Goal: Task Accomplishment & Management: Manage account settings

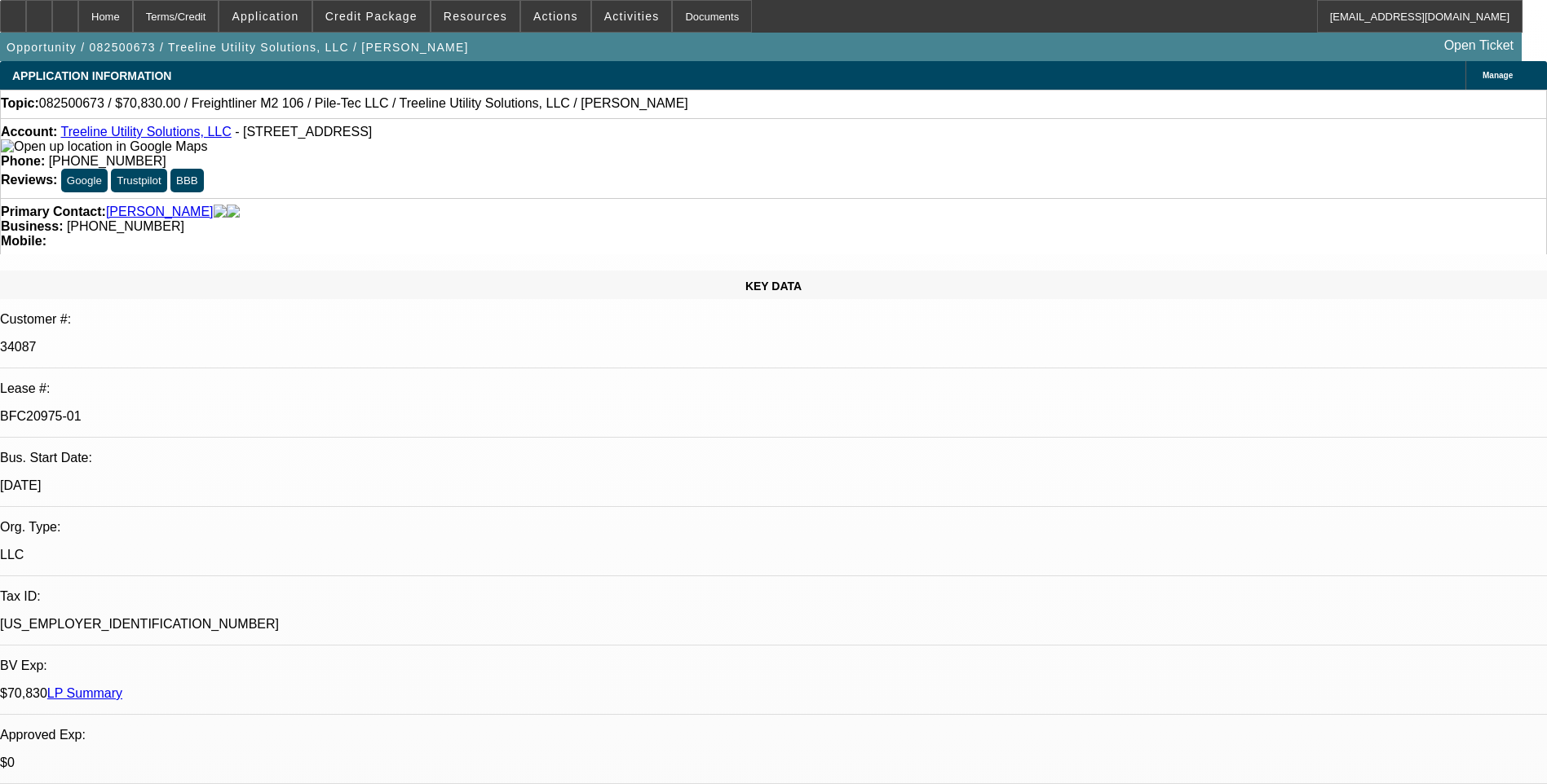
select select "0"
select select "2"
select select "0"
select select "2"
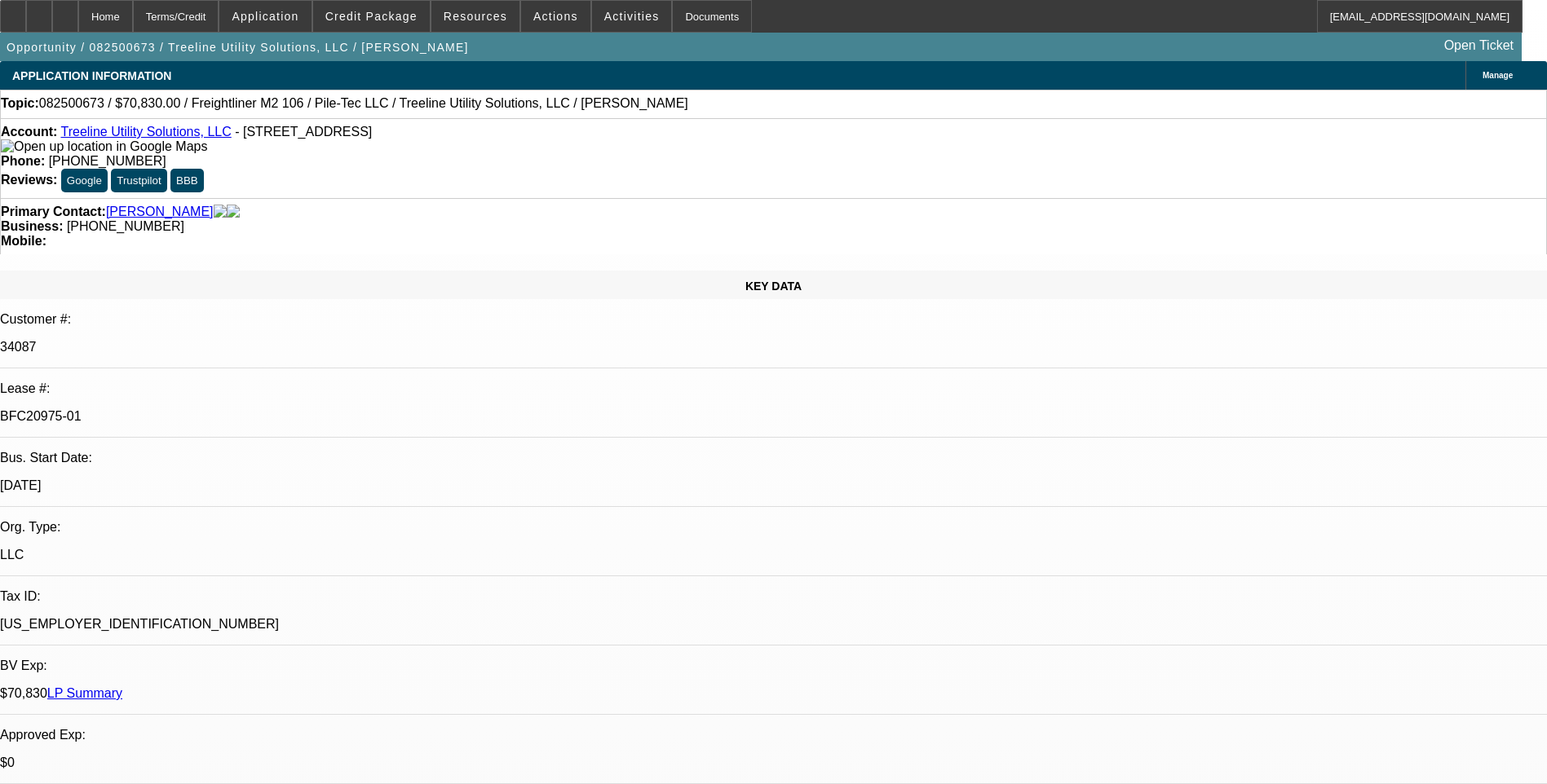
select select "0"
select select "2"
select select "0"
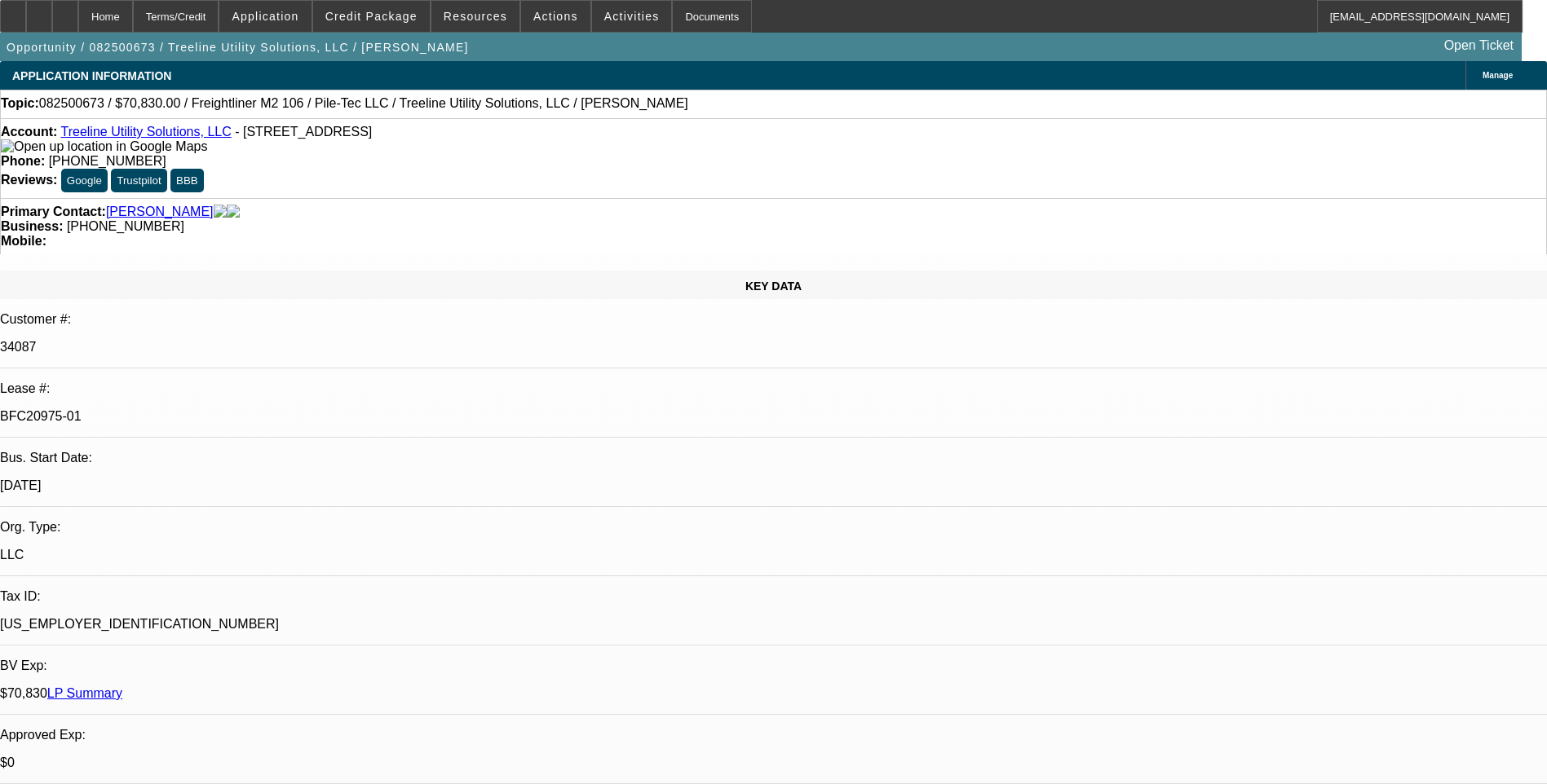
select select "2"
select select "0"
select select "1"
select select "2"
select select "6"
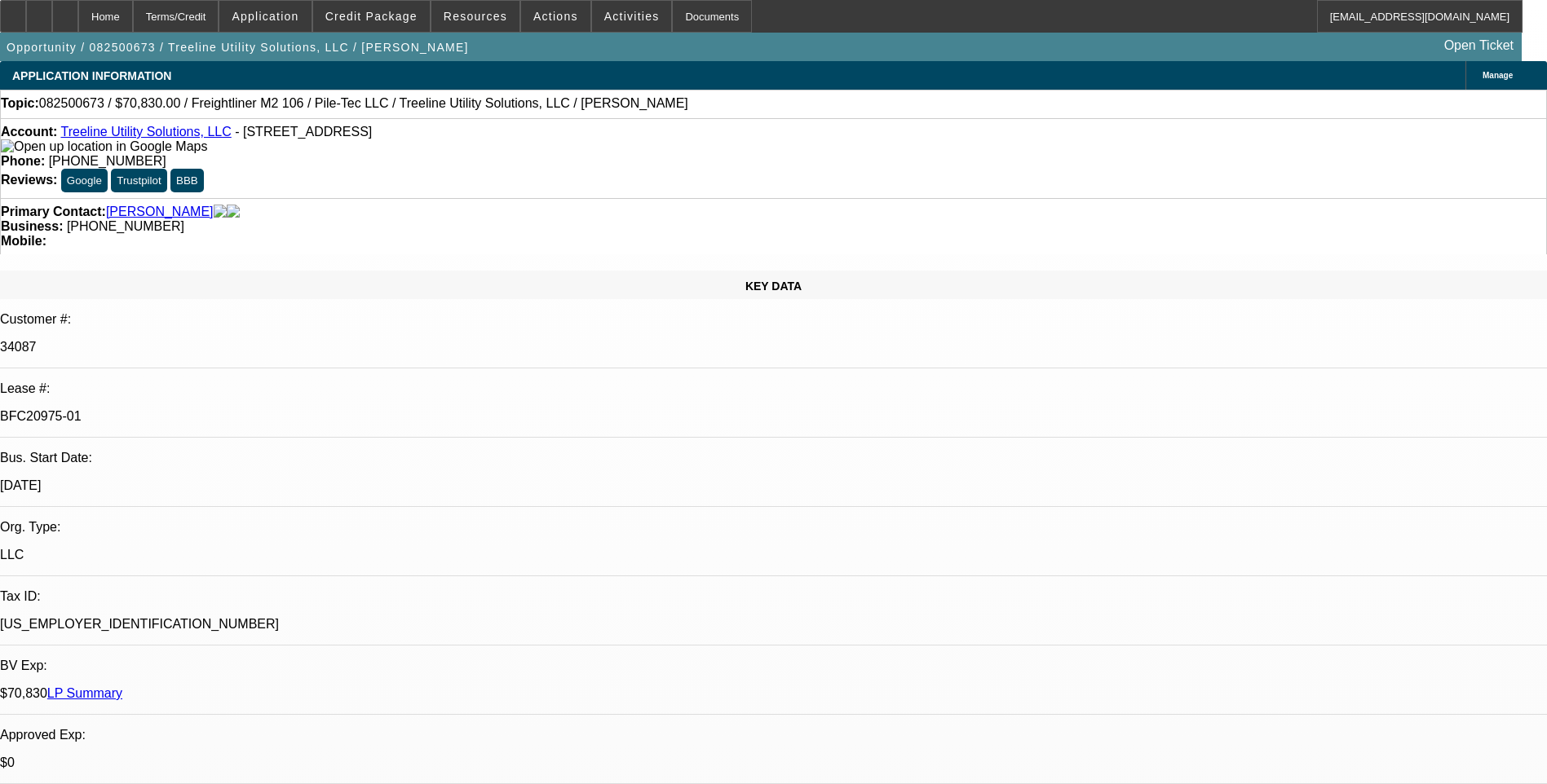
select select "1"
select select "2"
select select "6"
select select "1"
select select "2"
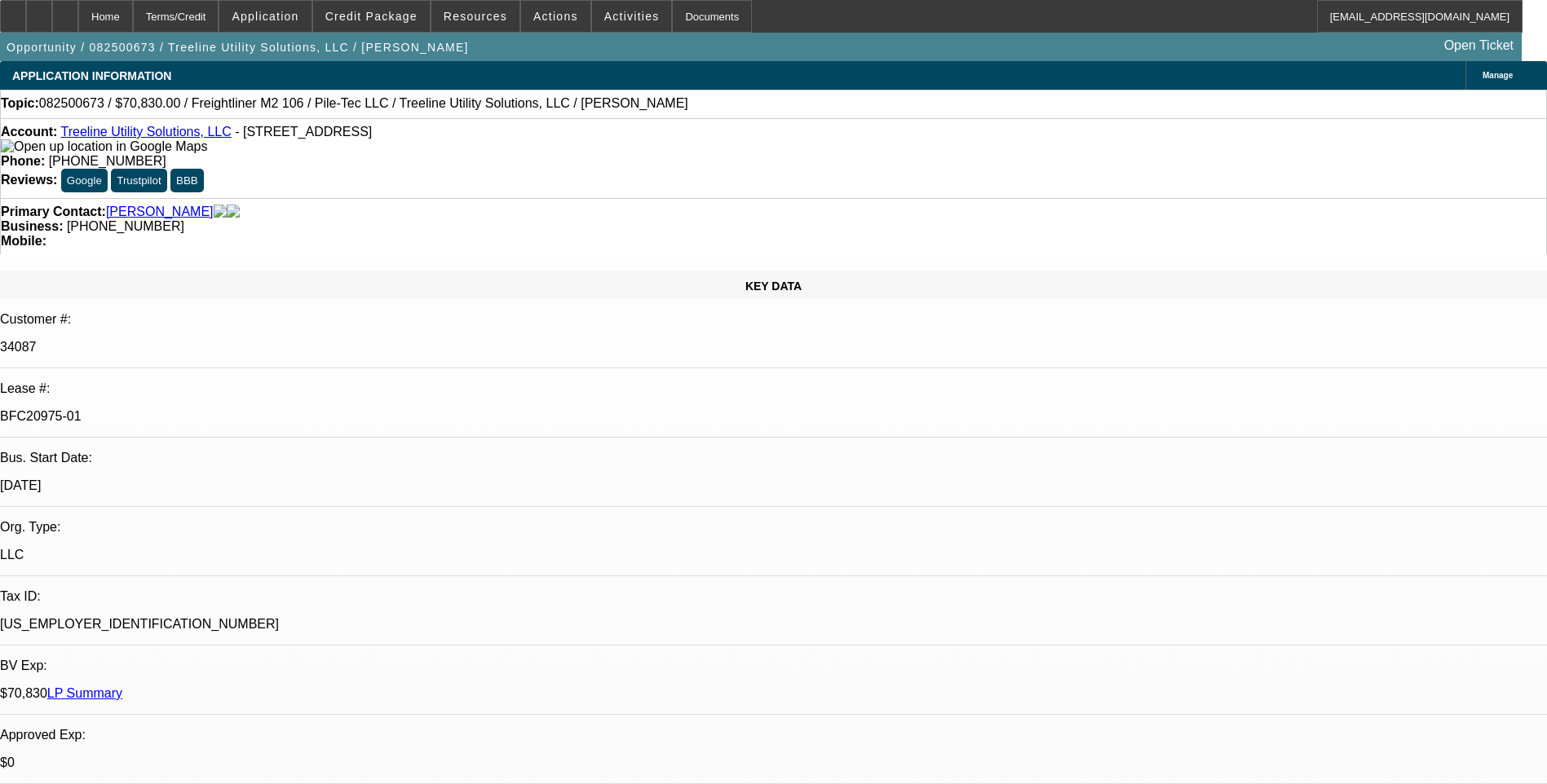
select select "6"
select select "1"
select select "2"
select select "6"
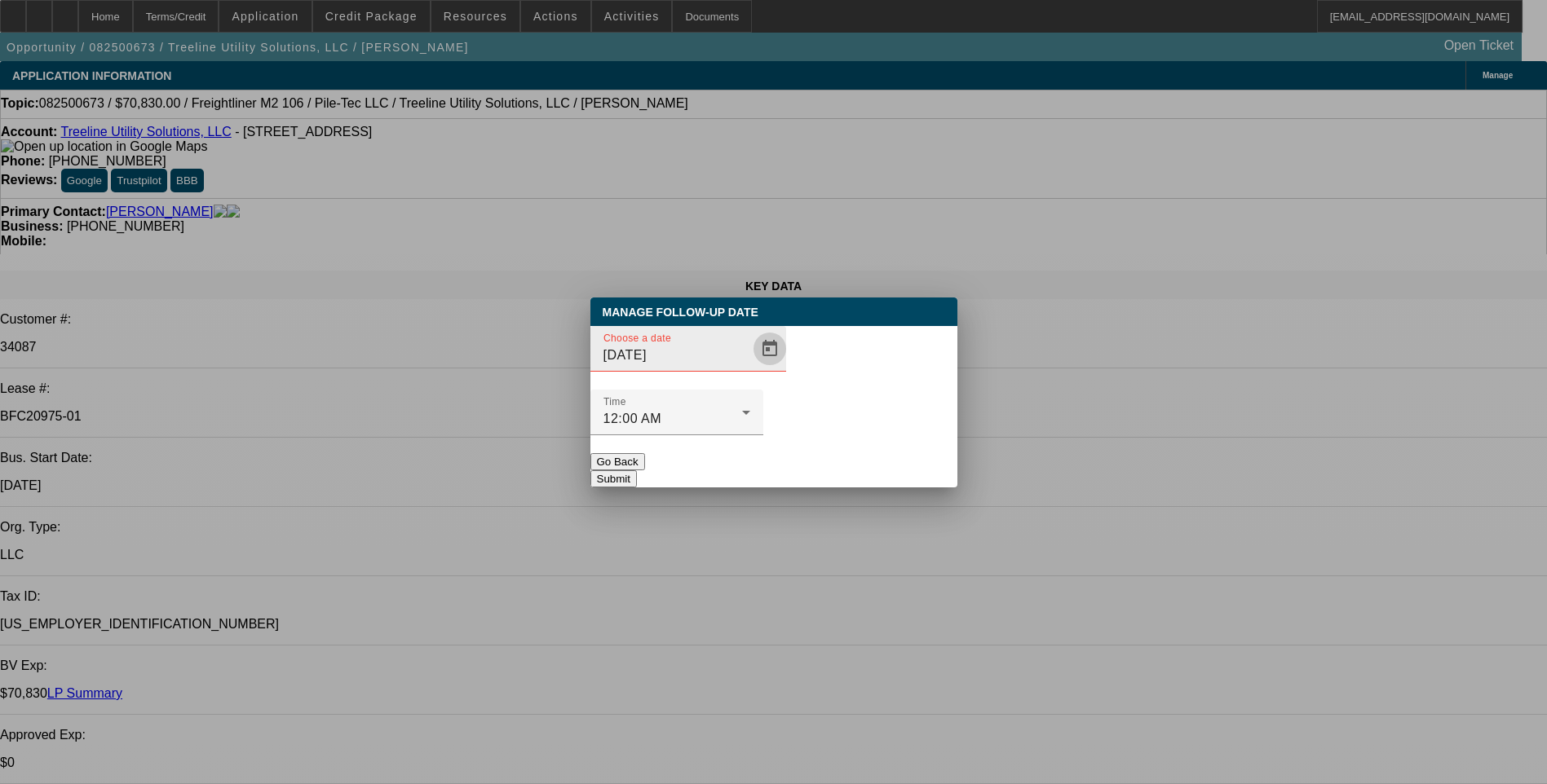
click at [750, 368] on span "Open calendar" at bounding box center [769, 349] width 39 height 39
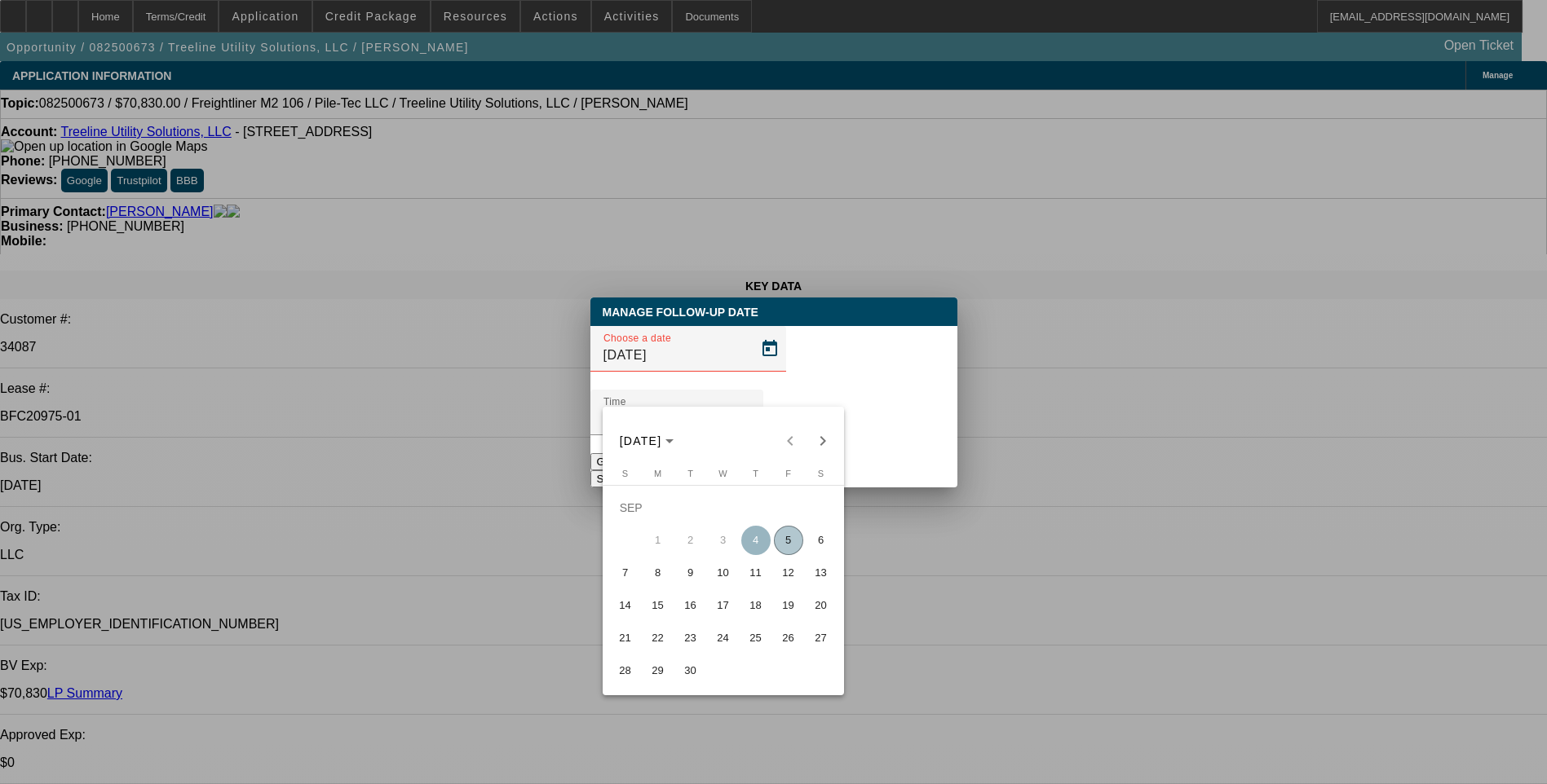
click at [761, 581] on span "11" at bounding box center [756, 573] width 30 height 30
type input "9/11/2025"
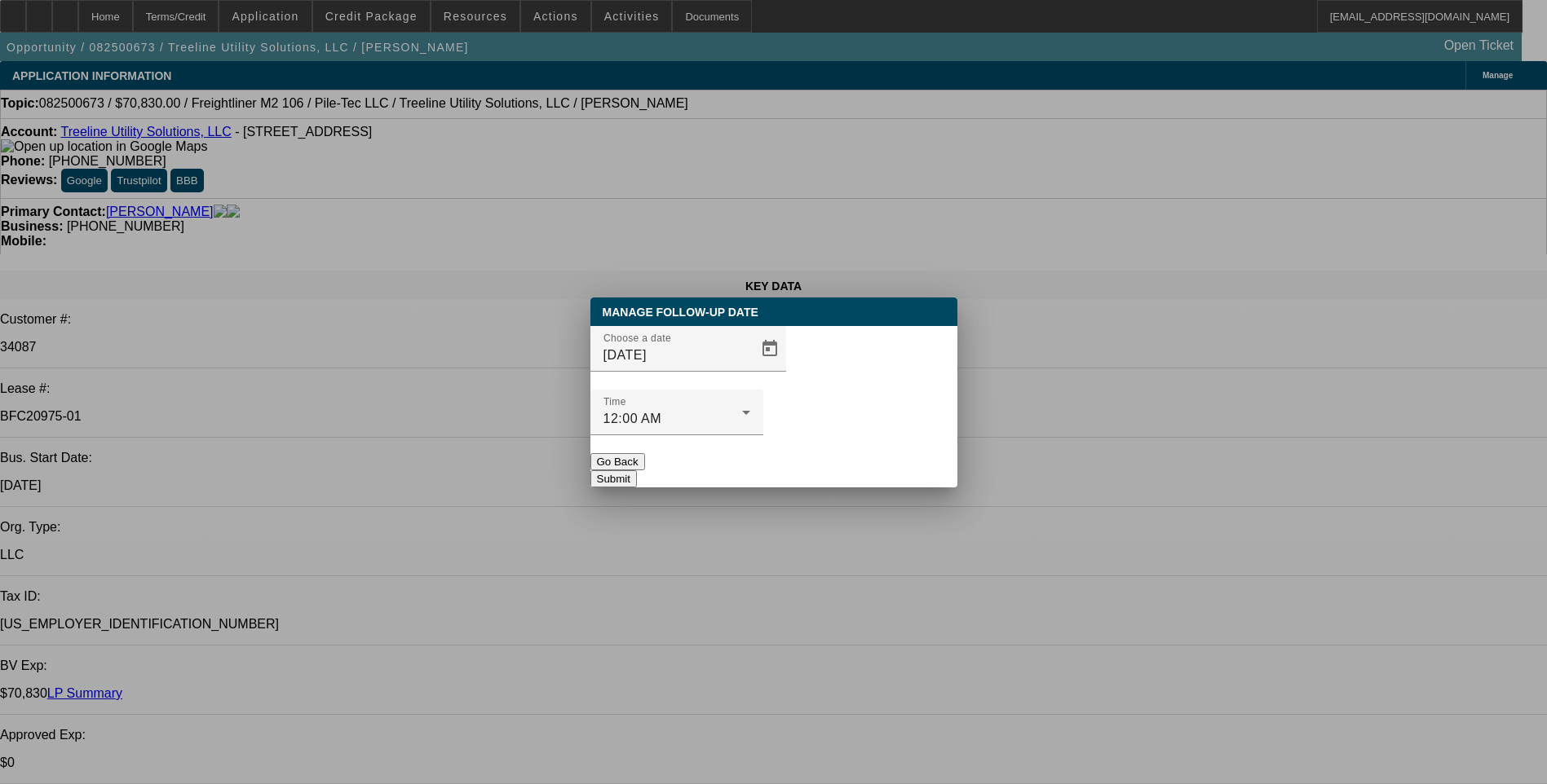
click at [637, 470] on button "Submit" at bounding box center [613, 479] width 46 height 17
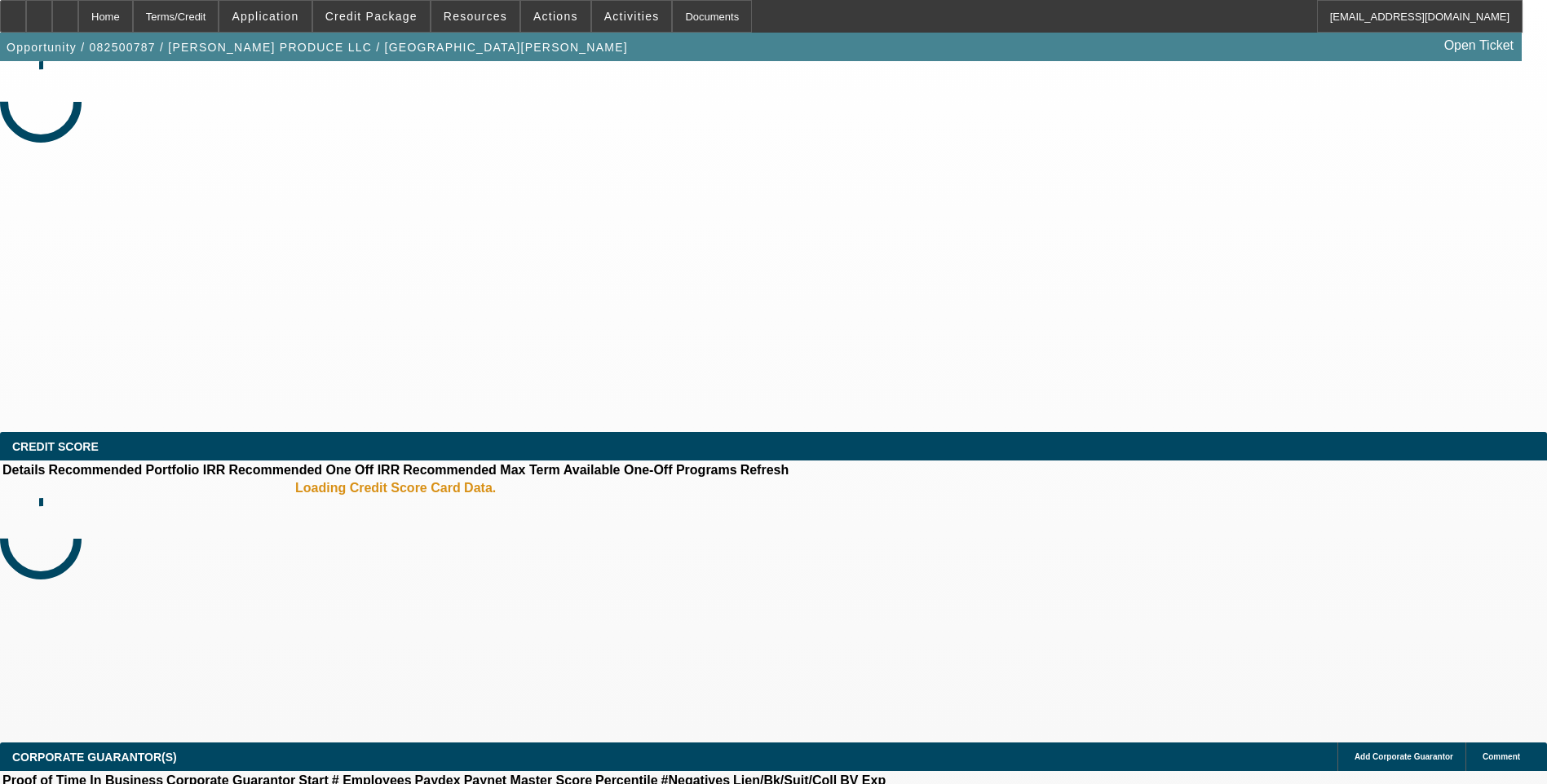
select select "0"
select select "2"
select select "0.1"
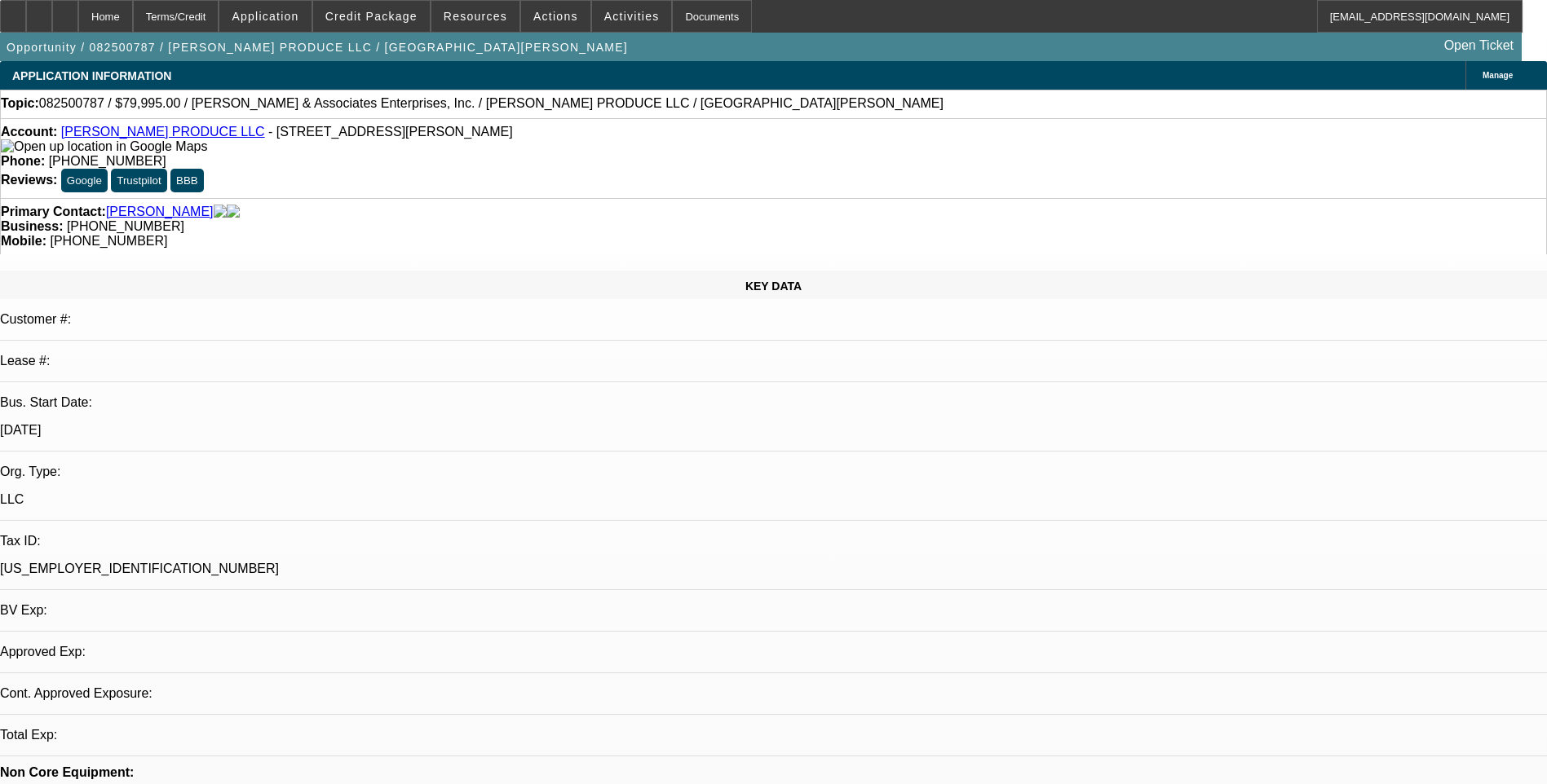
select select "1"
select select "2"
select select "4"
drag, startPoint x: 1047, startPoint y: 343, endPoint x: 1534, endPoint y: 339, distance: 487.0
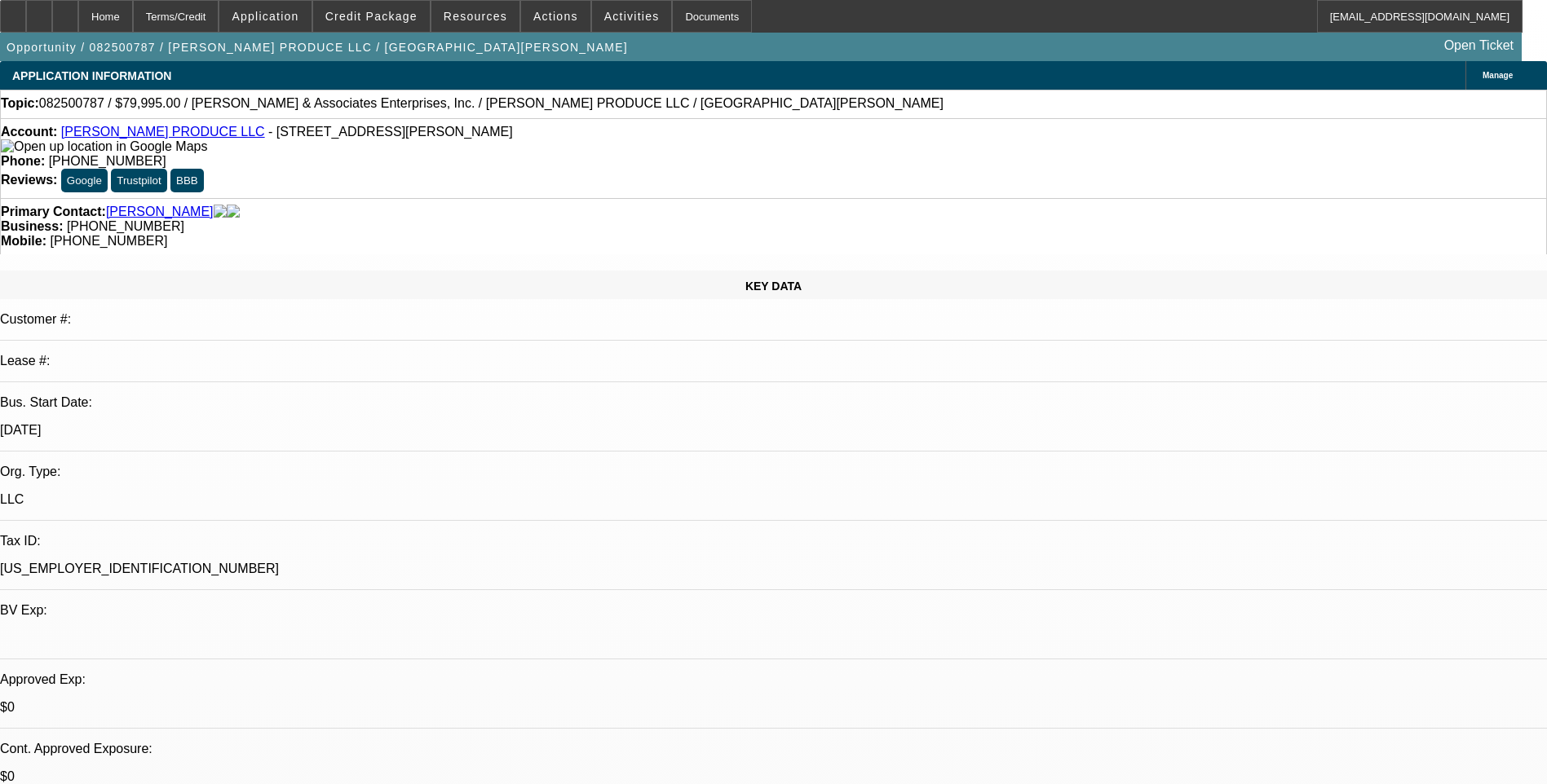
drag, startPoint x: 1534, startPoint y: 339, endPoint x: 1487, endPoint y: 341, distance: 47.0
copy div "https://www.davisautosales.com/windowsticker/vehicle/1178892/2017_FORD_F-650"
click at [39, 10] on icon at bounding box center [39, 10] width 0 height 0
click at [219, 22] on div "Terms/Credit" at bounding box center [175, 16] width 86 height 32
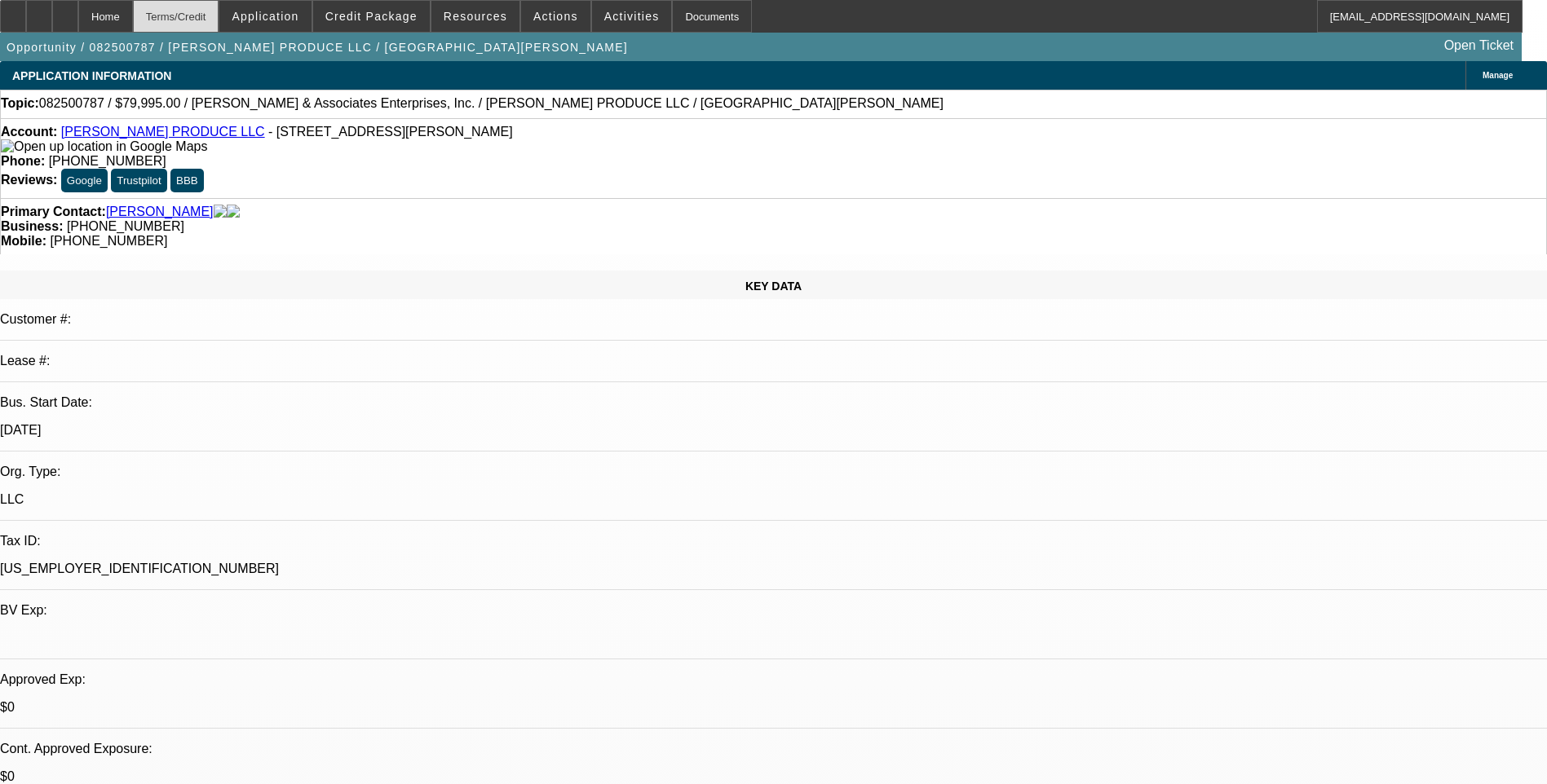
scroll to position [2280, 0]
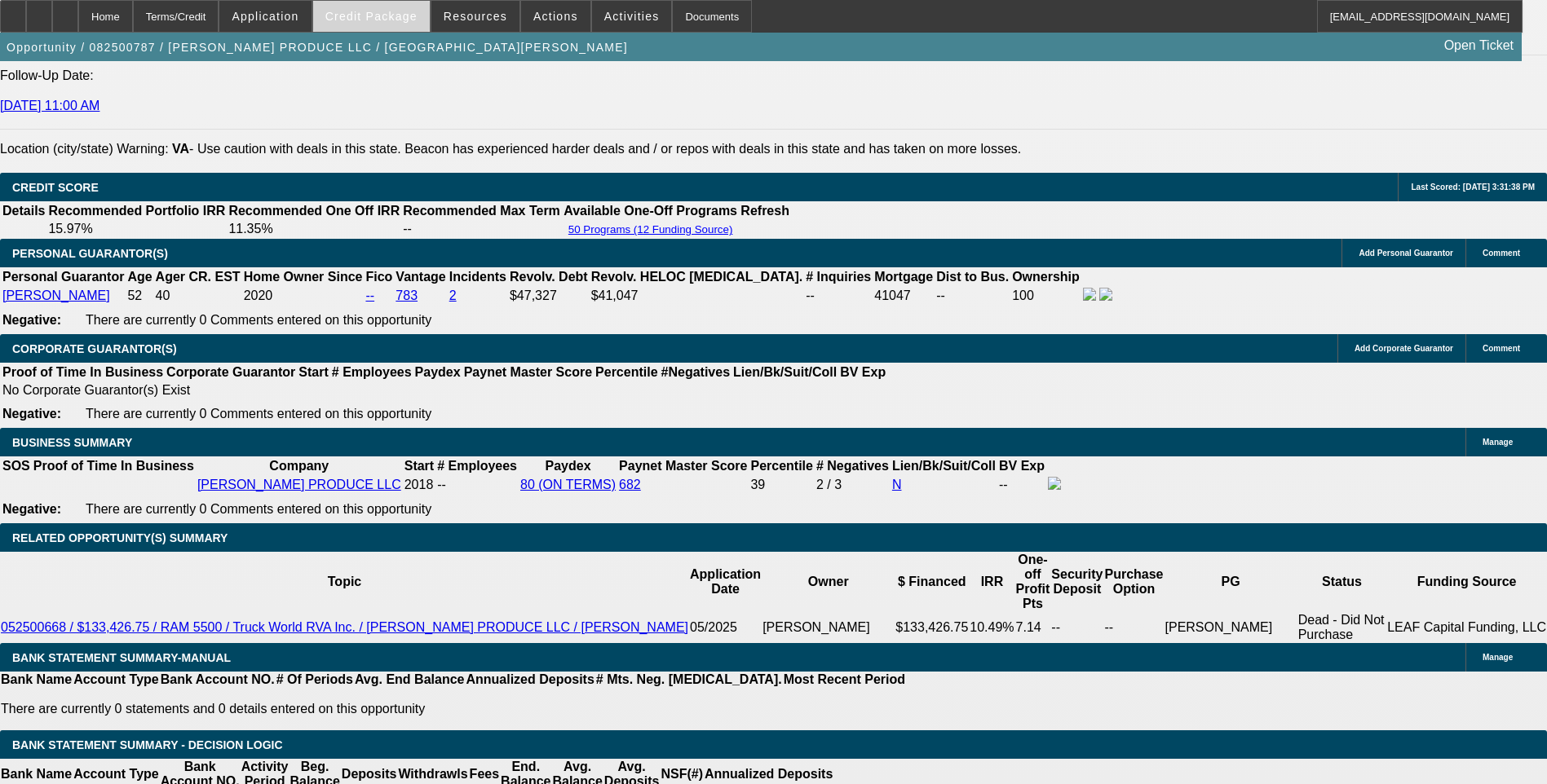
click at [369, 14] on span "Credit Package" at bounding box center [371, 17] width 92 height 13
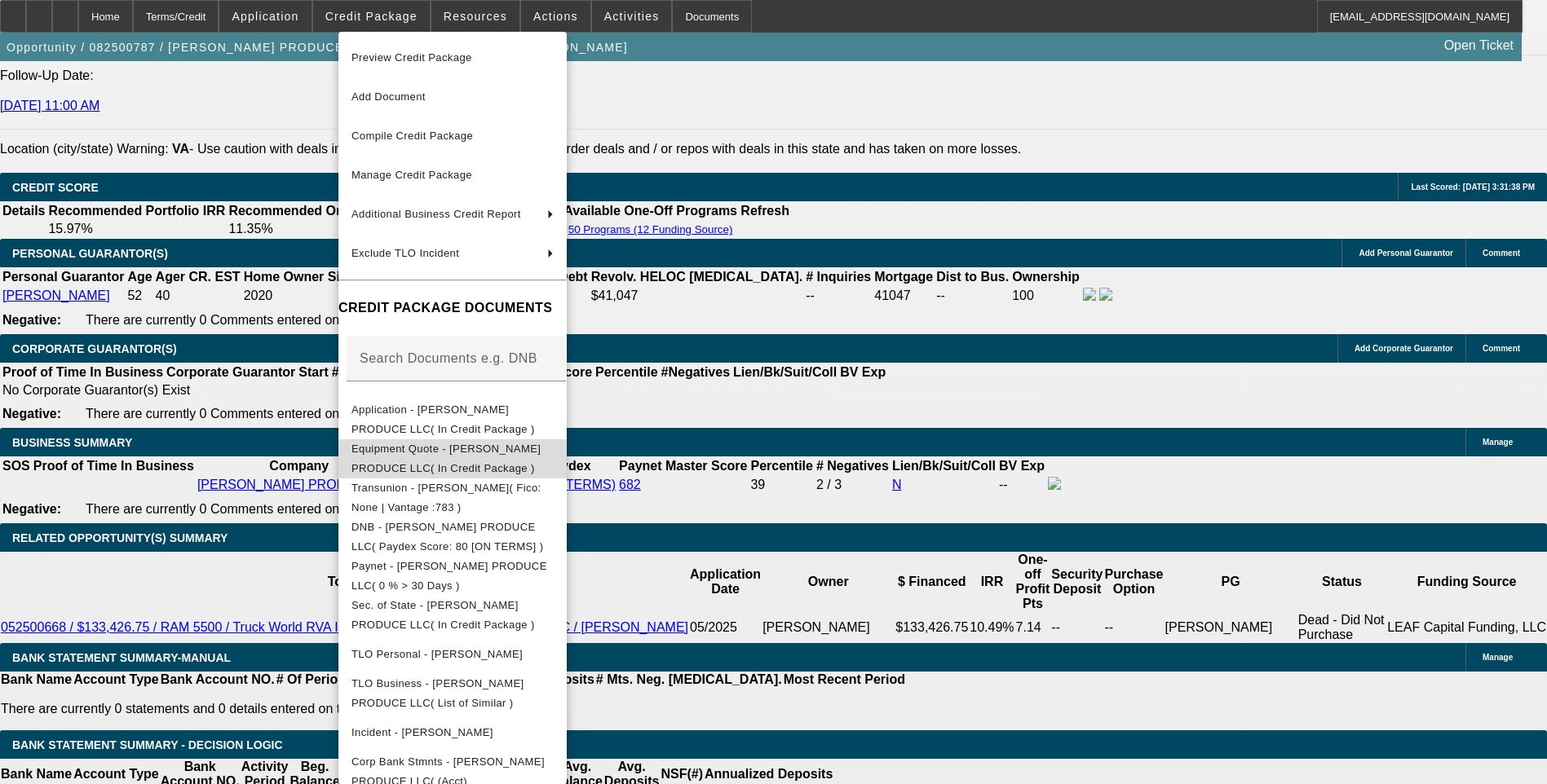
click at [521, 451] on span "Equipment Quote - REYNA PRODUCE LLC( In Credit Package )" at bounding box center [446, 458] width 189 height 32
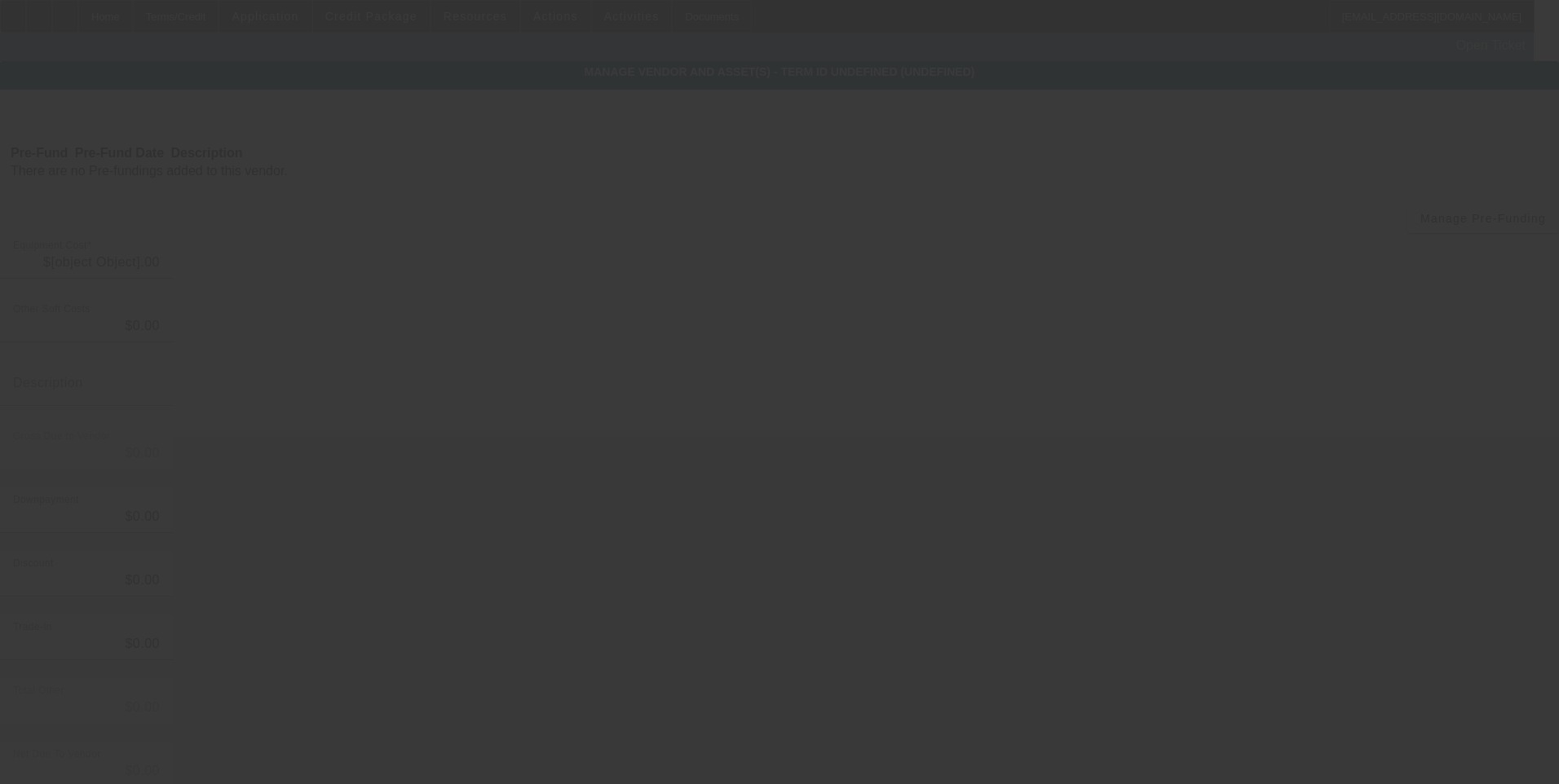
type input "$79,995.00"
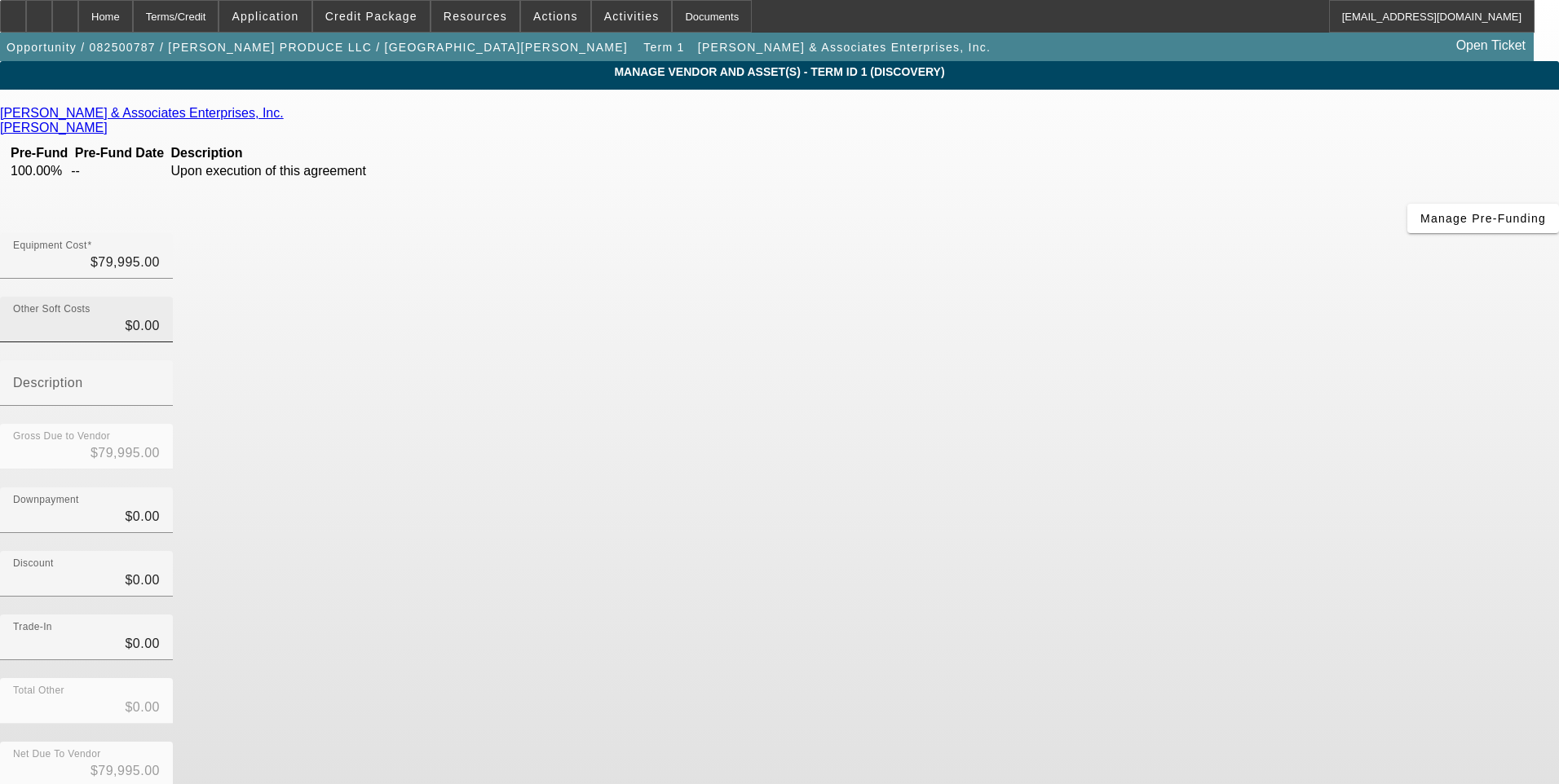
type input "0"
click at [160, 316] on input "0" at bounding box center [86, 326] width 147 height 19
type input "4"
type input "$79,999.00"
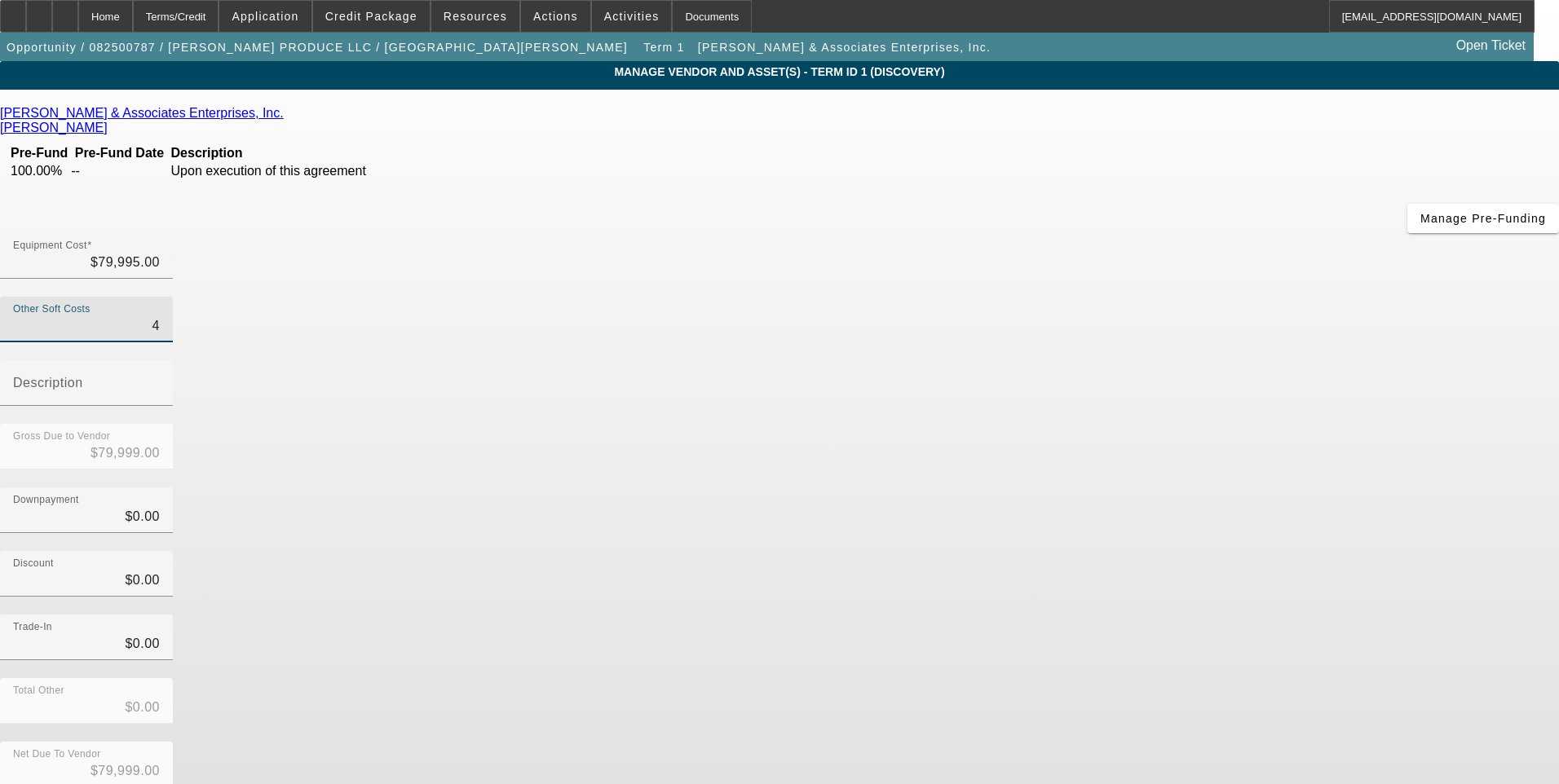
type input "43"
type input "$80,038.00"
type input "431"
type input "$80,426.00"
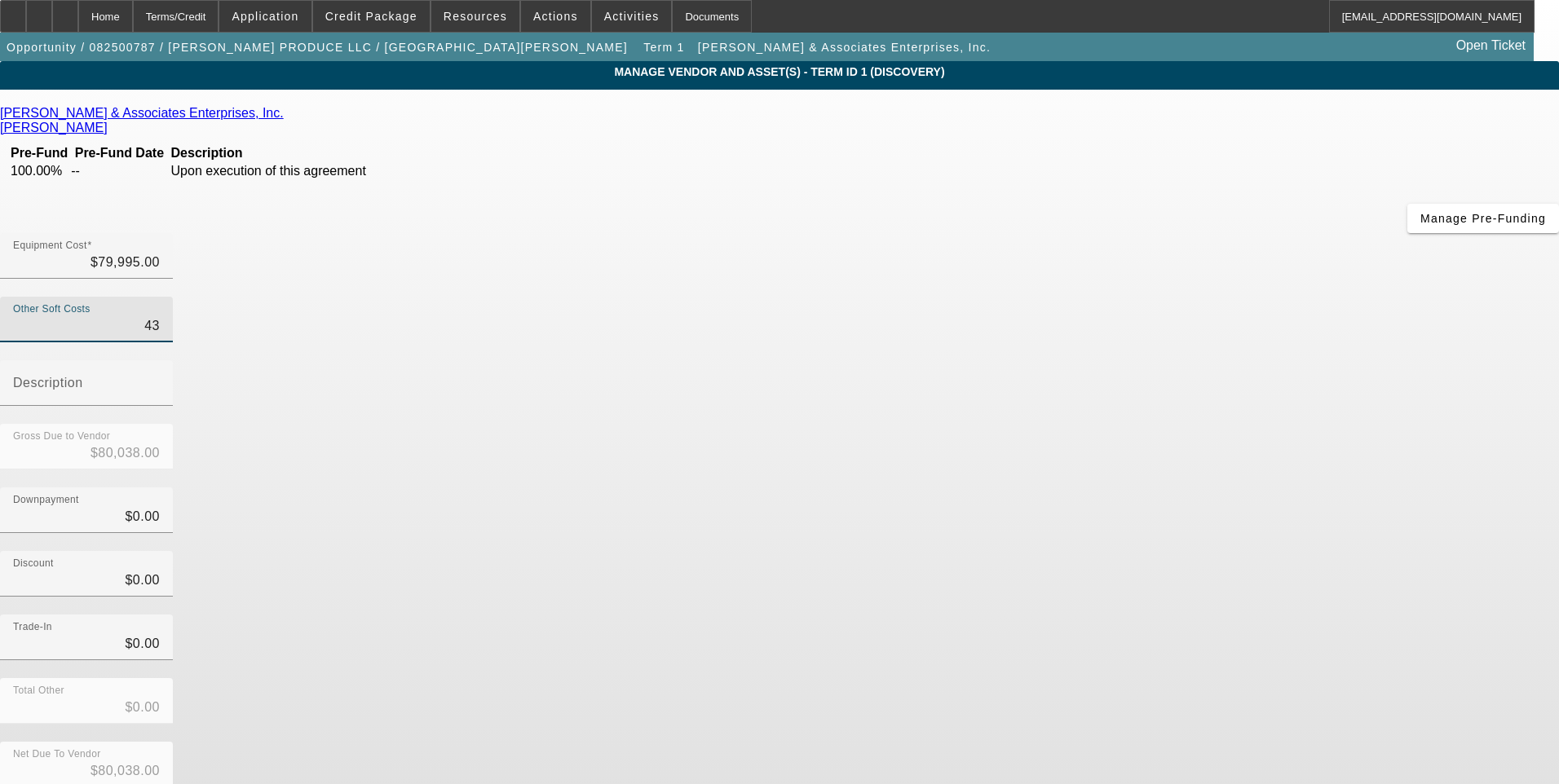
type input "$80,426.00"
type input "4315"
type input "$84,310.00"
type input "4315.3"
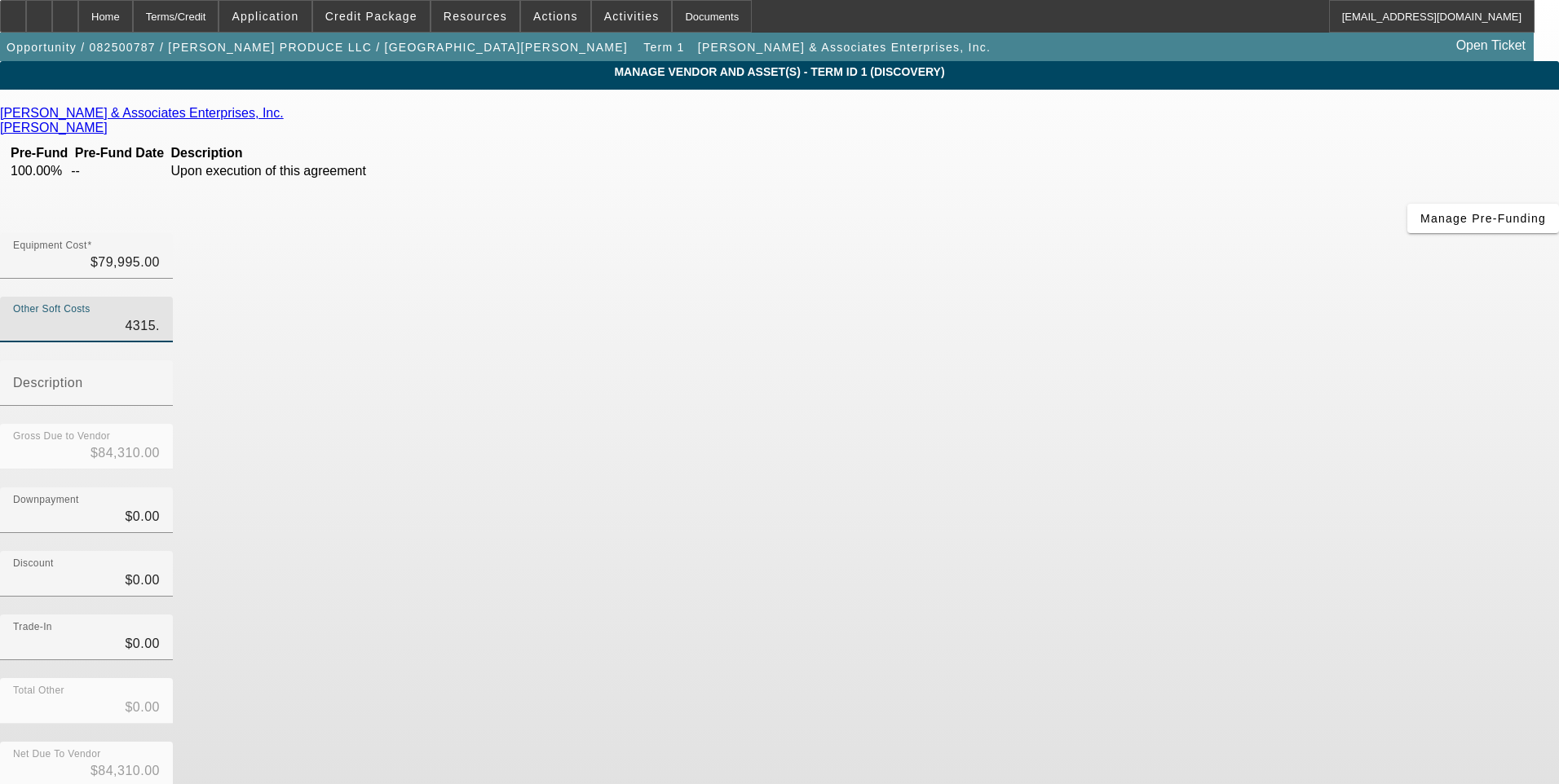
type input "$84,310.30"
type input "4315.32"
type input "$84,310.32"
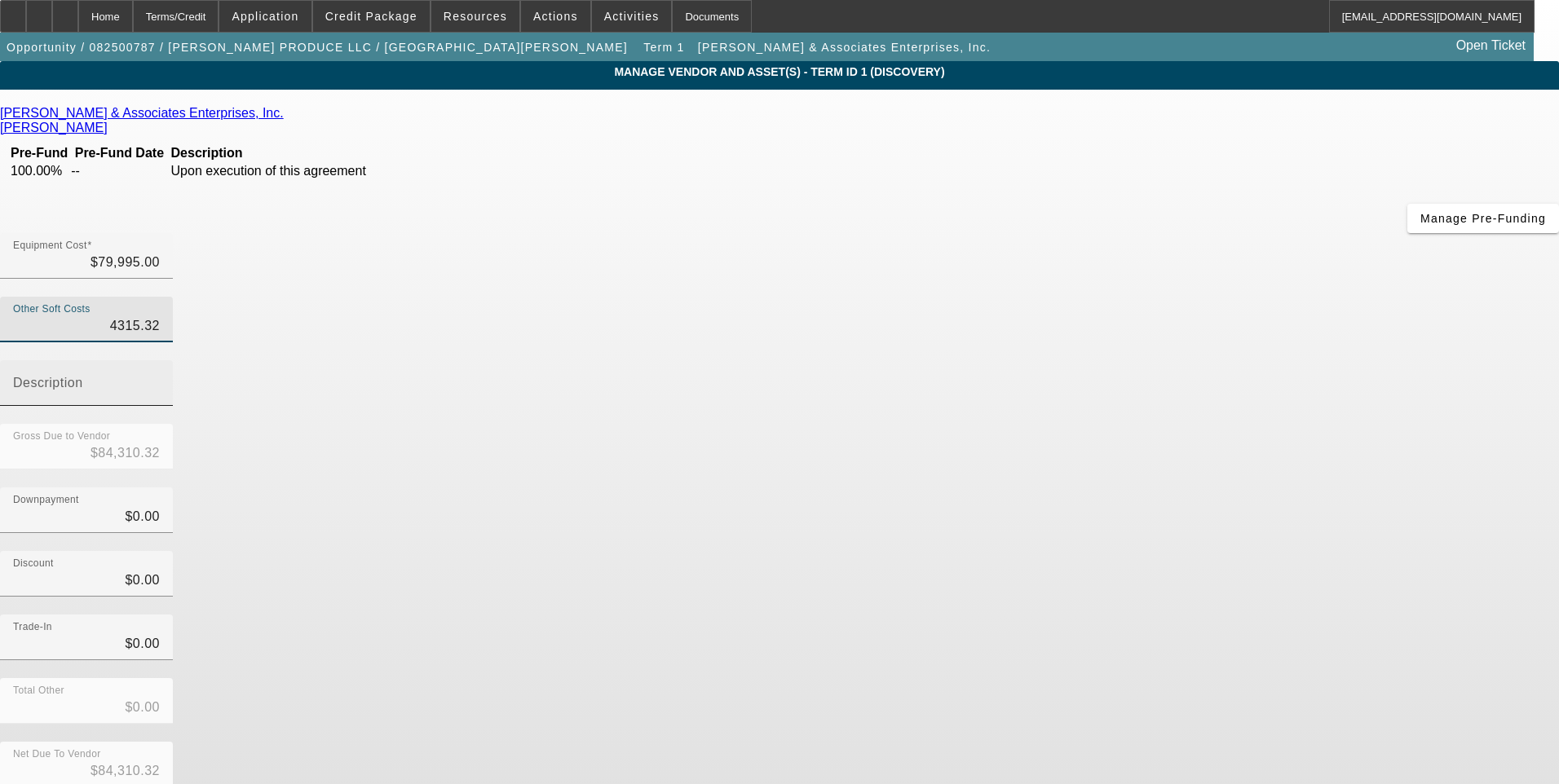
type input "$4,315.32"
click at [160, 379] on input "Description" at bounding box center [86, 389] width 147 height 19
type input "TT&L"
click at [1145, 487] on div "Downpayment $0.00" at bounding box center [780, 519] width 1559 height 64
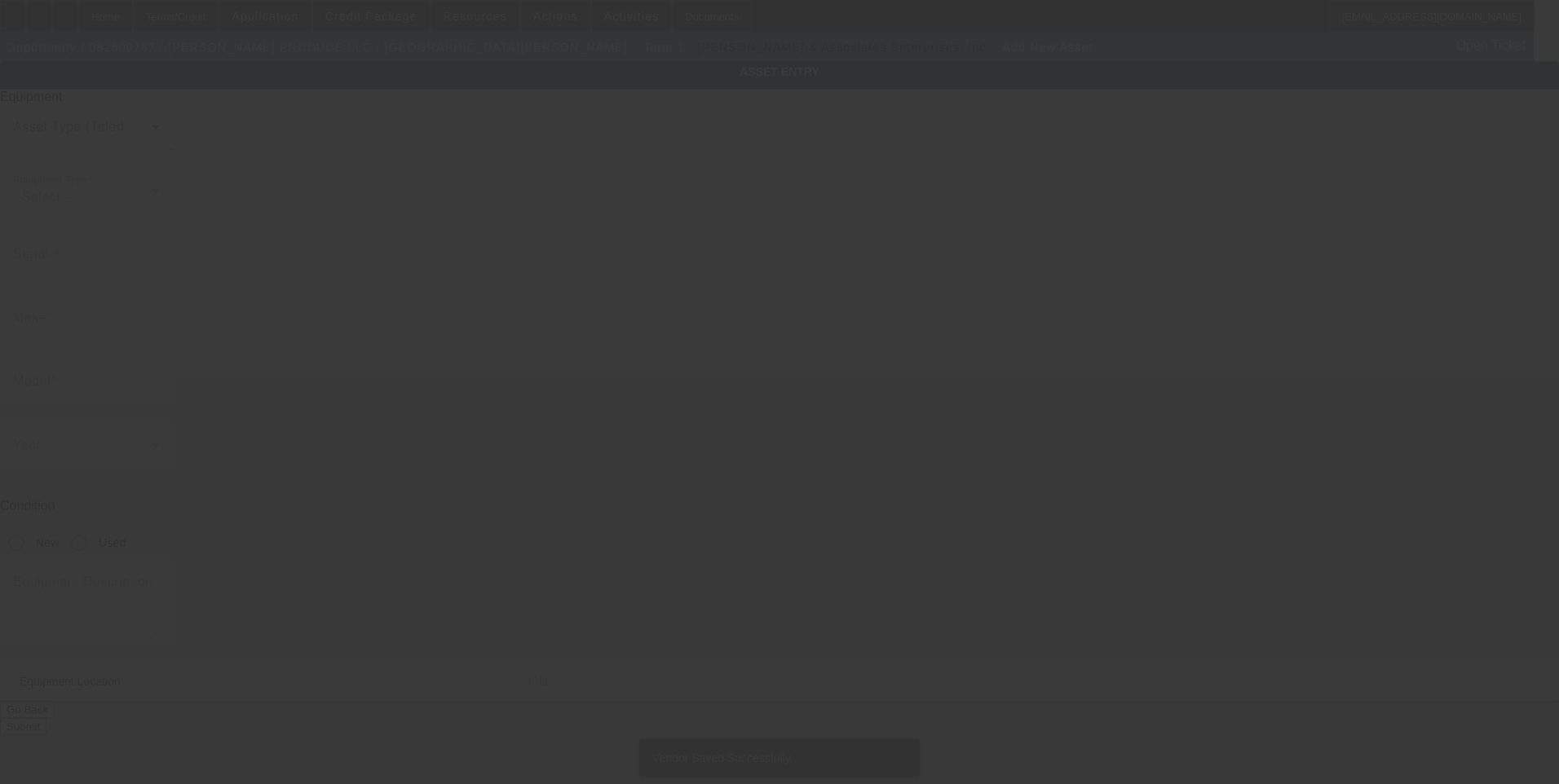
type input "5324 Williamson Rd"
type input "Roanoke"
type input "24012"
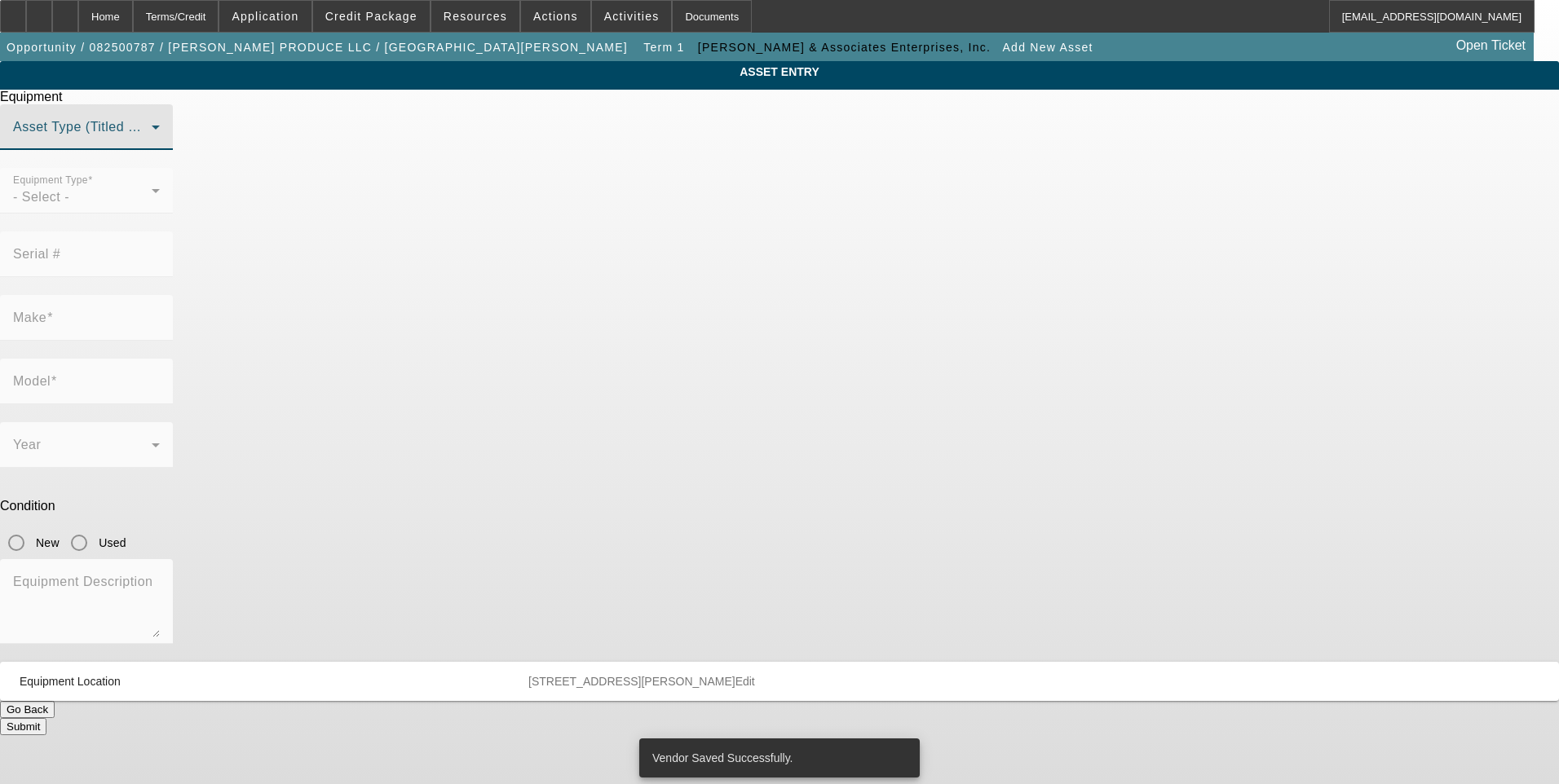
click at [151, 144] on span at bounding box center [82, 134] width 138 height 19
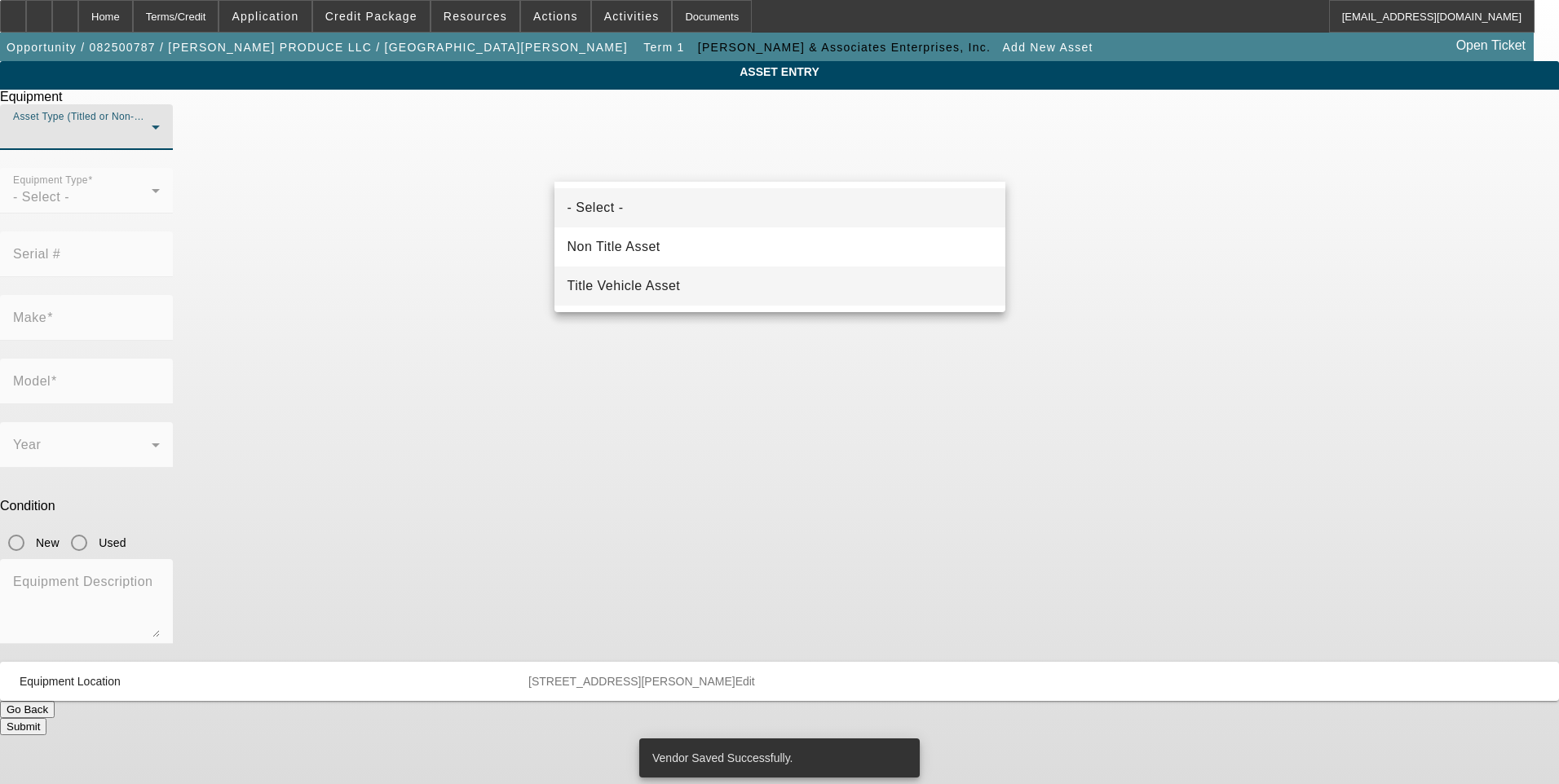
click at [694, 287] on mat-option "Title Vehicle Asset" at bounding box center [780, 286] width 451 height 39
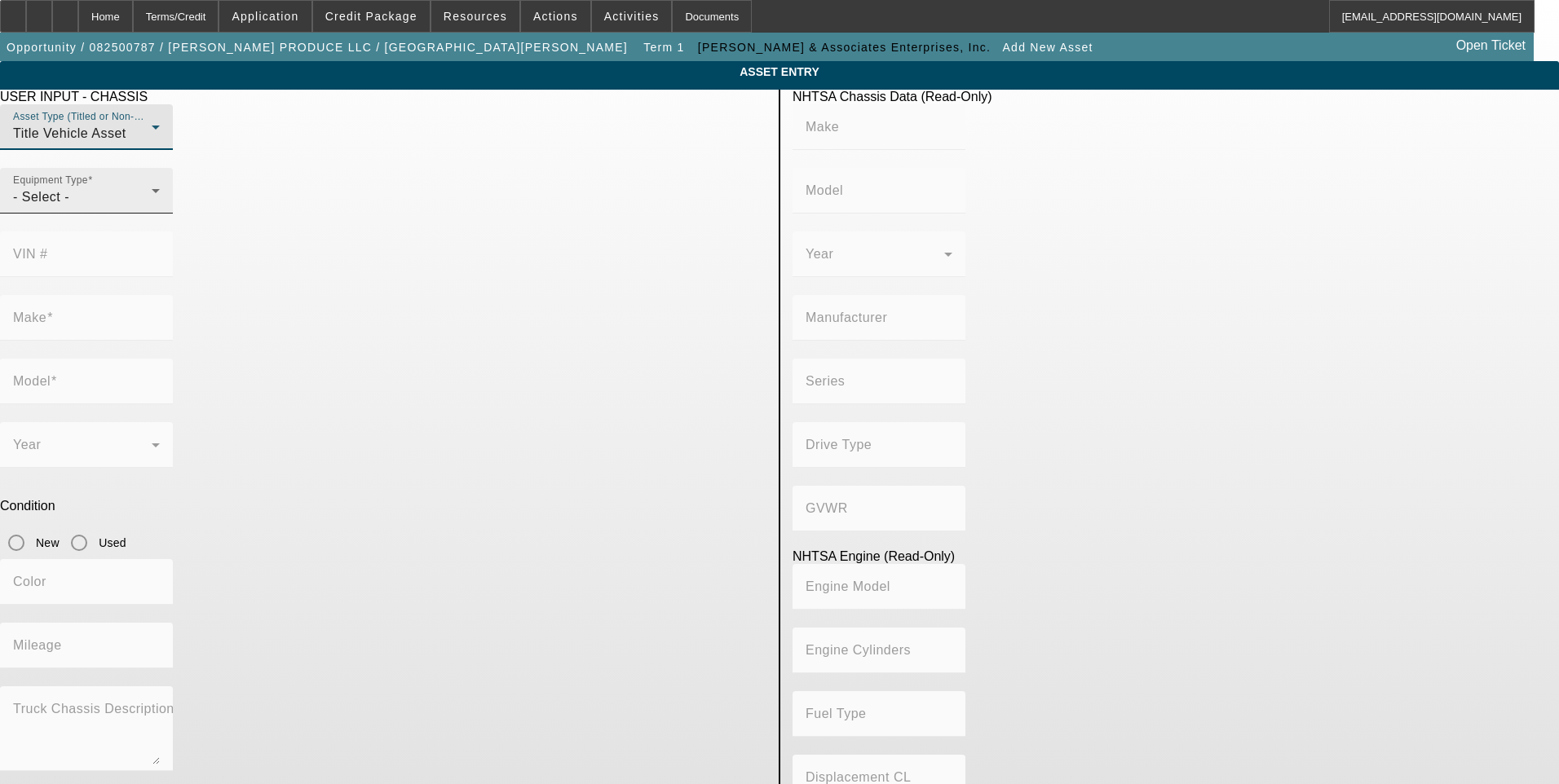
click at [151, 207] on div "- Select -" at bounding box center [82, 197] width 138 height 19
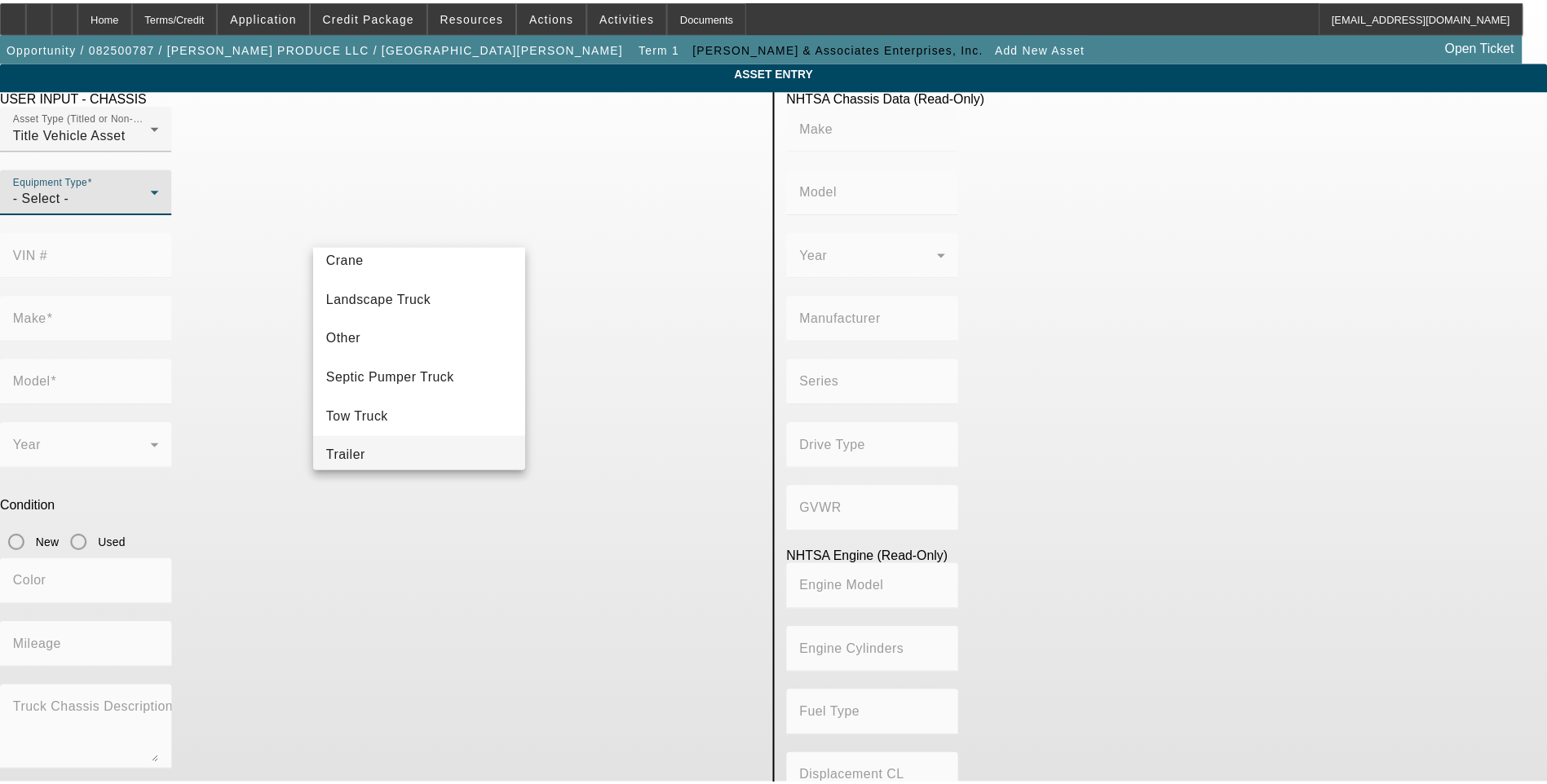
scroll to position [180, 0]
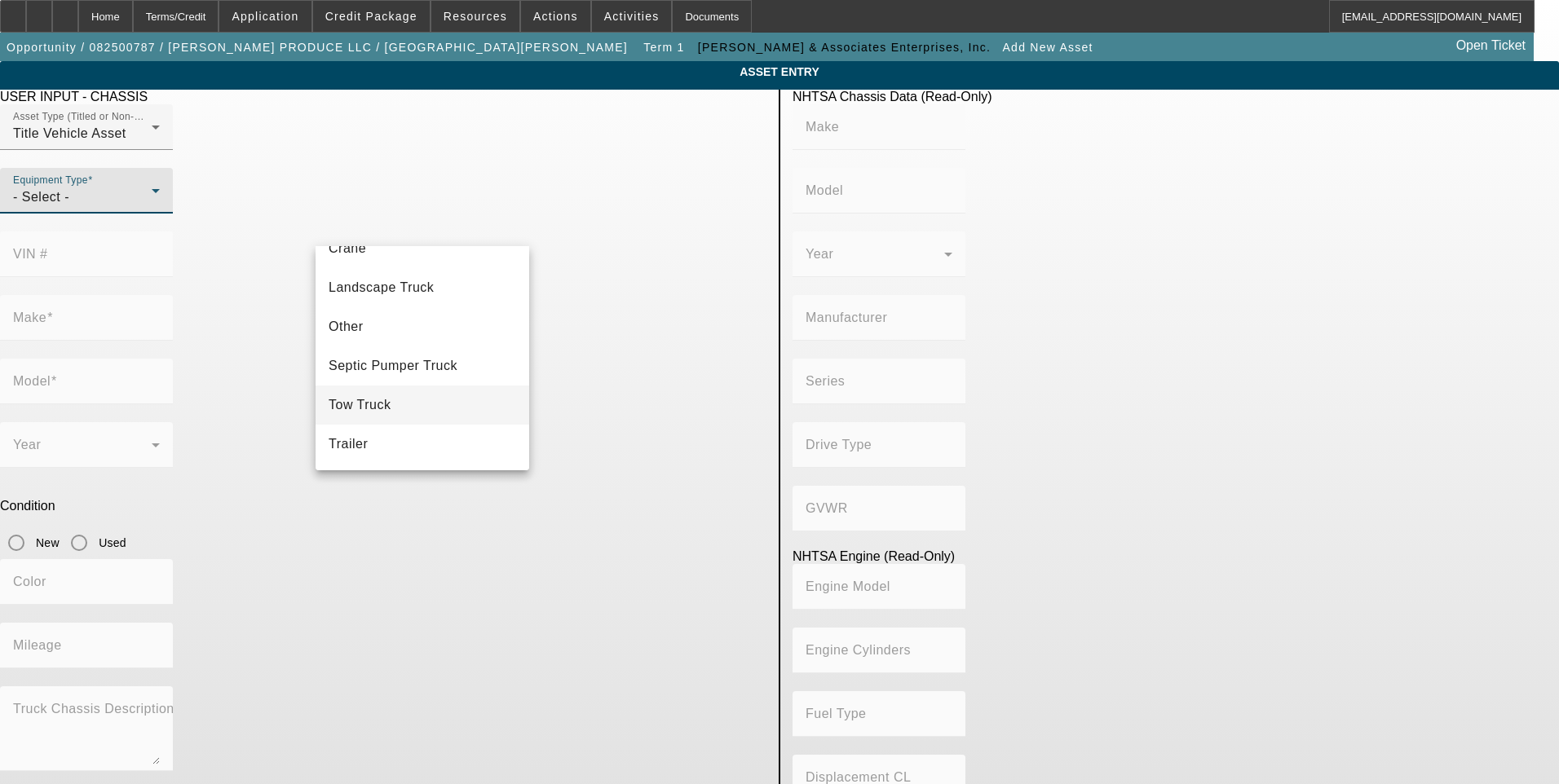
click at [406, 406] on mat-option "Tow Truck" at bounding box center [422, 405] width 213 height 39
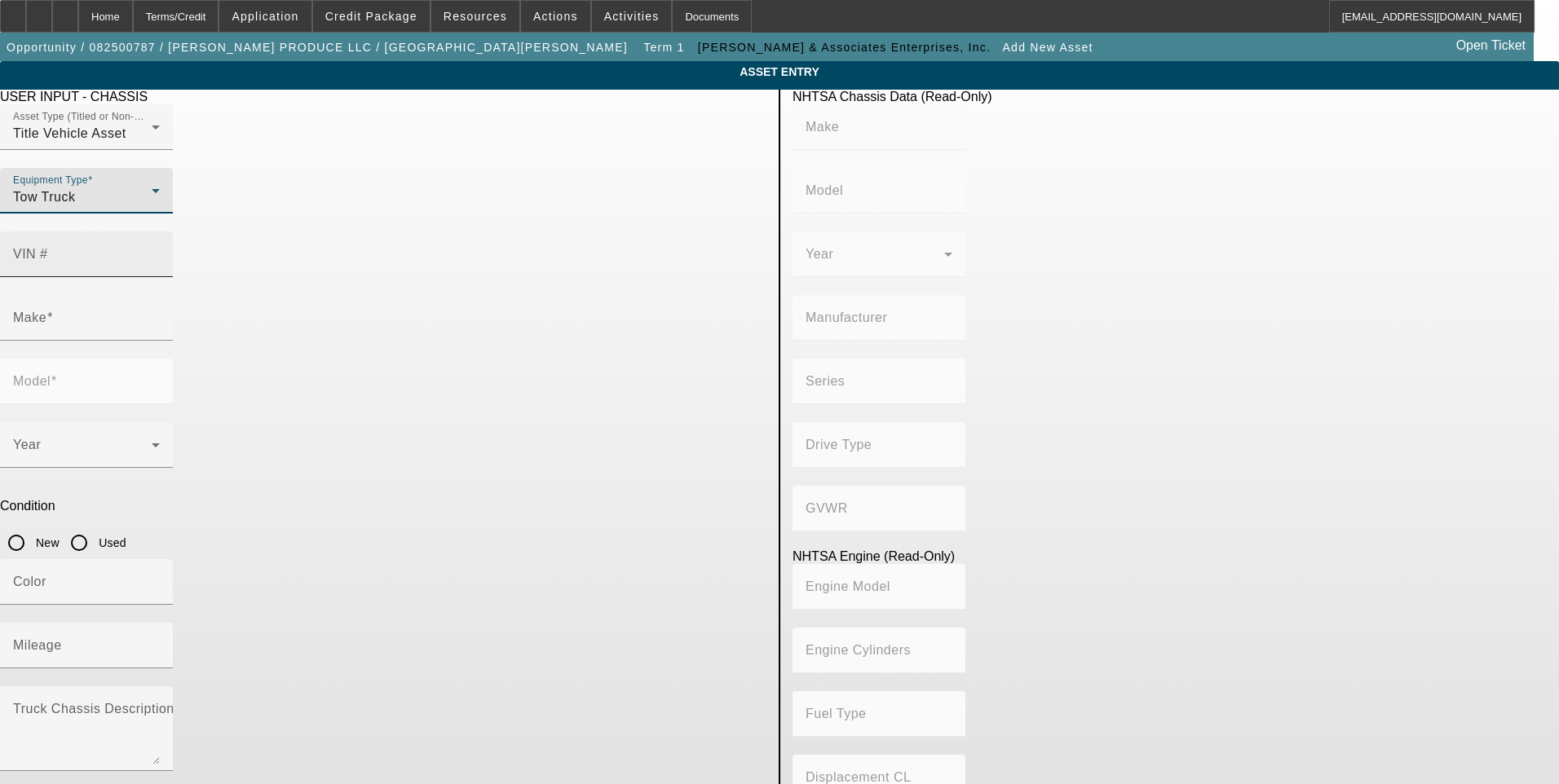
click at [48, 247] on mat-label "VIN #" at bounding box center [31, 253] width 35 height 14
click at [160, 251] on input "VIN #" at bounding box center [86, 261] width 147 height 19
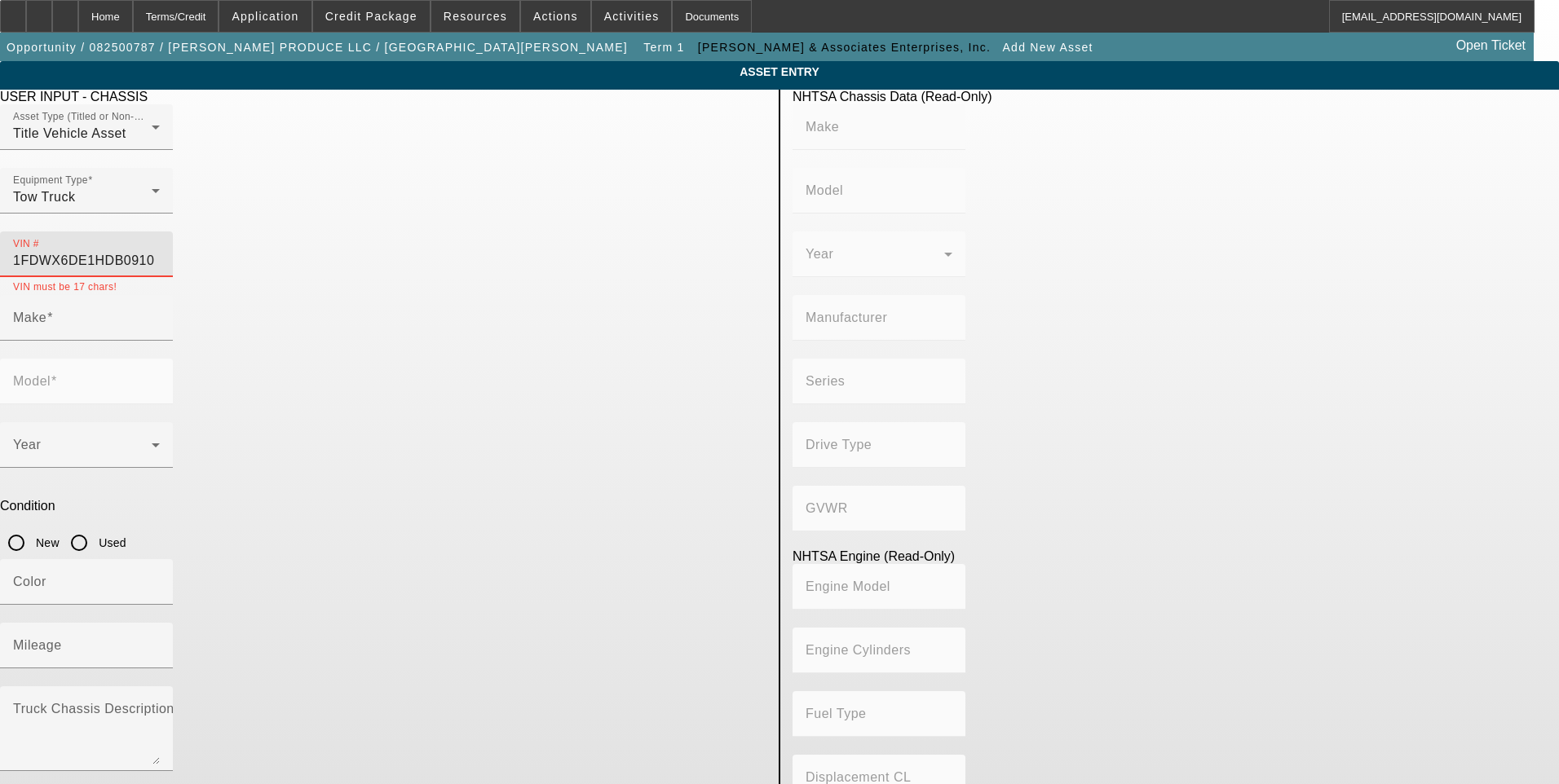
type input "1FDWX6DE1HDB09100"
type input "FORD"
type input "F-650"
type input "FORD MOTOR COMPANY"
type input "Super Duty - Dual Rear Wheel"
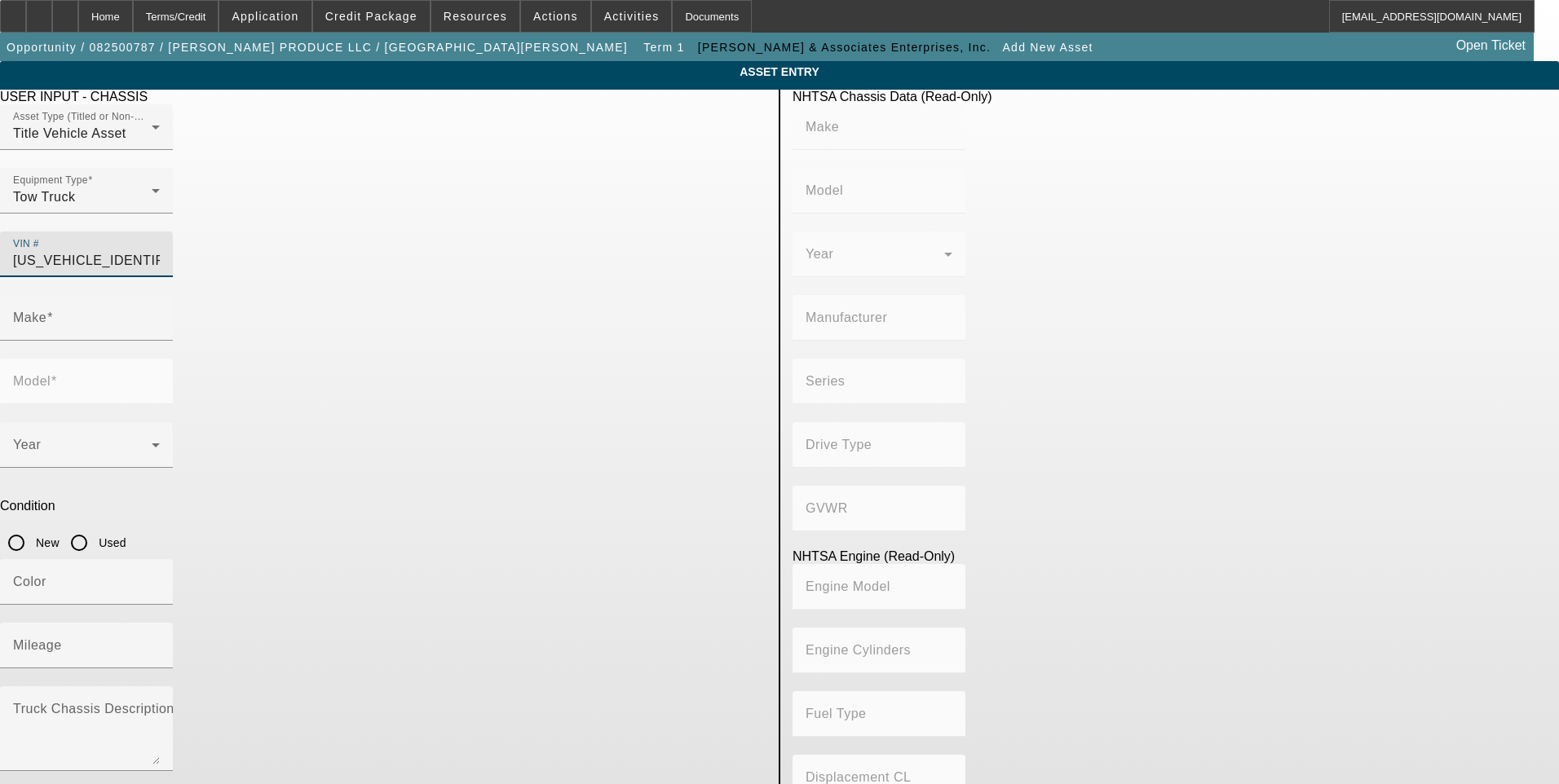
type input "4x2"
type input "Class 6: 19,501 - 26,000 lb (8,845 - 11,794 kg)"
type input "8"
type input "Diesel"
type input "408.85908543470"
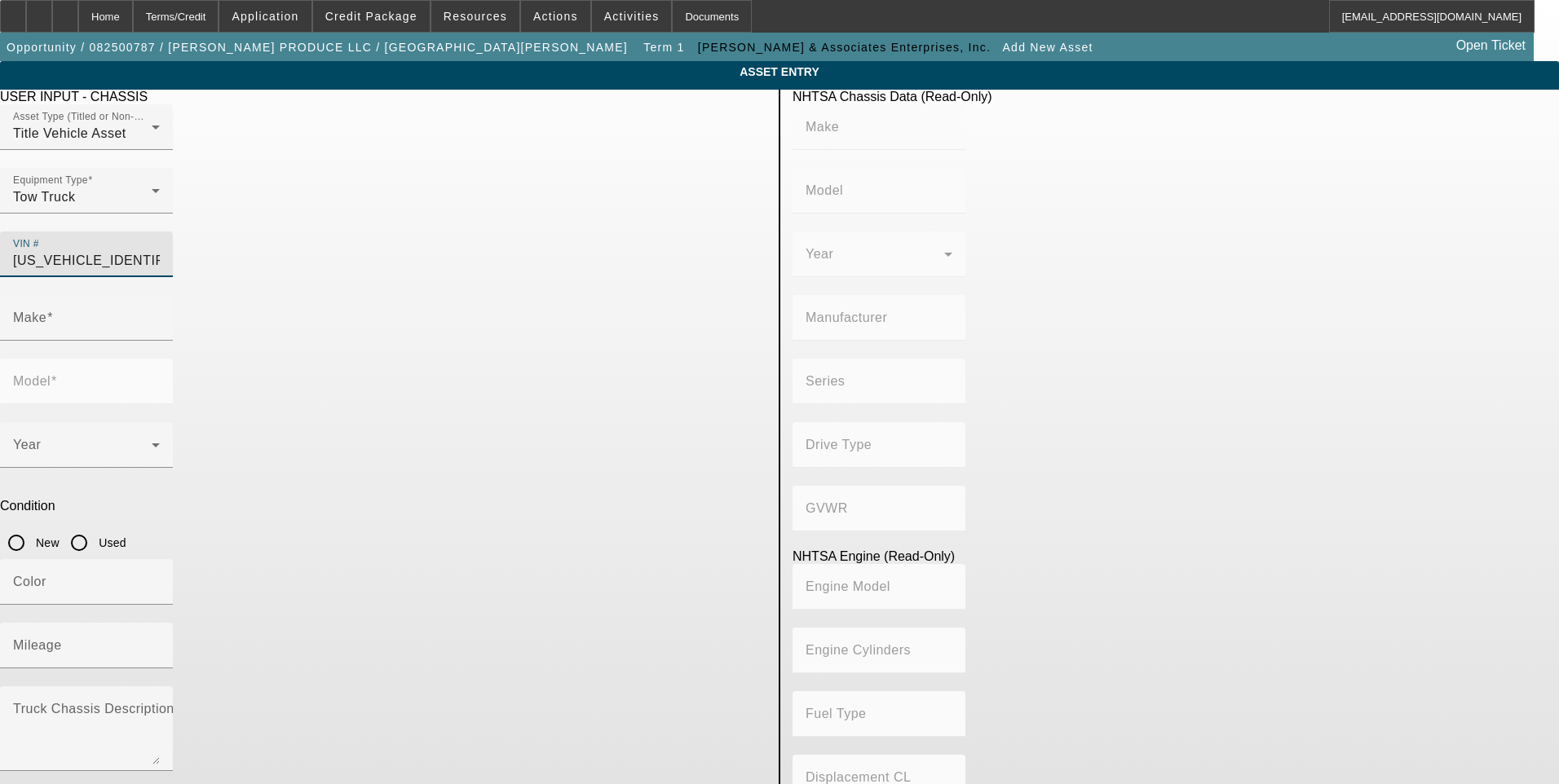
type input "6.7"
type input "FORD"
type input "F-650"
type input "1FDWX6DE1HDB09100"
click at [96, 527] on input "Used" at bounding box center [79, 543] width 32 height 32
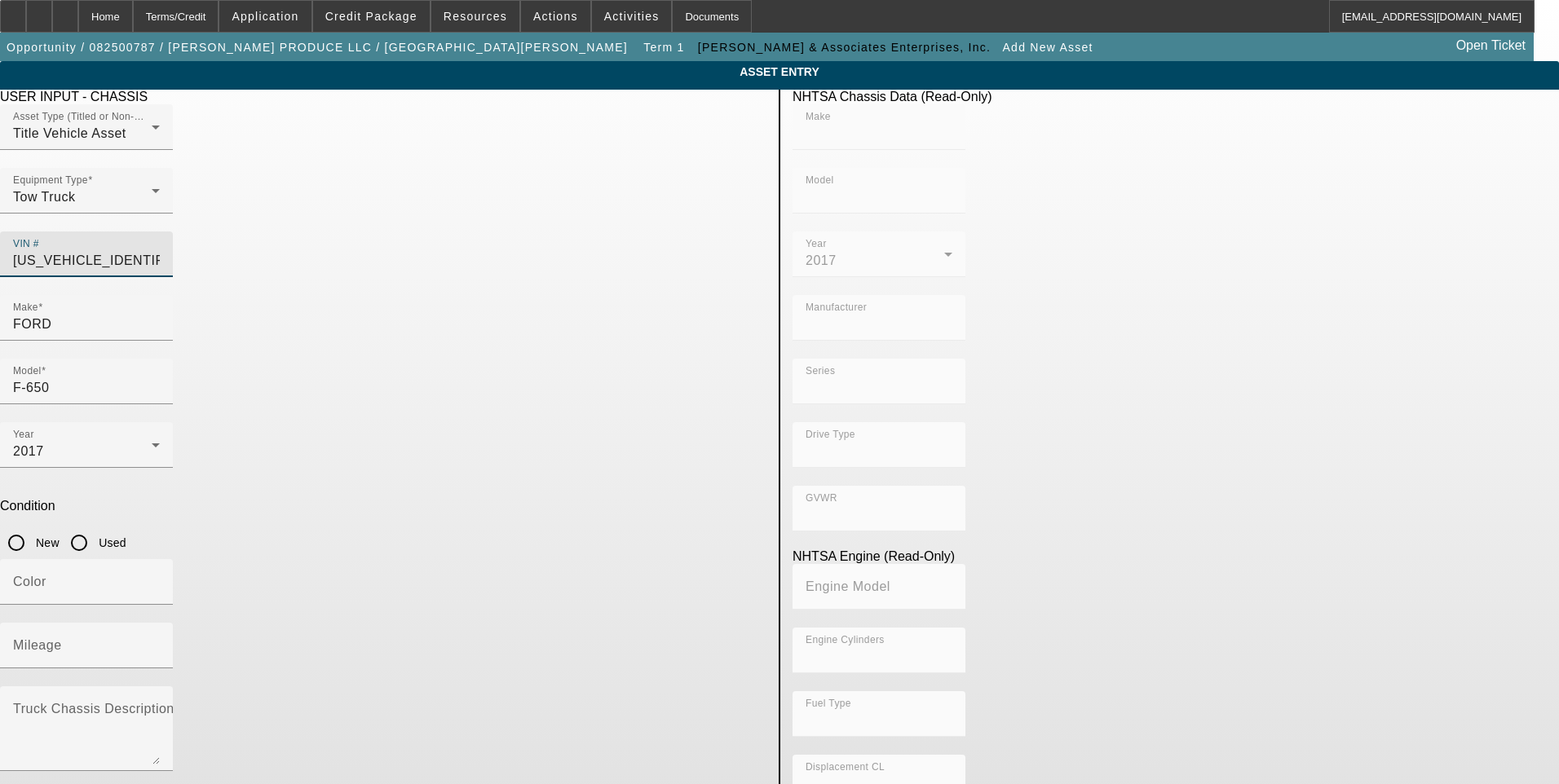
radio input "true"
click at [160, 642] on input "Mileage" at bounding box center [86, 651] width 147 height 19
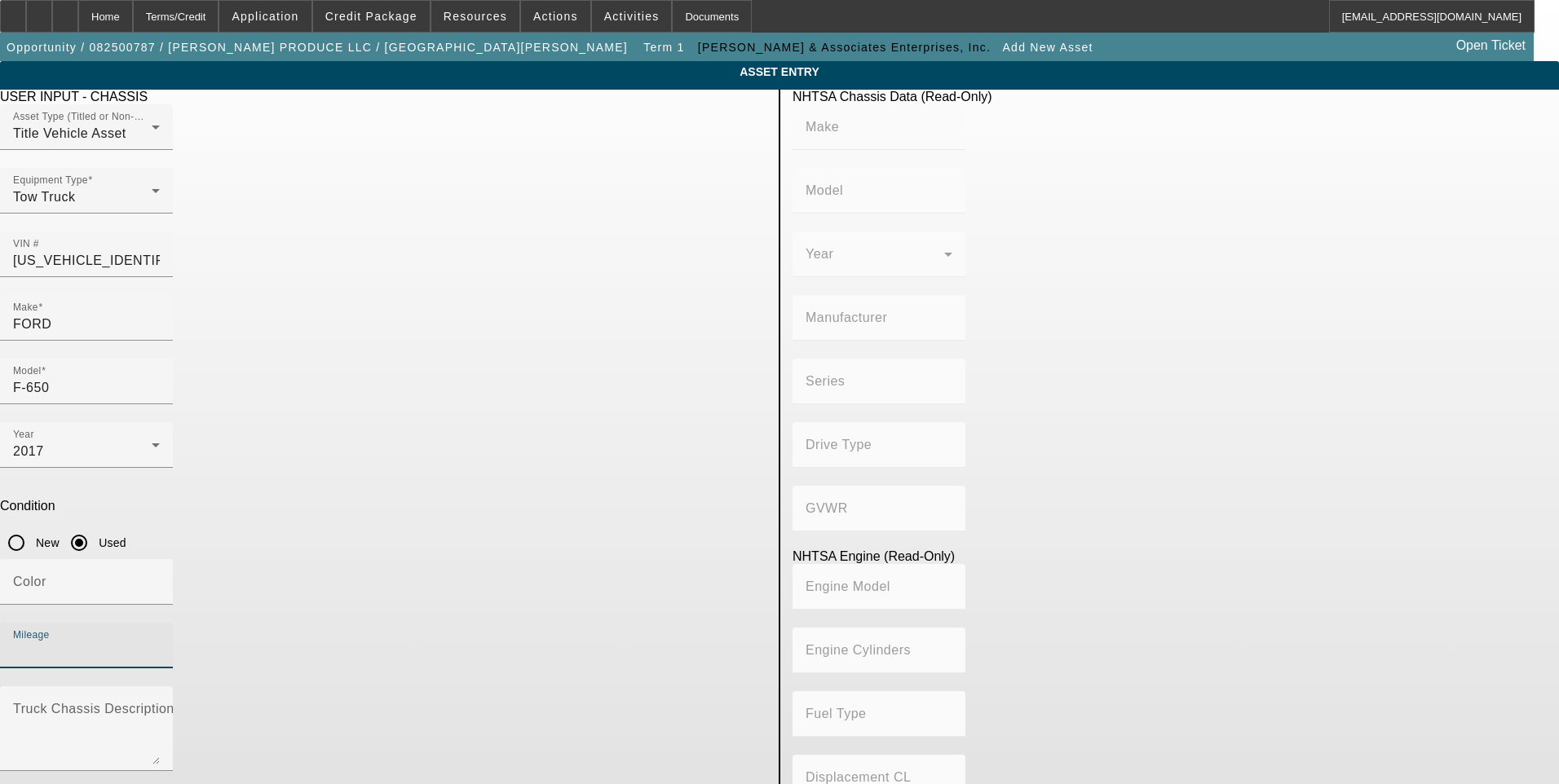
type input "FORD"
type input "F-650"
type input "FORD MOTOR COMPANY"
type input "Super Duty - Dual Rear Wheel"
type input "4x2"
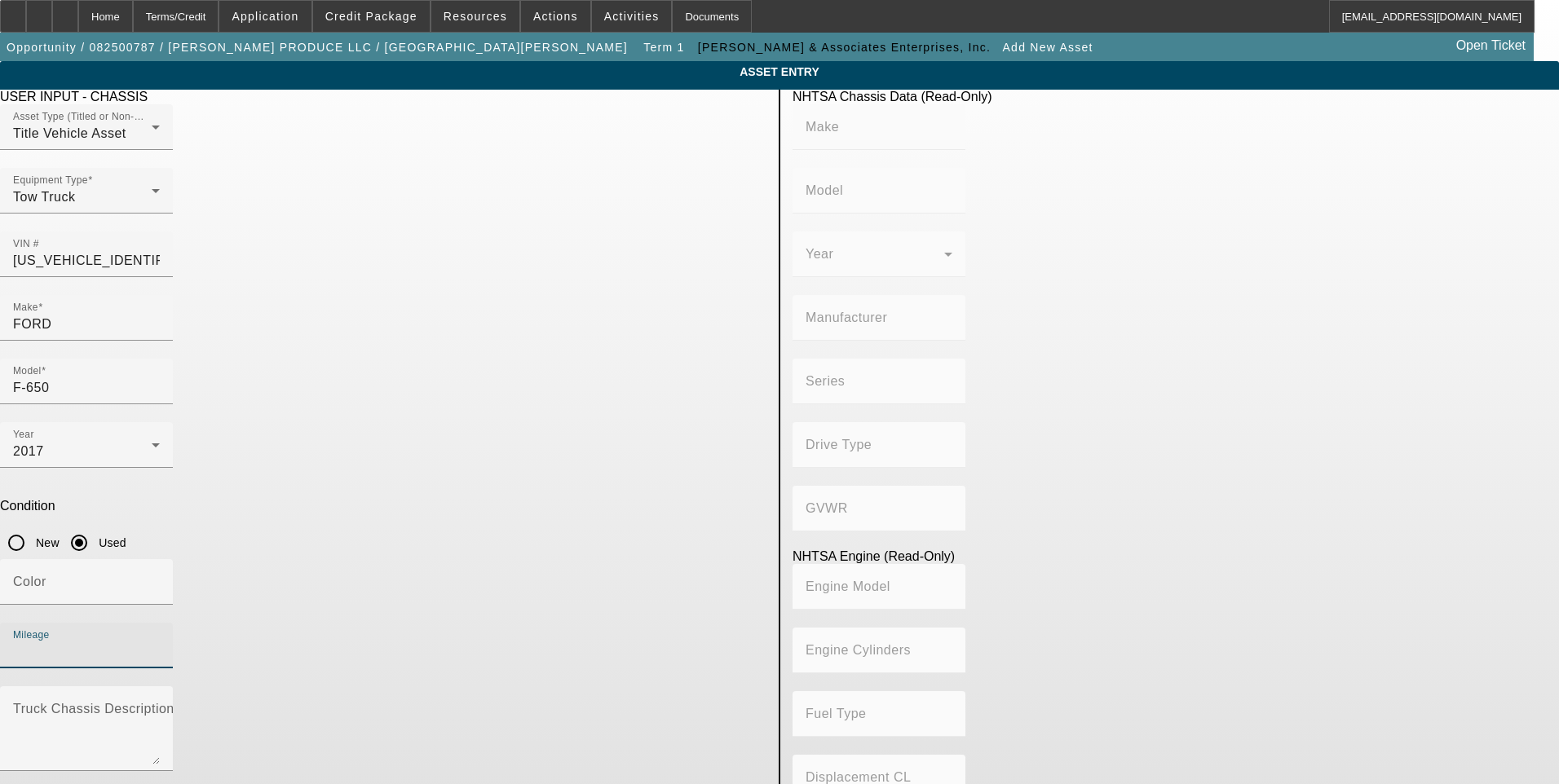
type input "Class 6: 19,501 - 26,000 lb (8,845 - 11,794 kg)"
type input "8"
type input "Diesel"
type input "408.85908543470"
type input "6.7"
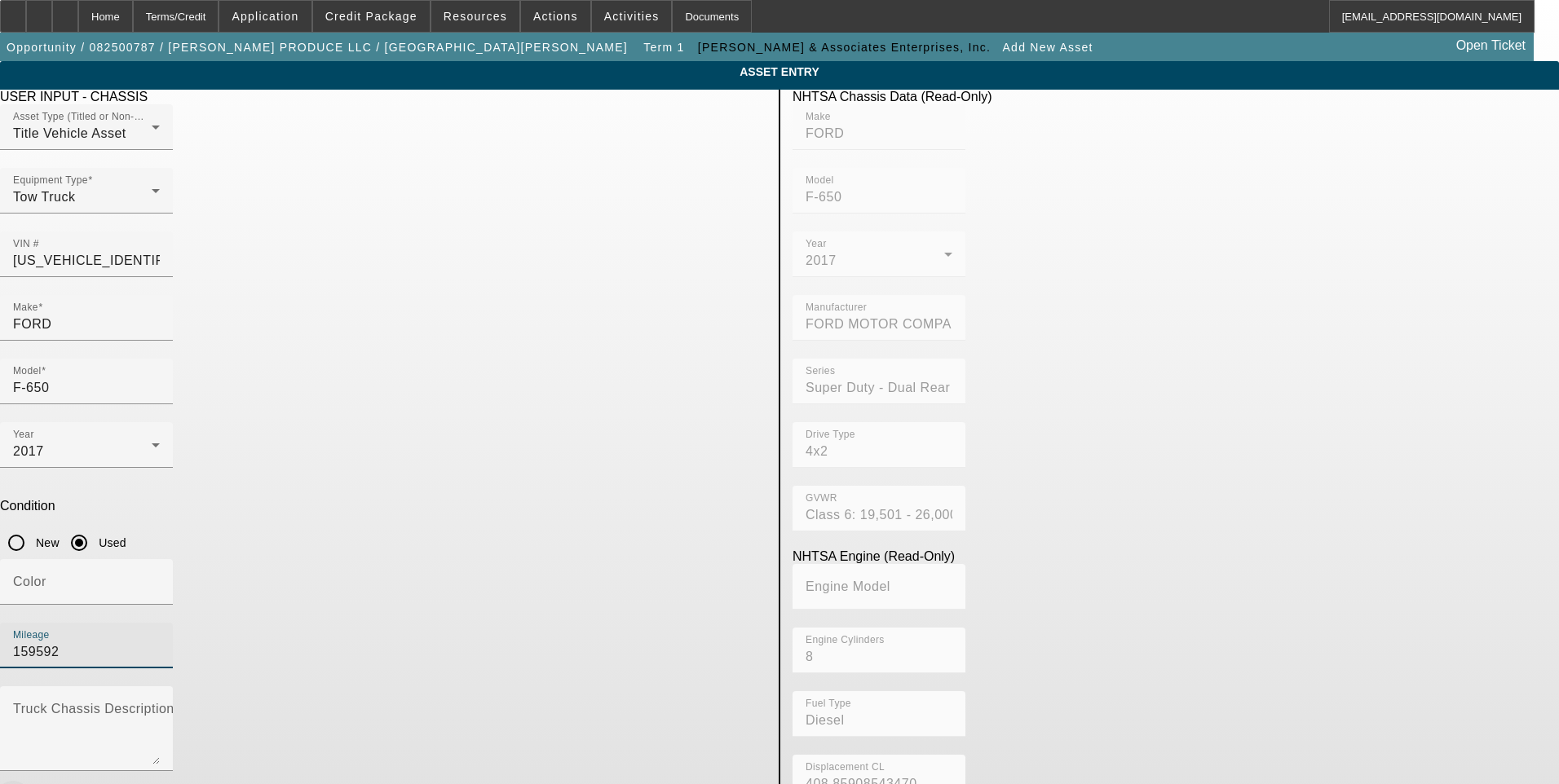
type input "159592"
click at [20, 783] on icon "button" at bounding box center [13, 797] width 15 height 15
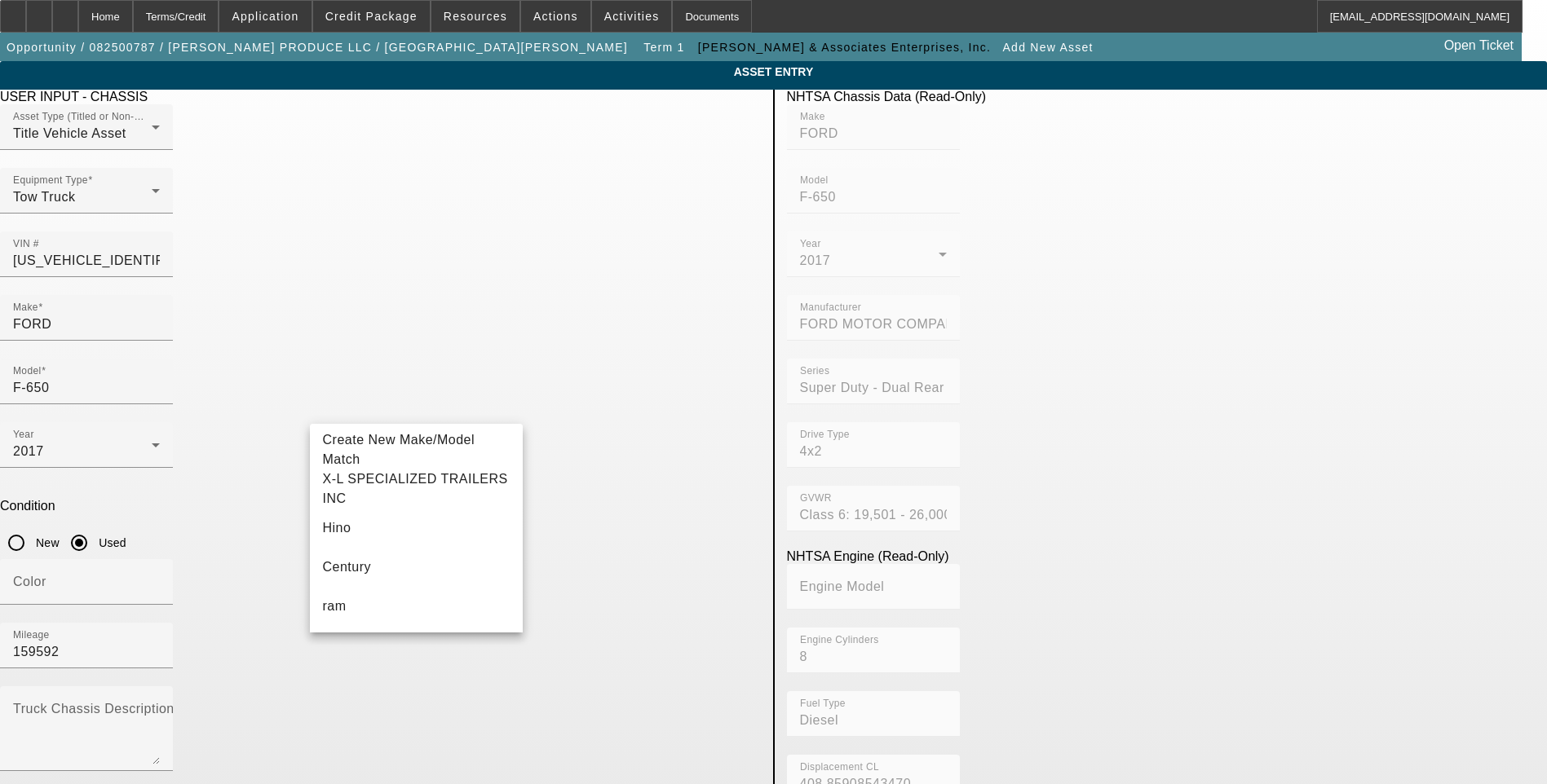
type input "j"
click at [393, 502] on mat-option "Jerr-Dan" at bounding box center [417, 489] width 213 height 39
type input "Jerr-Dan"
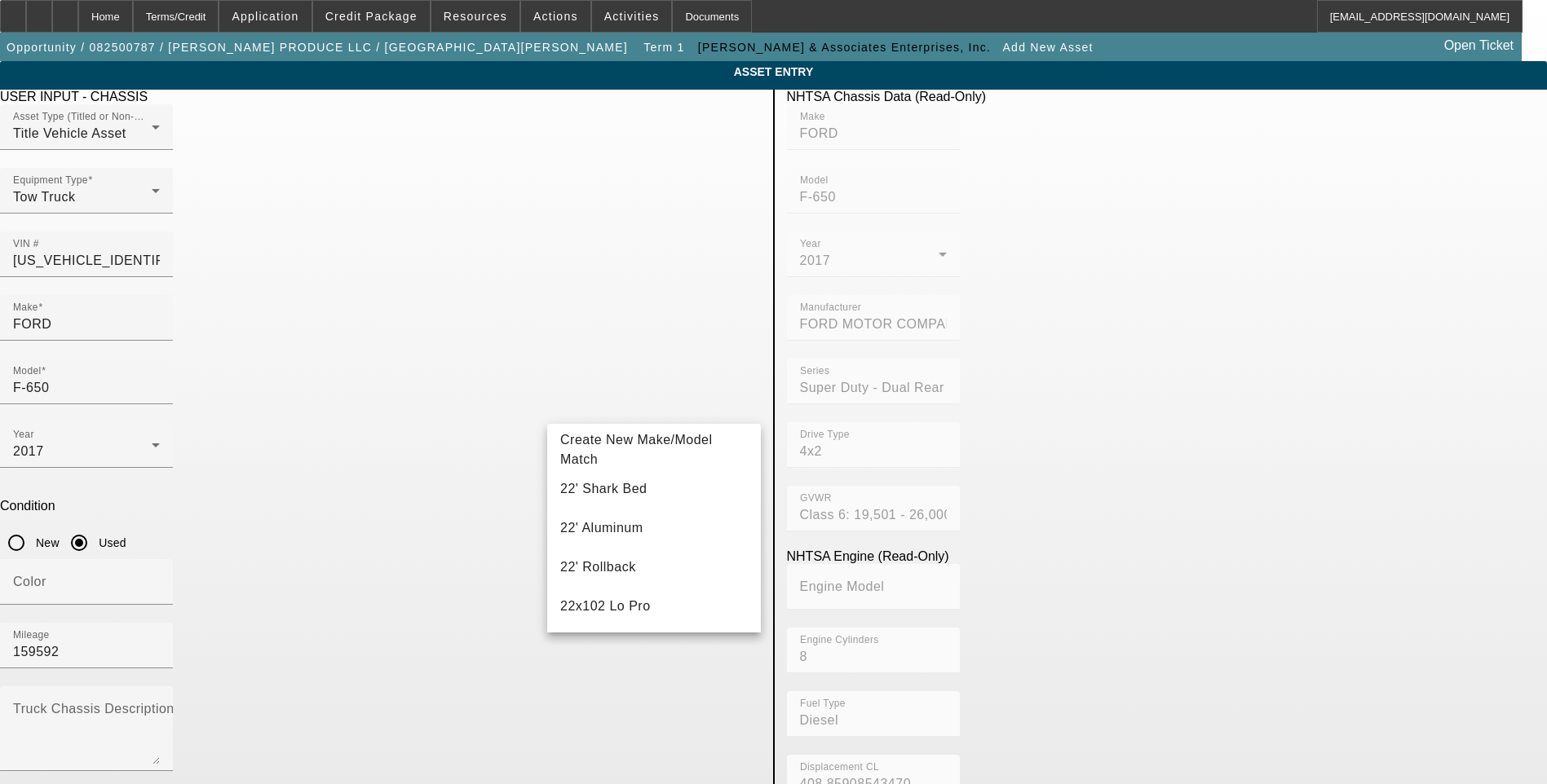
click at [641, 493] on mat-option "21SRR6T-W-LP" at bounding box center [654, 489] width 213 height 39
type input "21SRR6T-W-LP"
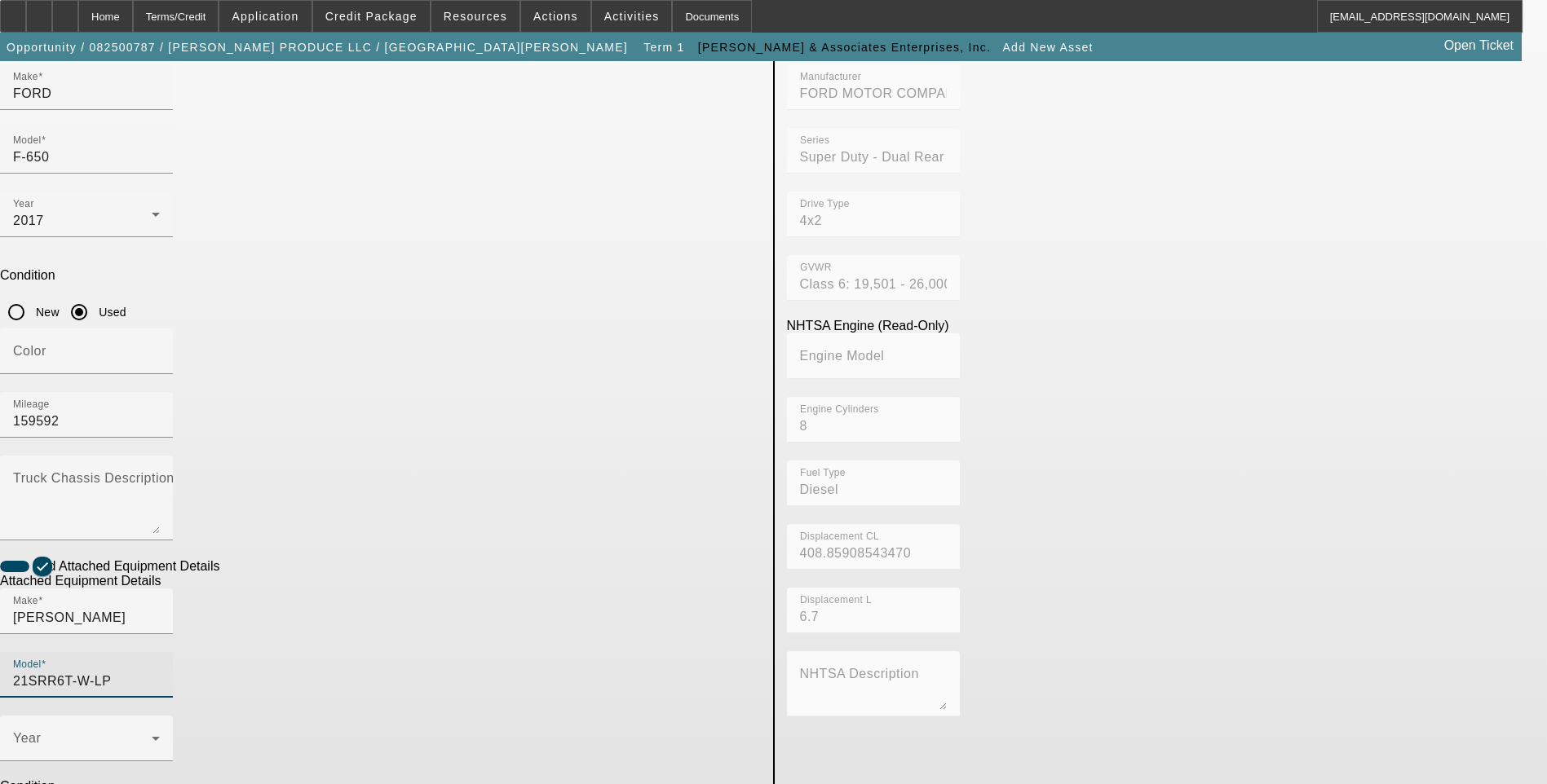
scroll to position [245, 0]
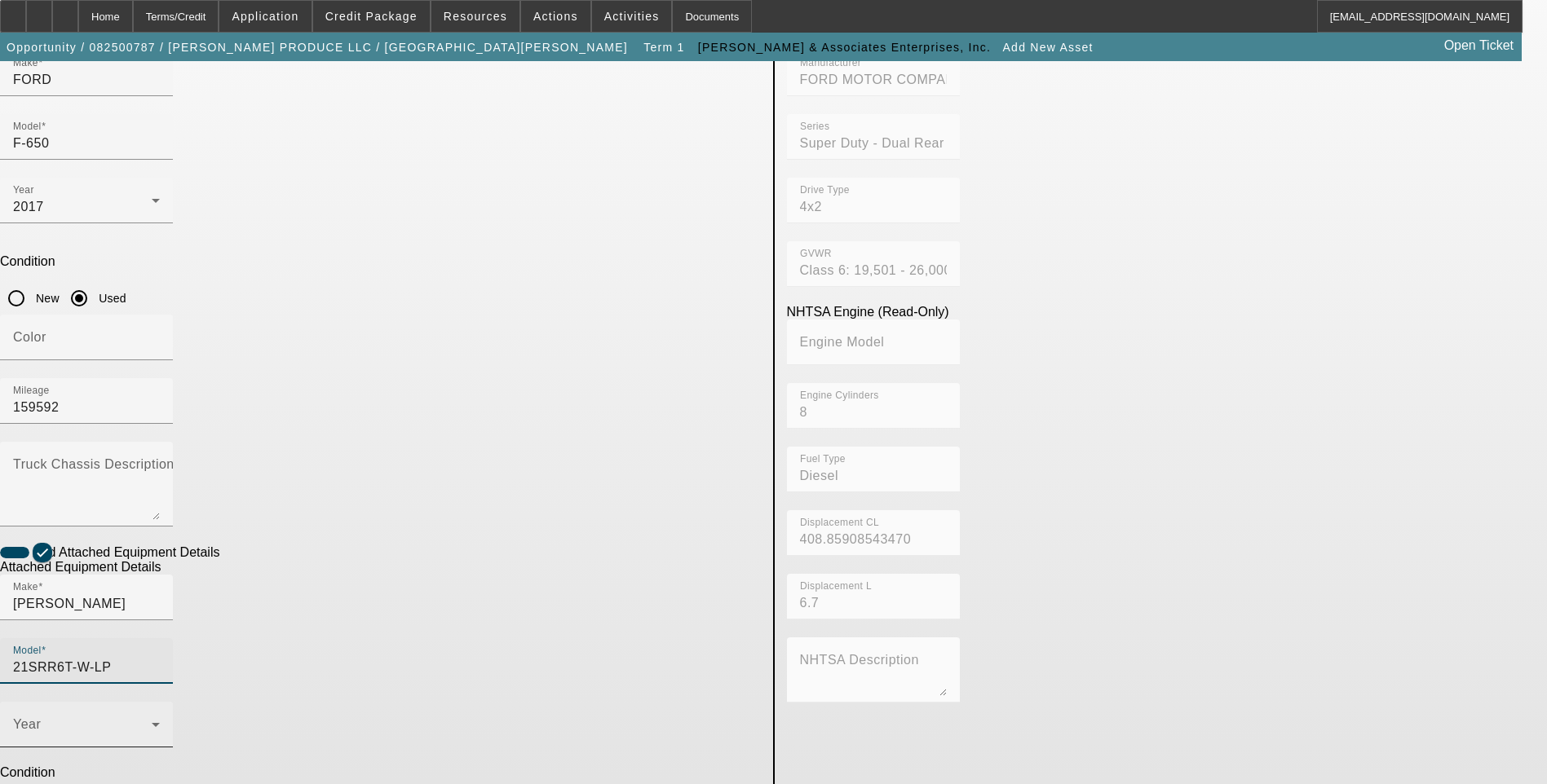
click at [151, 722] on span at bounding box center [82, 731] width 138 height 19
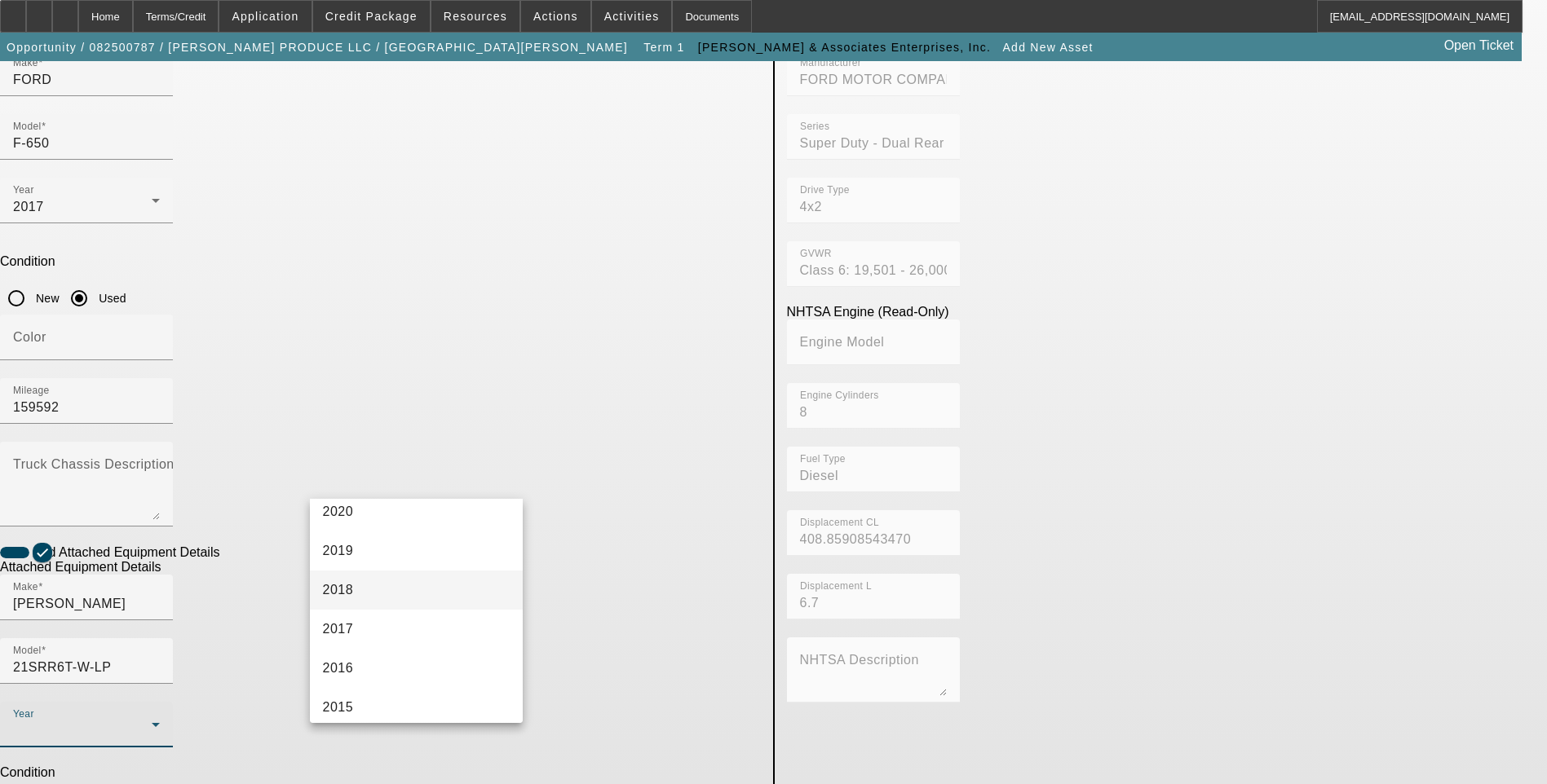
scroll to position [407, 0]
click at [367, 546] on mat-option "2017" at bounding box center [417, 547] width 213 height 39
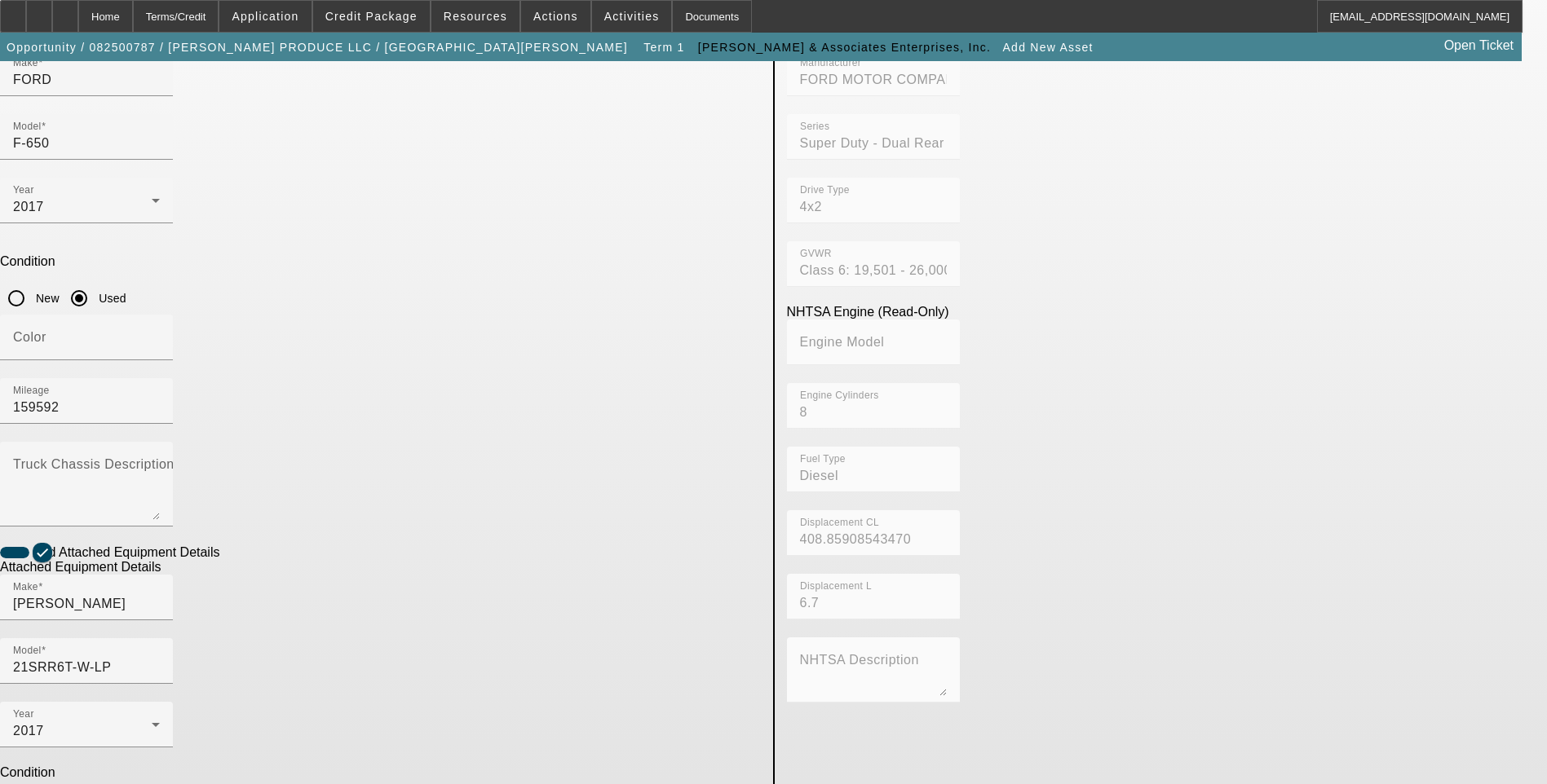
type input "0220012819"
type textarea "Rollback"
click at [165, 461] on app-asset-collateral-manage "ASSET ENTRY USER INPUT - CHASSIS Asset Type (Titled or Non-Titled) Title Vehicl…" at bounding box center [773, 450] width 1547 height 1268
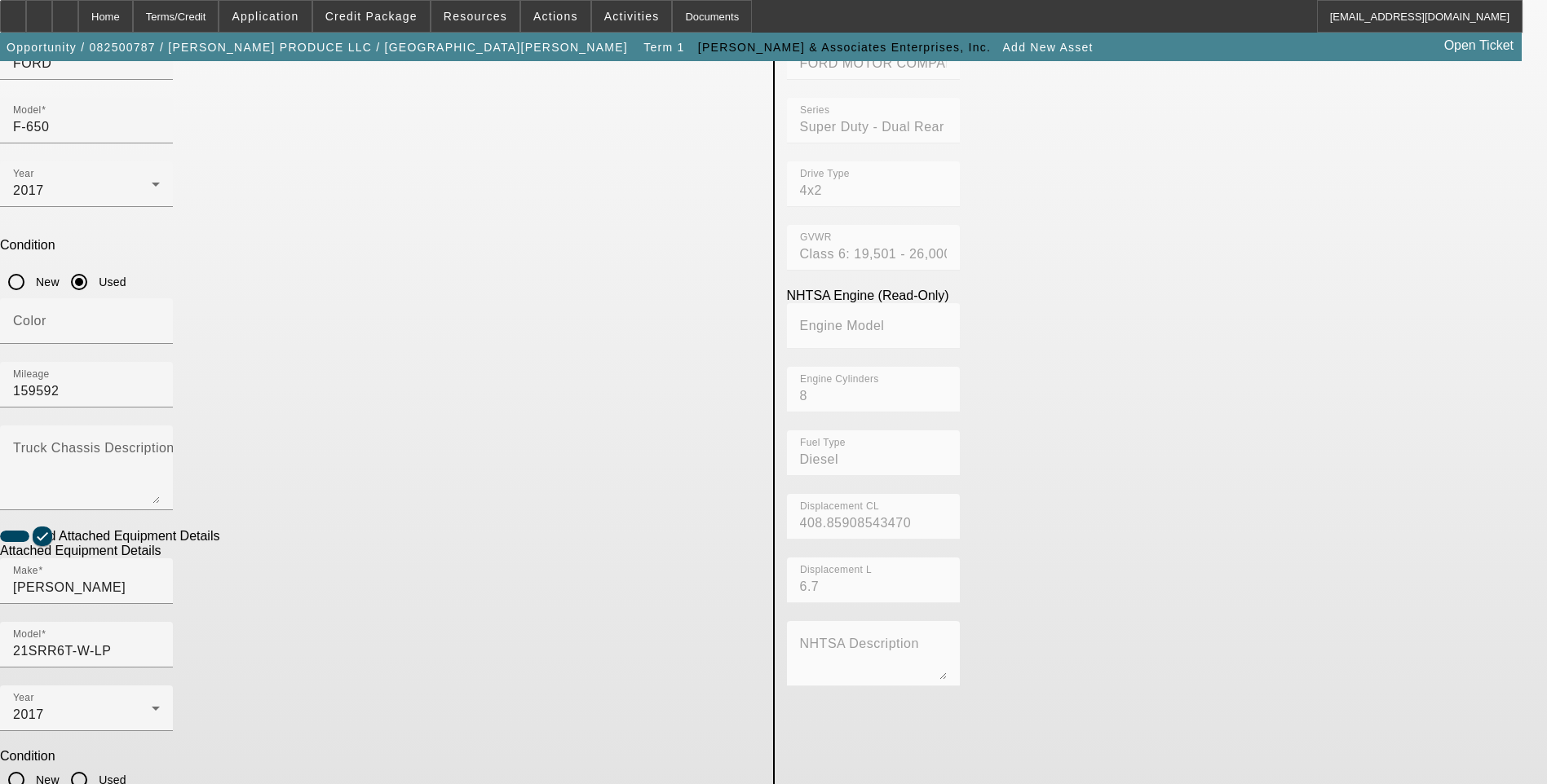
scroll to position [265, 0]
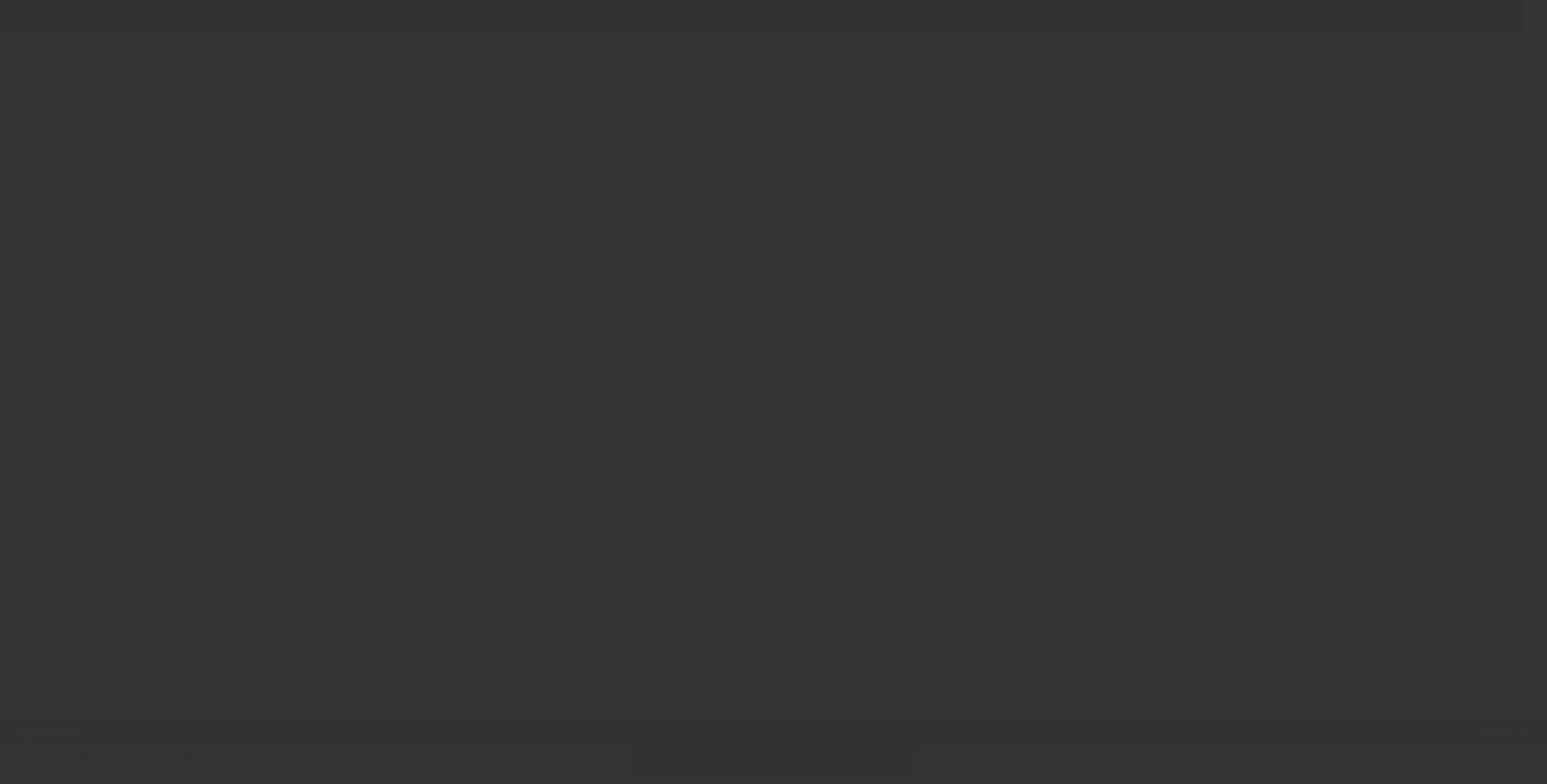
type input "$79,995.00"
type input "$4,315.32"
type input "TT&L"
type input "$84,310.32"
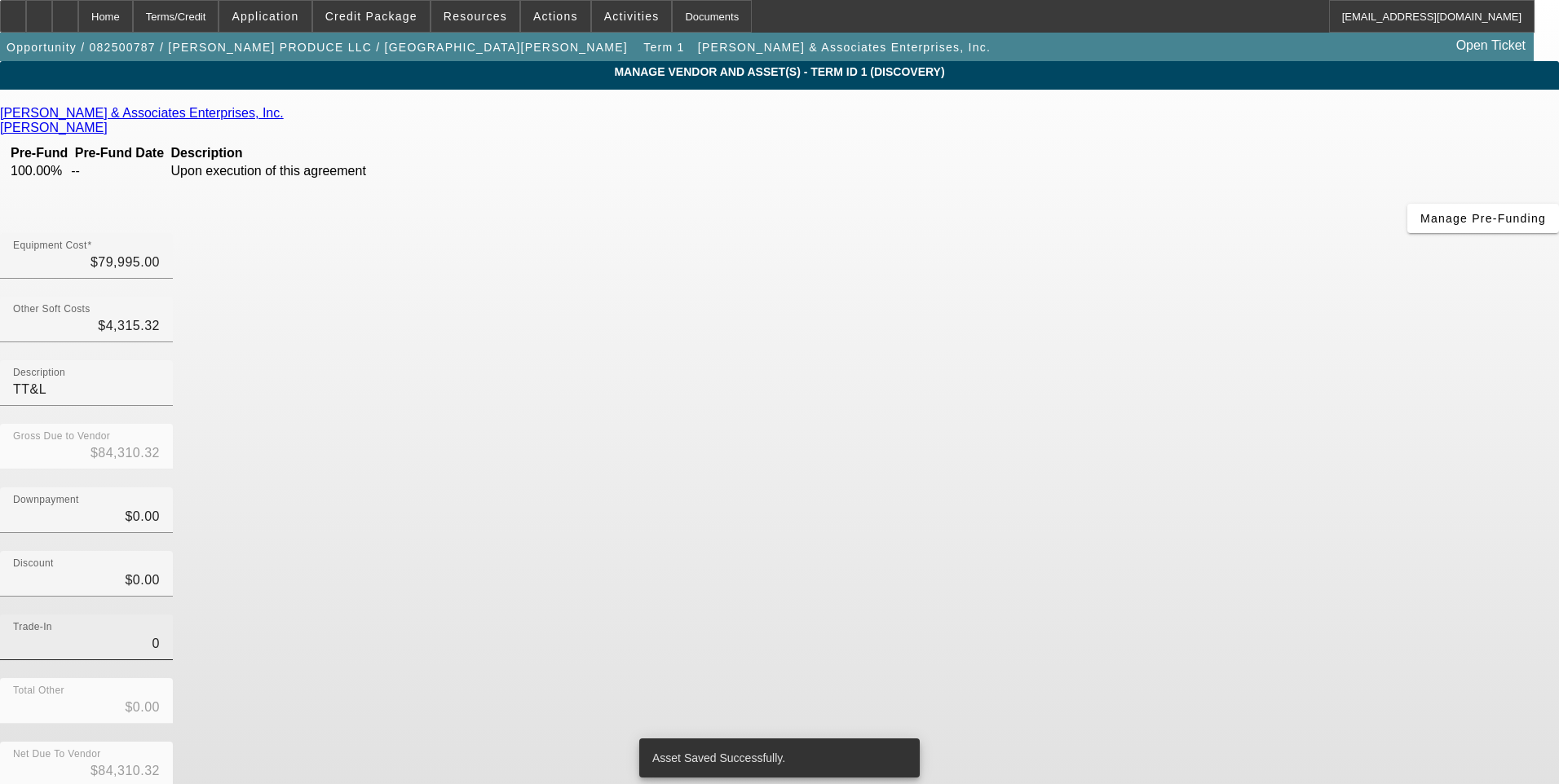
click at [160, 635] on input "0" at bounding box center [86, 644] width 147 height 19
type input "$0.00"
drag, startPoint x: 1048, startPoint y: 473, endPoint x: 1089, endPoint y: 572, distance: 107.2
click at [1049, 614] on div "Trade-In $0.00" at bounding box center [780, 646] width 1559 height 64
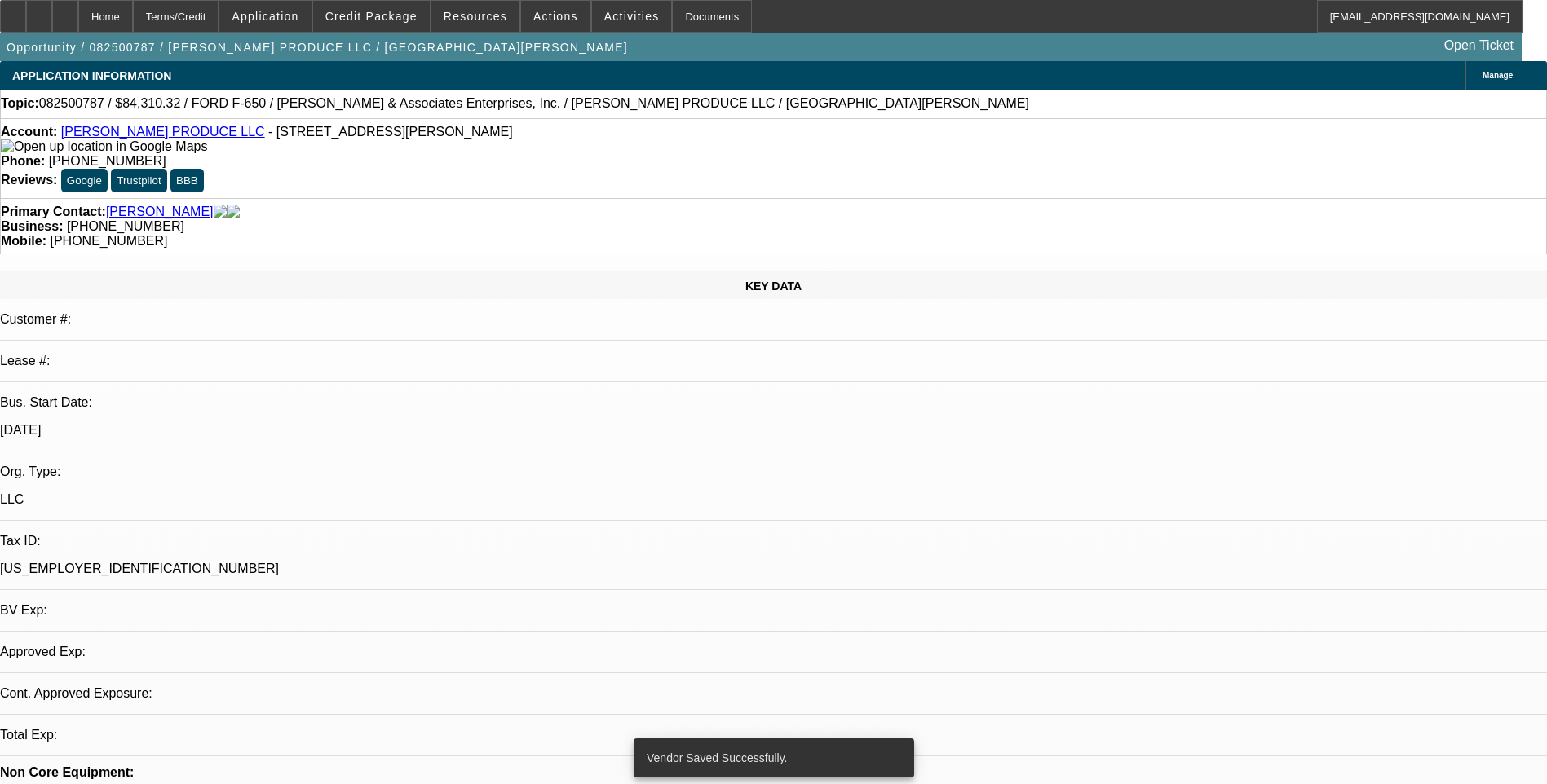
select select "0"
select select "2"
select select "0.1"
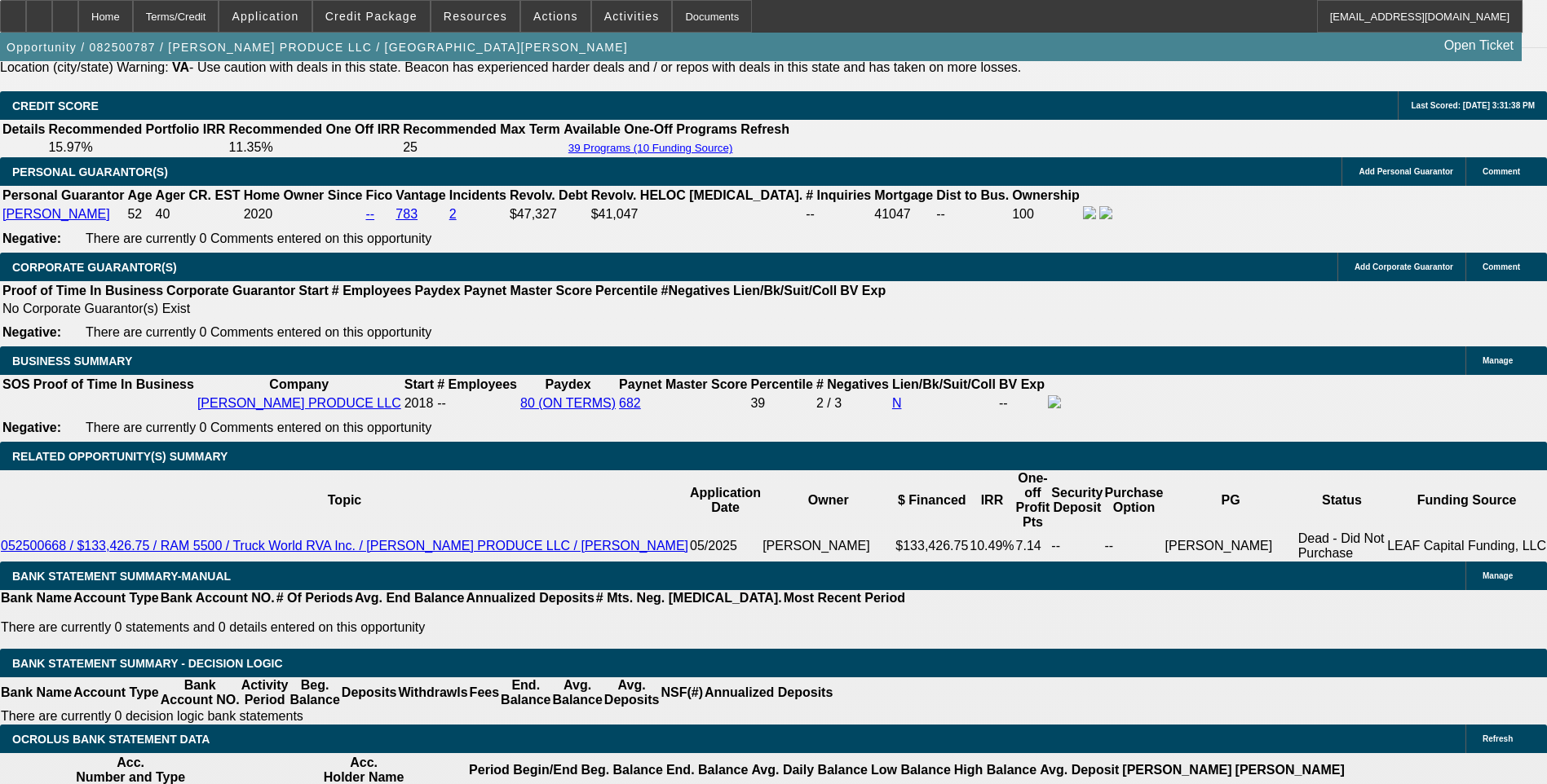
scroll to position [2446, 0]
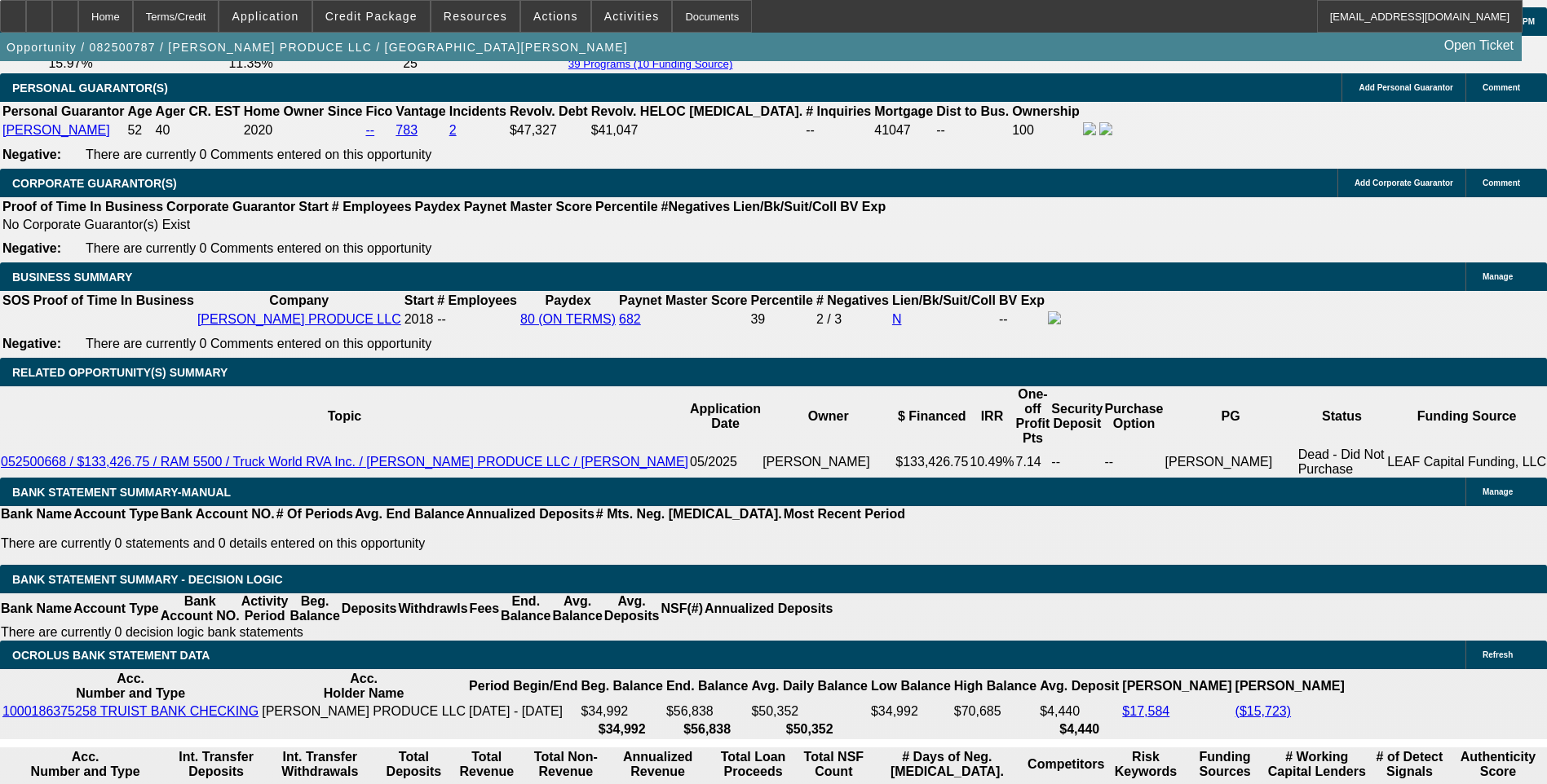
select select "6"
select select "0"
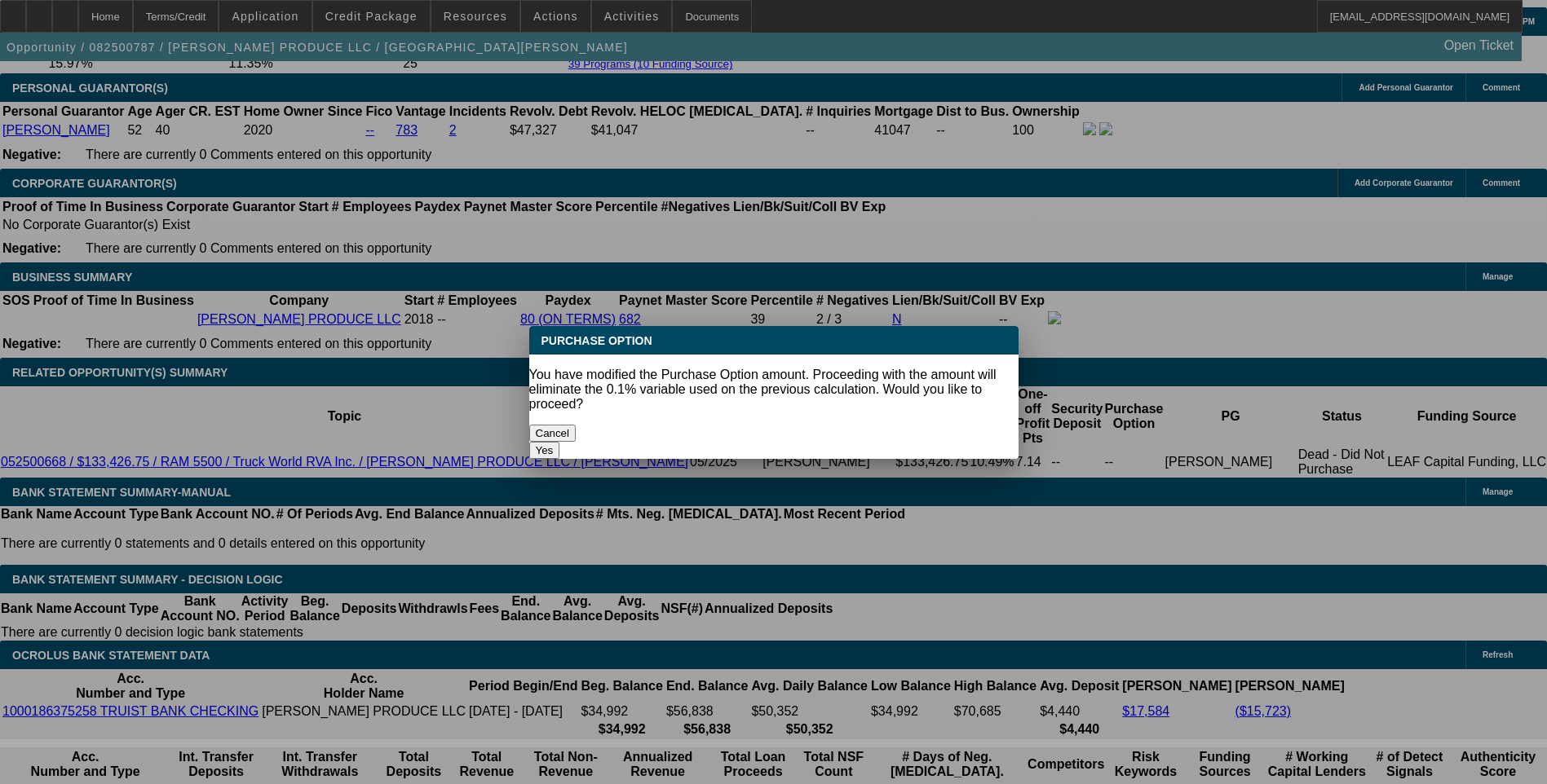
click at [561, 442] on button "Yes" at bounding box center [544, 450] width 31 height 17
type input "$0.00"
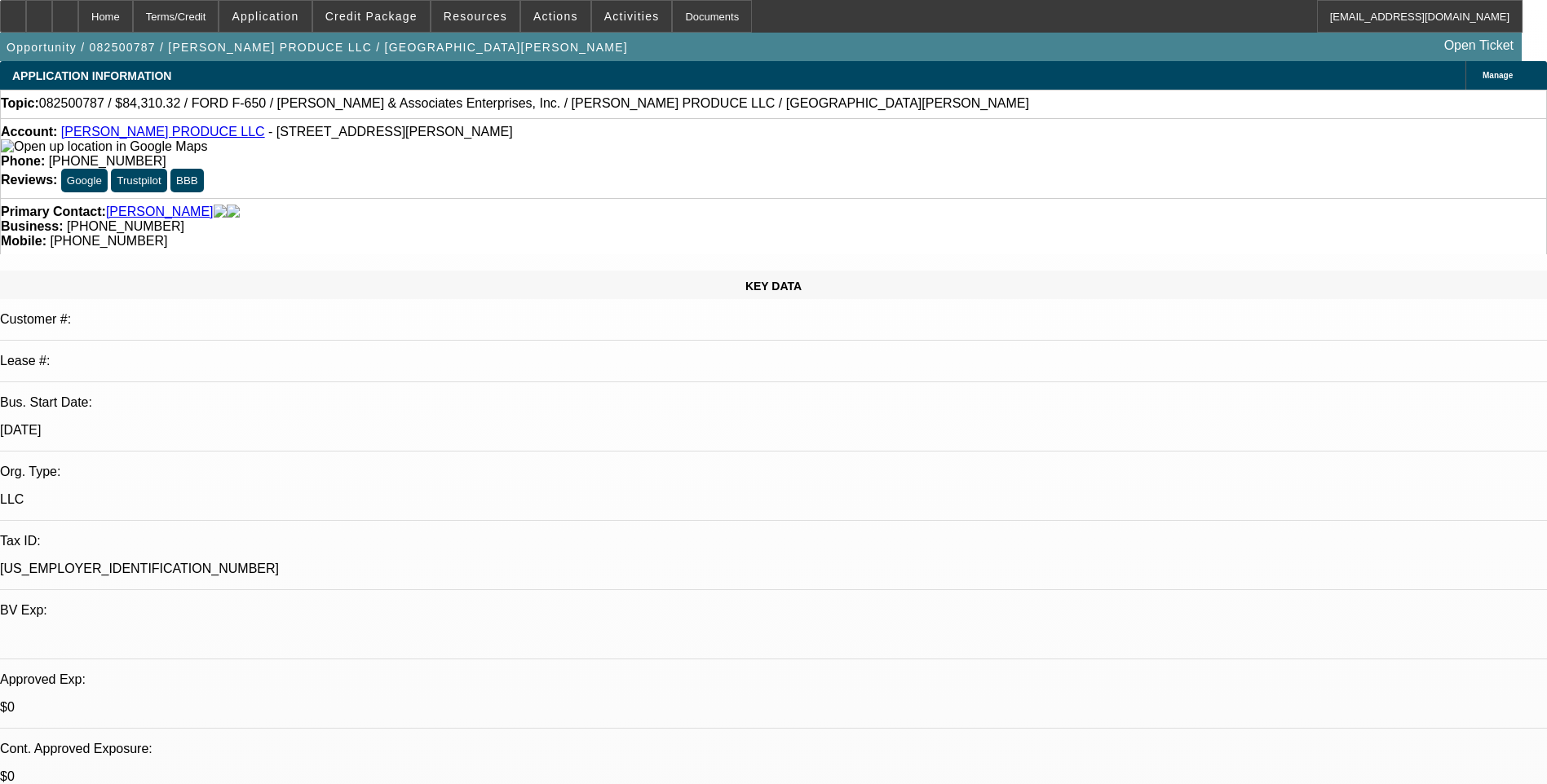
scroll to position [2446, 0]
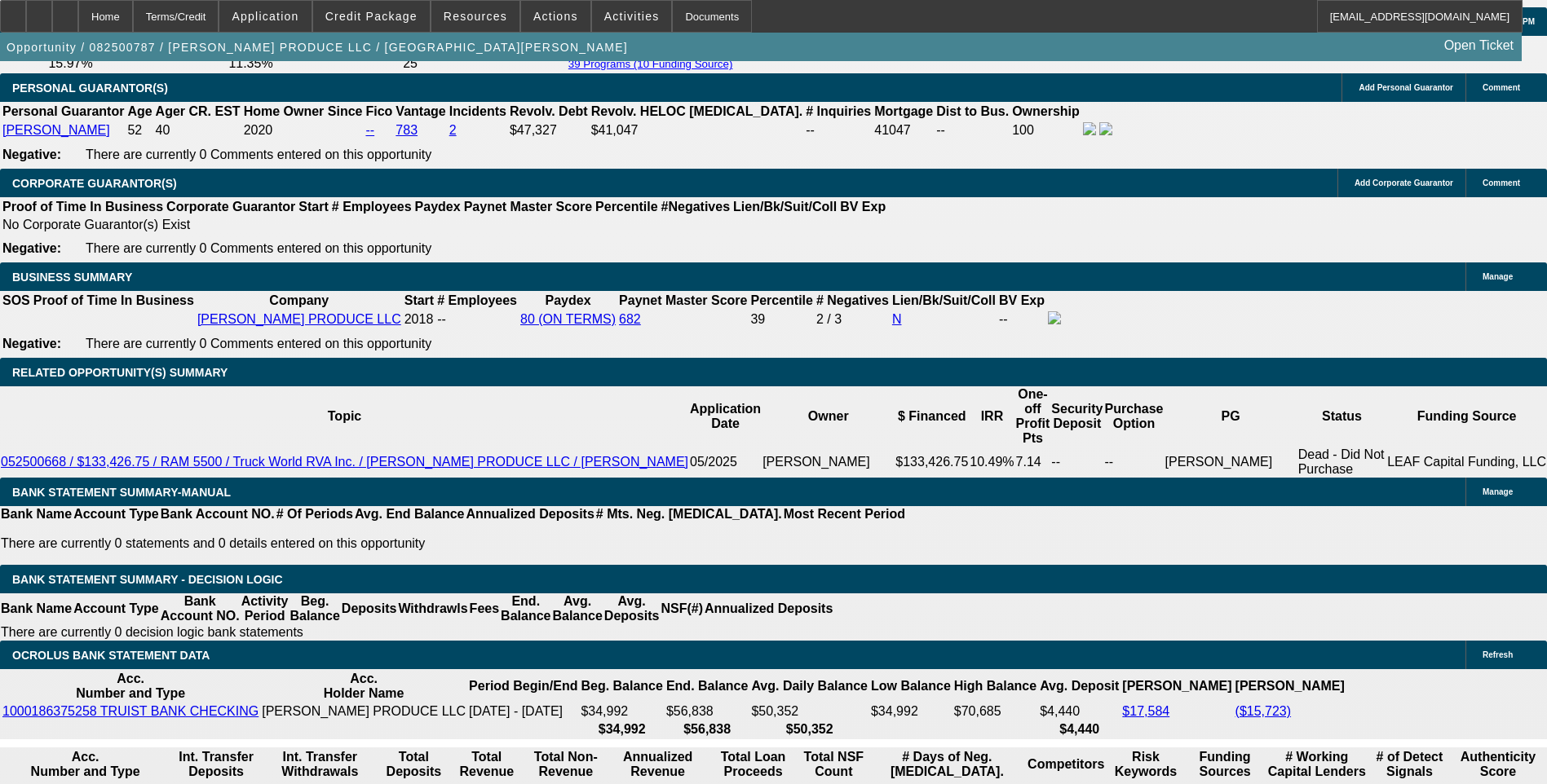
type input "9.5"
type input "$4,196.14"
type input "$2,098.07"
type input "$4,236.28"
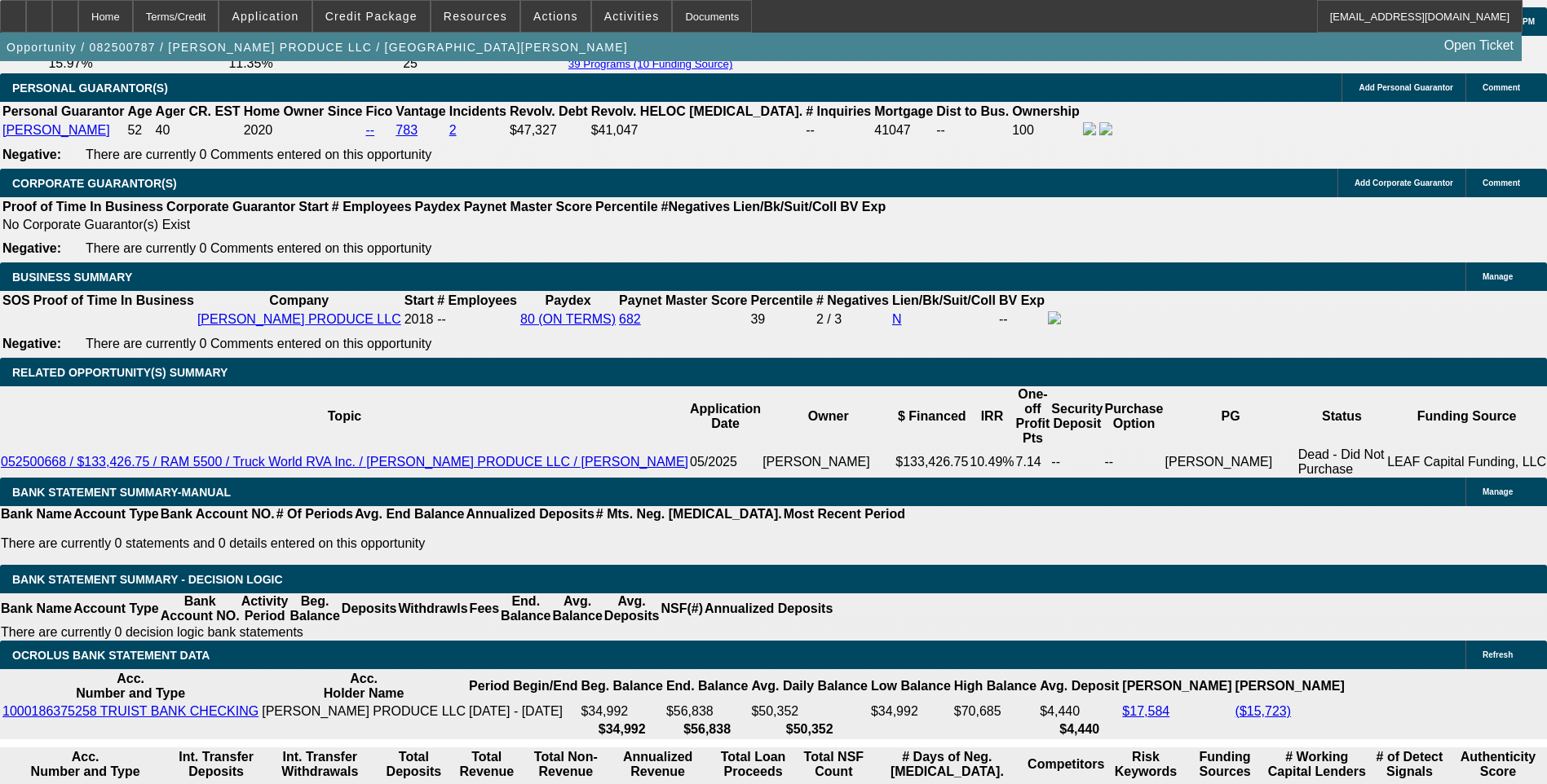
type input "$2,118.14"
type input "9.5"
type input "2118."
type input "$4,236.00"
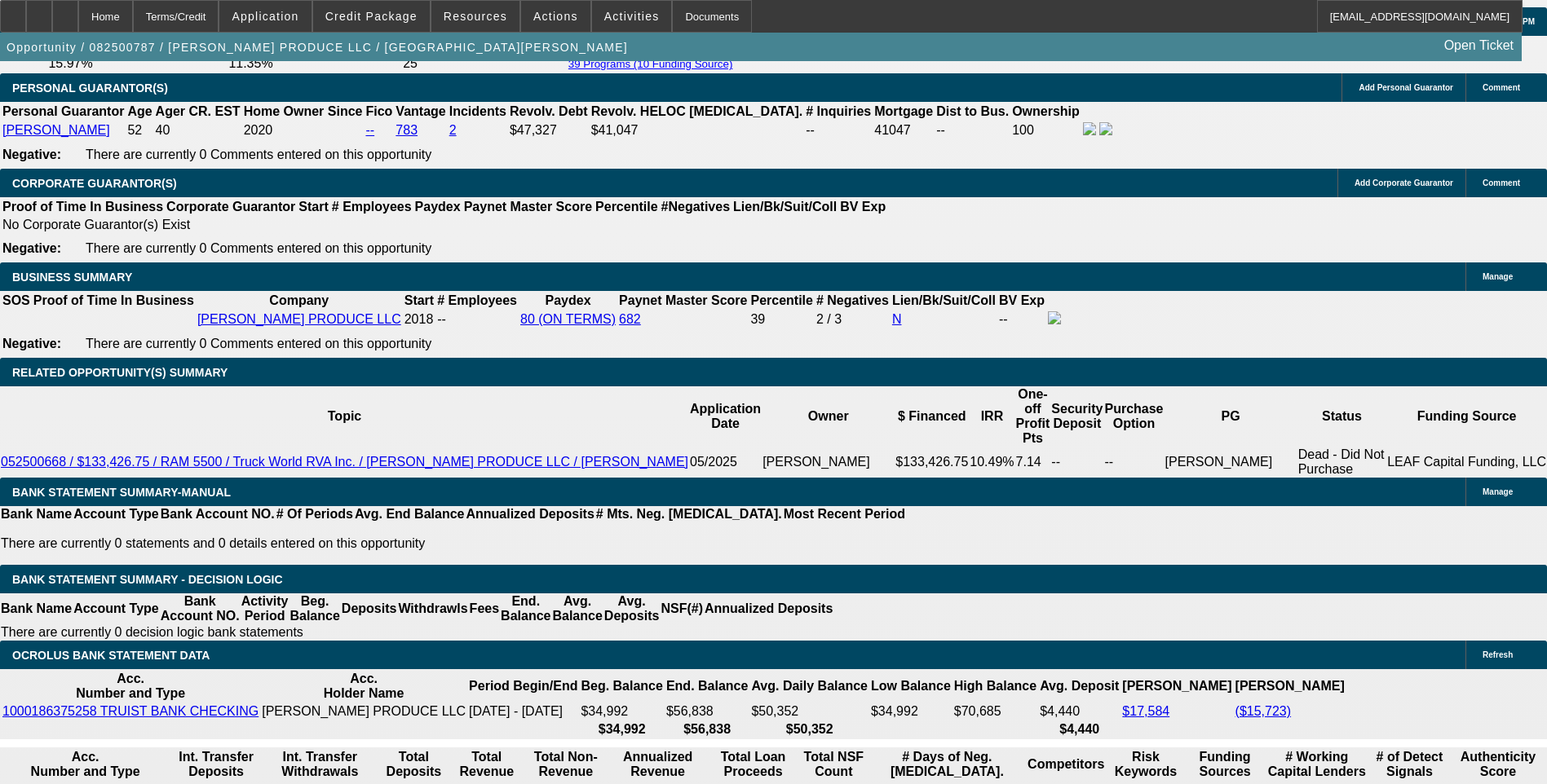
type input "21"
type input "$42.00"
type input "9.5"
type input "2120"
type input "$4,240.00"
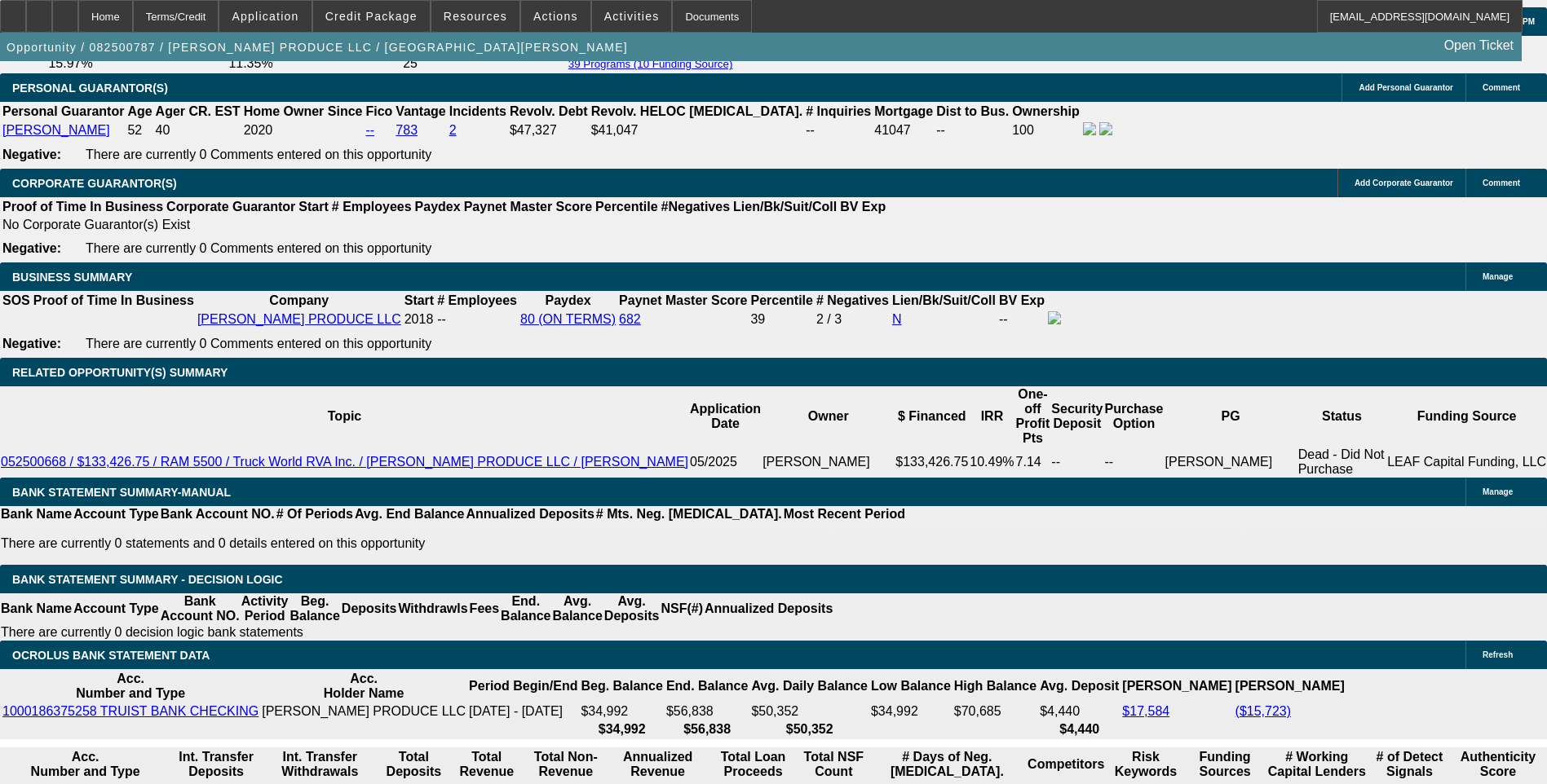
type input "9.5"
type input "$2,120.00"
select select "0"
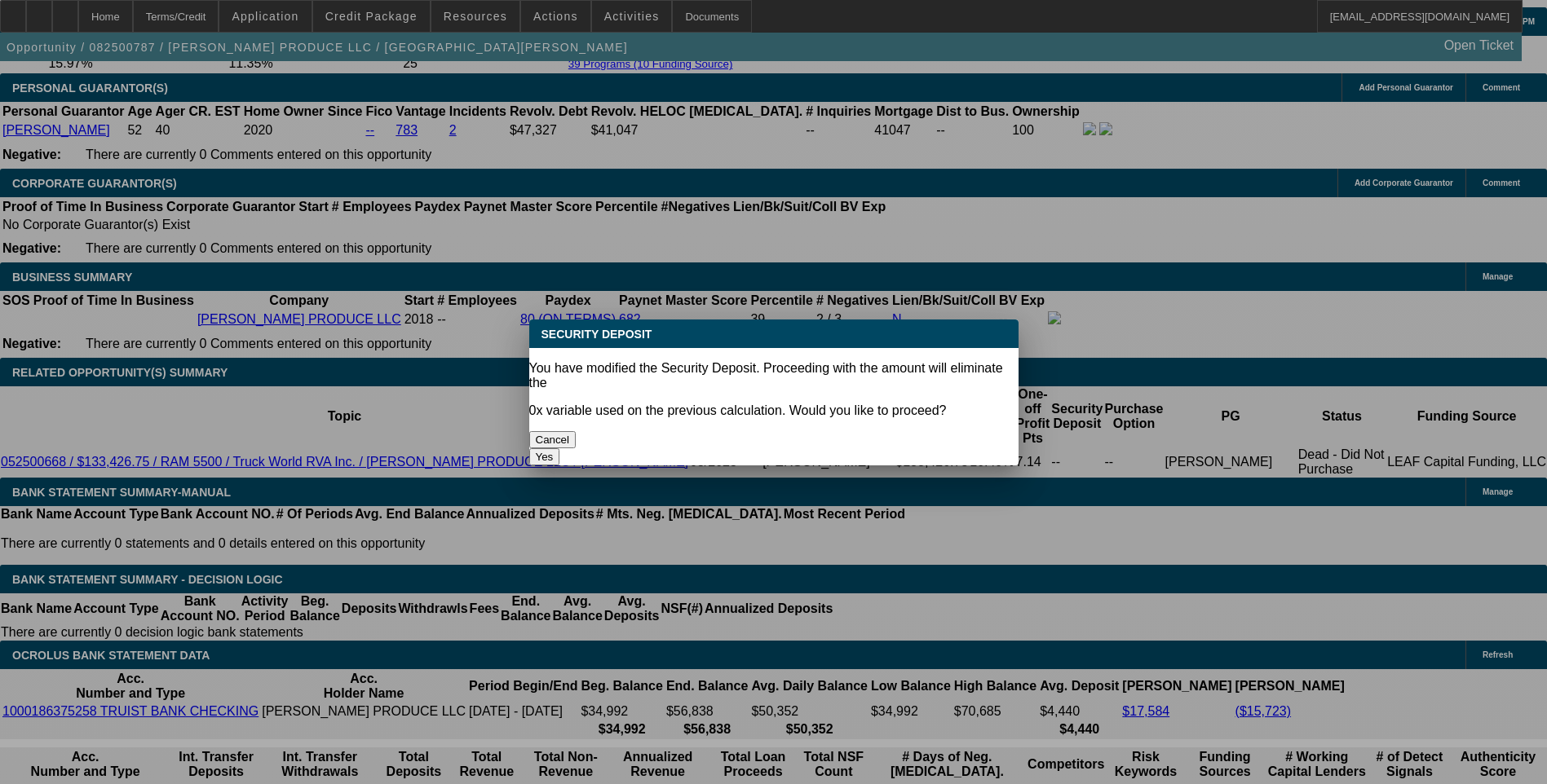
drag, startPoint x: 869, startPoint y: 416, endPoint x: 839, endPoint y: 429, distance: 32.7
click at [561, 448] on button "Yes" at bounding box center [544, 456] width 31 height 17
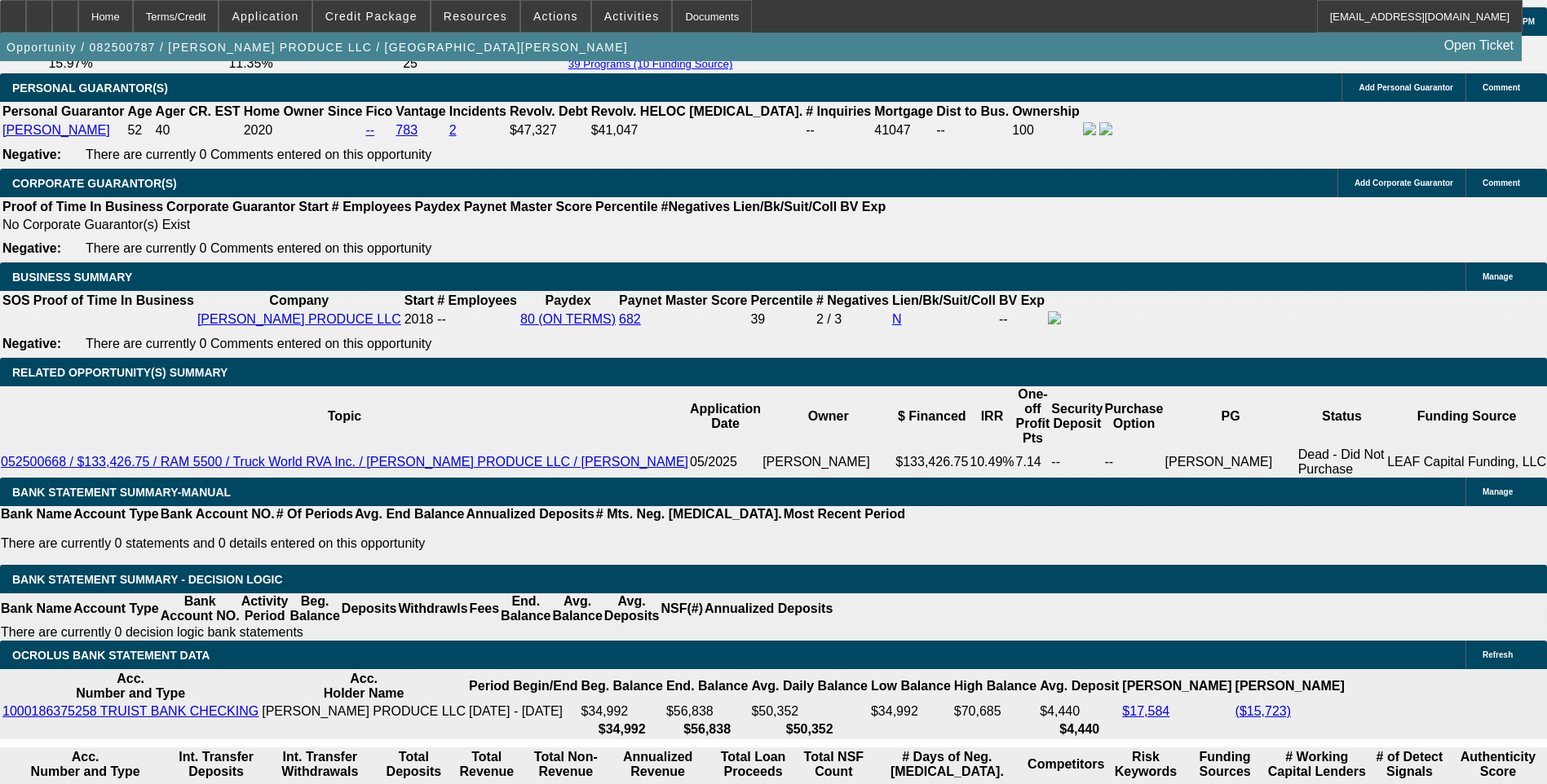
scroll to position [2446, 0]
type input "$0.00"
select select "1"
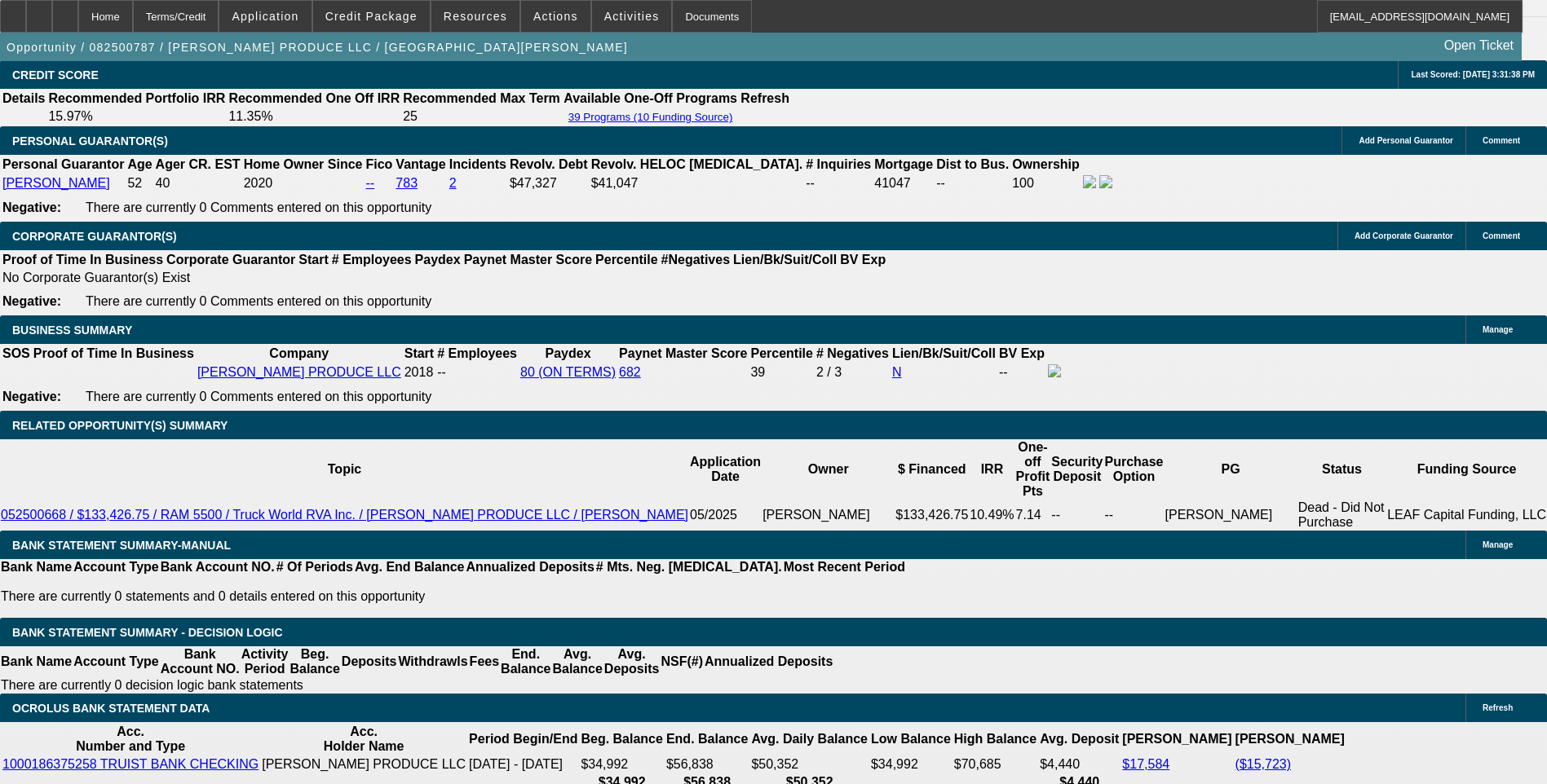
scroll to position [2364, 0]
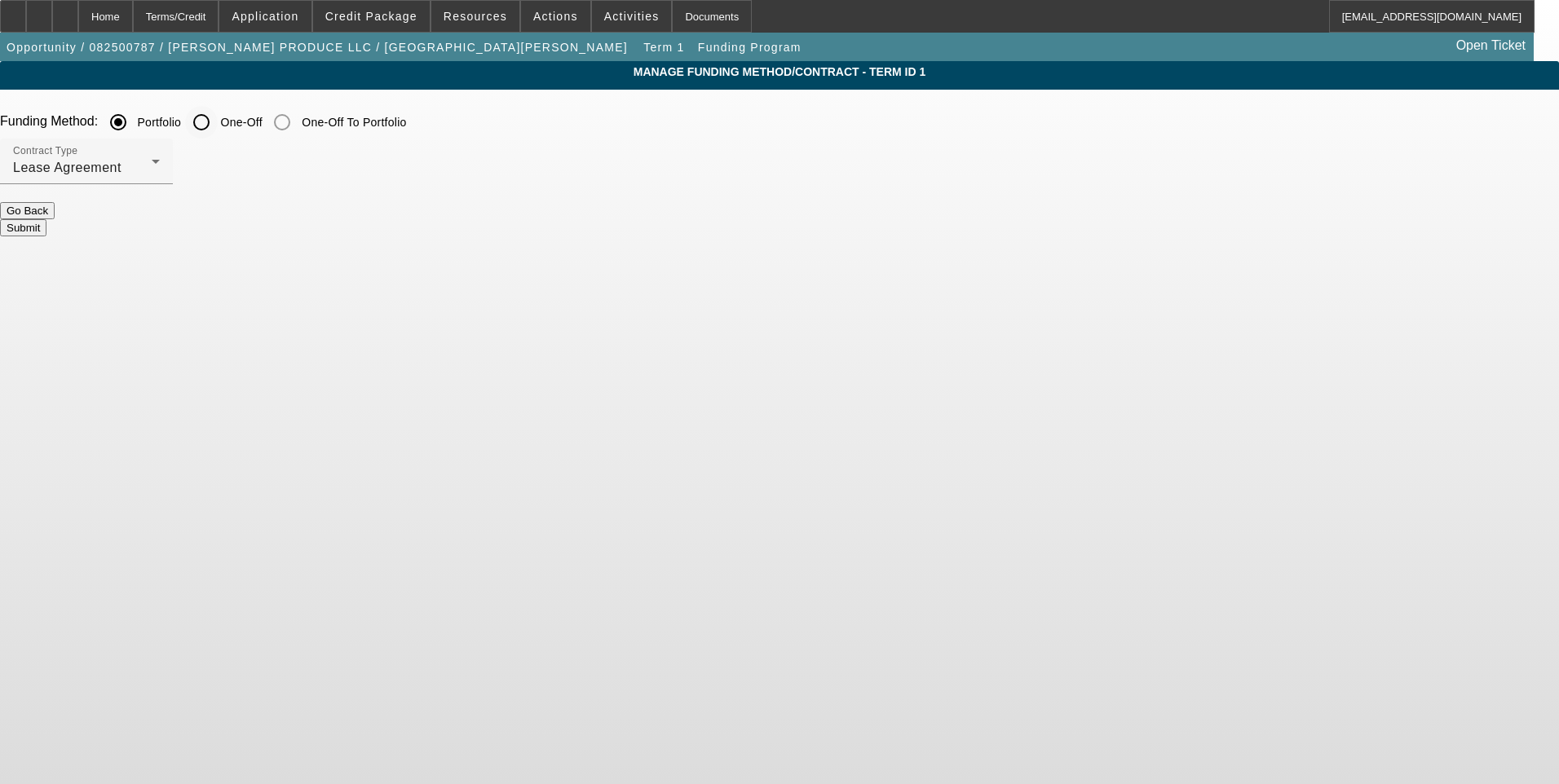
click at [218, 126] on input "One-Off" at bounding box center [200, 122] width 32 height 32
radio input "true"
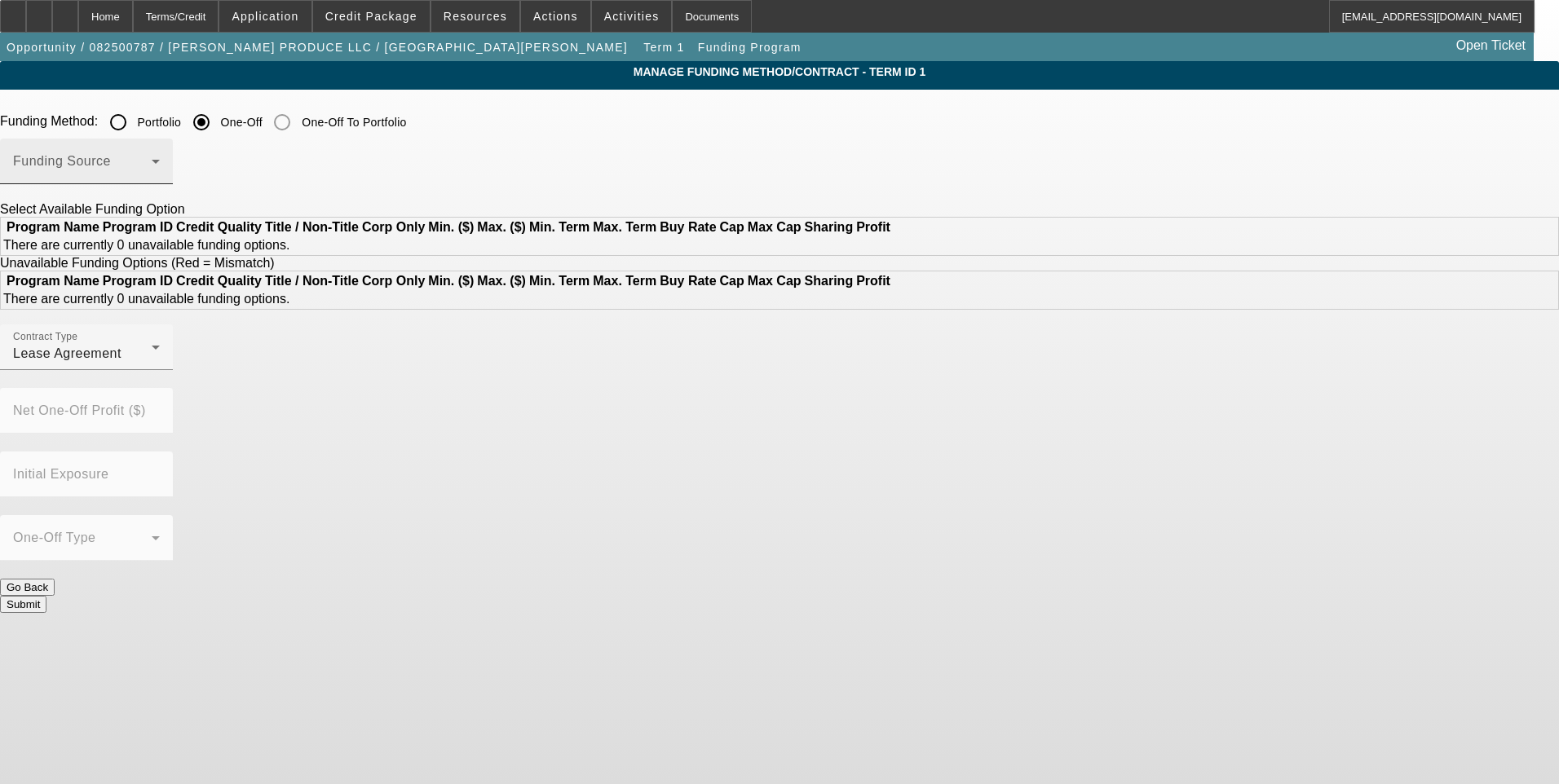
click at [151, 162] on span at bounding box center [82, 167] width 138 height 19
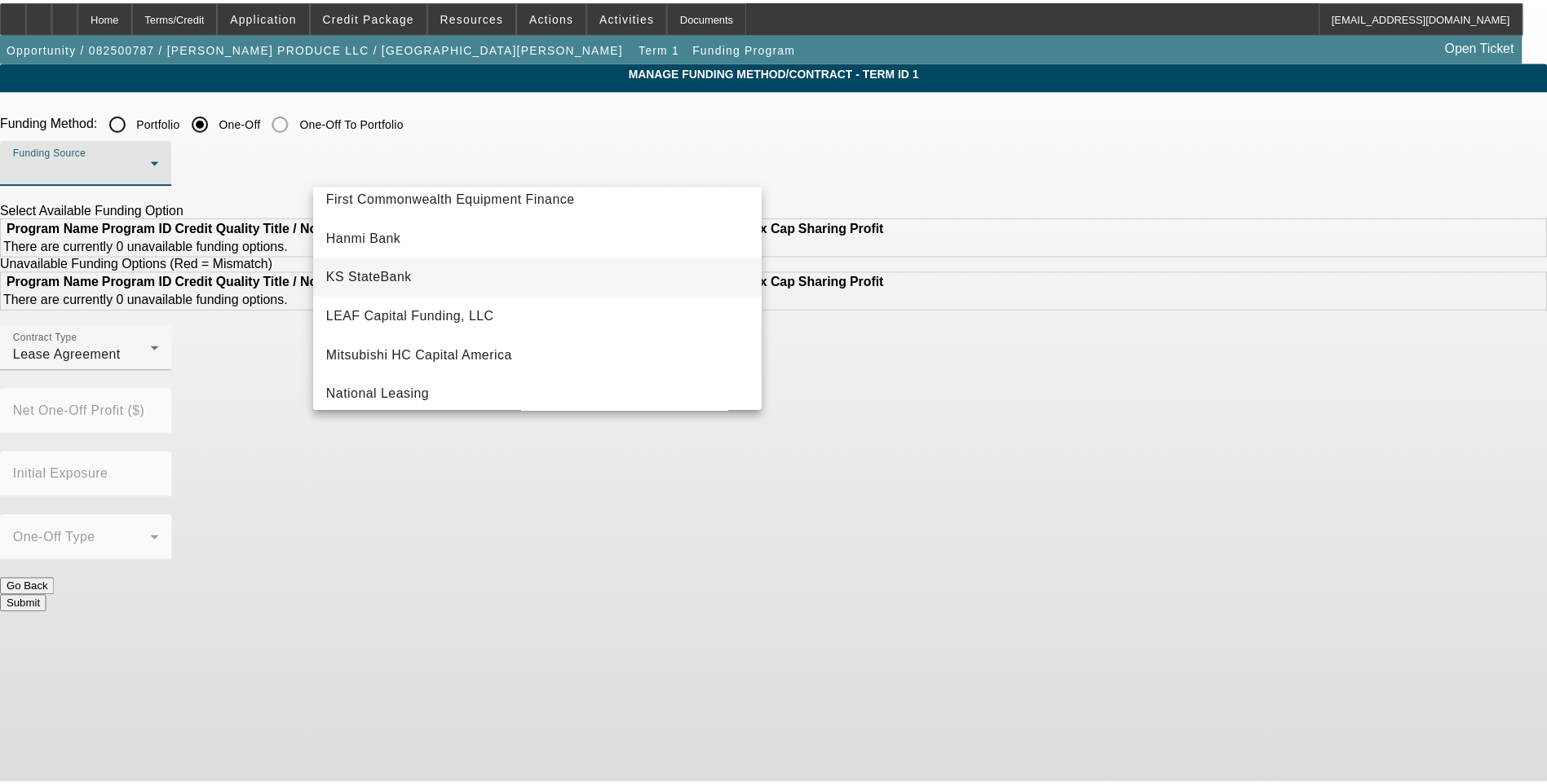
scroll to position [326, 0]
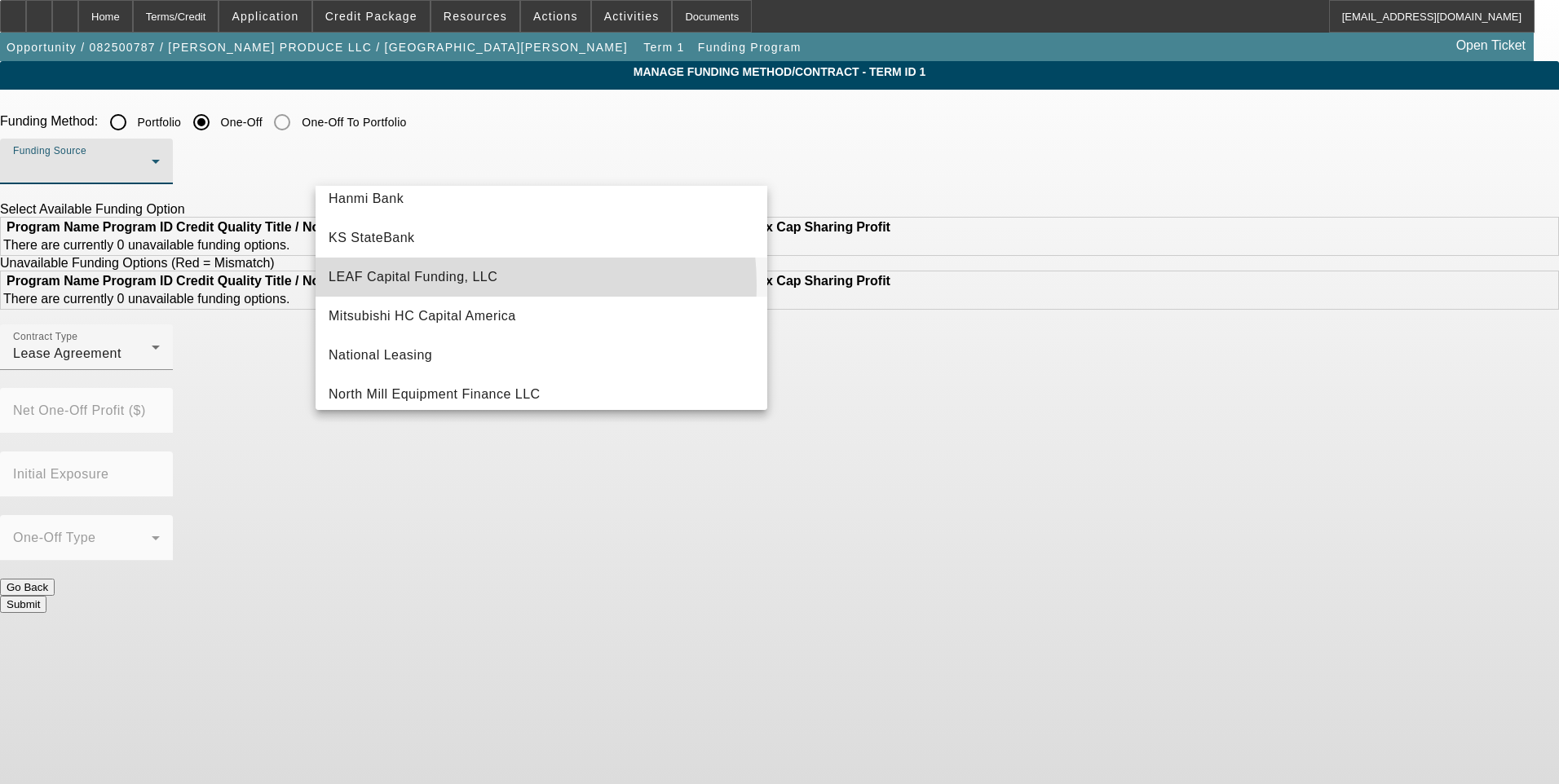
click at [453, 286] on span "LEAF Capital Funding, LLC" at bounding box center [413, 276] width 169 height 19
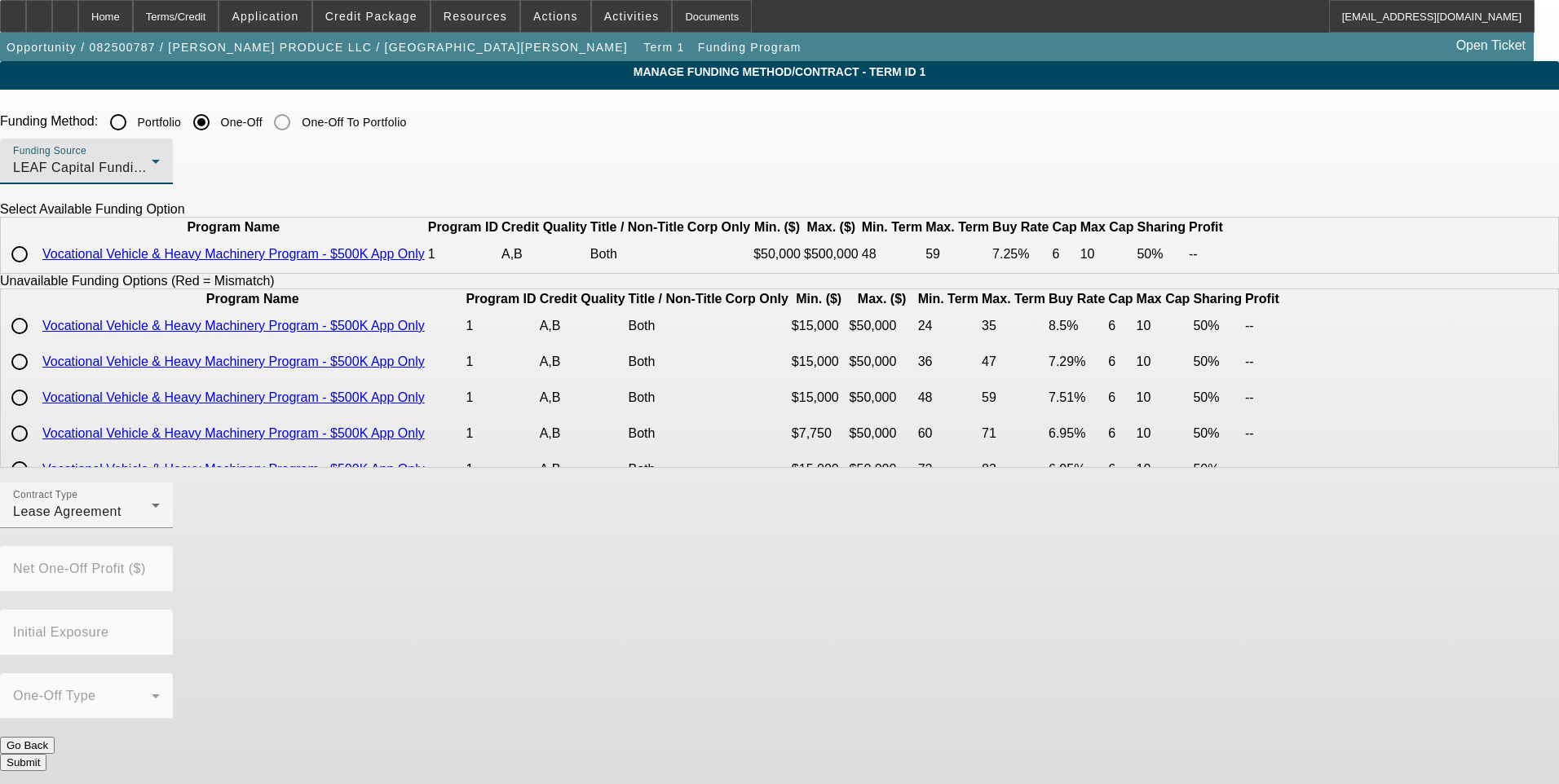
click at [36, 271] on input "radio" at bounding box center [19, 254] width 32 height 32
radio input "true"
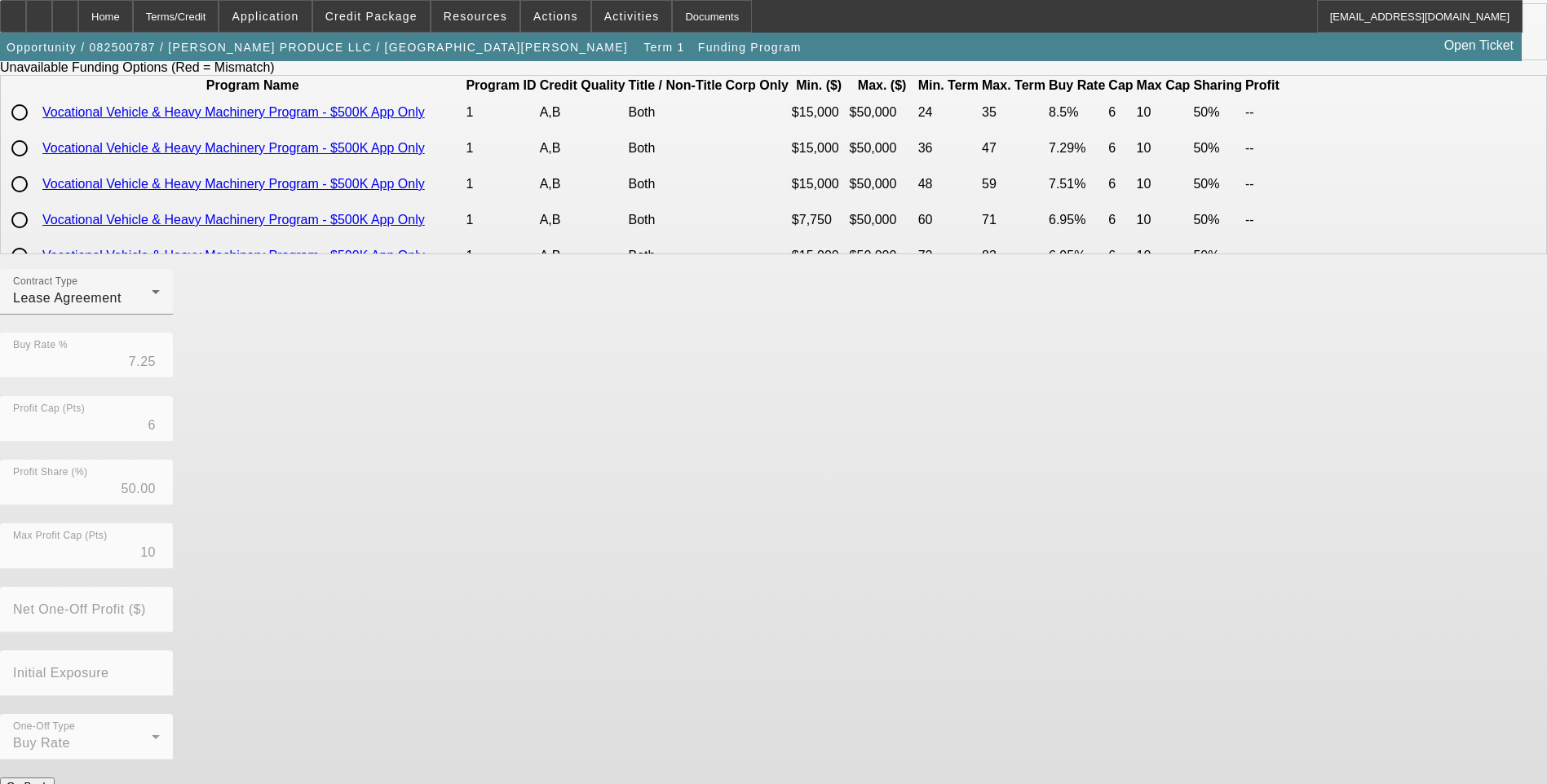
scroll to position [233, 0]
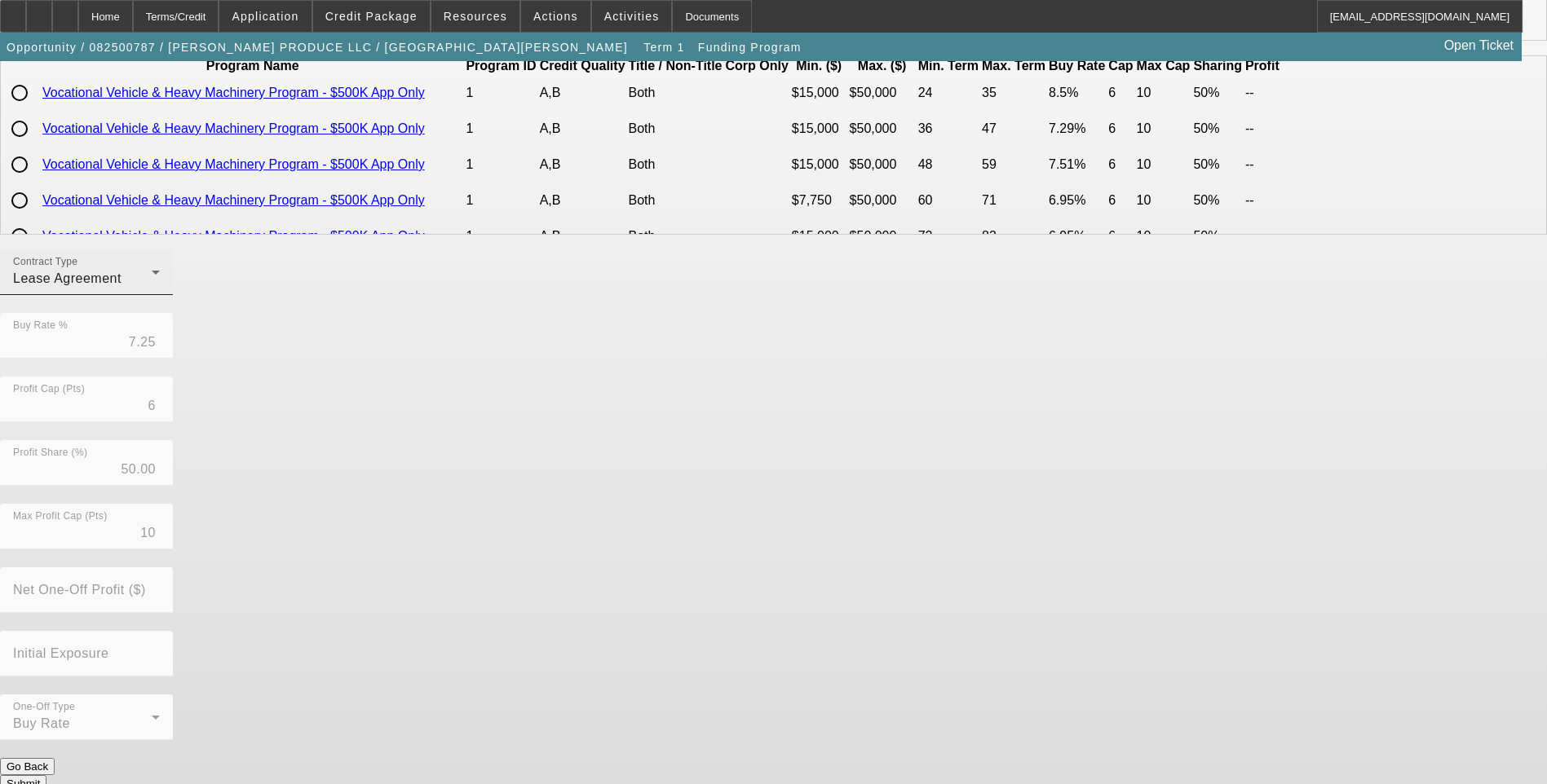
click at [122, 286] on span "Lease Agreement" at bounding box center [67, 278] width 109 height 14
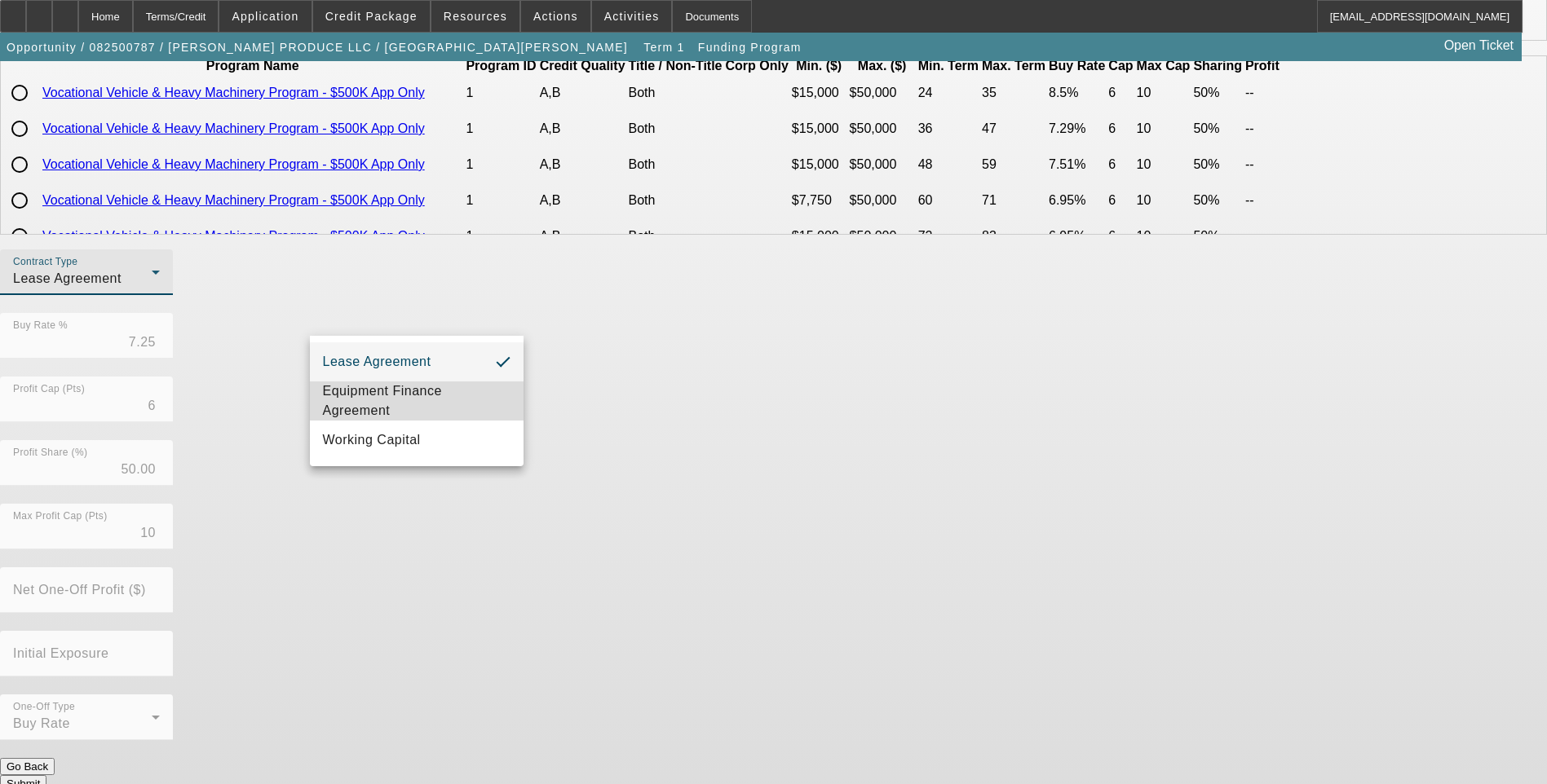
click at [431, 403] on span "Equipment Finance Agreement" at bounding box center [417, 401] width 187 height 39
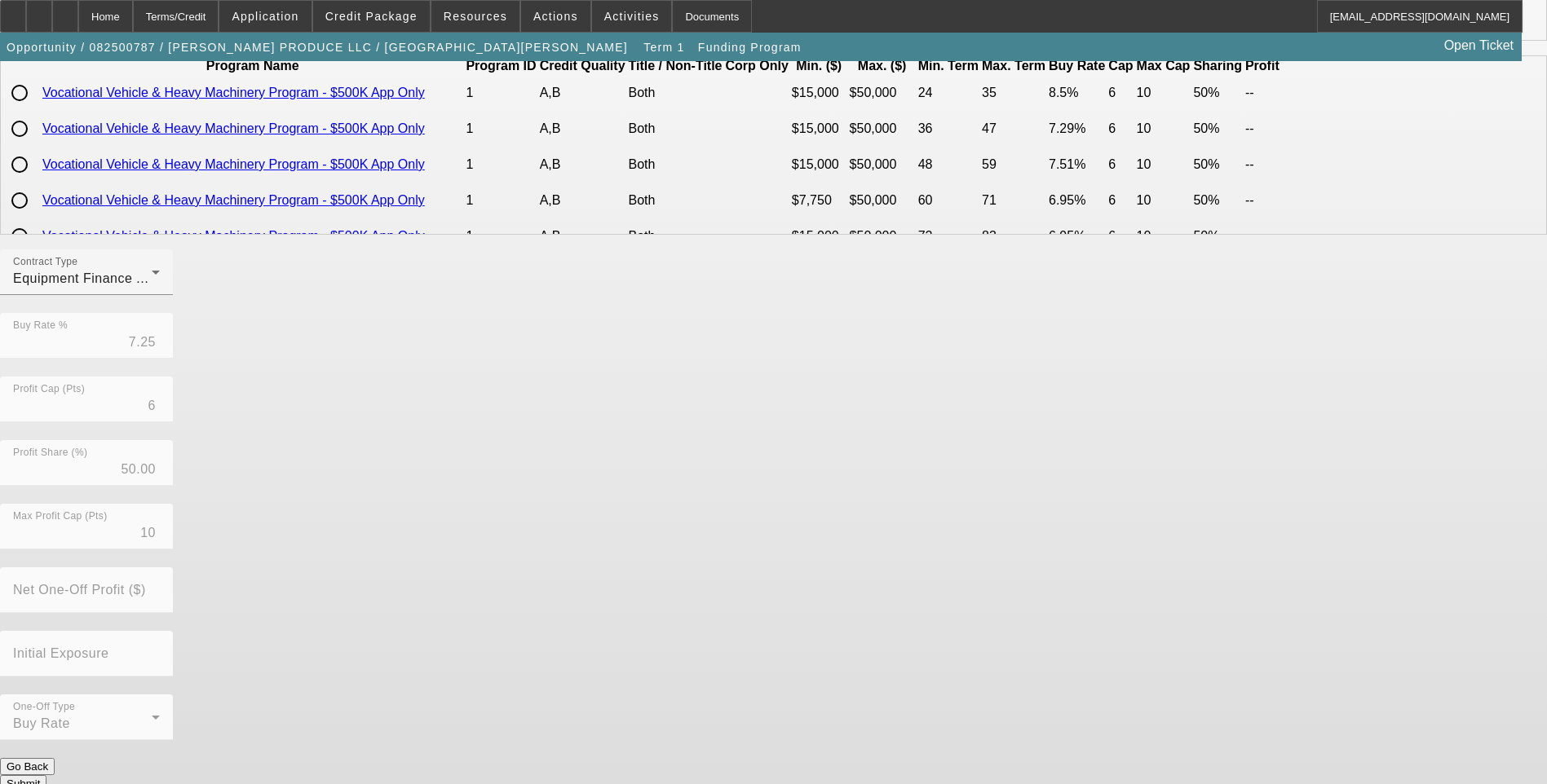
drag, startPoint x: 707, startPoint y: 440, endPoint x: 714, endPoint y: 457, distance: 18.4
click at [708, 440] on div "Contract Type Equipment Finance Agreement Buy Rate % 7.25 Profit Cap (Pts) 6 Pr…" at bounding box center [773, 504] width 1547 height 508
click at [46, 776] on button "Submit" at bounding box center [23, 784] width 46 height 17
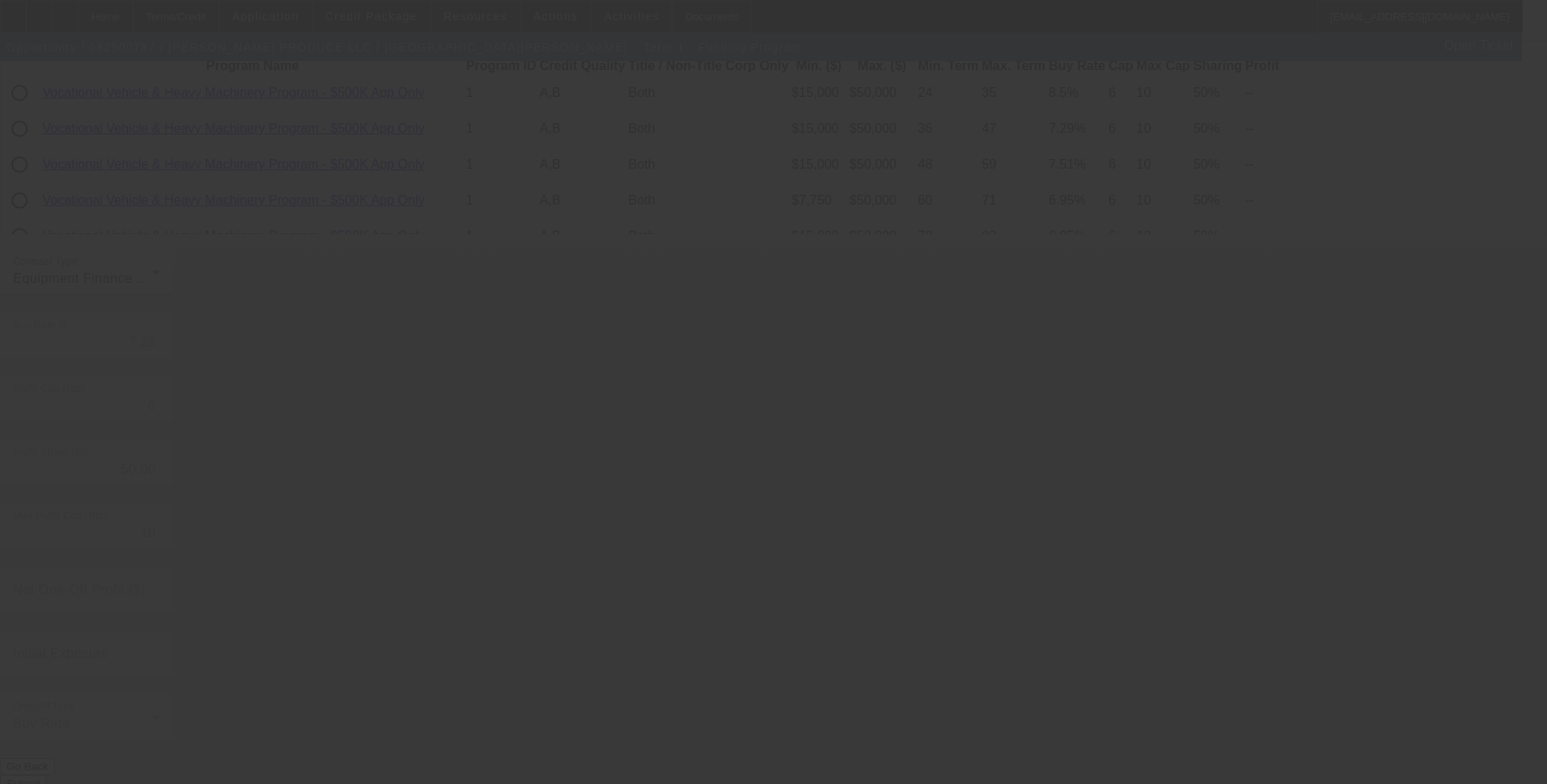
radio input "true"
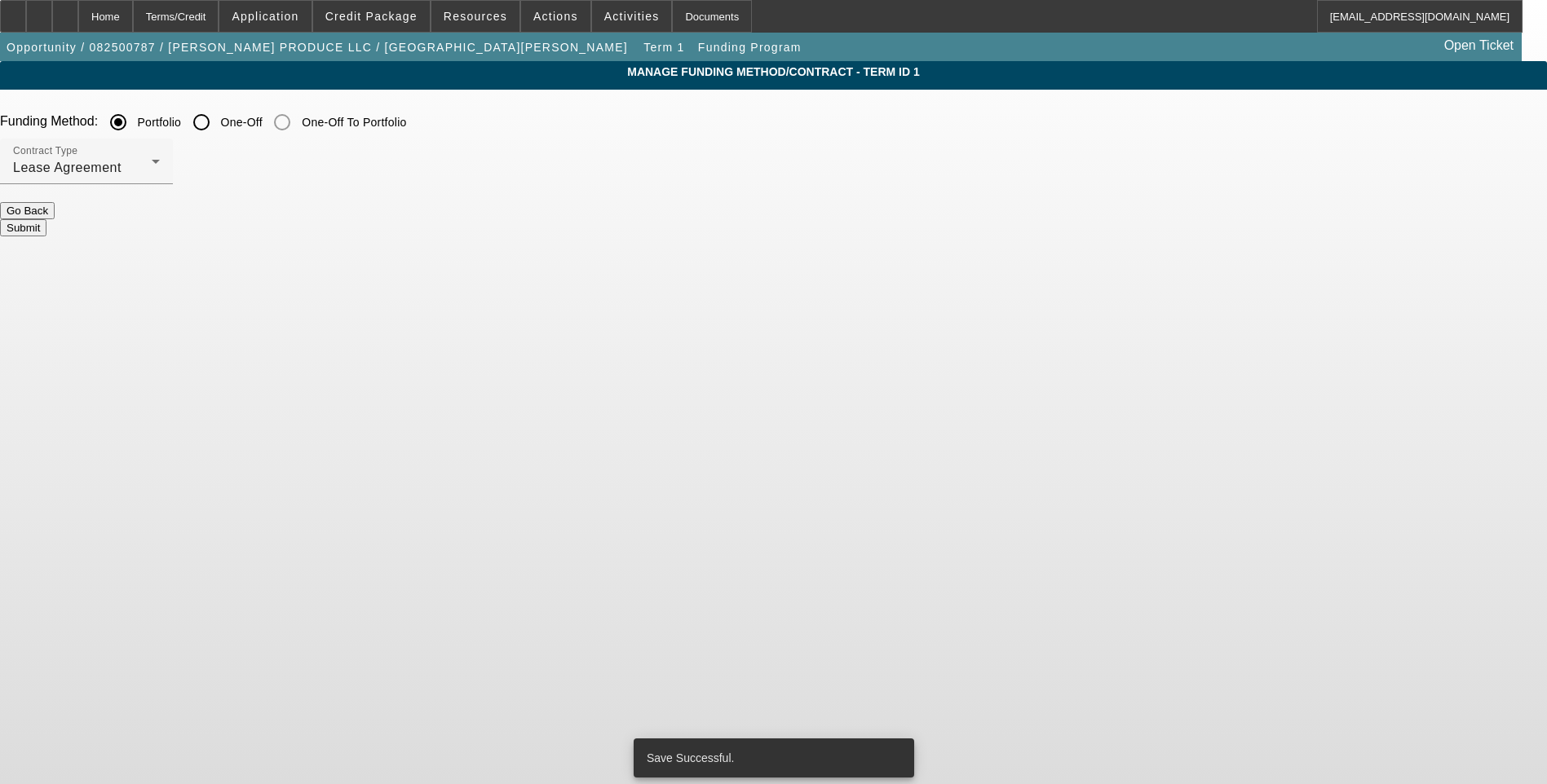
scroll to position [0, 0]
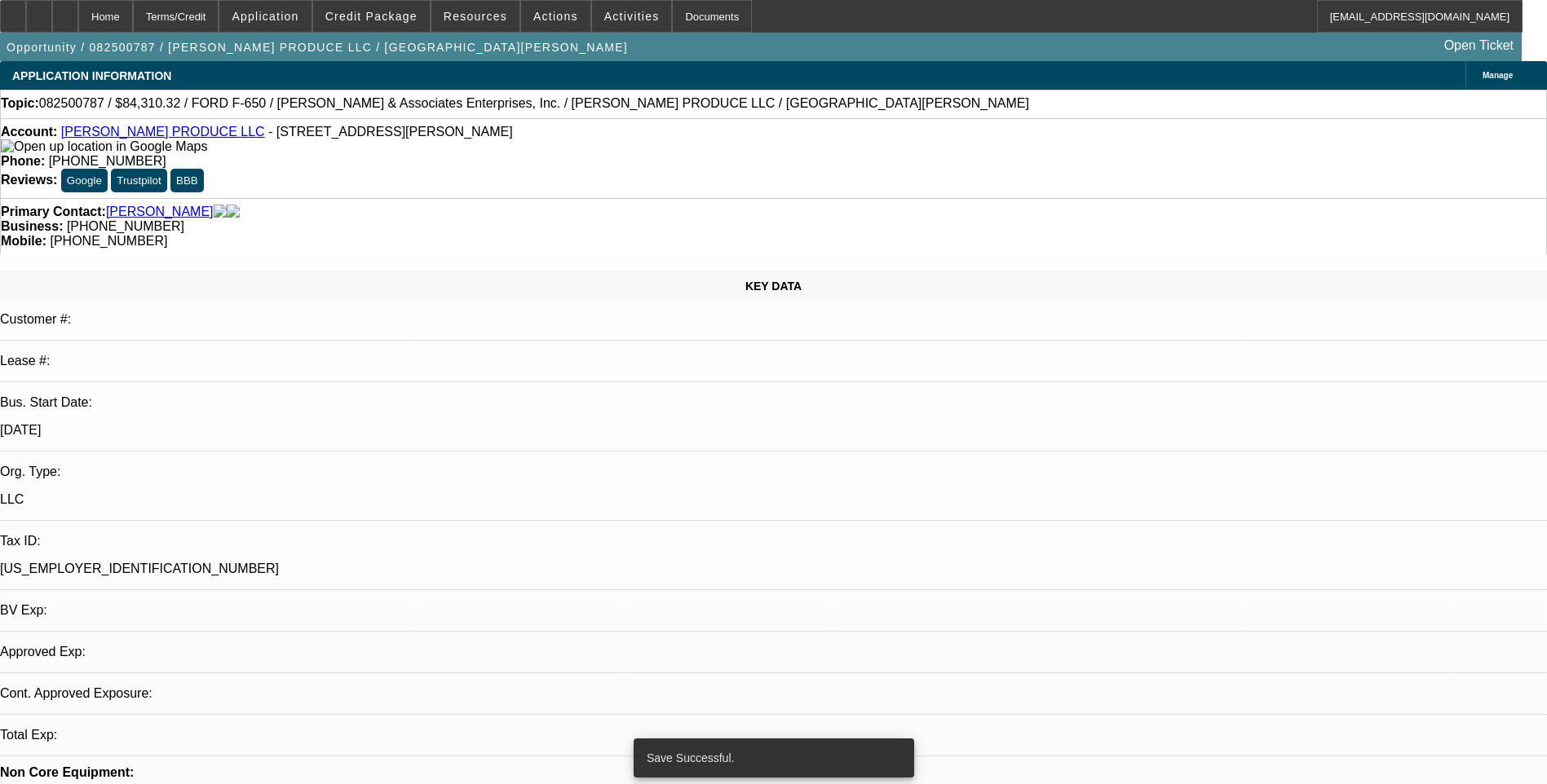
select select "0"
select select "6"
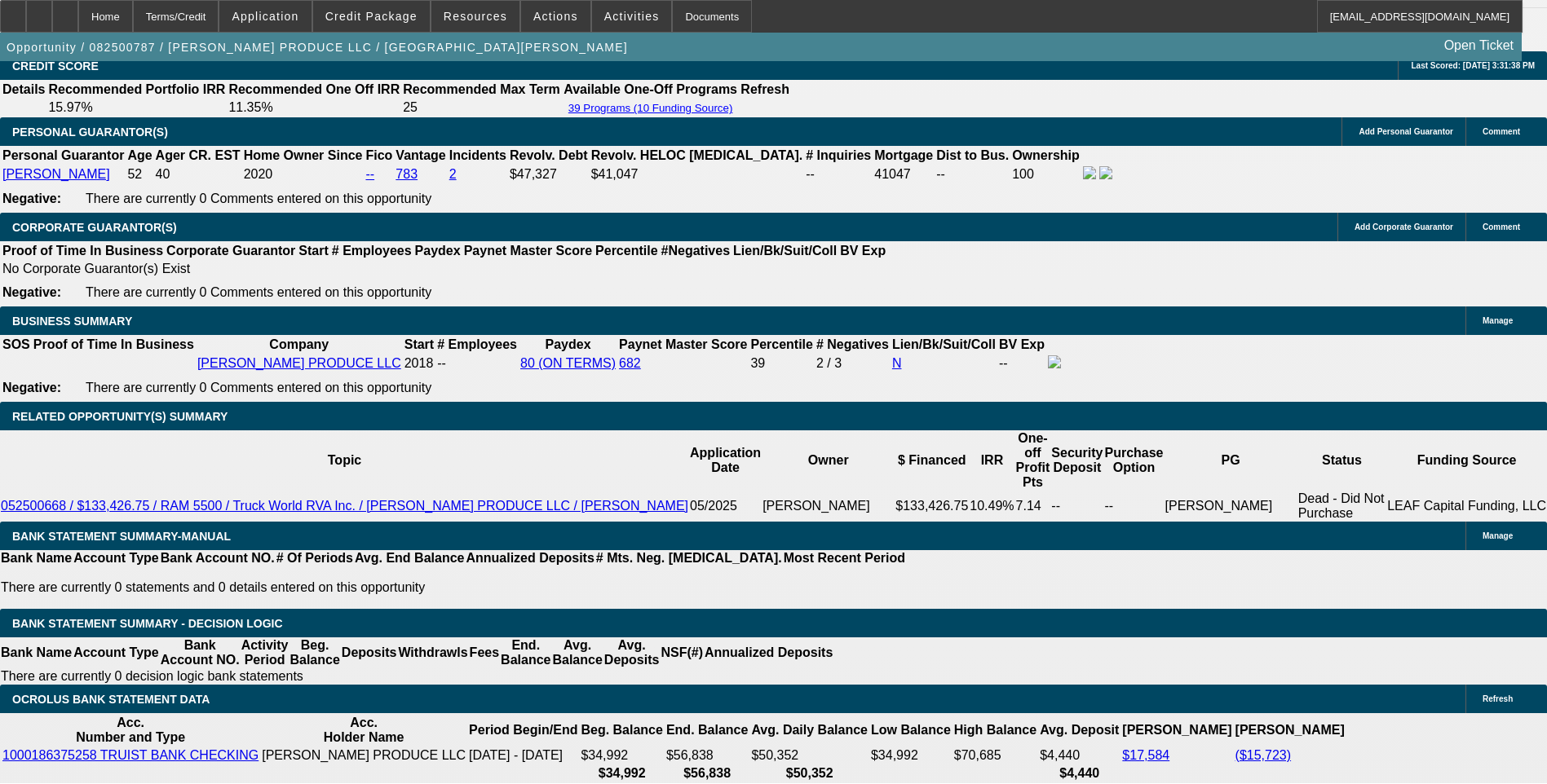
scroll to position [2364, 0]
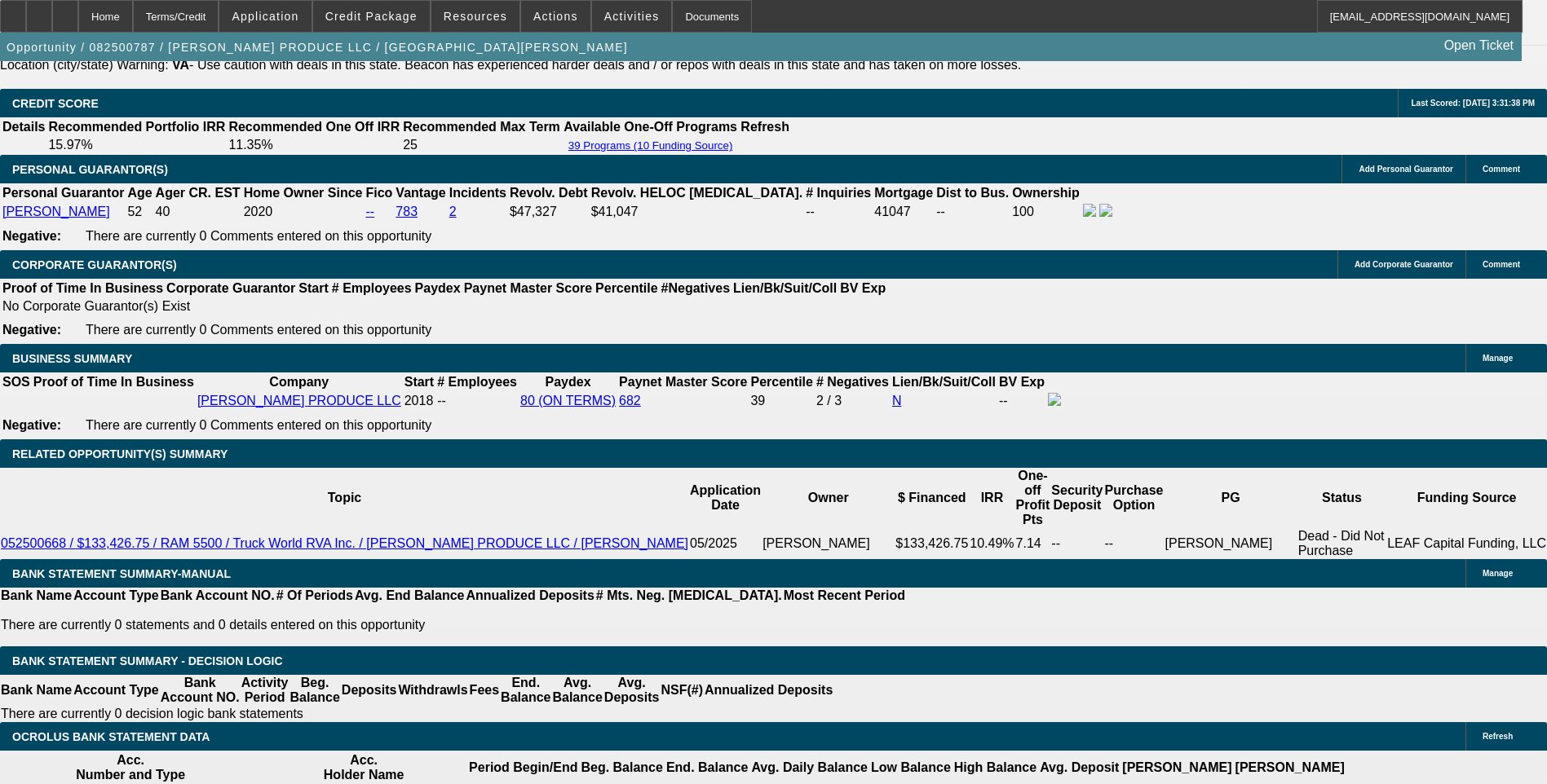
type input "UNKNOWN"
type input "9."
type input "$2,098.07"
type input "9.9"
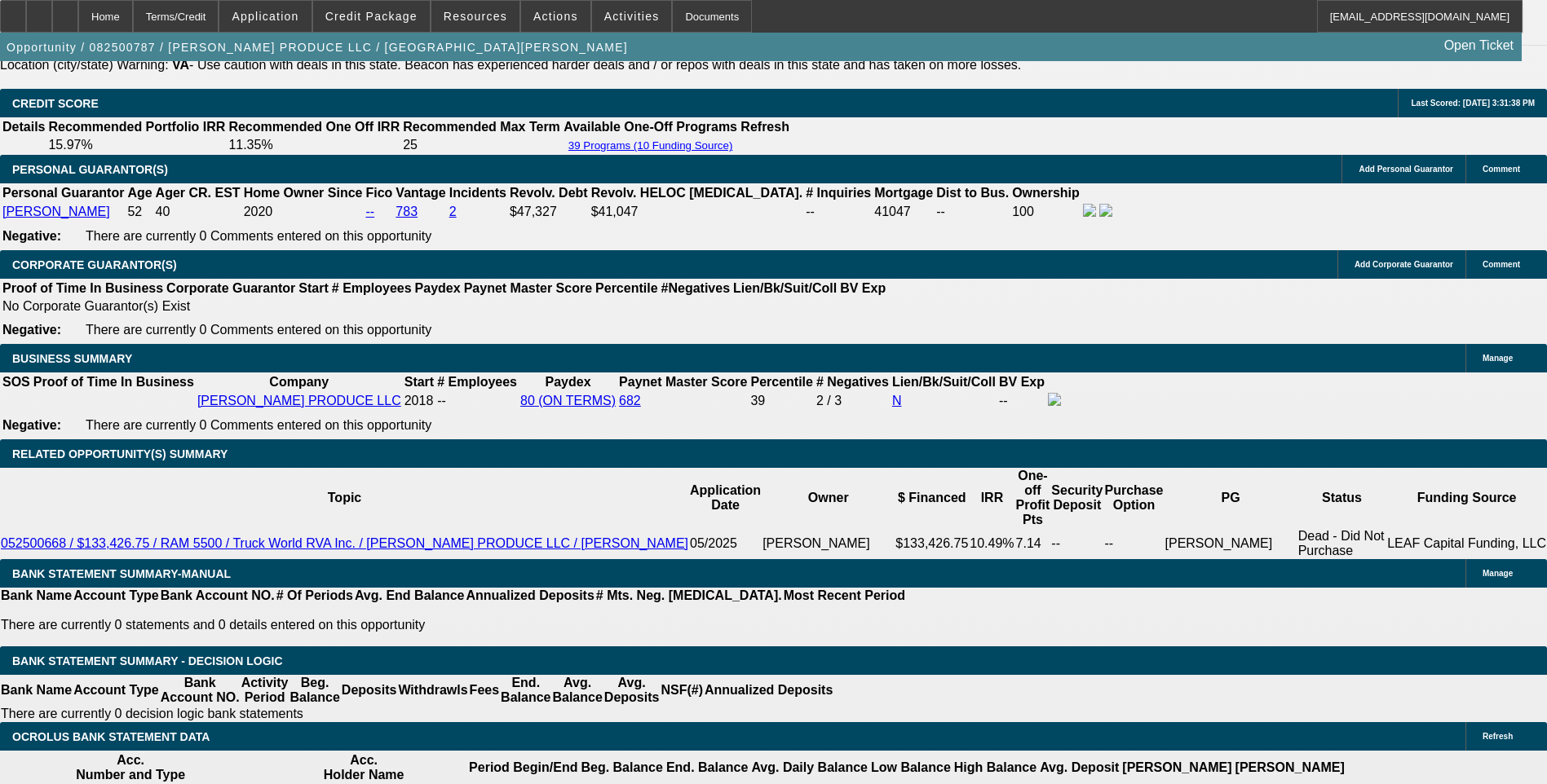
type input "$2,134.28"
type input "9.9"
drag, startPoint x: 295, startPoint y: 482, endPoint x: 438, endPoint y: 508, distance: 145.3
type input "213"
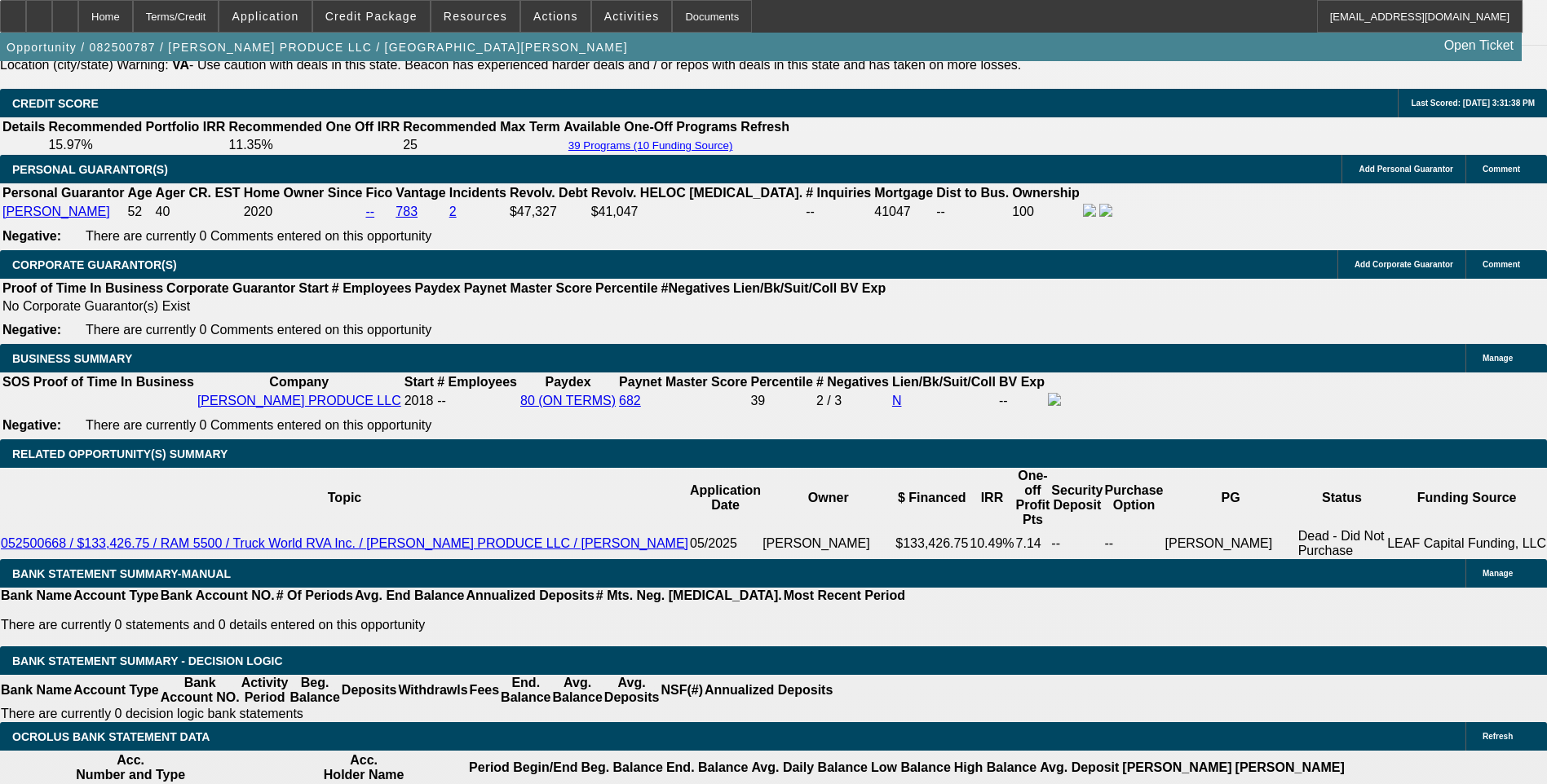
type input "2135"
type input "9.9"
type input "$2,135.00"
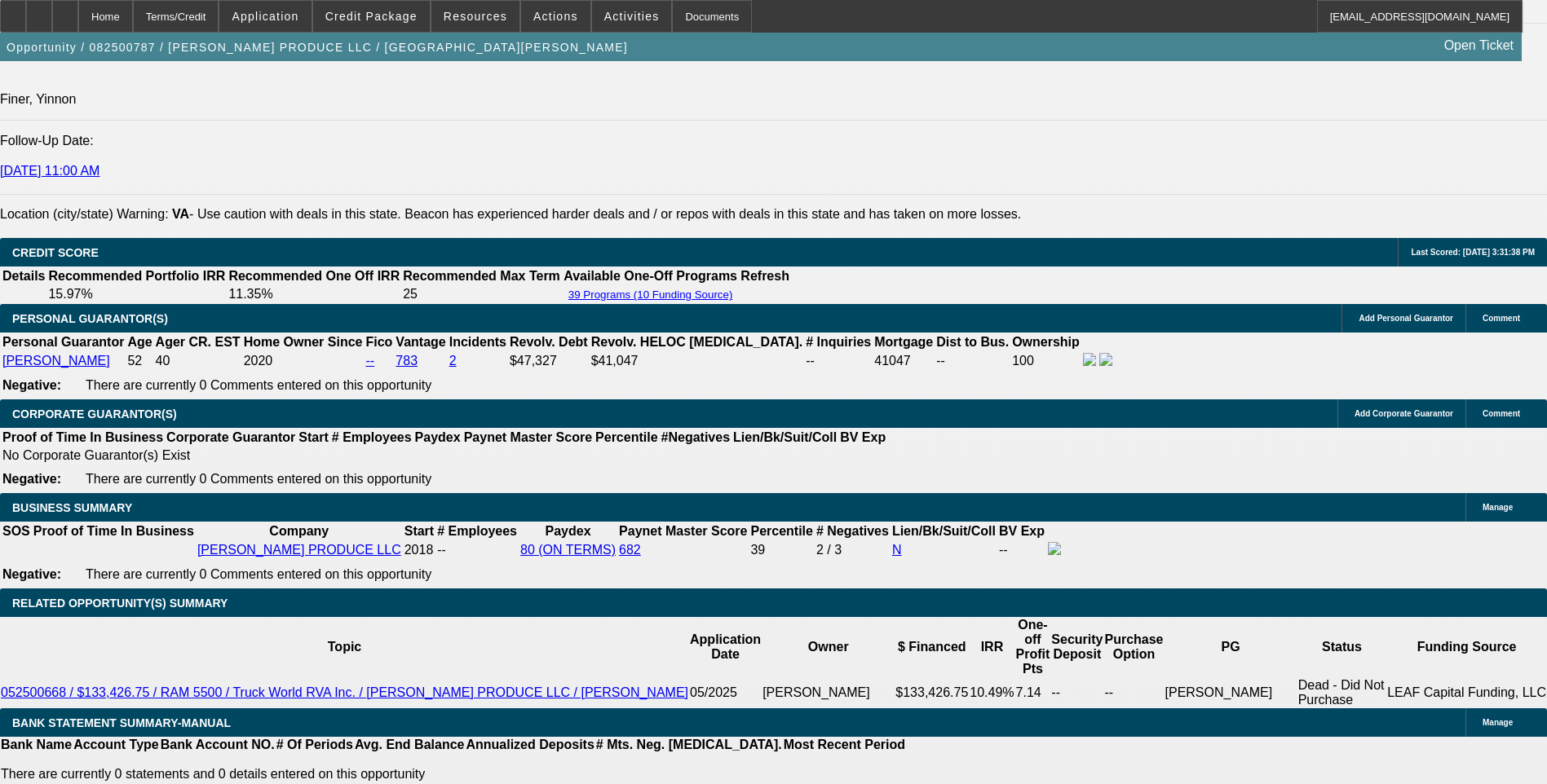
scroll to position [2201, 0]
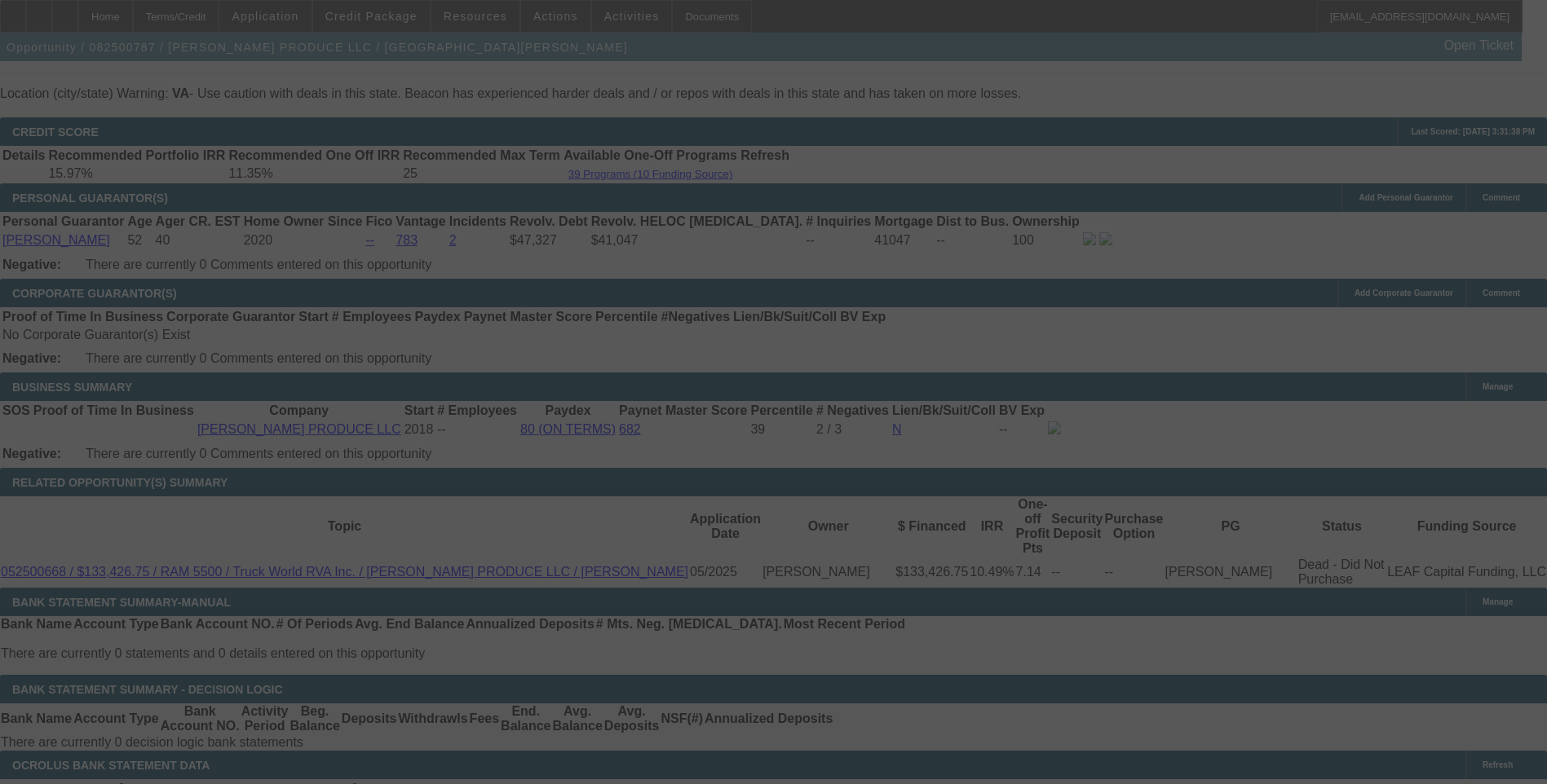
scroll to position [2364, 0]
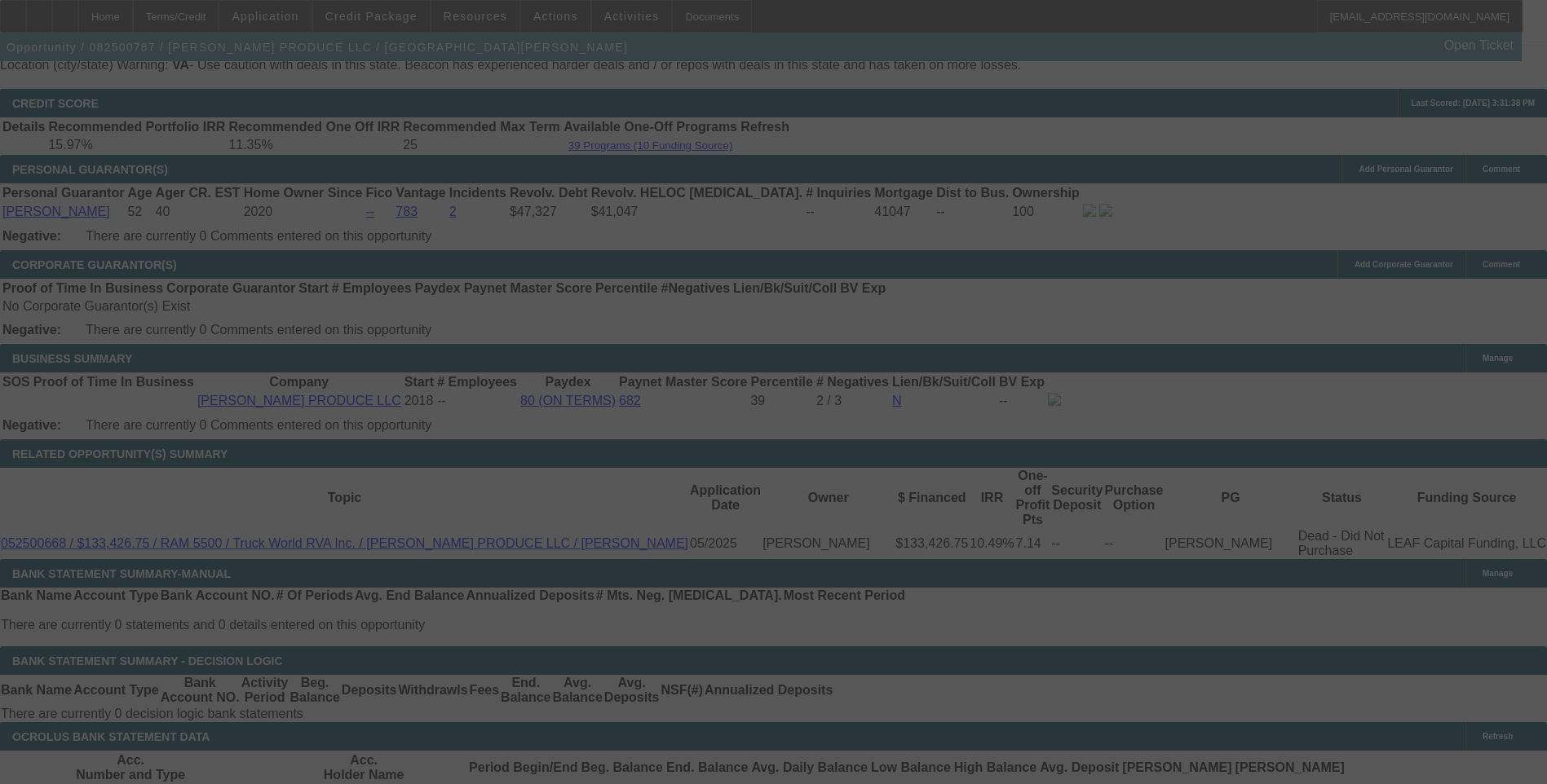
select select "0"
select select "6"
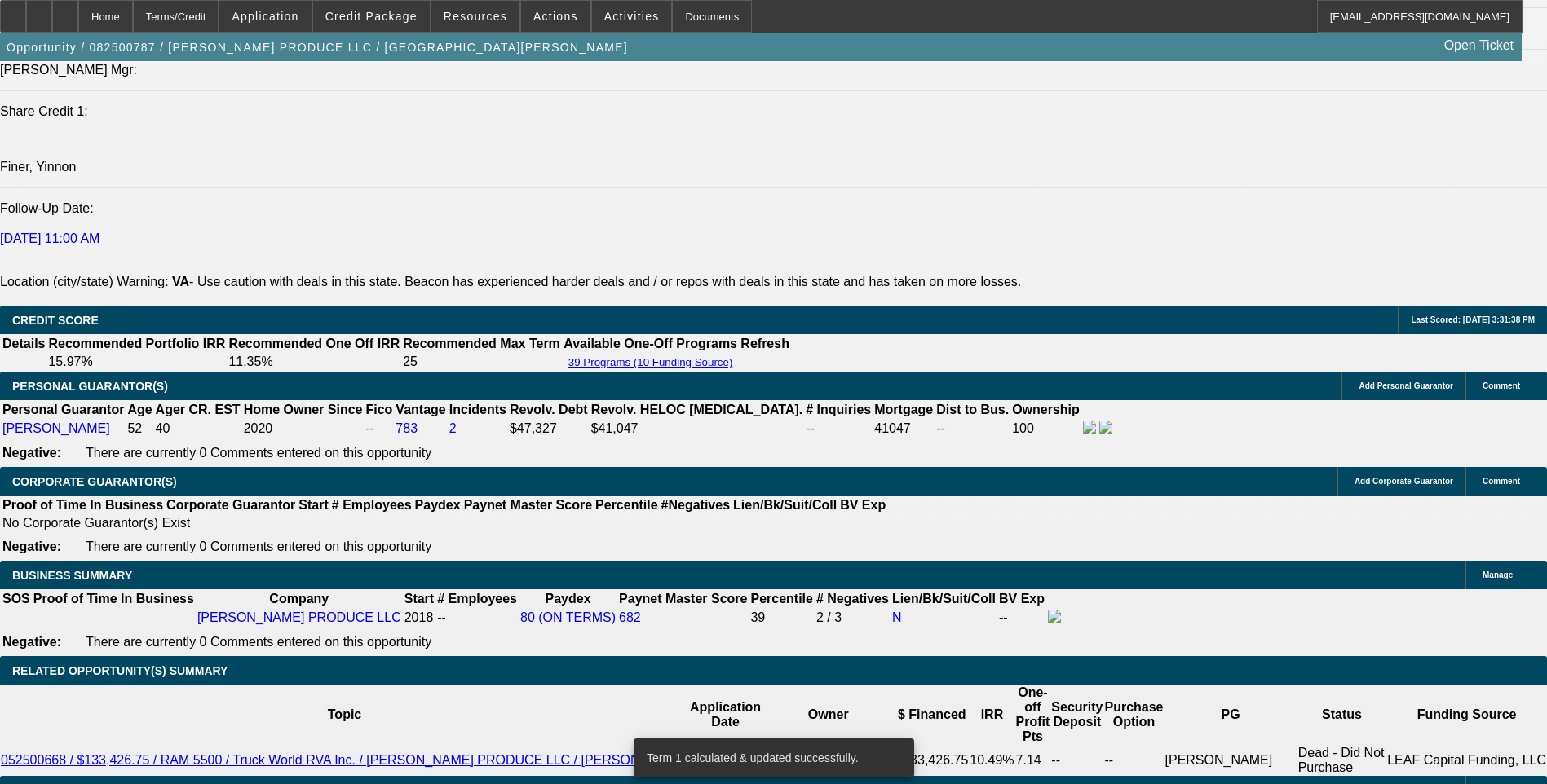
scroll to position [2119, 0]
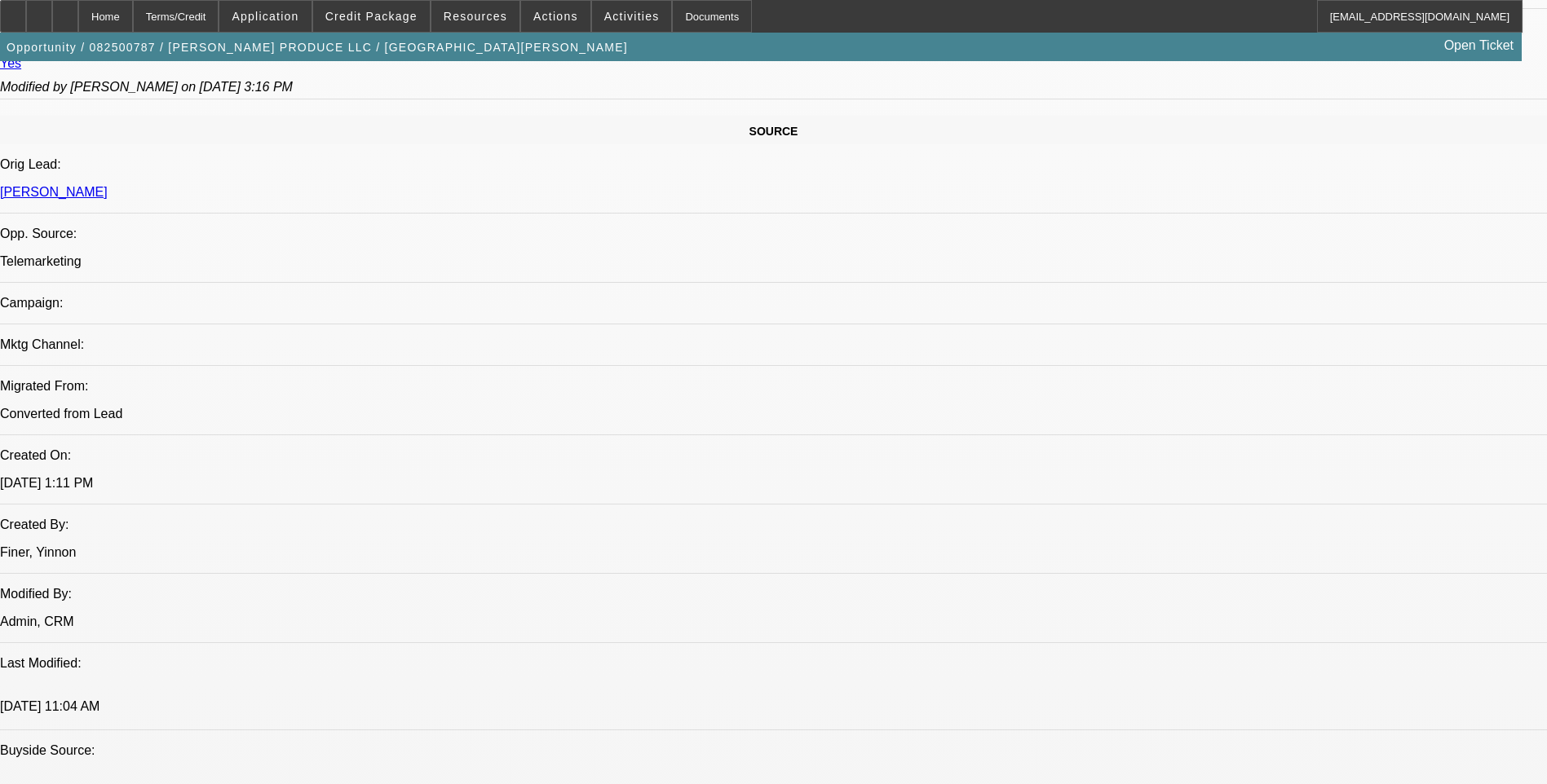
scroll to position [896, 0]
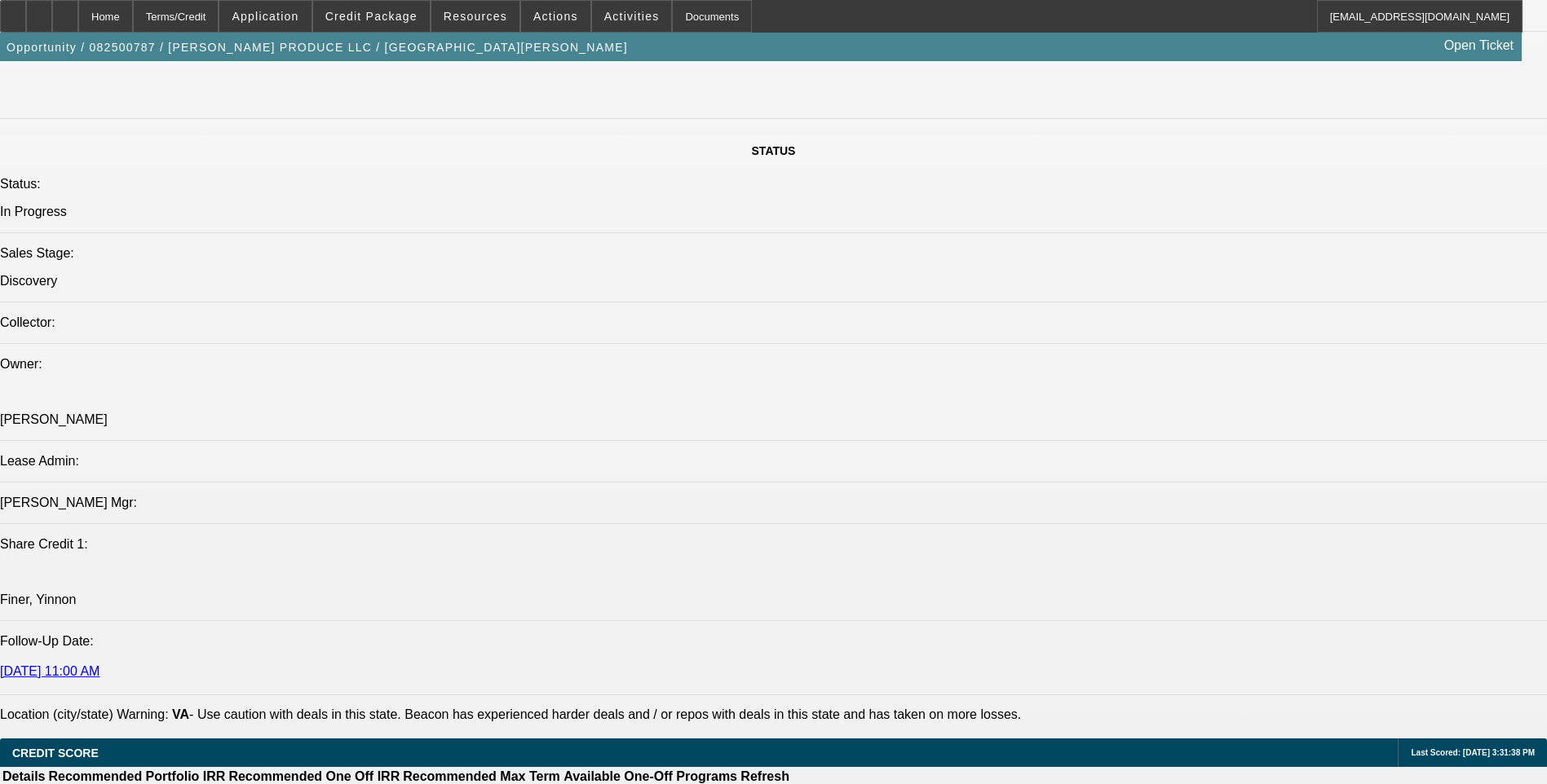
scroll to position [1712, 0]
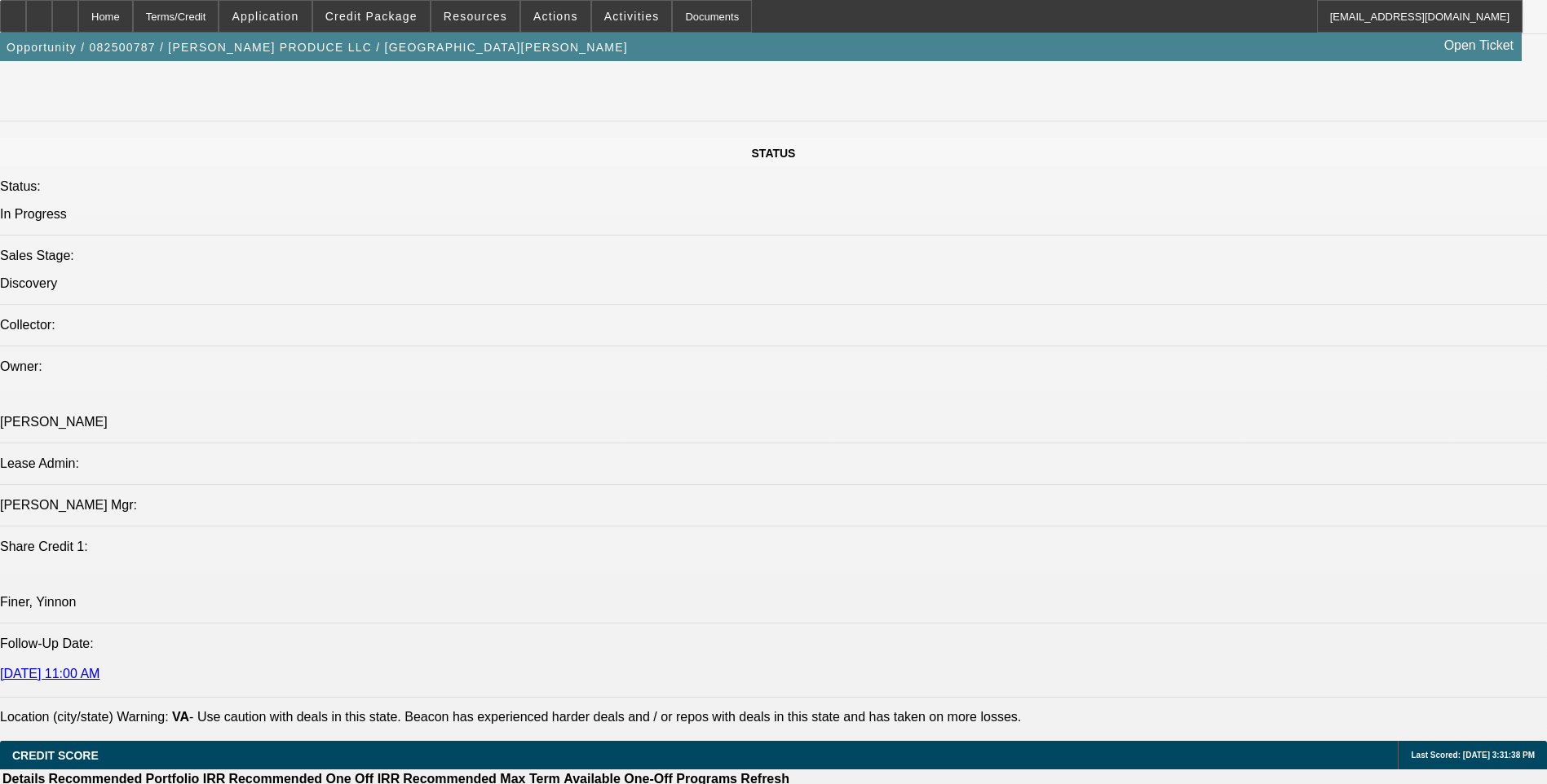
click at [78, 12] on div at bounding box center [65, 16] width 26 height 32
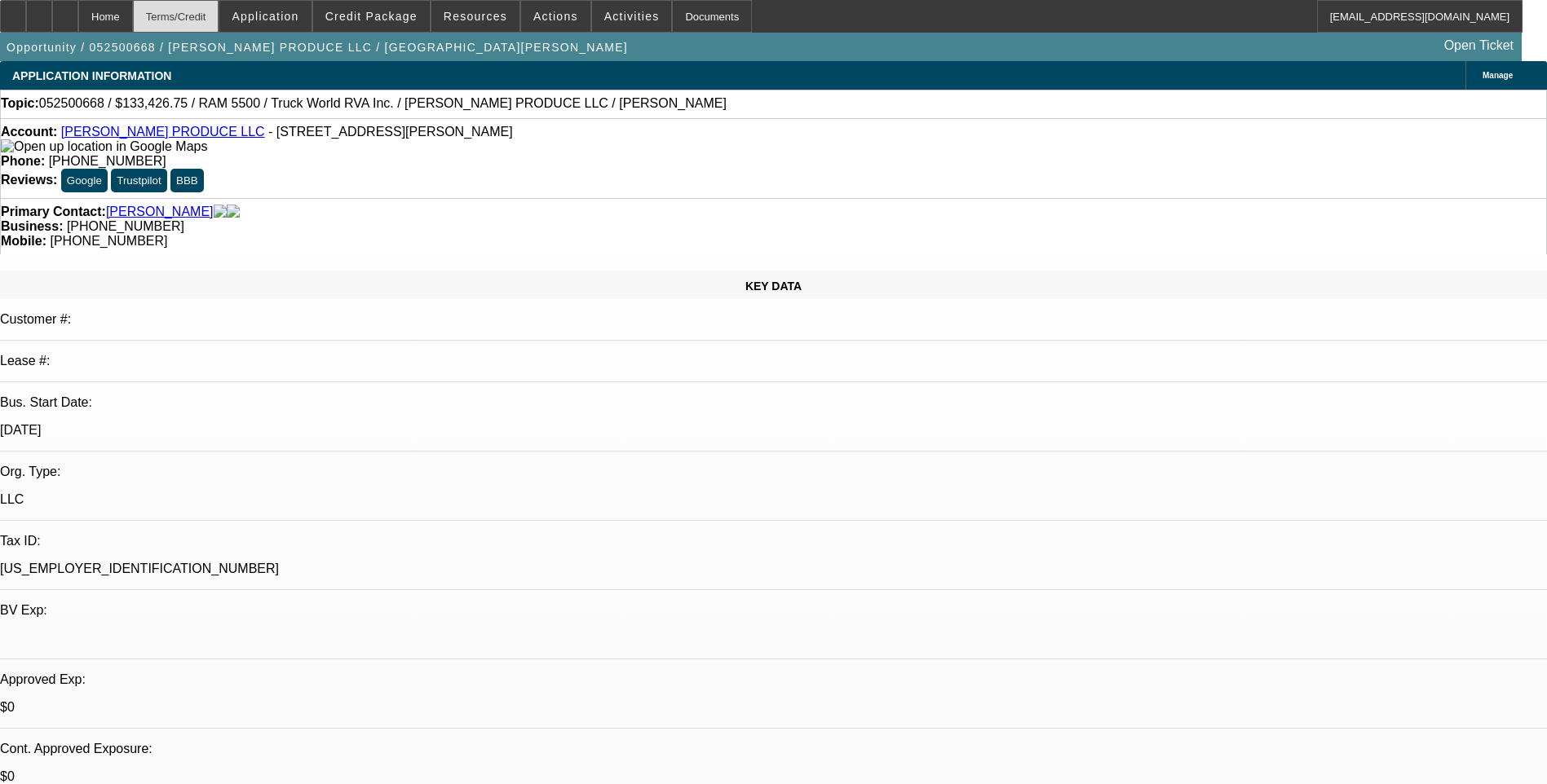
select select "0"
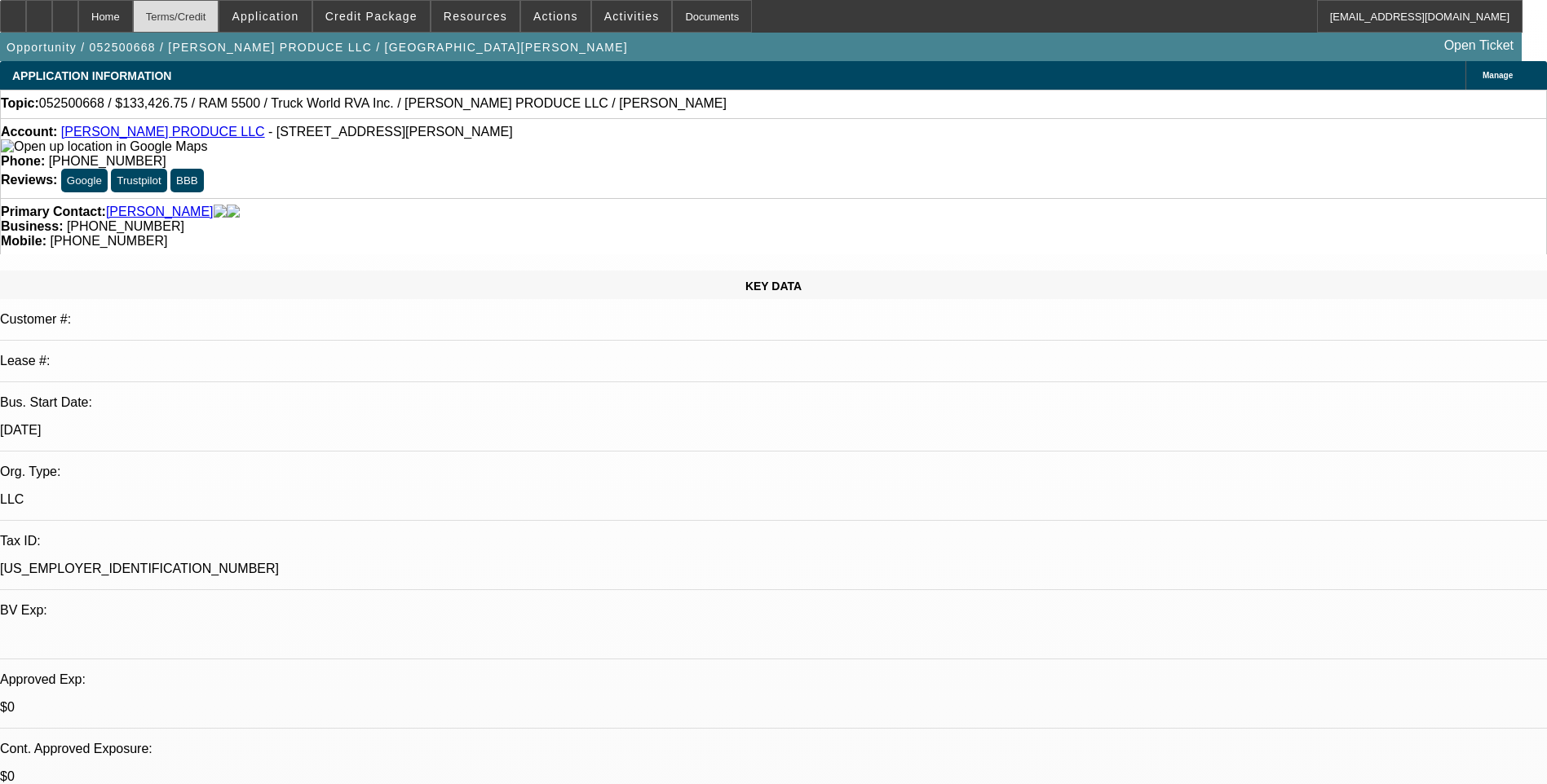
select select "0"
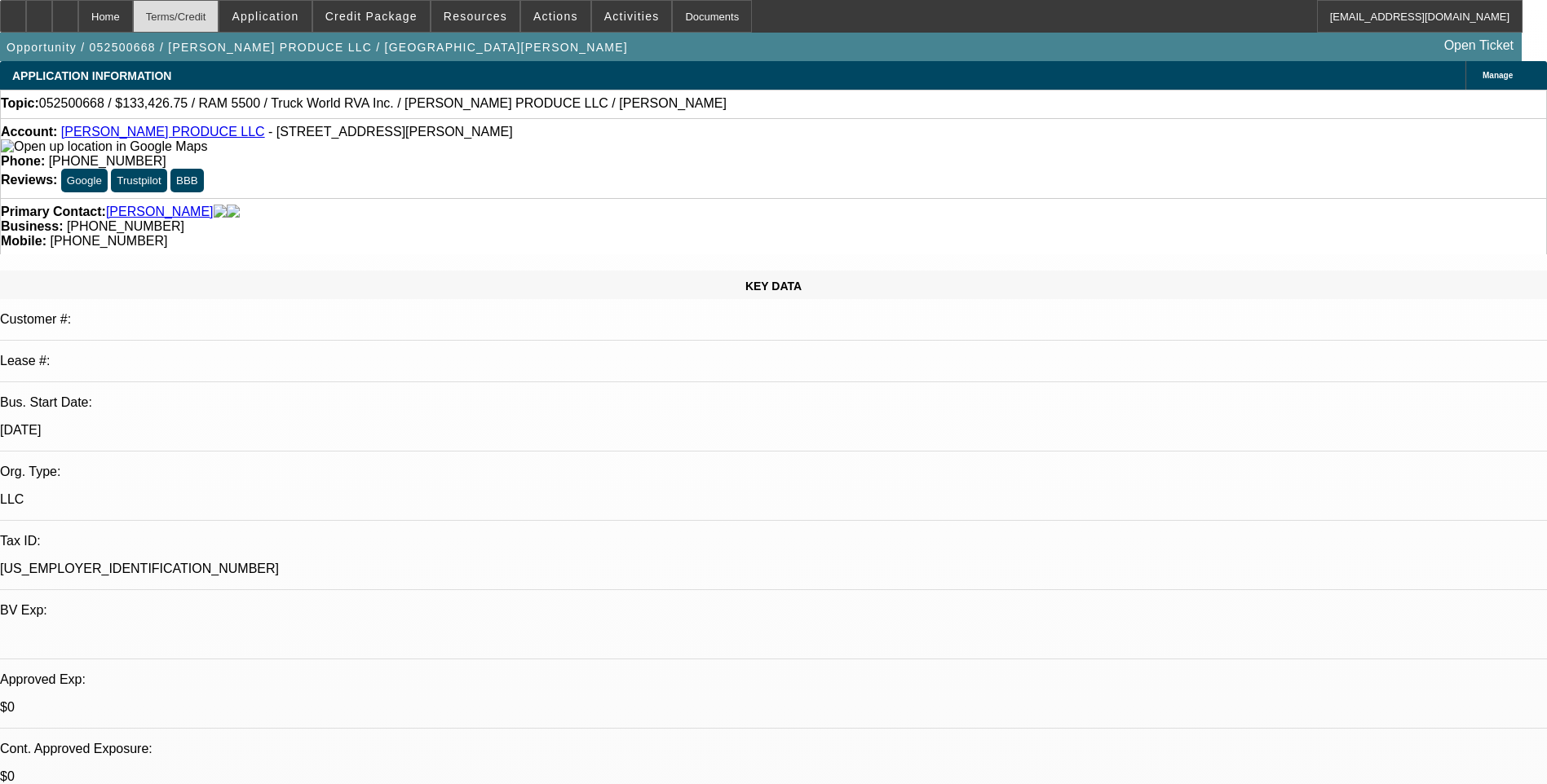
select select "0"
select select "1"
select select "6"
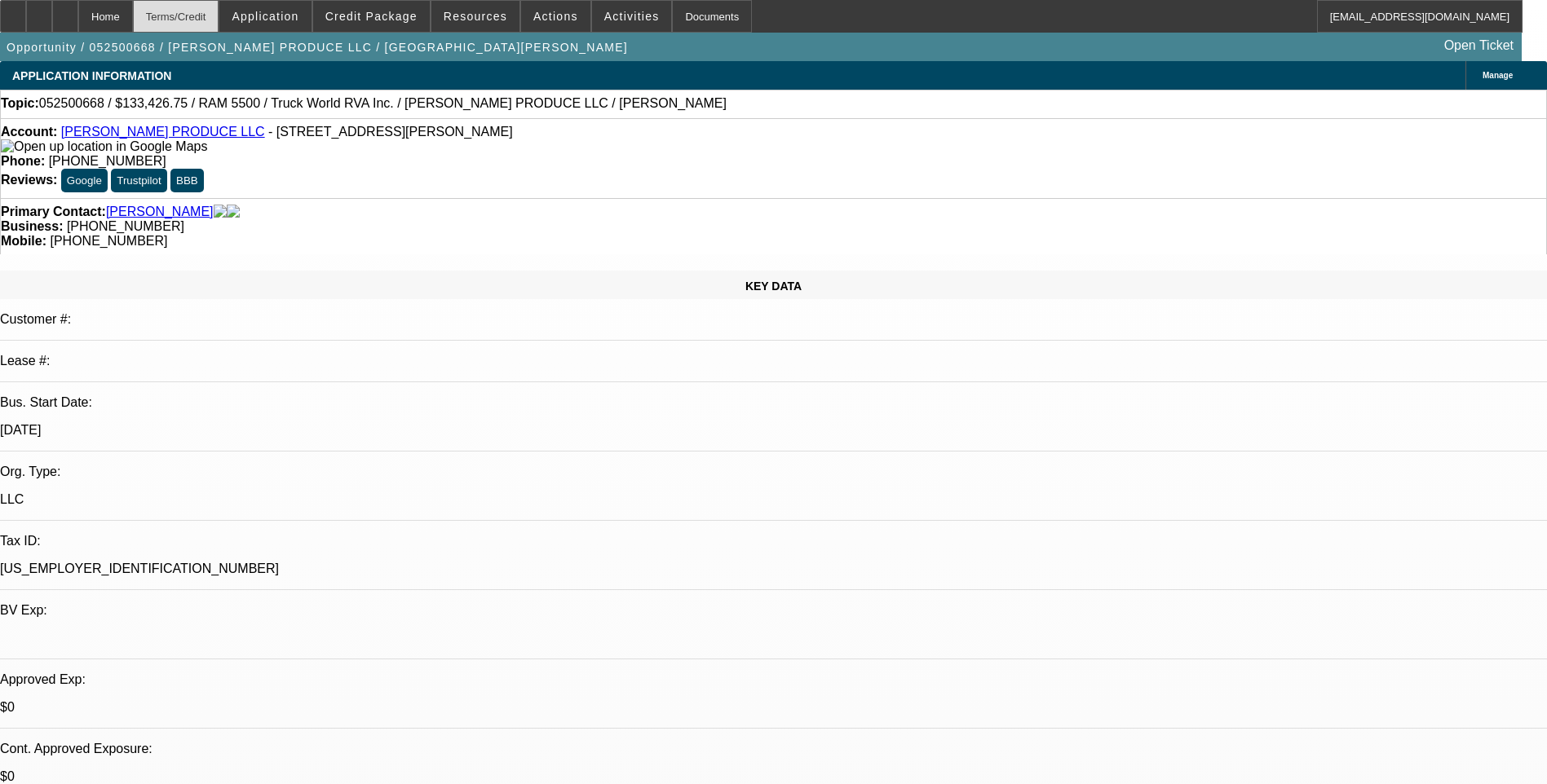
select select "1"
select select "6"
select select "1"
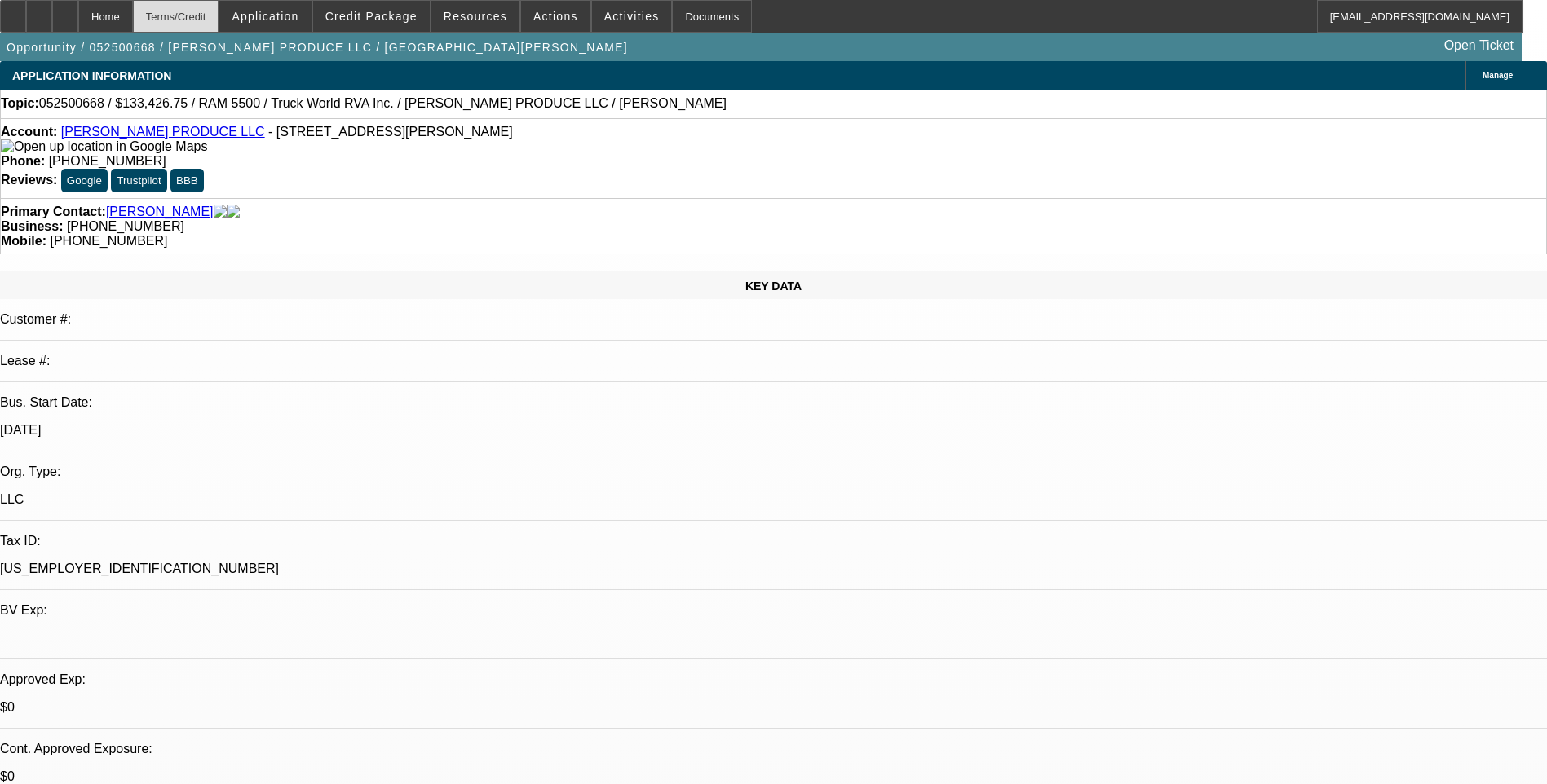
select select "6"
select select "1"
select select "6"
click at [212, 18] on div "Terms/Credit" at bounding box center [175, 16] width 86 height 32
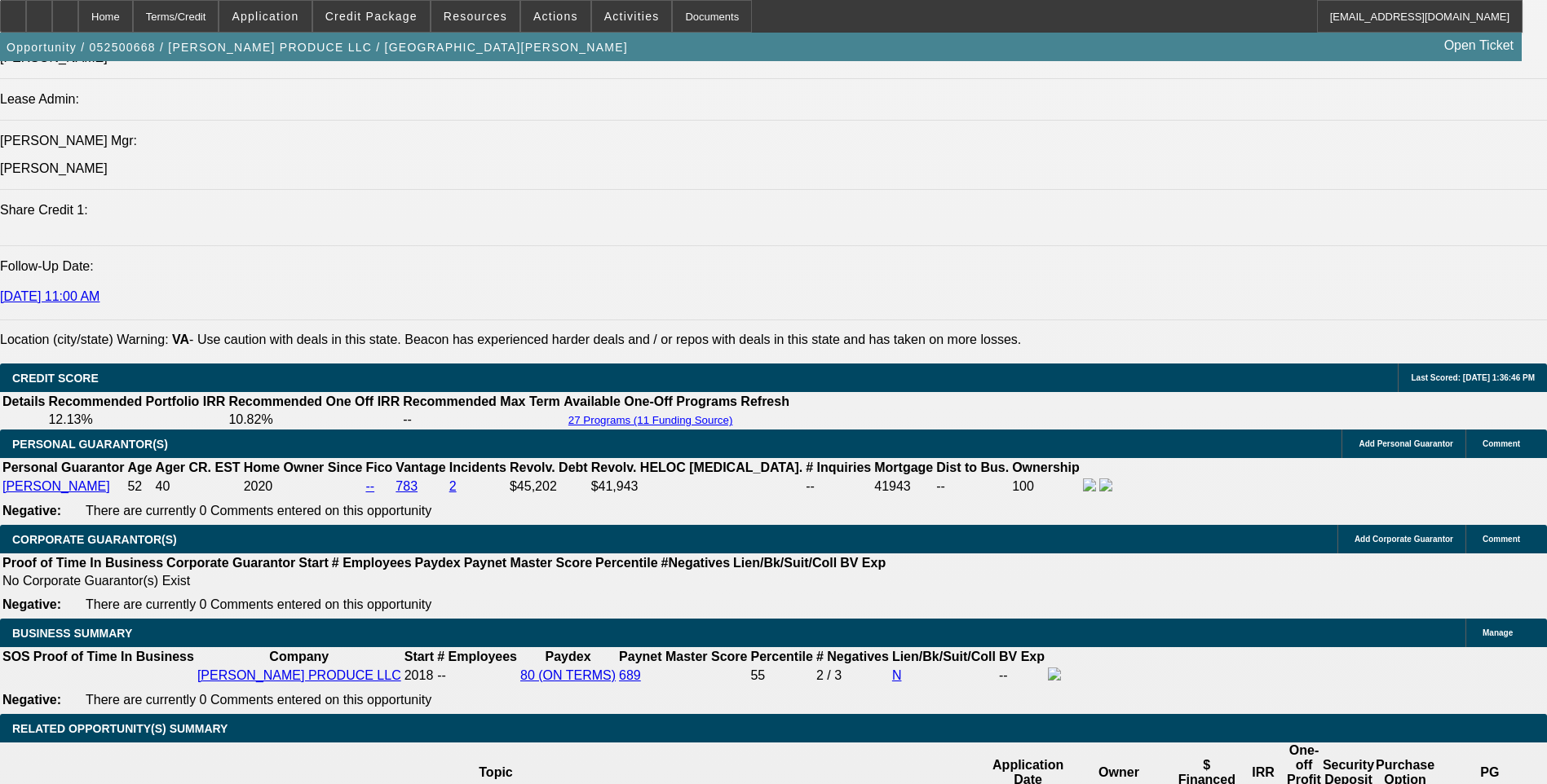
scroll to position [2057, 0]
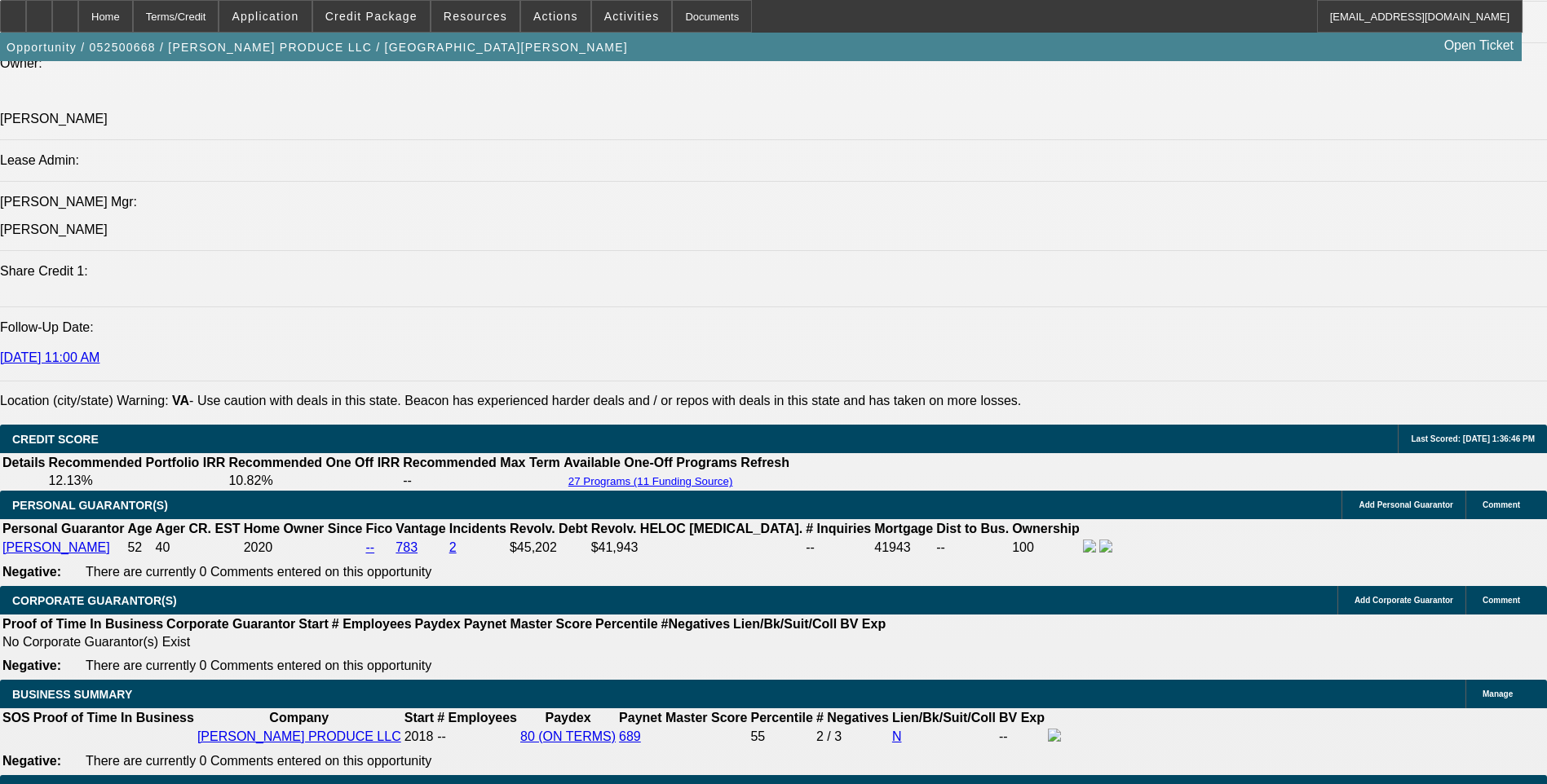
drag, startPoint x: 112, startPoint y: 219, endPoint x: 610, endPoint y: 220, distance: 498.0
drag, startPoint x: 610, startPoint y: 220, endPoint x: 574, endPoint y: 217, distance: 36.1
copy span "Reyna Produce LLC, an organic produce market and delivery company, is seeking f…"
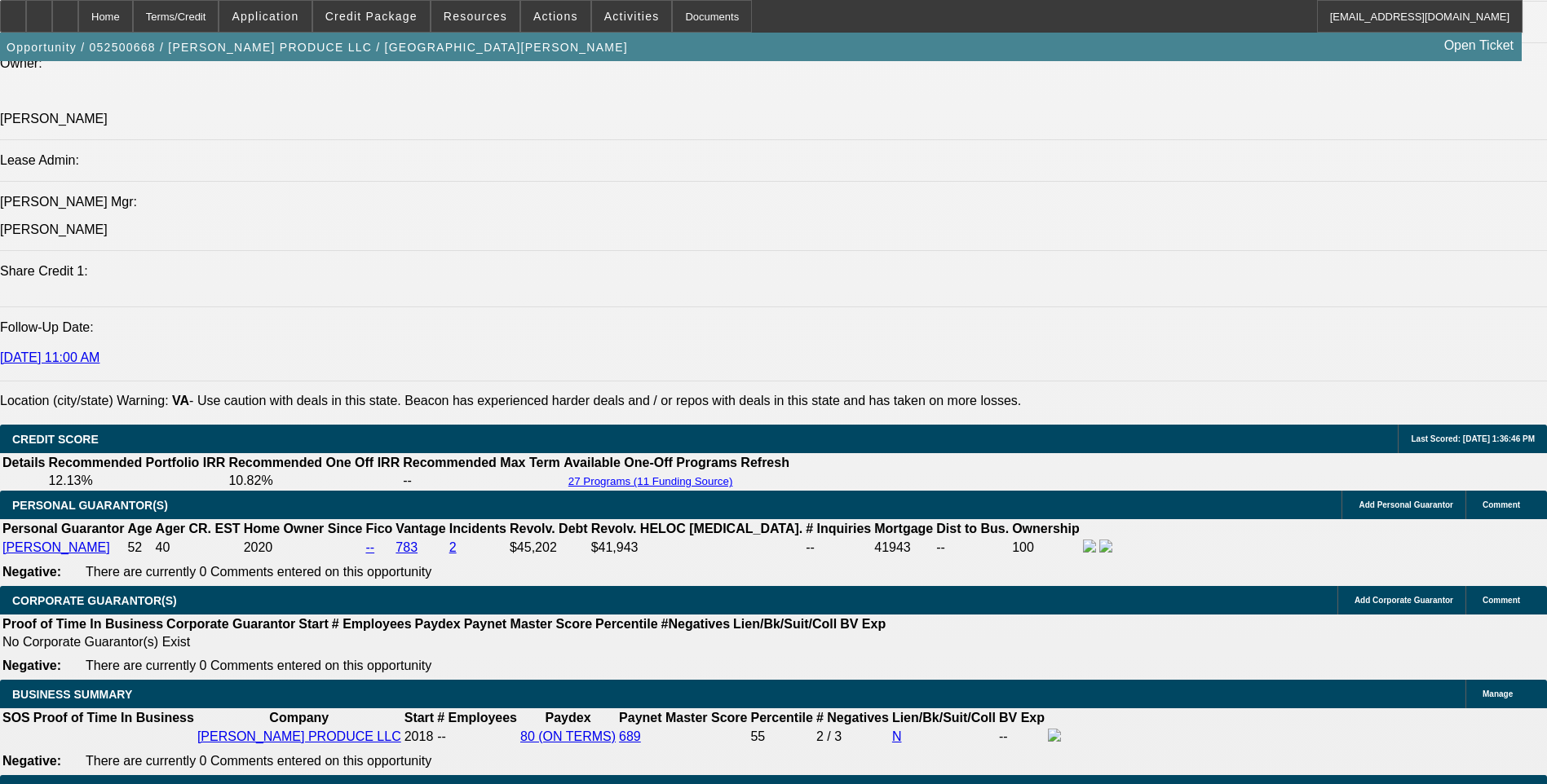
drag, startPoint x: 53, startPoint y: 234, endPoint x: 187, endPoint y: 232, distance: 134.0
drag, startPoint x: 187, startPoint y: 232, endPoint x: 145, endPoint y: 232, distance: 42.0
copy span "This acquisition is crucial for"
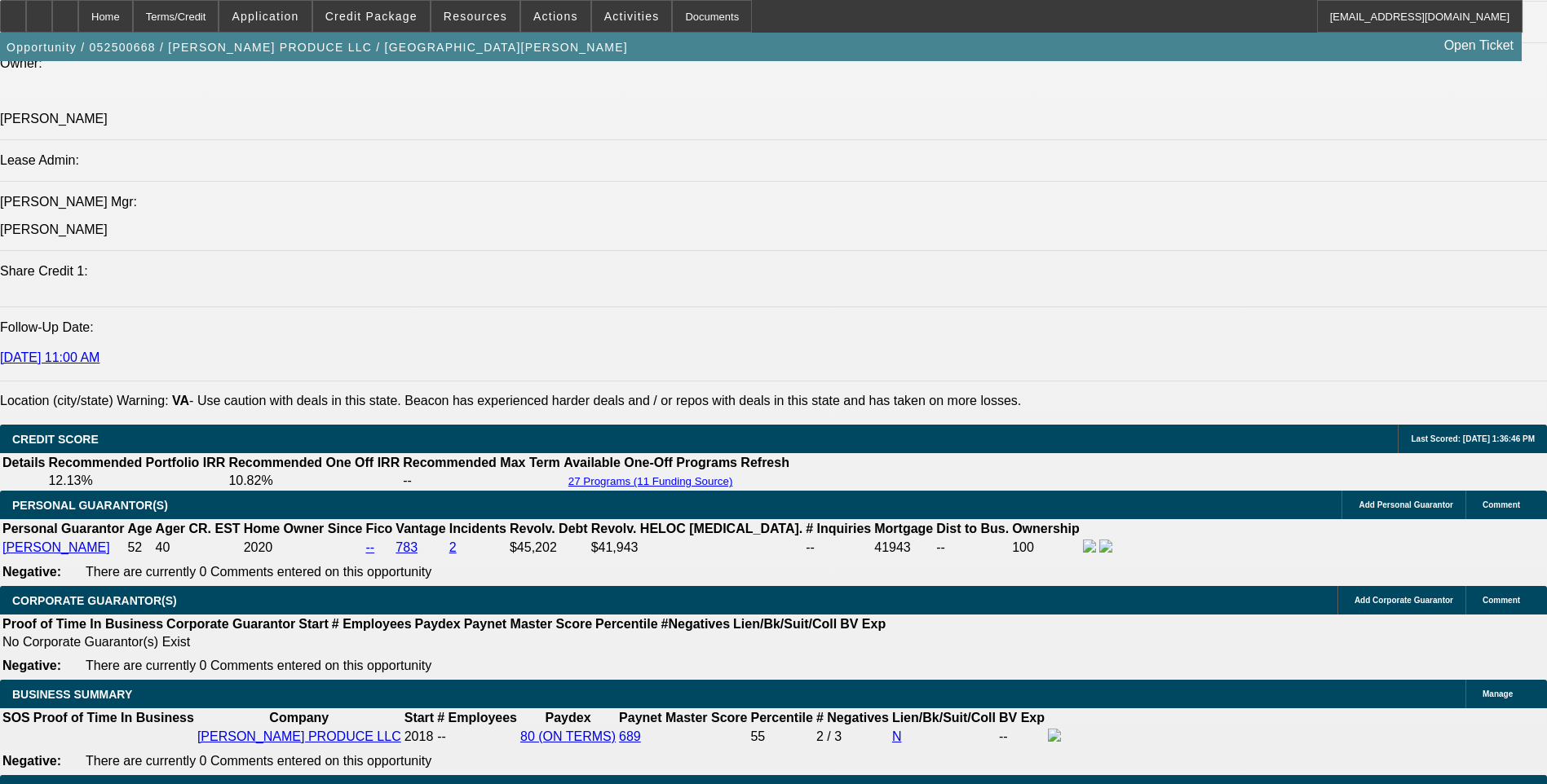
drag, startPoint x: 187, startPoint y: 232, endPoint x: 308, endPoint y: 232, distance: 121.0
drag, startPoint x: 304, startPoint y: 232, endPoint x: 189, endPoint y: 232, distance: 115.0
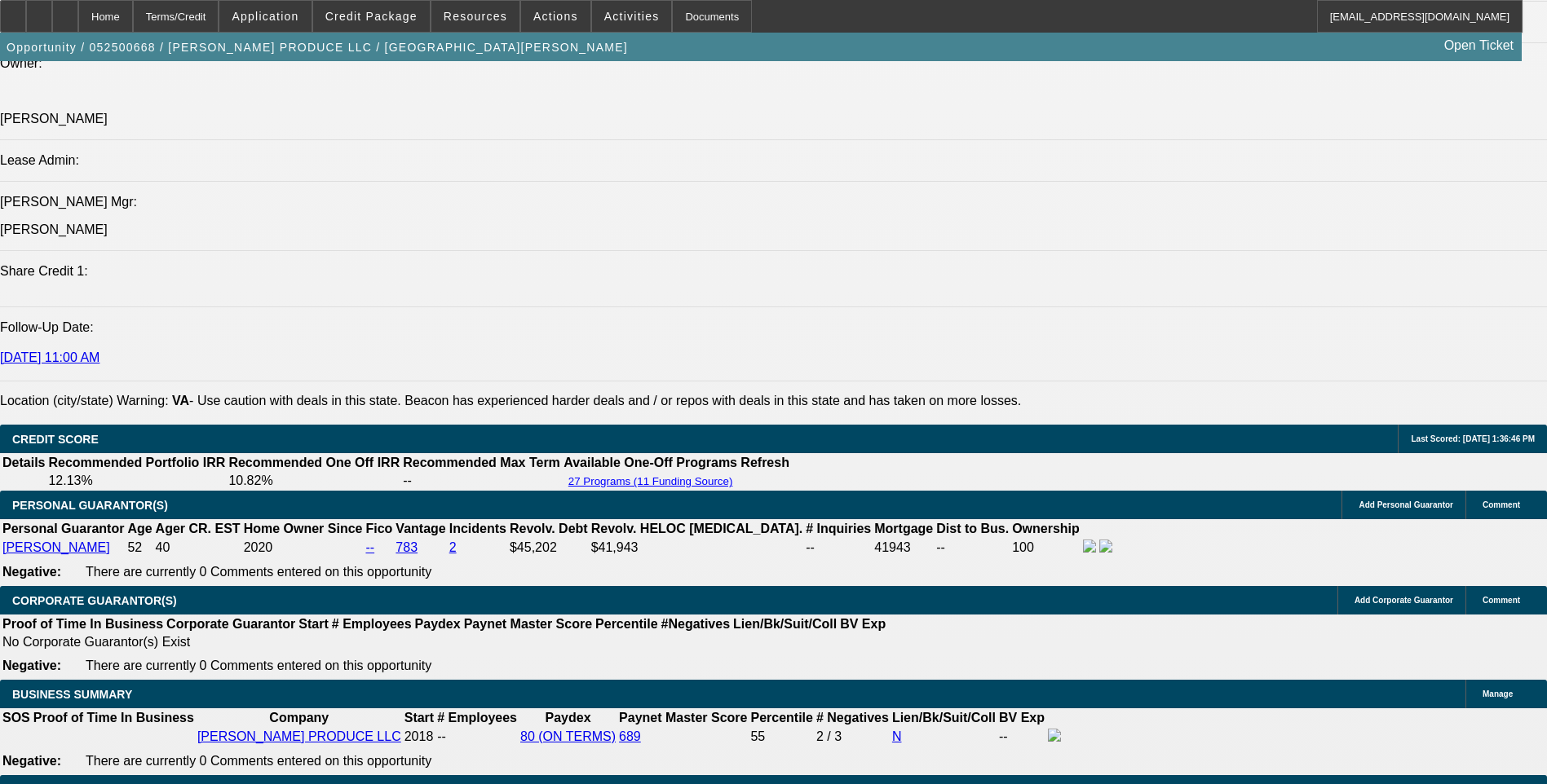
drag, startPoint x: 191, startPoint y: 234, endPoint x: 118, endPoint y: 251, distance: 75.0
drag, startPoint x: 118, startPoint y: 251, endPoint x: 232, endPoint y: 232, distance: 115.6
copy span "maintaining the reliability and longevity of their fleet, minimizing downtime, …"
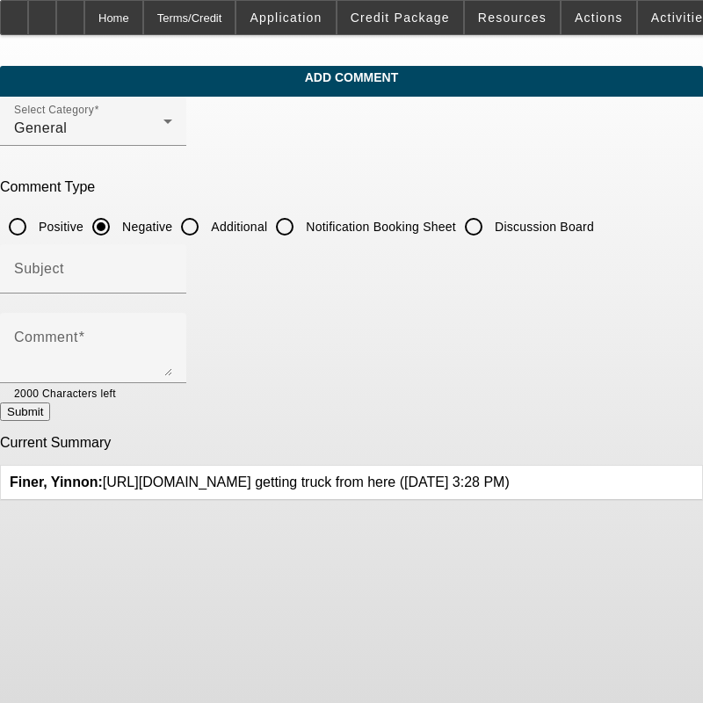
click at [207, 222] on input "Additional" at bounding box center [189, 226] width 35 height 35
radio input "true"
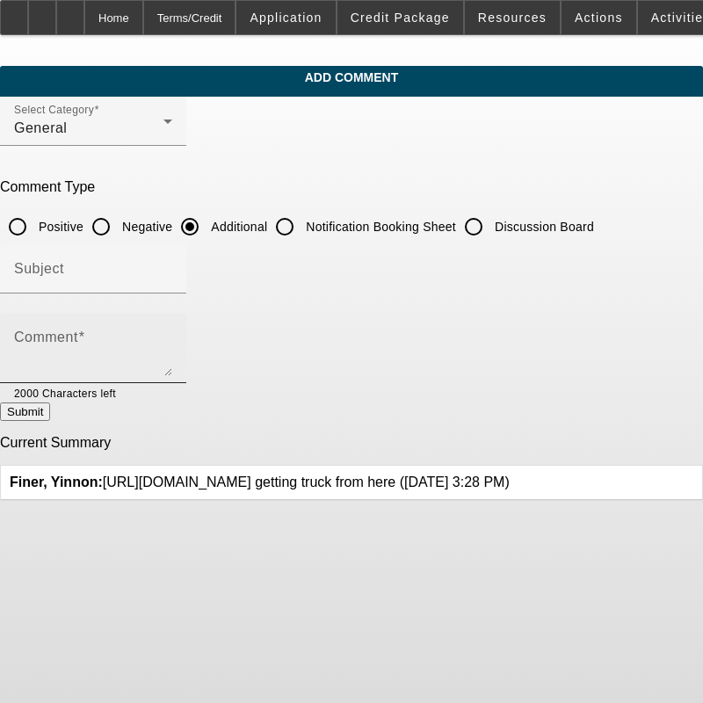
click at [78, 338] on mat-label "Comment" at bounding box center [46, 336] width 64 height 15
click at [102, 338] on textarea "Comment" at bounding box center [93, 355] width 158 height 42
paste textarea "Reyna Produce LLC, an organic produce market and delivery company, is seeking f…"
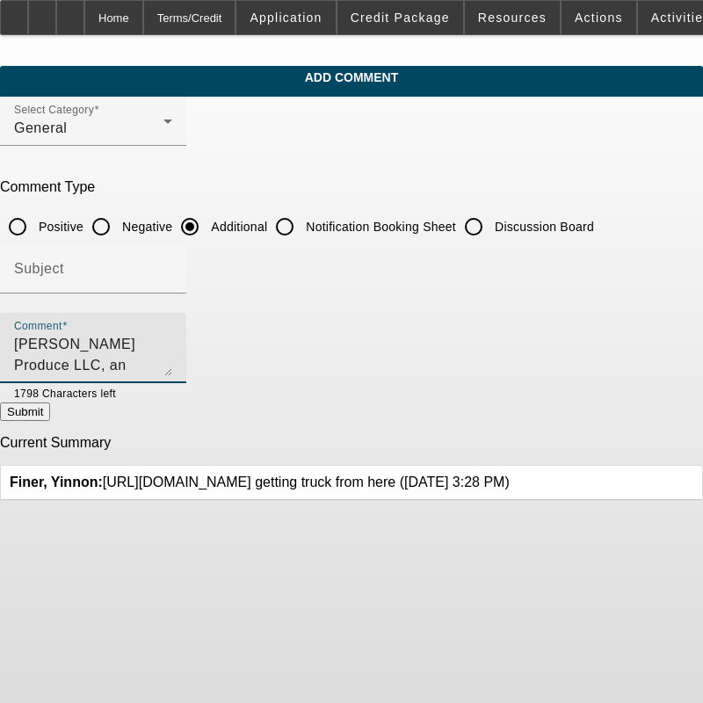
click at [172, 359] on textarea "Reyna Produce LLC, an organic produce market and delivery company, is seeking f…" at bounding box center [93, 355] width 158 height 42
paste textarea "This acquisition is crucial for"
click at [172, 367] on textarea "Reyna Produce LLC, an organic produce market and delivery company, is seeking f…" at bounding box center [93, 355] width 158 height 42
paste textarea "maintaining the reliability and longevity of their fleet, minimizing downtime, …"
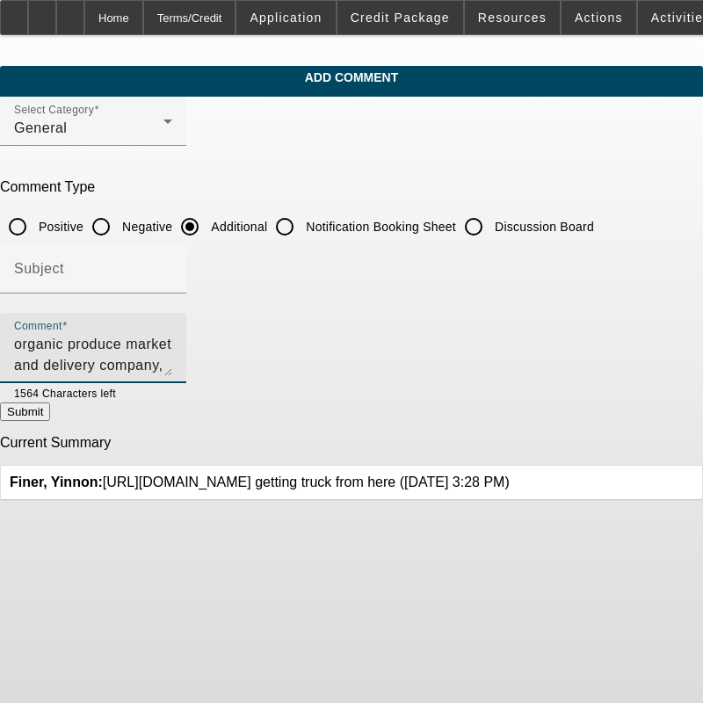
type textarea "Reyna Produce LLC, an organic produce market and delivery company, is seeking f…"
click at [50, 416] on button "Submit" at bounding box center [25, 411] width 50 height 18
radio input "true"
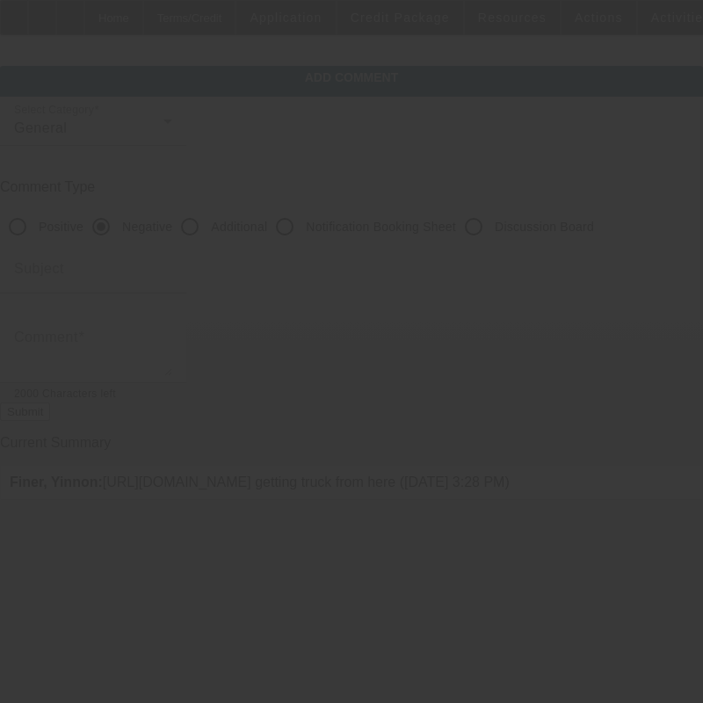
scroll to position [0, 0]
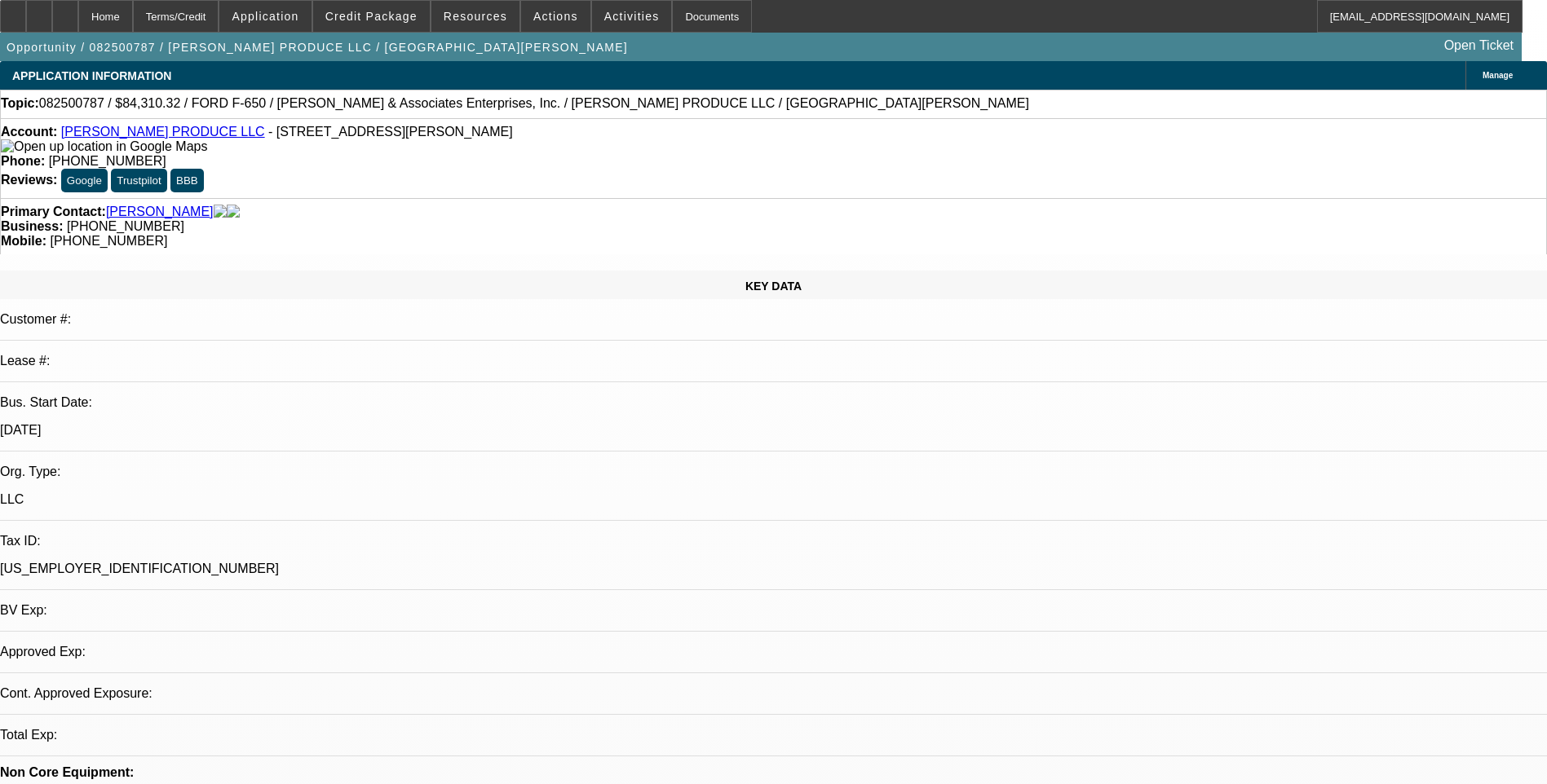
select select "0"
select select "1"
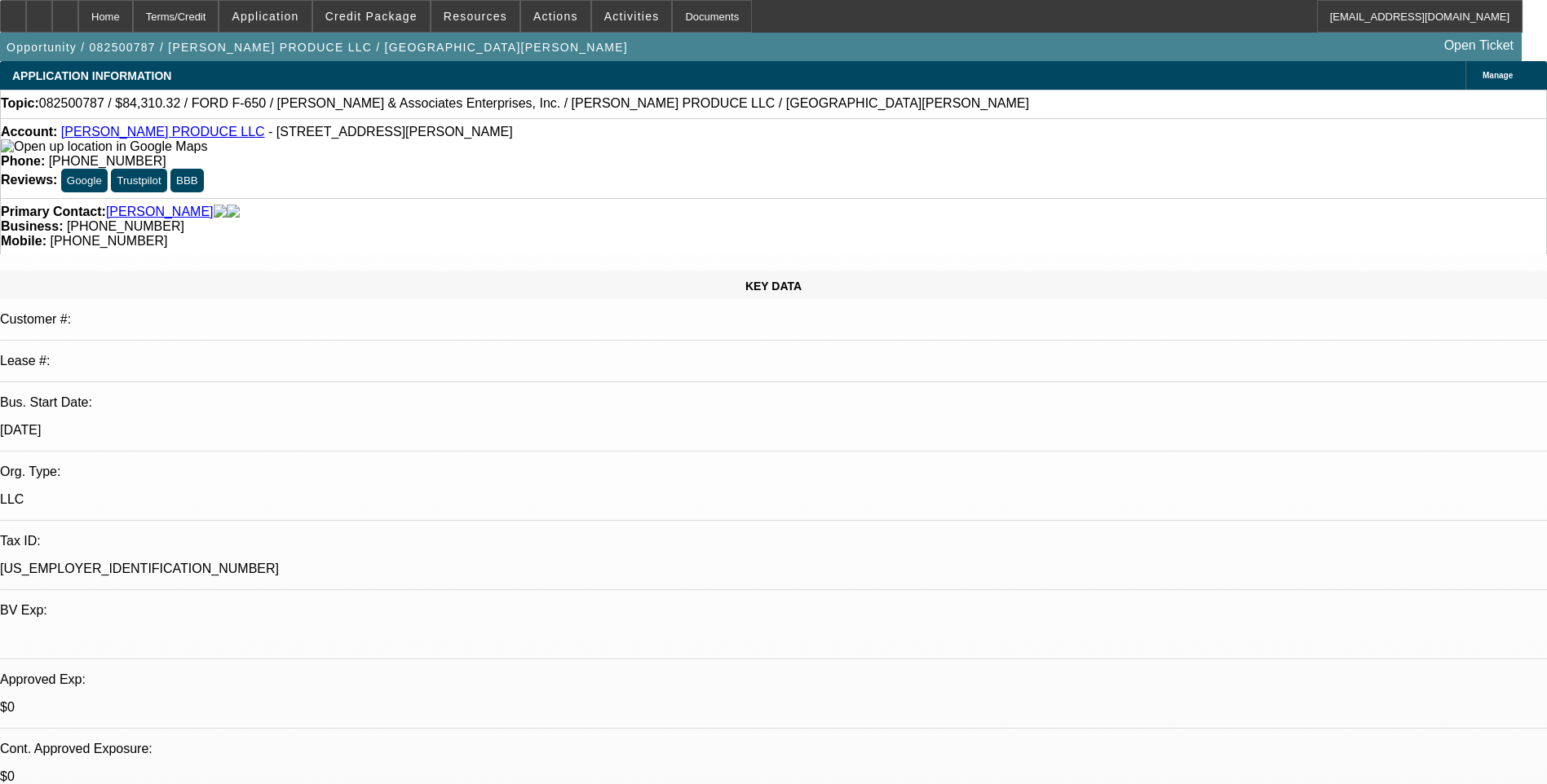
select select "6"
click at [205, 17] on div "Terms/Credit" at bounding box center [175, 16] width 86 height 32
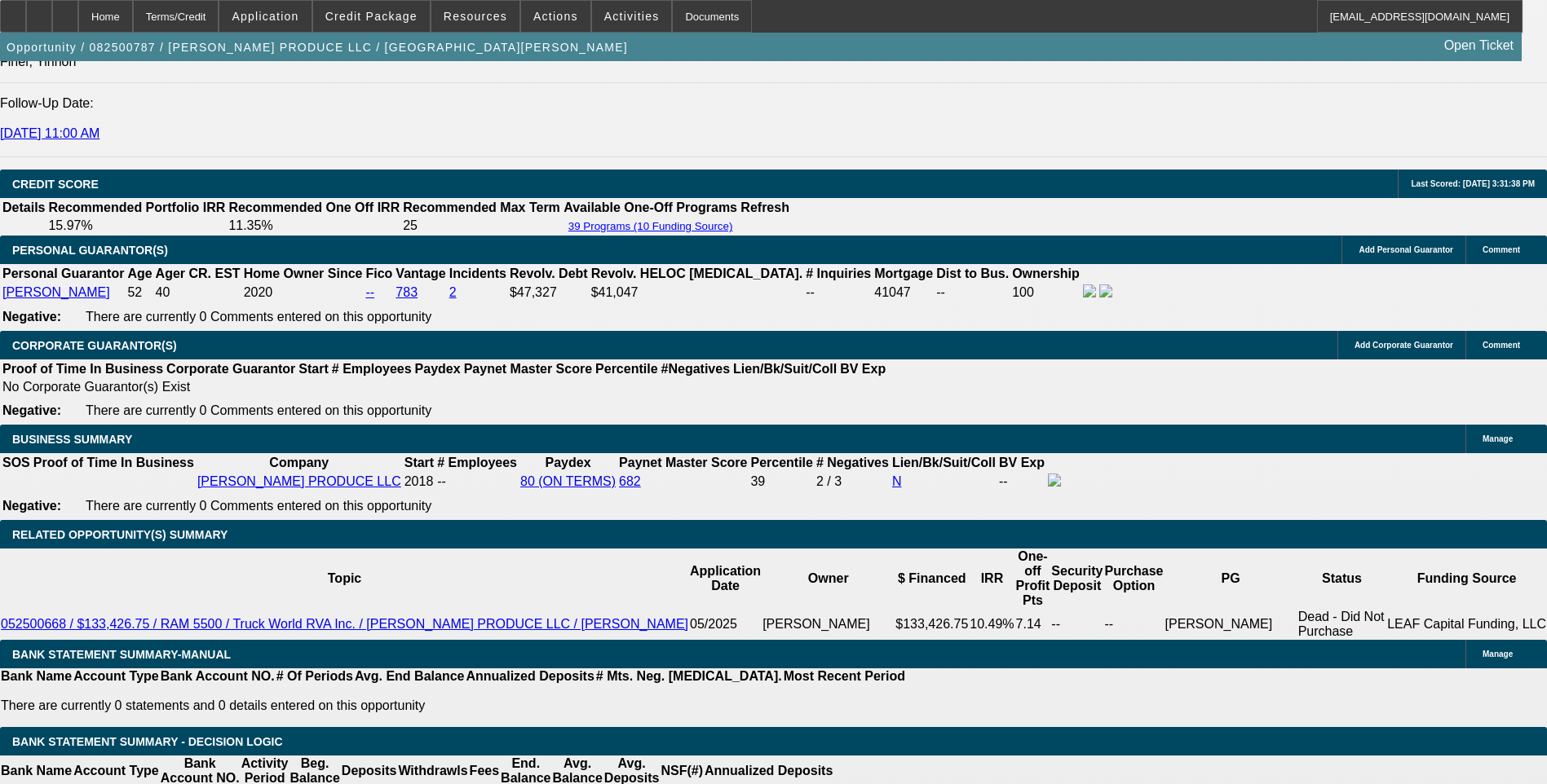
scroll to position [2364, 0]
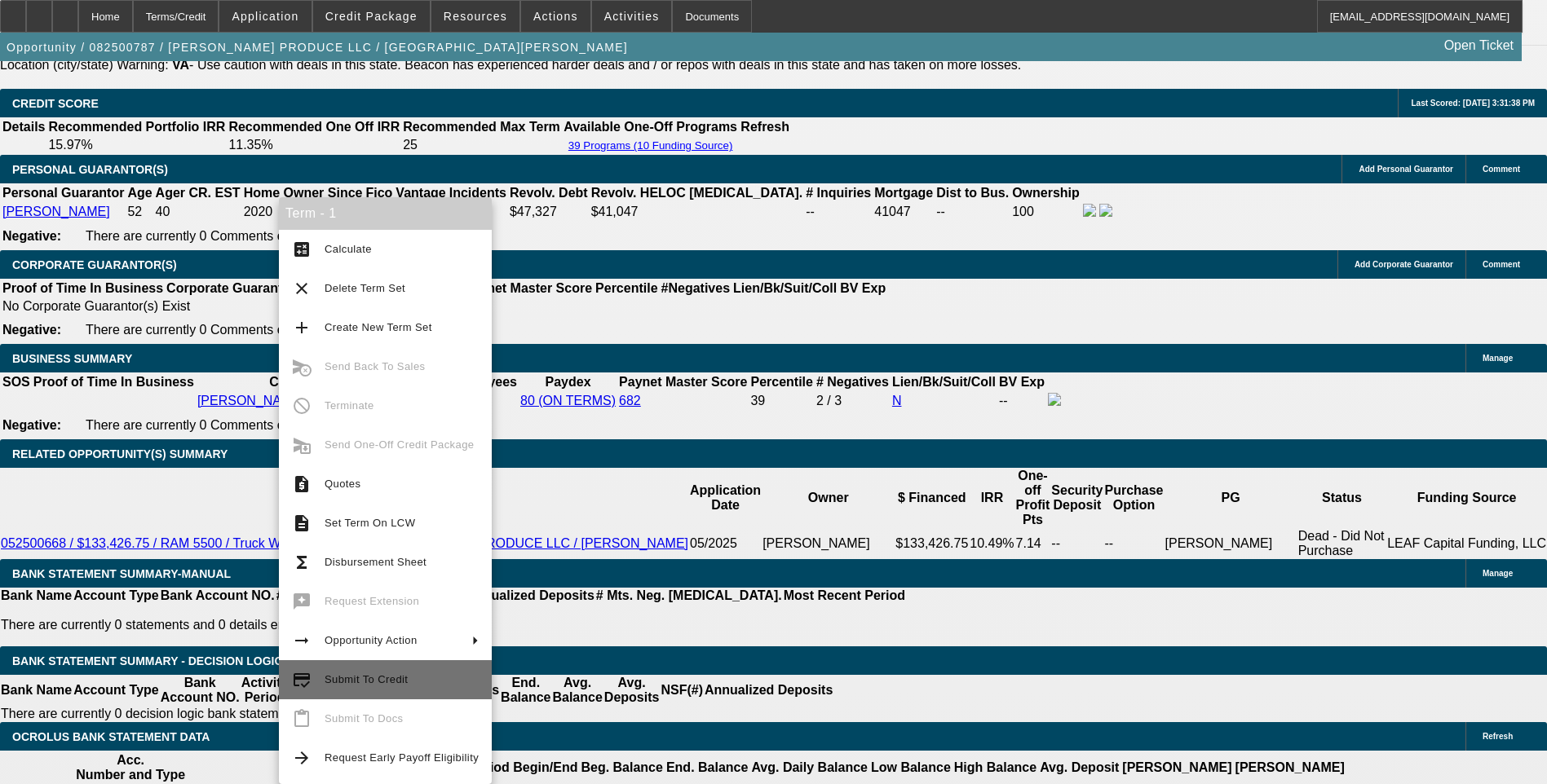
click at [385, 686] on span "Submit To Credit" at bounding box center [402, 679] width 154 height 19
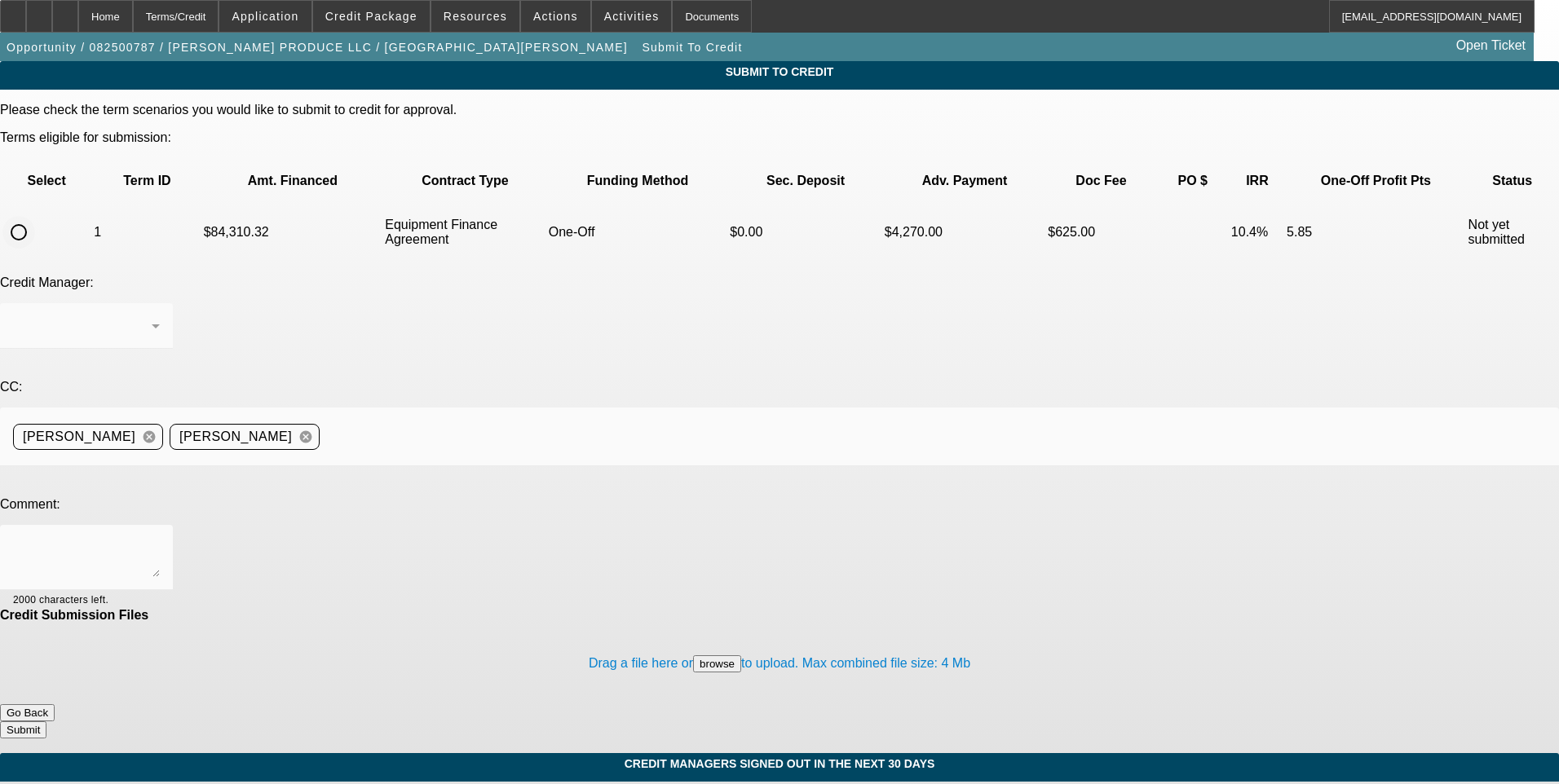
click at [35, 216] on input "radio" at bounding box center [19, 232] width 32 height 32
radio input "true"
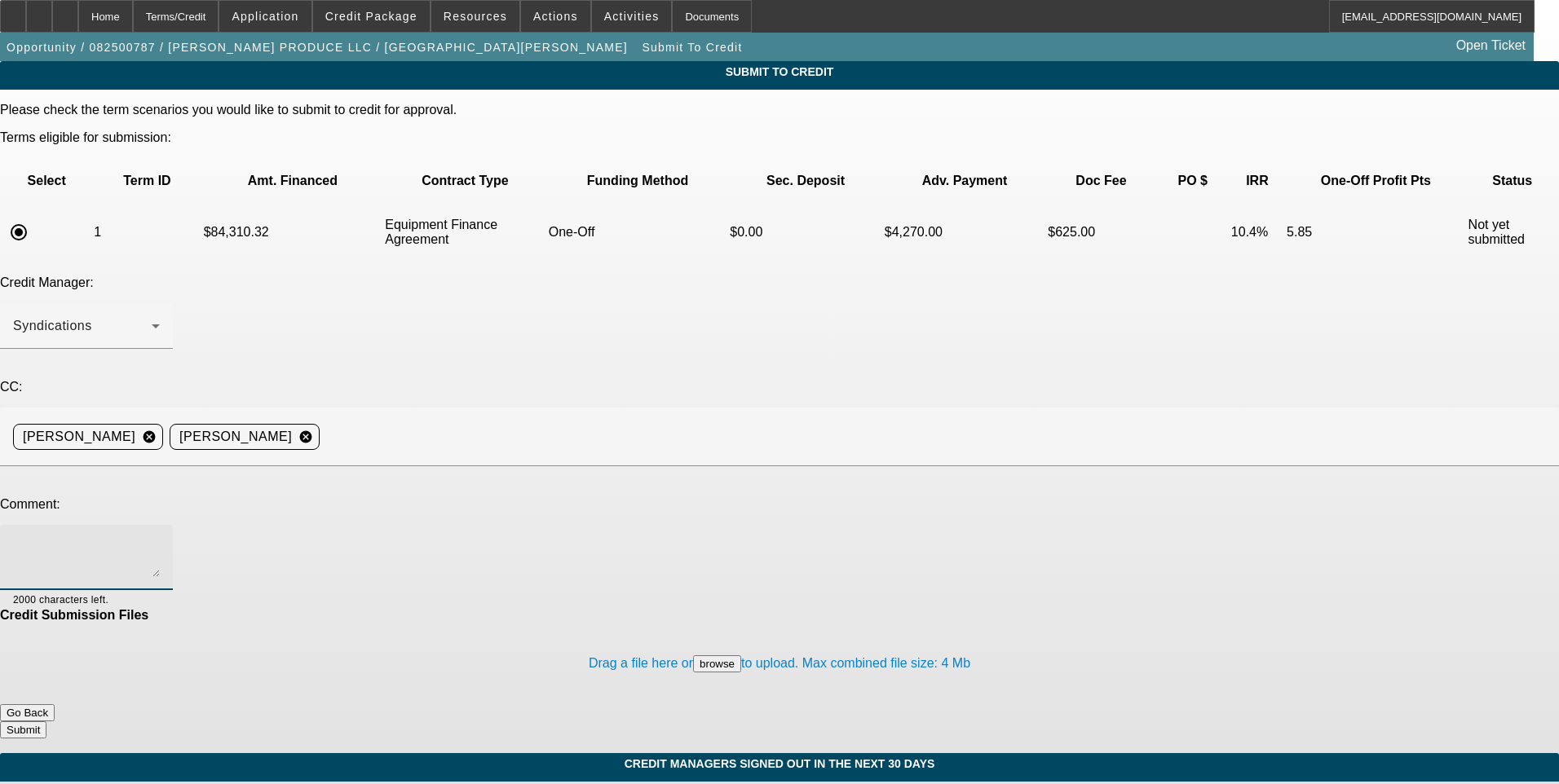
click at [160, 538] on textarea at bounding box center [86, 558] width 147 height 39
type textarea "Please send to Leaf. Thanks"
click at [46, 722] on button "Submit" at bounding box center [23, 730] width 46 height 17
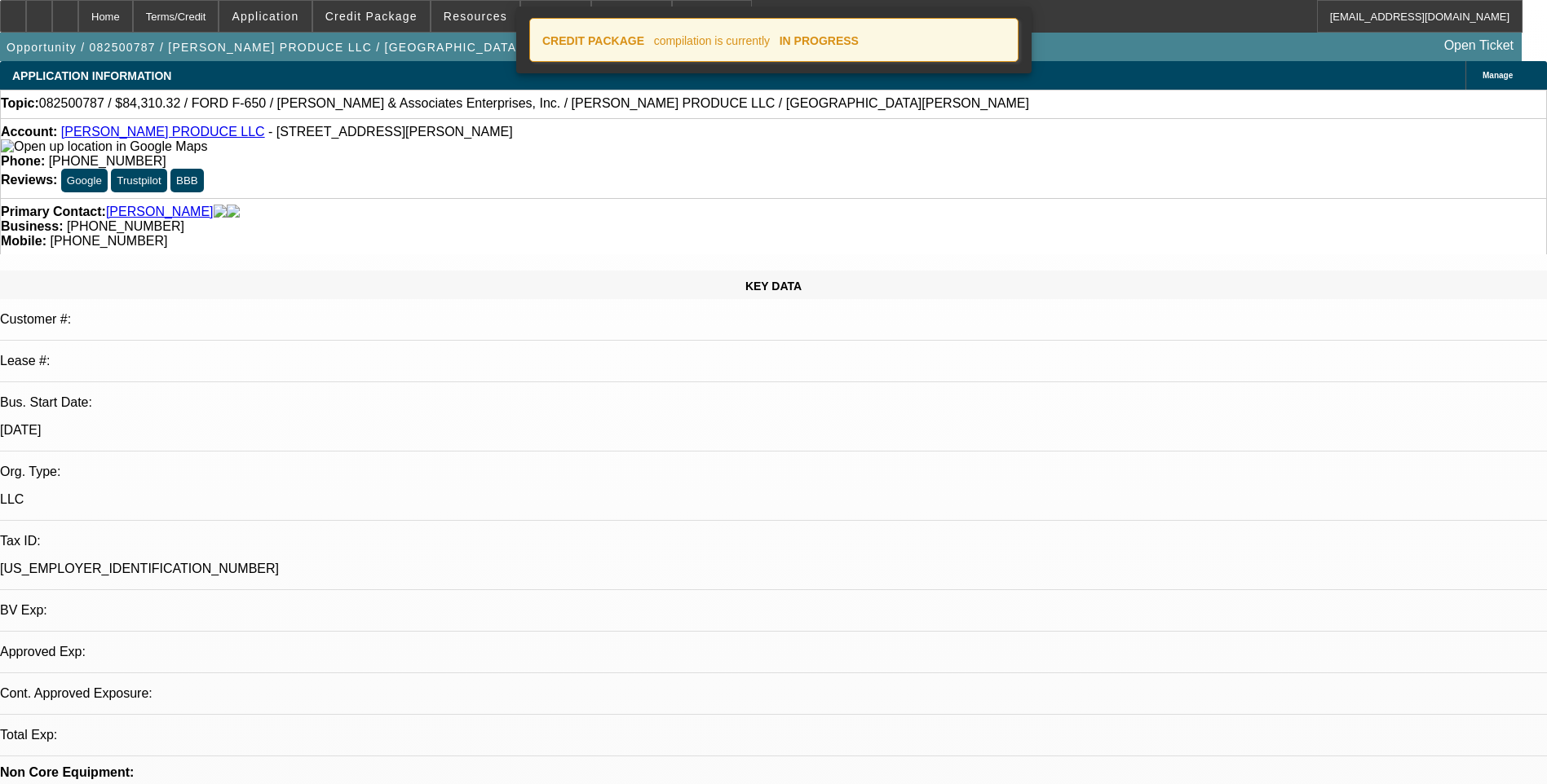
select select "0"
select select "6"
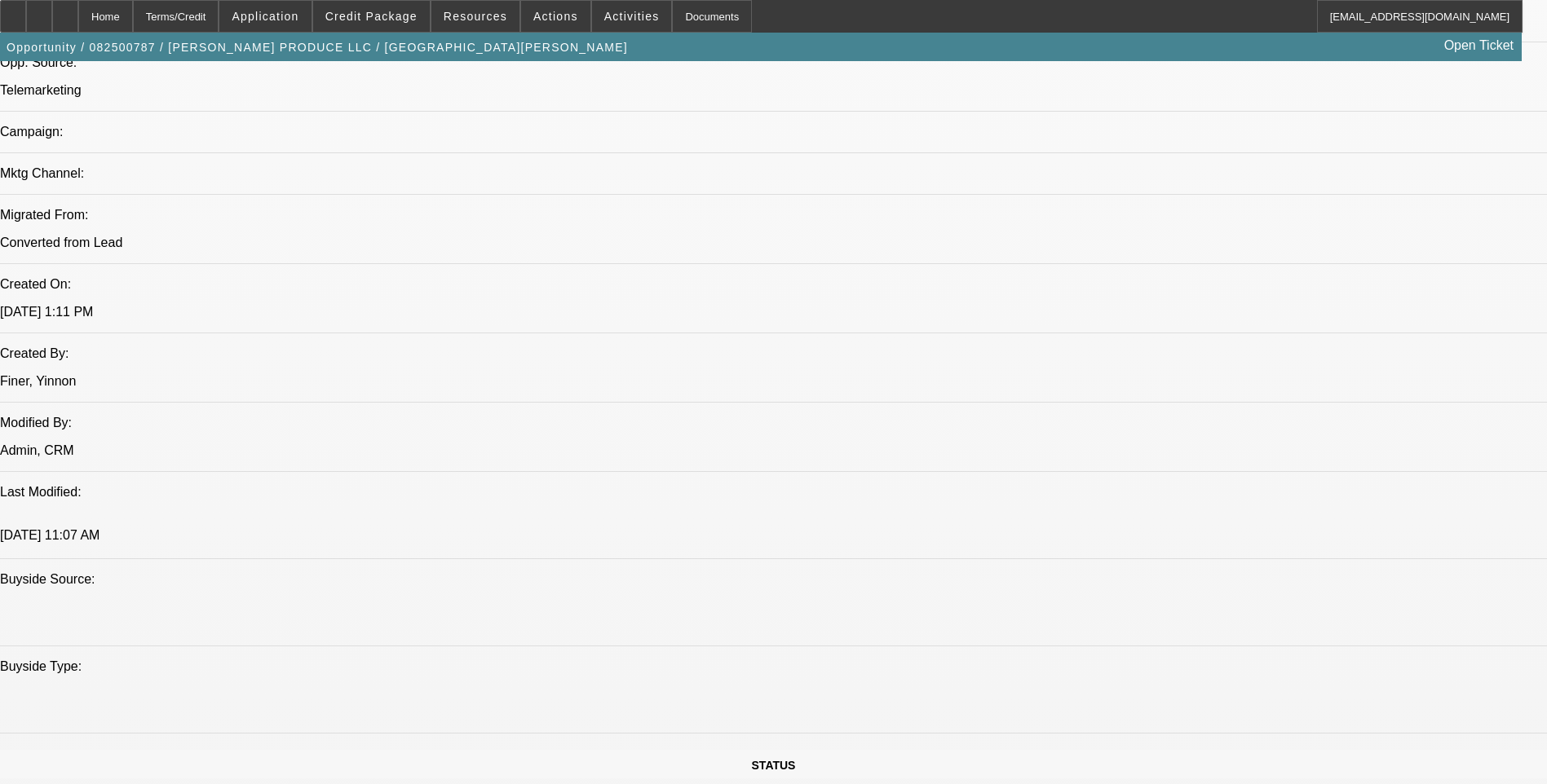
scroll to position [1223, 0]
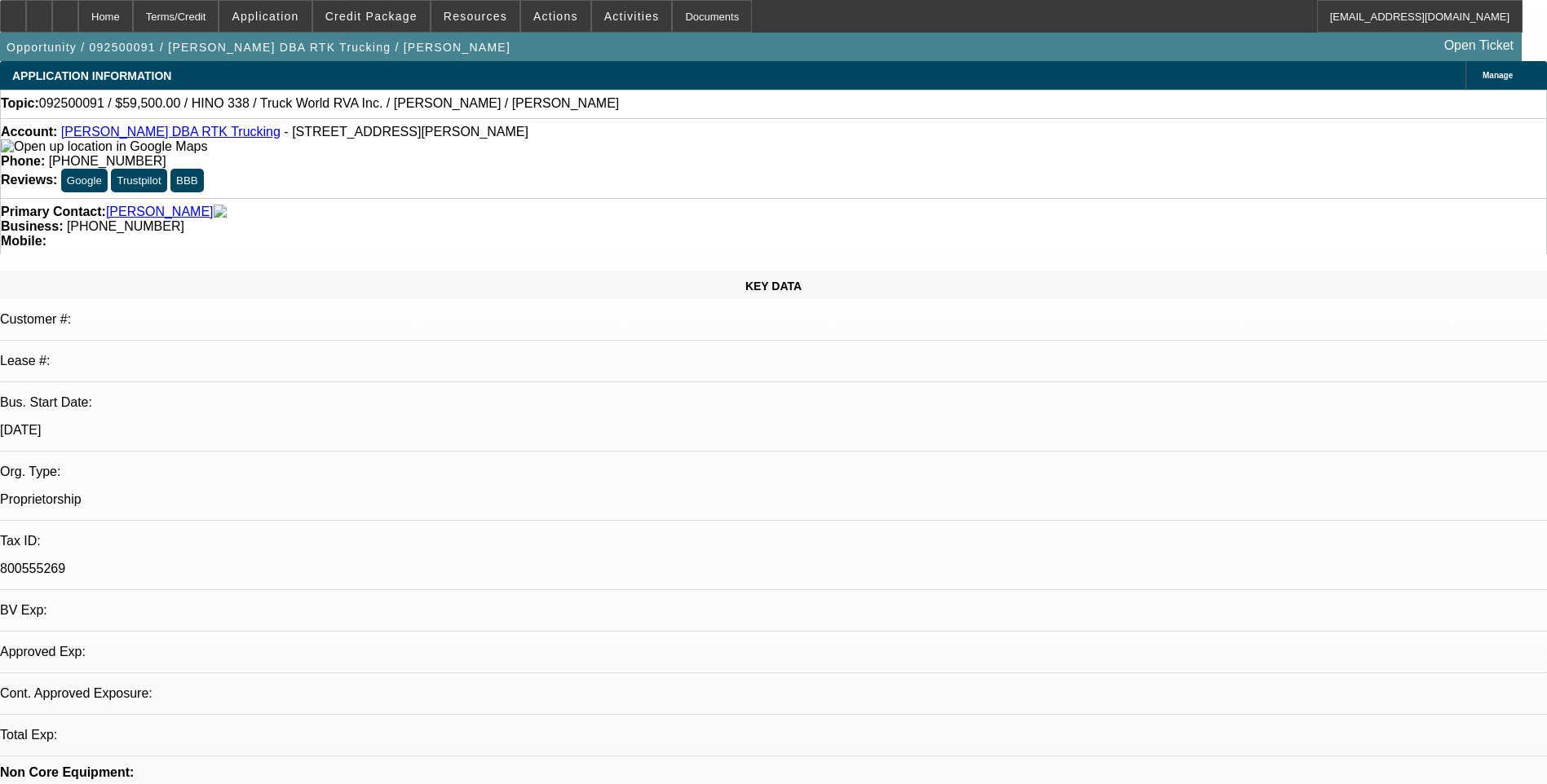
select select "0"
select select "2"
select select "0.1"
select select "4"
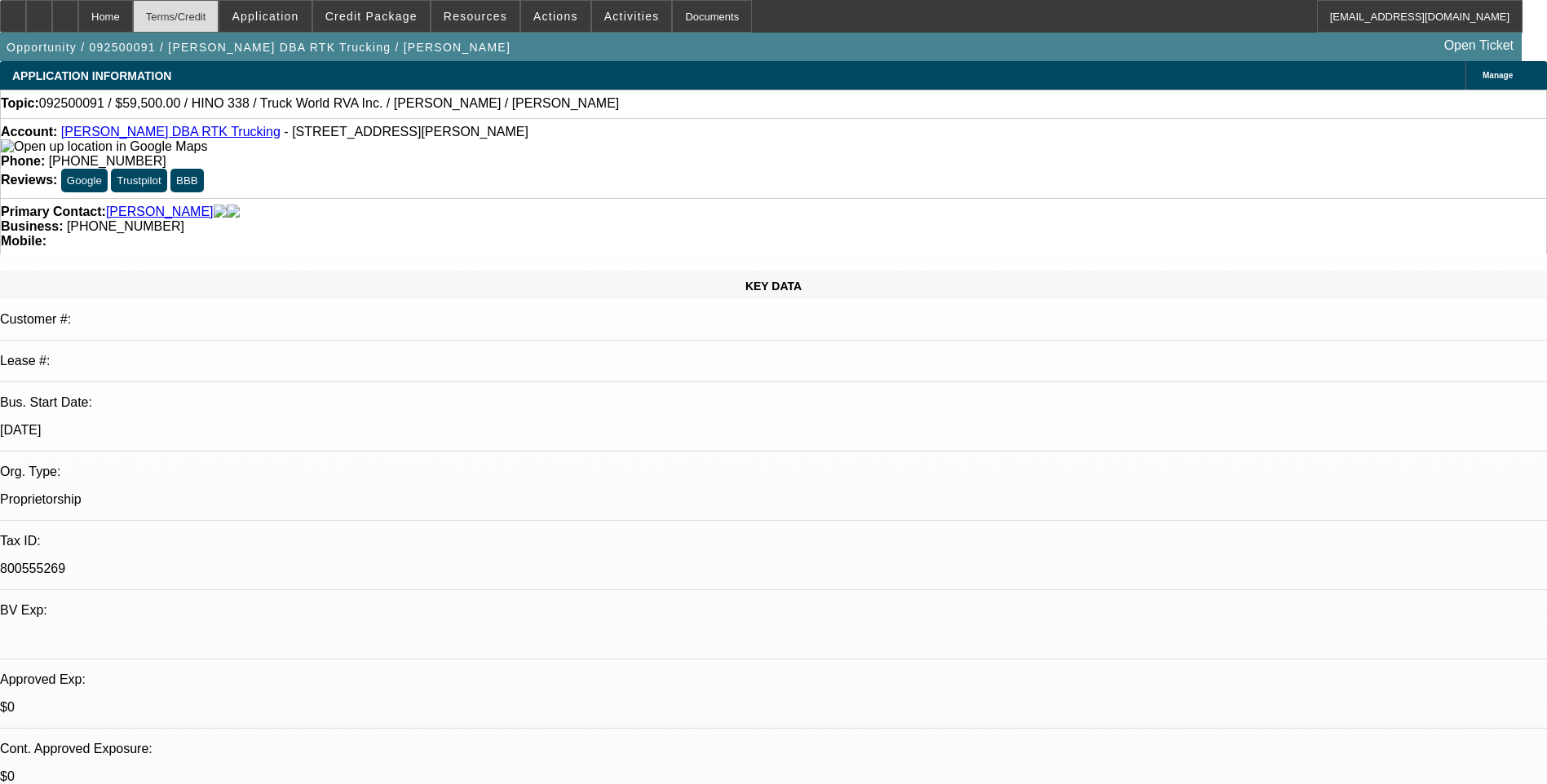
click at [212, 19] on div "Terms/Credit" at bounding box center [175, 16] width 86 height 32
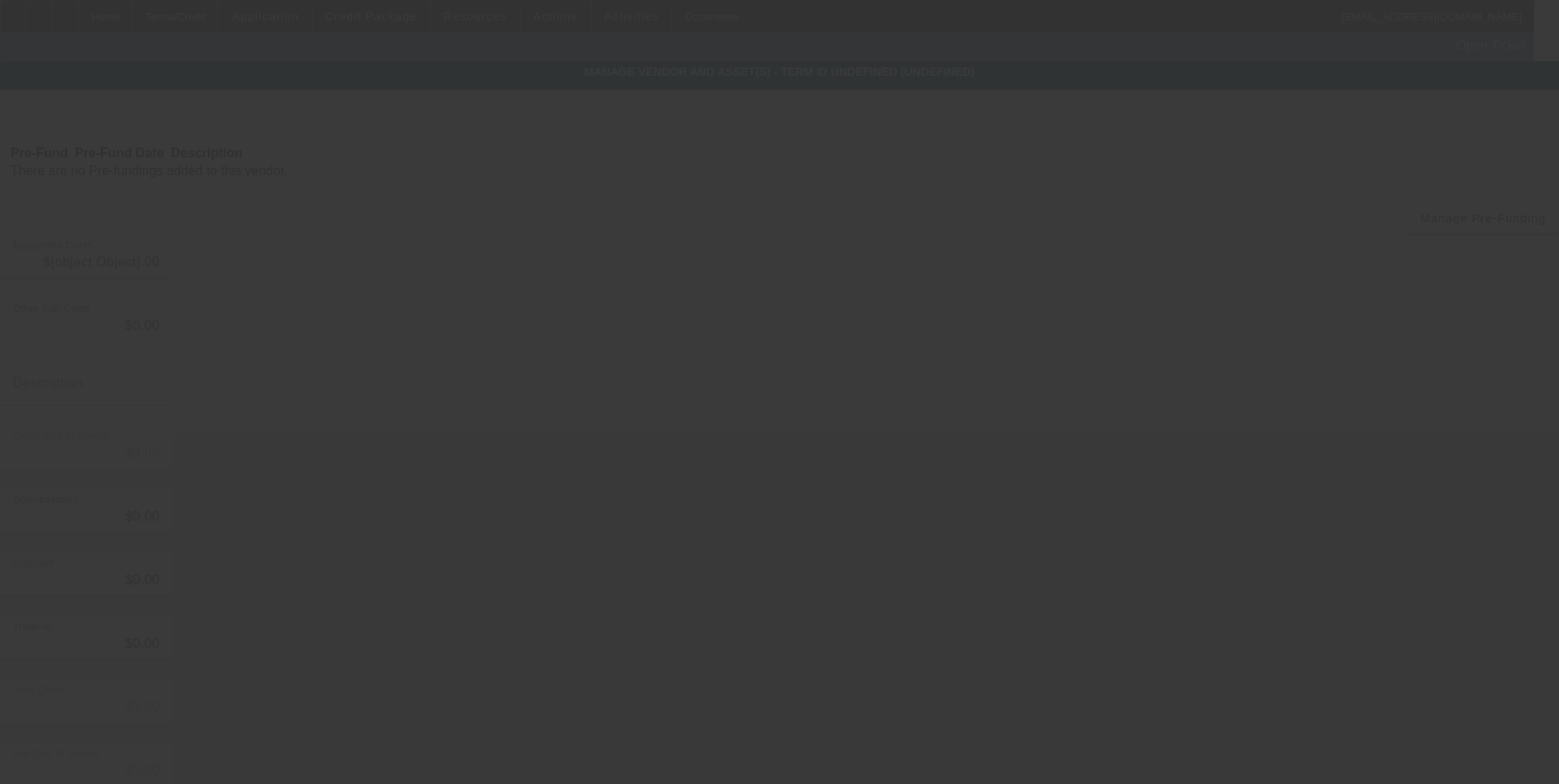
type input "$59,500.00"
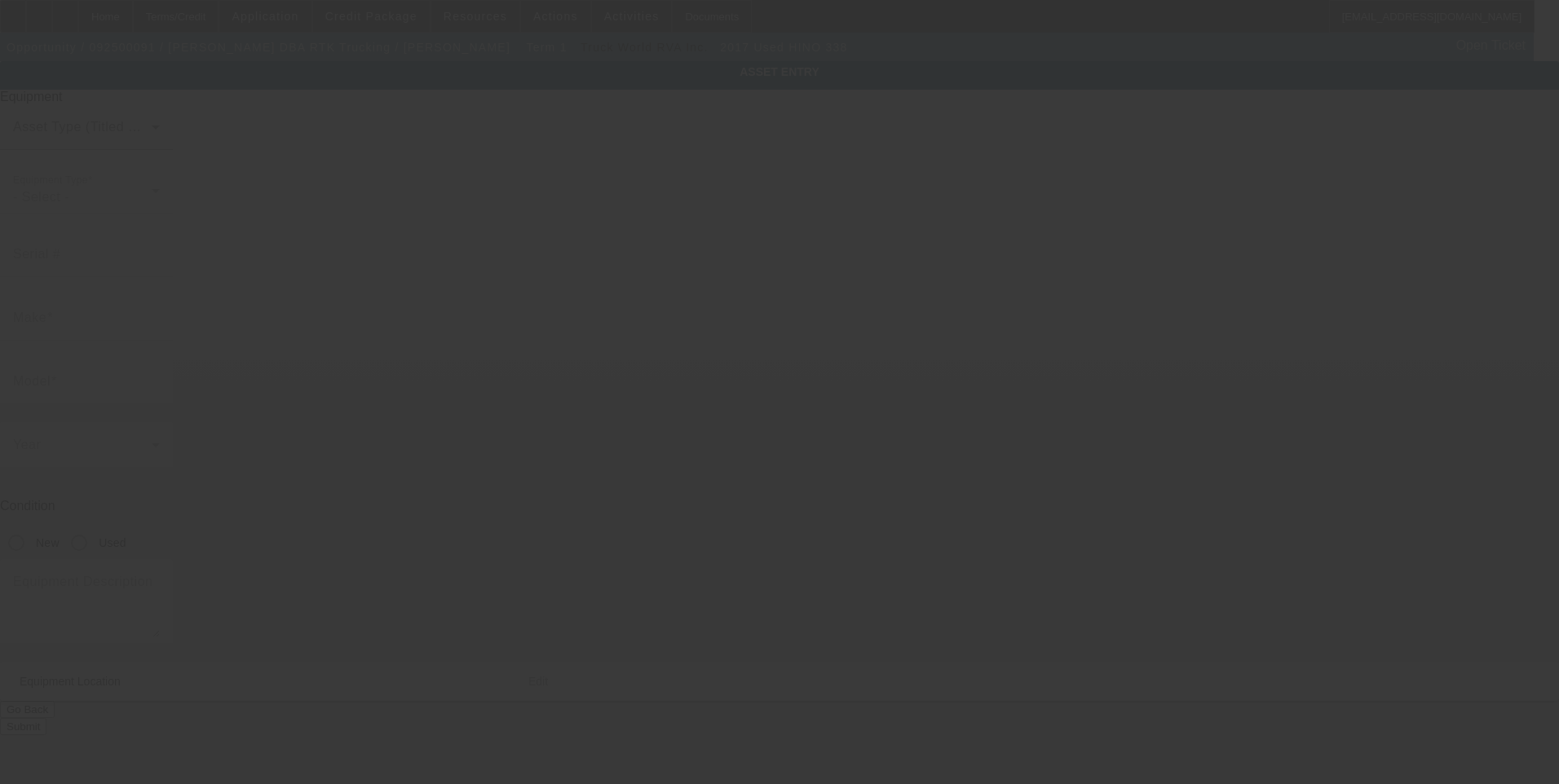
type input "5PVNV8JJ7H4S50367"
type input "Hino"
type input "338"
radio input "true"
type input "430 MORNINGMIST DR"
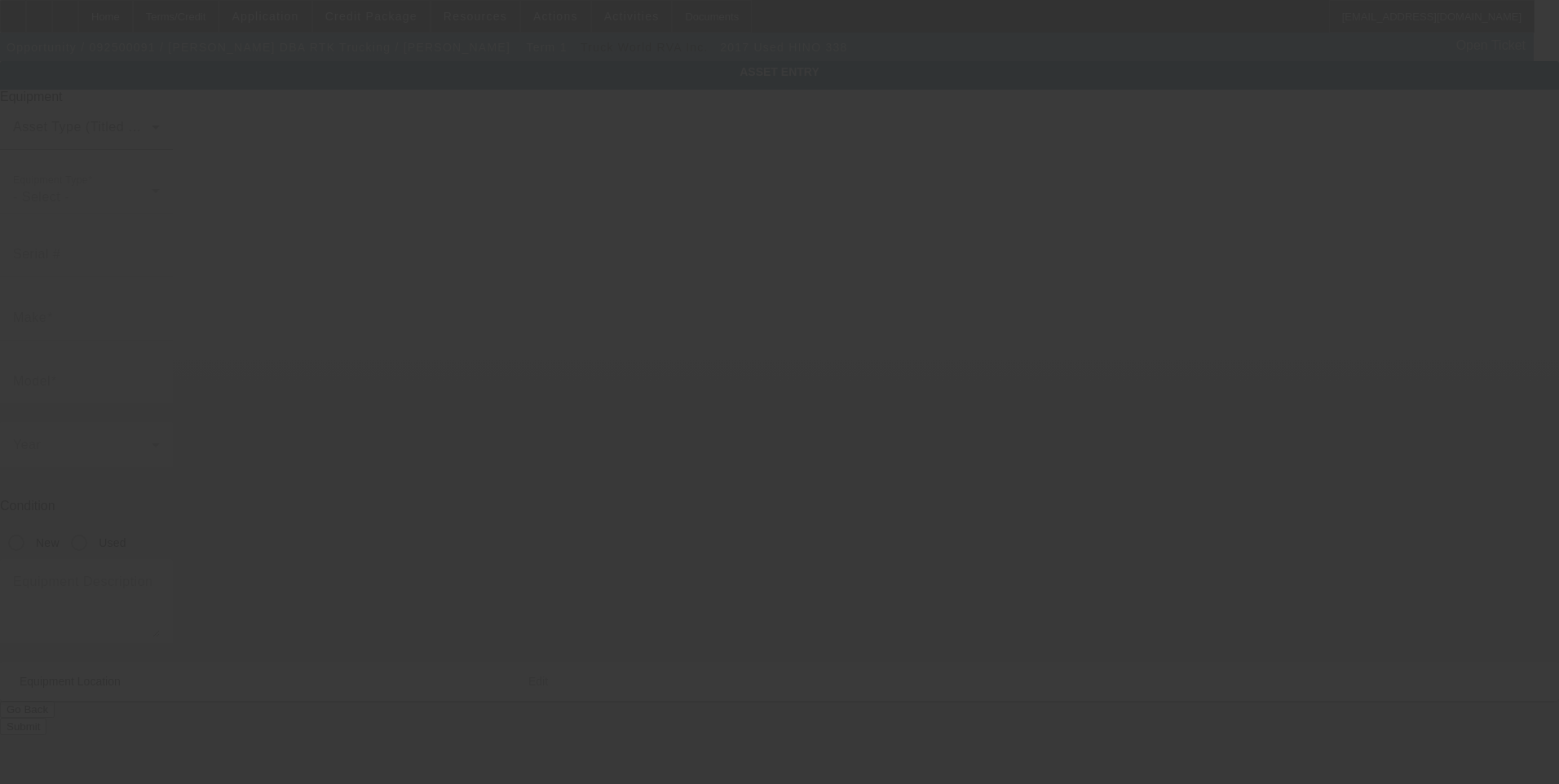
type input "MOORE"
type input "29369"
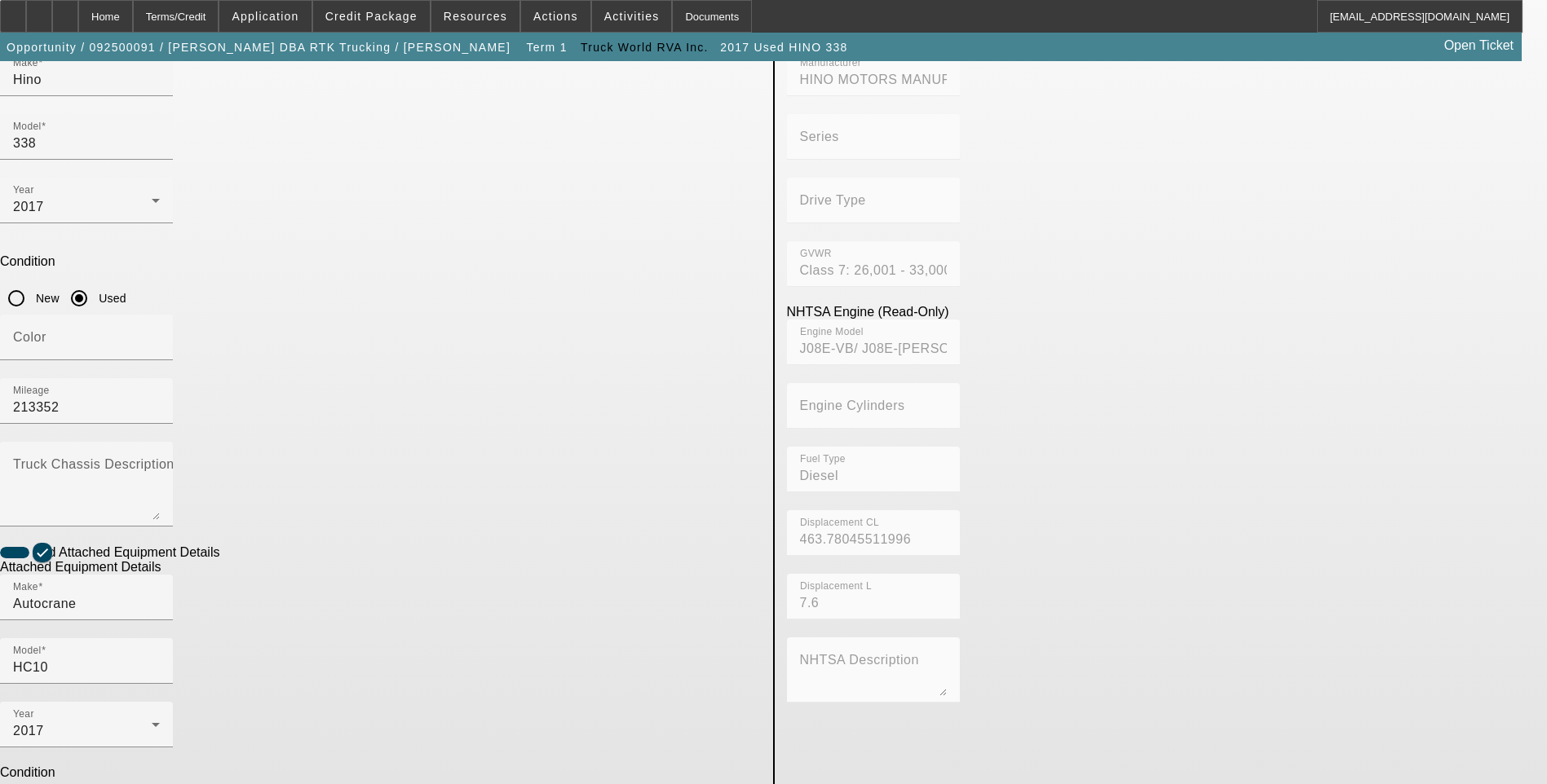
scroll to position [265, 0]
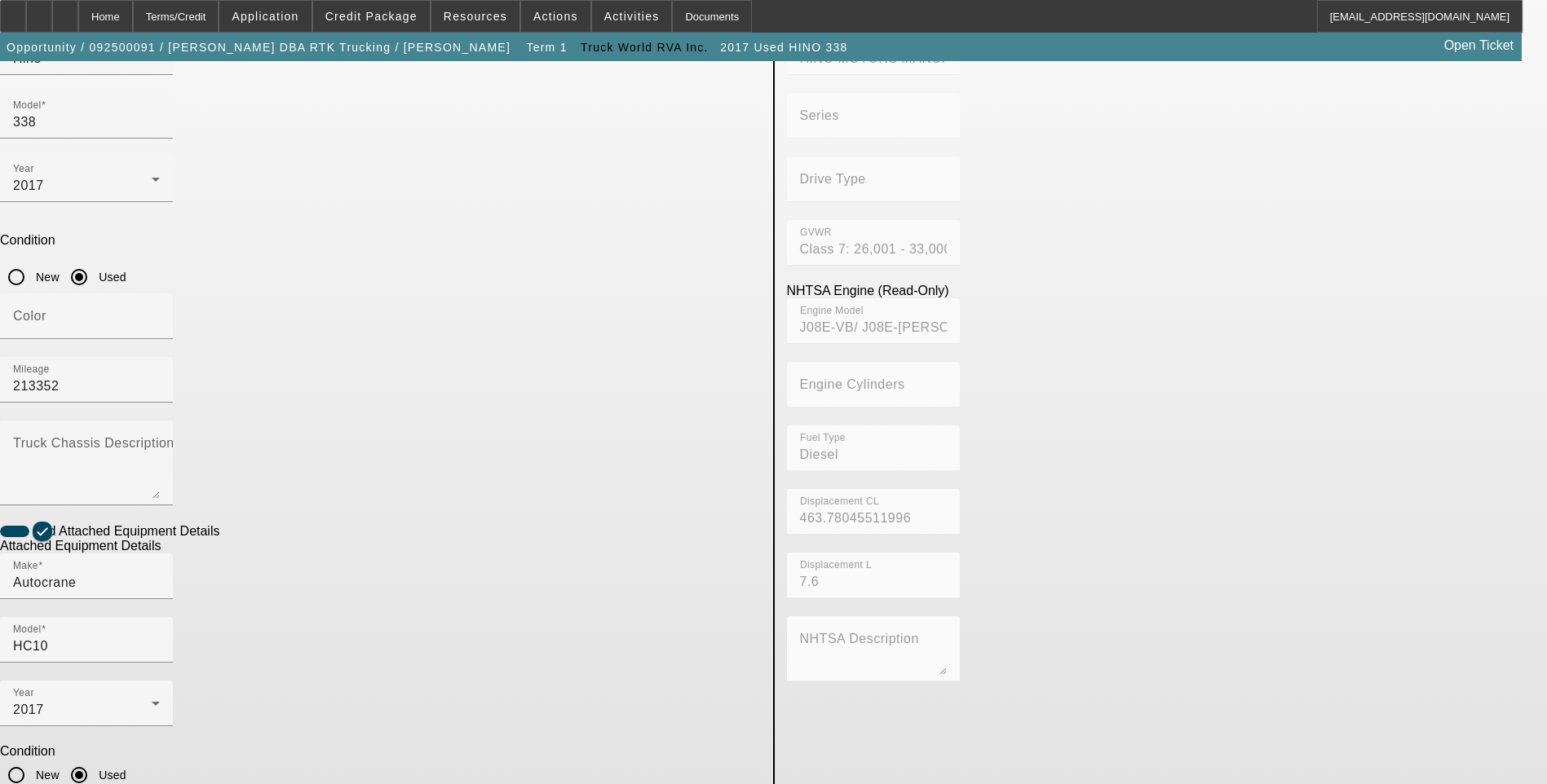
checkbox input "false"
type input "0416-027"
click at [153, 290] on app-asset-collateral-manage "ASSET ENTRY Delete asset USER INPUT - CHASSIS Asset Type (Titled or Non-Titled)…" at bounding box center [773, 429] width 1547 height 1268
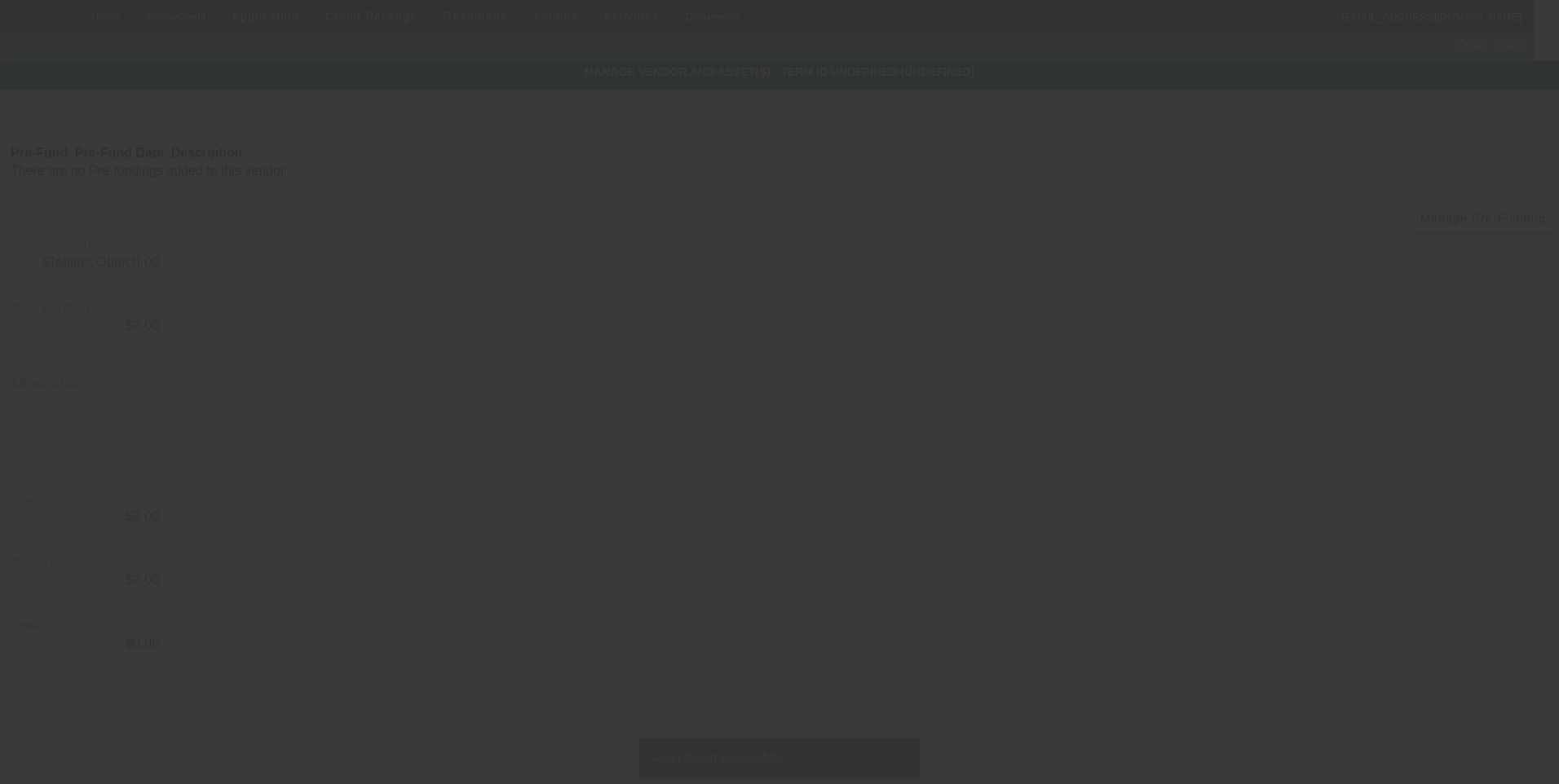
type input "$59,500.00"
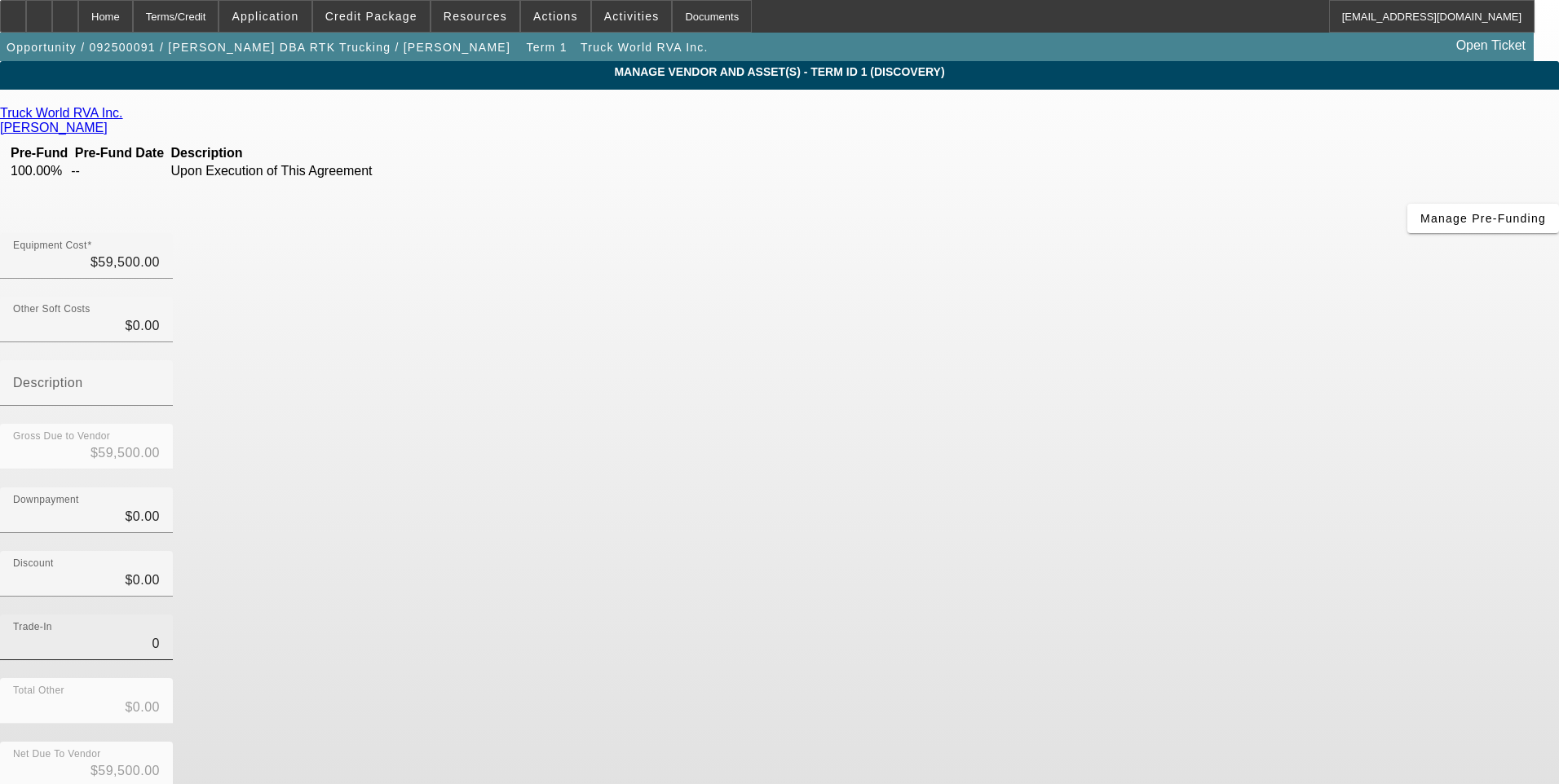
click at [160, 635] on input "0" at bounding box center [86, 644] width 147 height 19
type input "$0.00"
drag, startPoint x: 1092, startPoint y: 512, endPoint x: 1124, endPoint y: 644, distance: 135.8
click at [1095, 678] on div "Total Other $0.00" at bounding box center [780, 710] width 1559 height 64
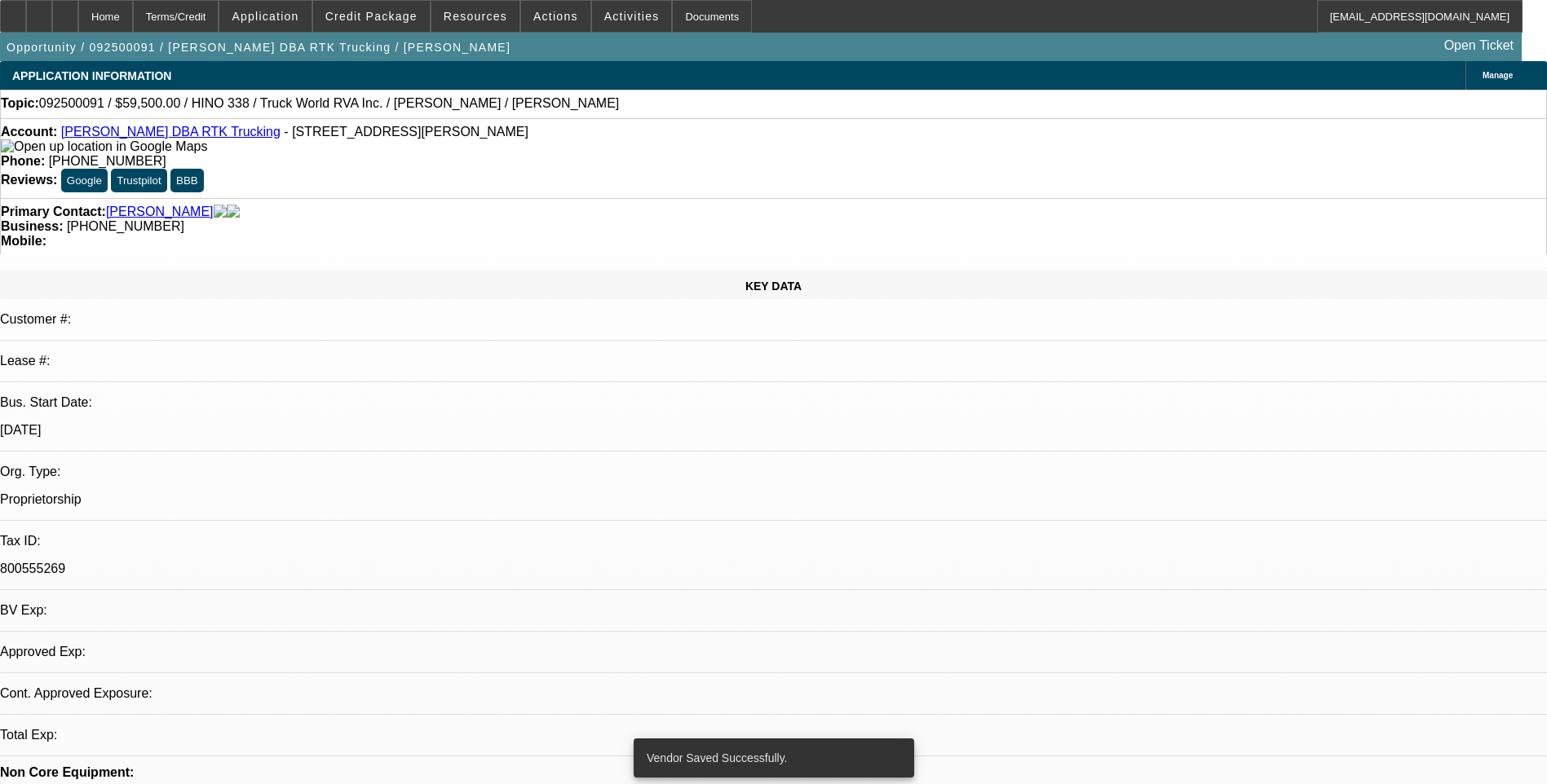
select select "0"
select select "2"
select select "0.1"
select select "4"
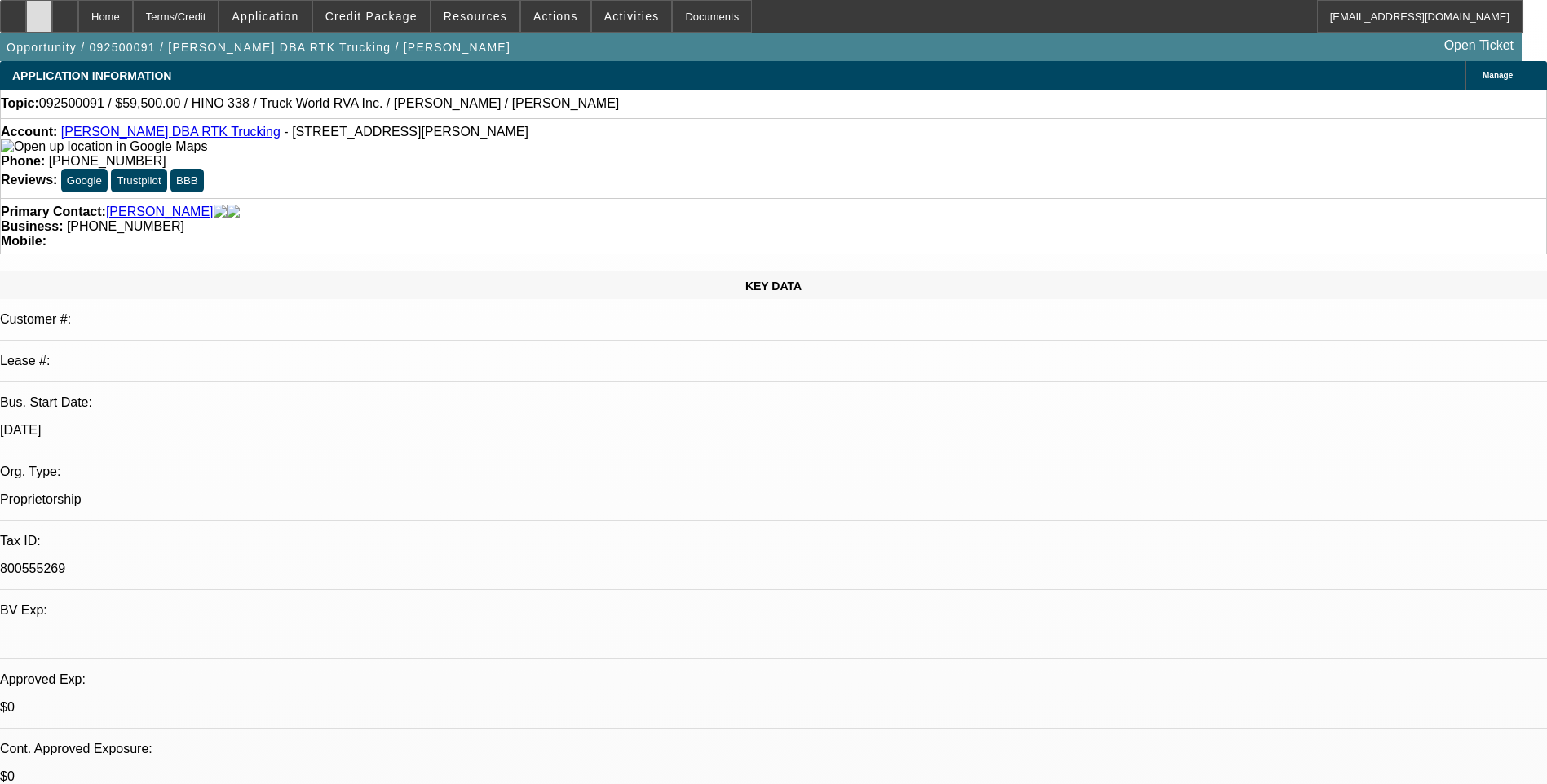
click at [52, 22] on div at bounding box center [39, 16] width 26 height 32
click at [65, 10] on icon at bounding box center [65, 10] width 0 height 0
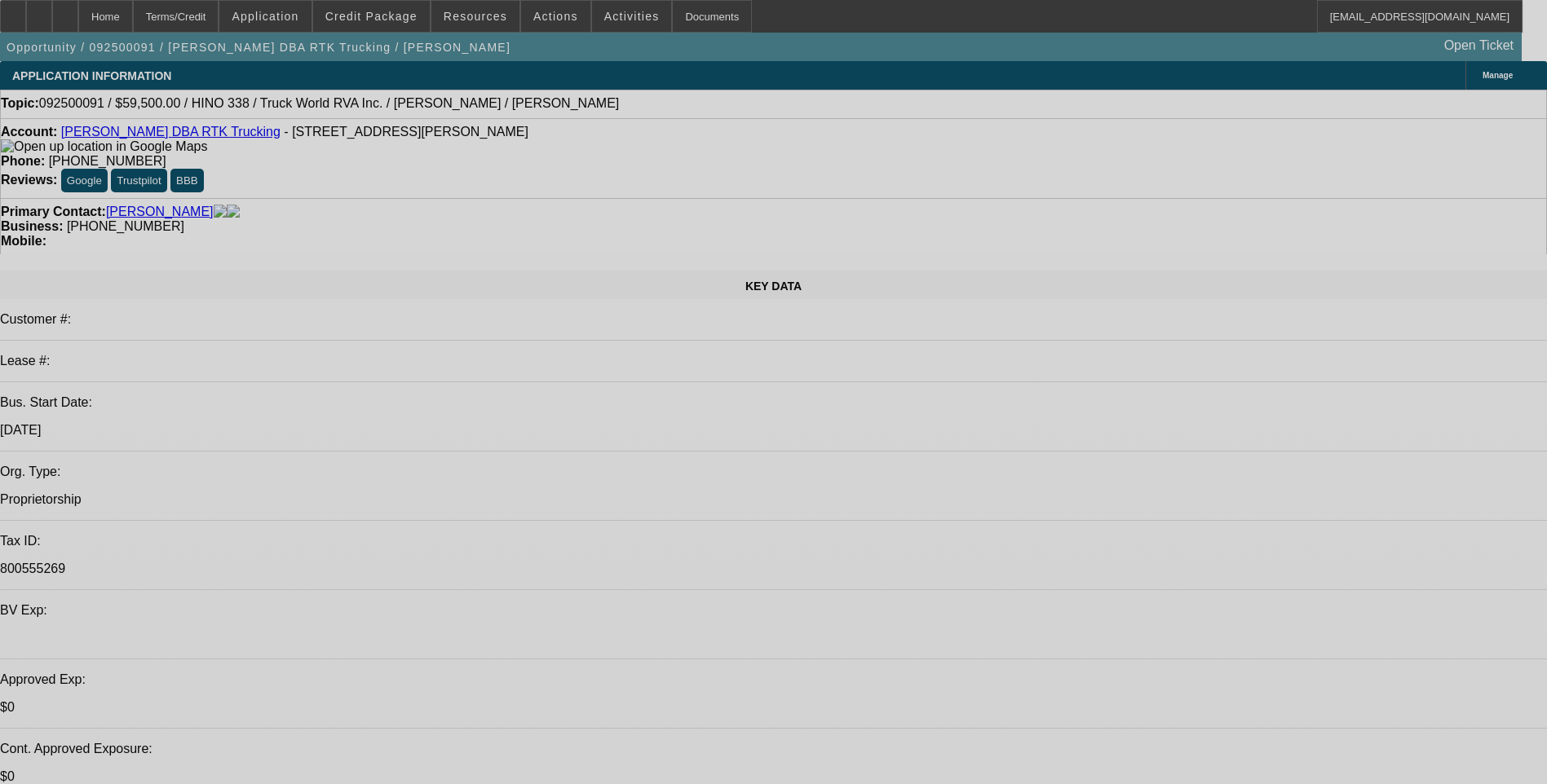
select select "0"
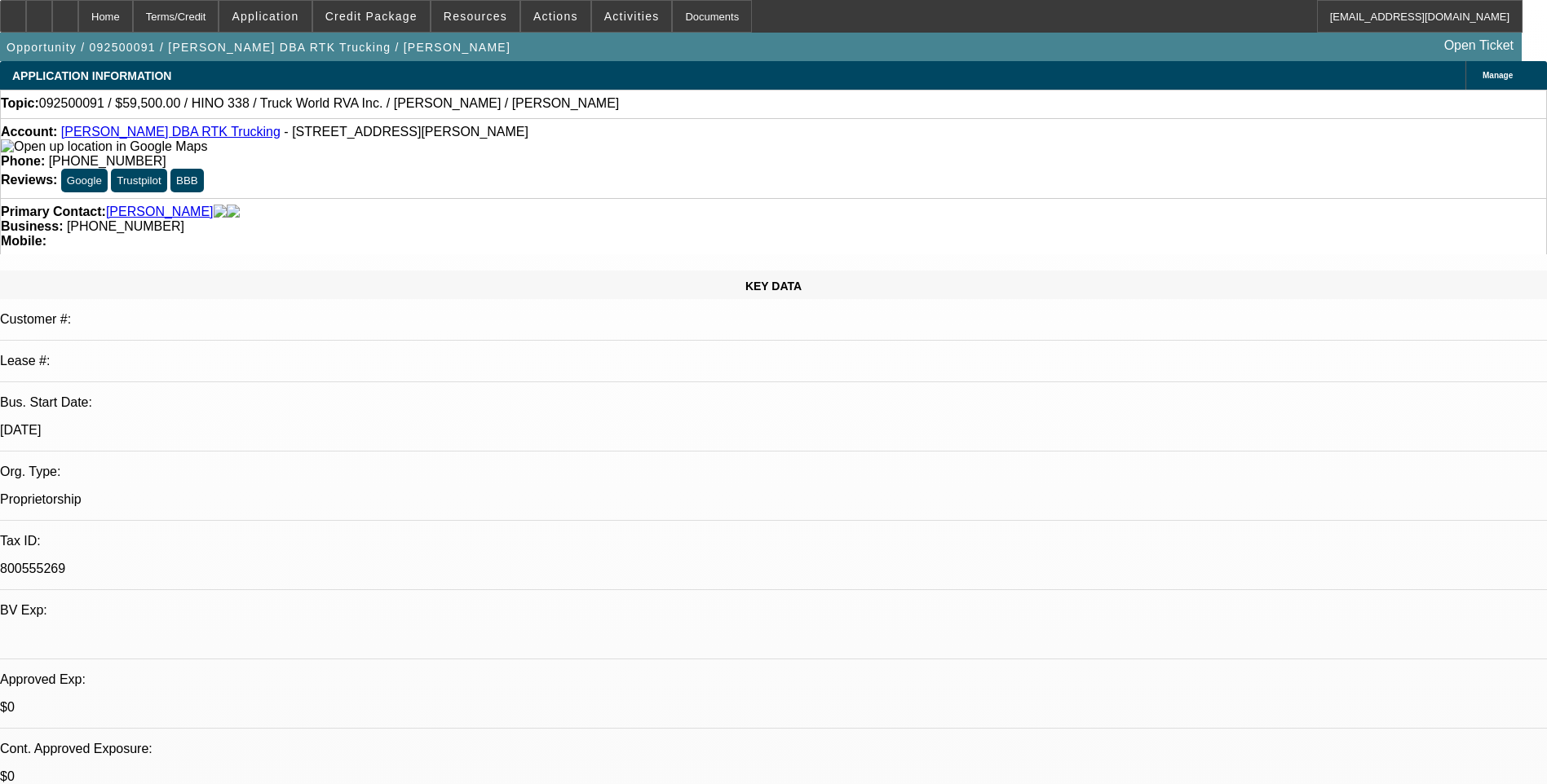
select select "2"
select select "0.1"
select select "1"
select select "2"
select select "4"
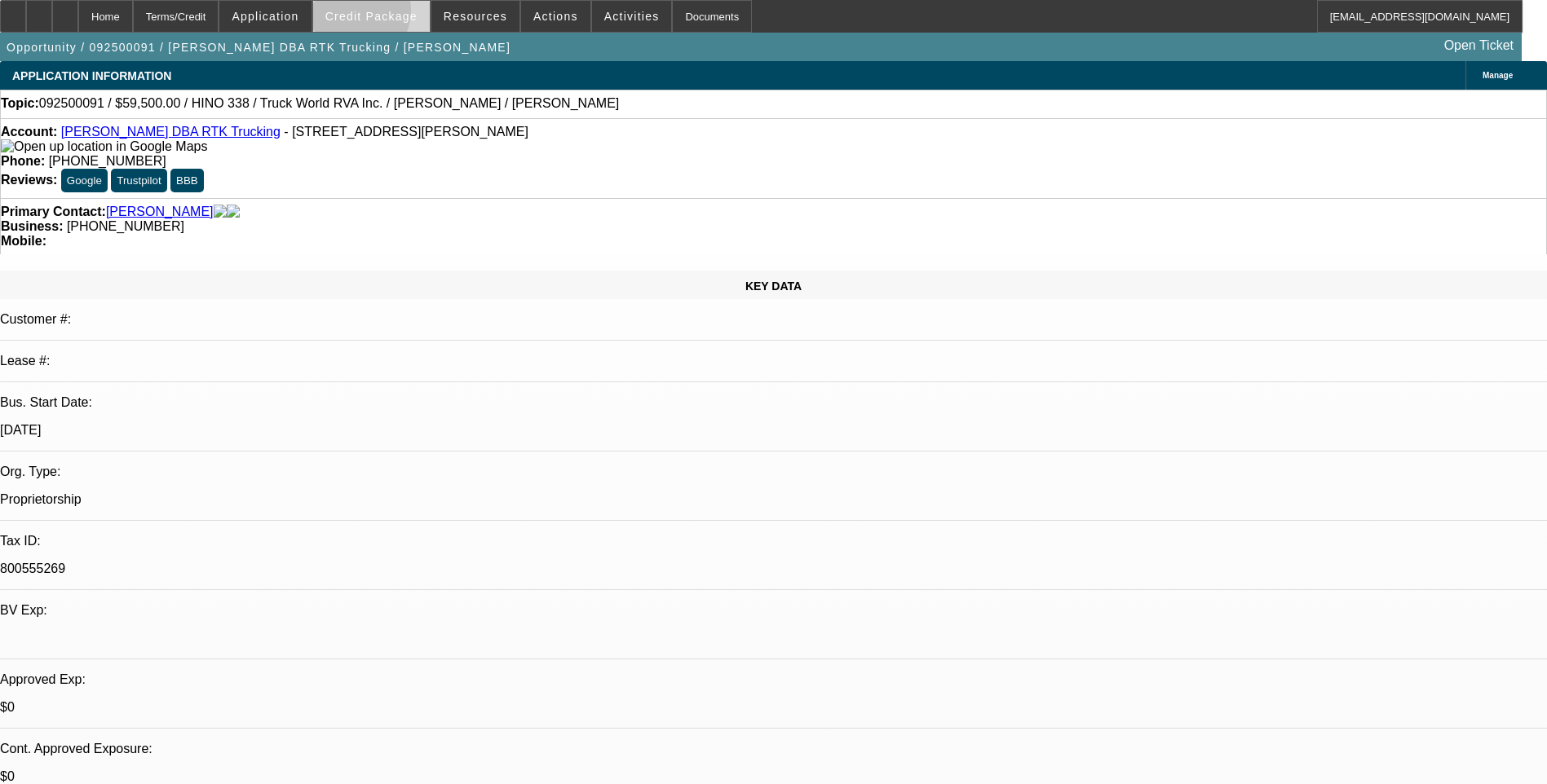
click at [372, 14] on span "Credit Package" at bounding box center [371, 17] width 92 height 13
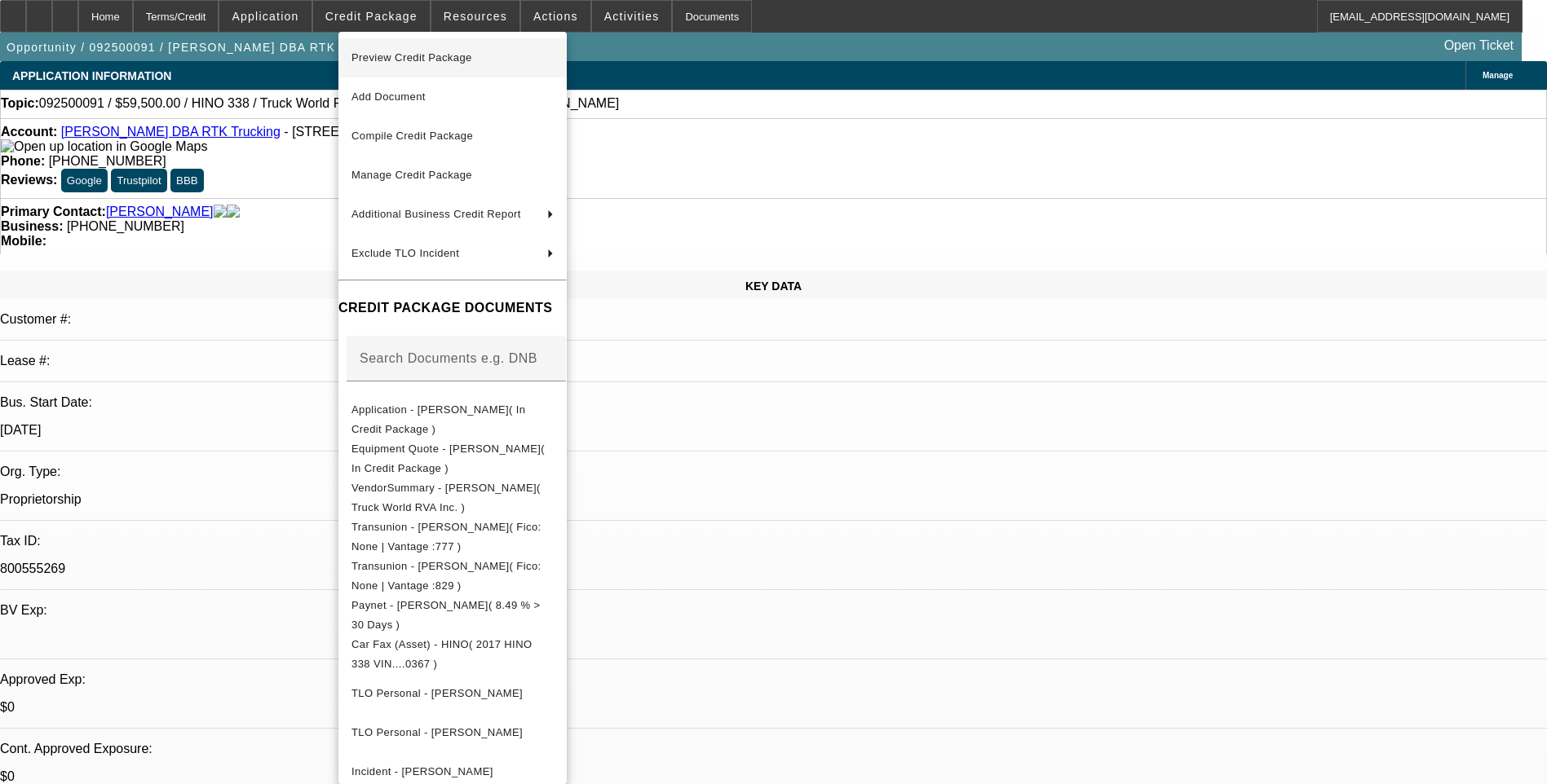
click at [472, 64] on span "Preview Credit Package" at bounding box center [453, 58] width 202 height 19
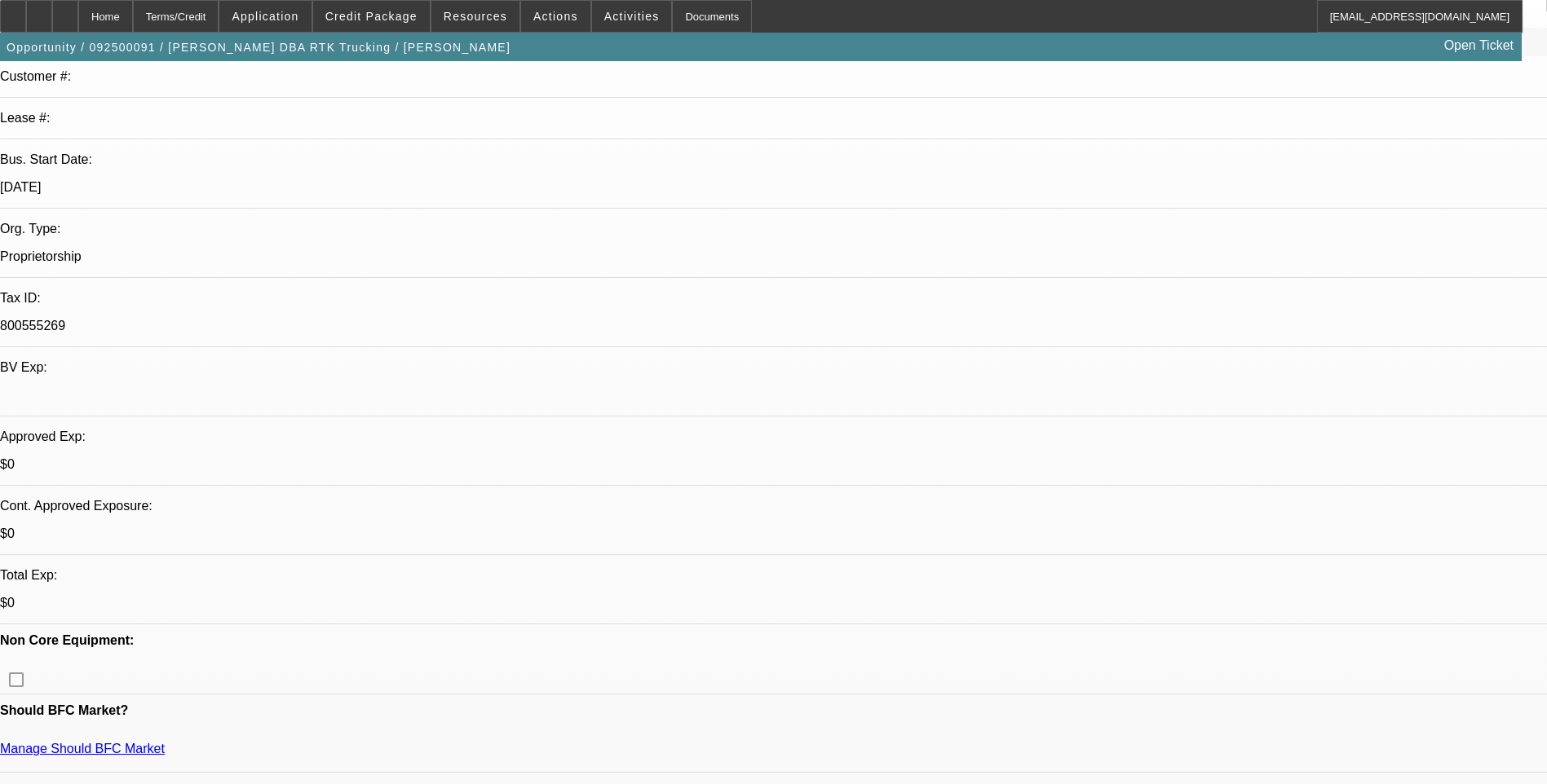
scroll to position [245, 0]
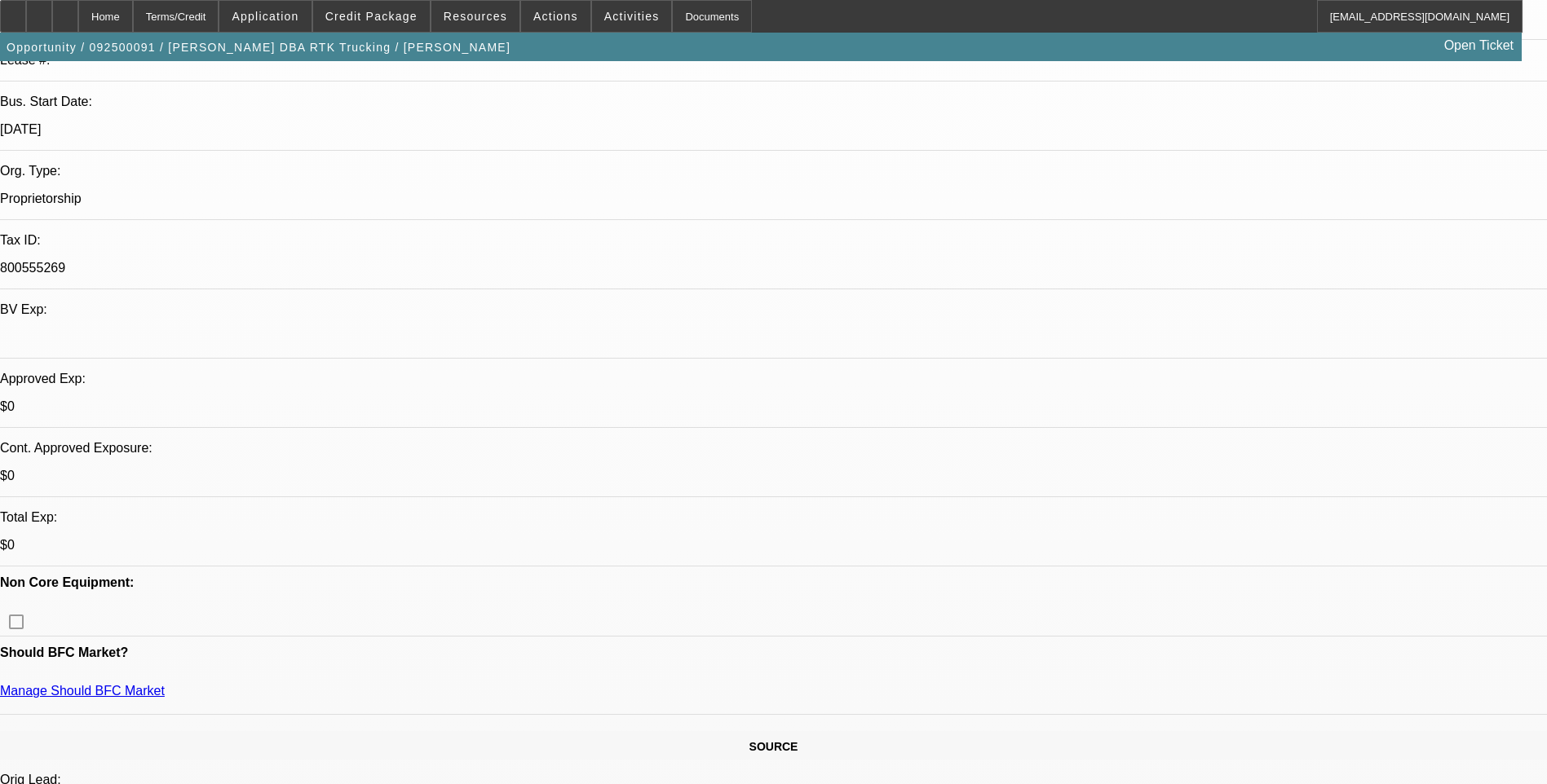
scroll to position [571, 0]
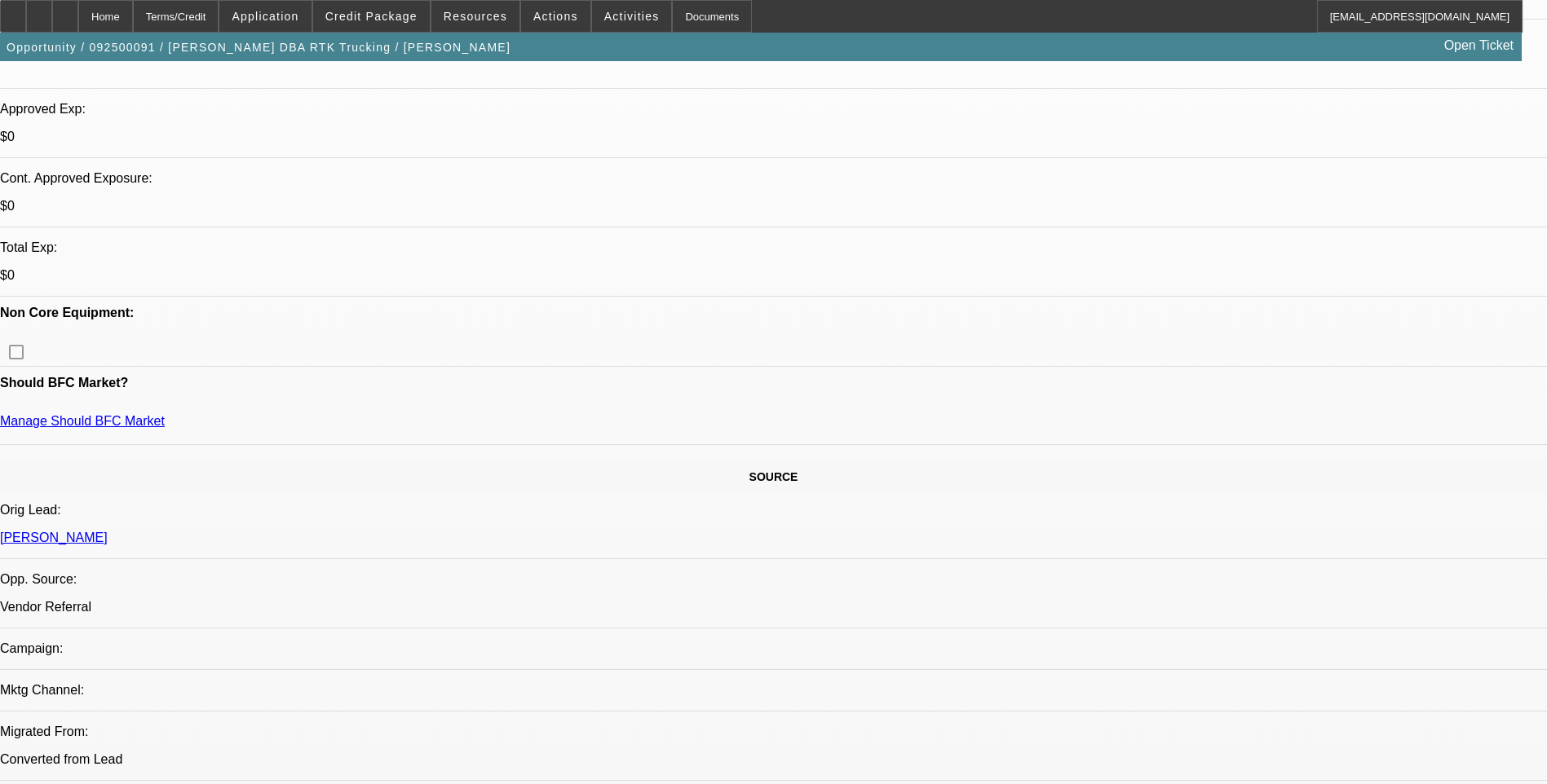
click at [391, 15] on span "Credit Package" at bounding box center [371, 17] width 92 height 13
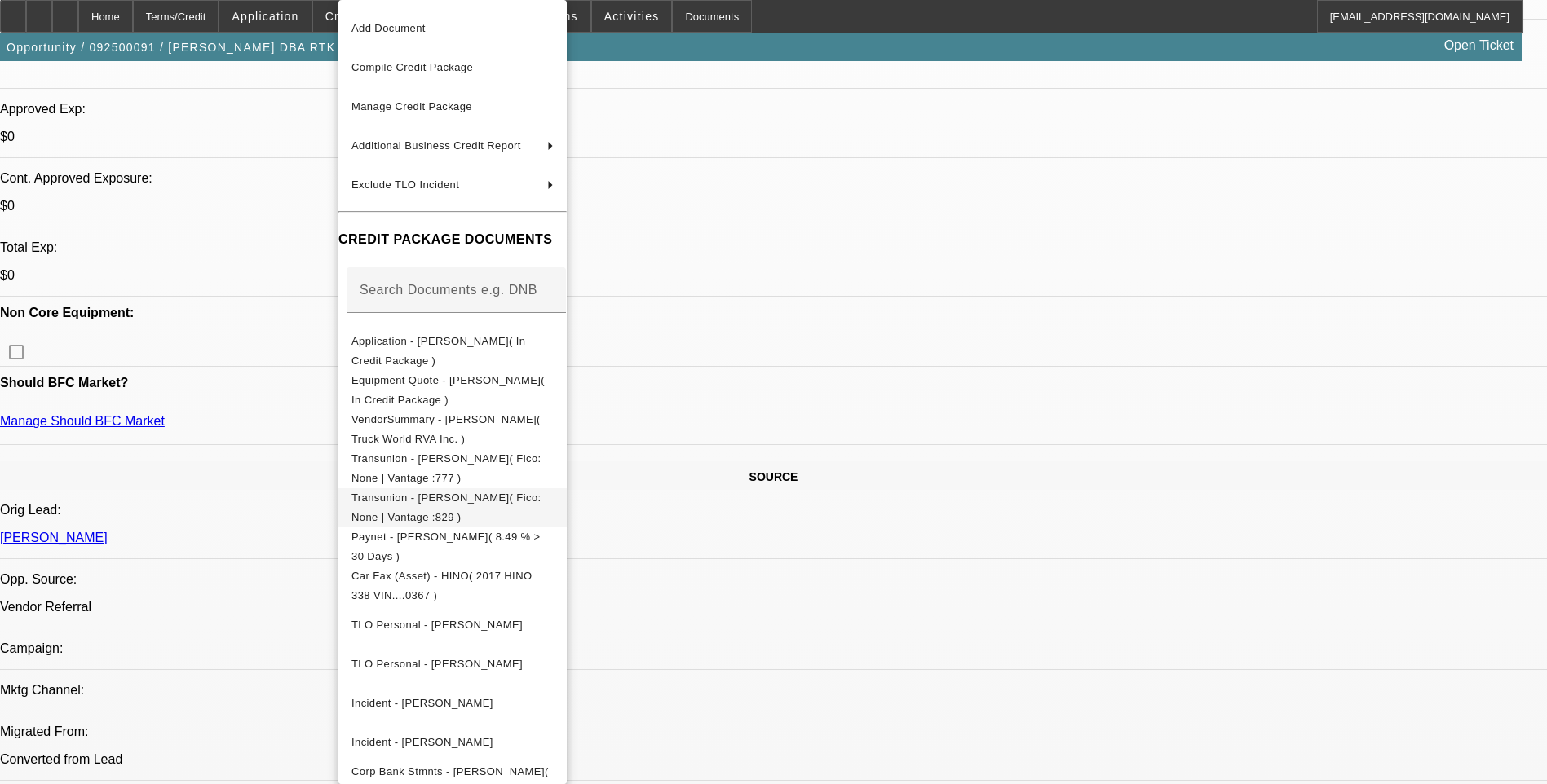
scroll to position [67, 0]
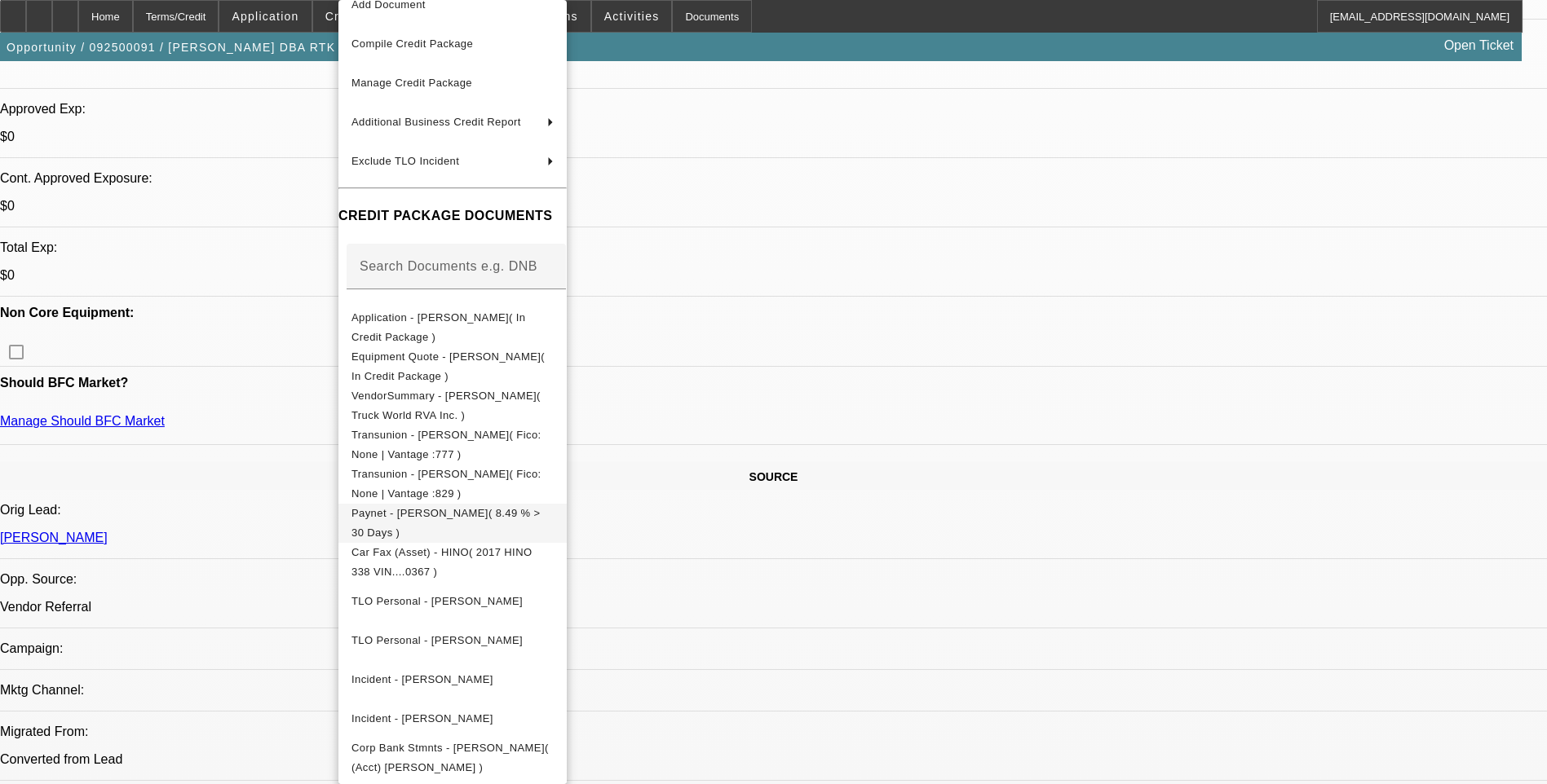
click at [474, 520] on span "Paynet - [PERSON_NAME]( 8.49 % > 30 Days )" at bounding box center [453, 523] width 202 height 39
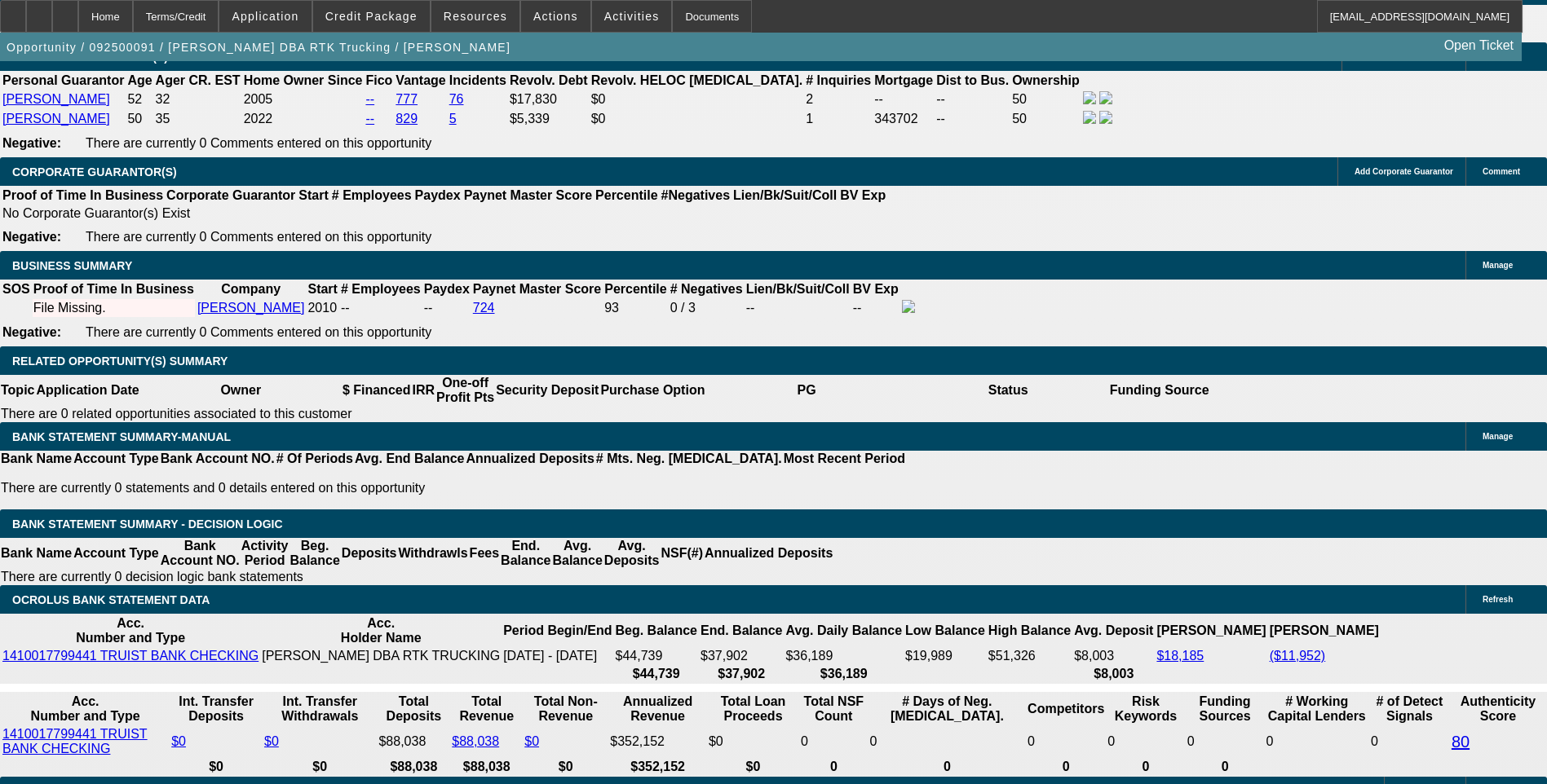
scroll to position [2364, 0]
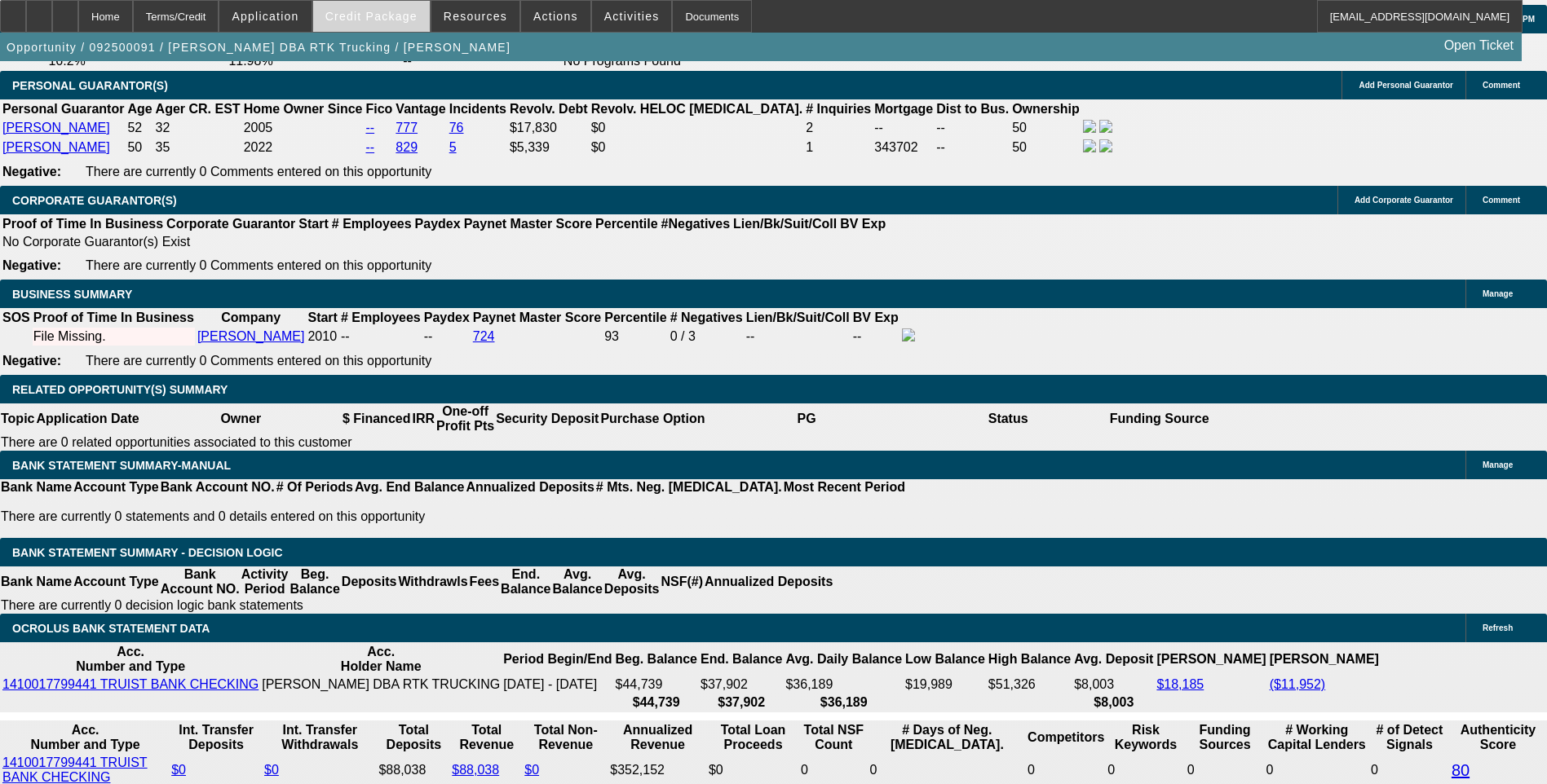
click at [385, 19] on span "Credit Package" at bounding box center [371, 17] width 92 height 13
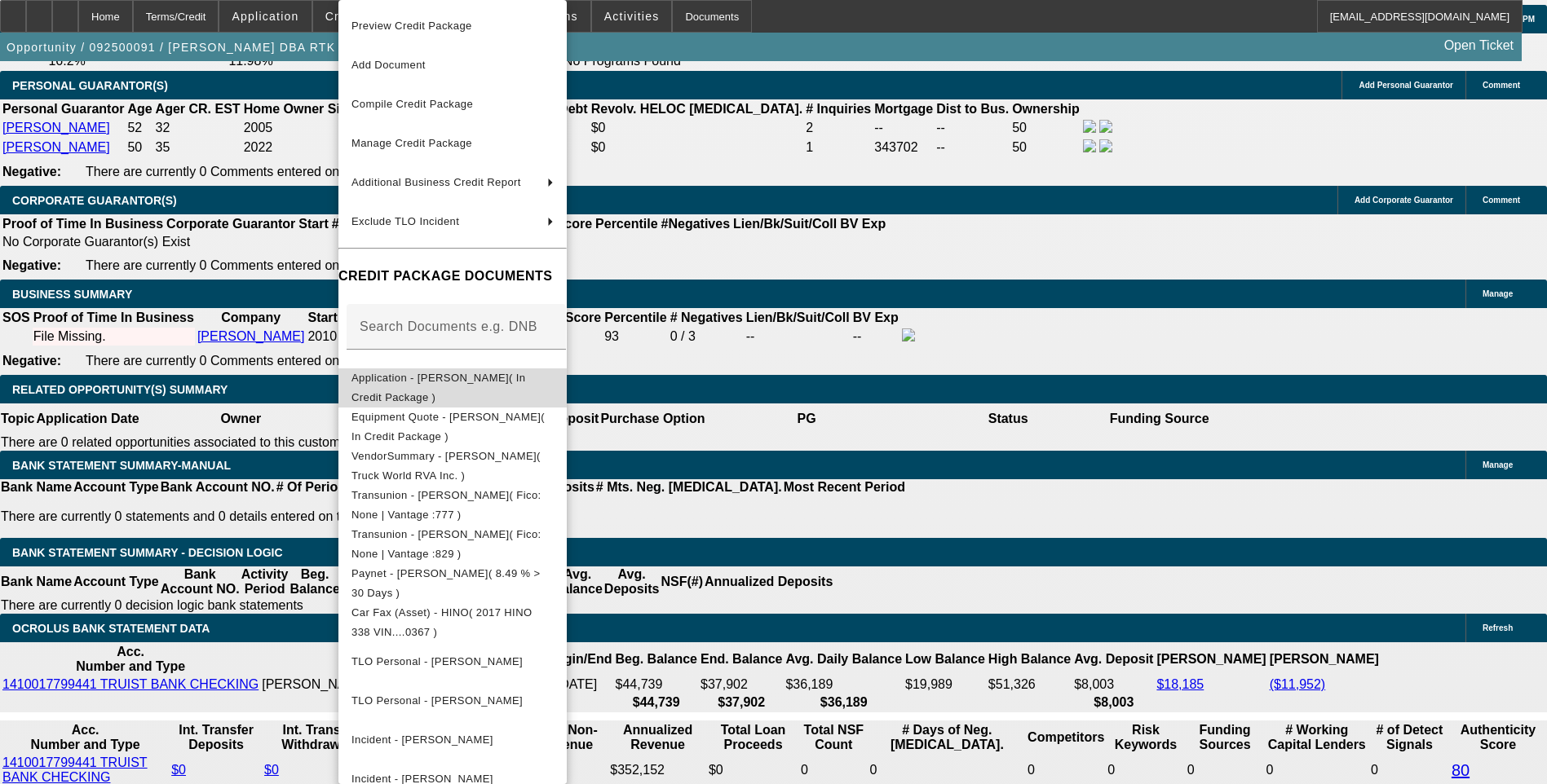
click at [463, 377] on span "Application - [PERSON_NAME]( In Credit Package )" at bounding box center [438, 388] width 174 height 32
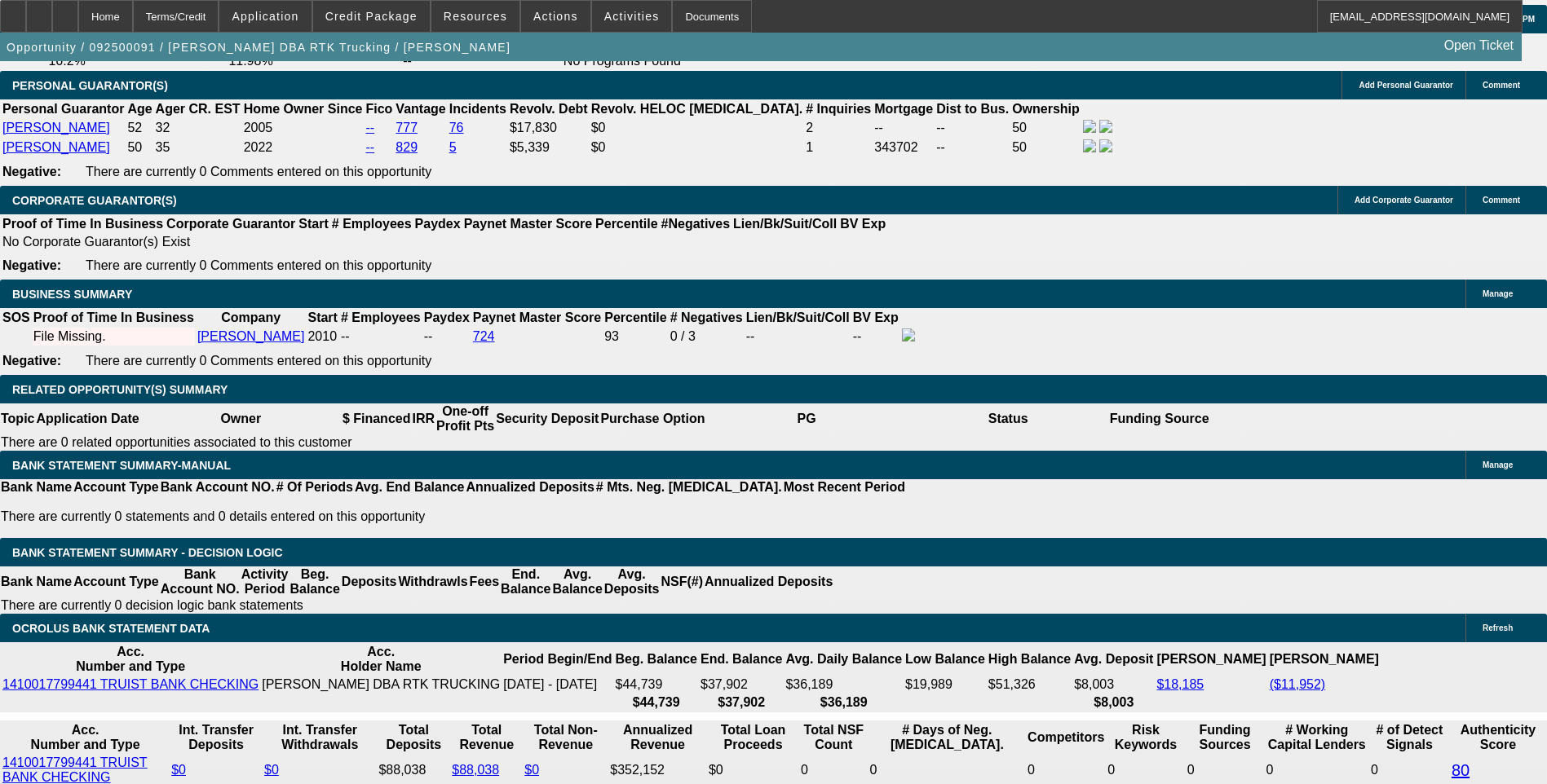
type input "$0.00"
type input "48"
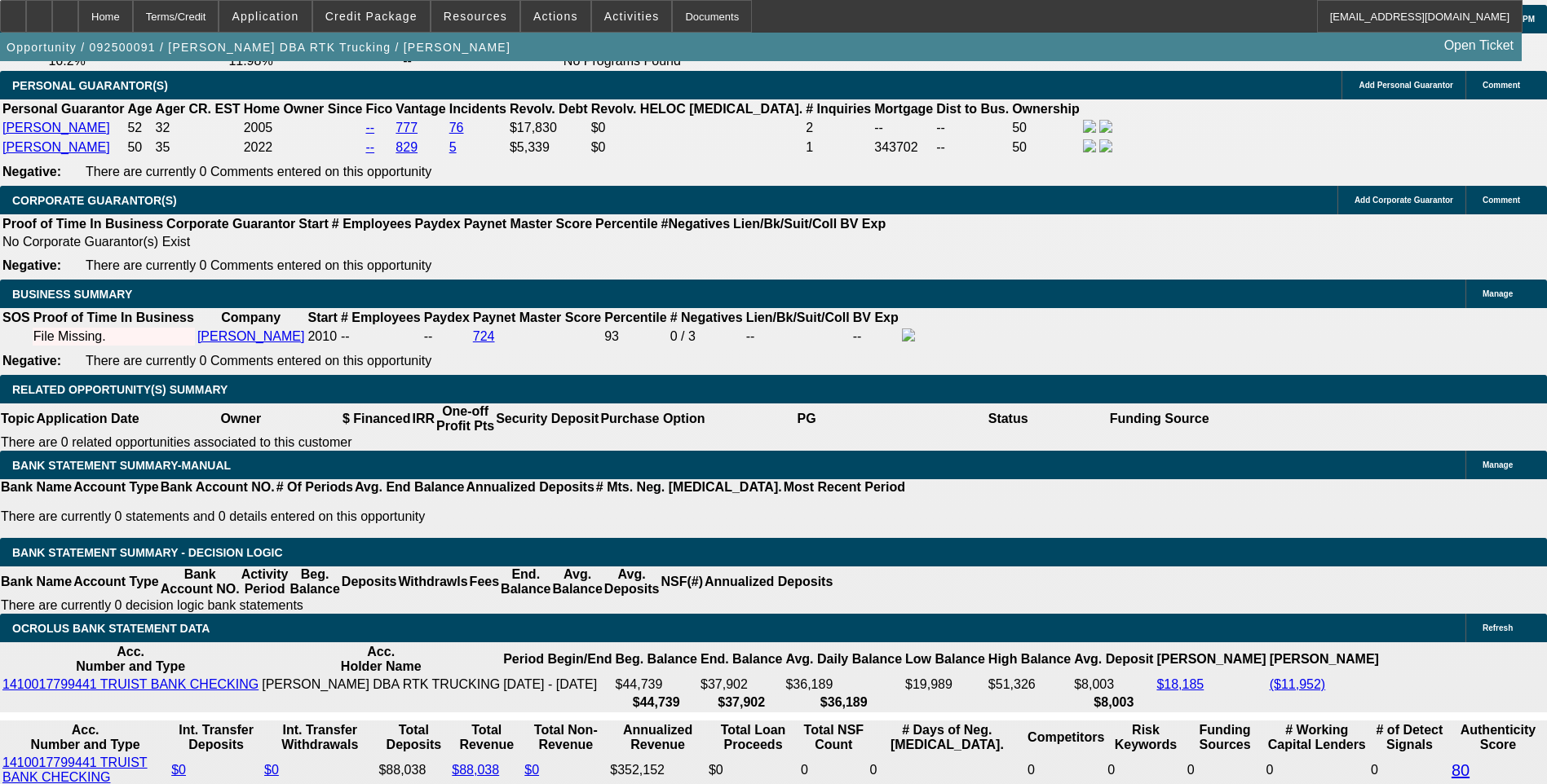
type input "10"
type input "$2,530.12"
type input "$1,265.06"
type input "10."
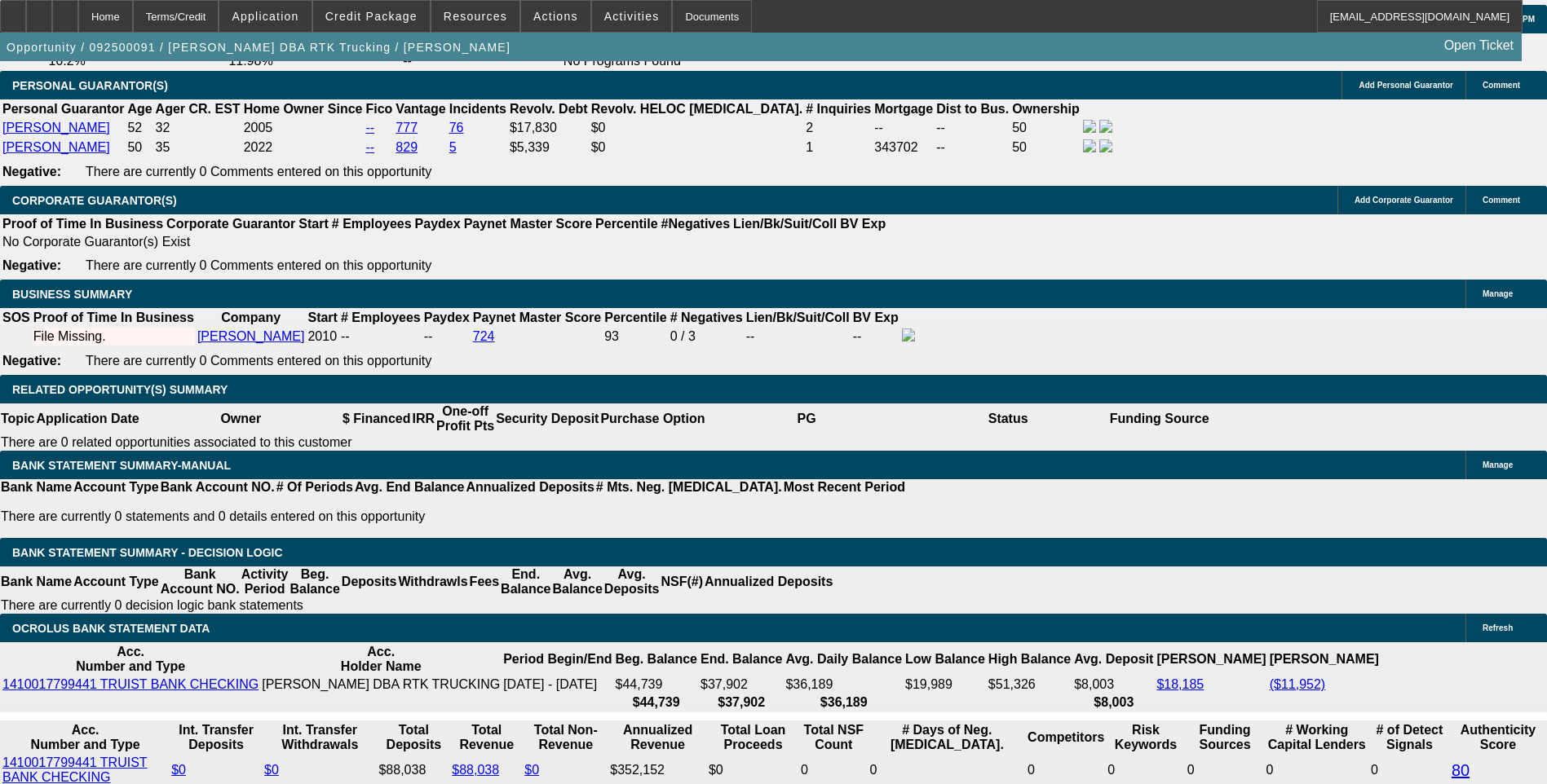
type input "$3,018.14"
type input "$1,509.07"
type input "10.5"
type input "$3,046.80"
type input "$1,523.40"
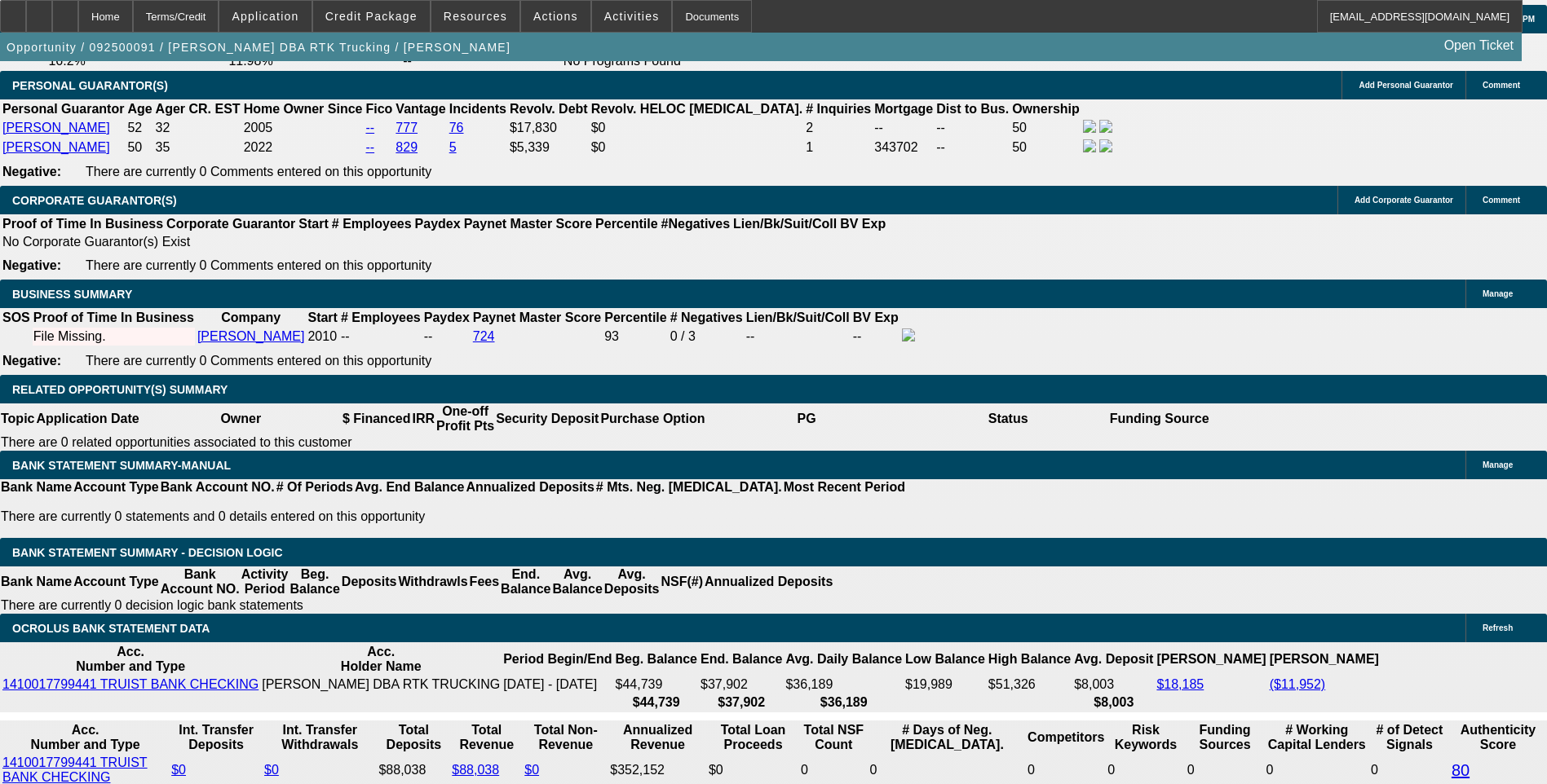
type input "10.5"
type input "1523"
type input "$3,046.00"
type input "152"
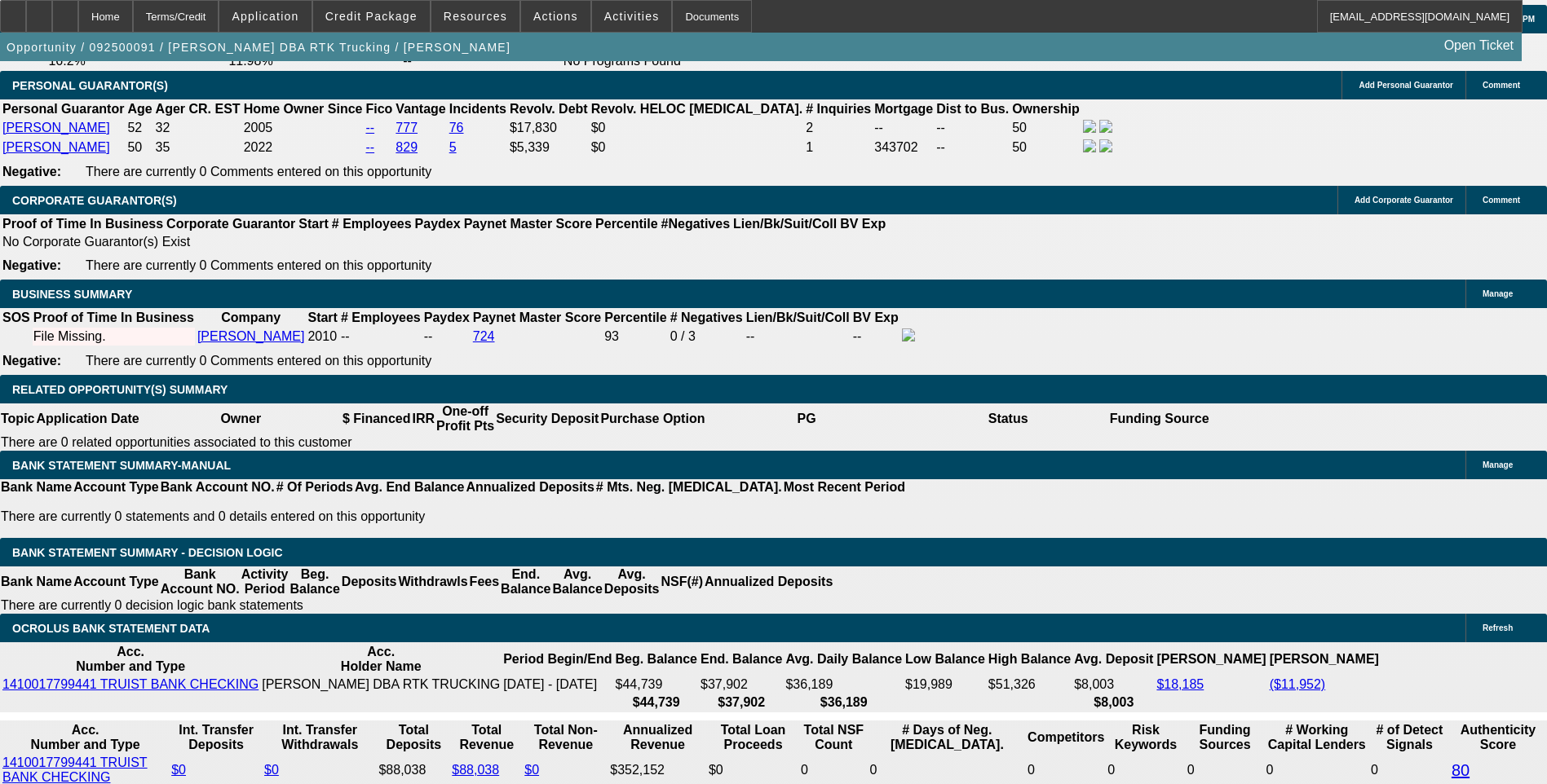
type input "$304.00"
type input "1525"
type input "$3,050.00"
type input "10.6"
type input "$1,525.00"
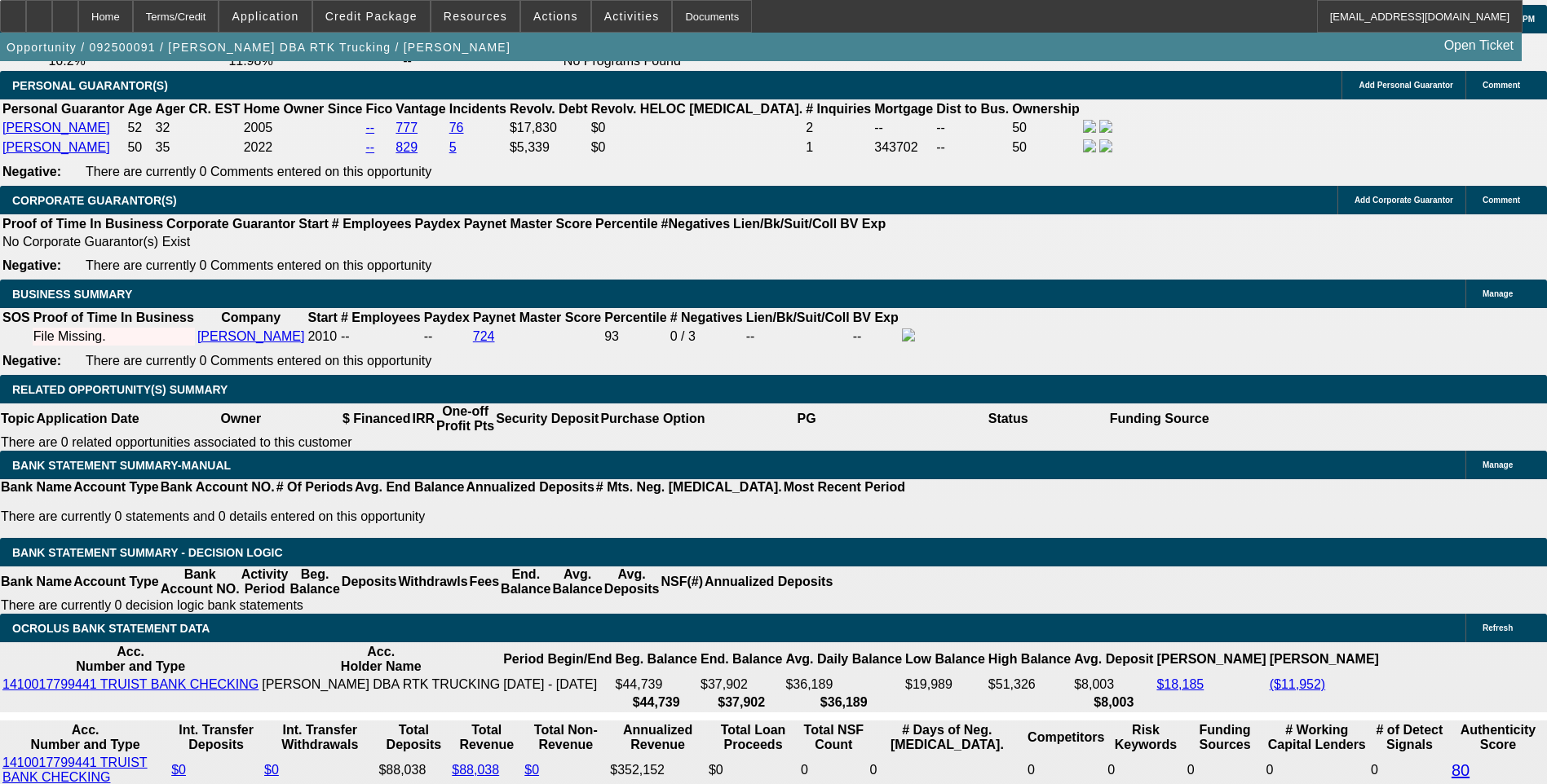
select select "6"
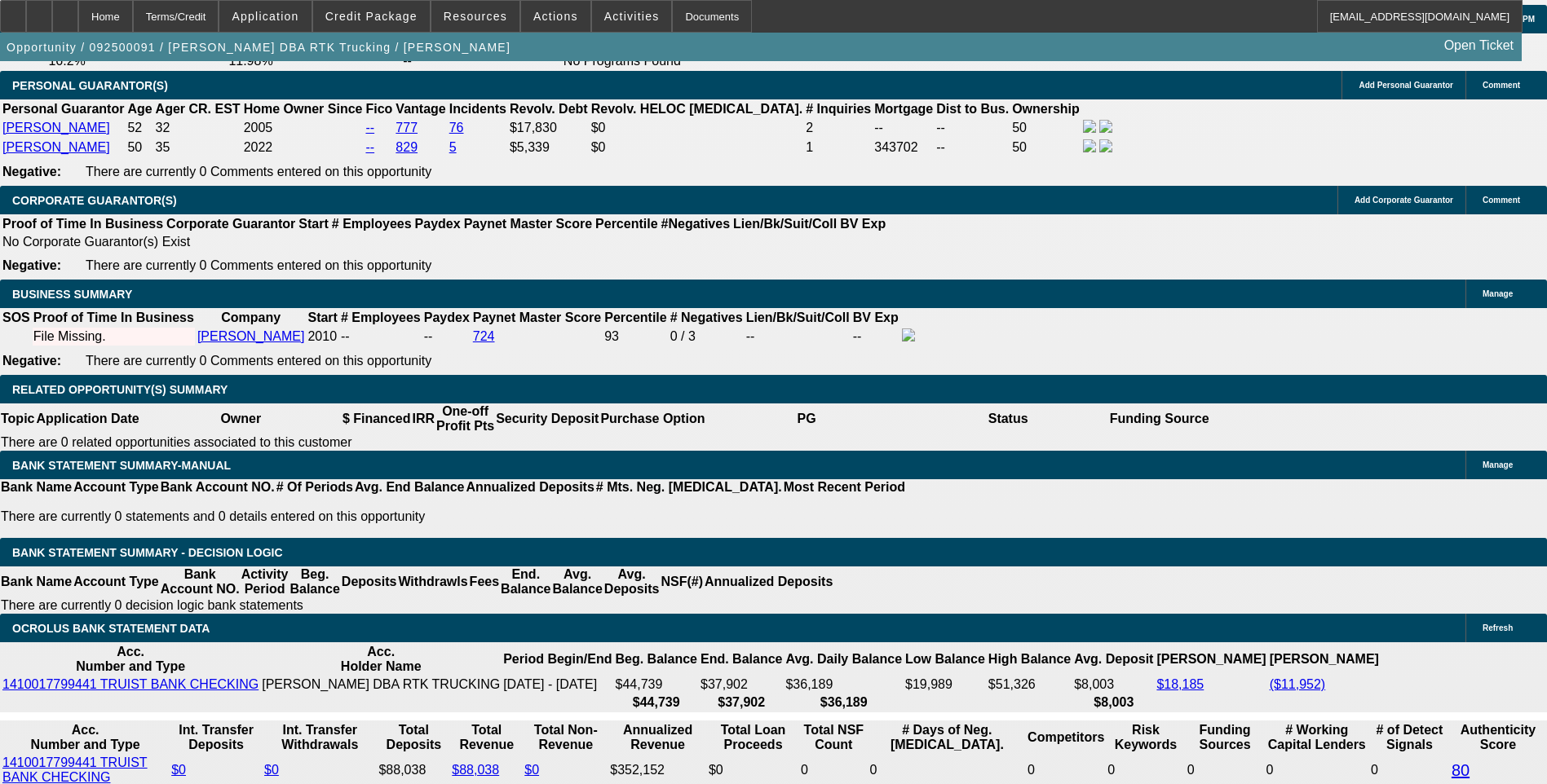
select select "0"
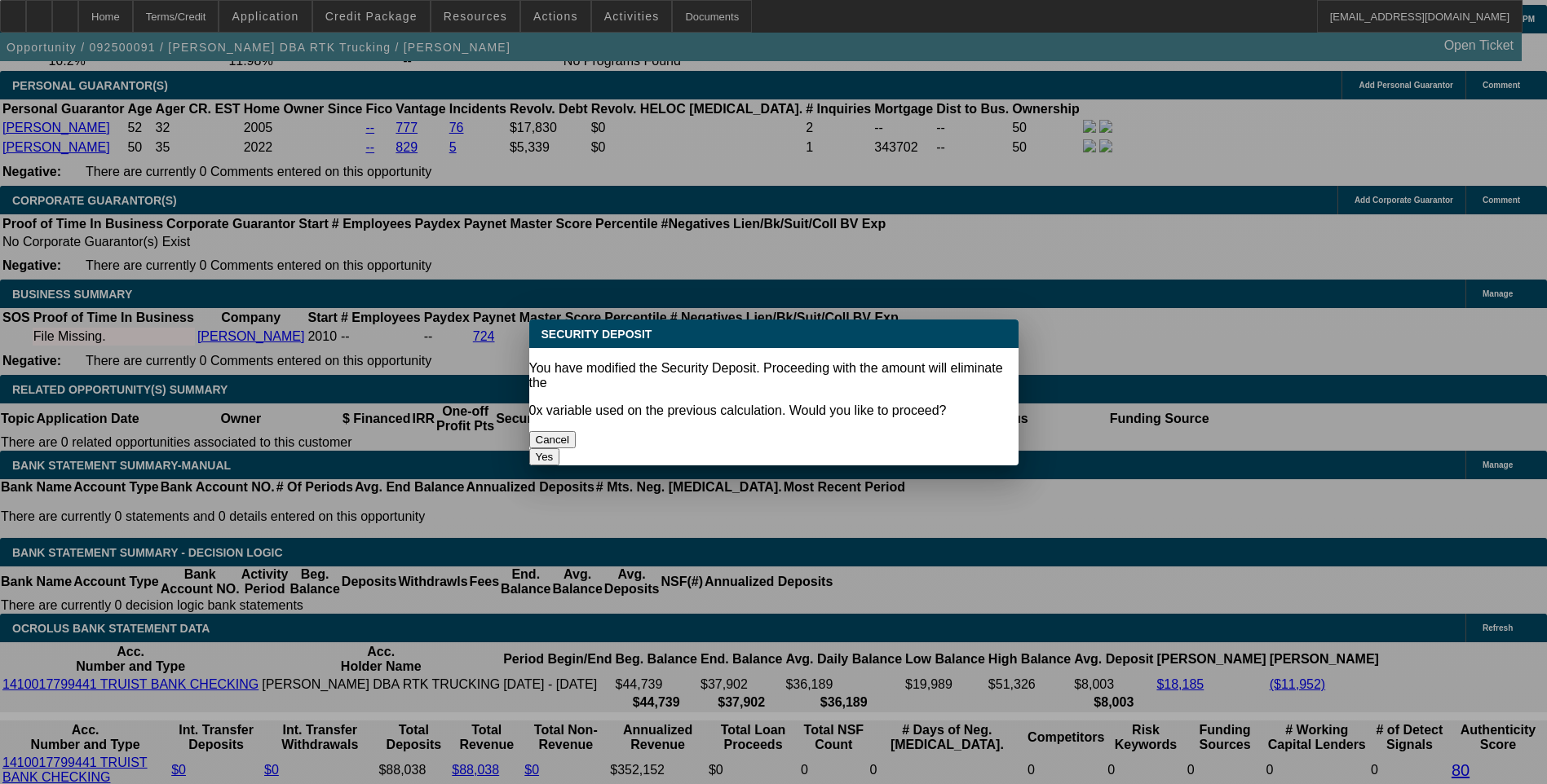
drag, startPoint x: 830, startPoint y: 416, endPoint x: 461, endPoint y: 529, distance: 385.9
click at [561, 448] on button "Yes" at bounding box center [544, 456] width 31 height 17
type input "$0.00"
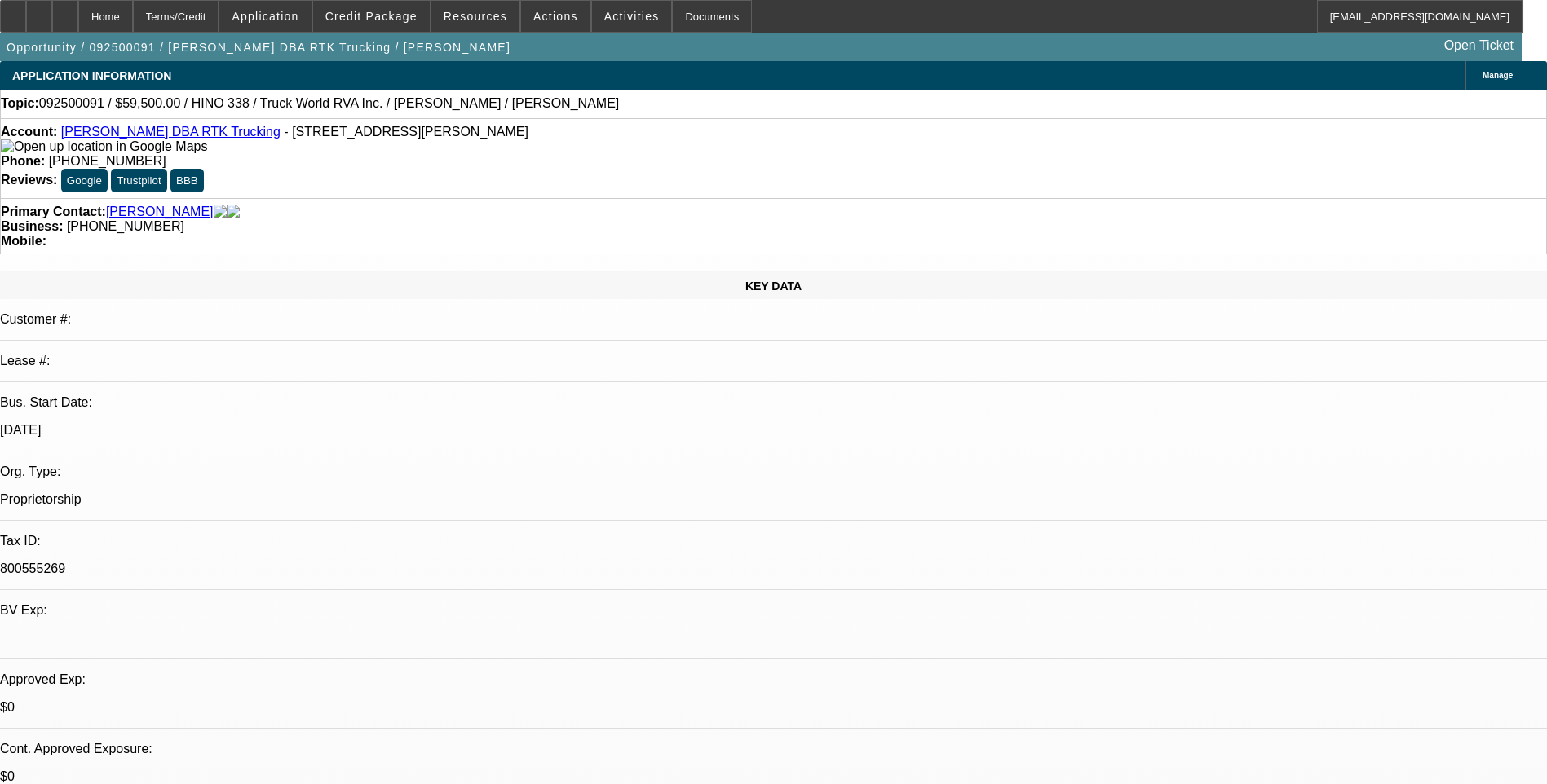
scroll to position [2364, 0]
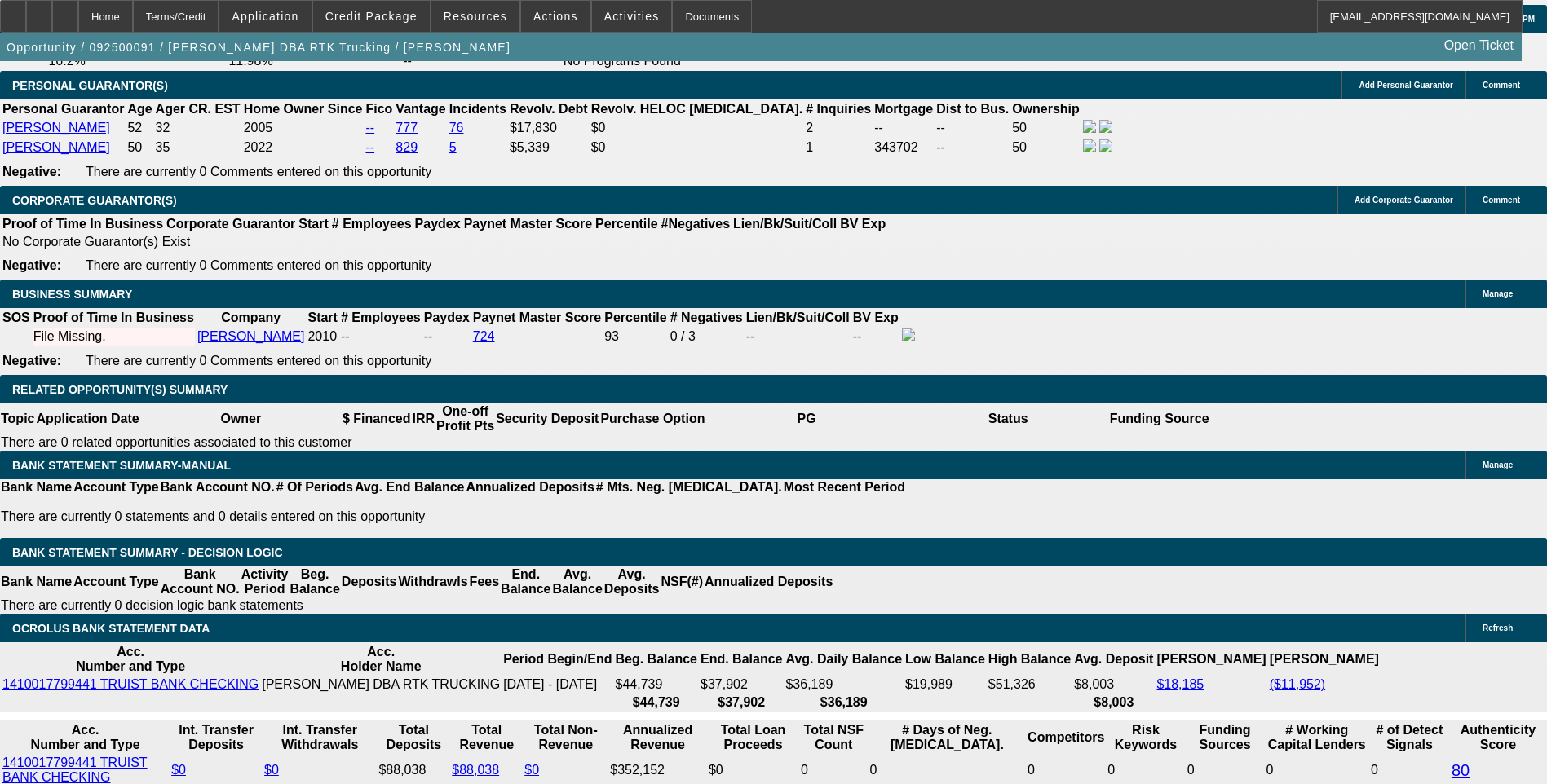
select select "1"
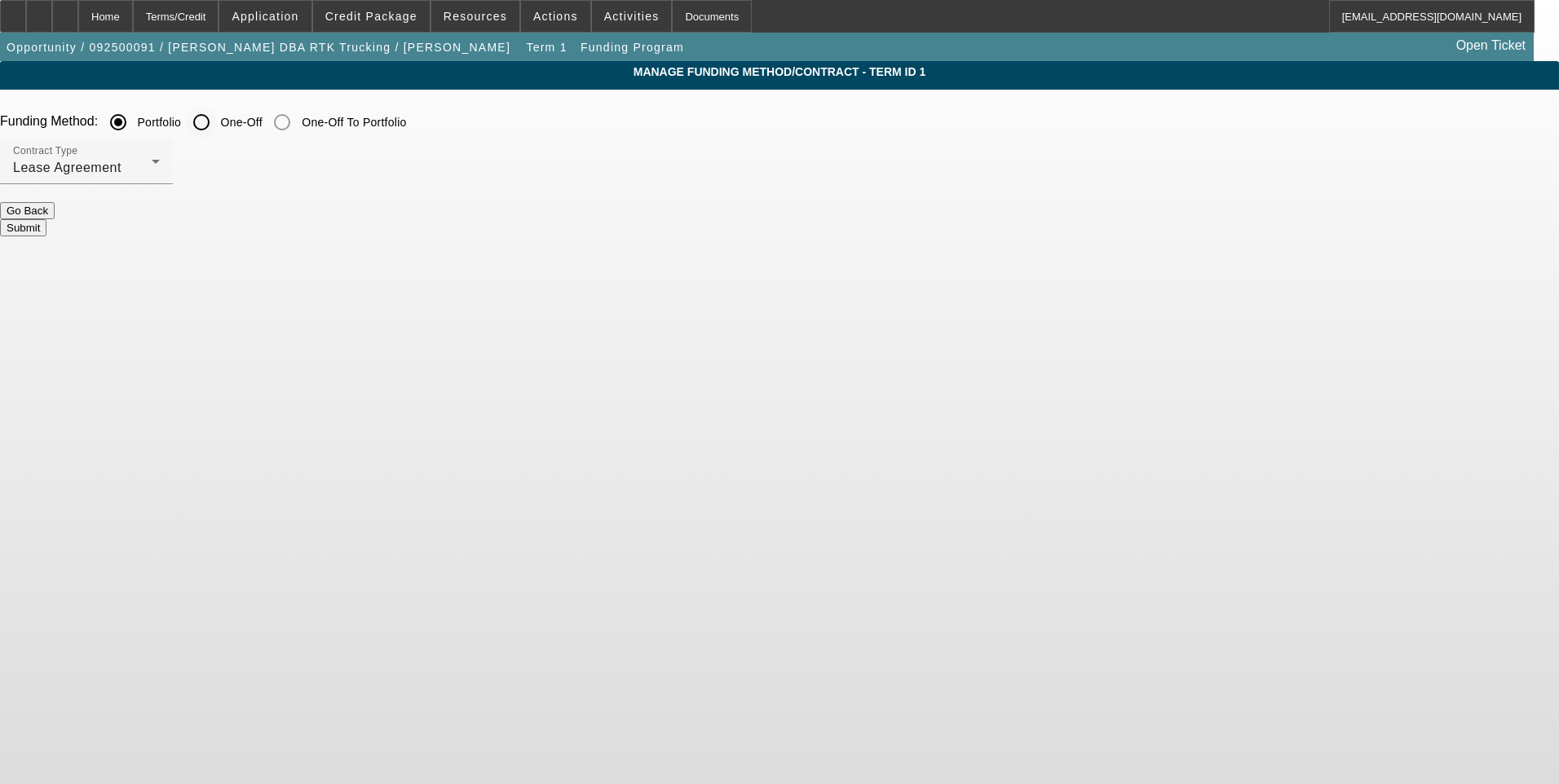
click at [218, 119] on input "One-Off" at bounding box center [200, 122] width 32 height 32
radio input "true"
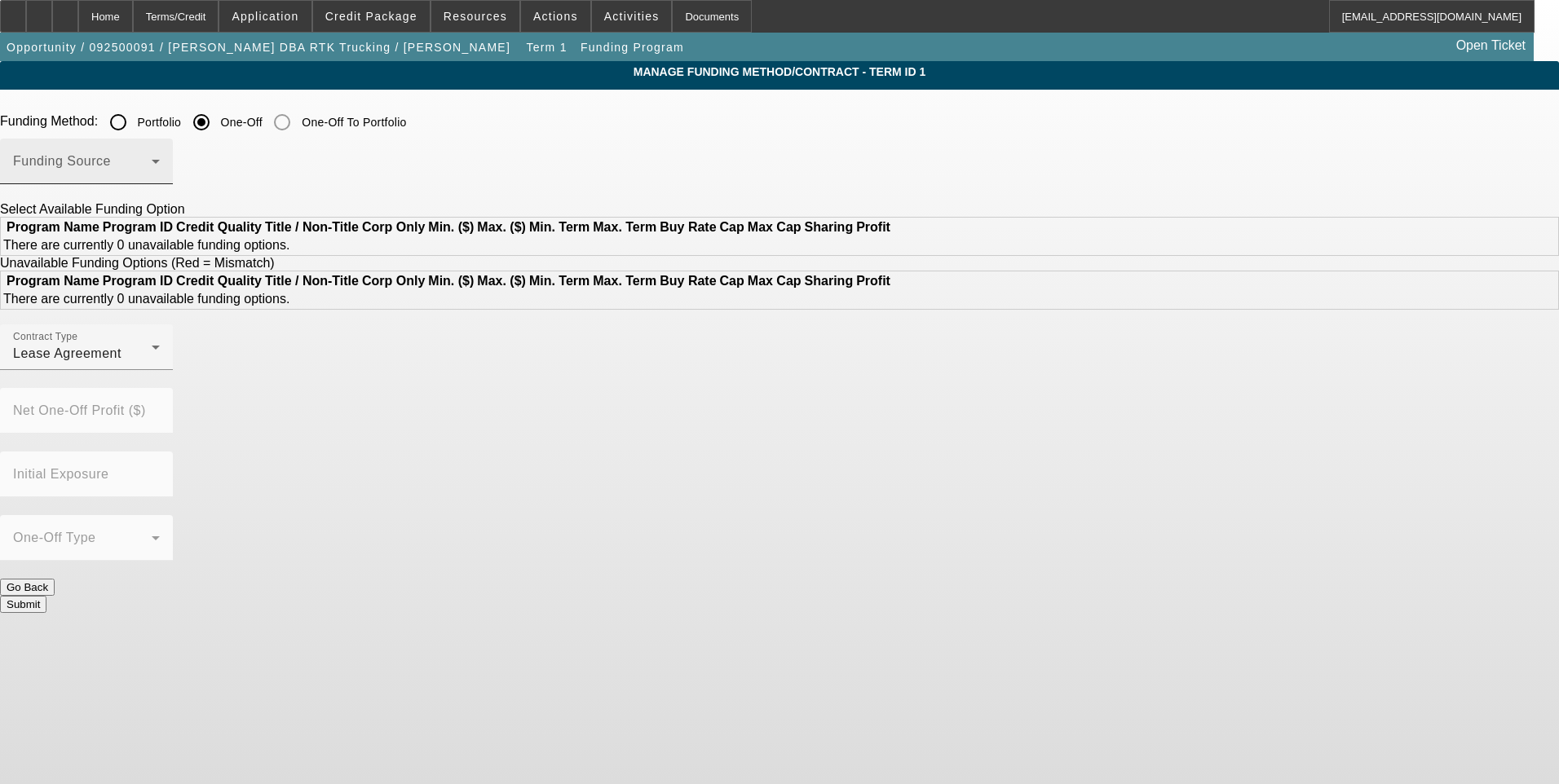
click at [151, 163] on span at bounding box center [82, 167] width 138 height 19
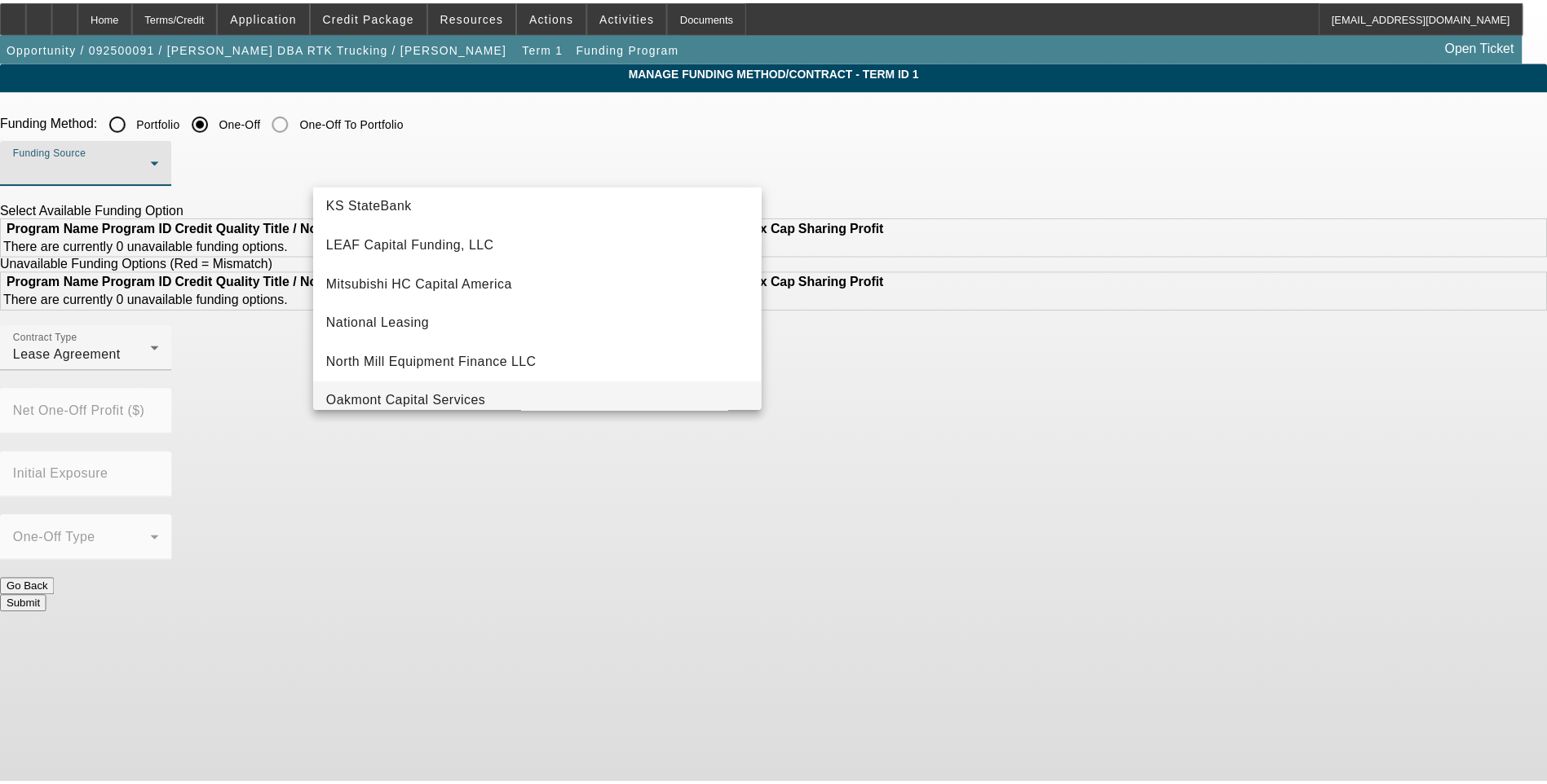
scroll to position [299, 0]
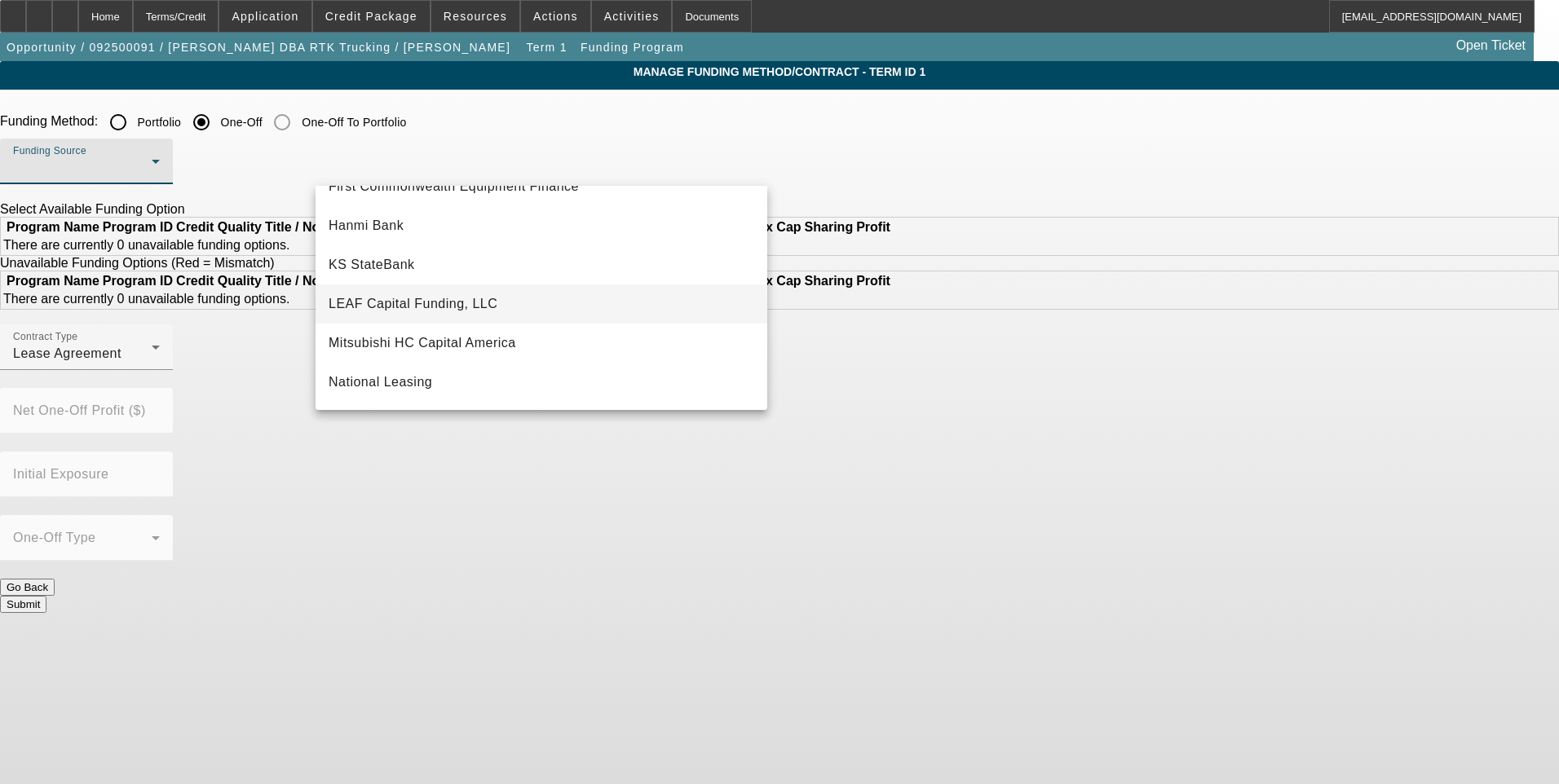
click at [448, 305] on span "LEAF Capital Funding, LLC" at bounding box center [413, 303] width 169 height 19
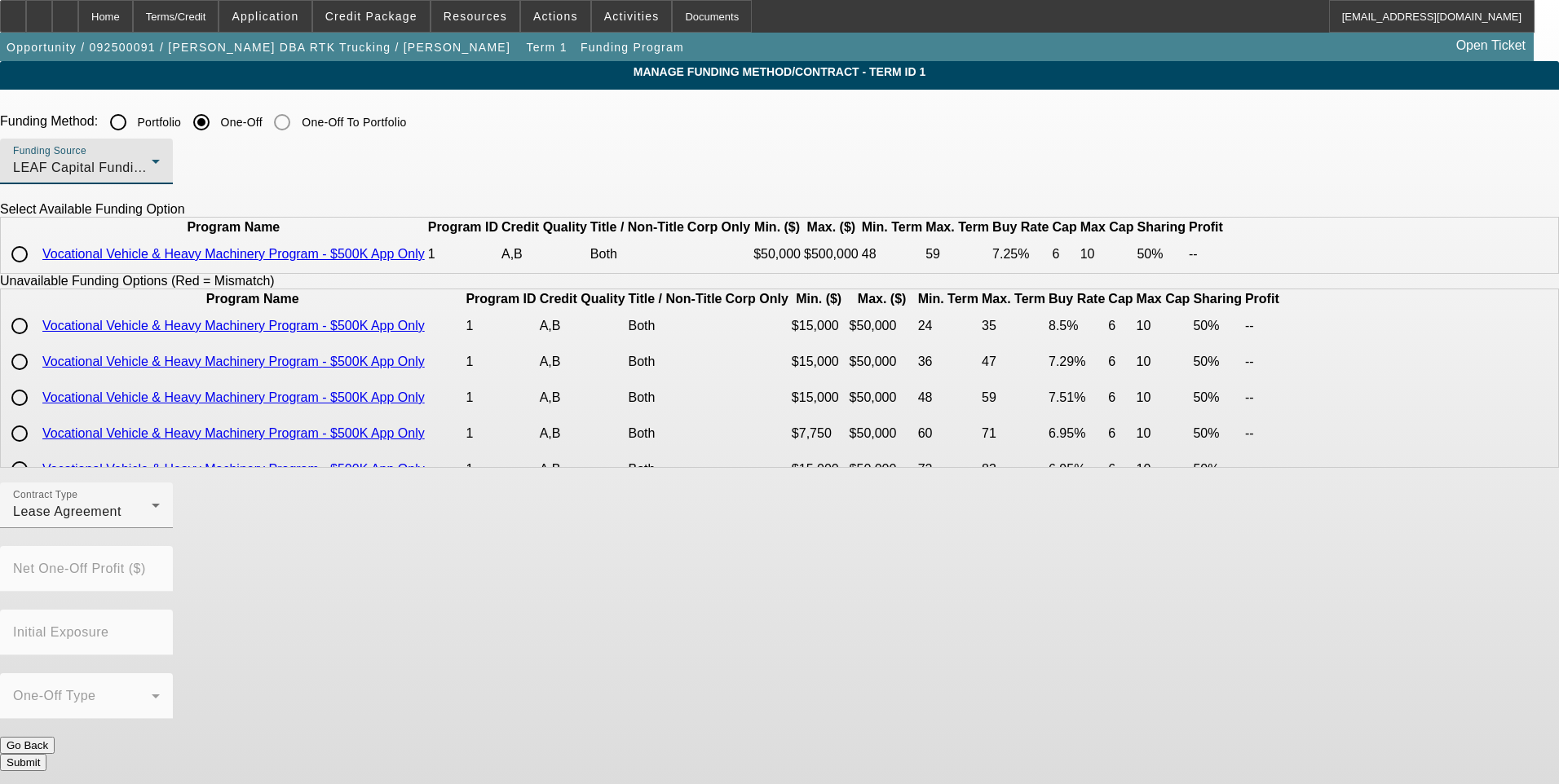
click at [36, 271] on input "radio" at bounding box center [19, 254] width 32 height 32
radio input "true"
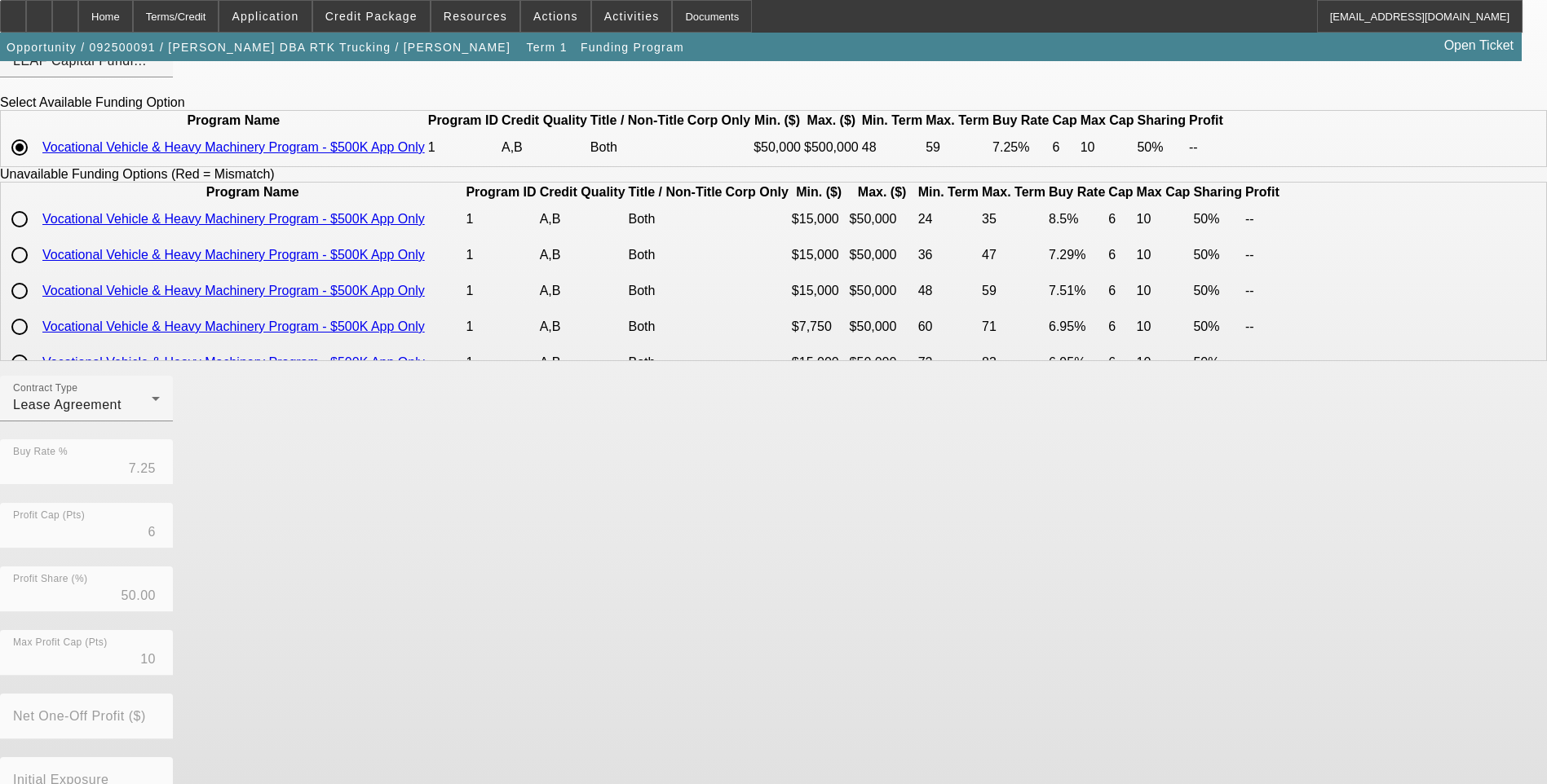
scroll to position [233, 0]
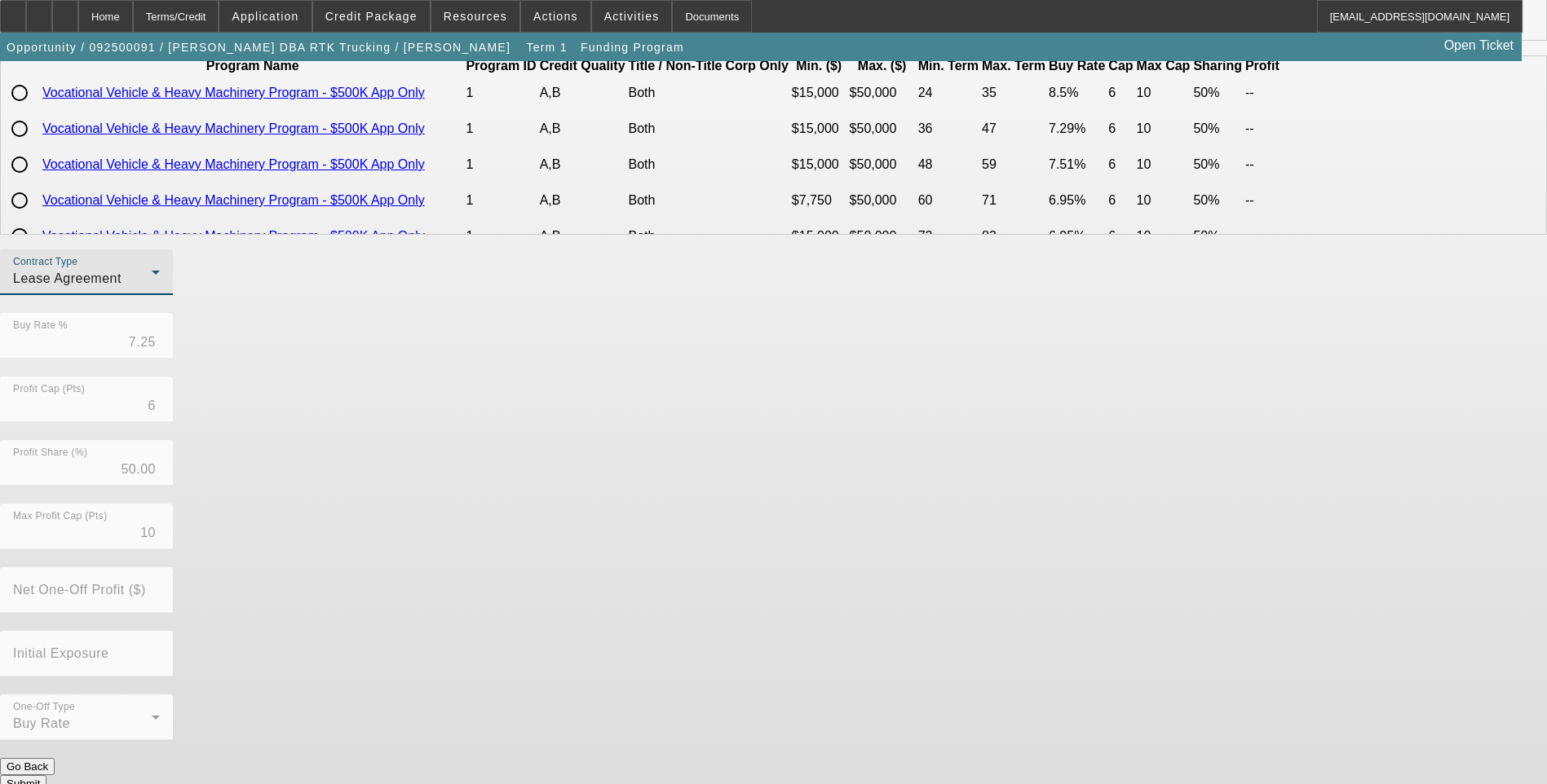
click at [151, 289] on div "Lease Agreement" at bounding box center [82, 278] width 138 height 19
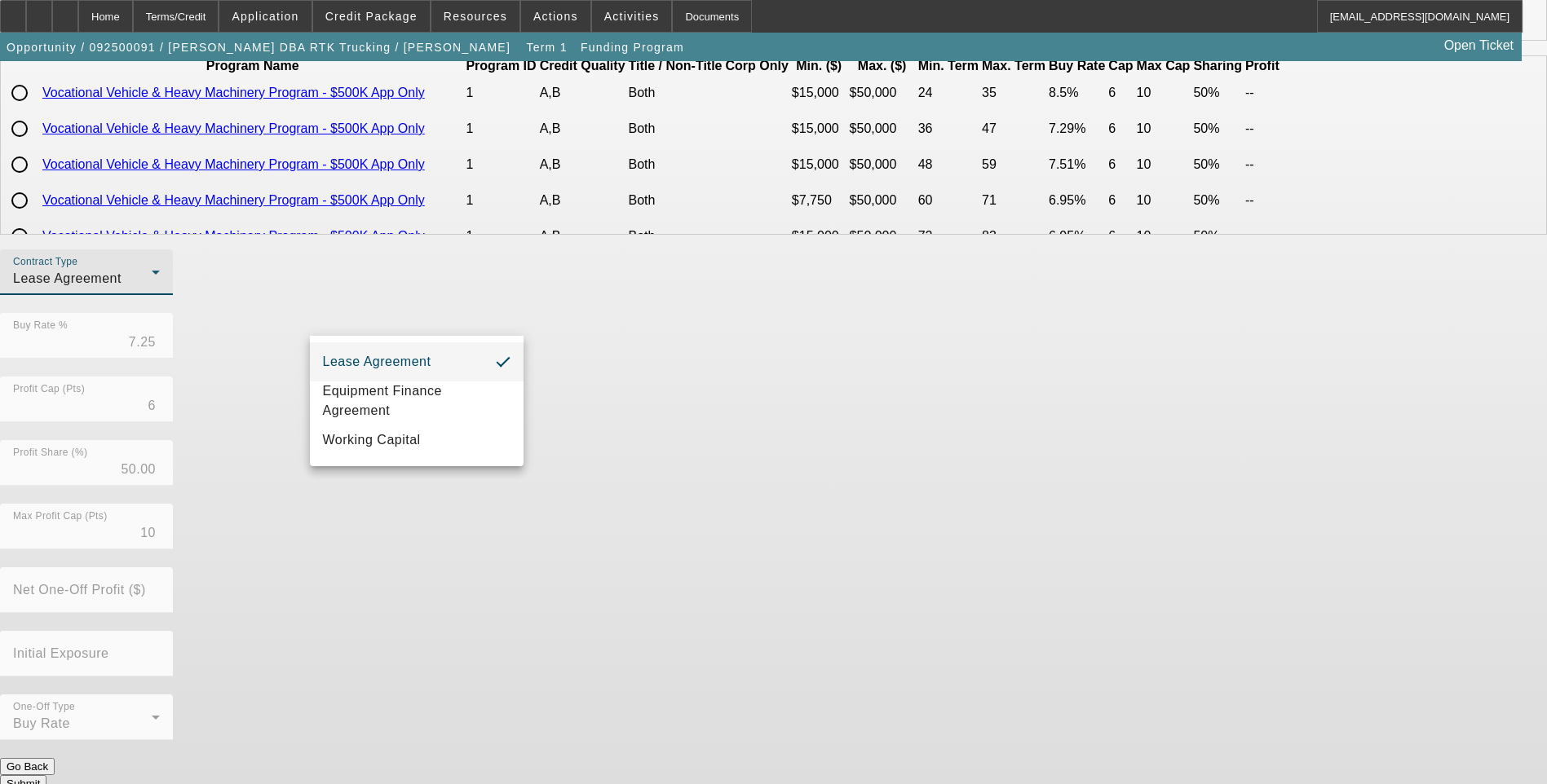
drag, startPoint x: 421, startPoint y: 411, endPoint x: 263, endPoint y: 391, distance: 159.3
click at [419, 410] on span "Equipment Finance Agreement" at bounding box center [417, 401] width 187 height 39
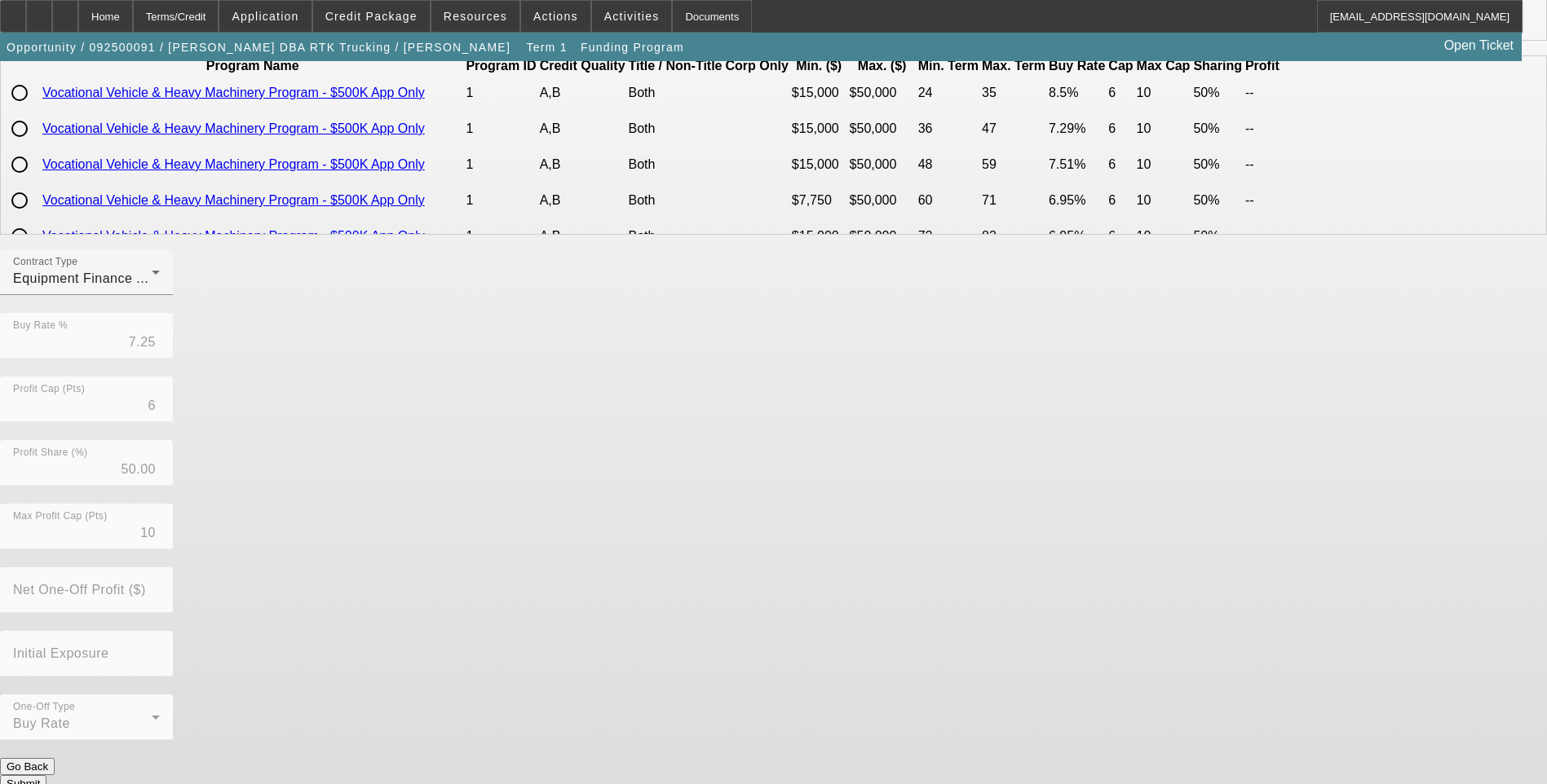
click at [184, 383] on app-term-manage-funding "Manage Funding Method/Contract - Term ID 1 Funding Method: Portfolio One-Off On…" at bounding box center [773, 317] width 1547 height 979
click at [46, 776] on button "Submit" at bounding box center [23, 784] width 46 height 17
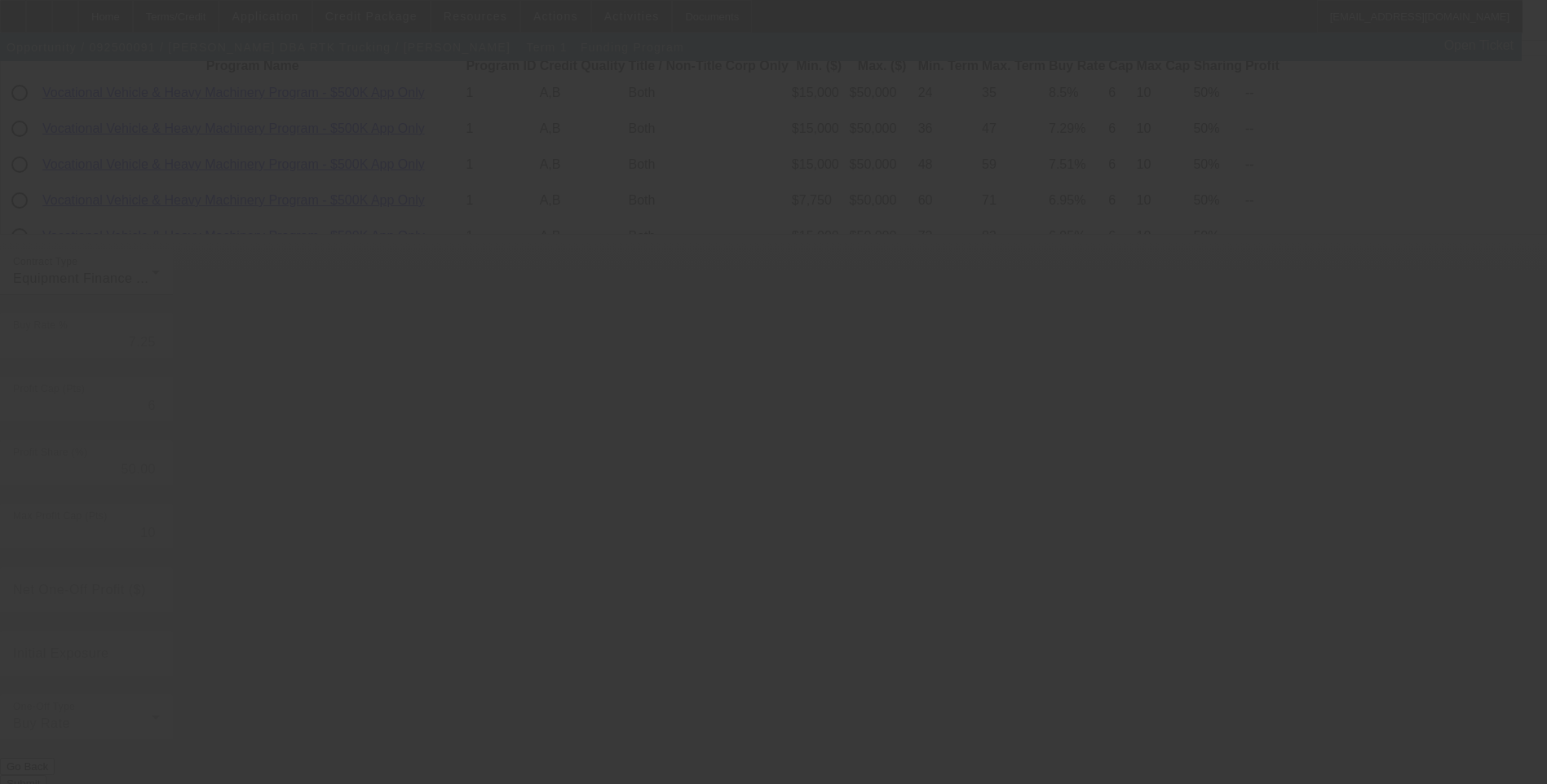
radio input "true"
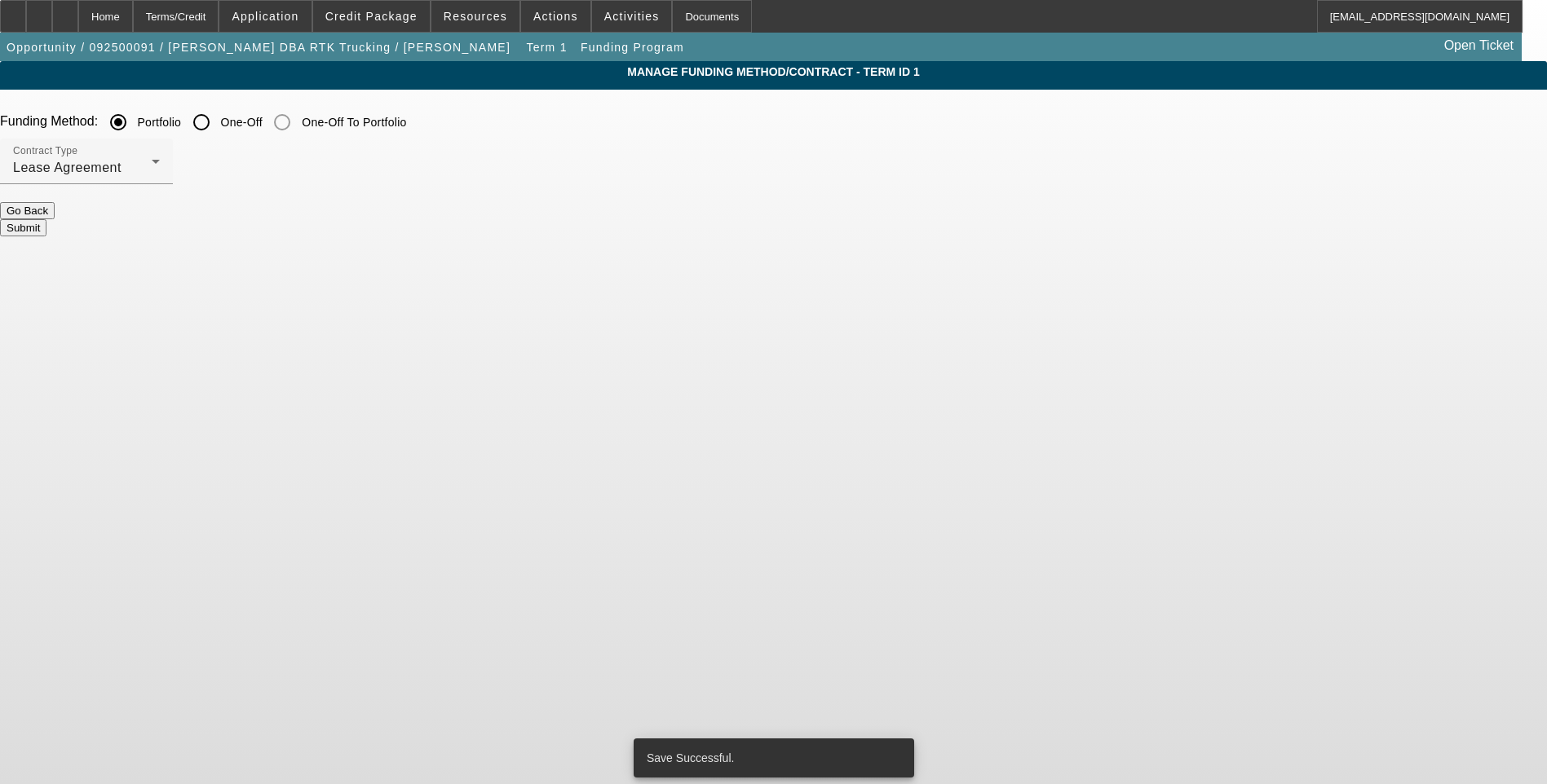
scroll to position [0, 0]
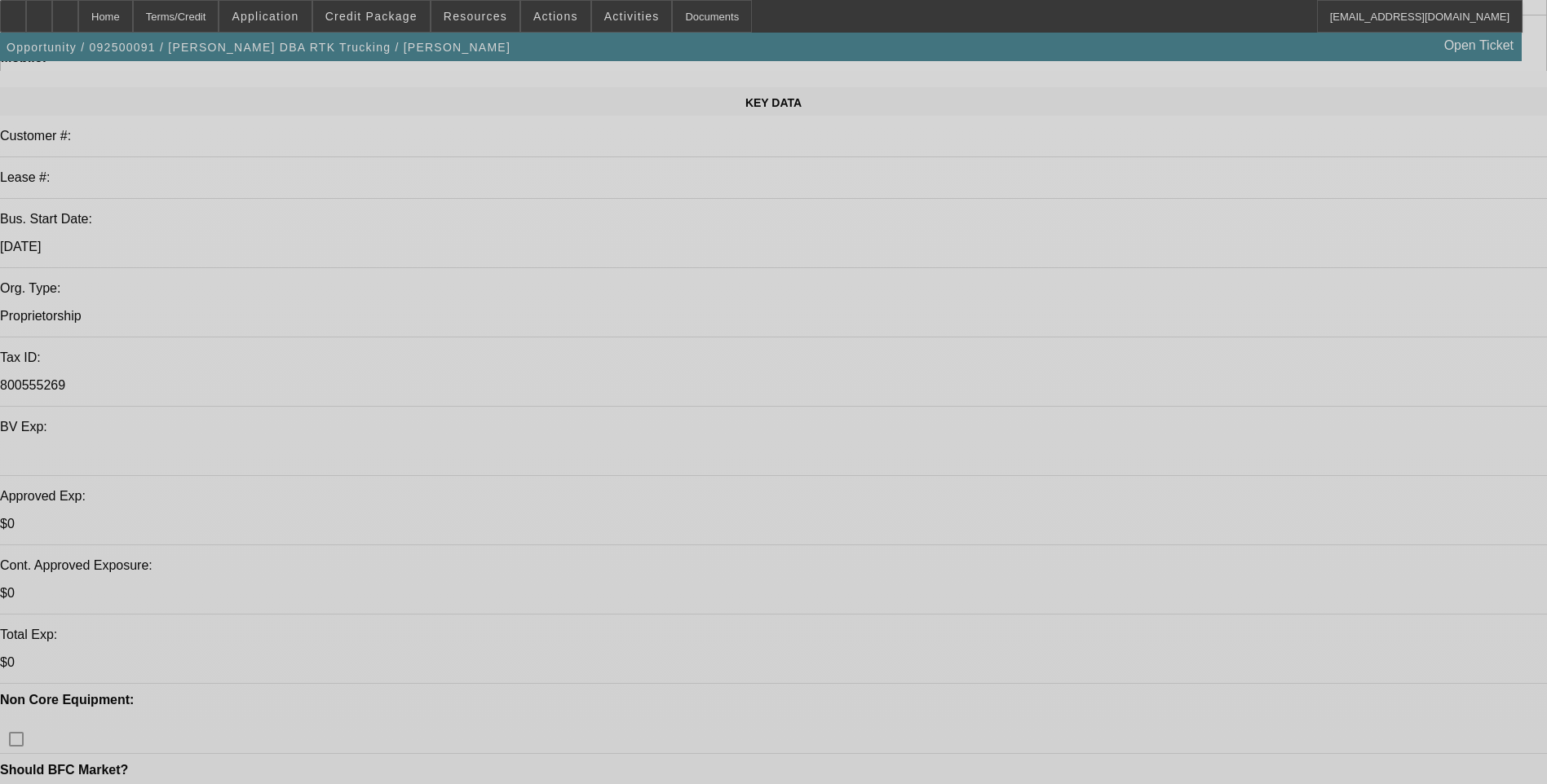
select select "0"
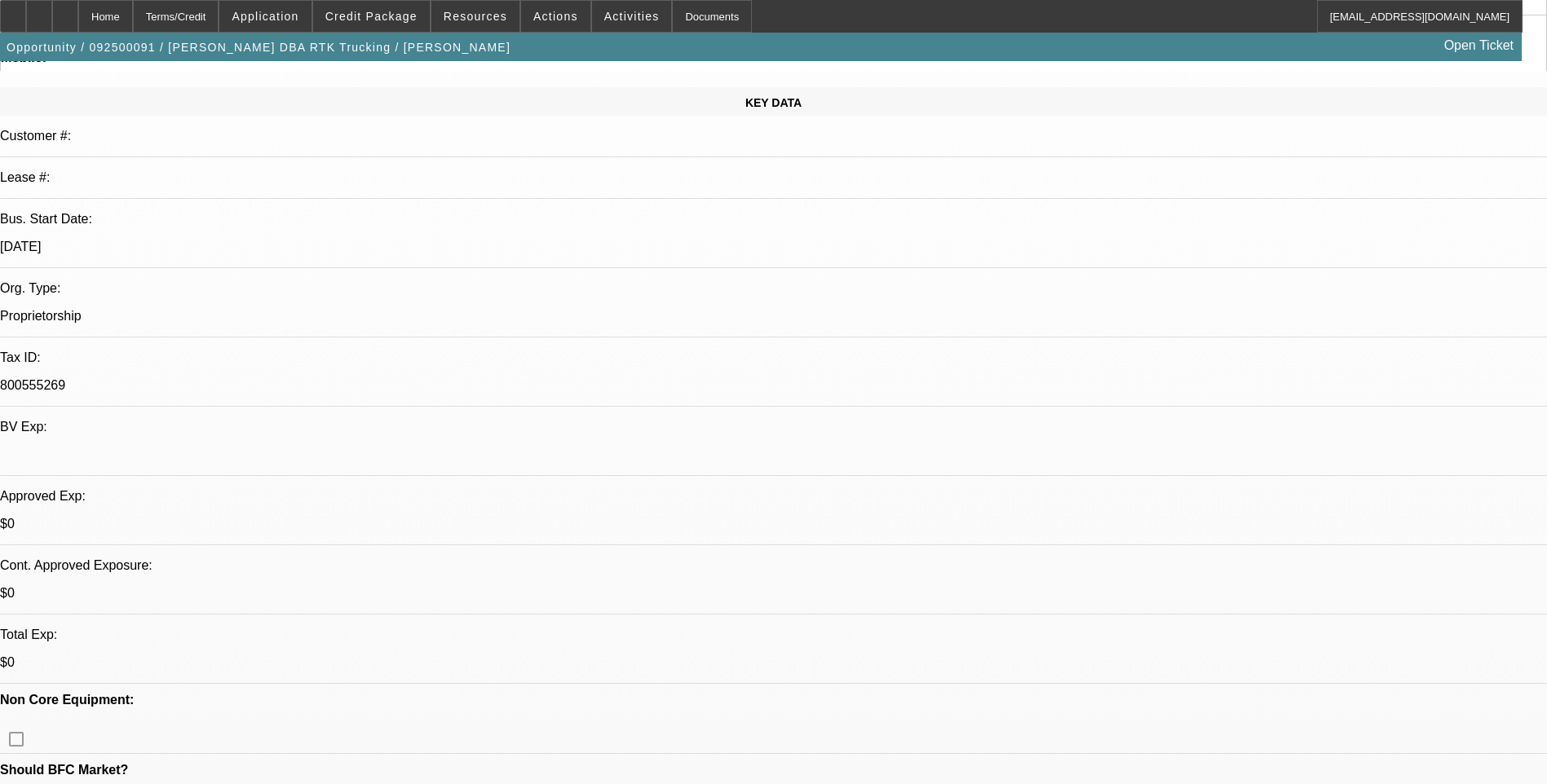
select select "0"
select select "6"
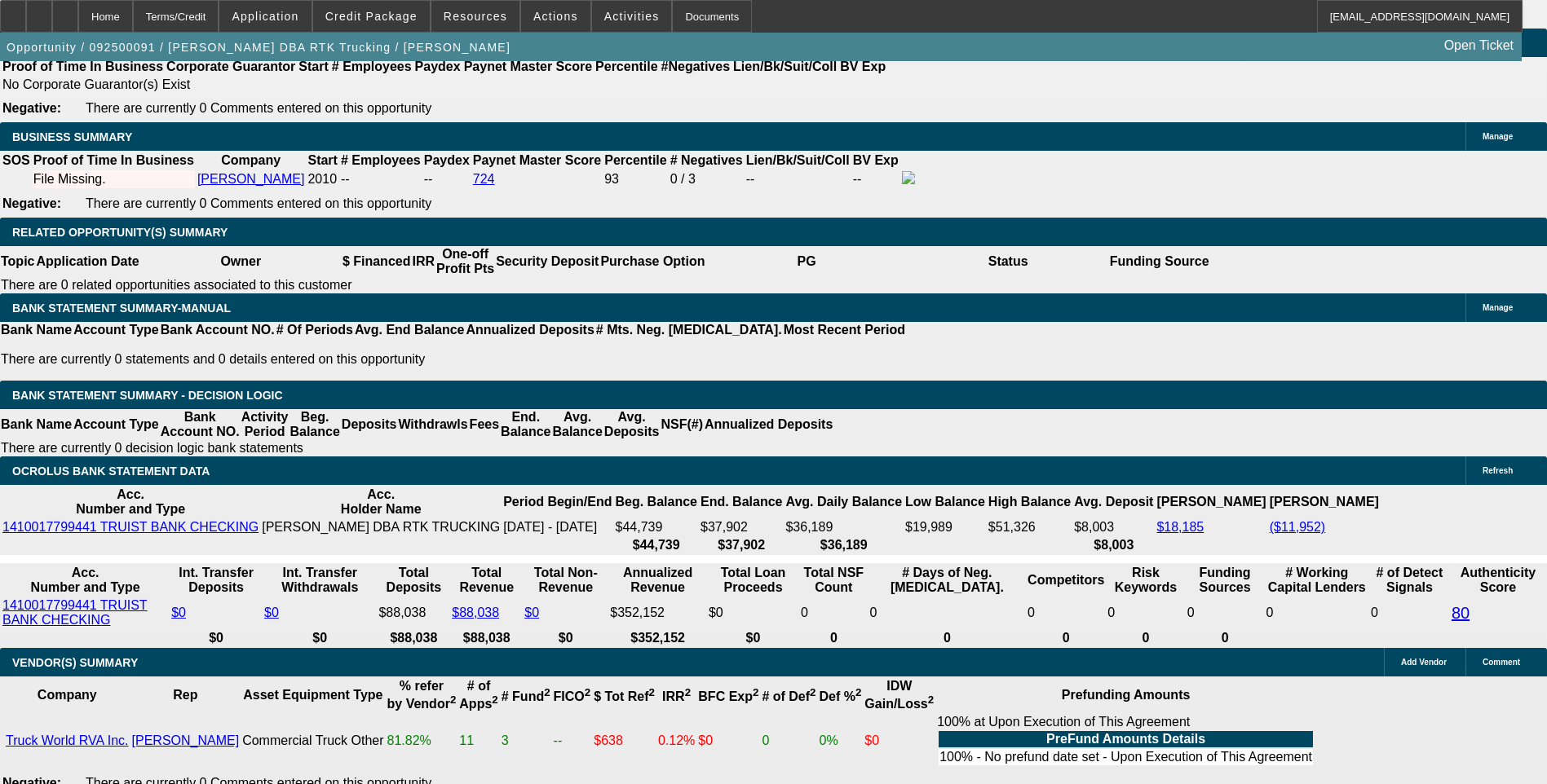
scroll to position [2527, 0]
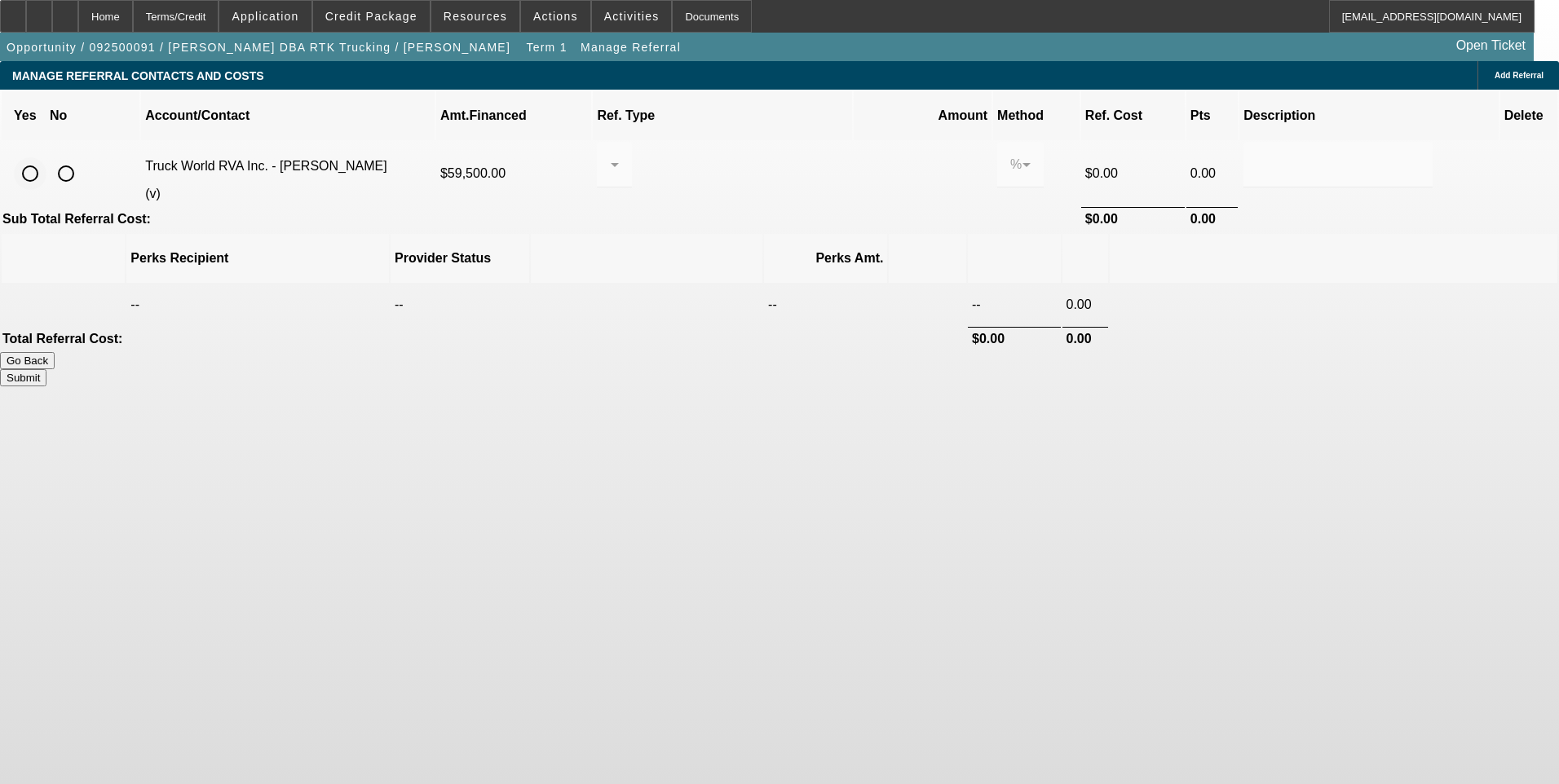
click at [46, 158] on input "radio" at bounding box center [30, 174] width 32 height 32
radio input "true"
click at [619, 157] on div at bounding box center [614, 164] width 9 height 45
drag, startPoint x: 739, startPoint y: 240, endPoint x: 864, endPoint y: 170, distance: 143.3
click at [741, 239] on span "Pay vendor COMPANY" at bounding box center [741, 231] width 132 height 39
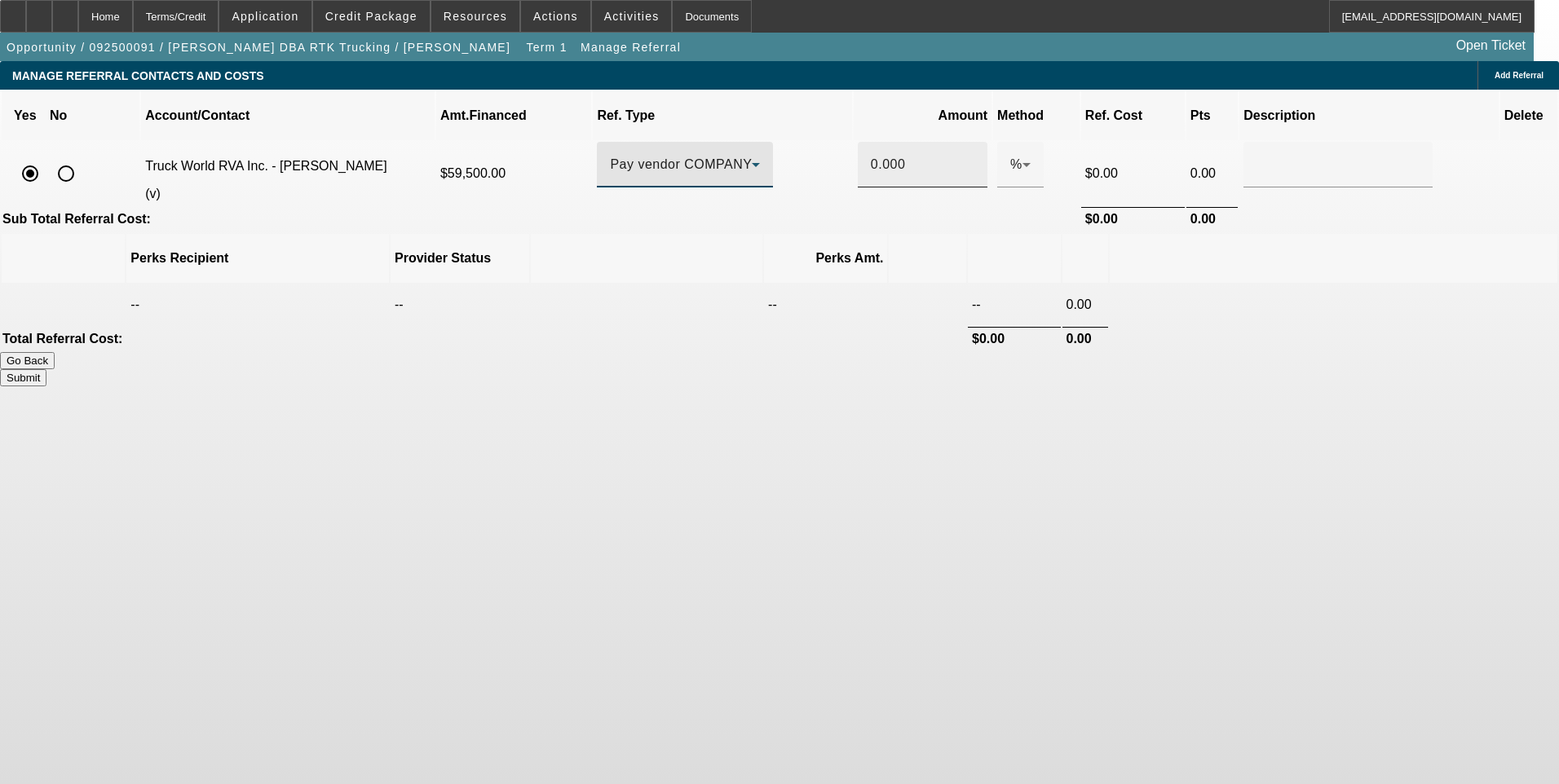
click at [870, 155] on input "0.000" at bounding box center [922, 164] width 104 height 19
type input "1.000"
click at [1256, 155] on input "text" at bounding box center [1338, 164] width 163 height 19
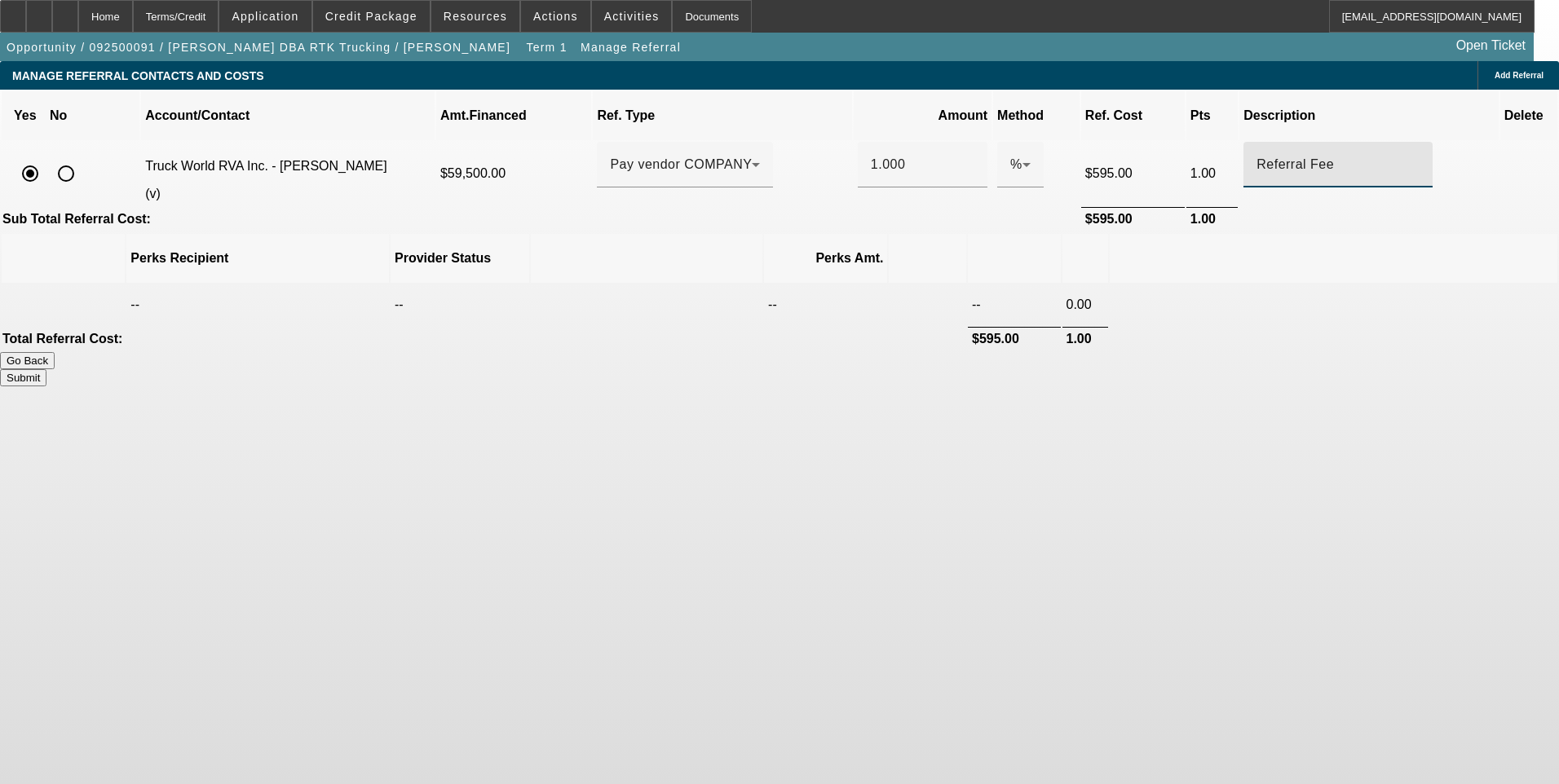
type input "Referral Fee"
click at [1118, 379] on body "Home Terms/Credit Application Credit Package Resources Actions Activities Docum…" at bounding box center [780, 392] width 1559 height 784
click at [46, 369] on button "Submit" at bounding box center [23, 378] width 46 height 17
type input "1.000"
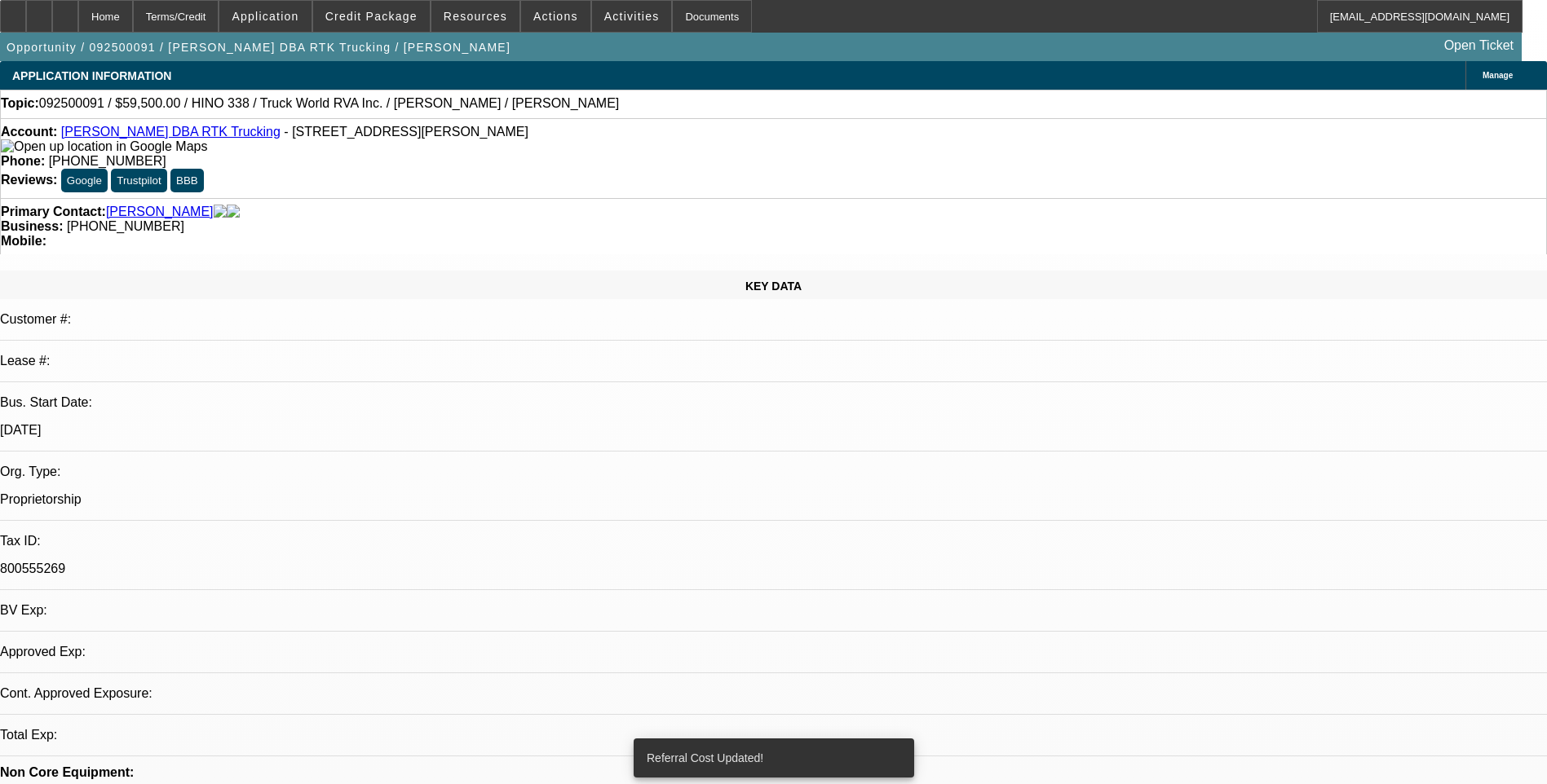
select select "0"
select select "6"
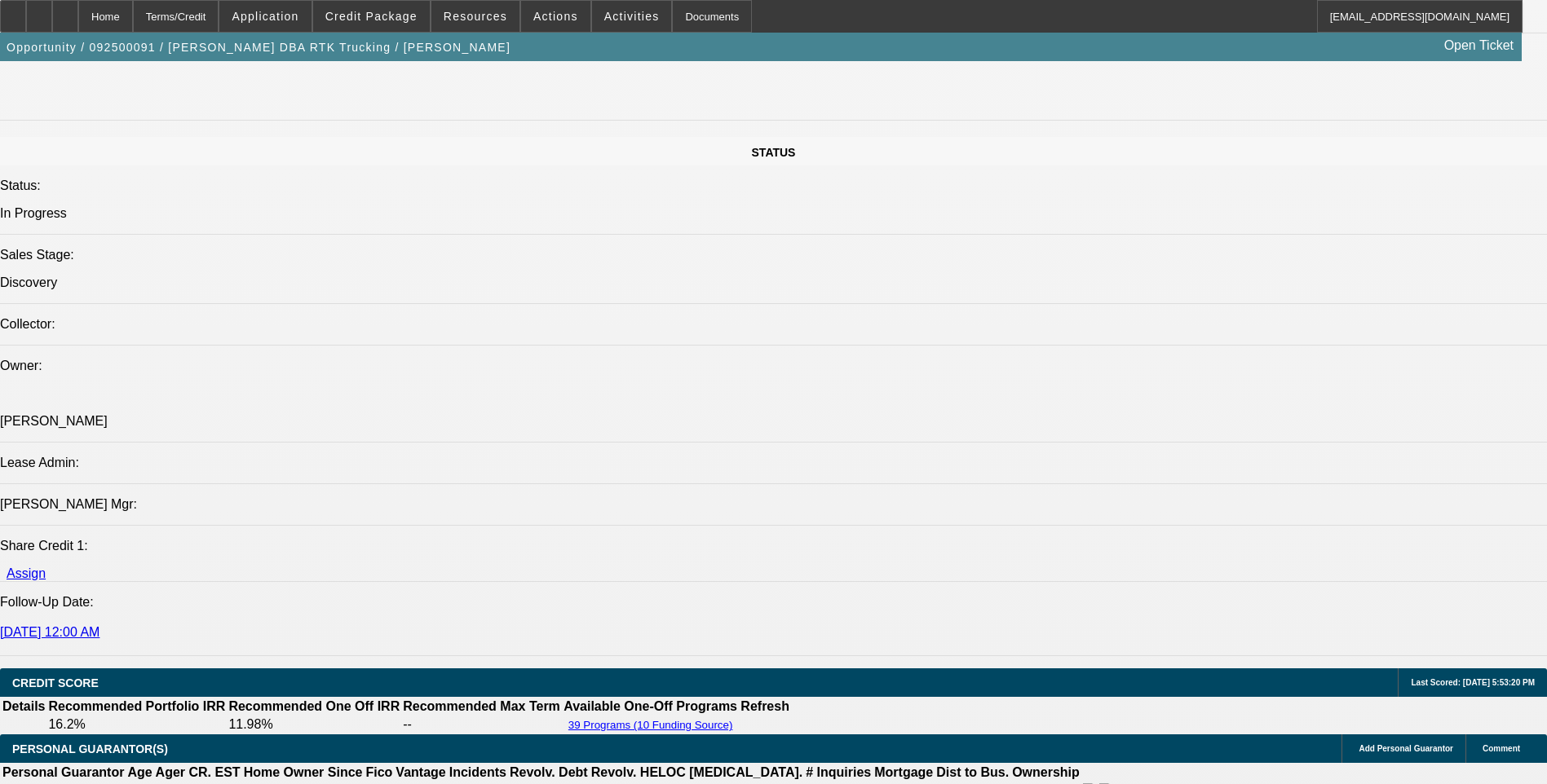
scroll to position [1630, 0]
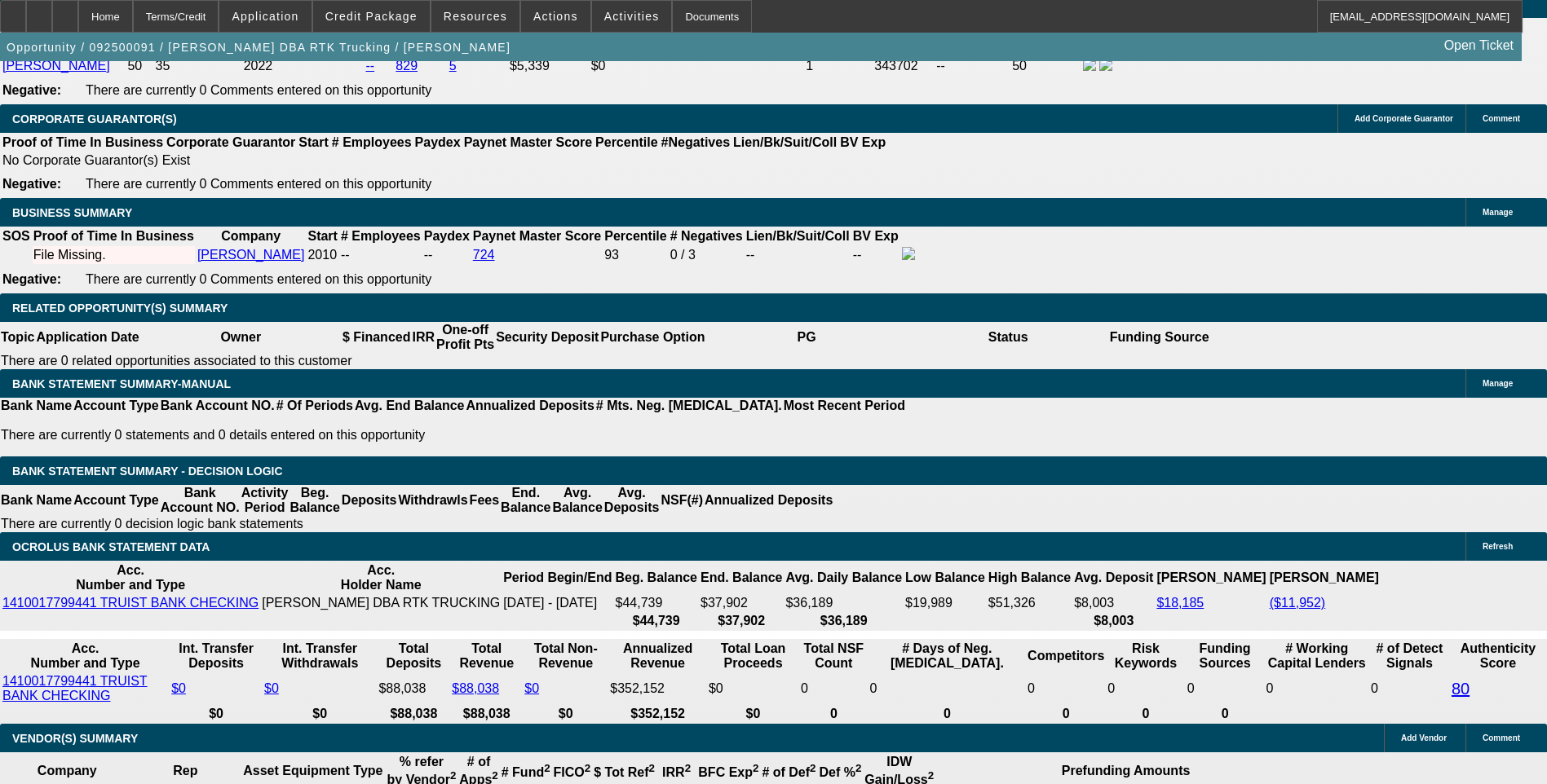
scroll to position [2364, 0]
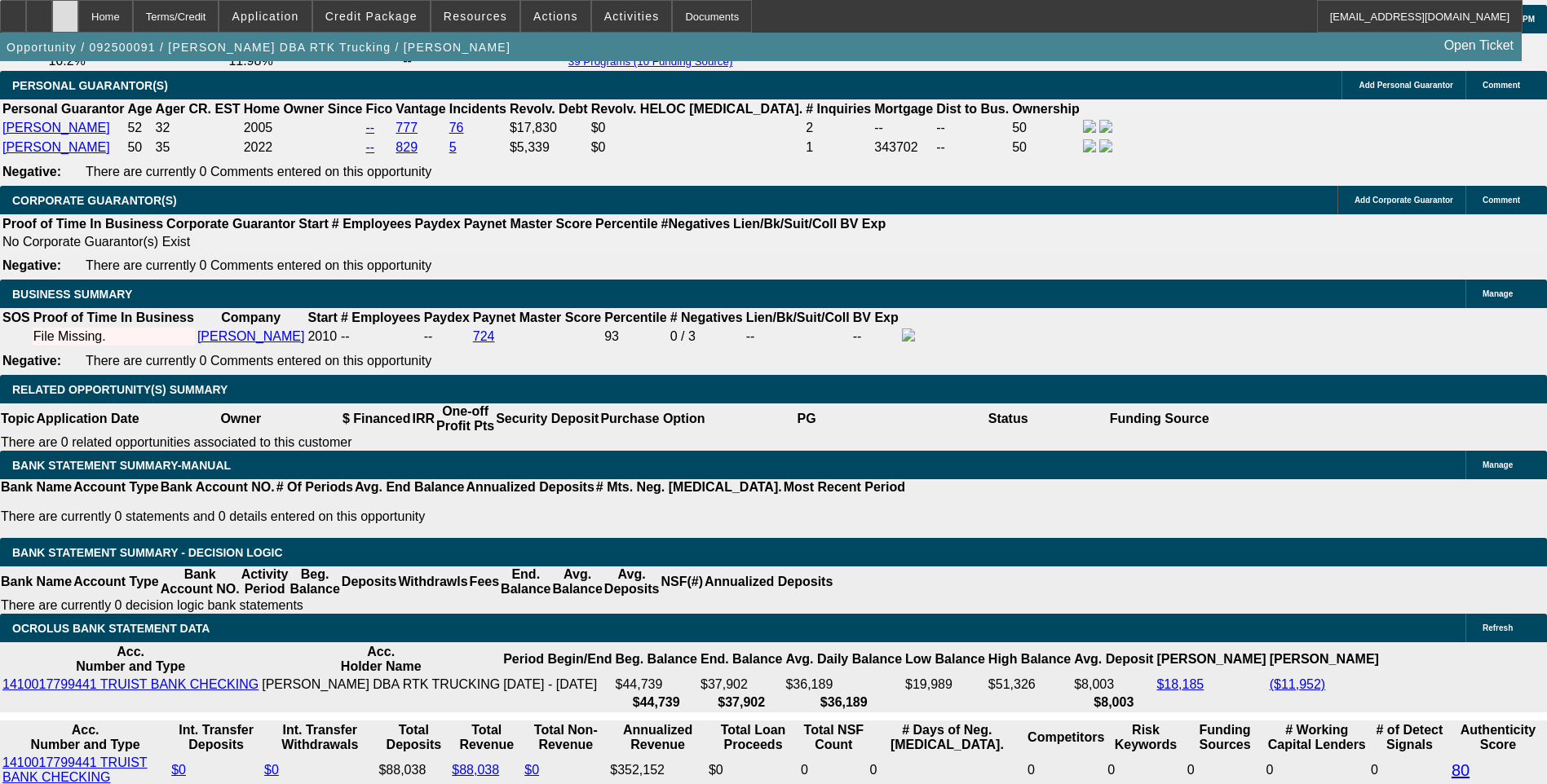
drag, startPoint x: 98, startPoint y: 13, endPoint x: 114, endPoint y: 16, distance: 16.3
click at [65, 10] on icon at bounding box center [65, 10] width 0 height 0
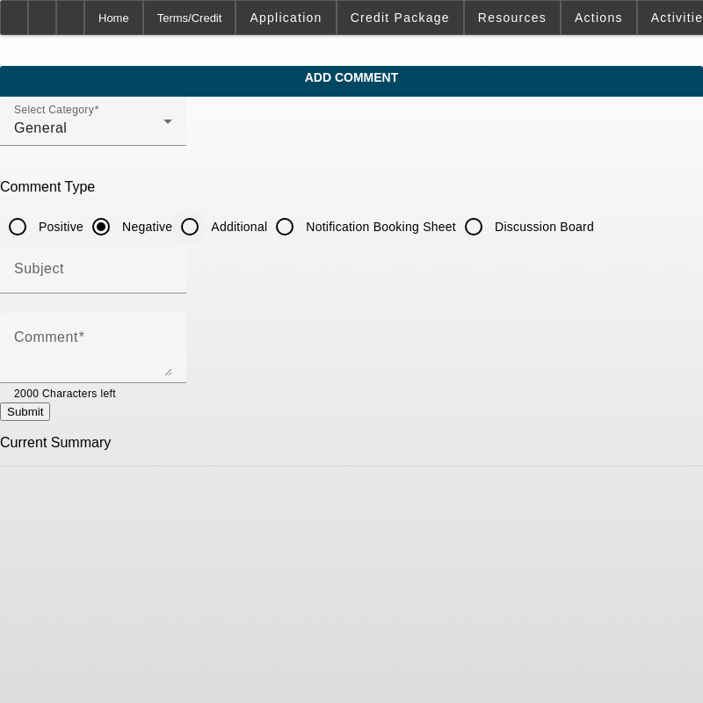
click at [207, 223] on input "Additional" at bounding box center [189, 226] width 35 height 35
radio input "true"
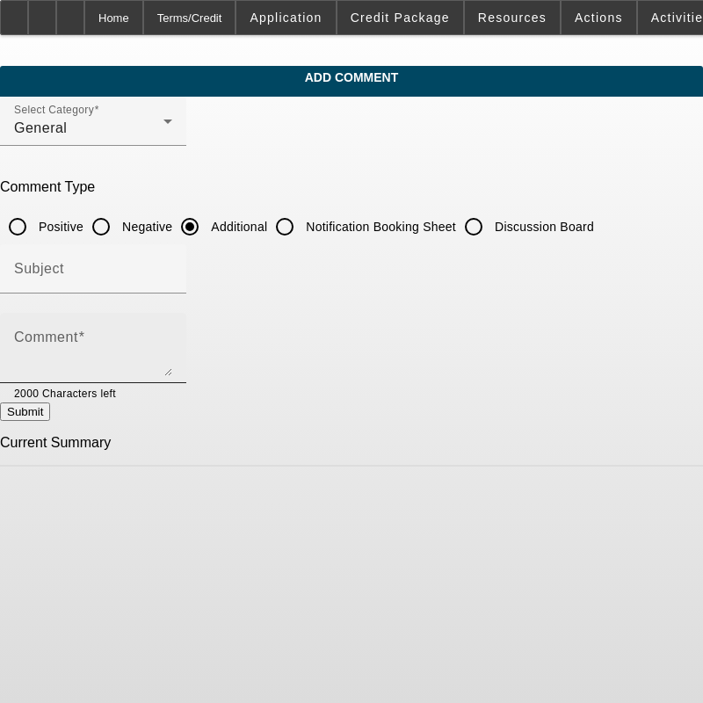
click at [145, 337] on textarea "Comment" at bounding box center [93, 355] width 158 height 42
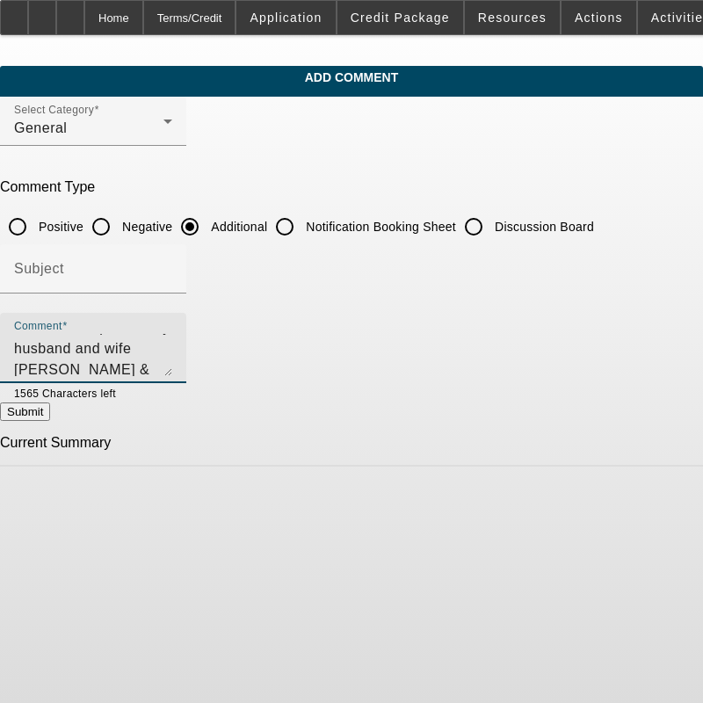
scroll to position [59, 0]
type textarea "DBA RTK Trucking is owned and operated by husband and wife [PERSON_NAME] & [PER…"
click at [50, 419] on button "Submit" at bounding box center [25, 411] width 50 height 18
radio input "true"
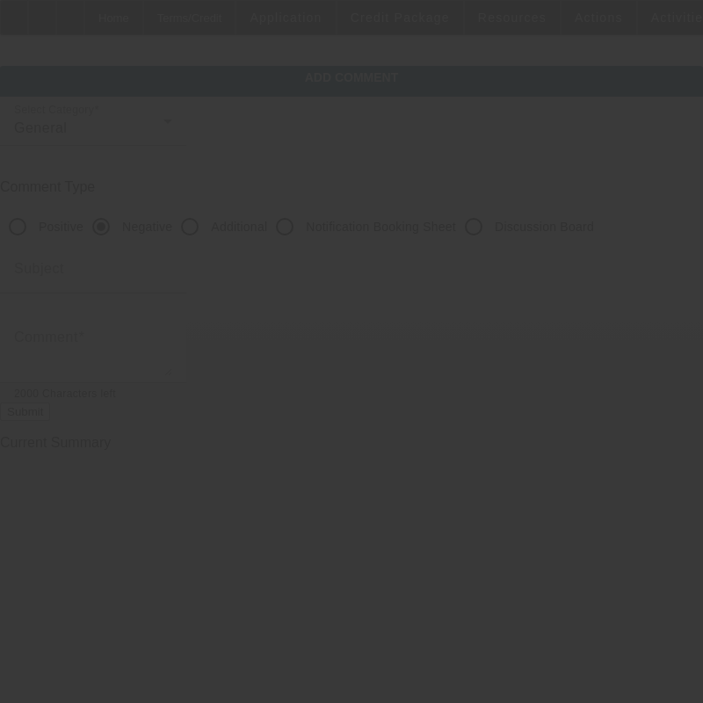
scroll to position [0, 0]
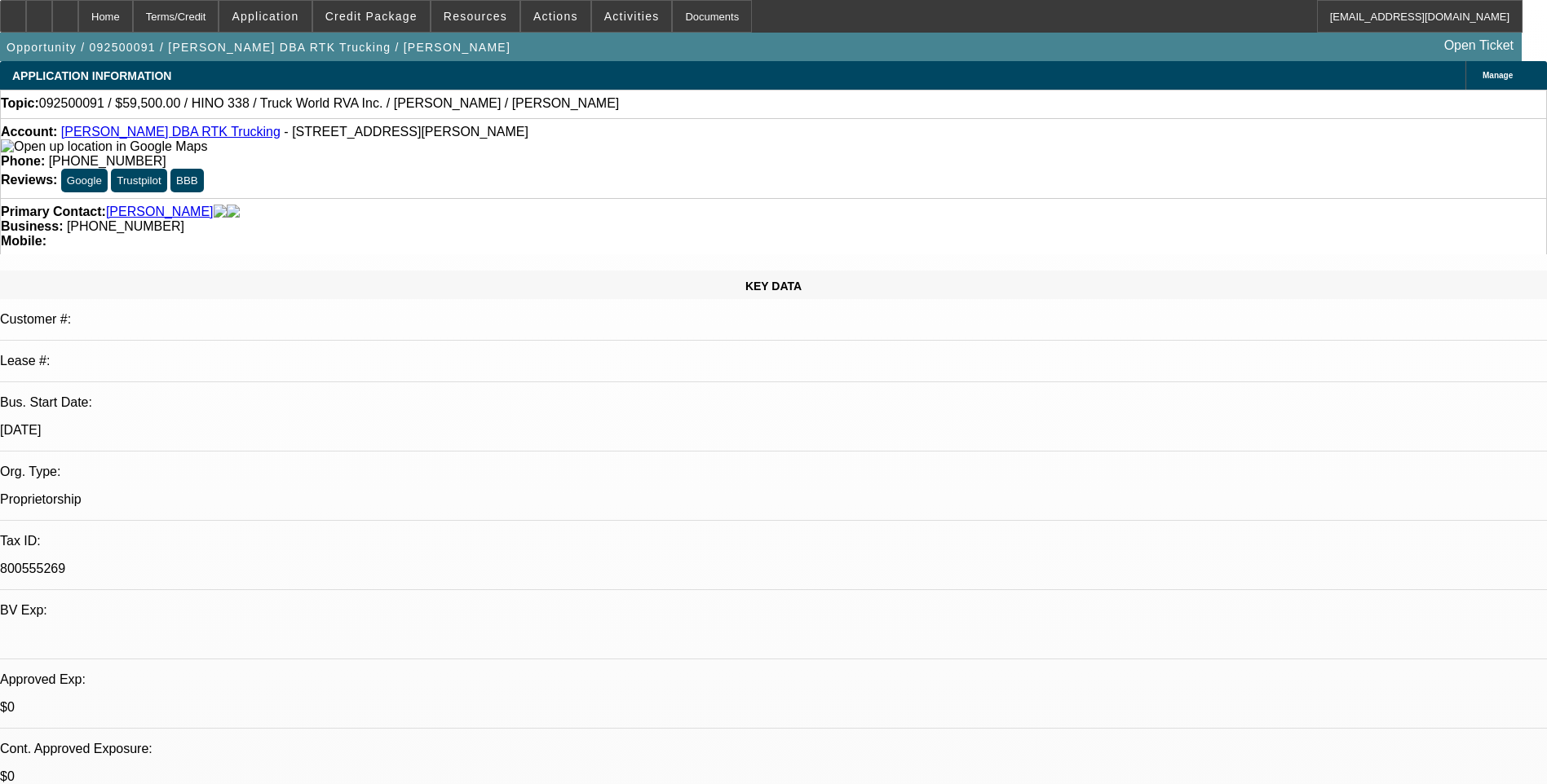
select select "0"
select select "6"
click at [218, 24] on div "Terms/Credit" at bounding box center [175, 16] width 86 height 32
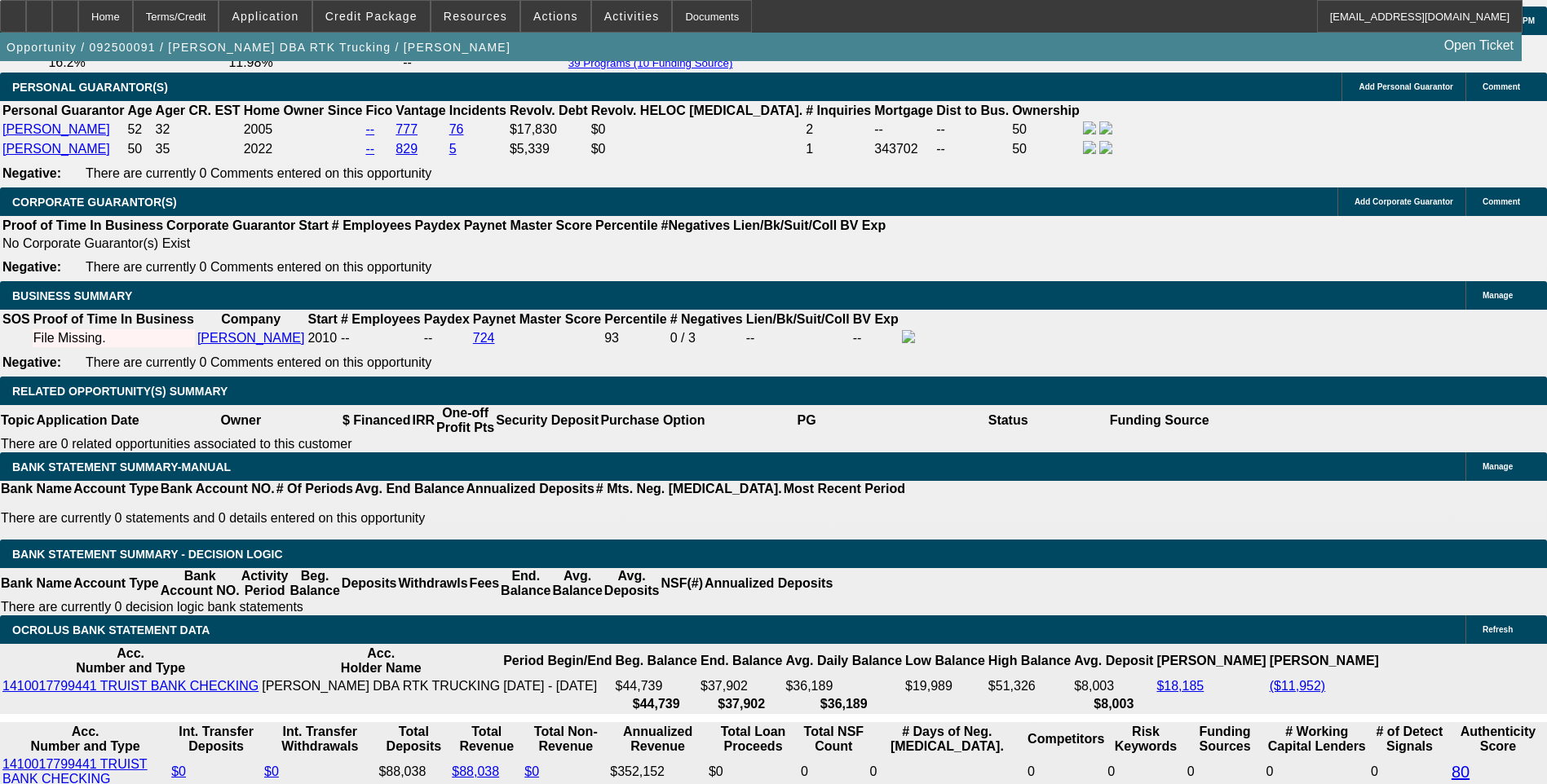
scroll to position [2411, 0]
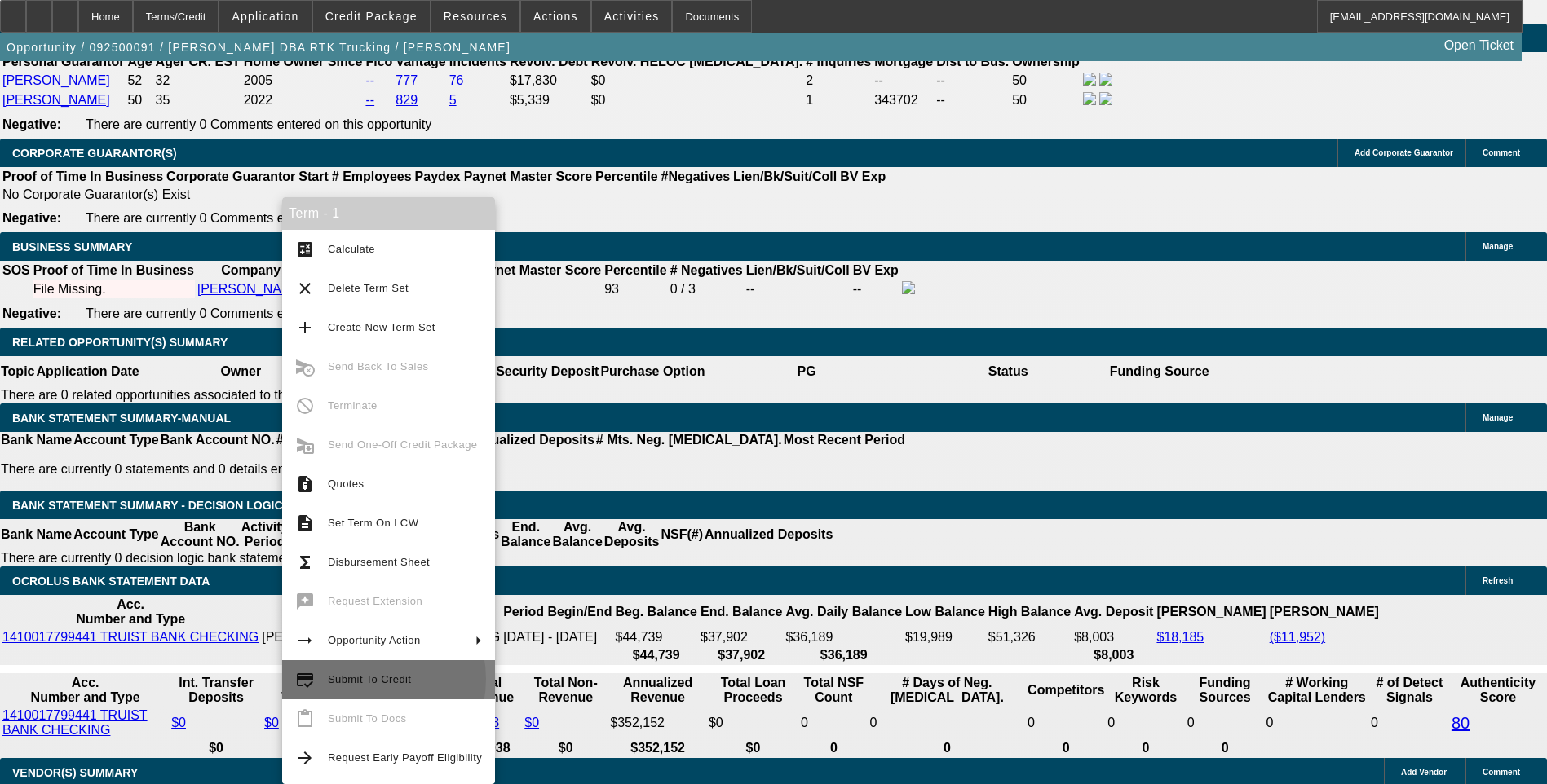
click at [365, 679] on span "Submit To Credit" at bounding box center [369, 679] width 84 height 12
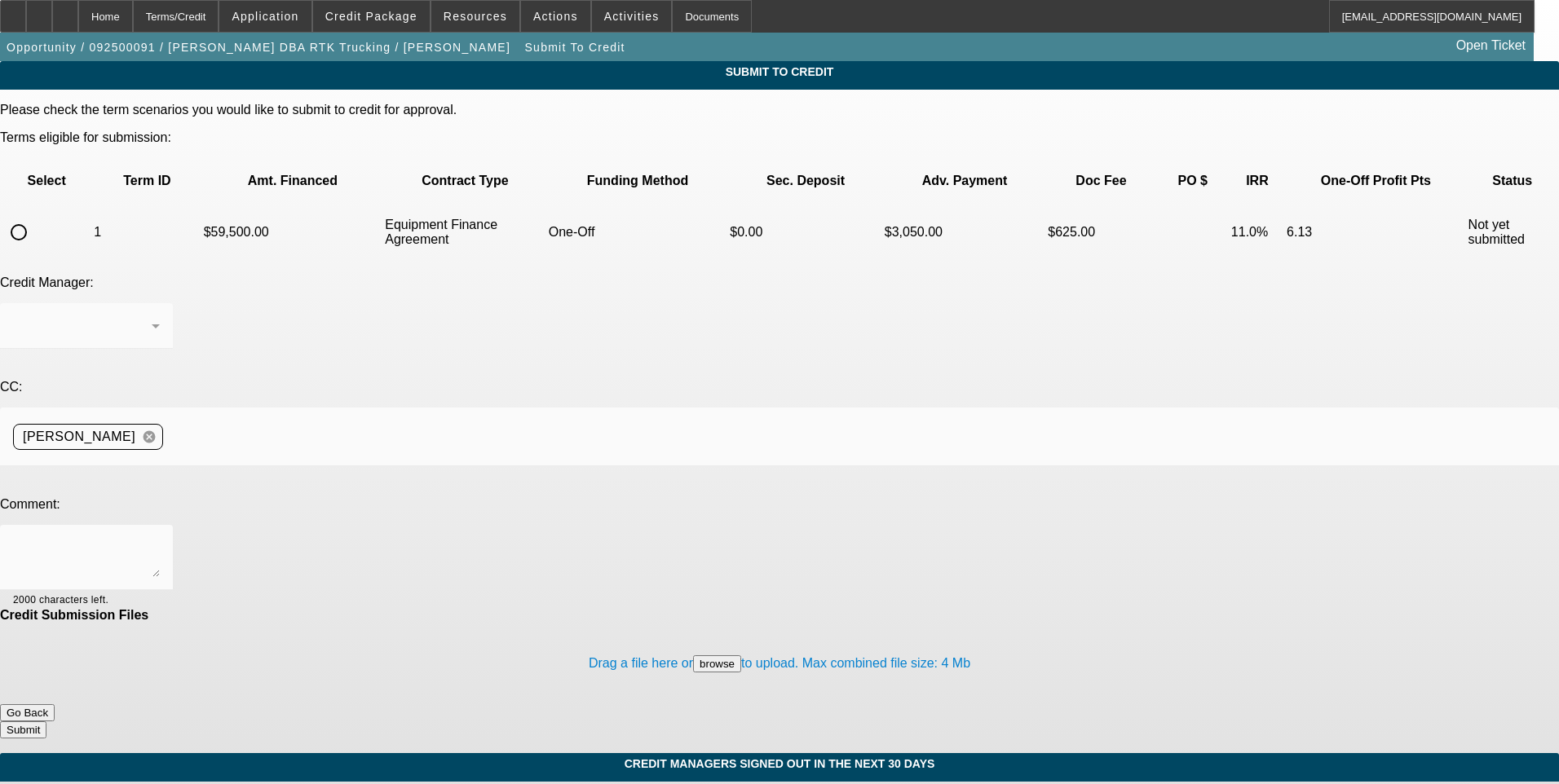
click at [55, 704] on button "Go Back" at bounding box center [27, 713] width 55 height 17
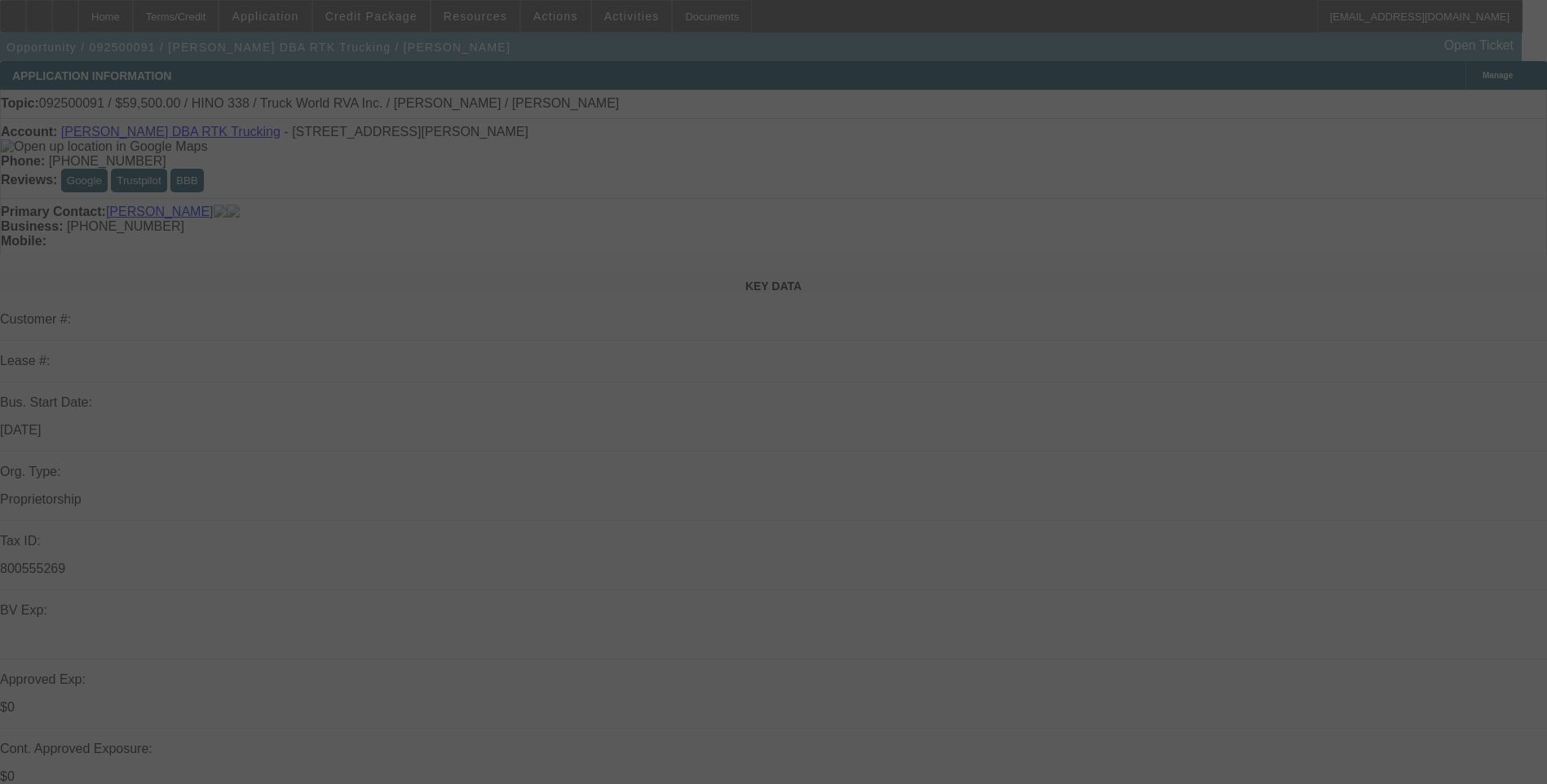
select select "0"
select select "6"
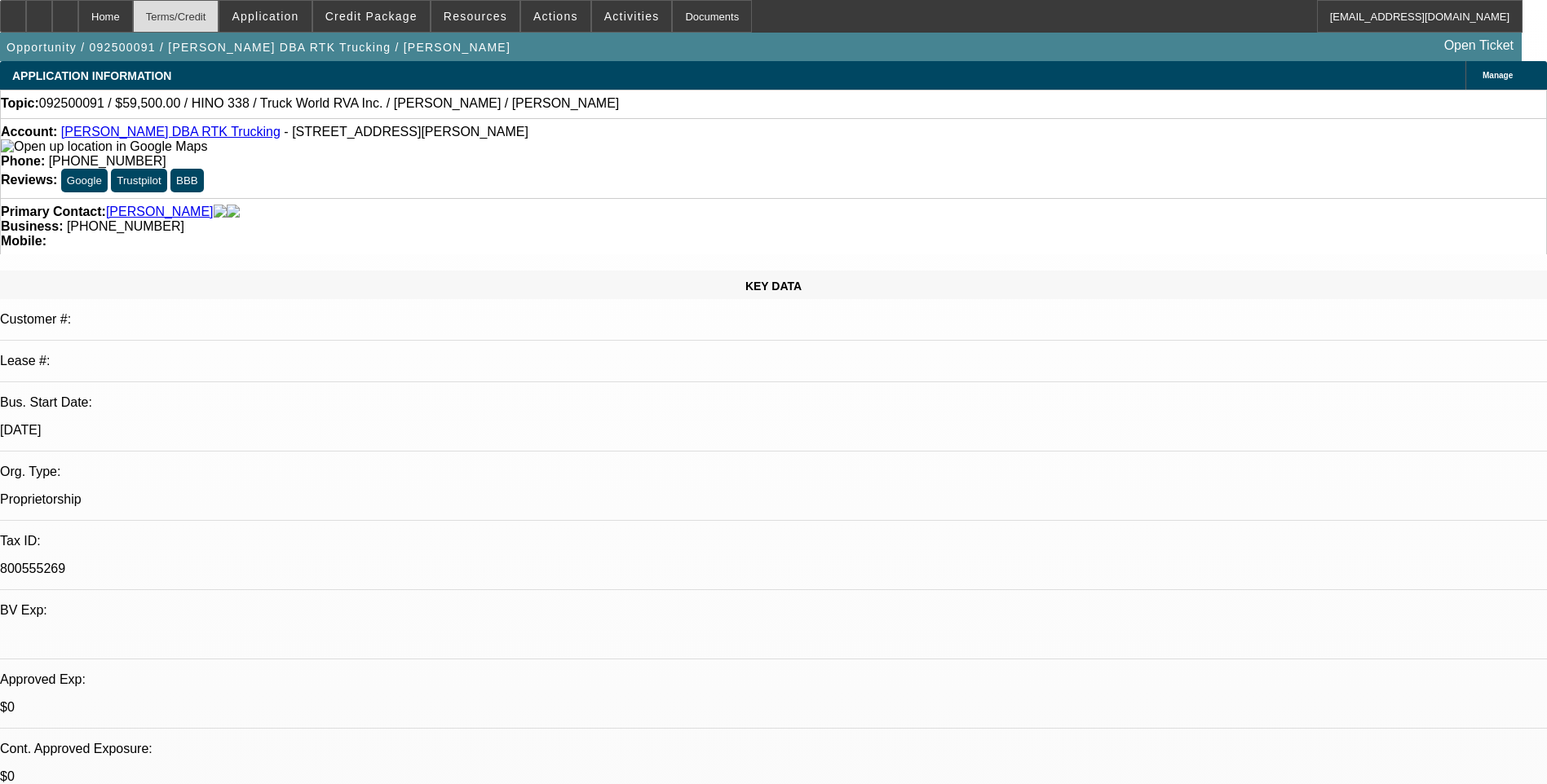
click at [215, 27] on div "Terms/Credit" at bounding box center [175, 16] width 86 height 32
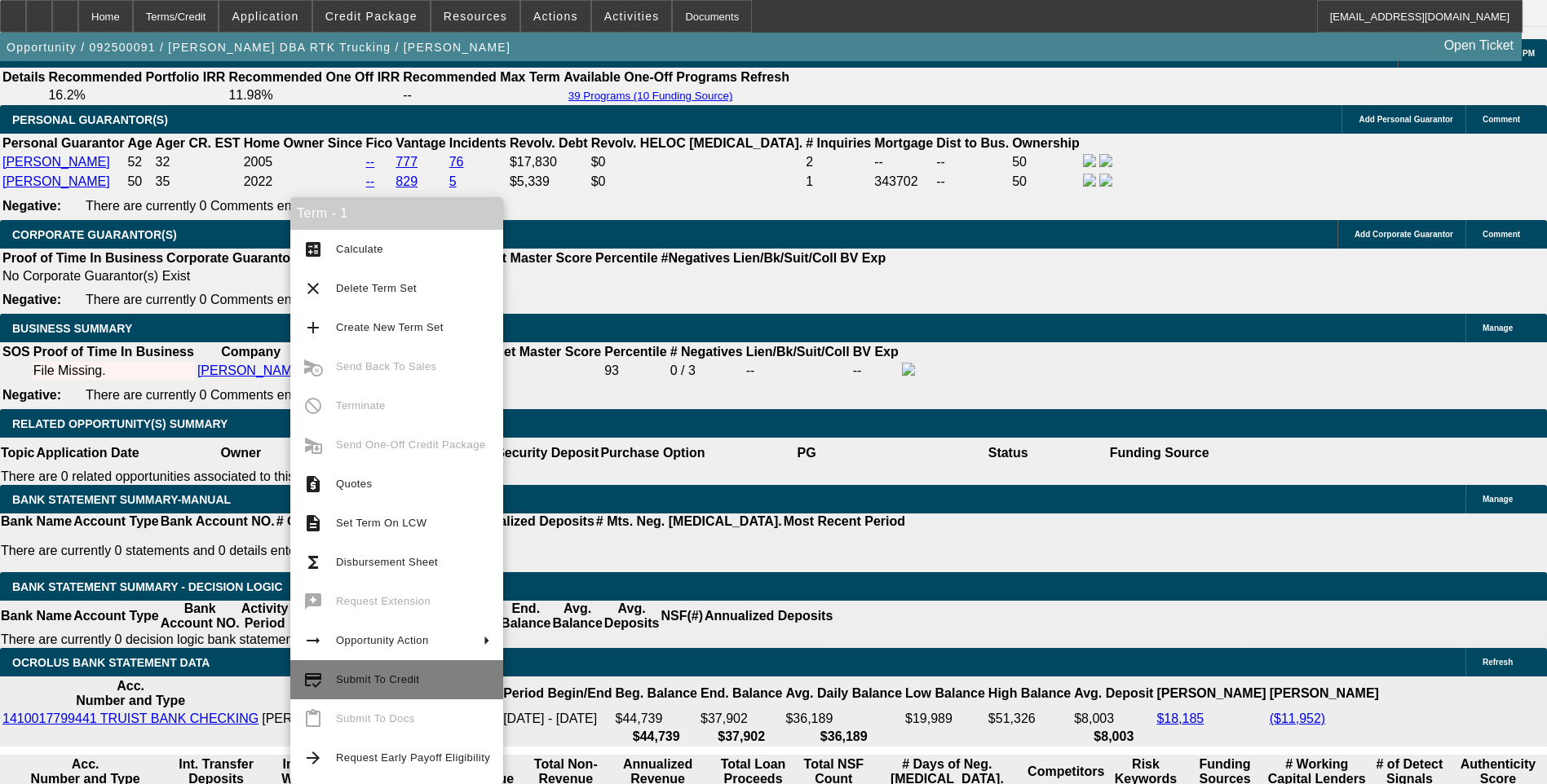
click at [411, 685] on span "Submit To Credit" at bounding box center [378, 679] width 84 height 12
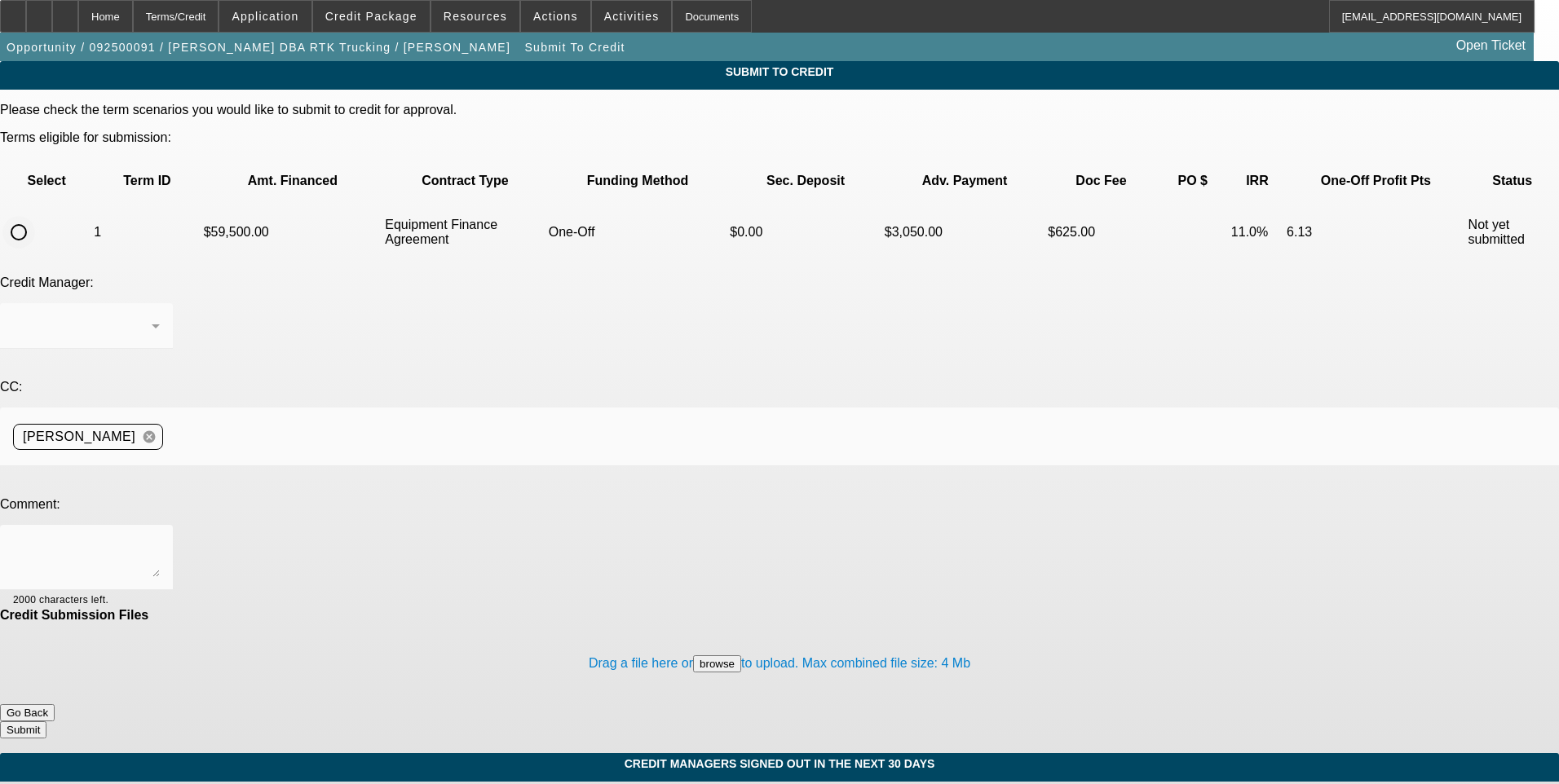
click at [35, 216] on input "radio" at bounding box center [19, 232] width 32 height 32
radio input "true"
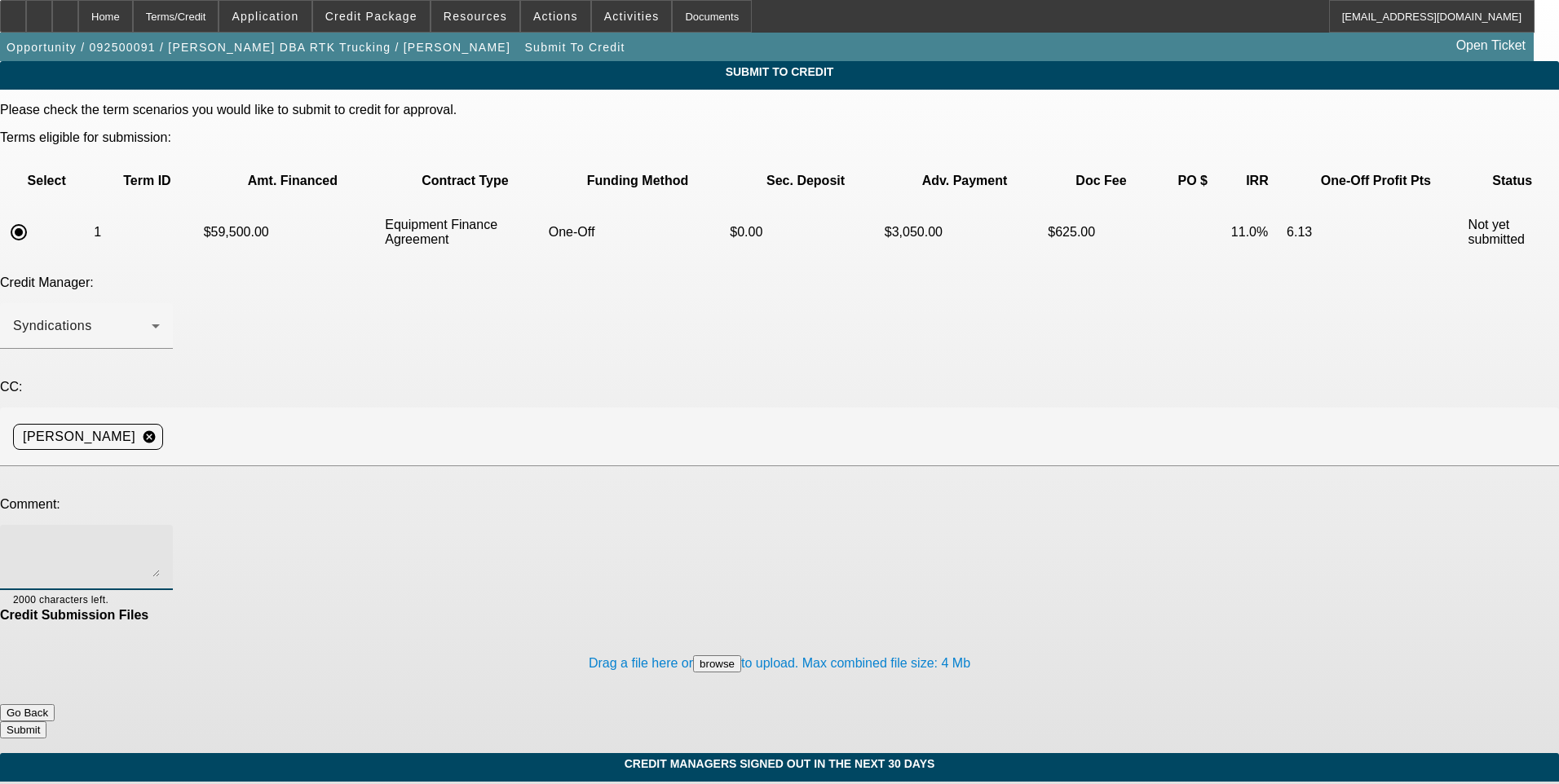
click at [160, 538] on textarea at bounding box center [86, 558] width 147 height 39
type textarea "See additional comments for write up and ok to sell one off to Leaf. Thanks"
click at [46, 722] on button "Submit" at bounding box center [23, 730] width 46 height 17
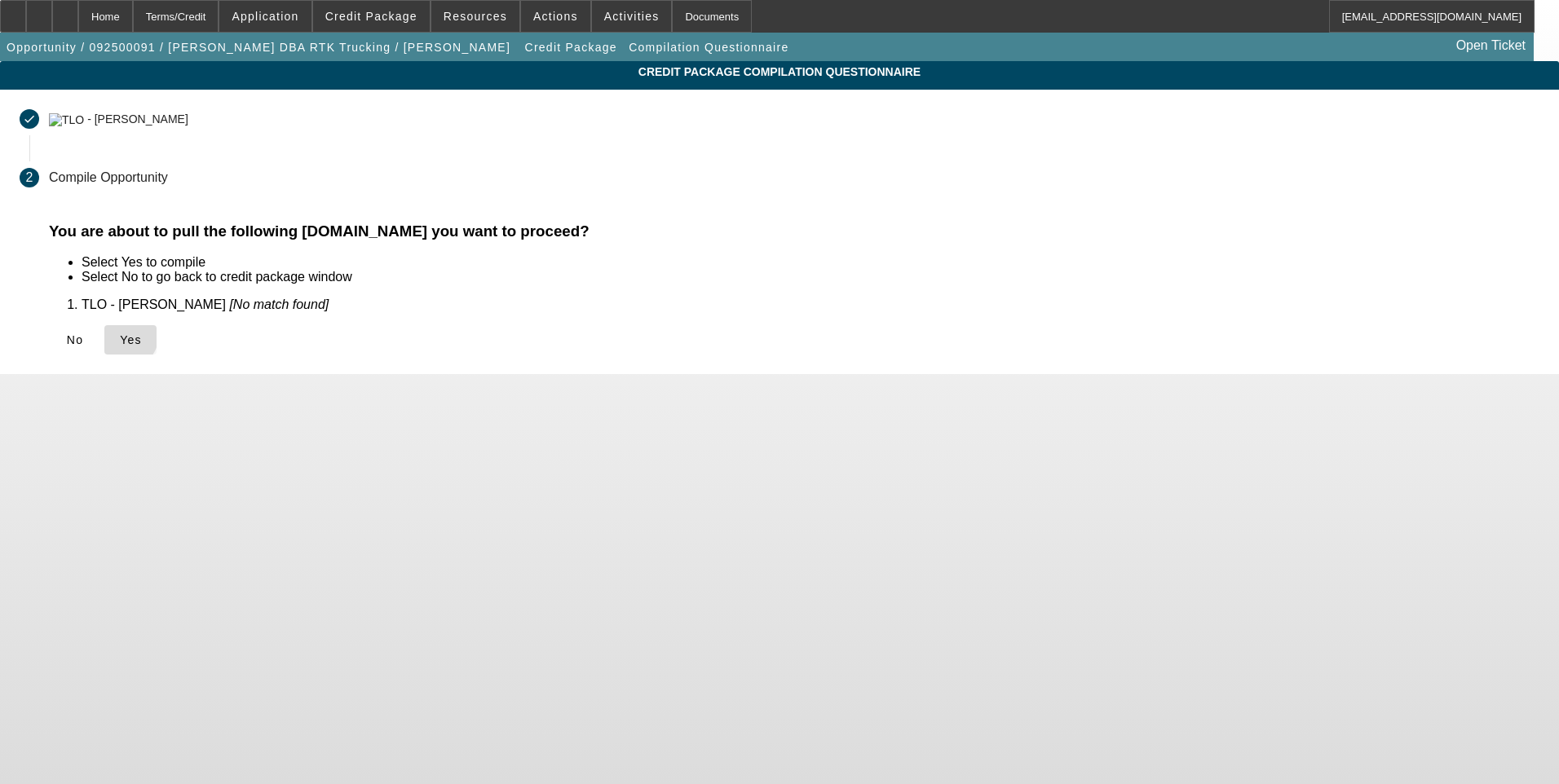
click at [120, 333] on icon at bounding box center [120, 340] width 0 height 13
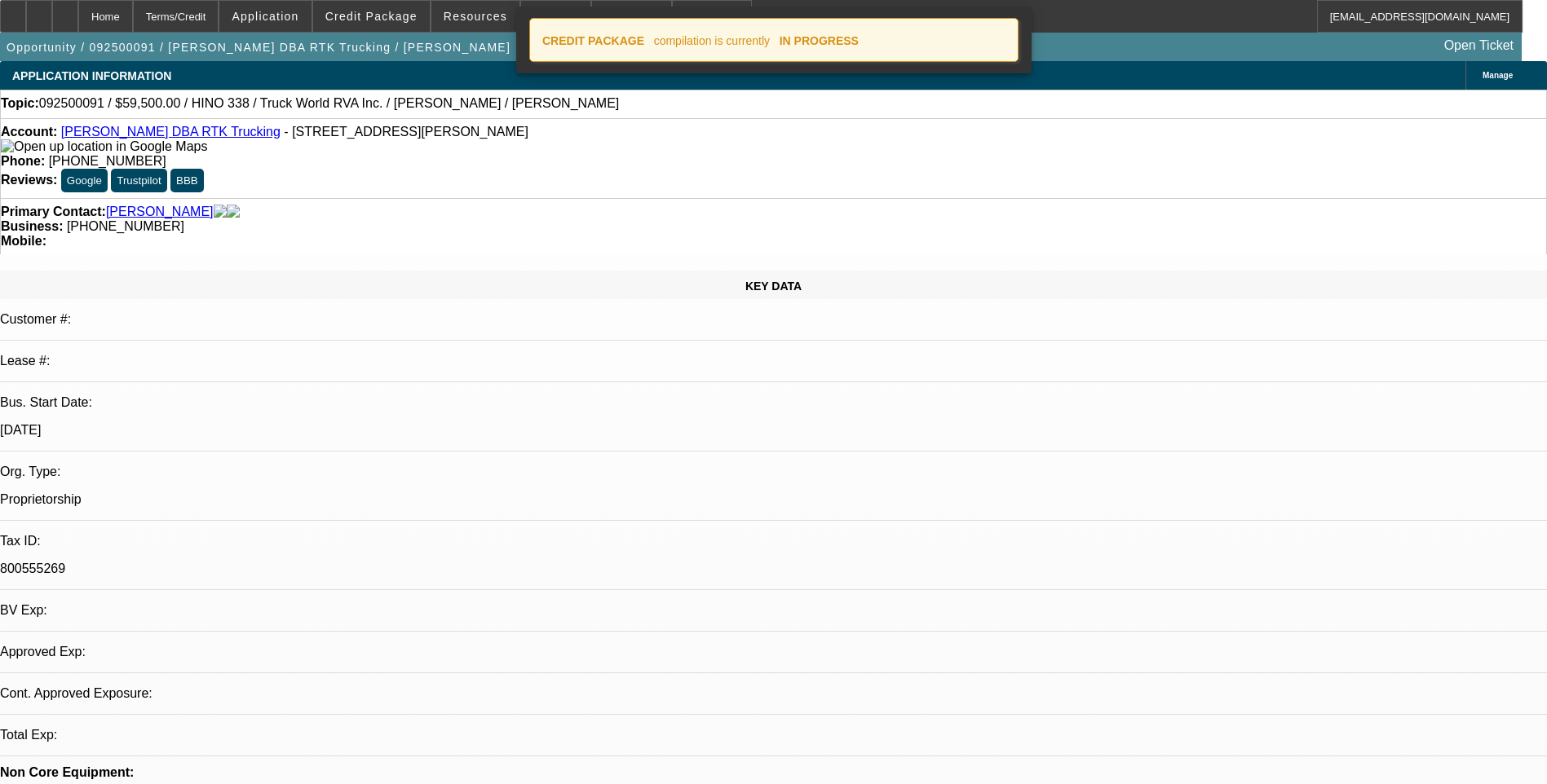
select select "0"
select select "6"
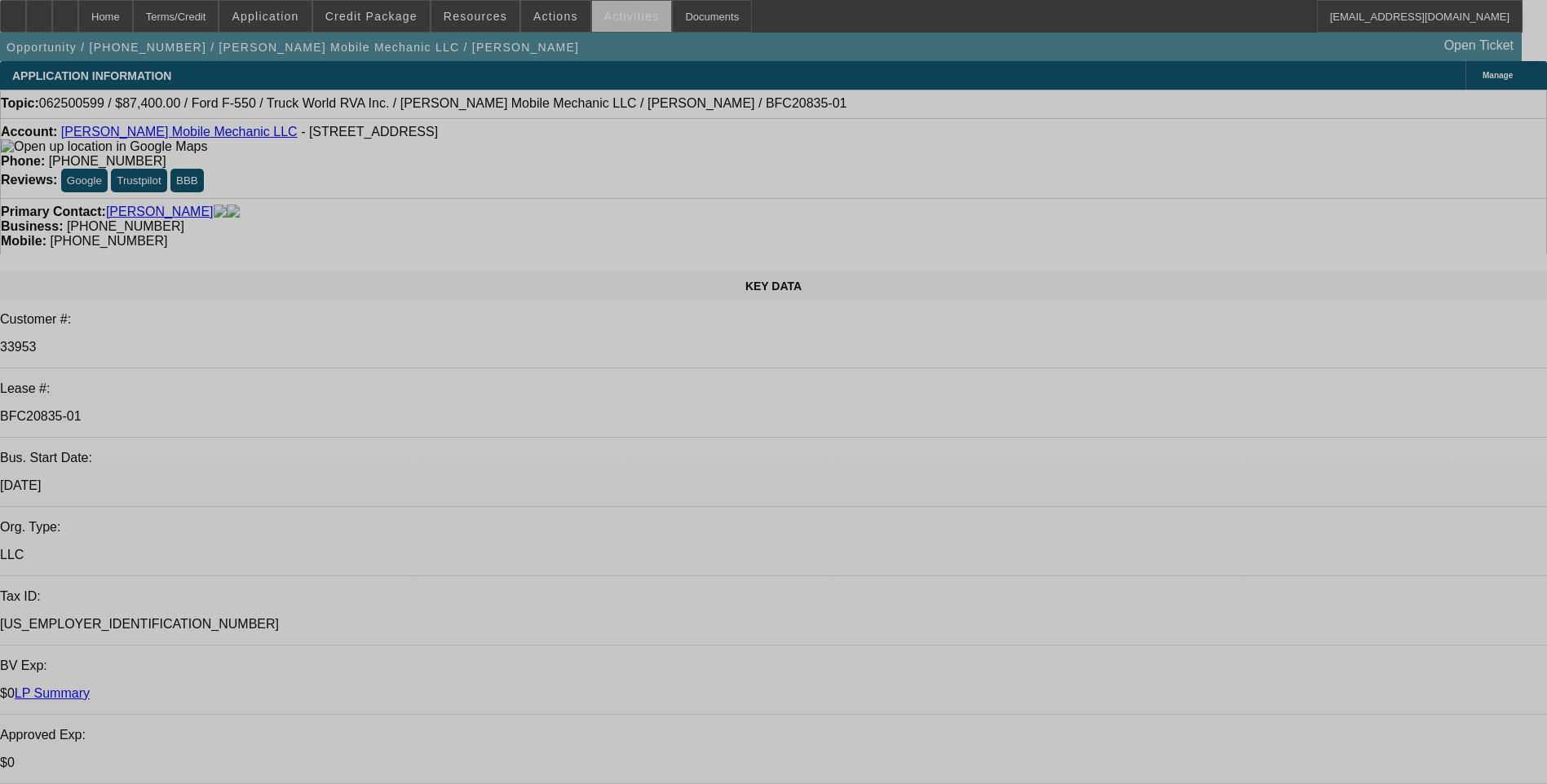
select select "0"
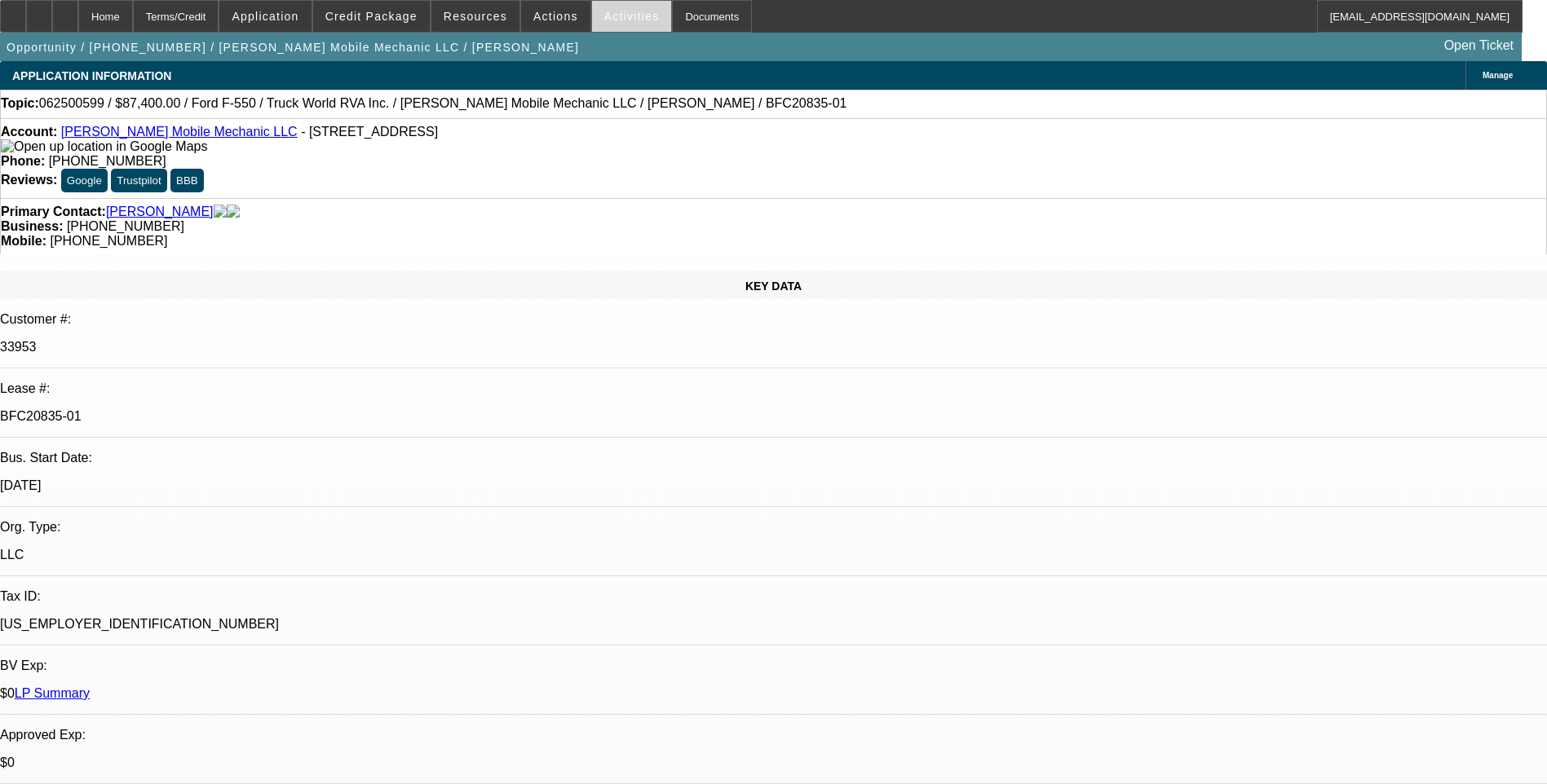
select select "0"
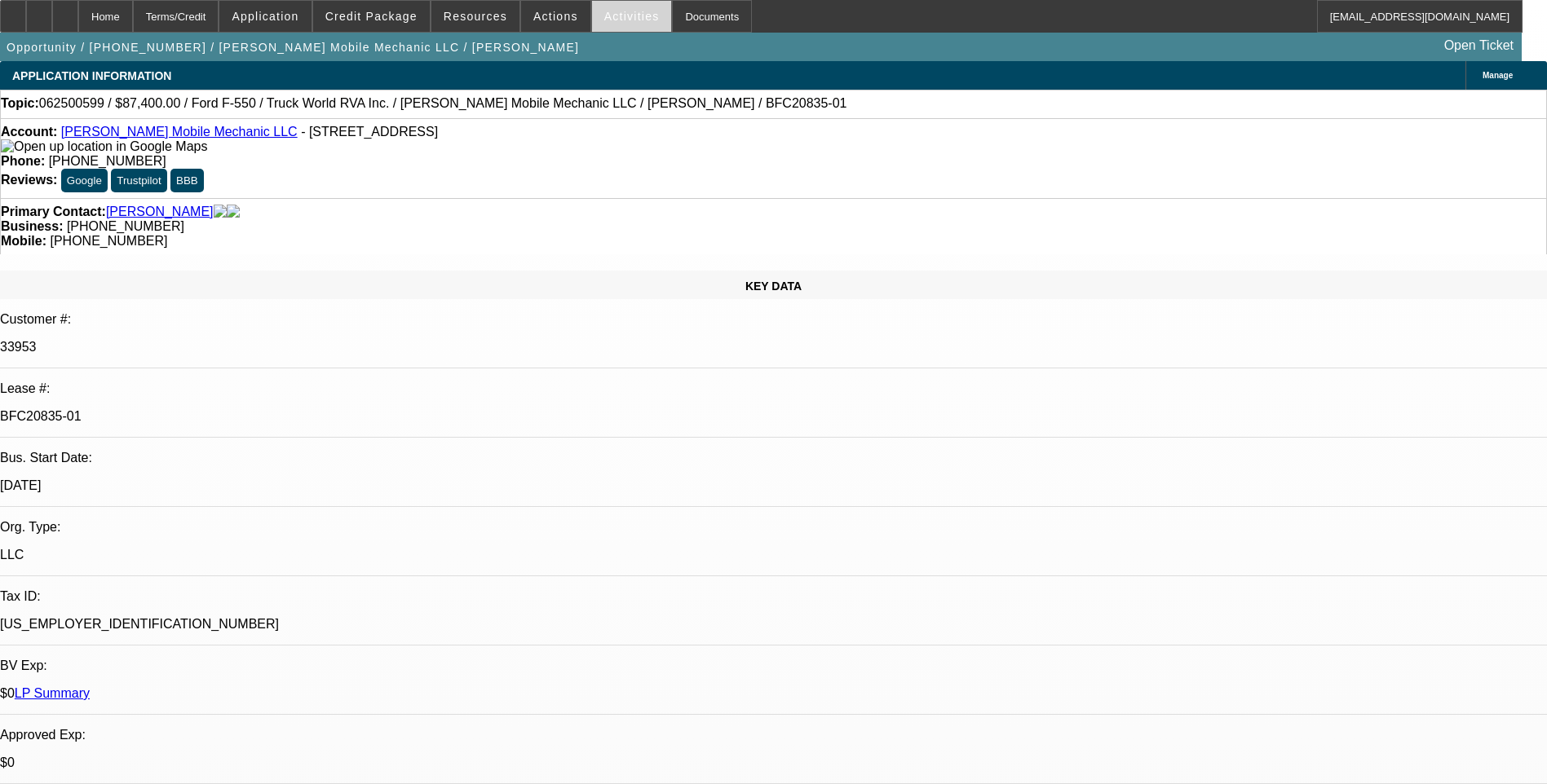
select select "0.1"
select select "0"
select select "0.1"
select select "0"
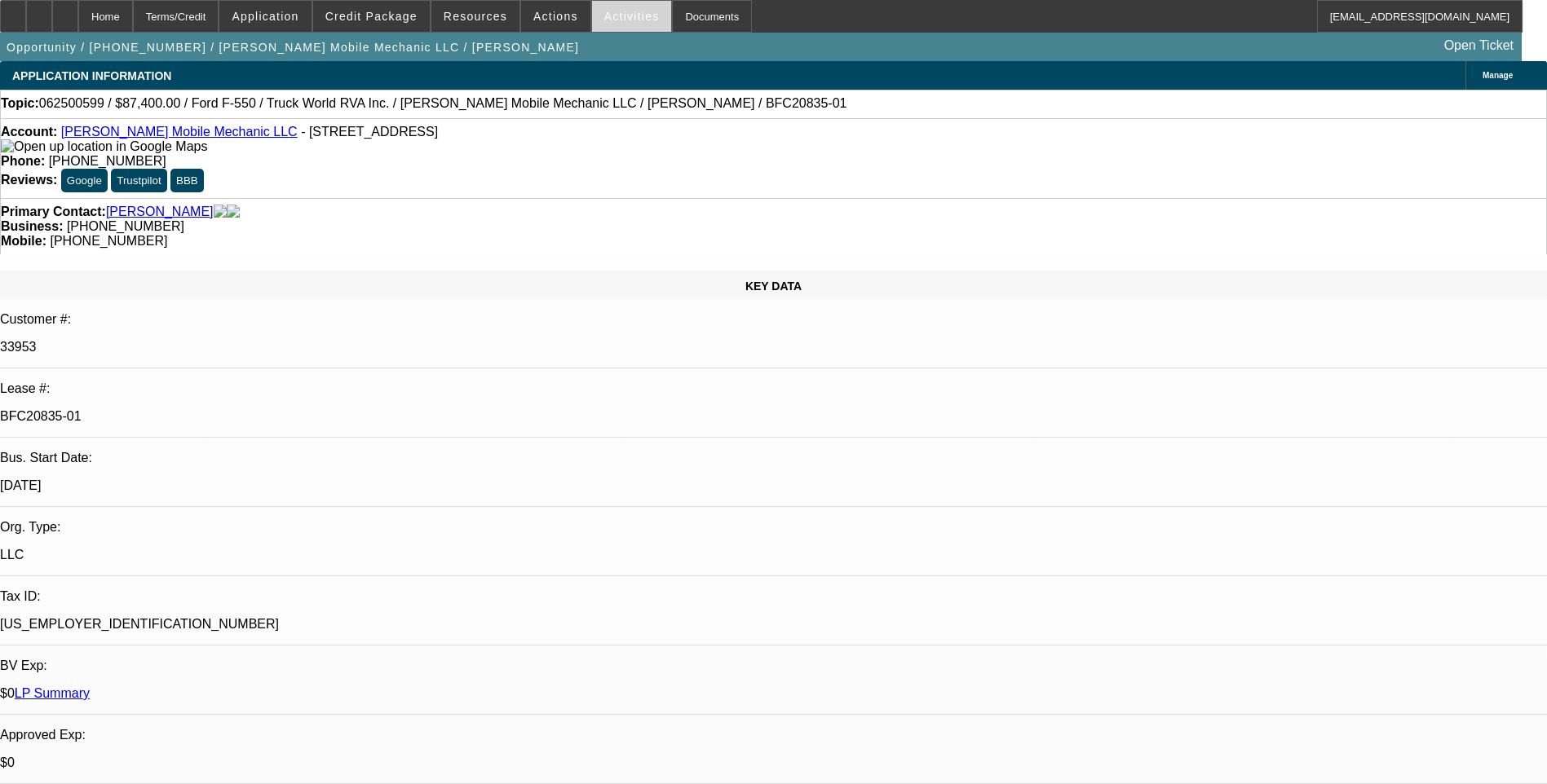
select select "0"
select select "1"
select select "2"
select select "6"
select select "1"
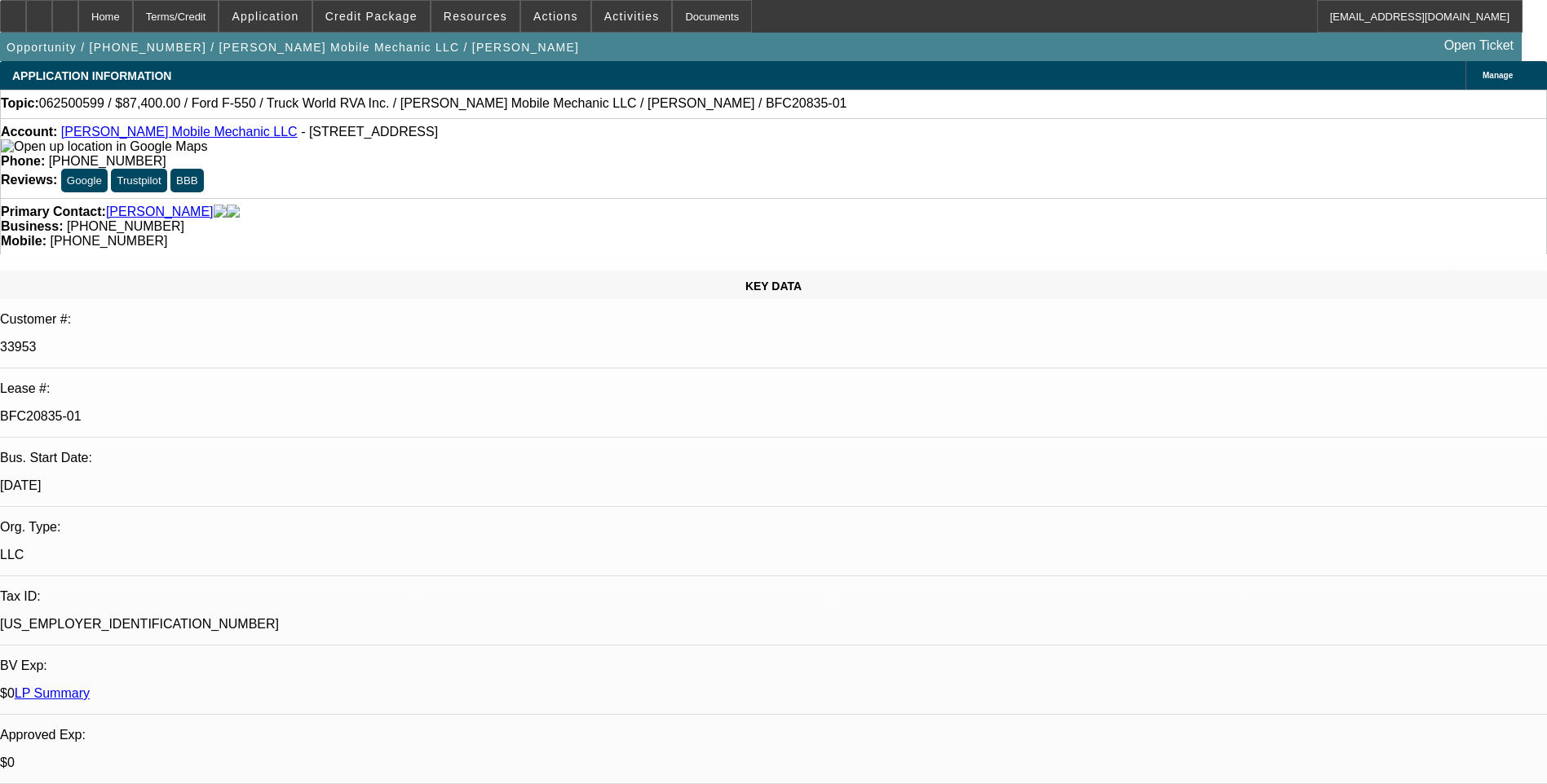
select select "2"
select select "6"
select select "1"
select select "2"
select select "6"
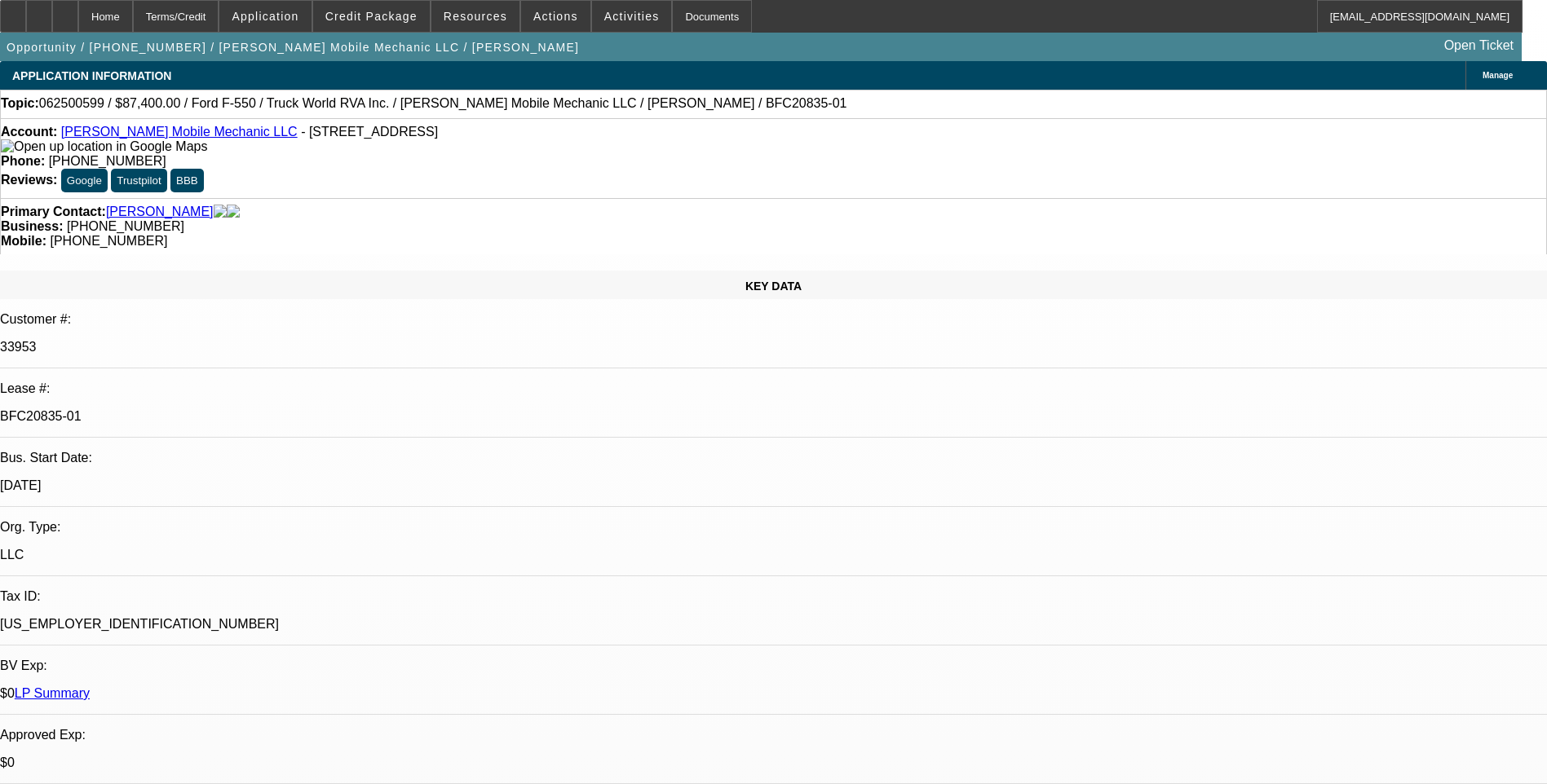
select select "1"
select select "2"
select select "6"
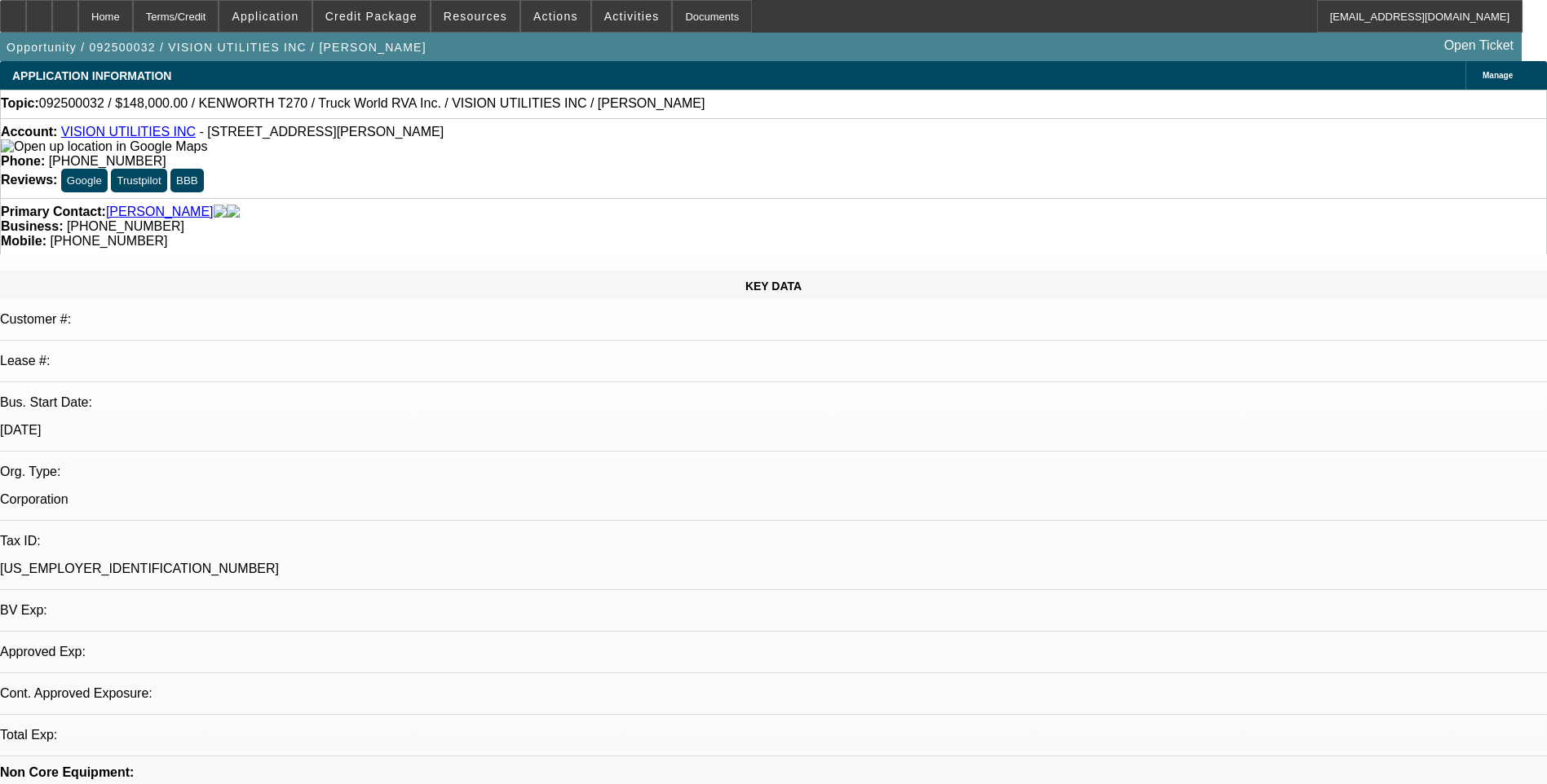
select select "0"
select select "1"
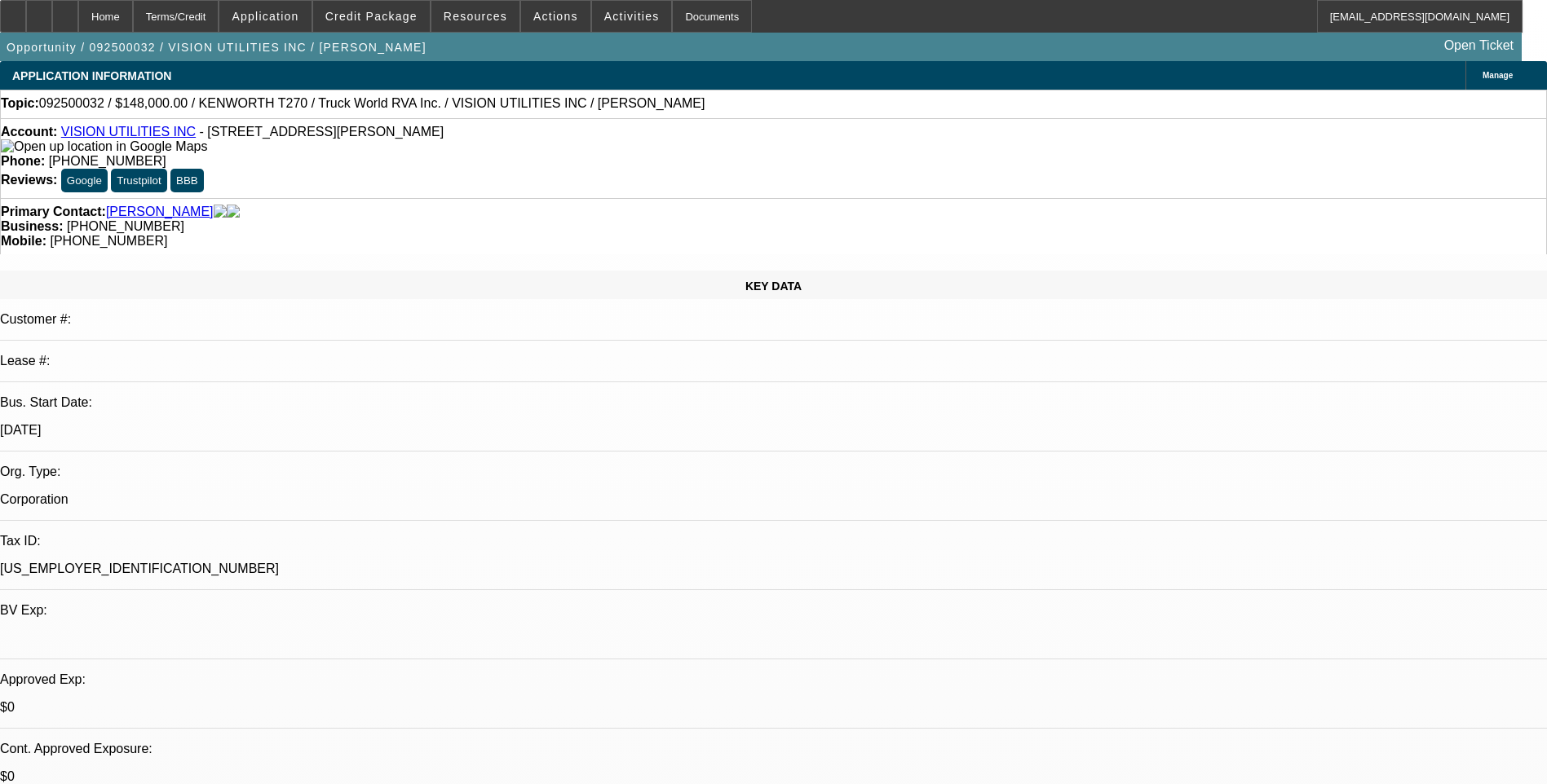
select select "6"
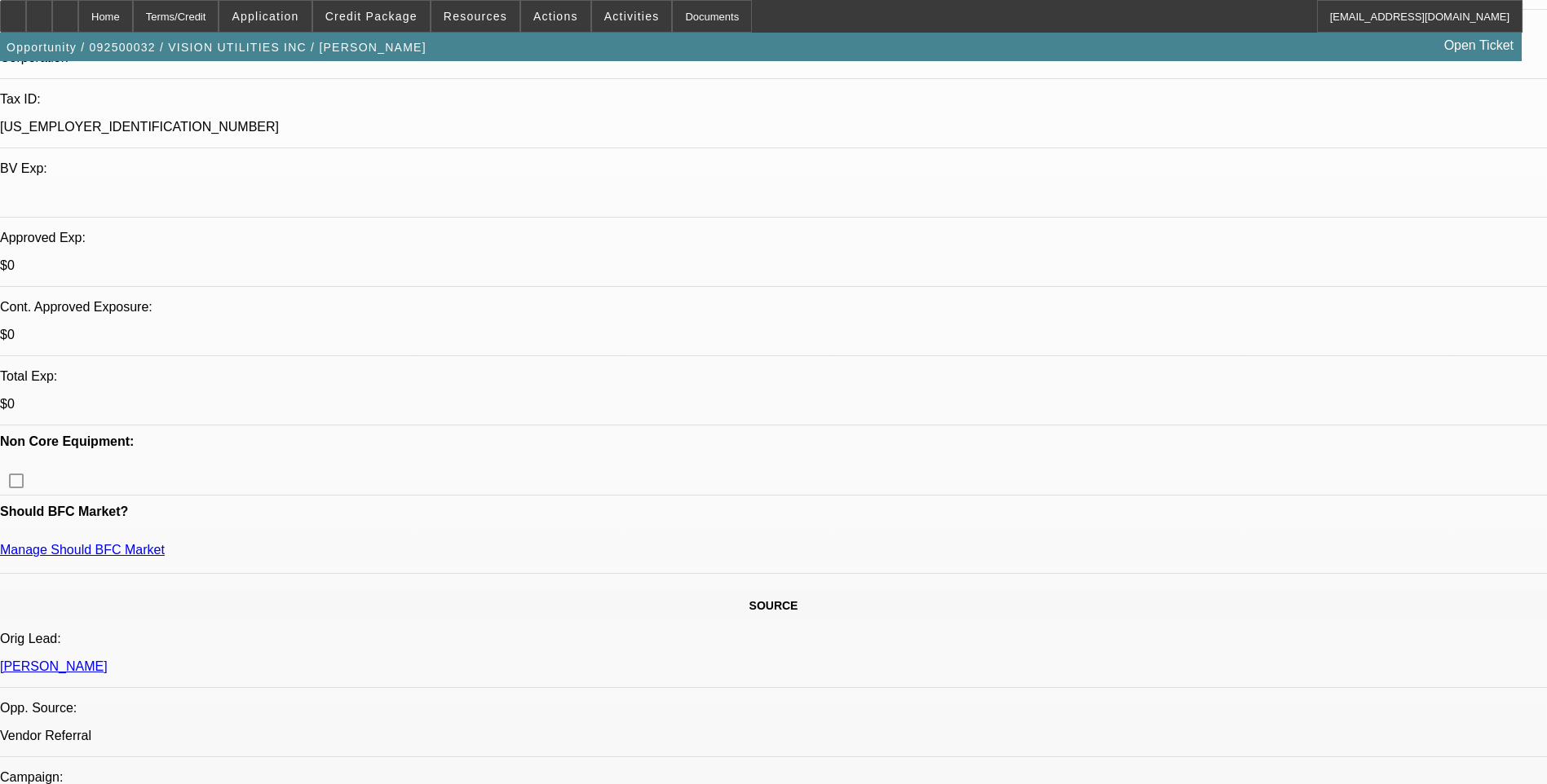
scroll to position [245, 0]
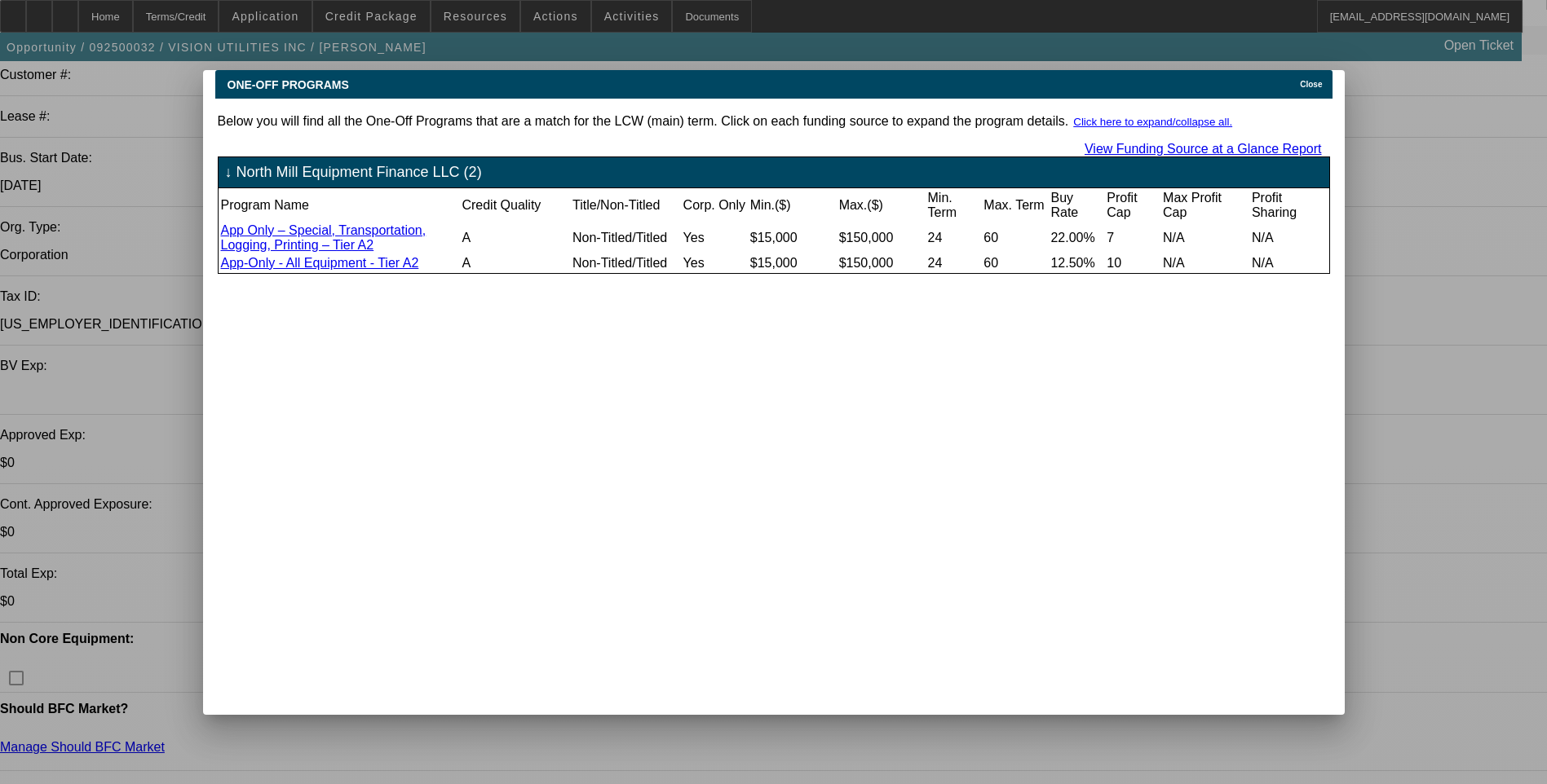
scroll to position [0, 0]
click at [1296, 80] on icon at bounding box center [1296, 84] width 0 height 9
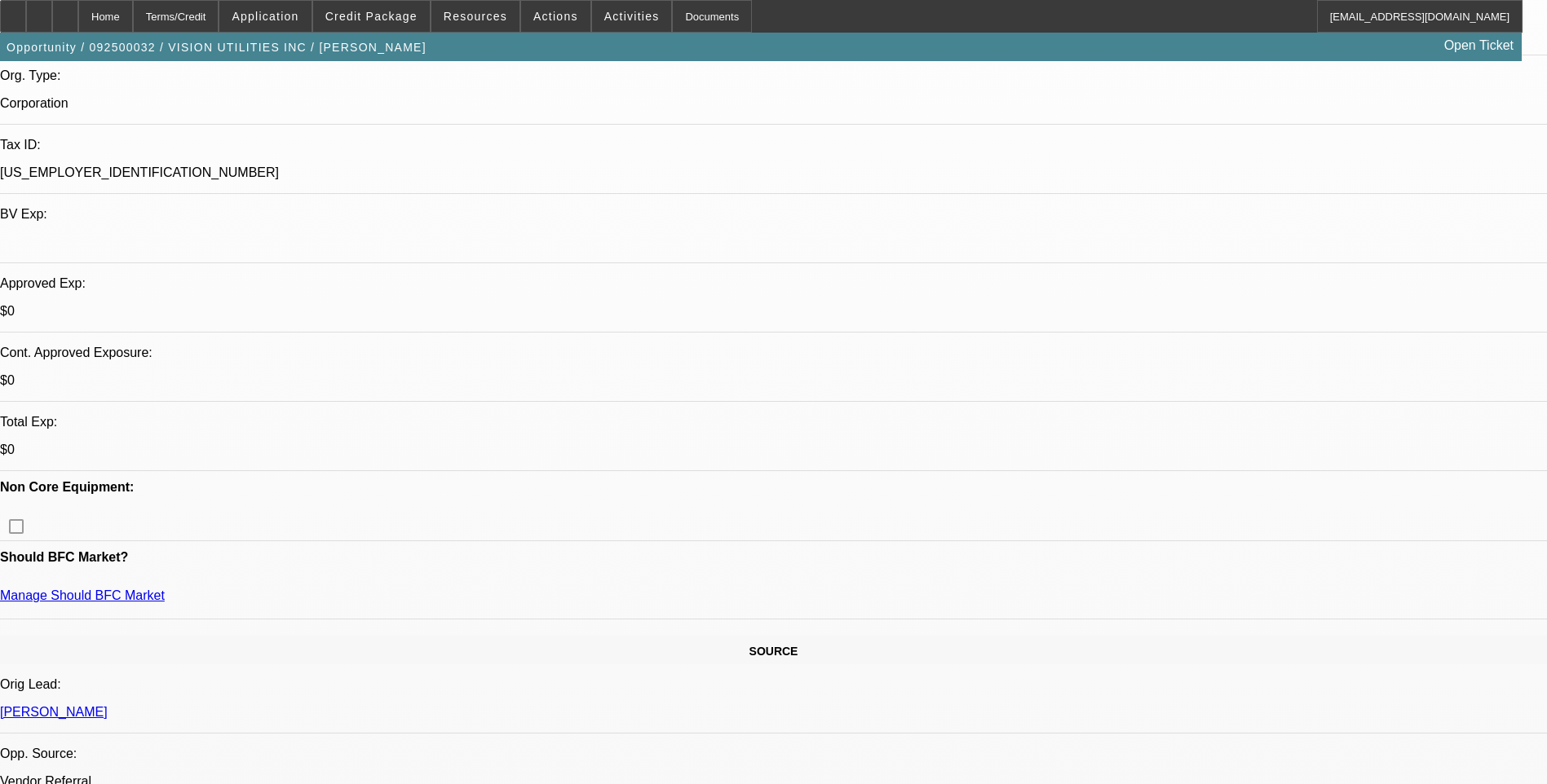
scroll to position [407, 0]
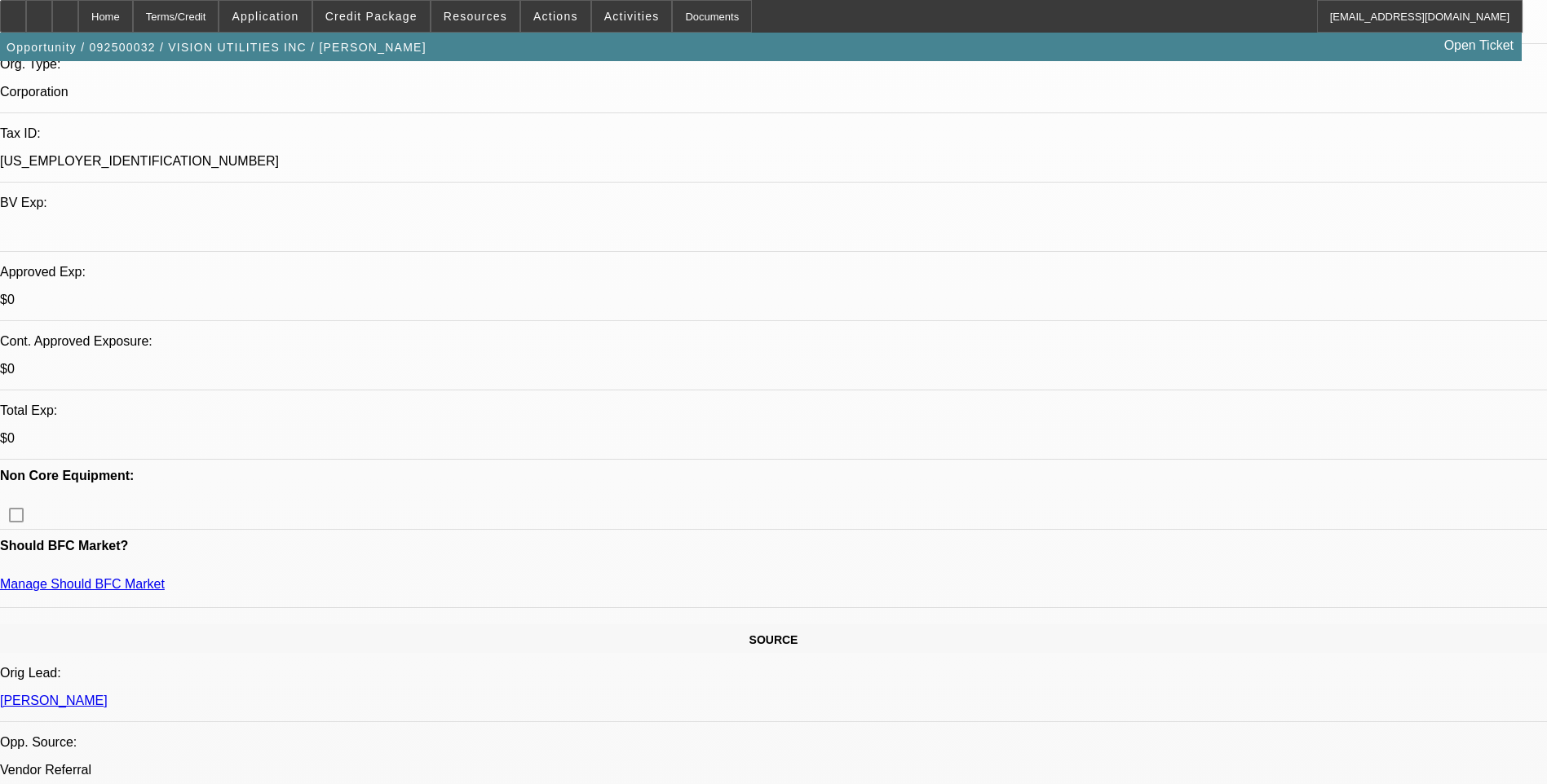
click at [376, 6] on span at bounding box center [371, 16] width 117 height 39
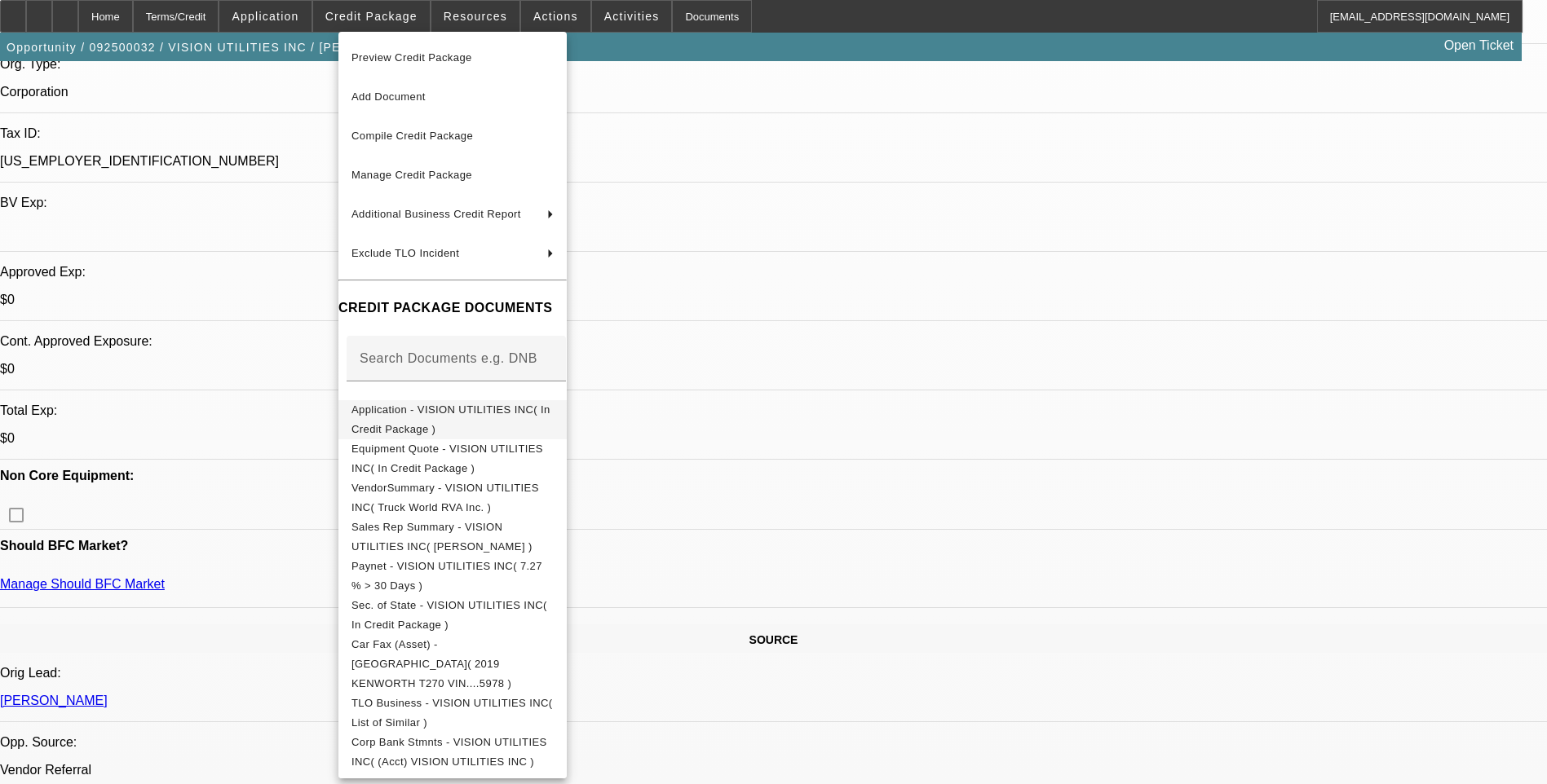
click at [538, 419] on span "Application - VISION UTILITIES INC( In Credit Package )" at bounding box center [451, 419] width 199 height 32
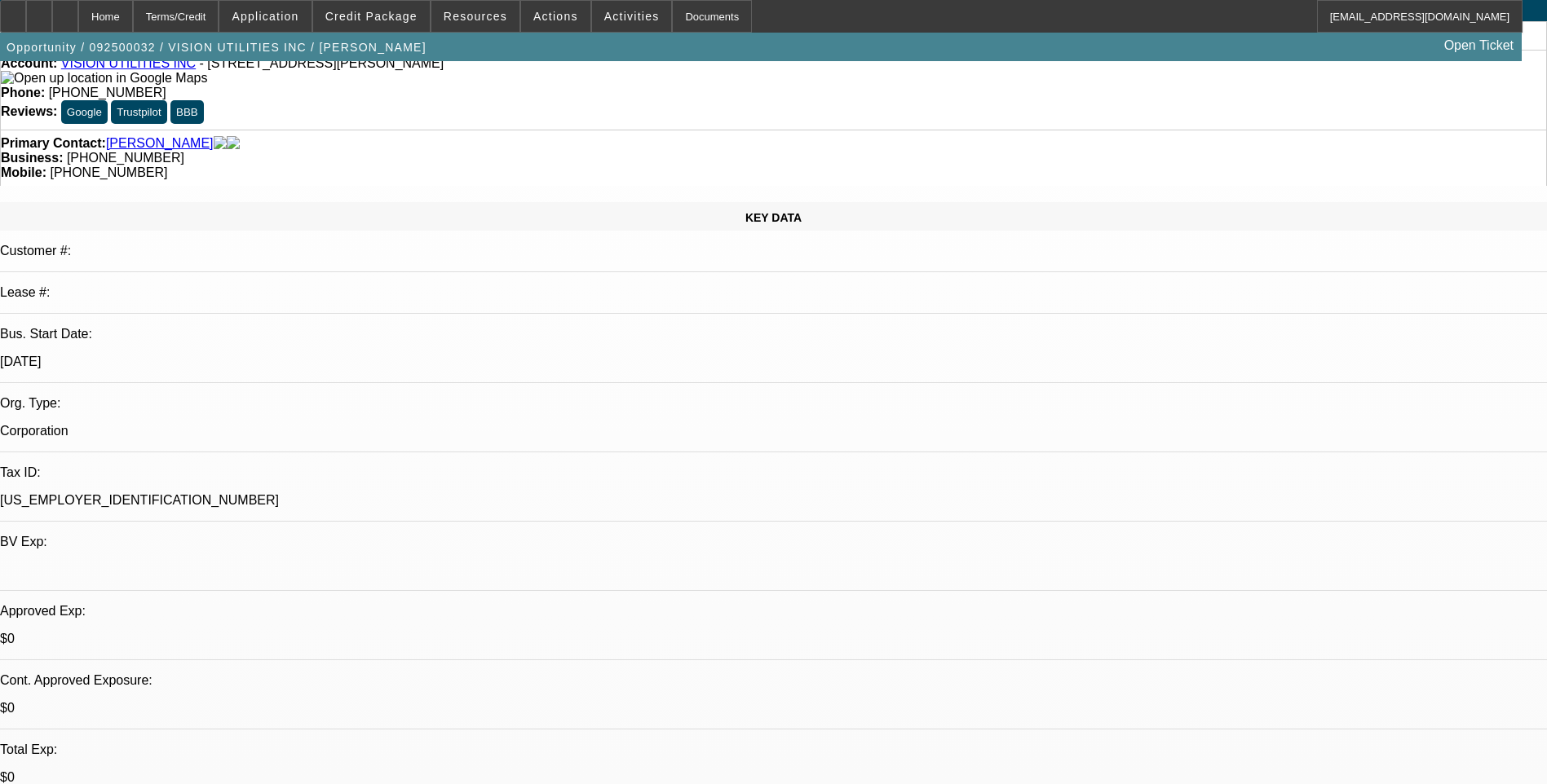
scroll to position [0, 0]
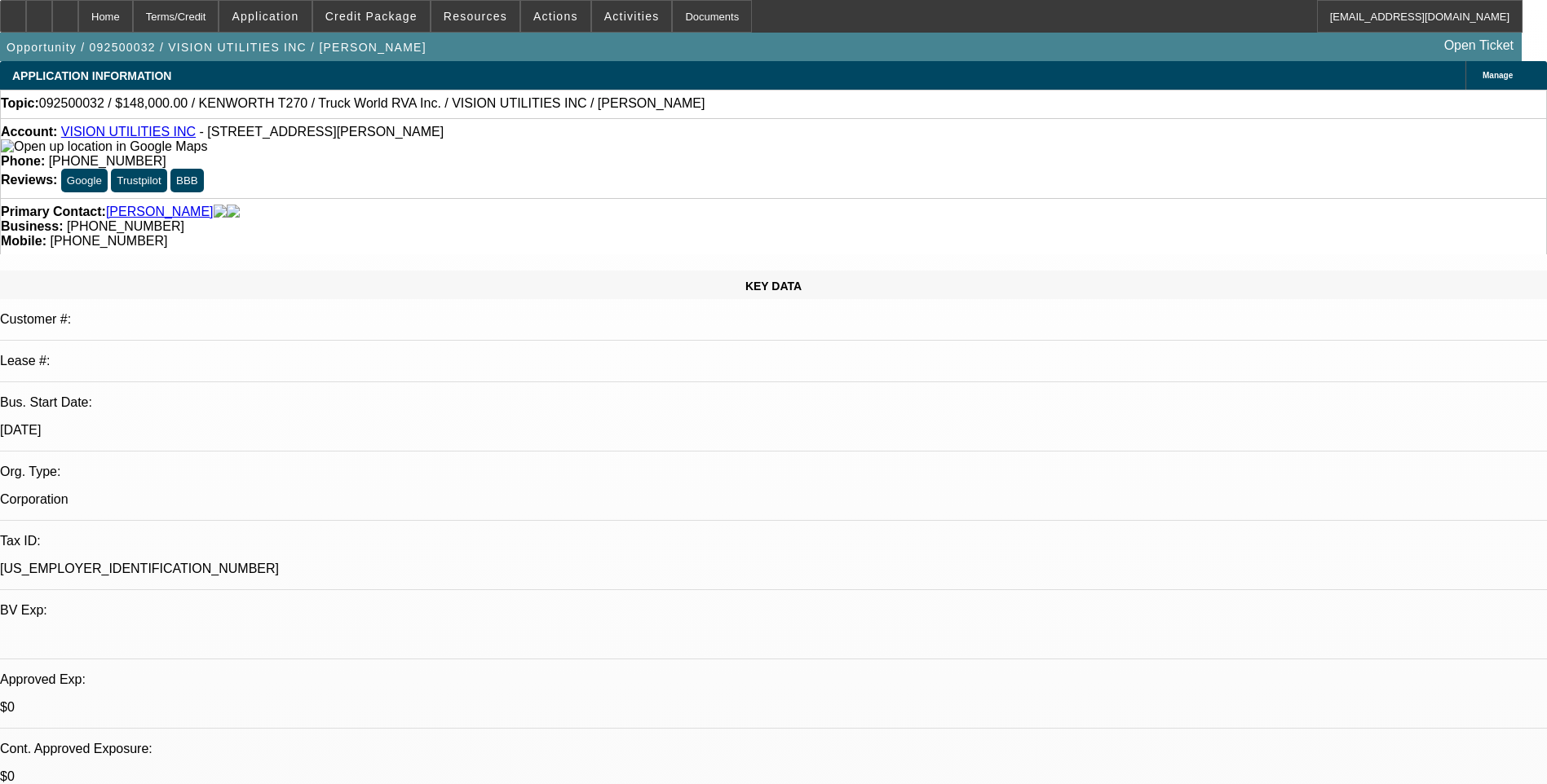
click at [198, 16] on div "Terms/Credit" at bounding box center [175, 16] width 86 height 32
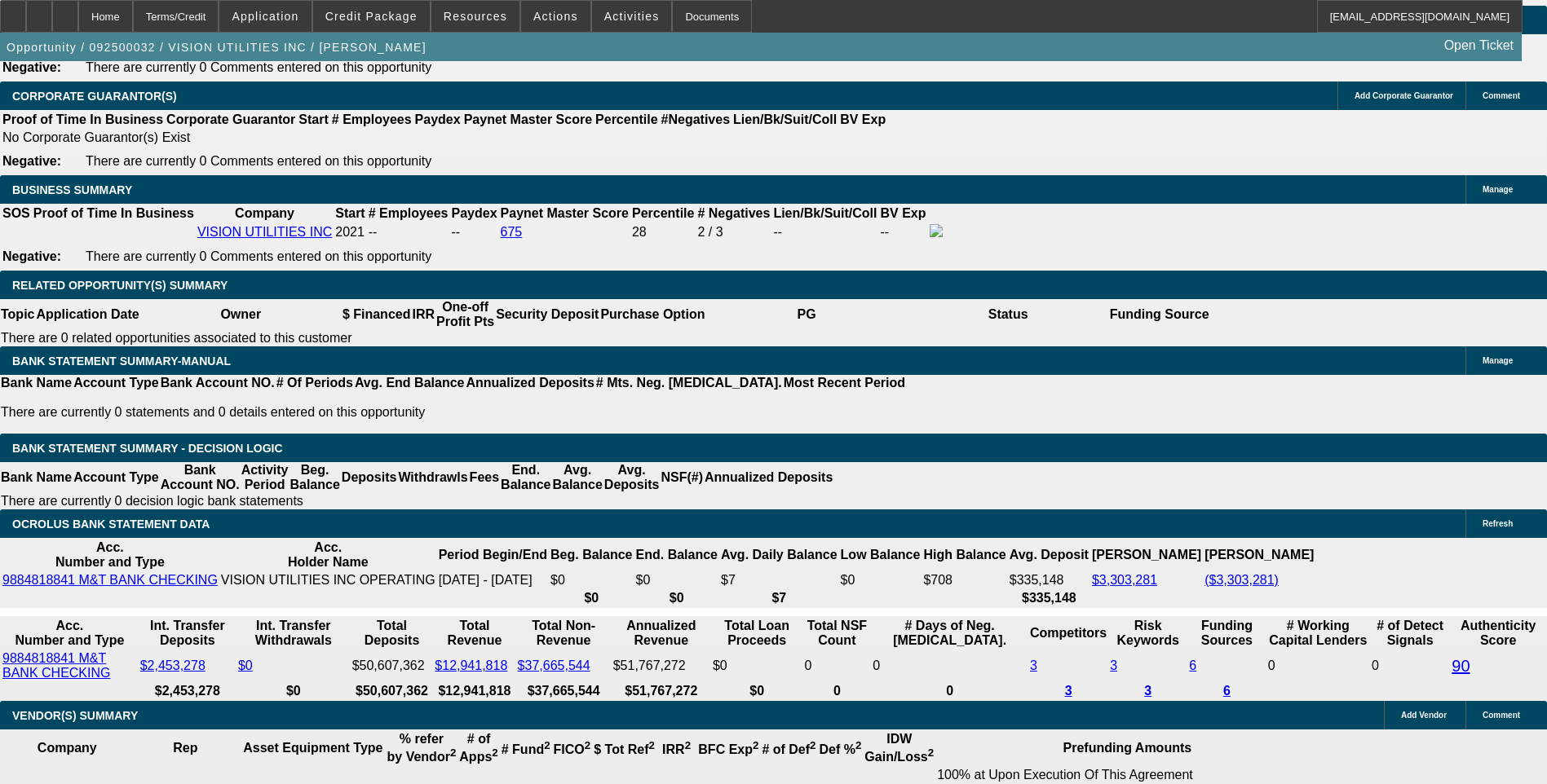
scroll to position [2375, 0]
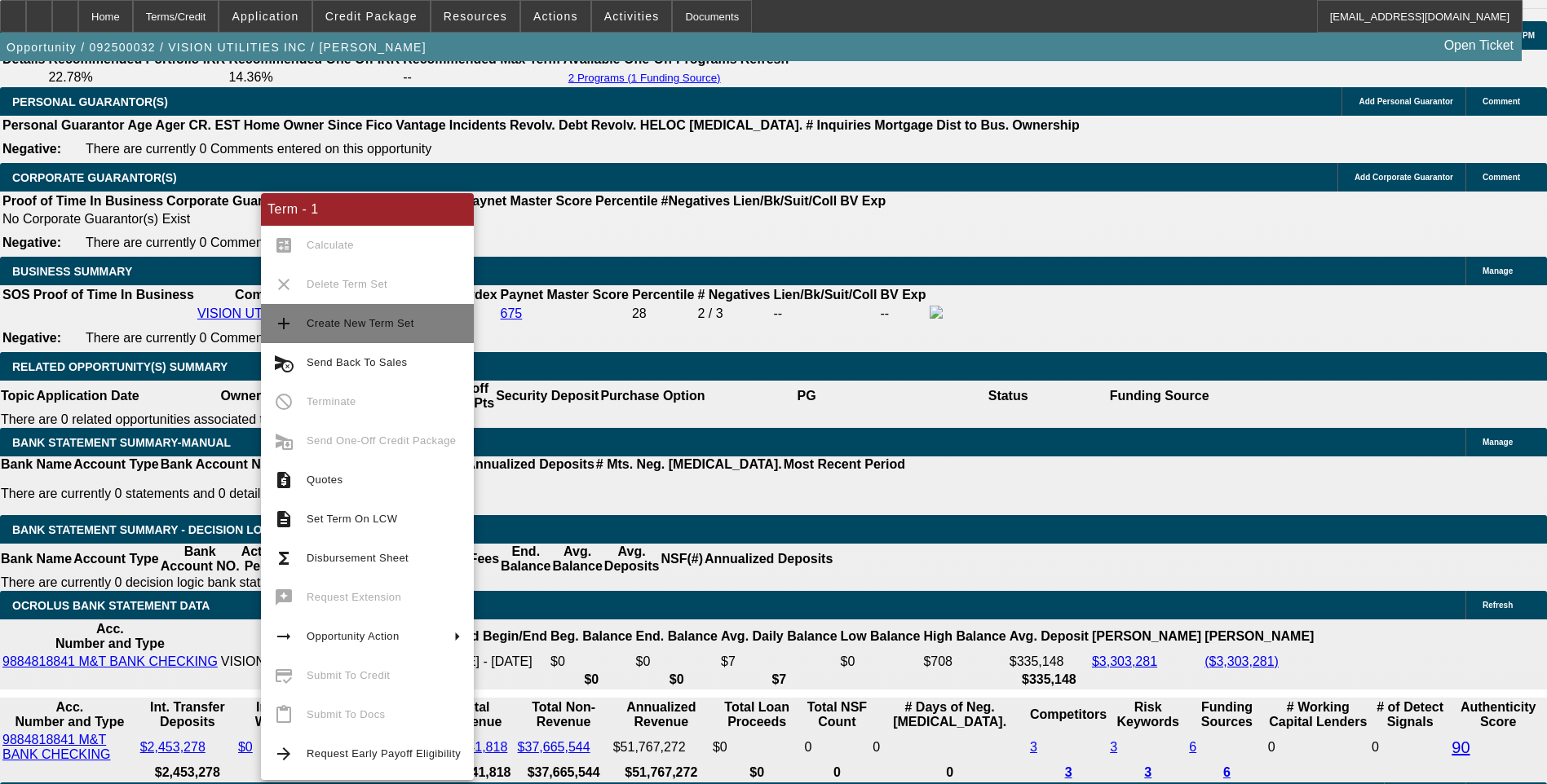
click at [352, 320] on span "Create New Term Set" at bounding box center [360, 323] width 108 height 12
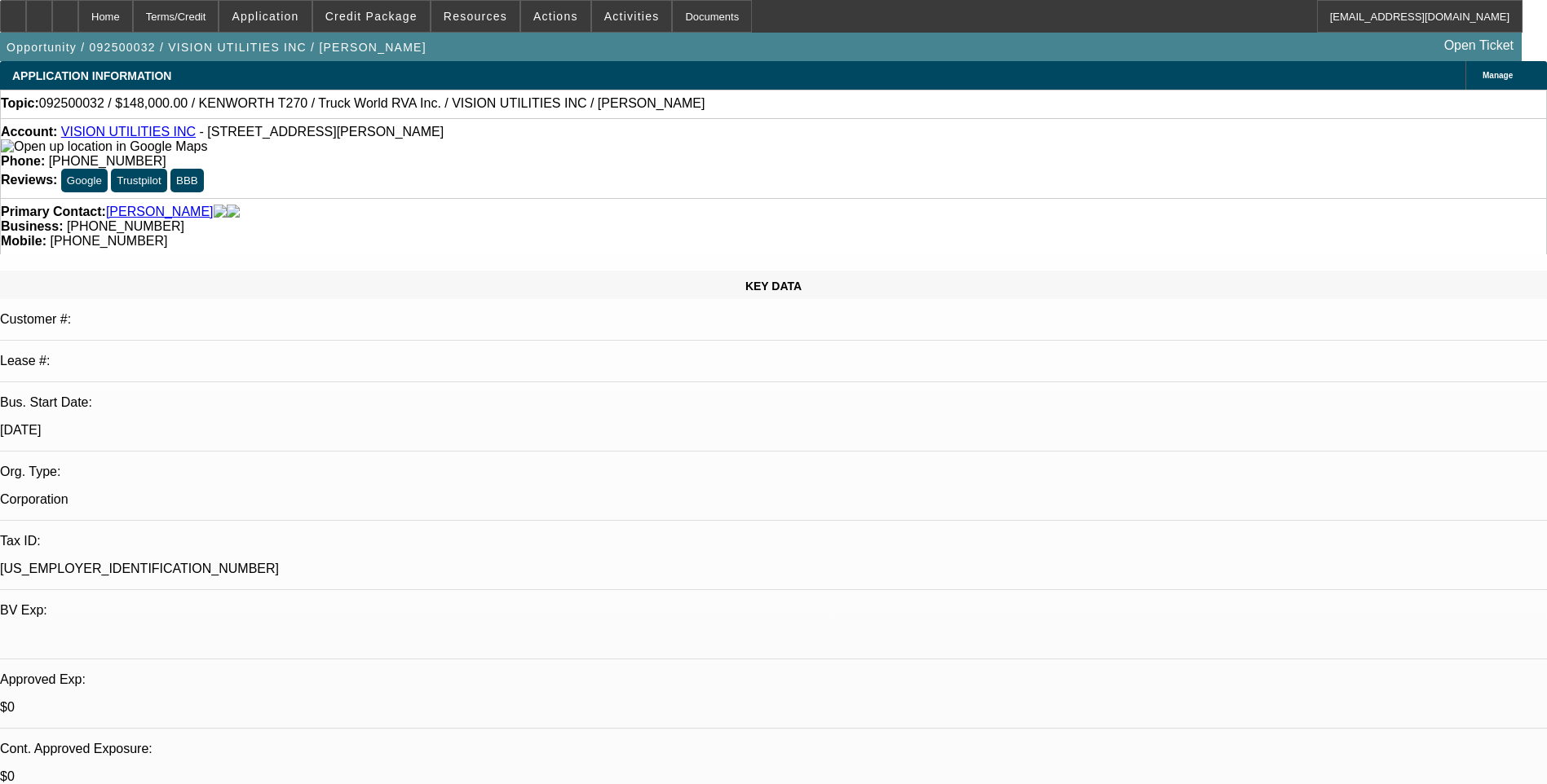
select select "0"
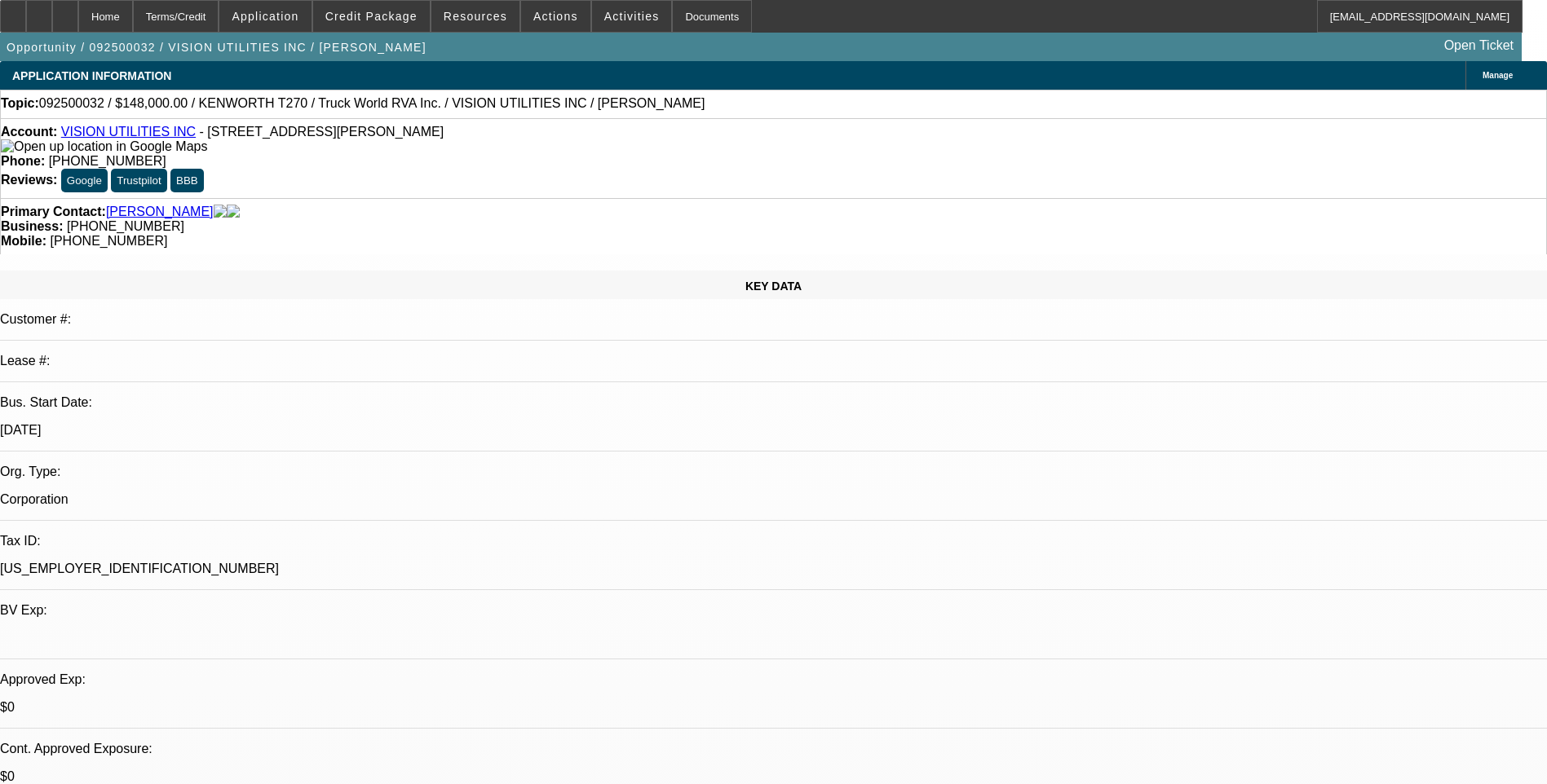
select select "0"
select select "1"
select select "6"
select select "1"
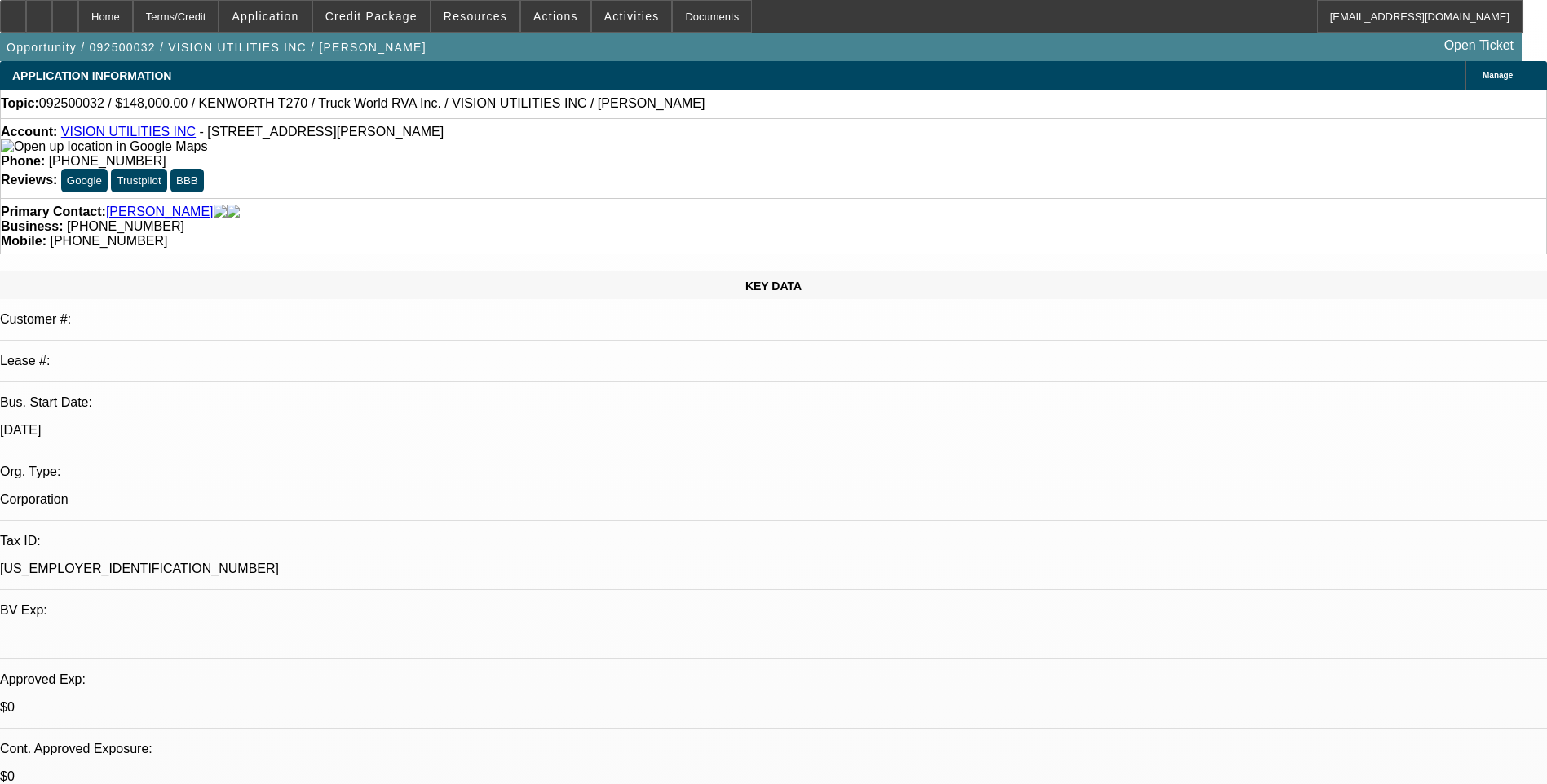
select select "1"
select select "6"
click at [219, 20] on div "Terms/Credit" at bounding box center [175, 16] width 86 height 32
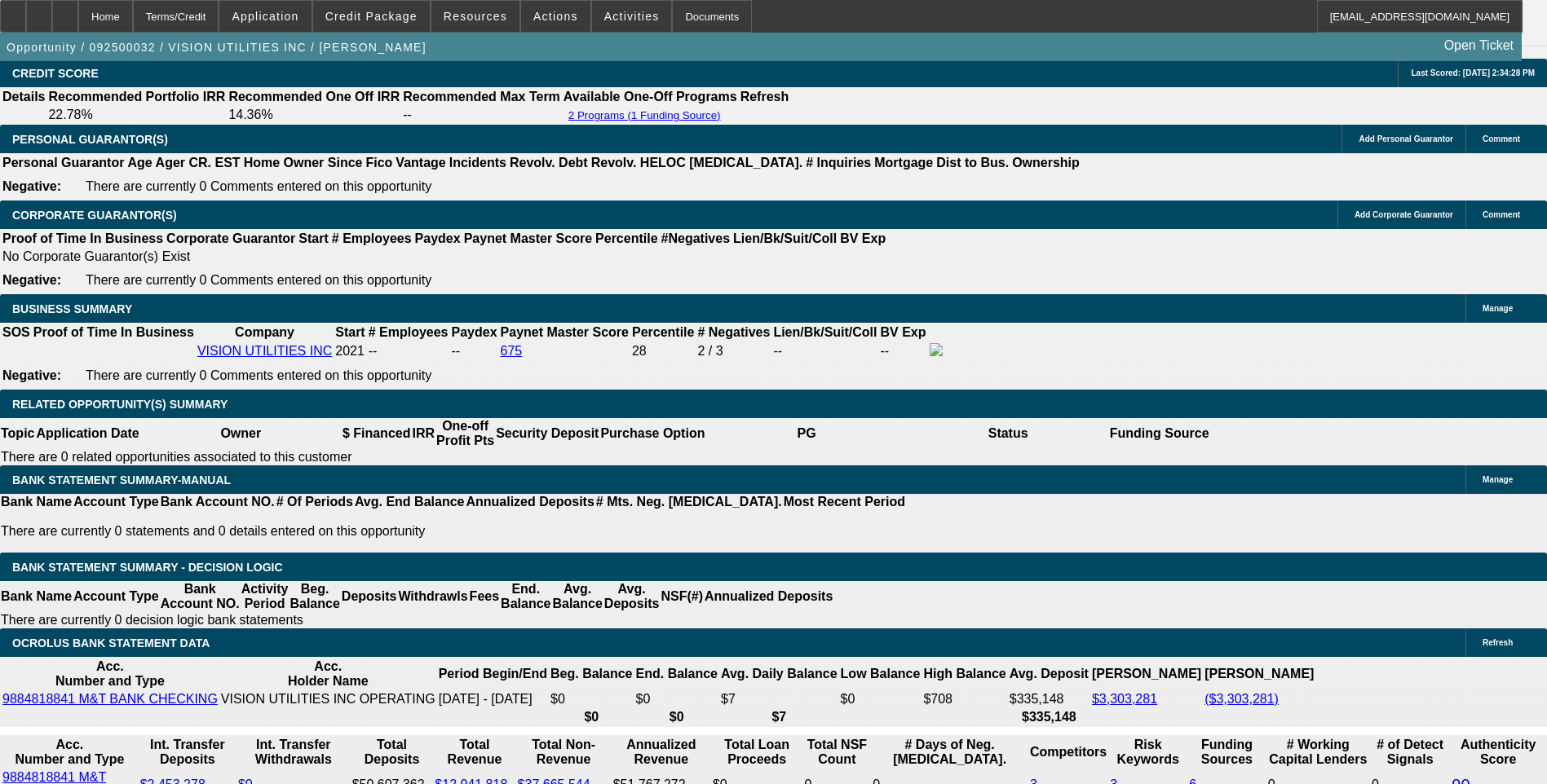
scroll to position [2375, 0]
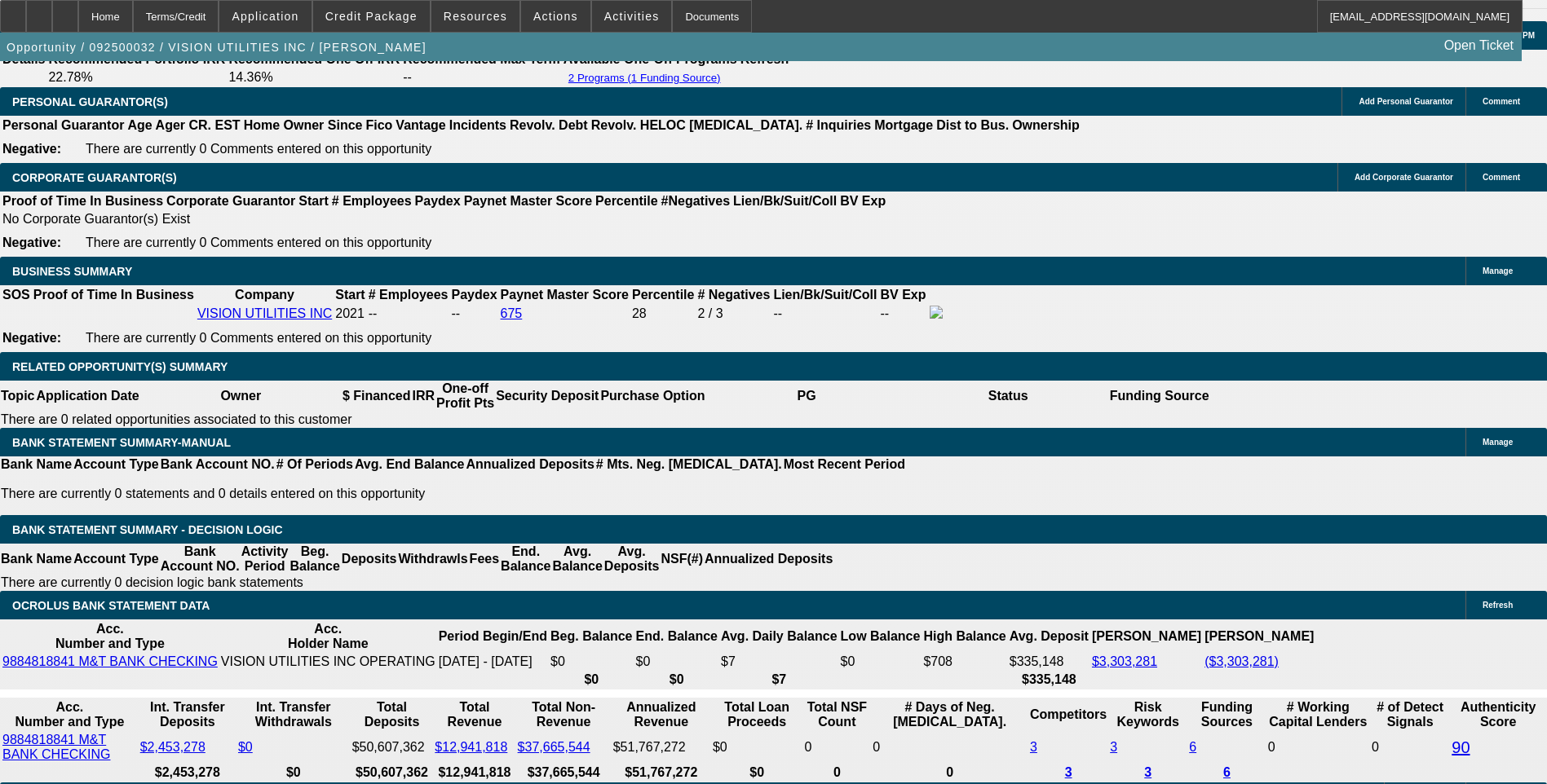
select select "0.1"
type input "$14,800.00"
type input "UNKNOWN"
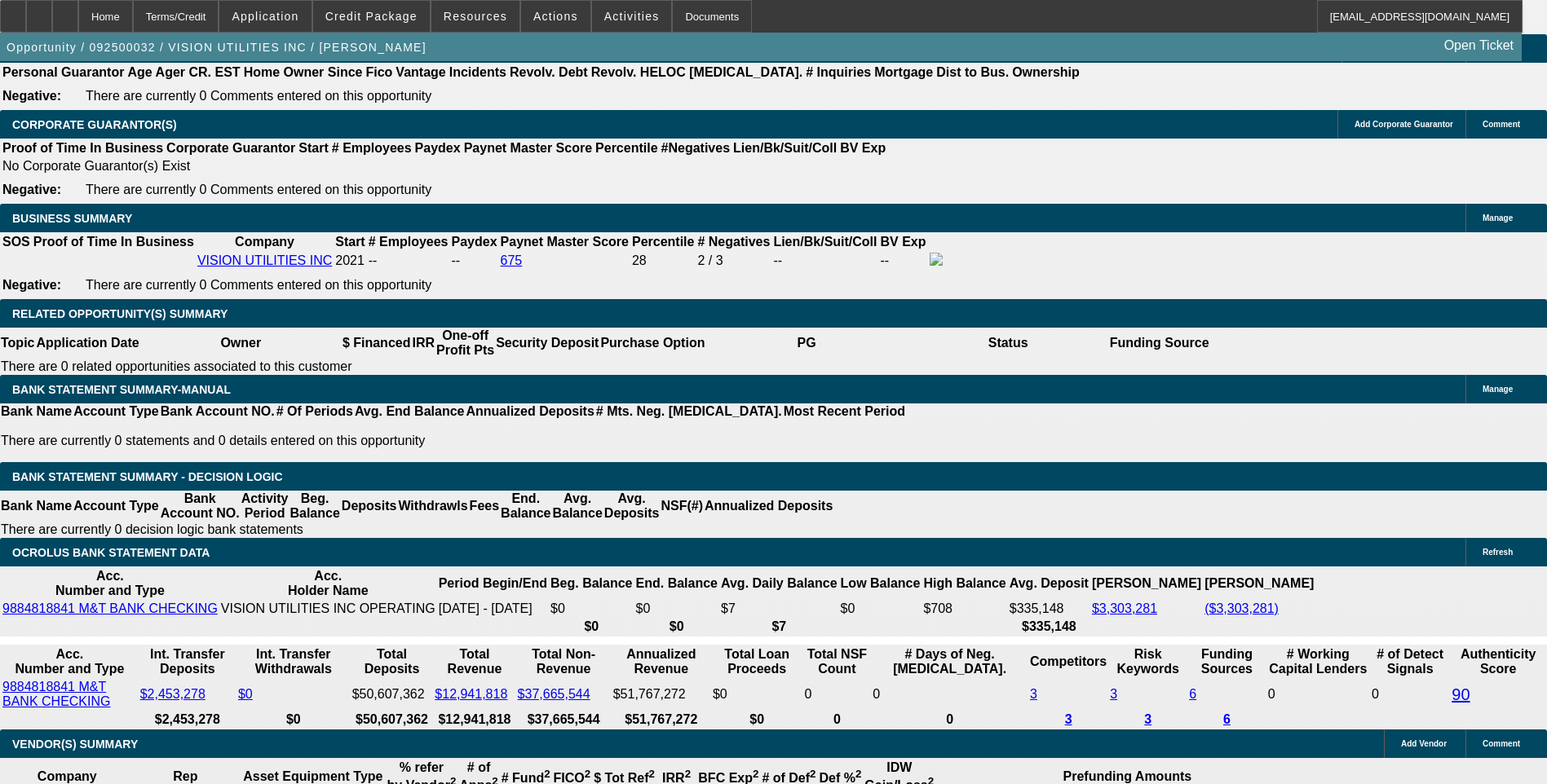
scroll to position [2457, 0]
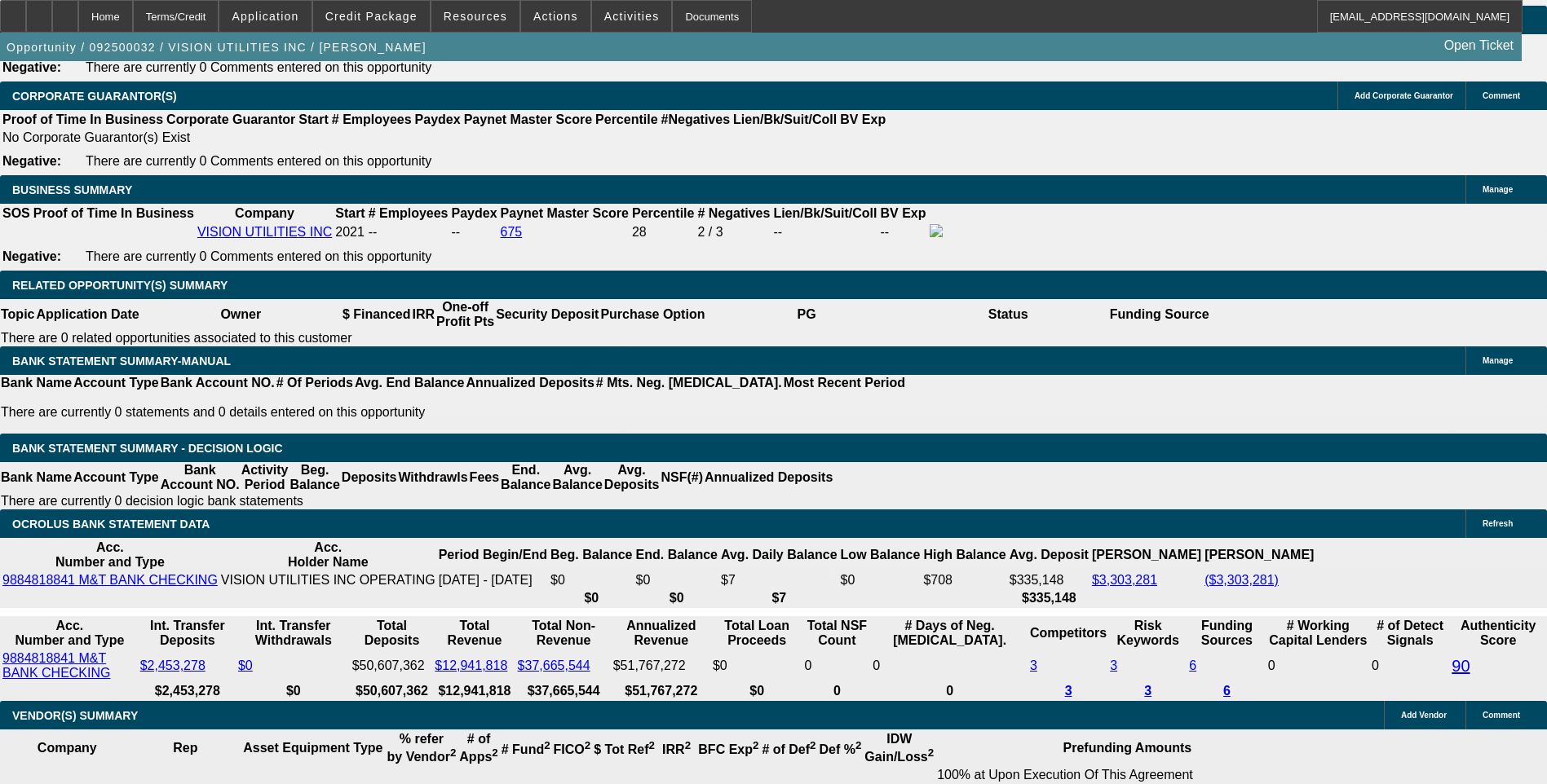
type input "275"
type input "8.9"
type input "27"
type input "2760"
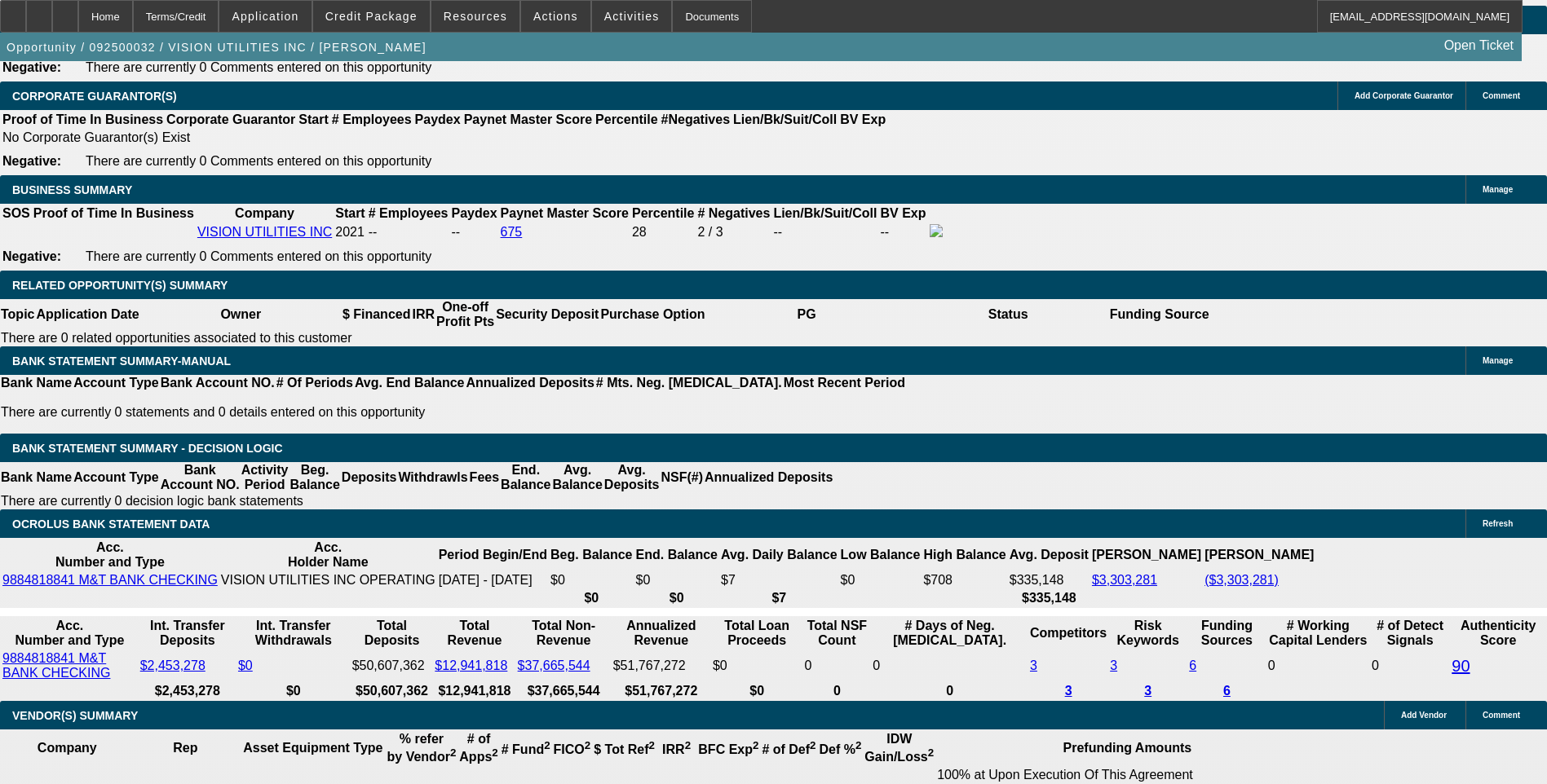
type input "8.9"
type input "$2,760.00"
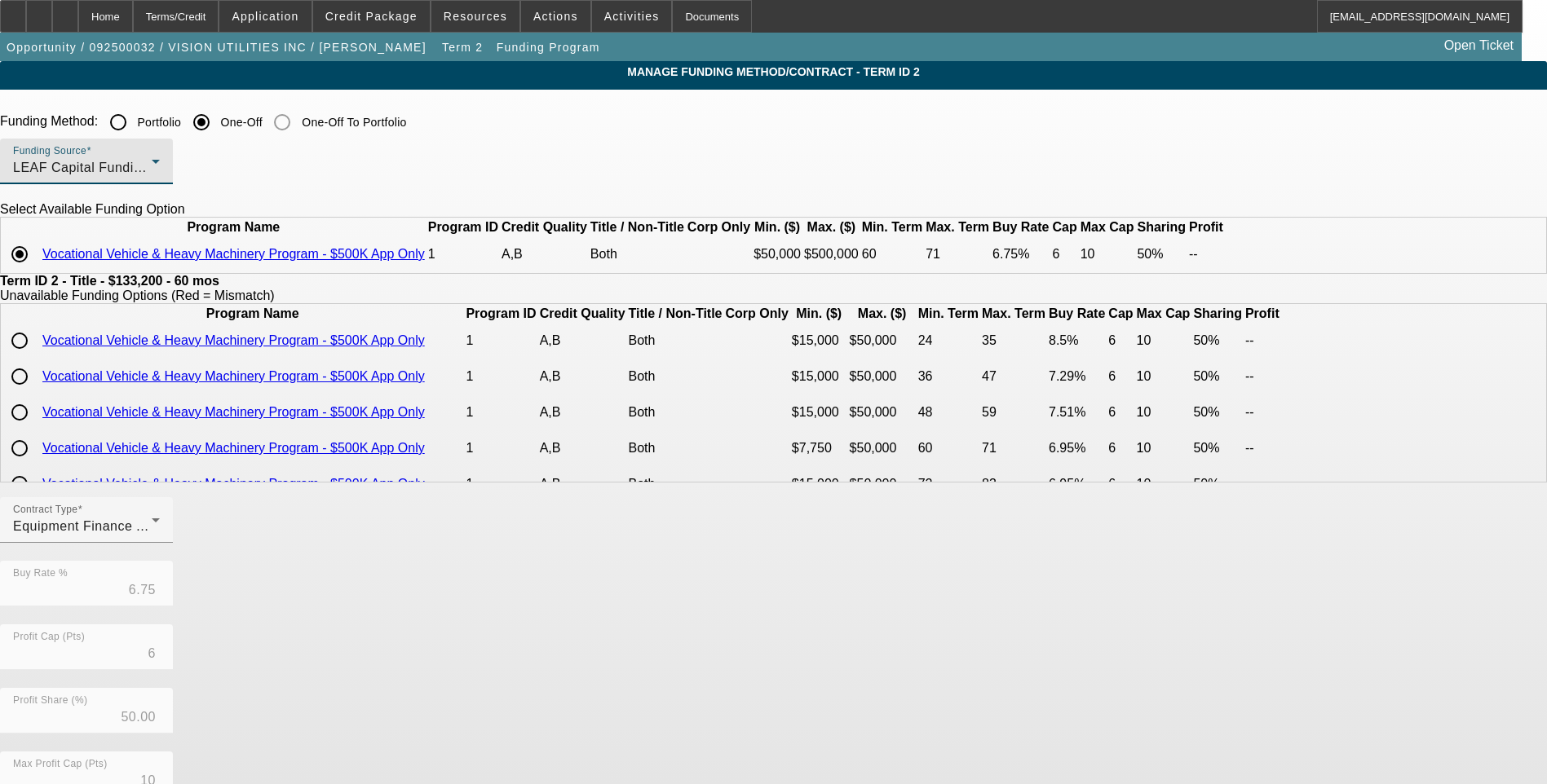
click at [151, 167] on div "LEAF Capital Funding, LLC" at bounding box center [82, 167] width 138 height 19
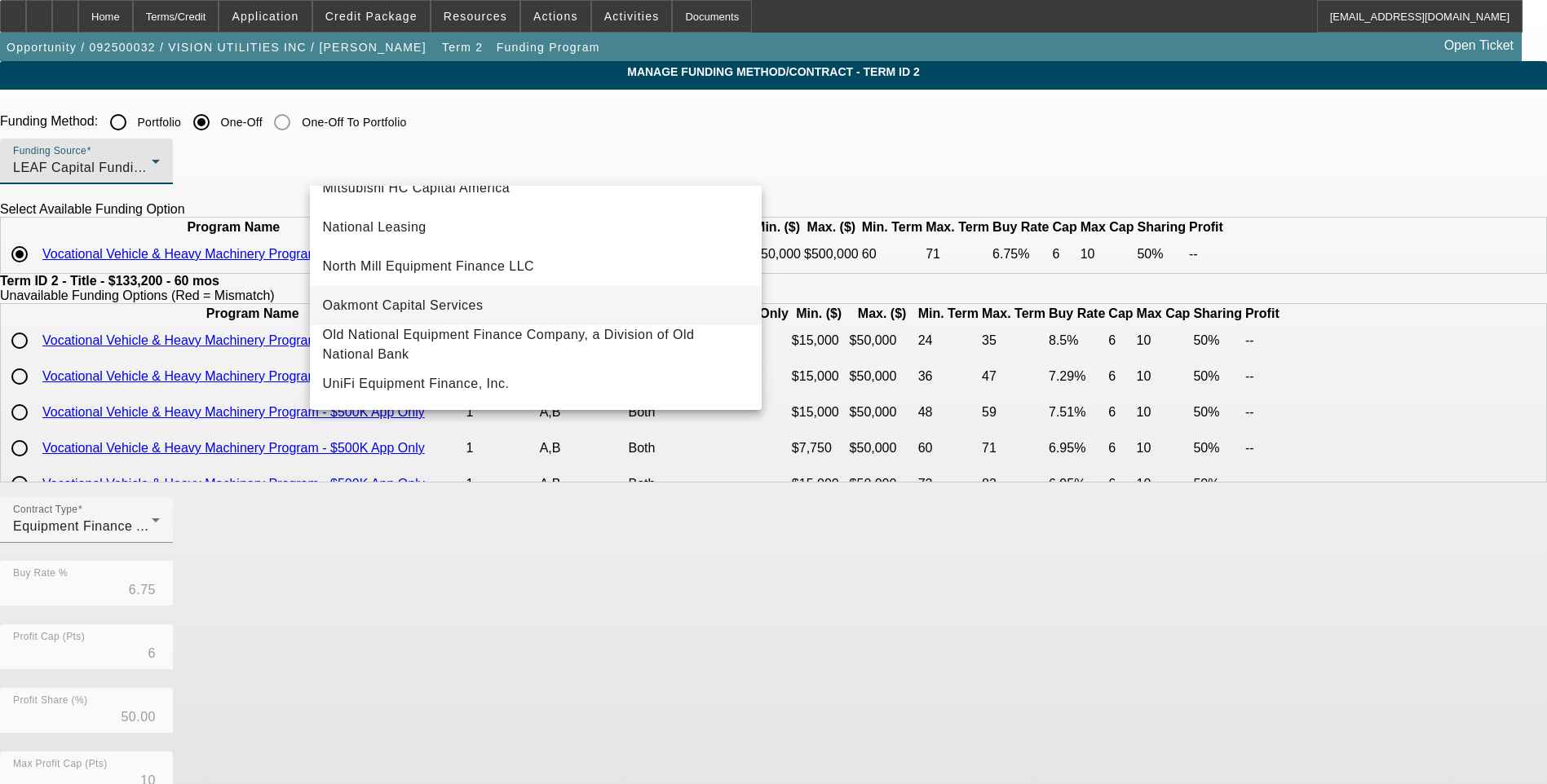
scroll to position [462, 0]
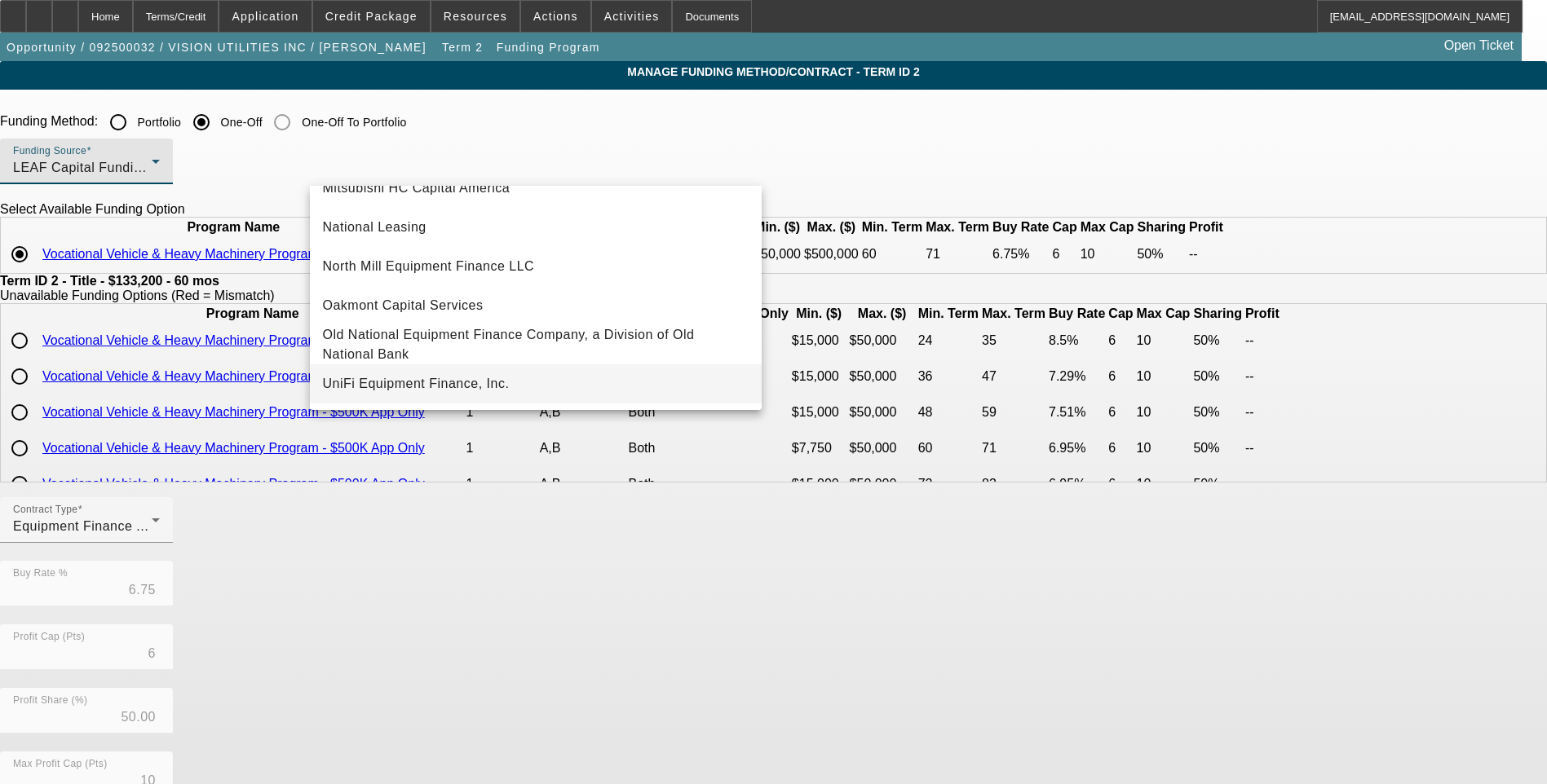
click at [467, 388] on span "UniFi Equipment Finance, Inc." at bounding box center [416, 383] width 187 height 19
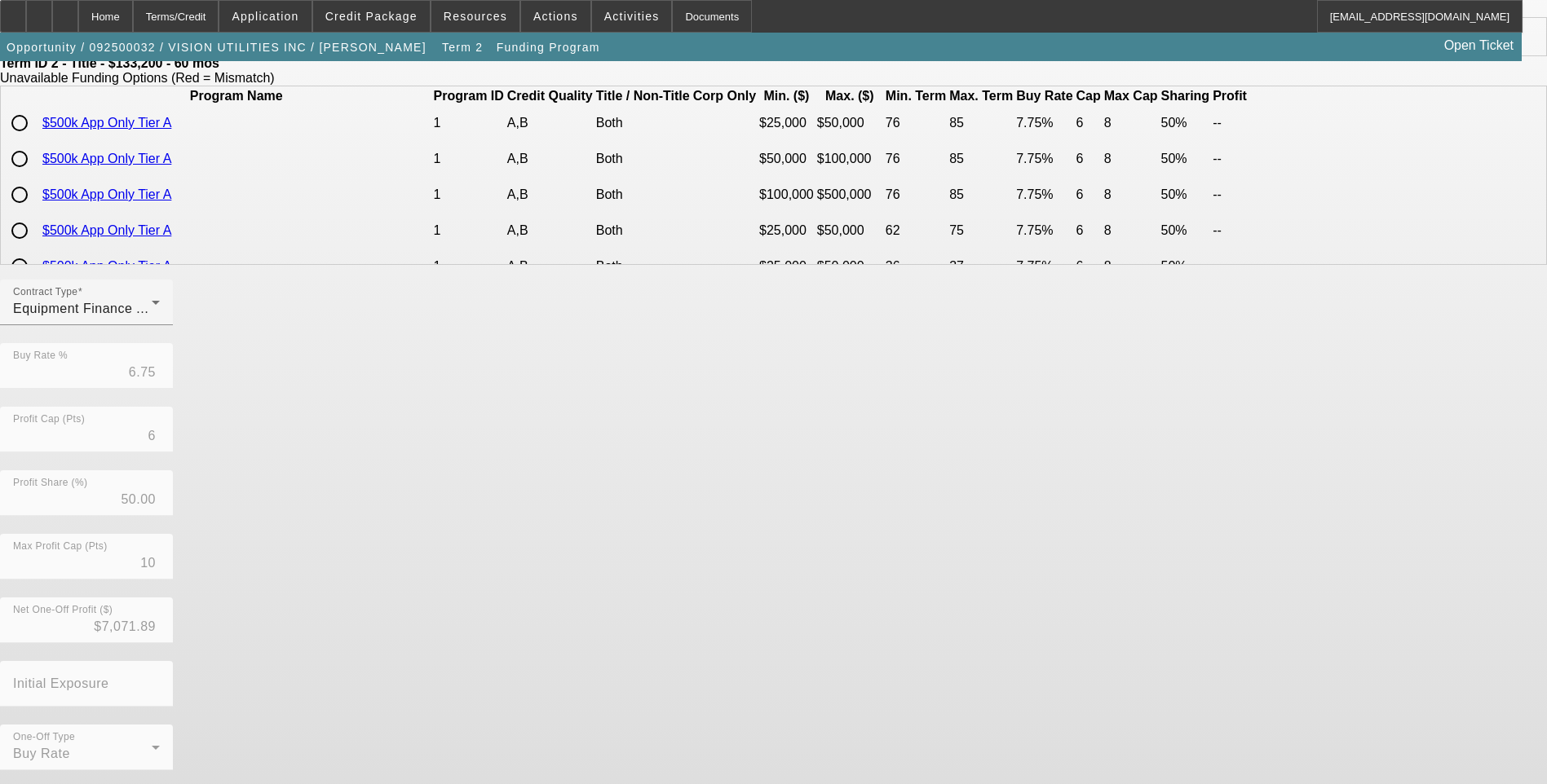
scroll to position [219, 0]
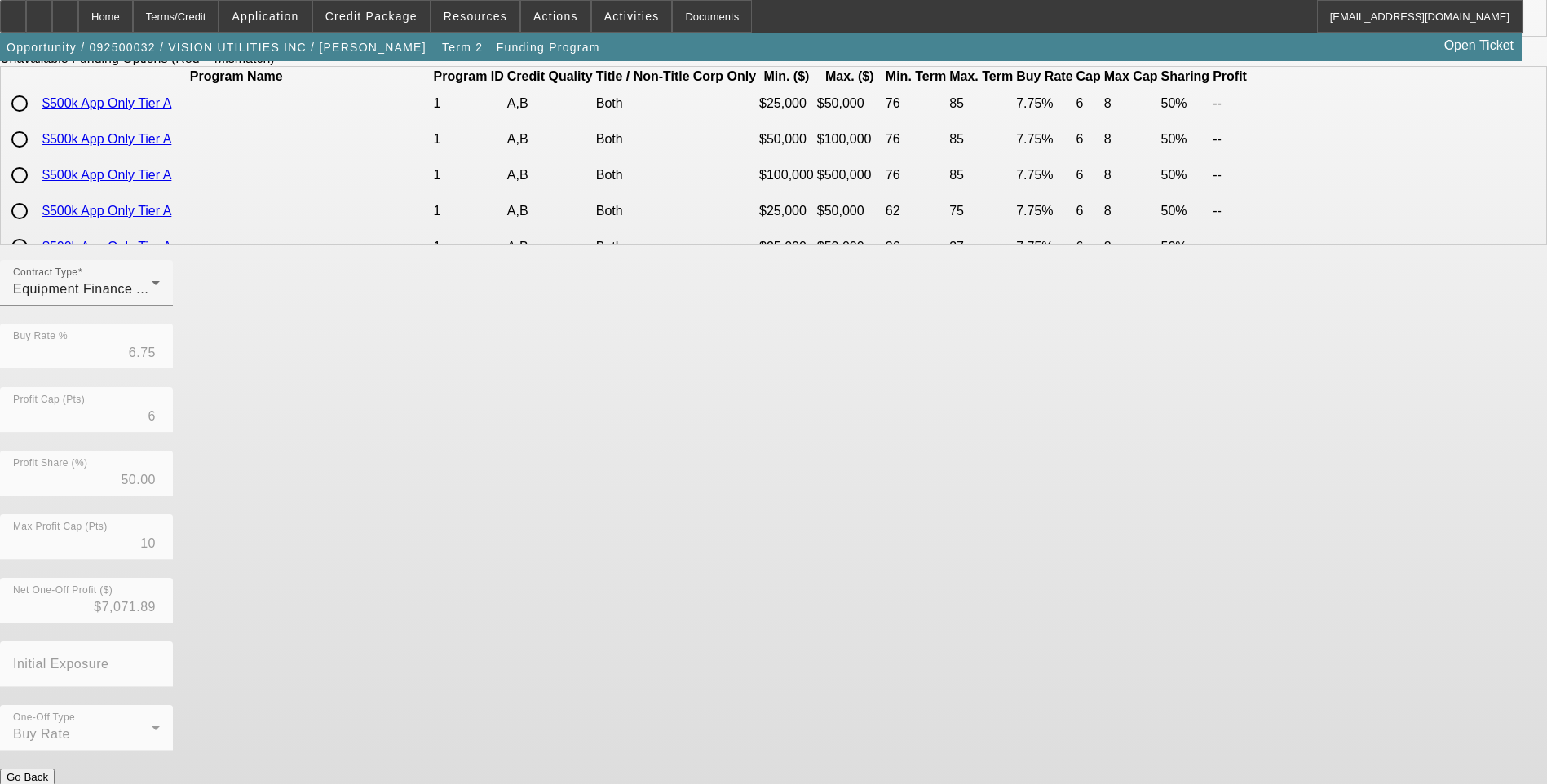
click at [55, 768] on button "Go Back" at bounding box center [27, 777] width 55 height 17
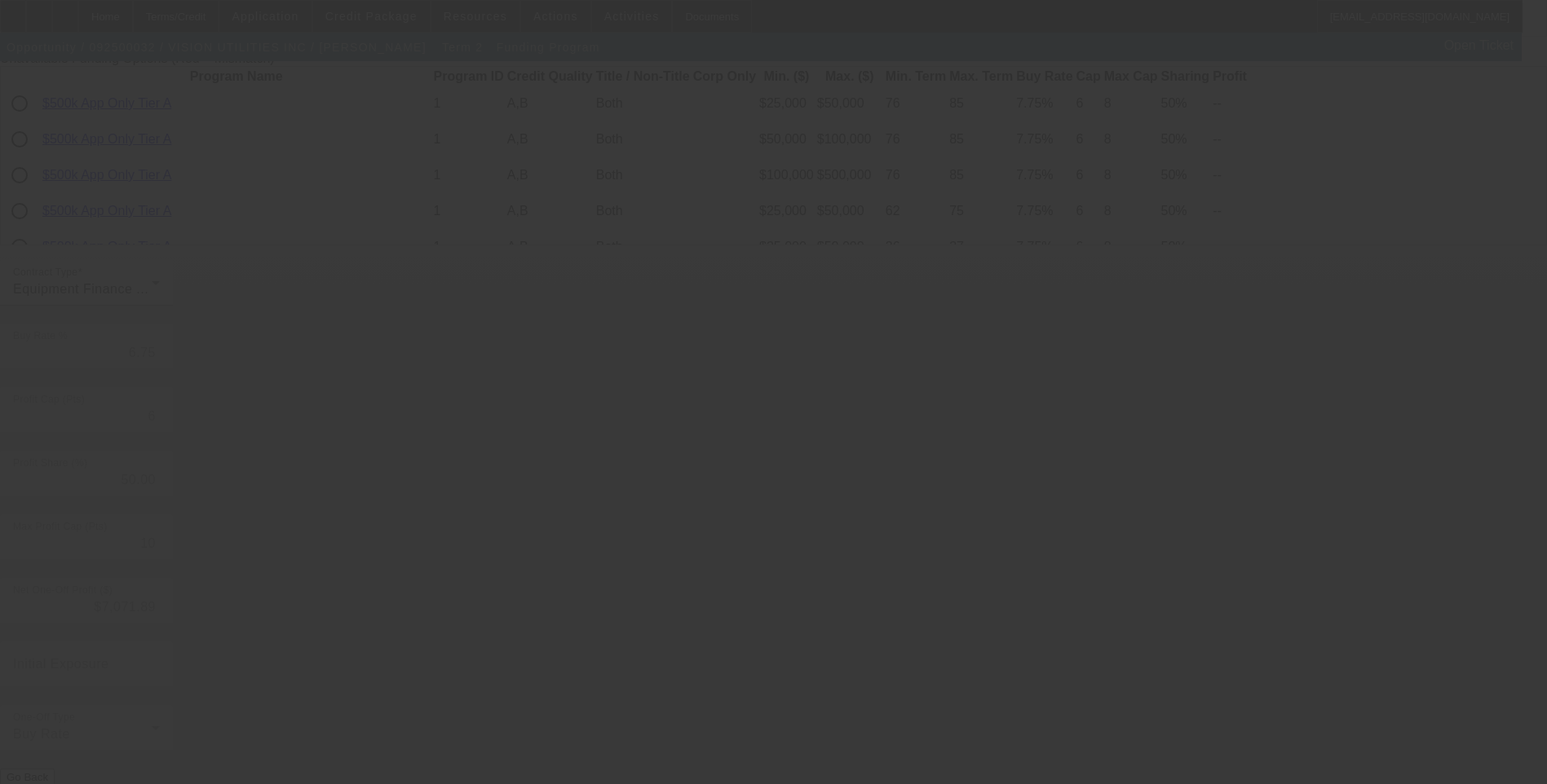
scroll to position [0, 0]
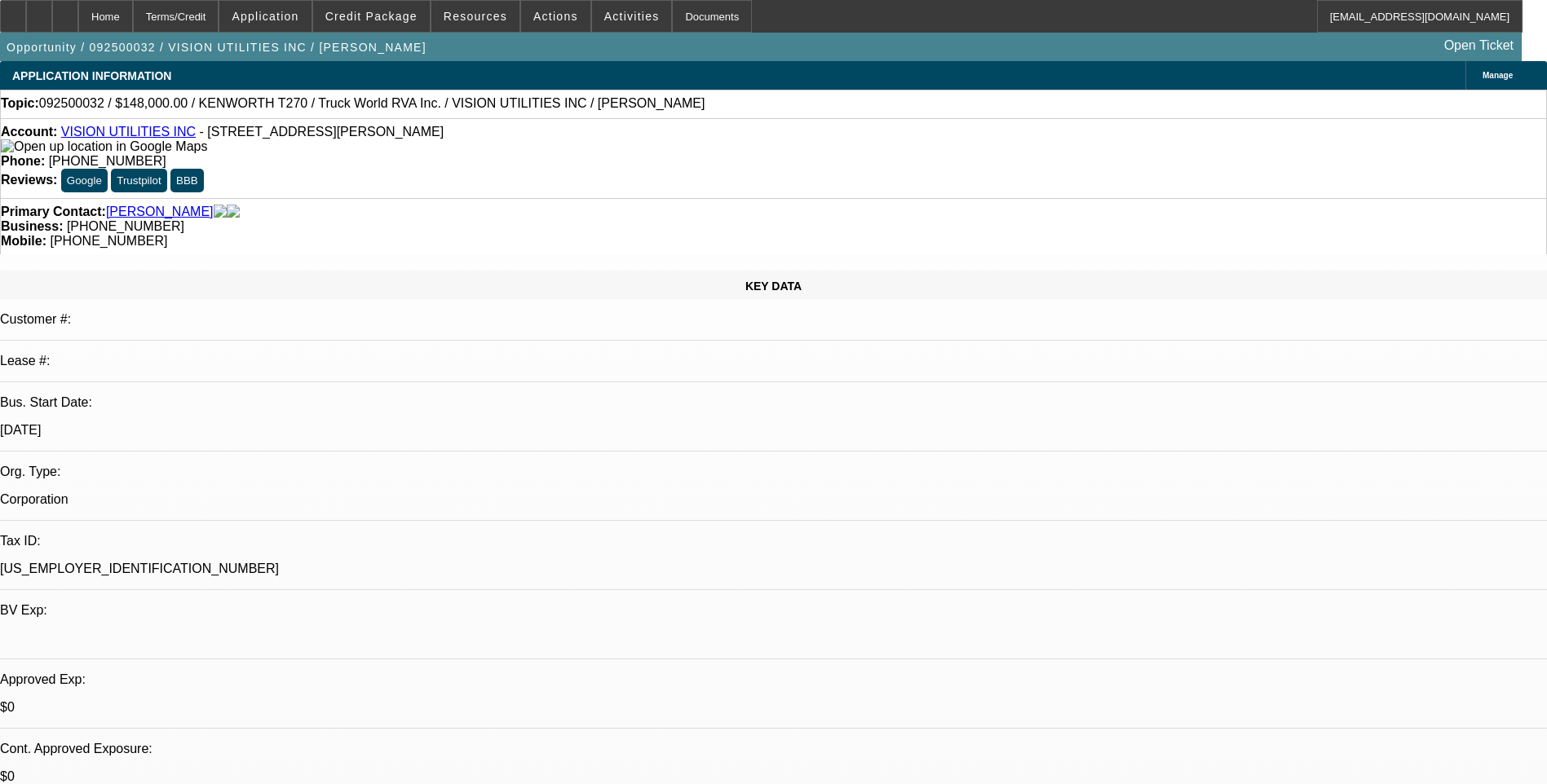
select select "0.1"
select select "0"
select select "6"
select select "0"
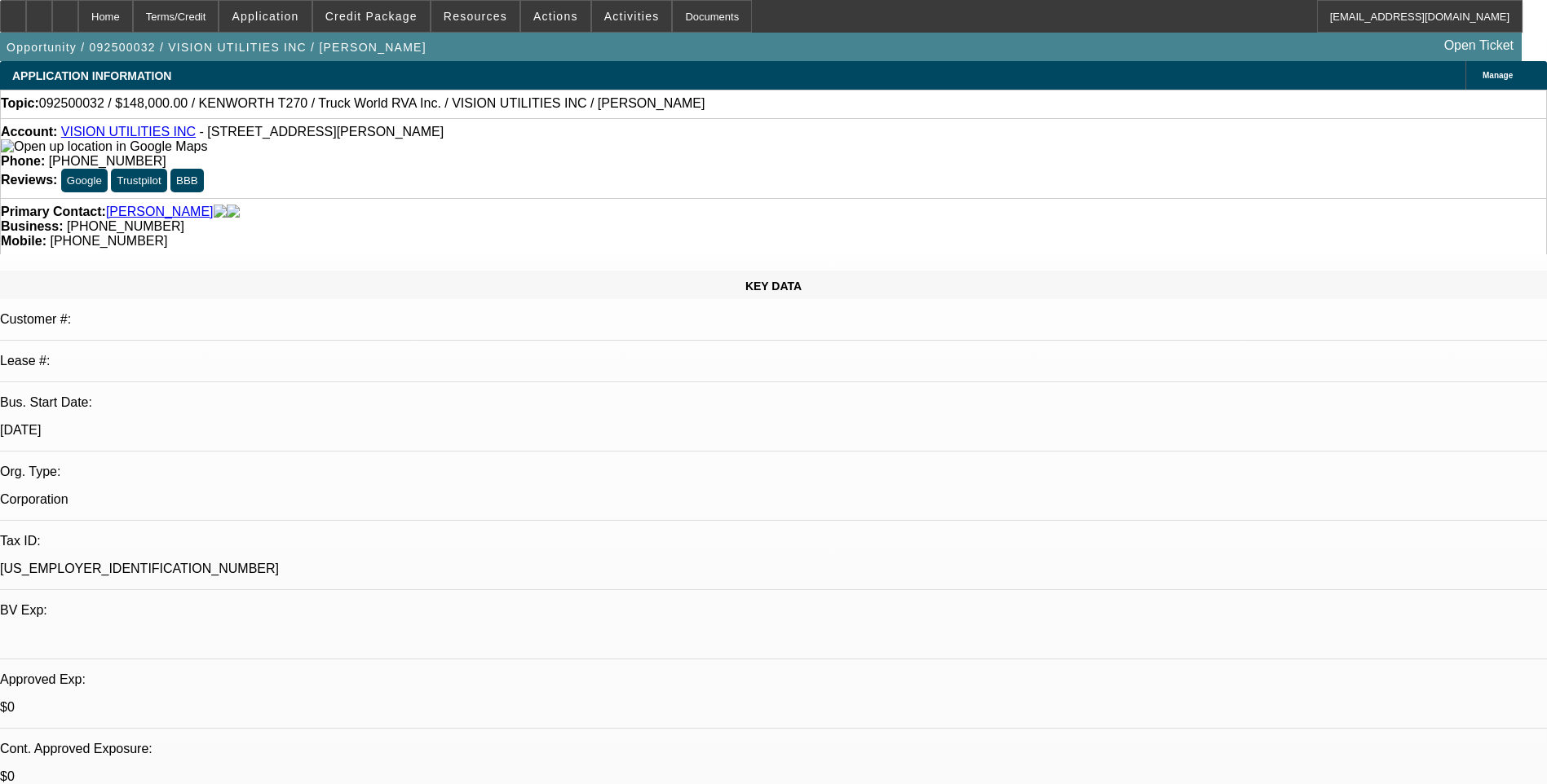
select select "0"
select select "6"
click at [393, 14] on span "Credit Package" at bounding box center [371, 17] width 92 height 13
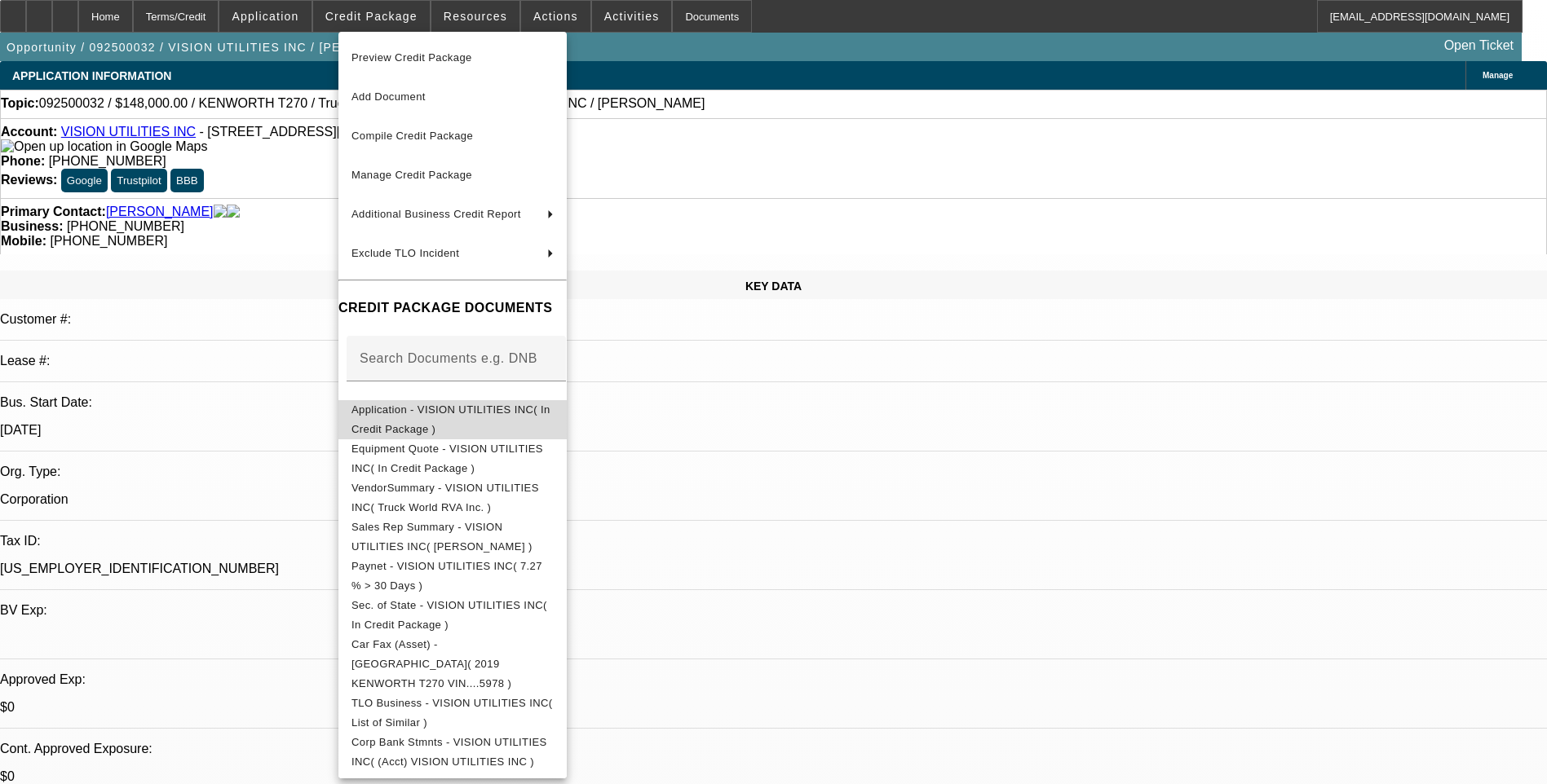
click at [488, 415] on span "Application - VISION UTILITIES INC( In Credit Package )" at bounding box center [451, 419] width 199 height 32
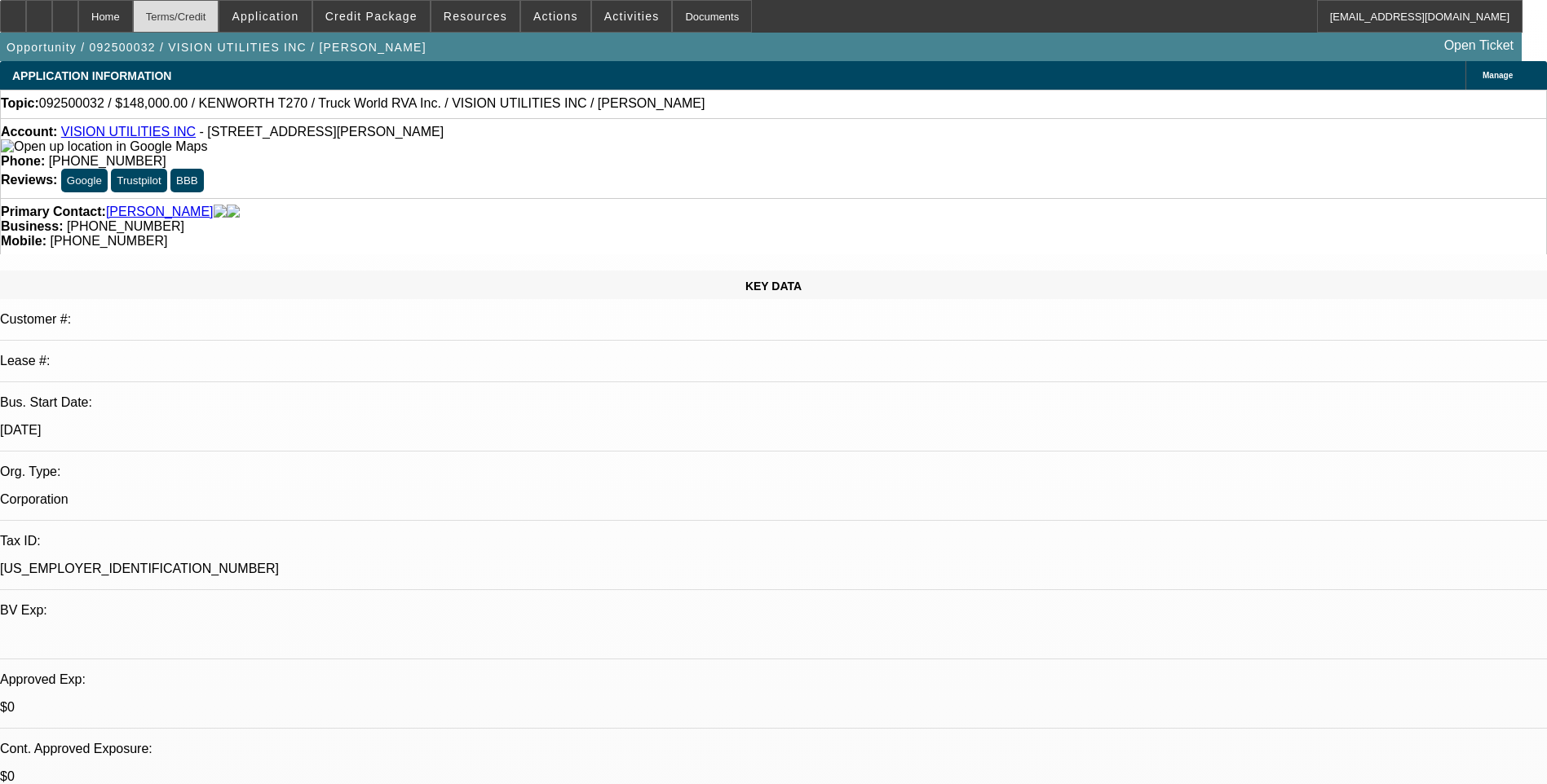
click at [191, 12] on div "Terms/Credit" at bounding box center [175, 16] width 86 height 32
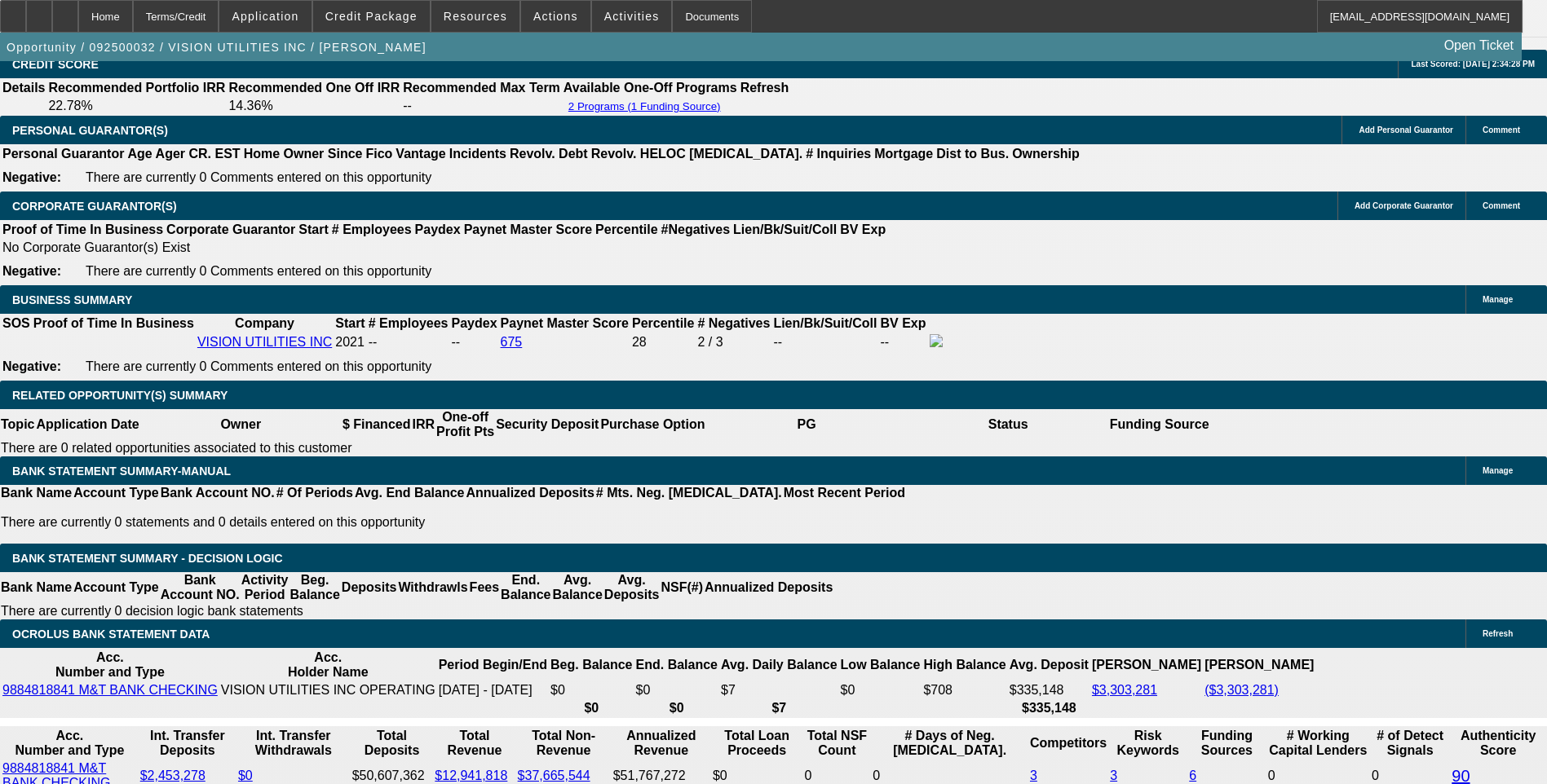
scroll to position [2375, 0]
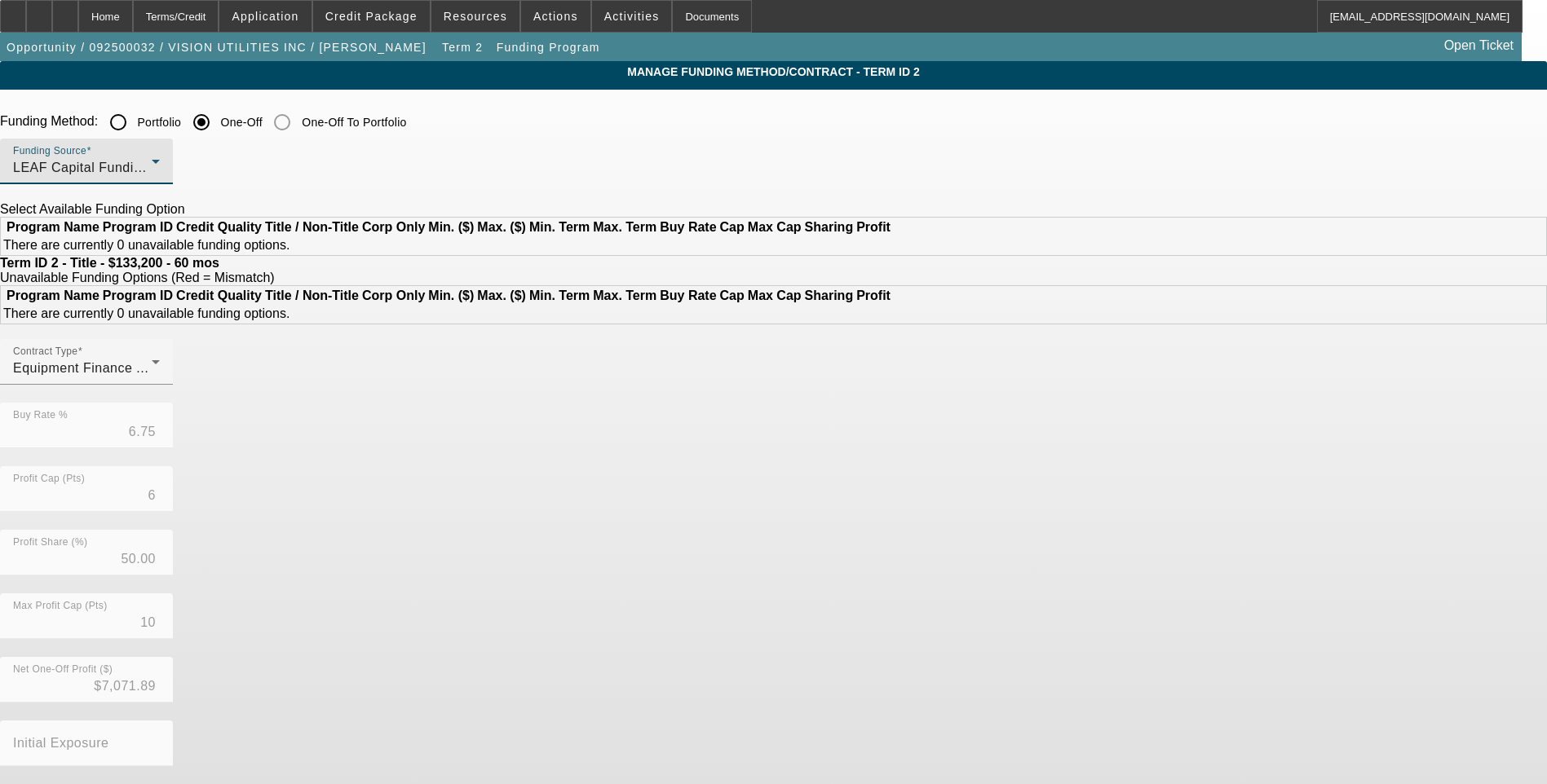
click at [151, 159] on div "LEAF Capital Funding, LLC" at bounding box center [82, 167] width 138 height 19
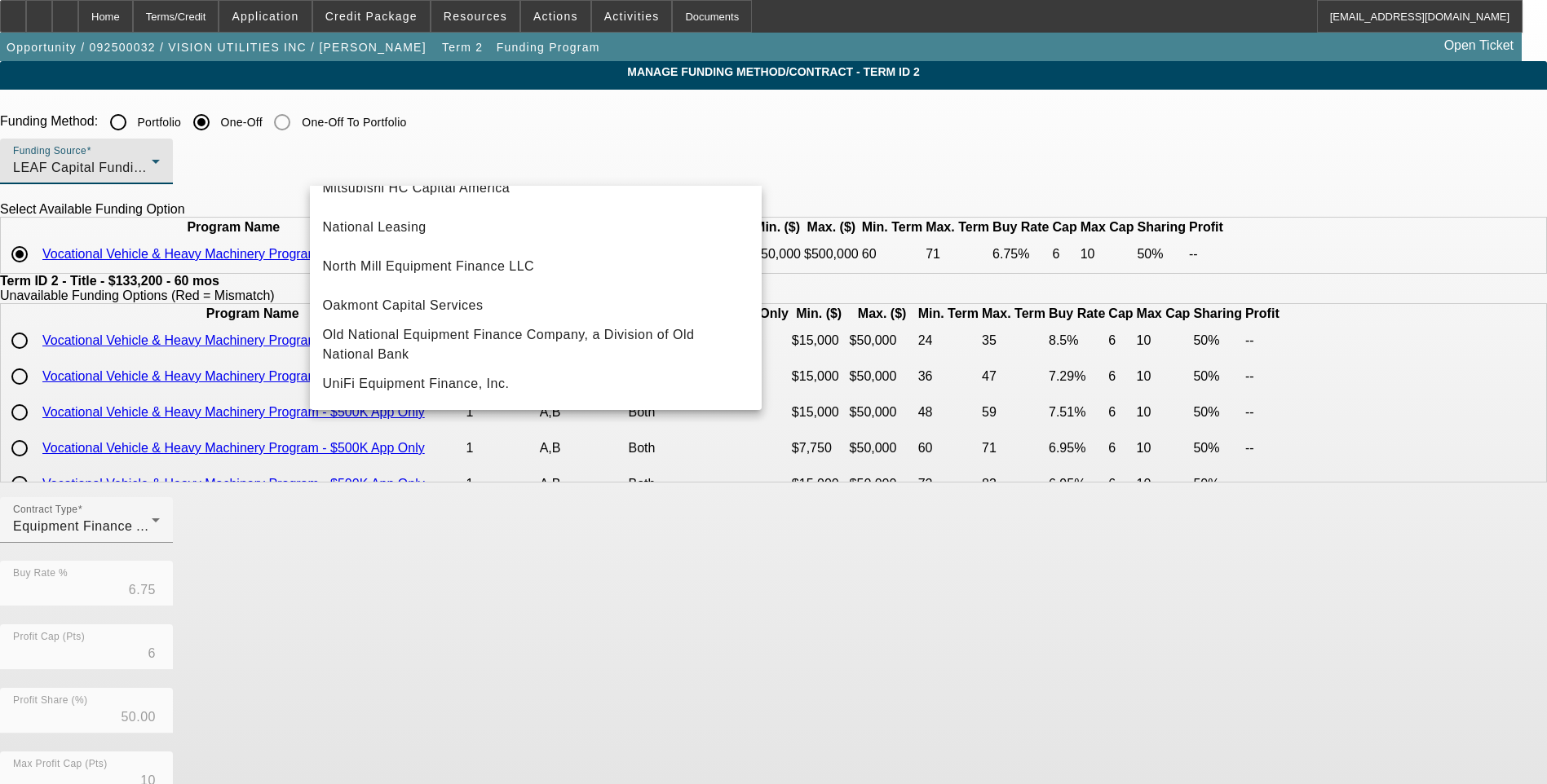
scroll to position [462, 0]
click at [427, 382] on span "UniFi Equipment Finance, Inc." at bounding box center [416, 383] width 187 height 19
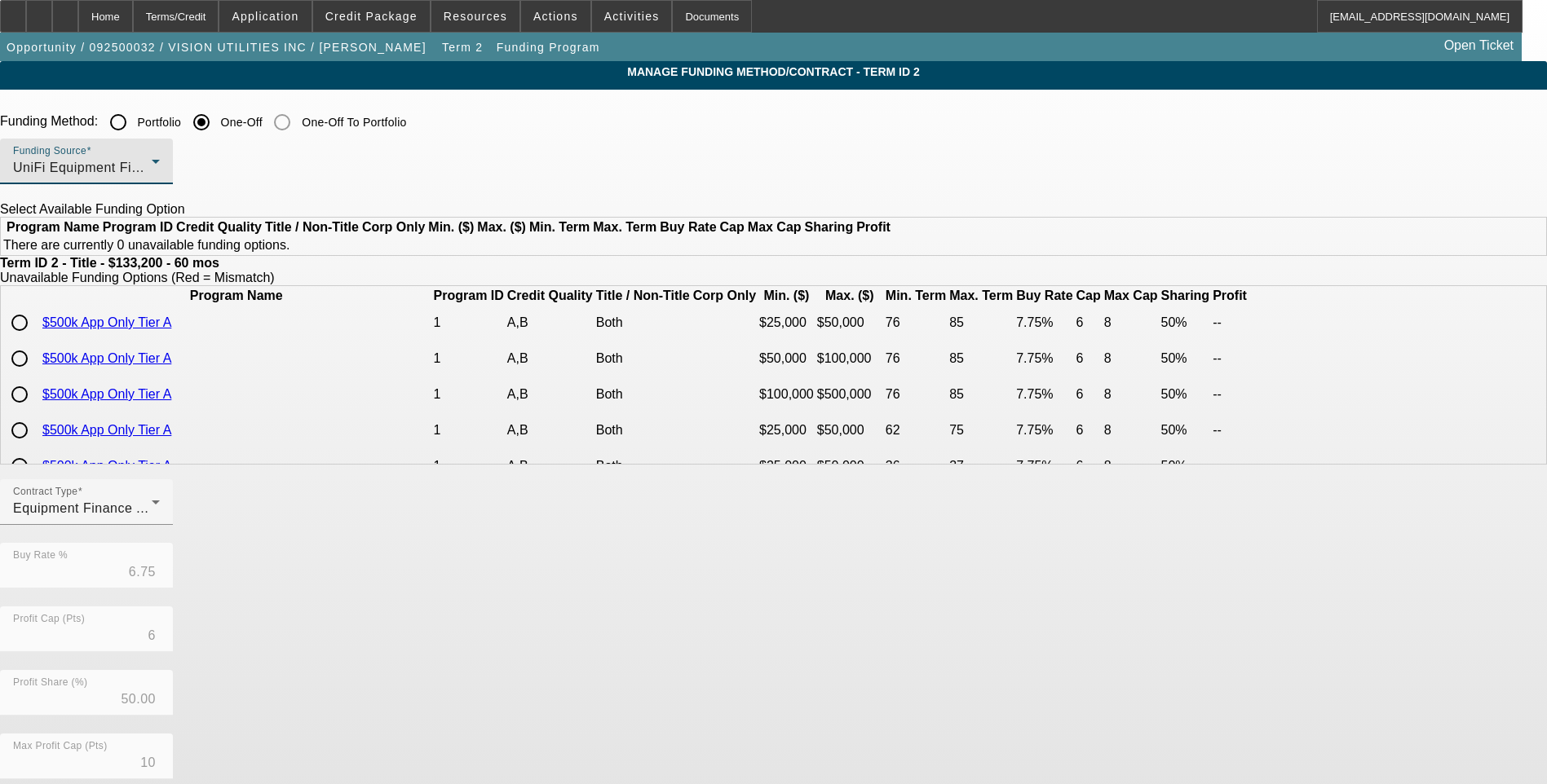
click at [151, 162] on div "UniFi Equipment Finance, Inc." at bounding box center [82, 167] width 138 height 19
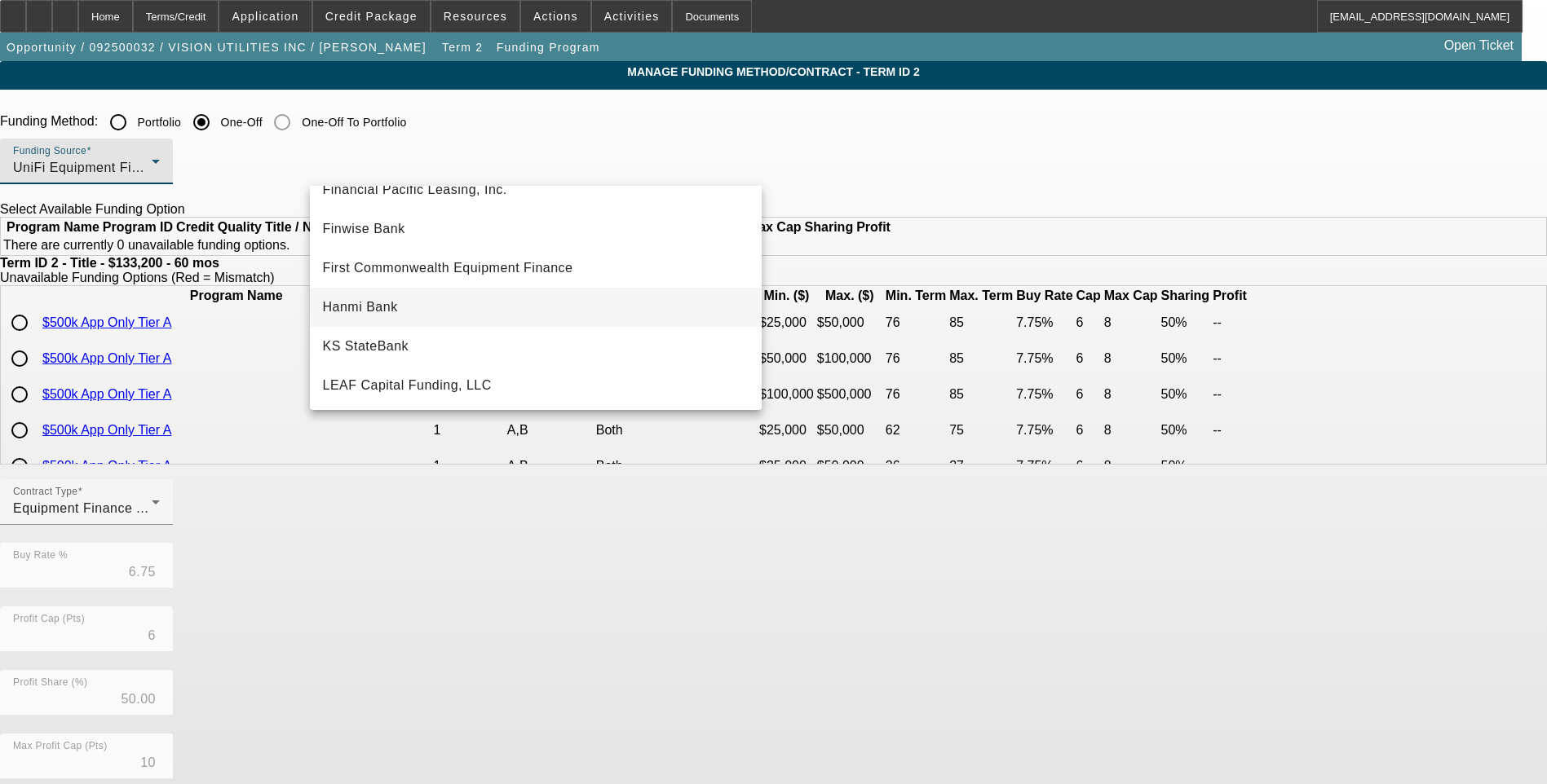
scroll to position [136, 0]
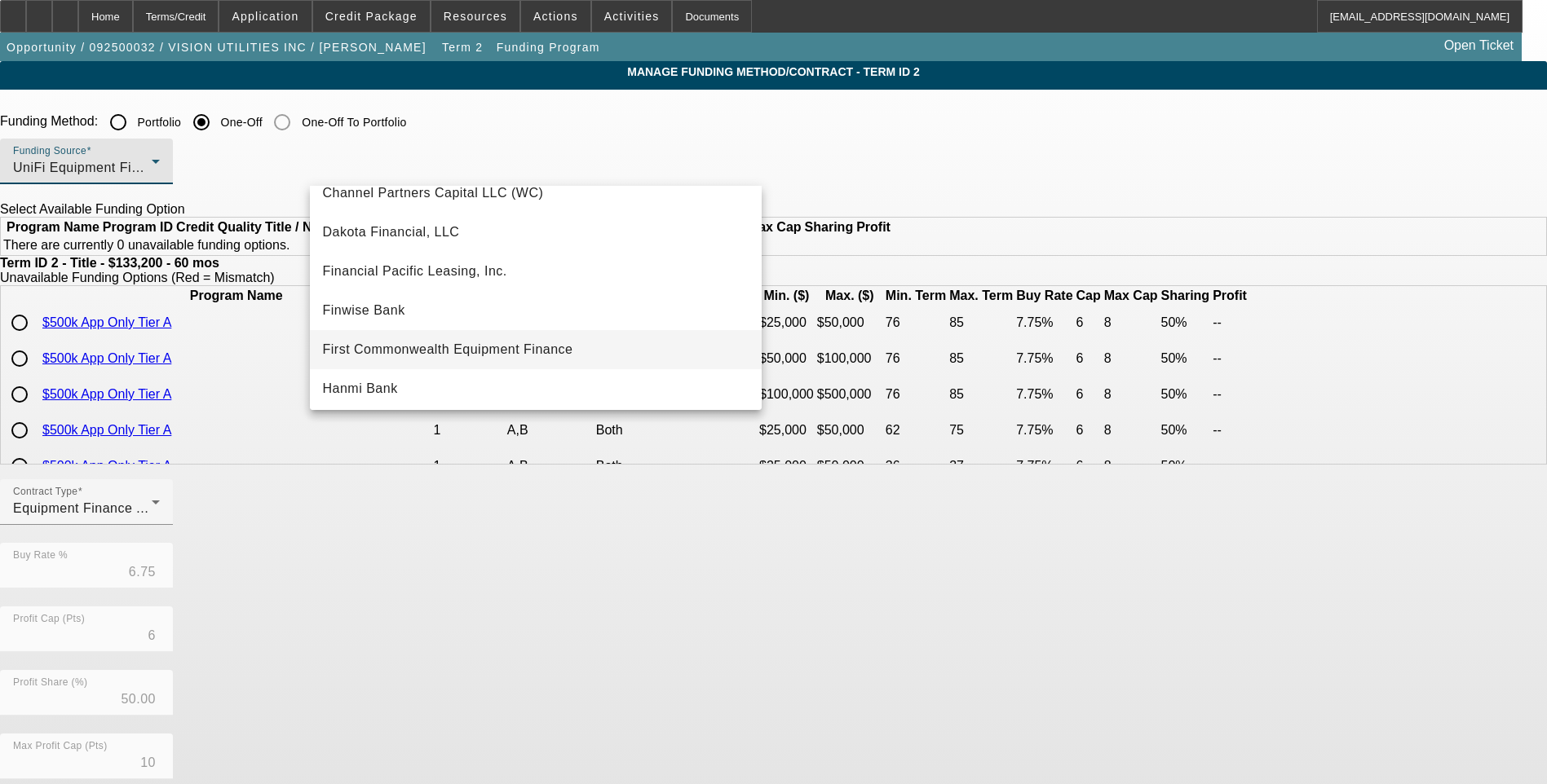
click at [473, 346] on span "First Commonwealth Equipment Finance" at bounding box center [448, 349] width 251 height 19
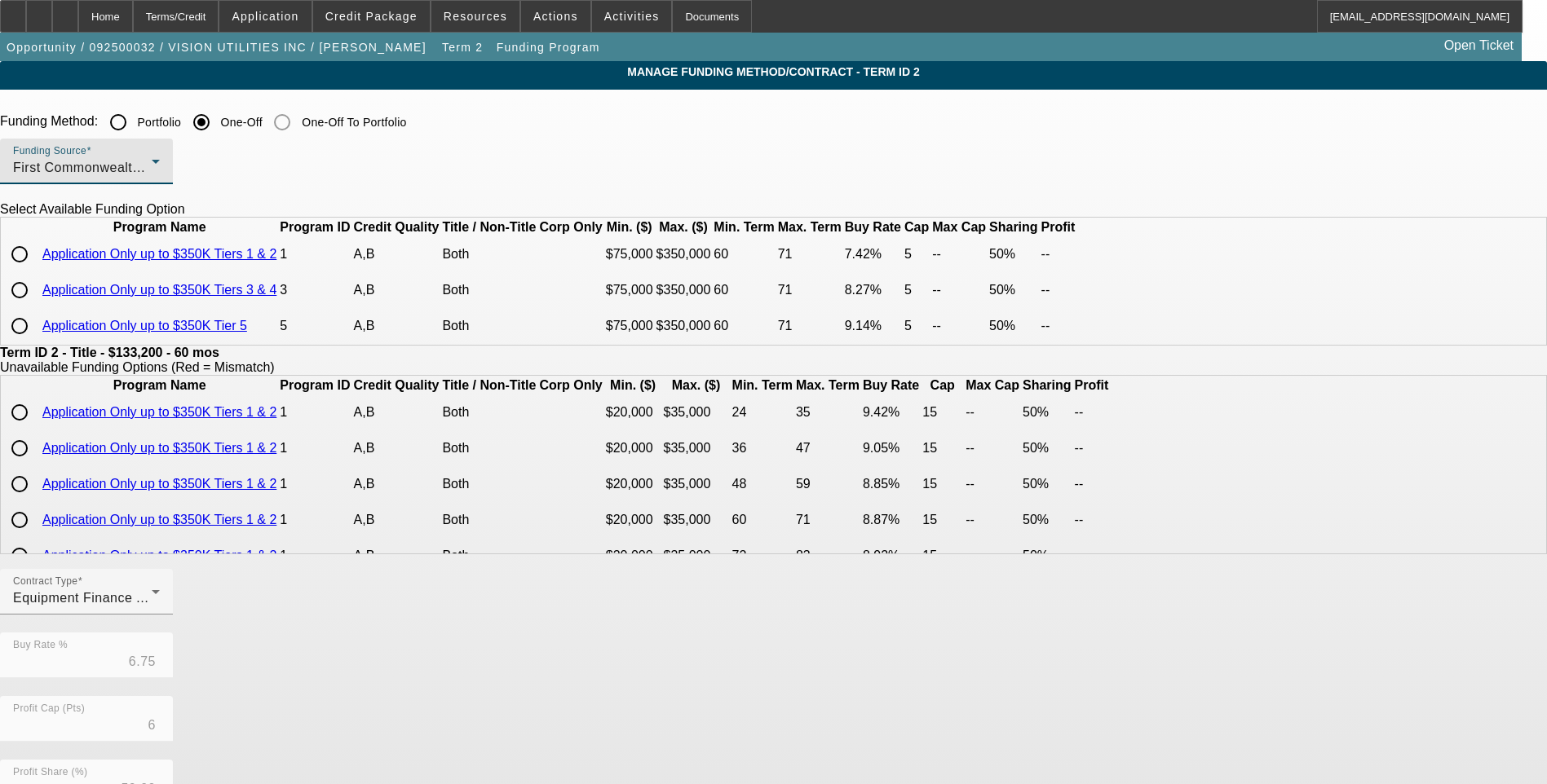
click at [36, 271] on input "radio" at bounding box center [19, 254] width 32 height 32
radio input "true"
type input "7.42"
type input "5"
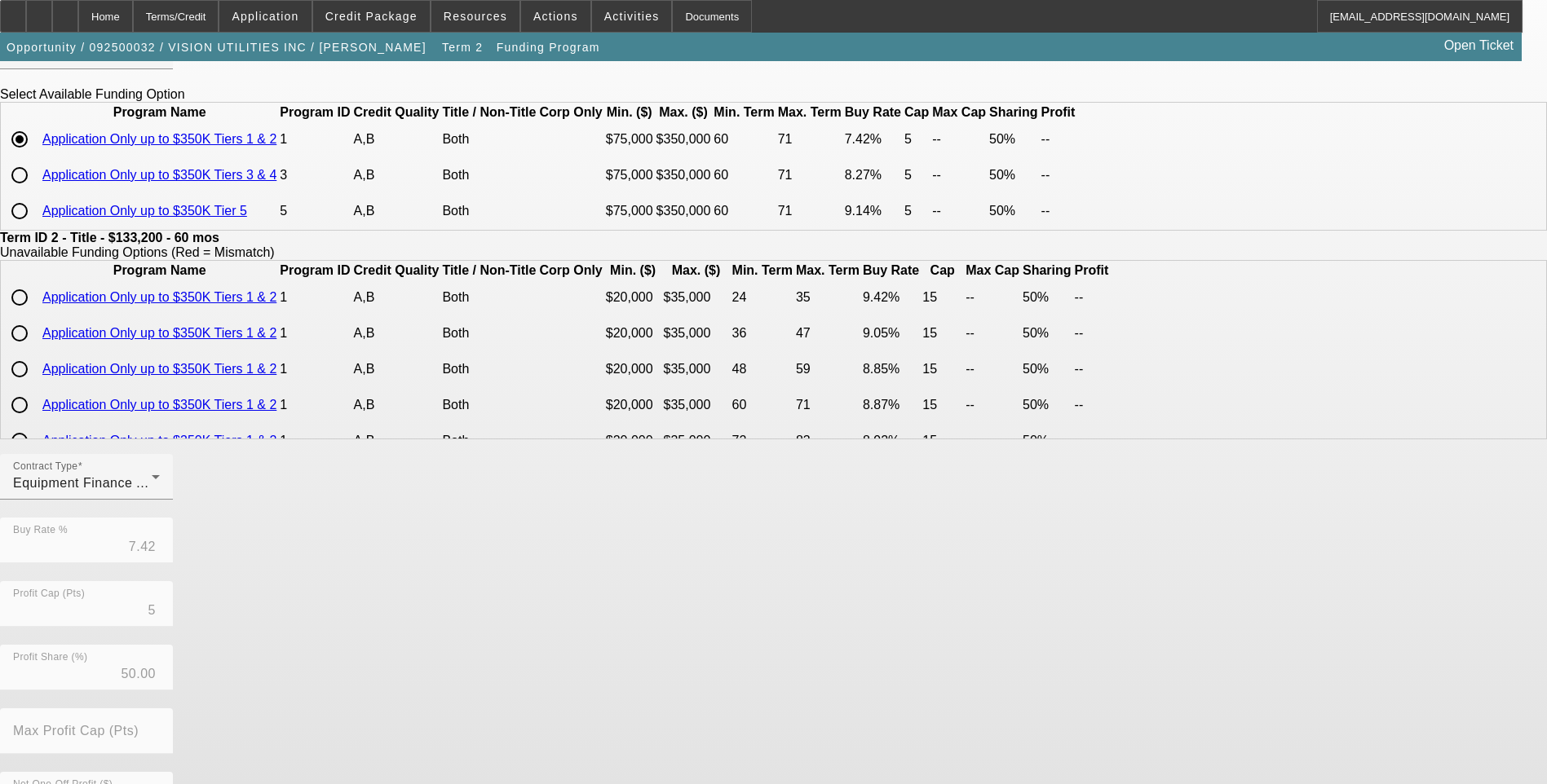
scroll to position [86, 0]
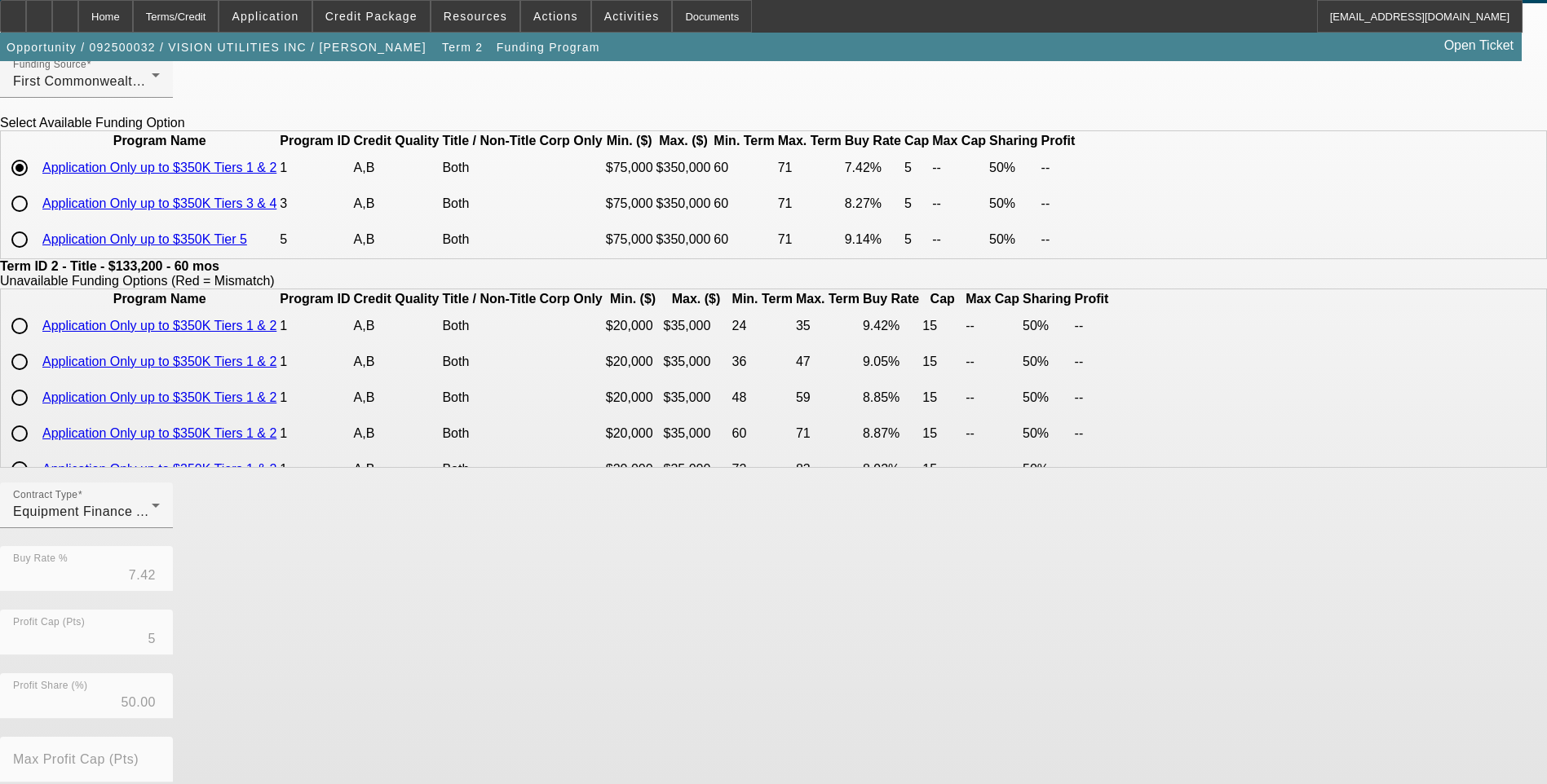
click at [36, 220] on input "radio" at bounding box center [19, 203] width 32 height 32
radio input "true"
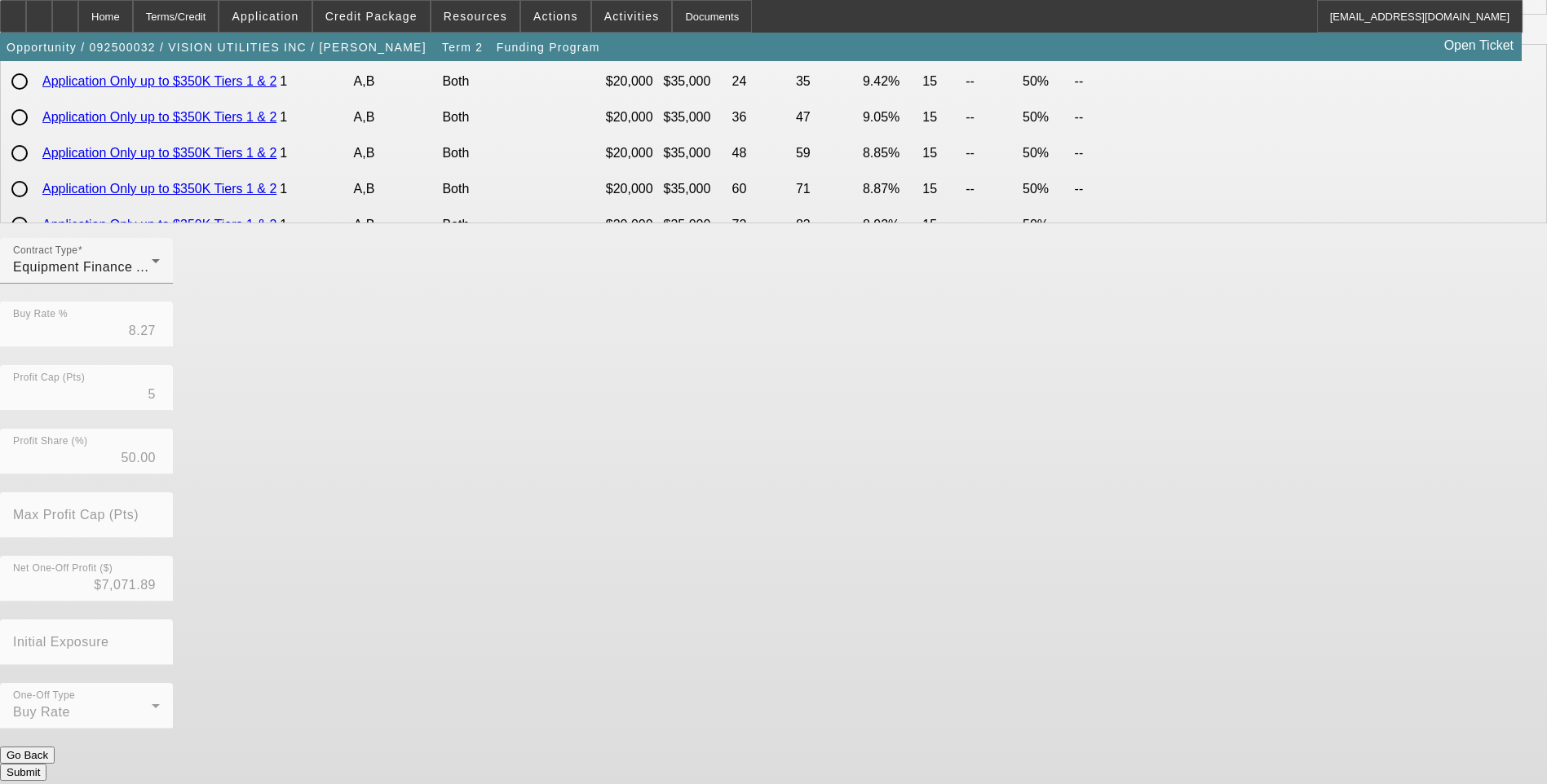
click at [46, 764] on button "Submit" at bounding box center [23, 772] width 46 height 17
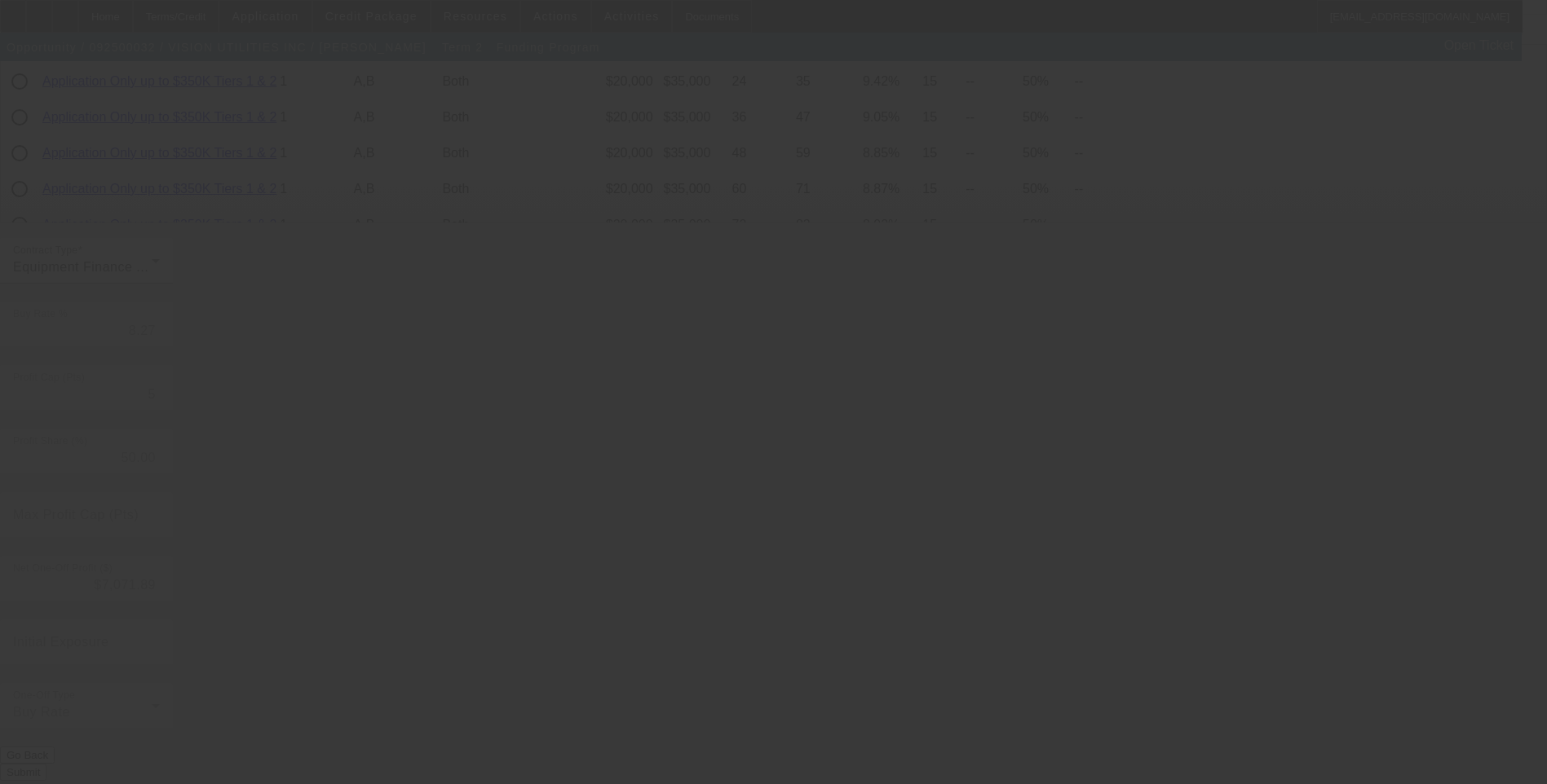
type input "6.75"
type input "6"
type input "10"
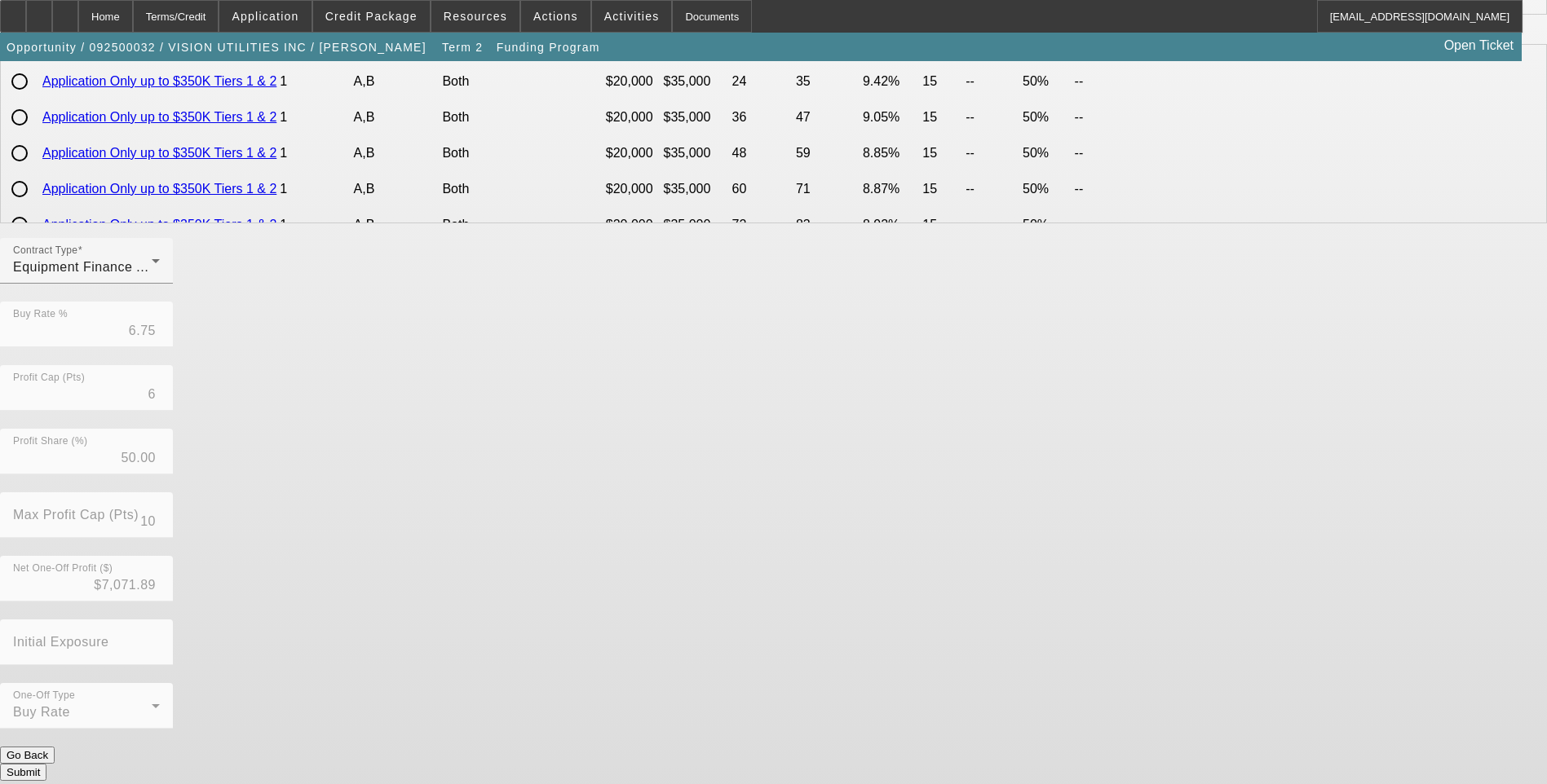
scroll to position [0, 0]
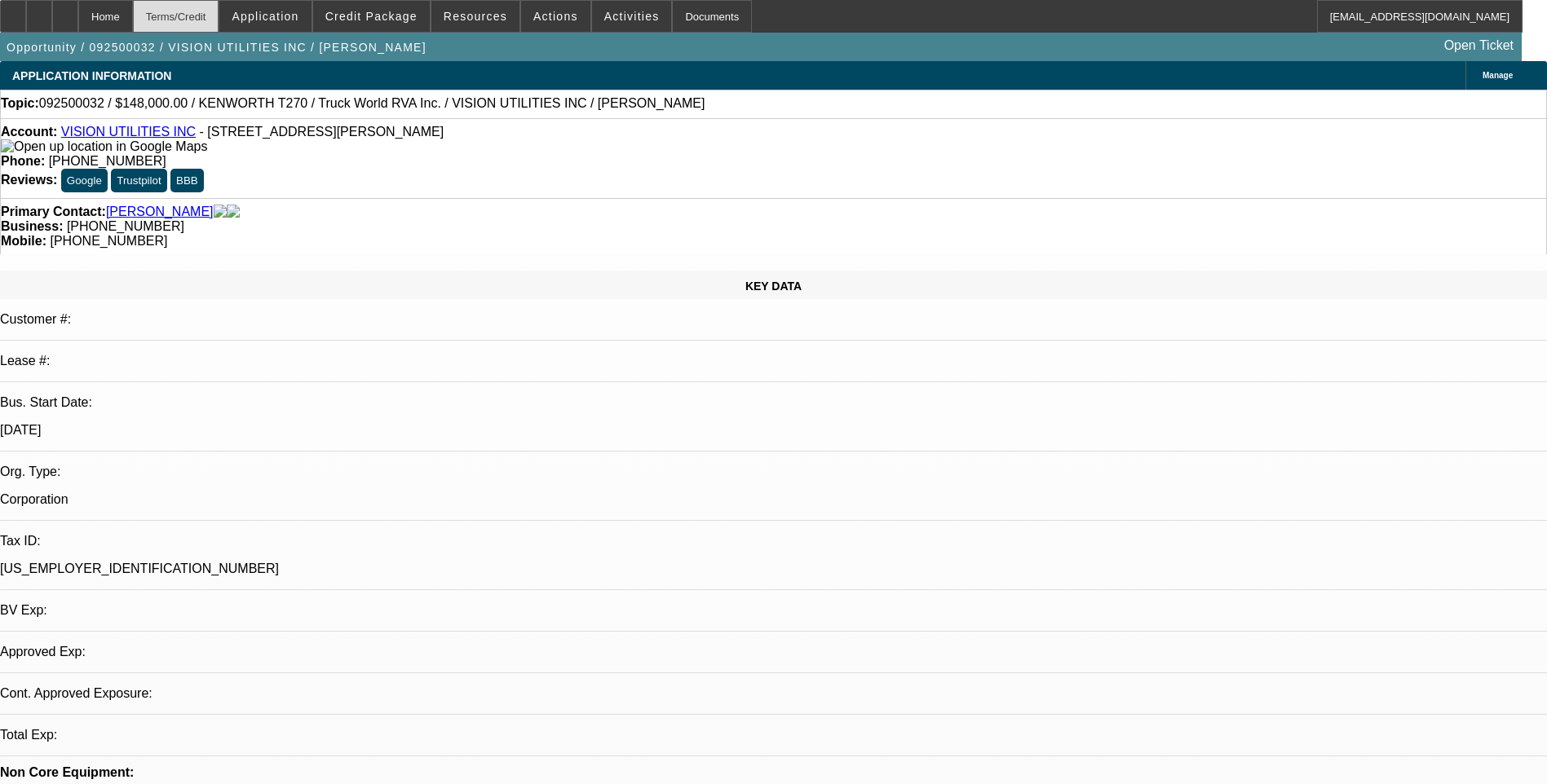
select select "0.1"
select select "0"
select select "6"
select select "0"
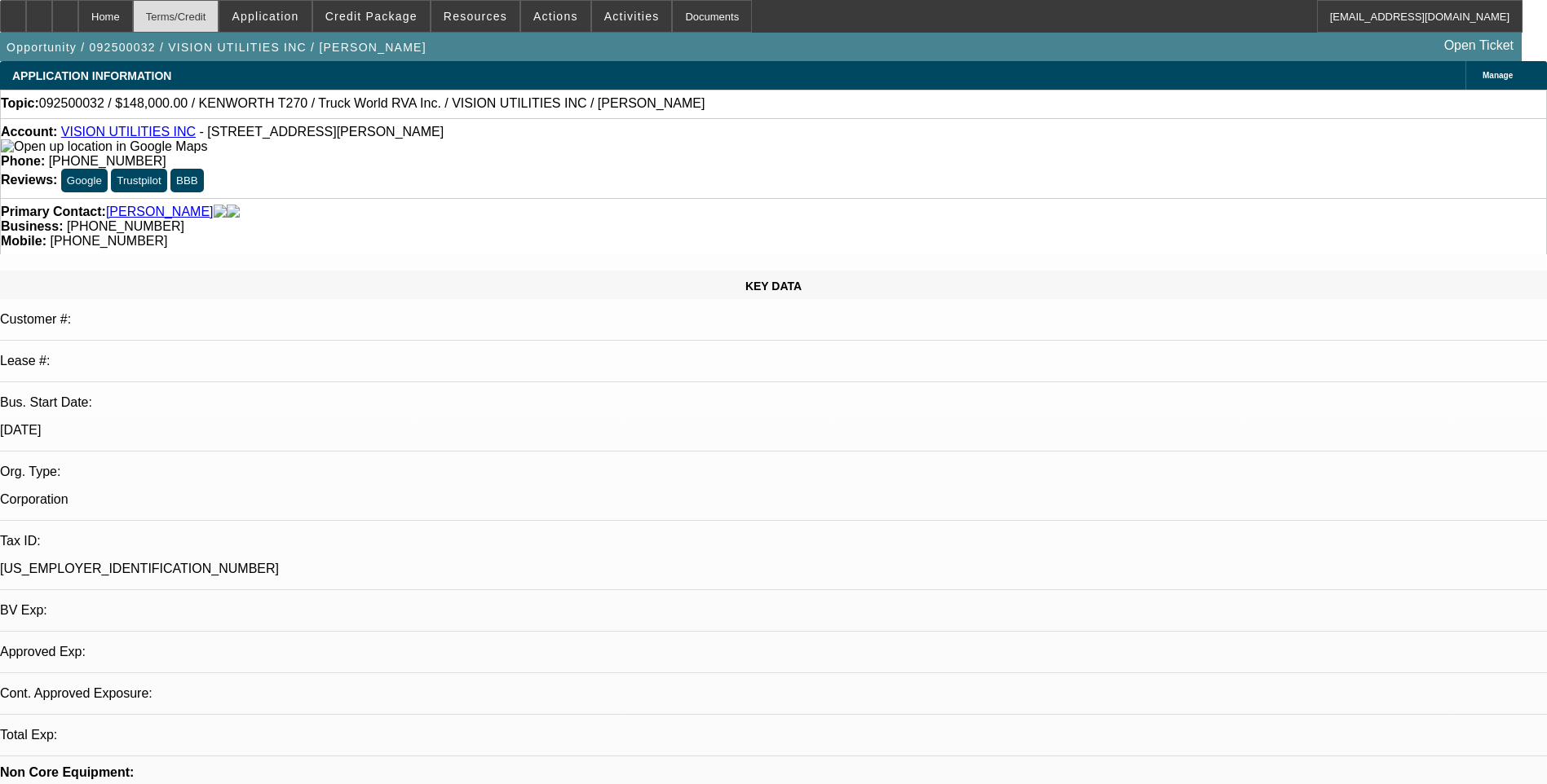
select select "0"
select select "6"
click at [219, 19] on div "Terms/Credit" at bounding box center [175, 16] width 86 height 32
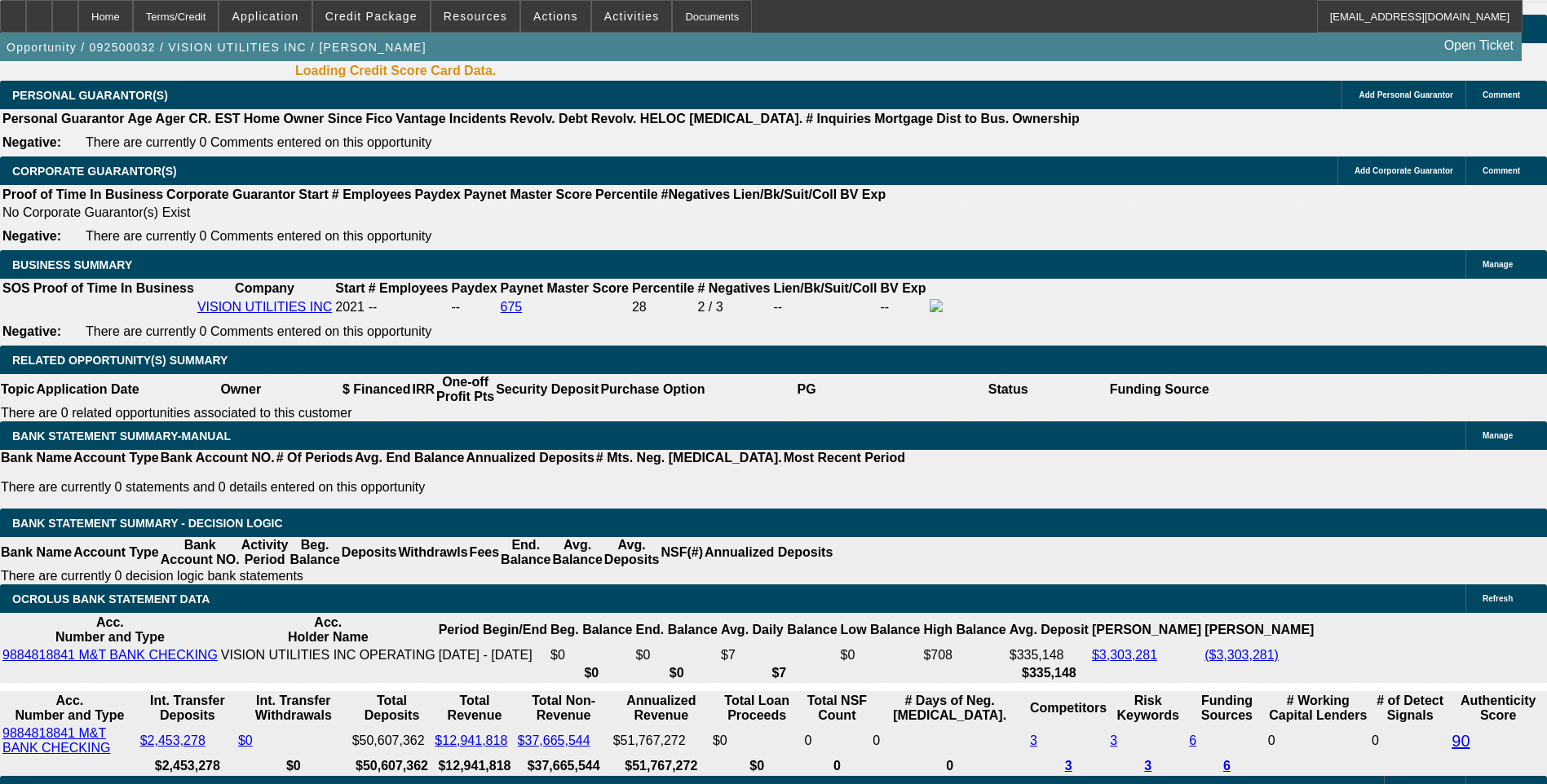
scroll to position [2375, 0]
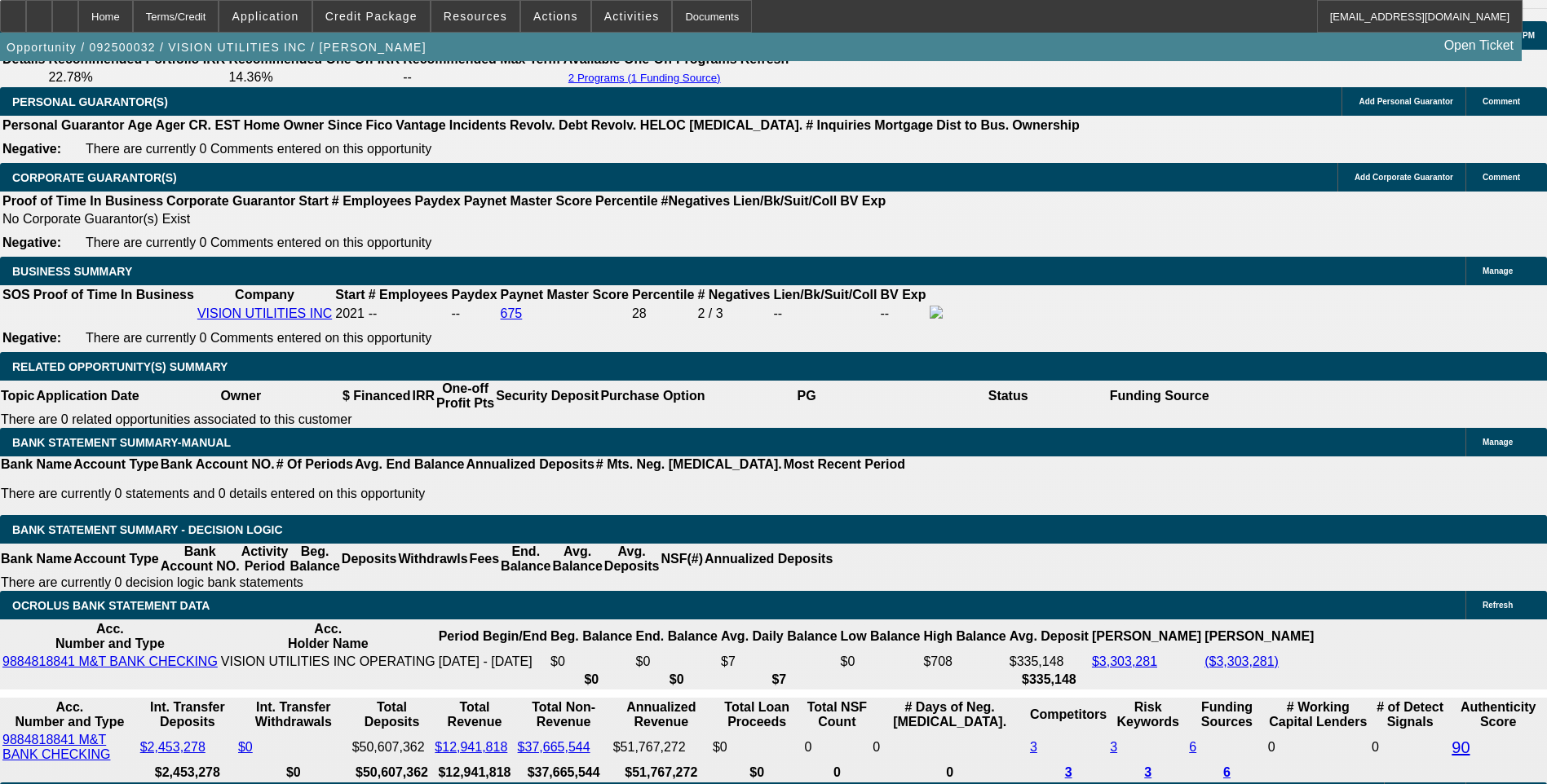
type input "UNKNOWN"
type input ".9"
type input "$2,271.16"
type input "10.9"
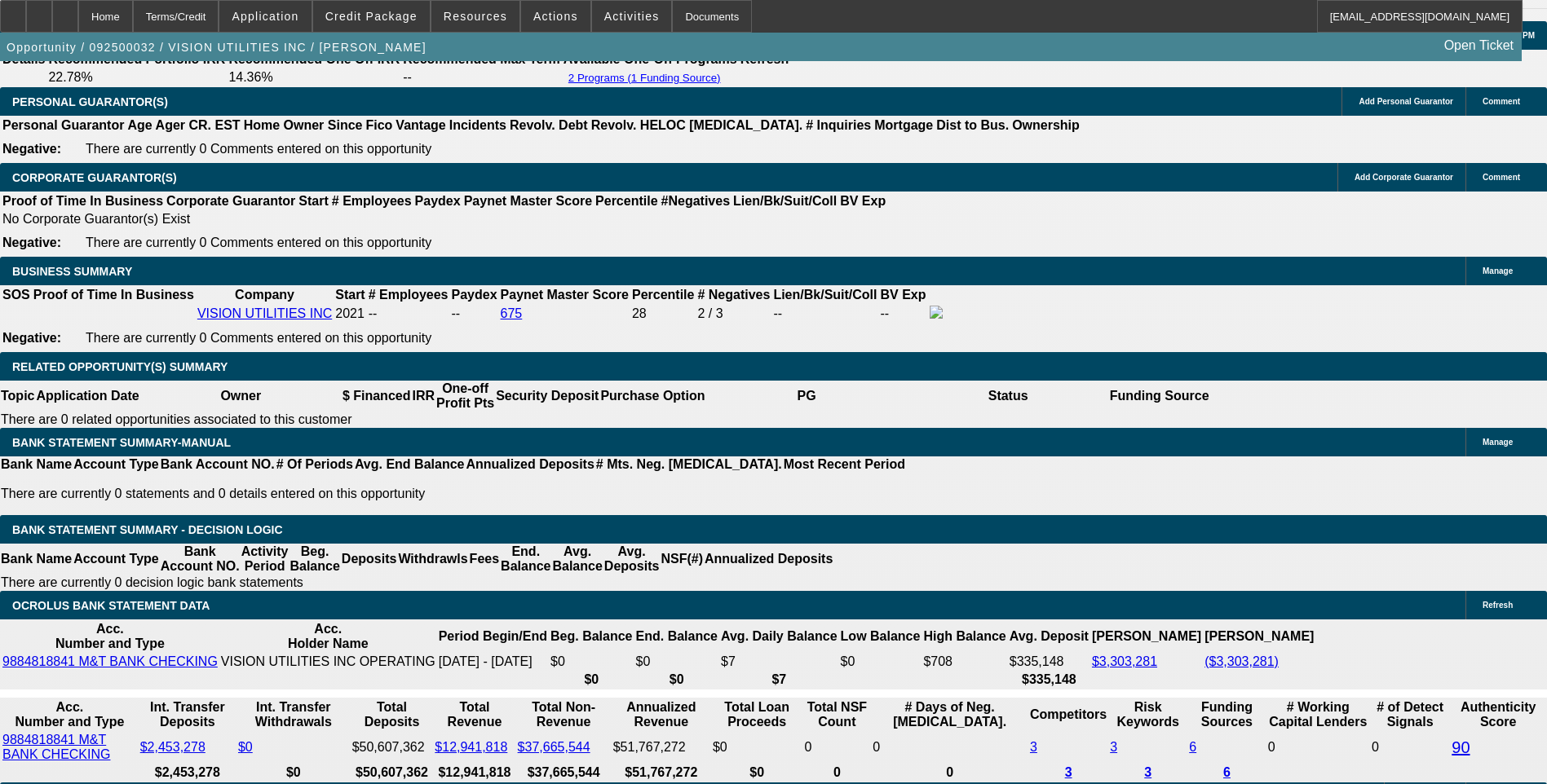
type input "$2,889.45"
type input "10.9"
type input "28"
type input "2890"
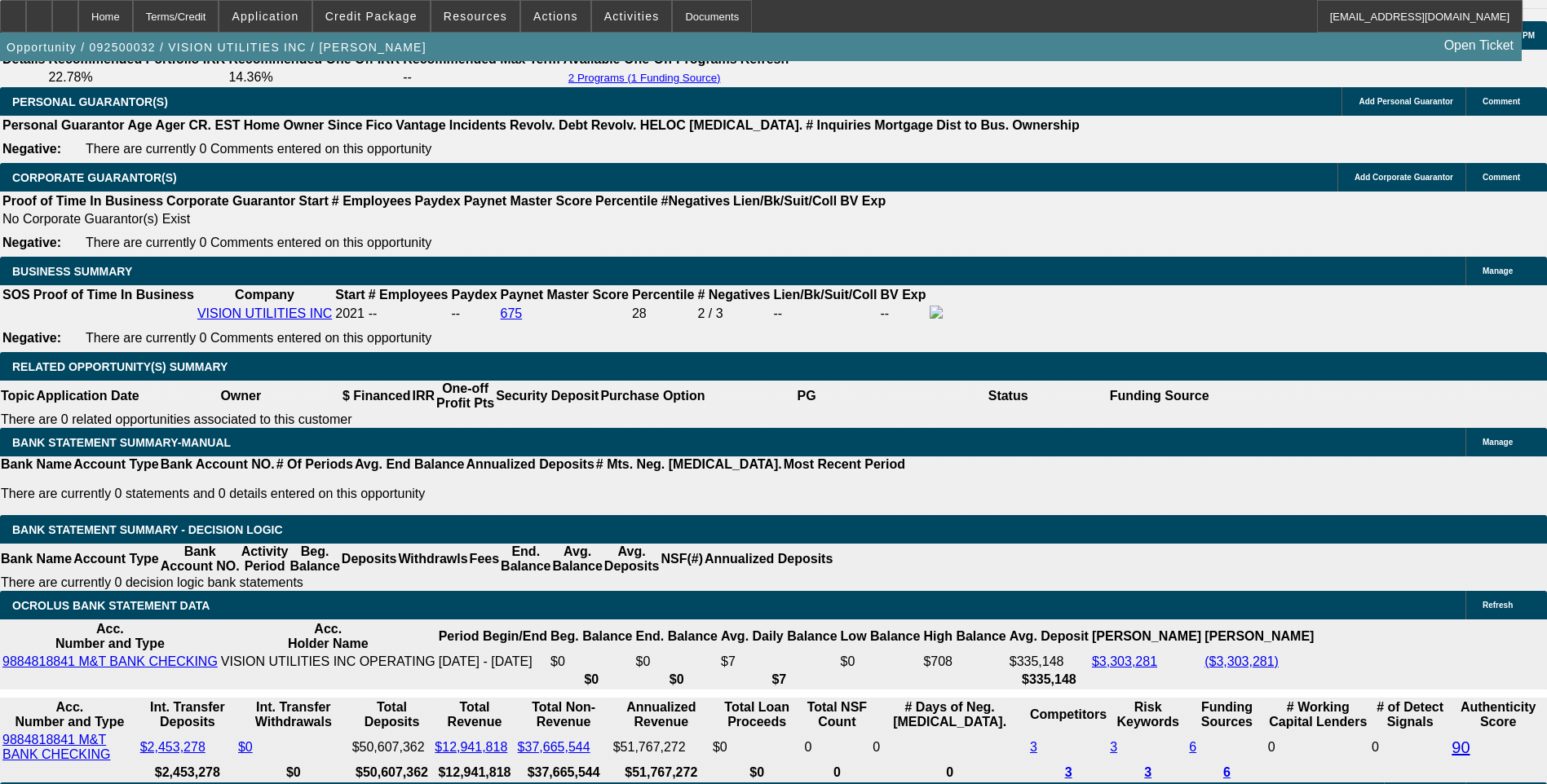
type input "10.9"
type input "$2,890.00"
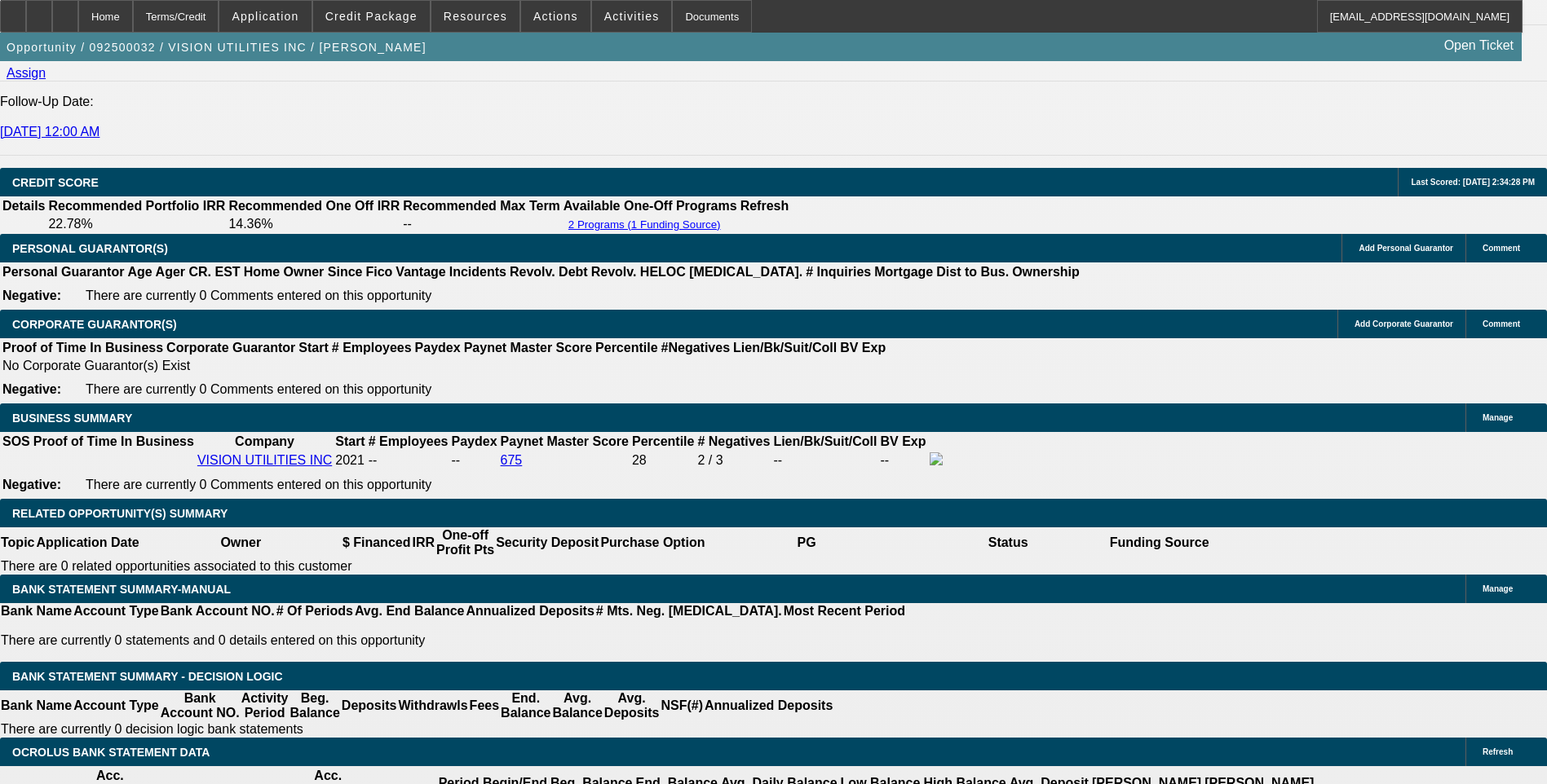
scroll to position [2212, 0]
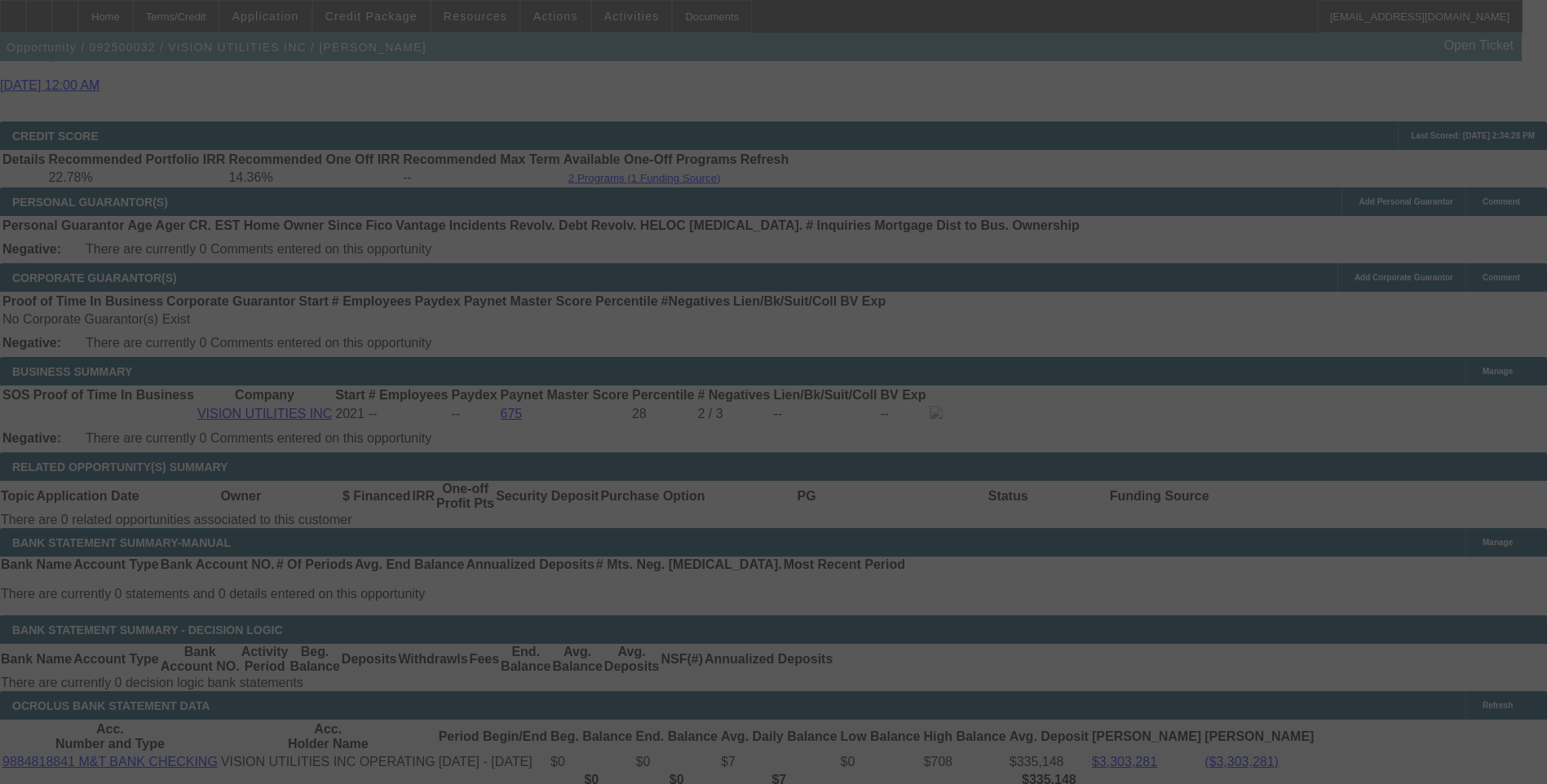
scroll to position [2294, 0]
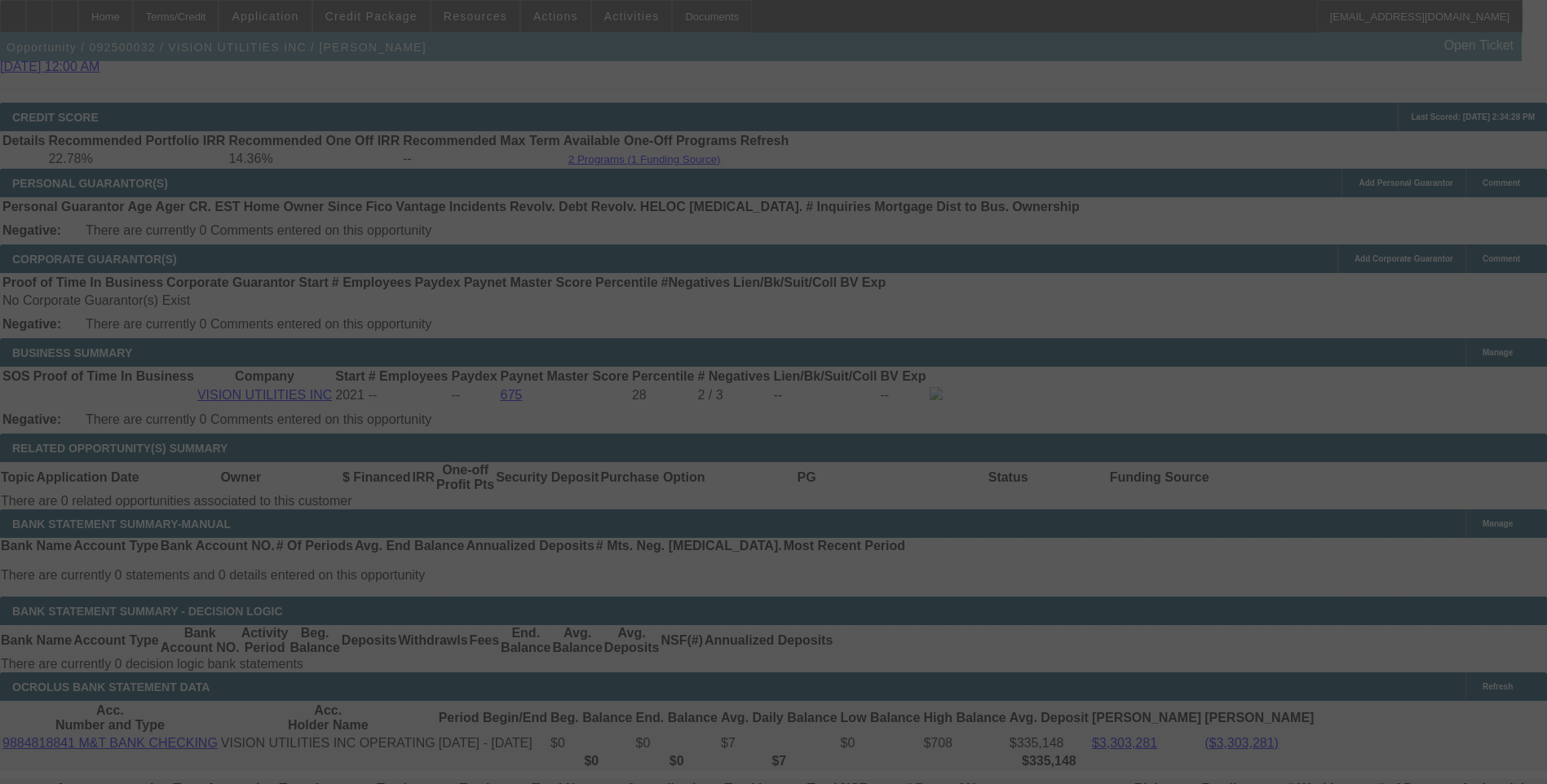
select select "0.1"
select select "0"
select select "6"
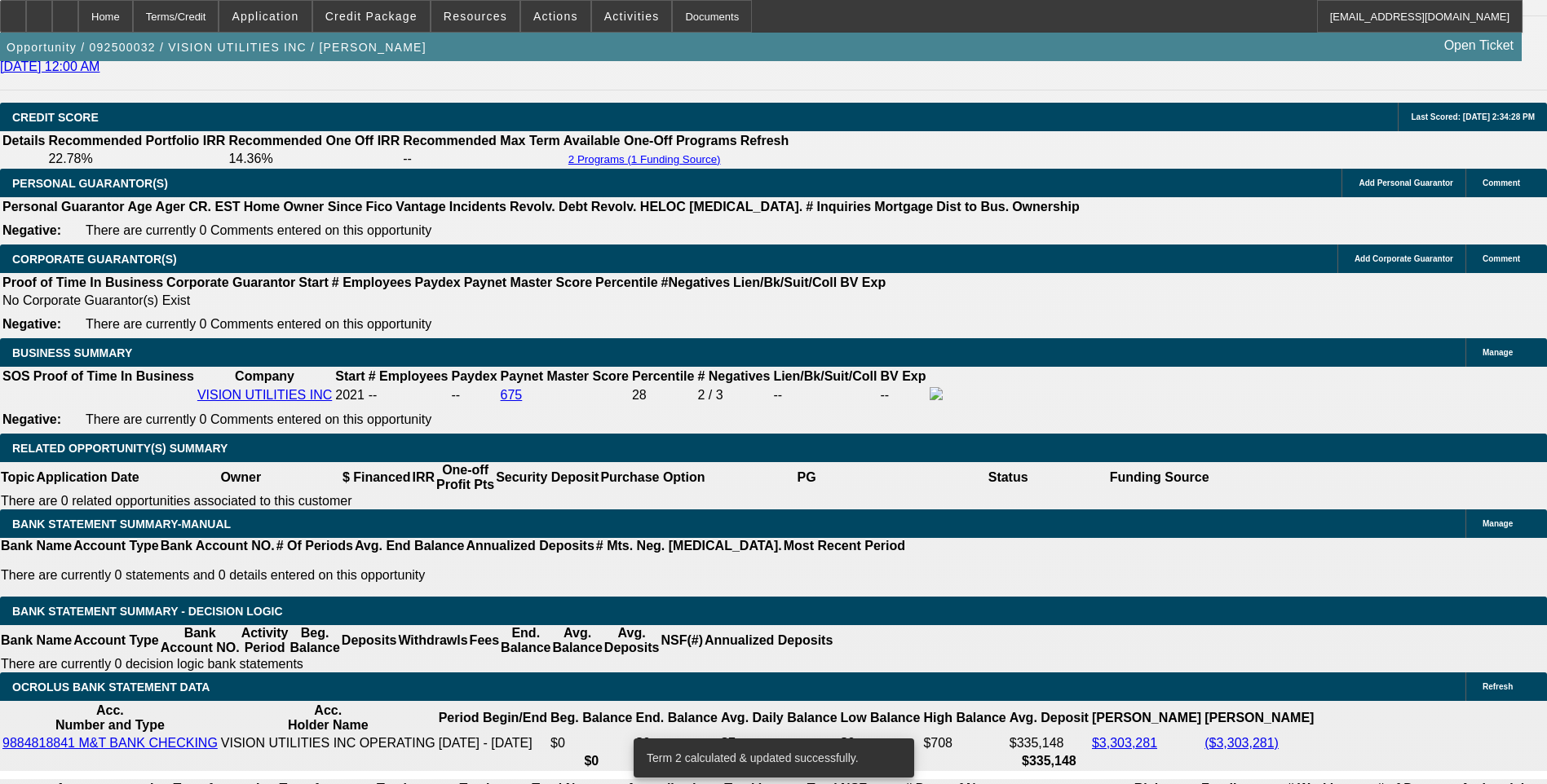
scroll to position [2375, 0]
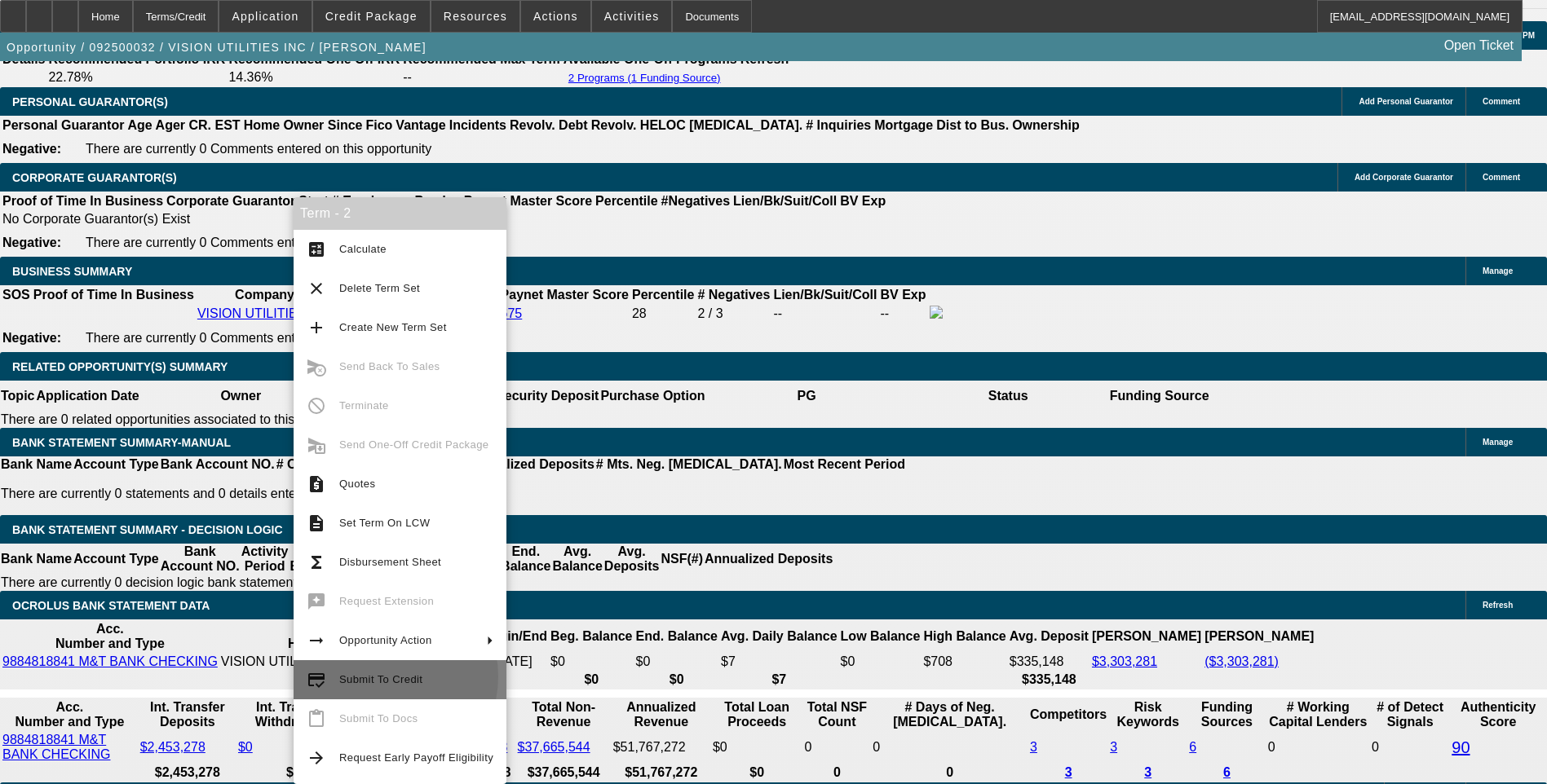
click at [385, 676] on span "Submit To Credit" at bounding box center [380, 679] width 84 height 12
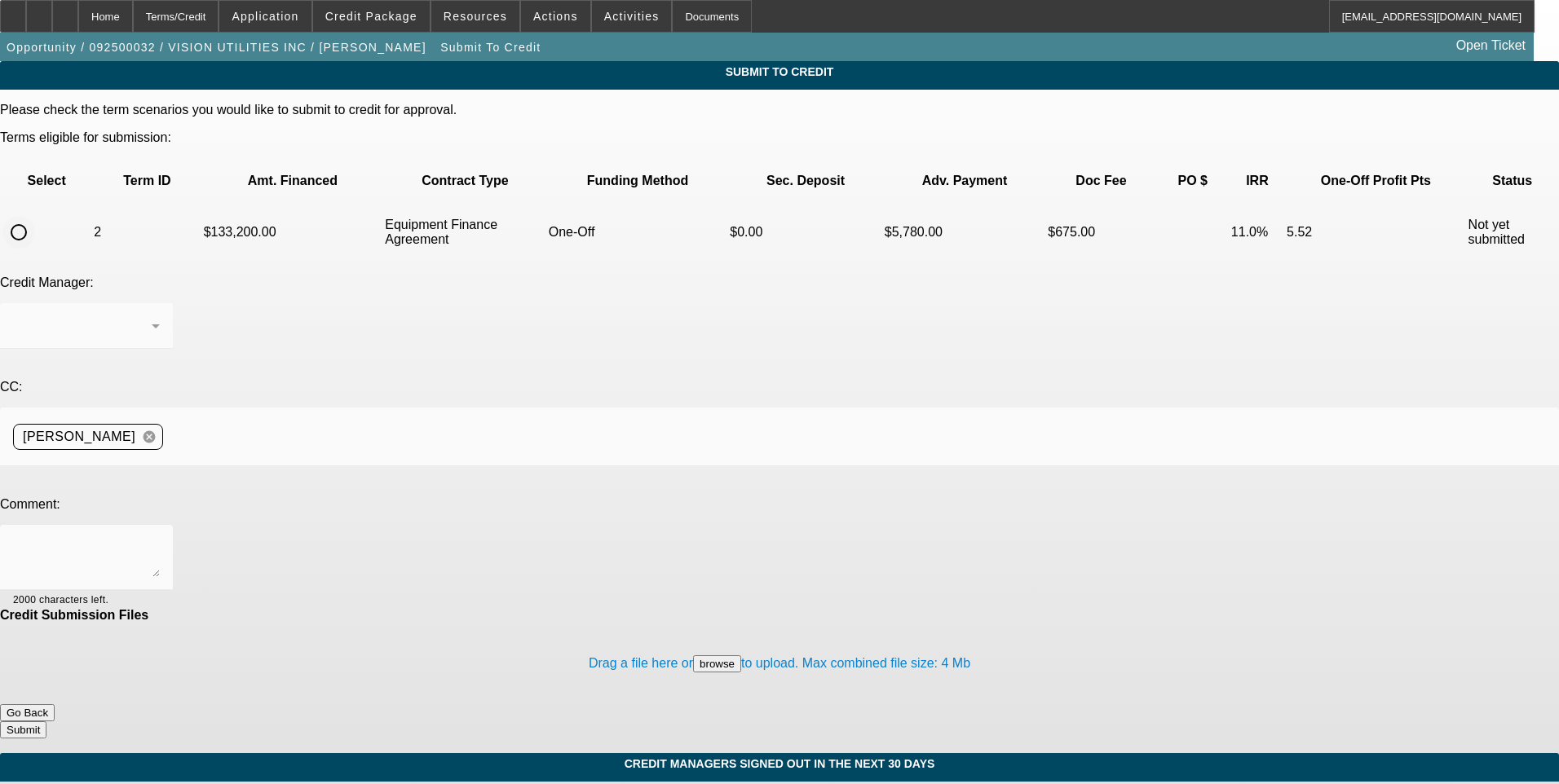
click at [35, 216] on input "radio" at bounding box center [19, 232] width 32 height 32
radio input "true"
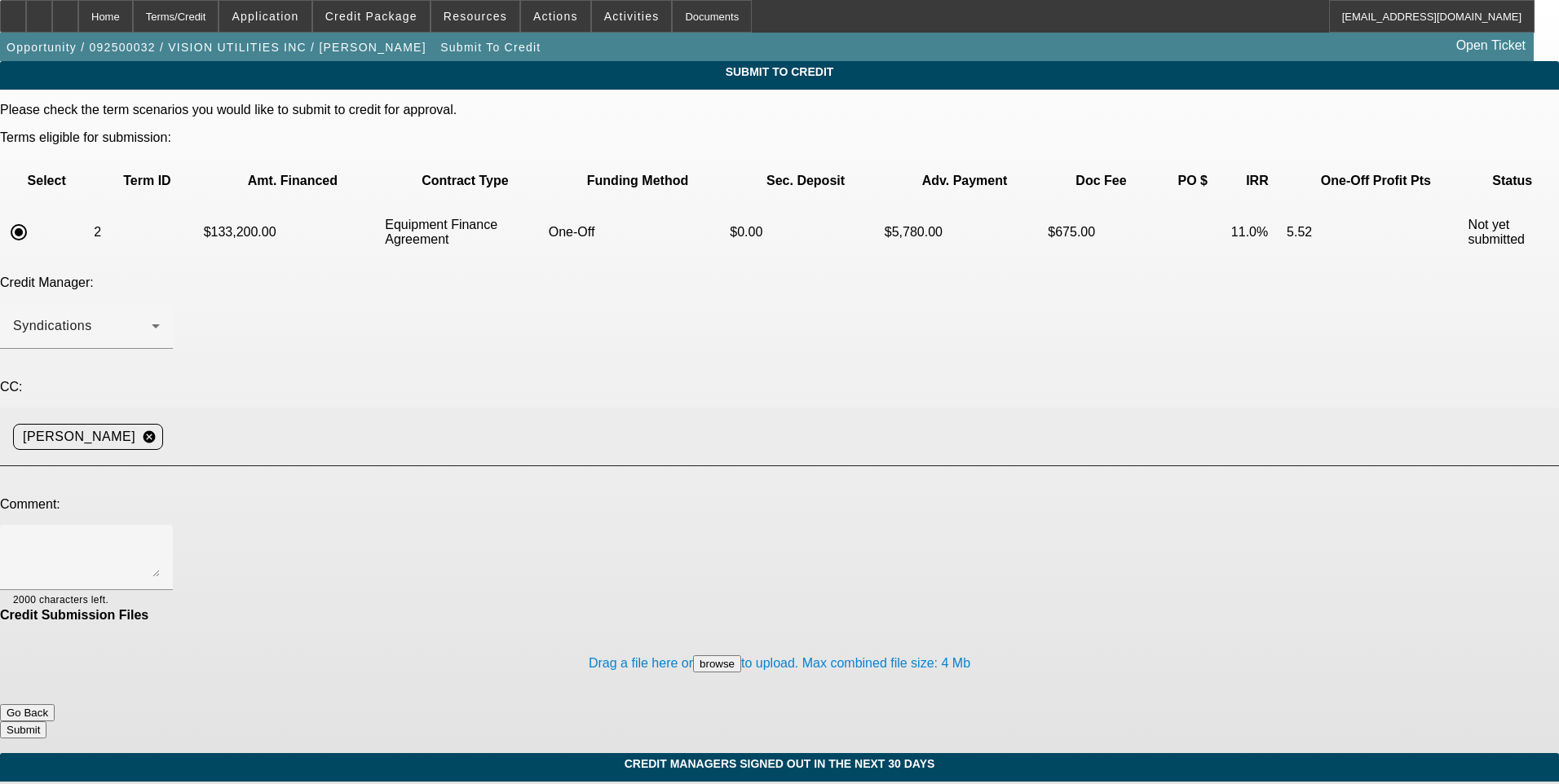
click at [382, 420] on input at bounding box center [855, 436] width 1370 height 32
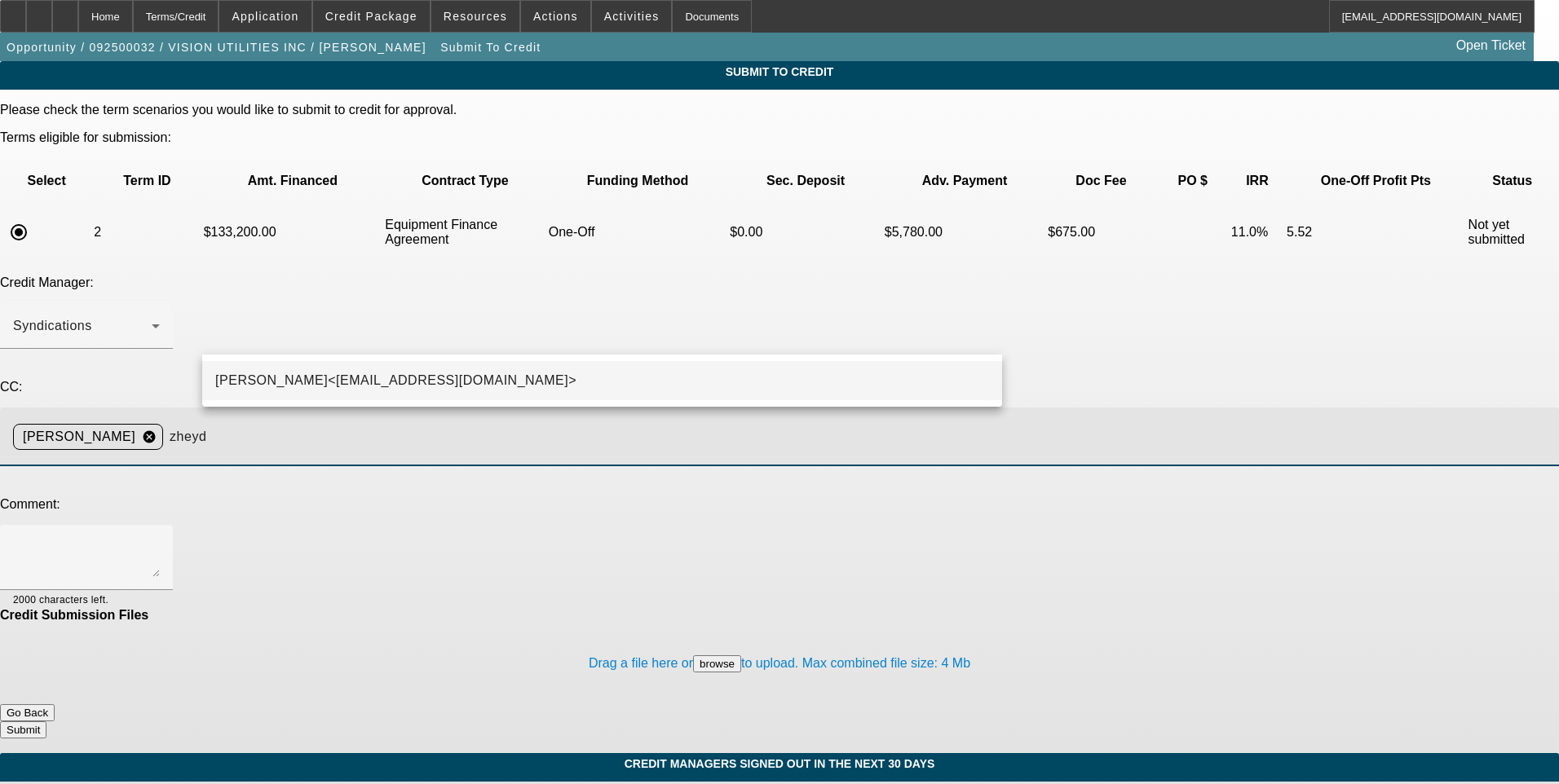
type input "zheyd"
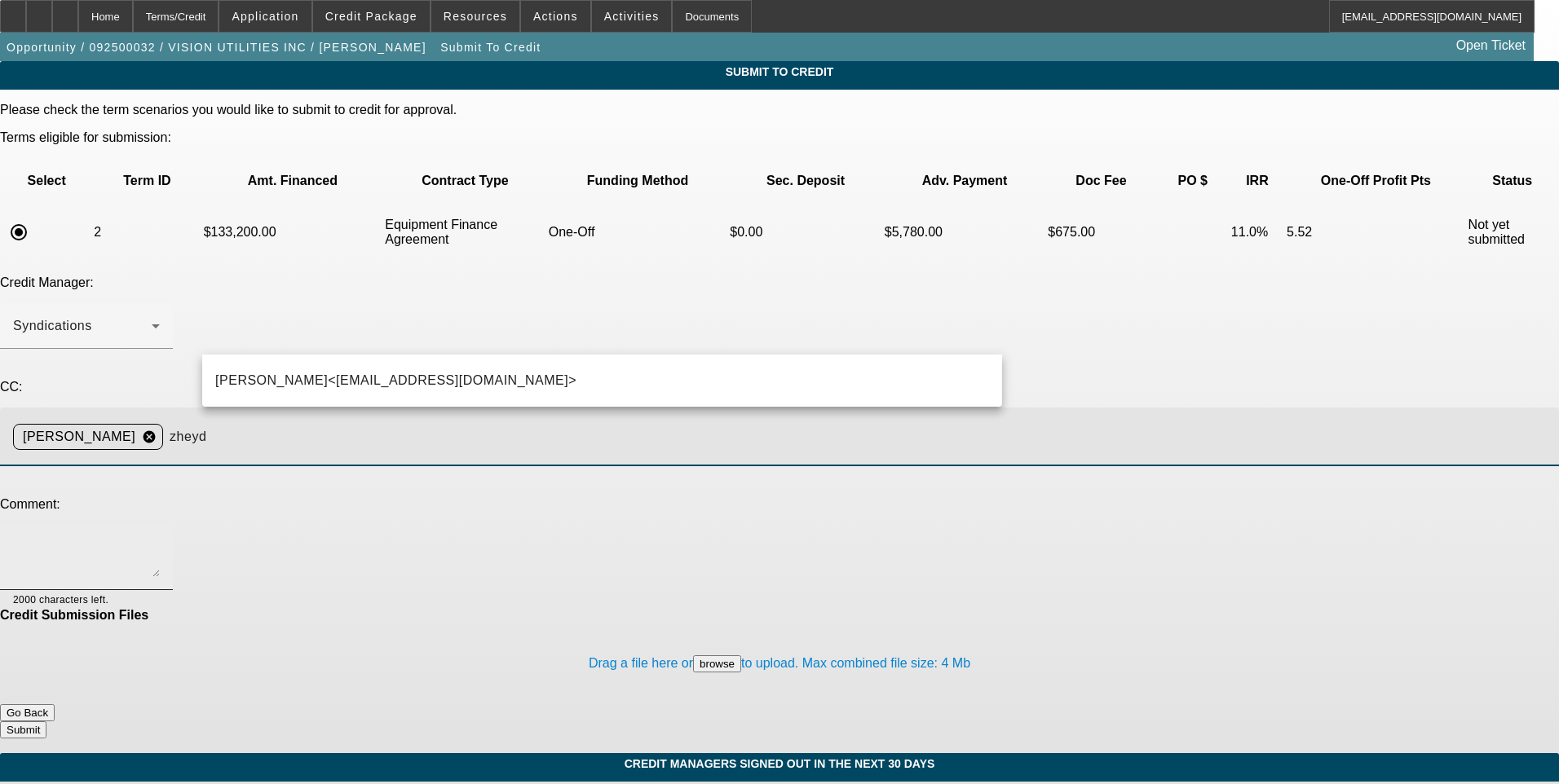
drag, startPoint x: 356, startPoint y: 379, endPoint x: 335, endPoint y: 390, distance: 23.7
click at [352, 381] on span "Zachary Heyd<ZHeyd@beaconfunding.com>" at bounding box center [395, 380] width 361 height 19
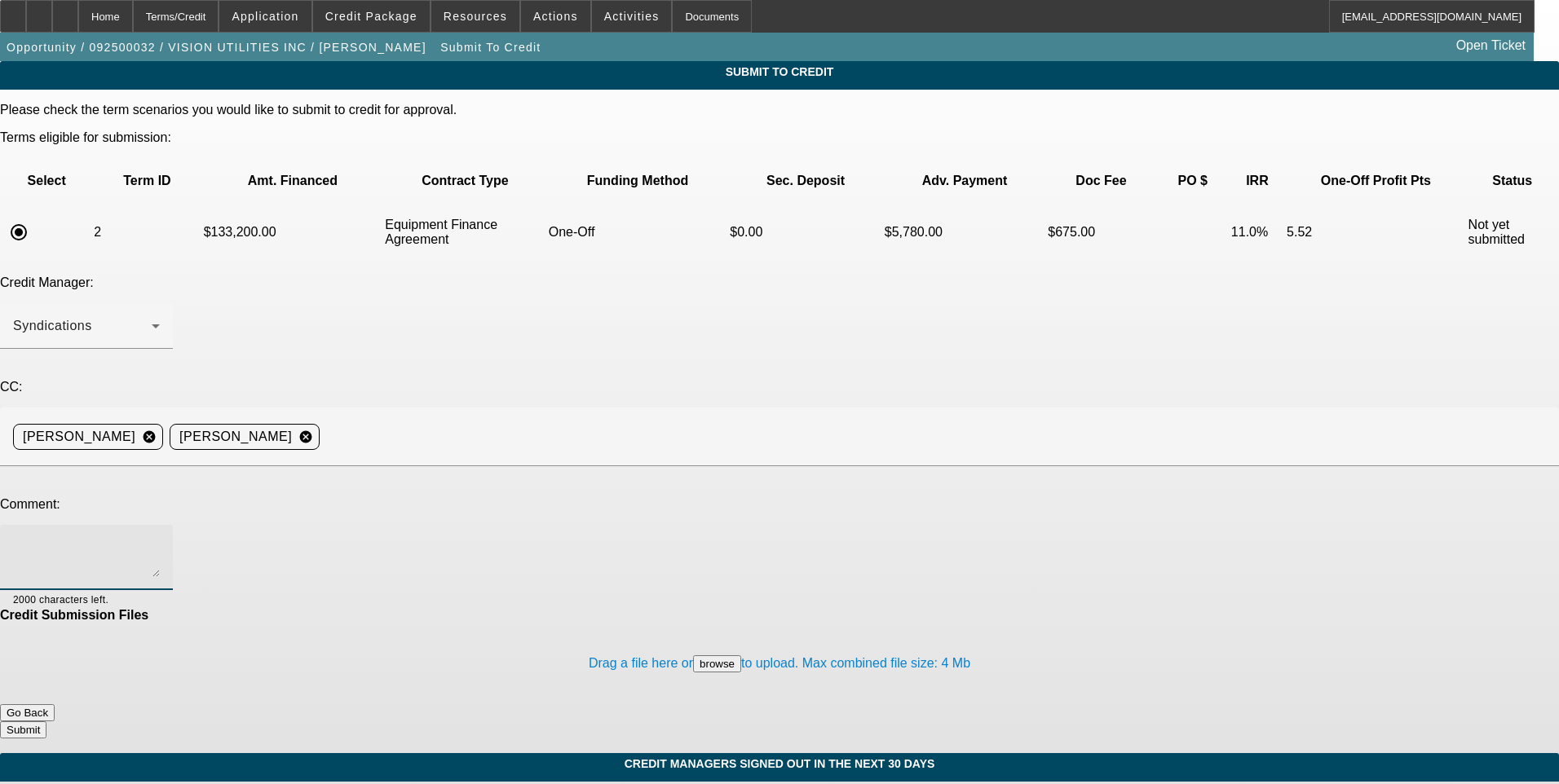
click at [160, 538] on textarea at bounding box center [86, 558] width 147 height 39
type textarea "Lets try FCEF. Thanks"
click at [46, 722] on button "Submit" at bounding box center [23, 730] width 46 height 17
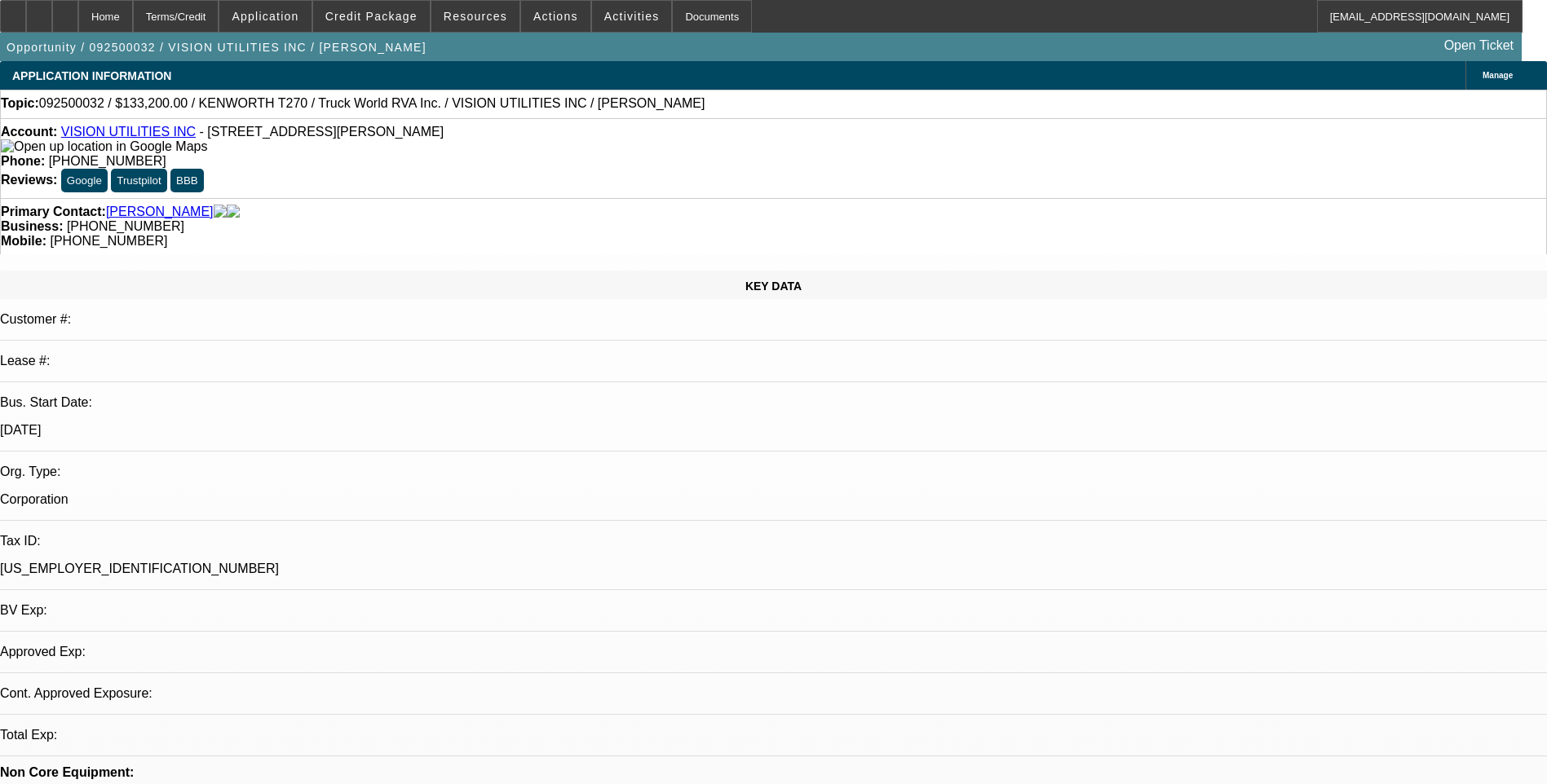
select select "0.1"
select select "0"
select select "6"
select select "0"
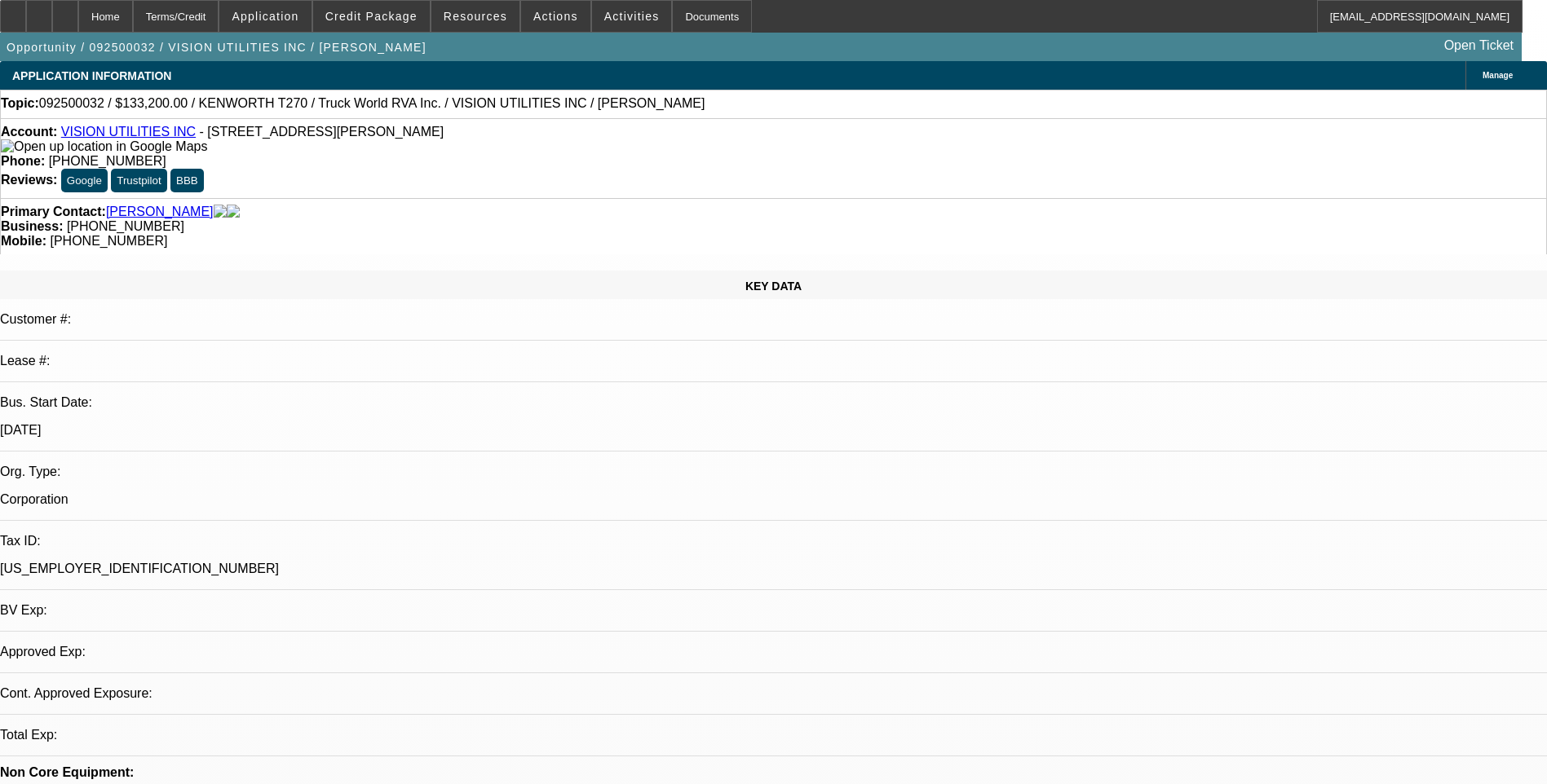
select select "0"
select select "6"
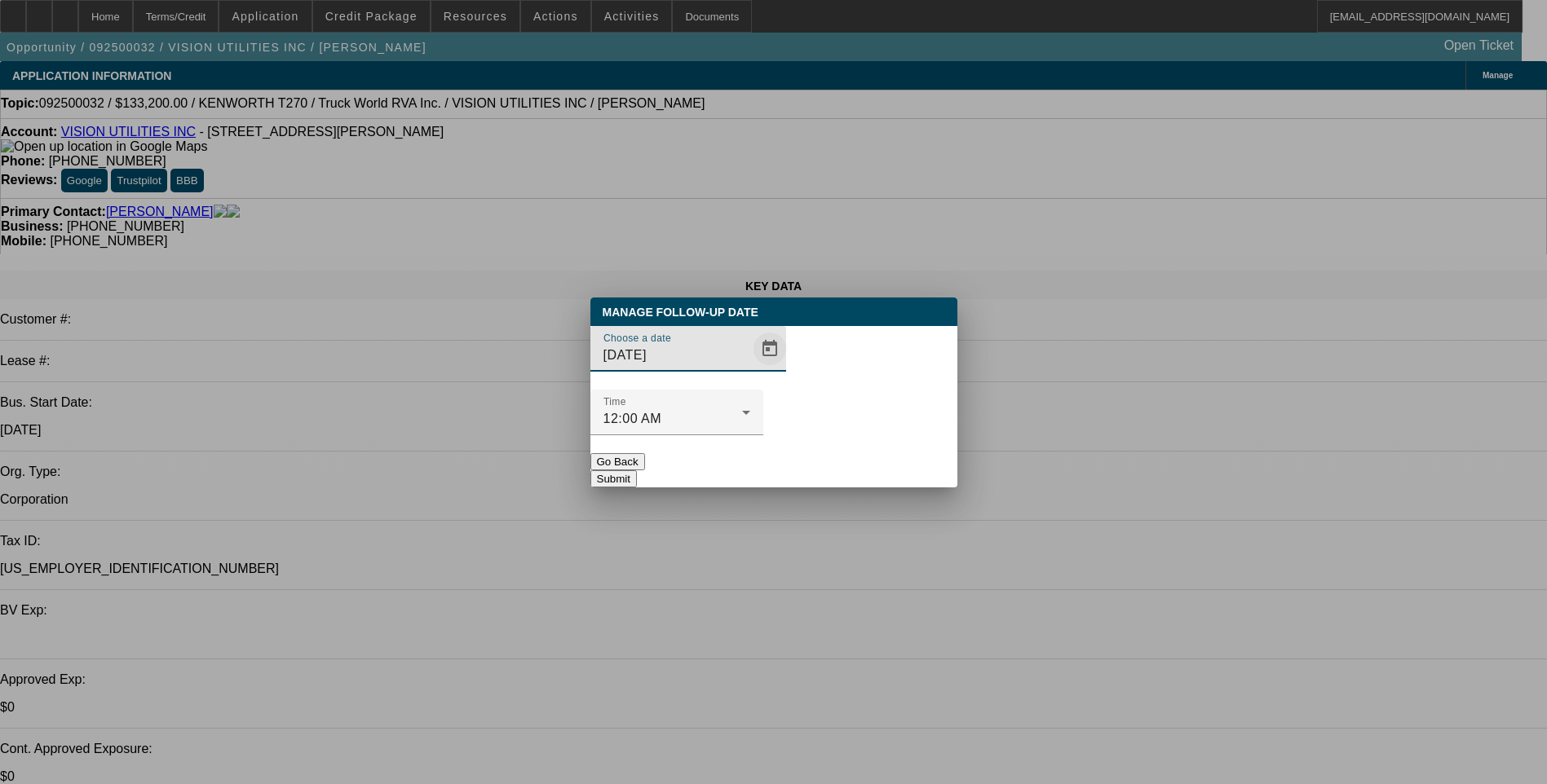
click at [750, 368] on span "Open calendar" at bounding box center [769, 349] width 39 height 39
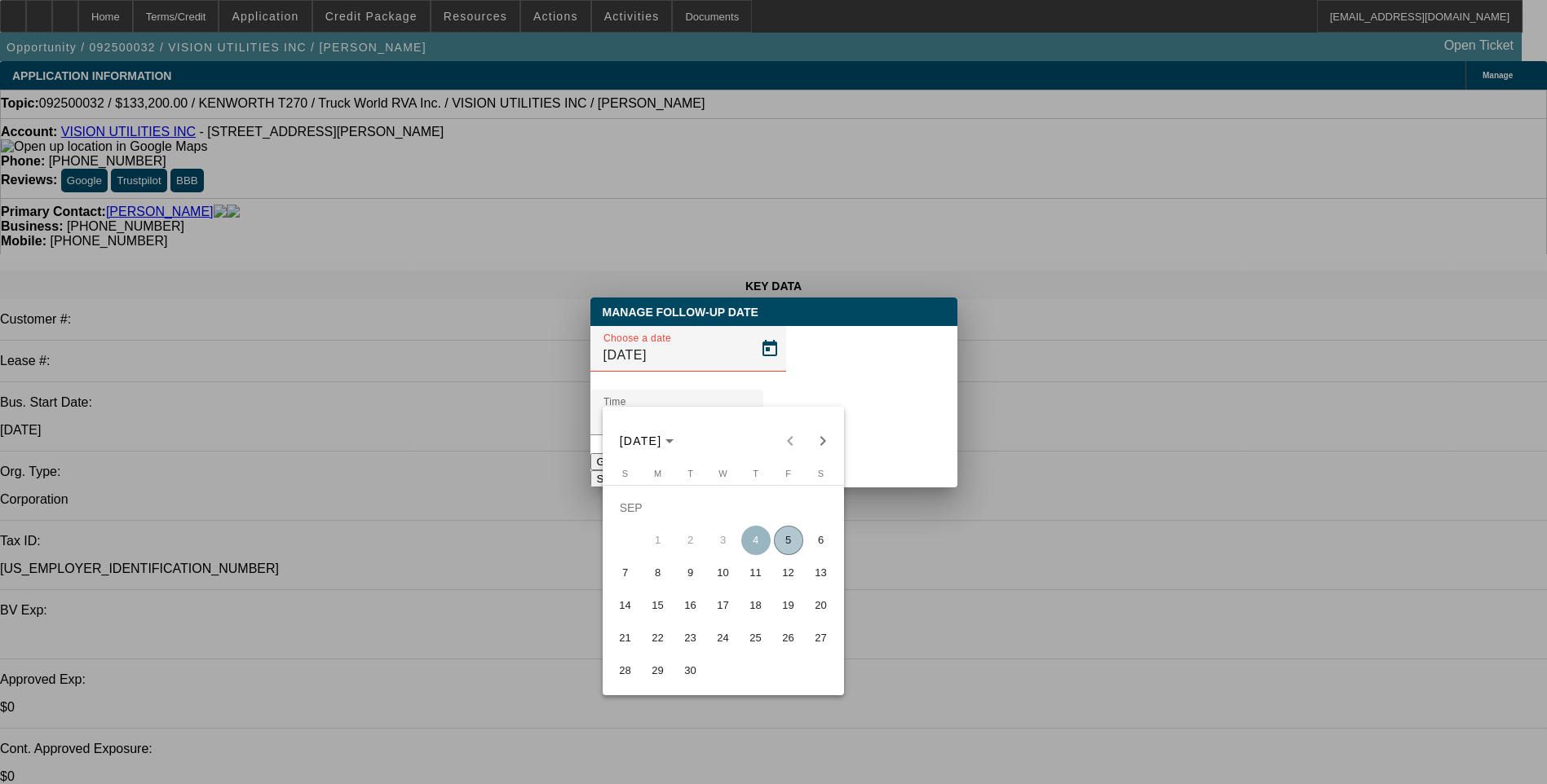
drag, startPoint x: 788, startPoint y: 547, endPoint x: 799, endPoint y: 523, distance: 26.4
click at [787, 547] on span "5" at bounding box center [789, 541] width 30 height 30
type input "9/5/2025"
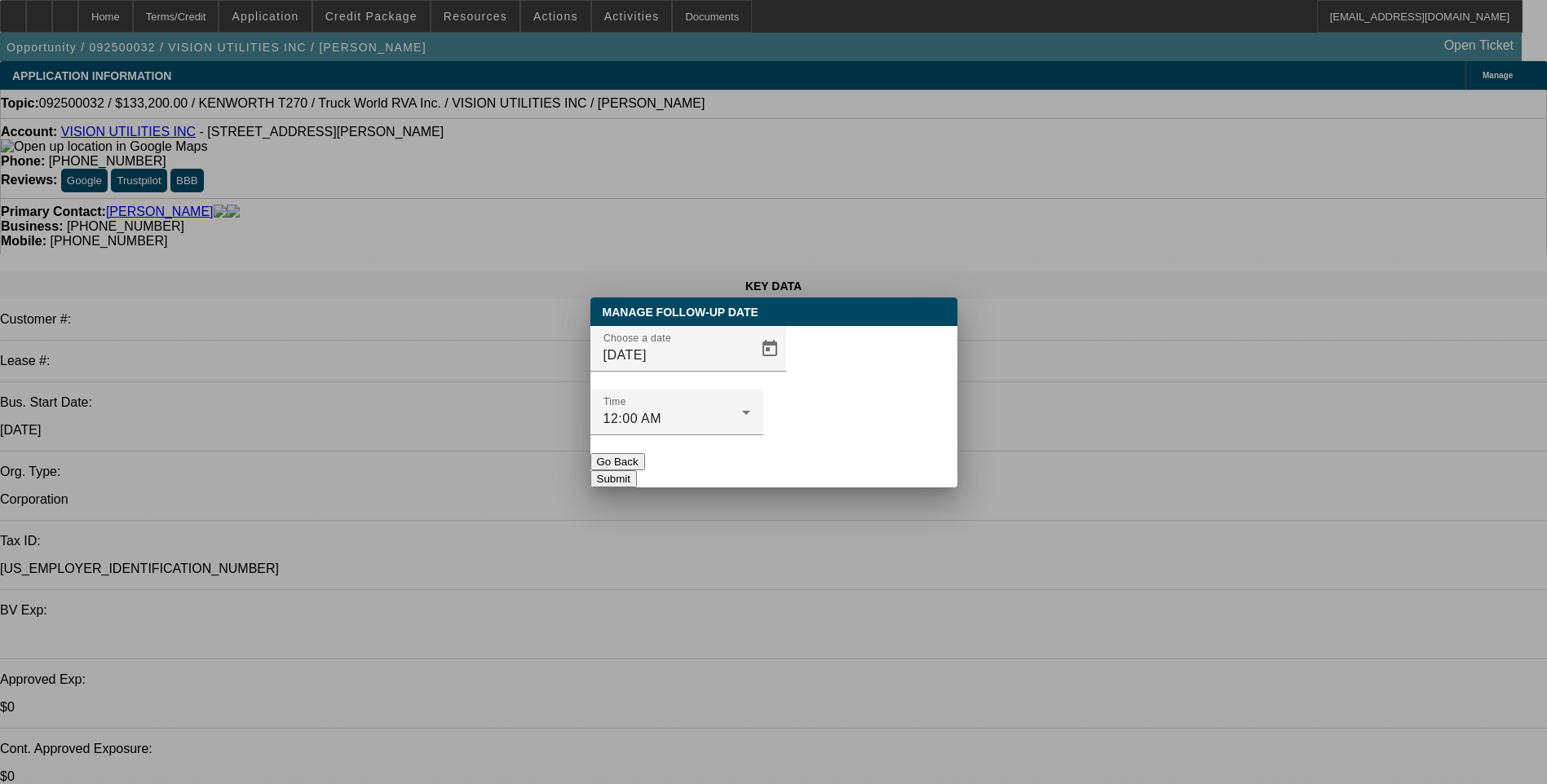
click at [637, 470] on button "Submit" at bounding box center [613, 479] width 46 height 17
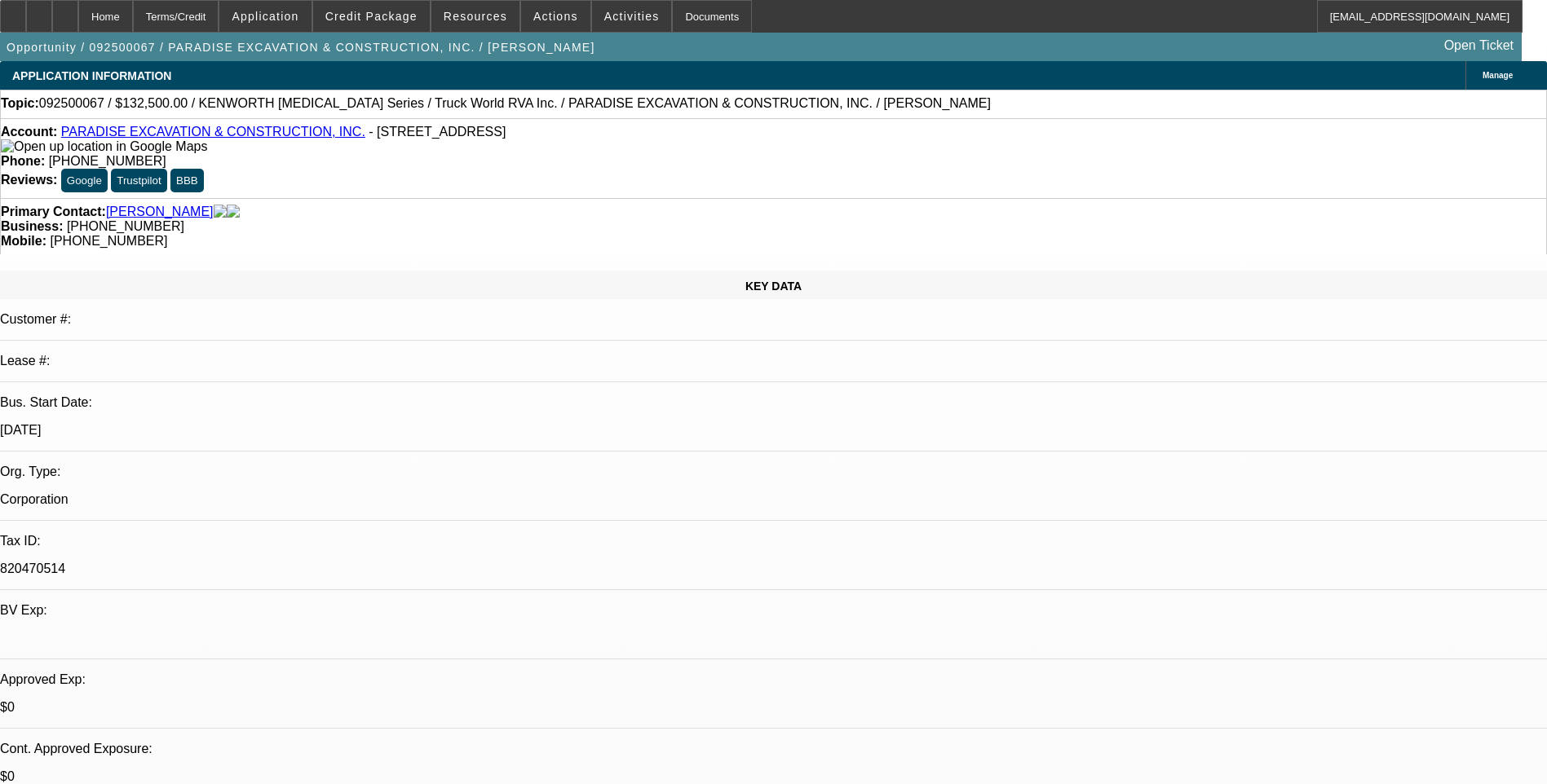
select select "0"
select select "1"
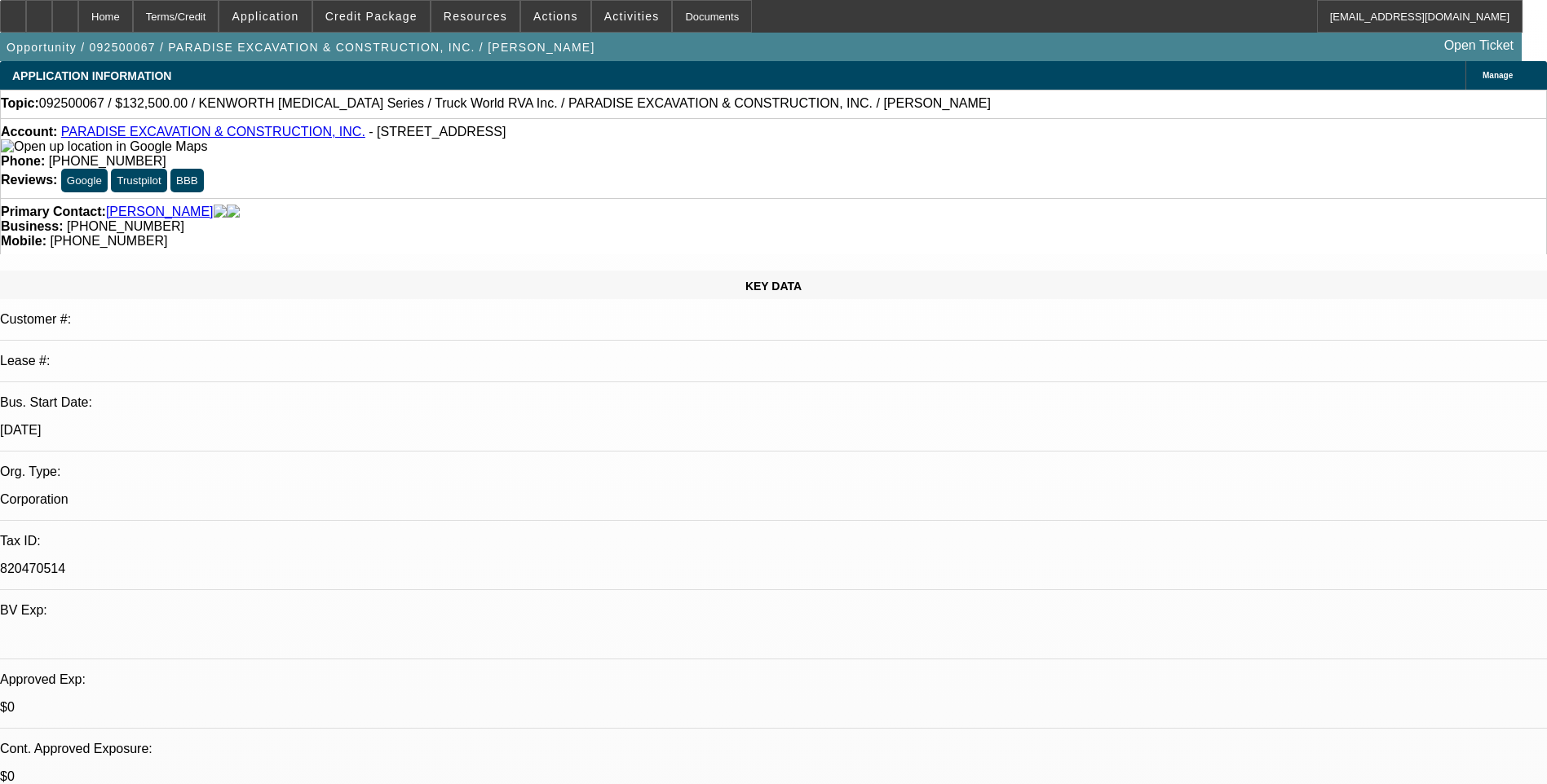
select select "6"
click at [219, 19] on div "Terms/Credit" at bounding box center [175, 16] width 86 height 32
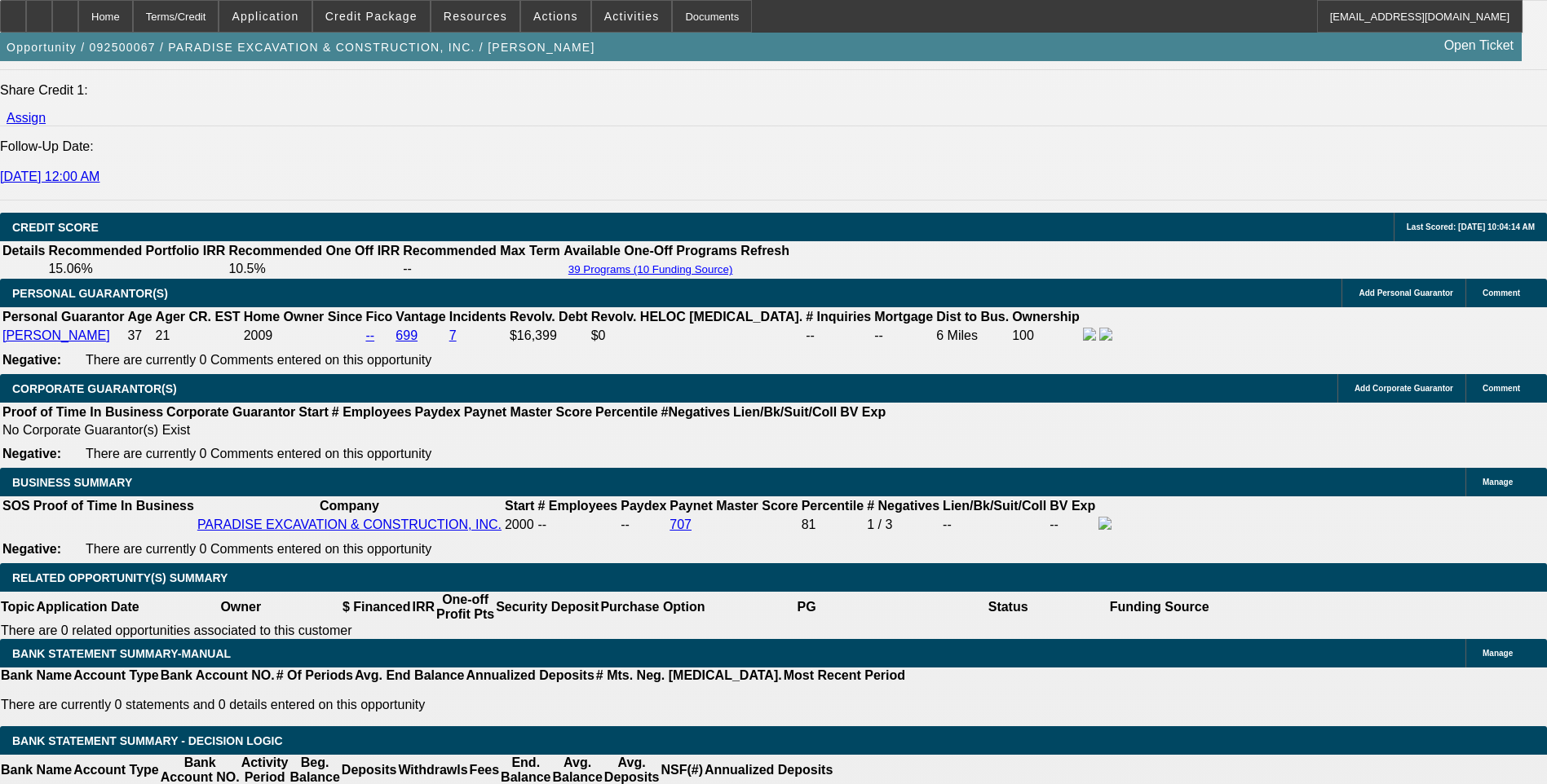
scroll to position [2282, 0]
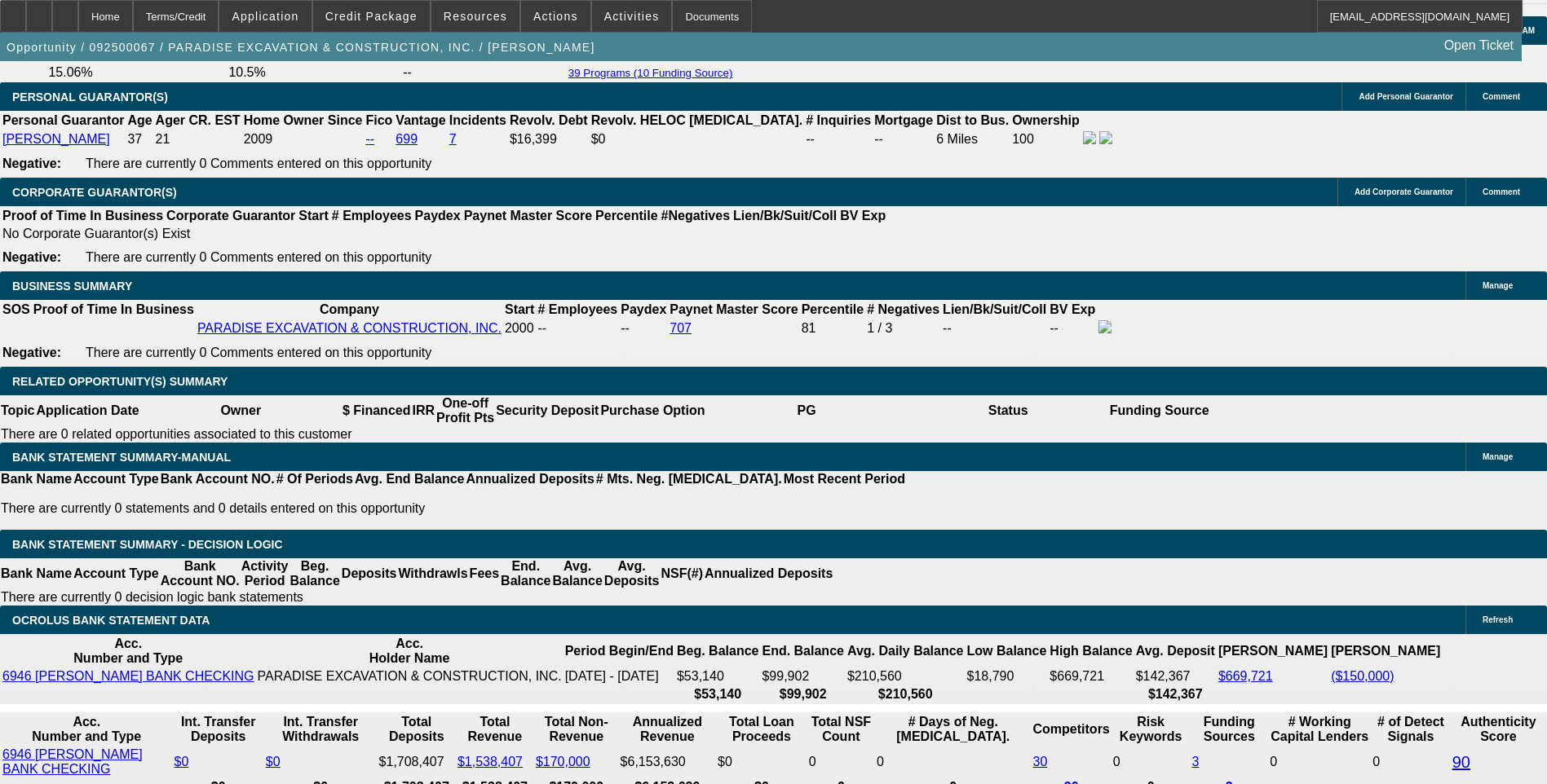
scroll to position [2364, 0]
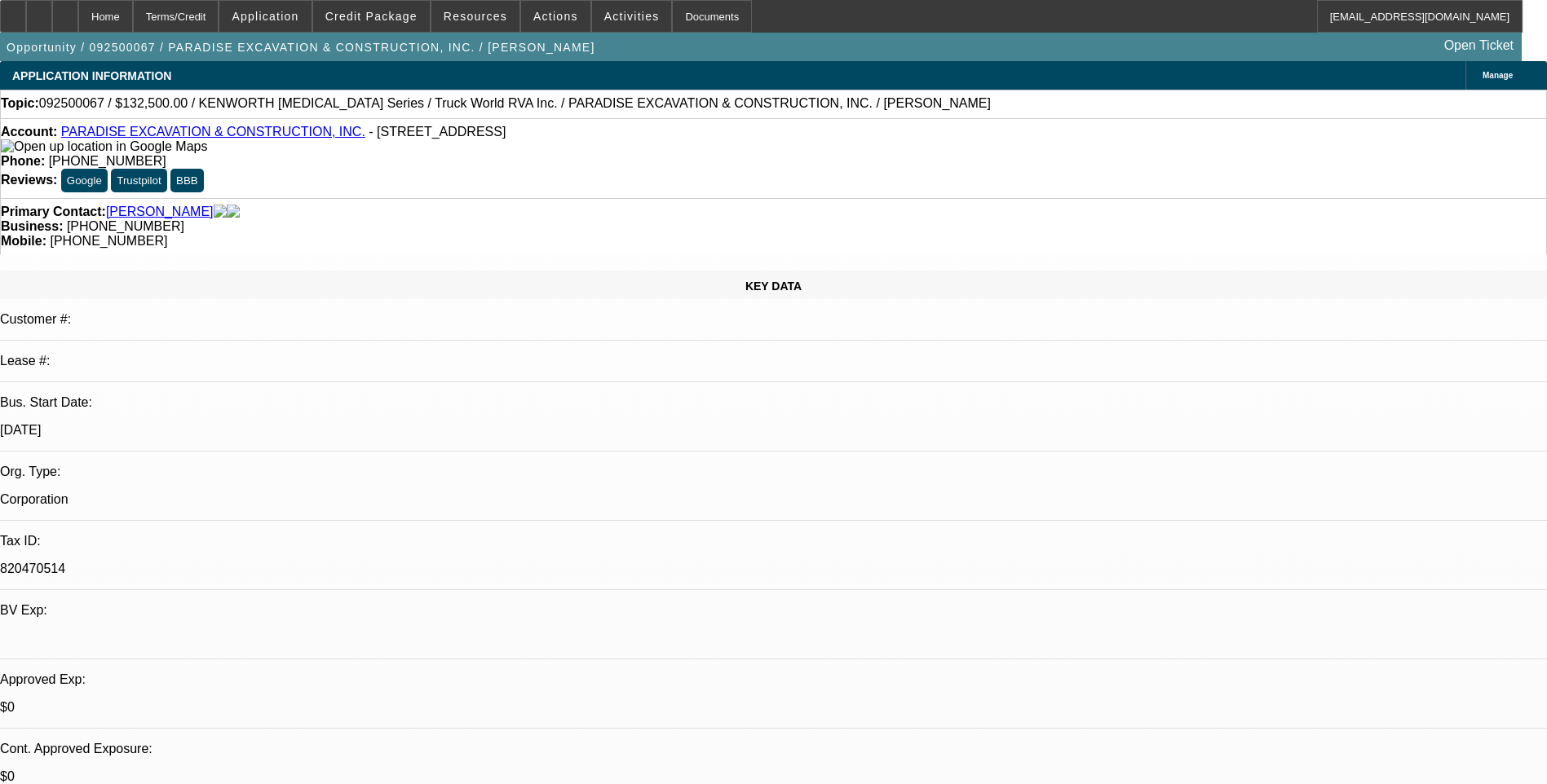
scroll to position [0, 0]
click at [215, 22] on div "Terms/Credit" at bounding box center [175, 16] width 86 height 32
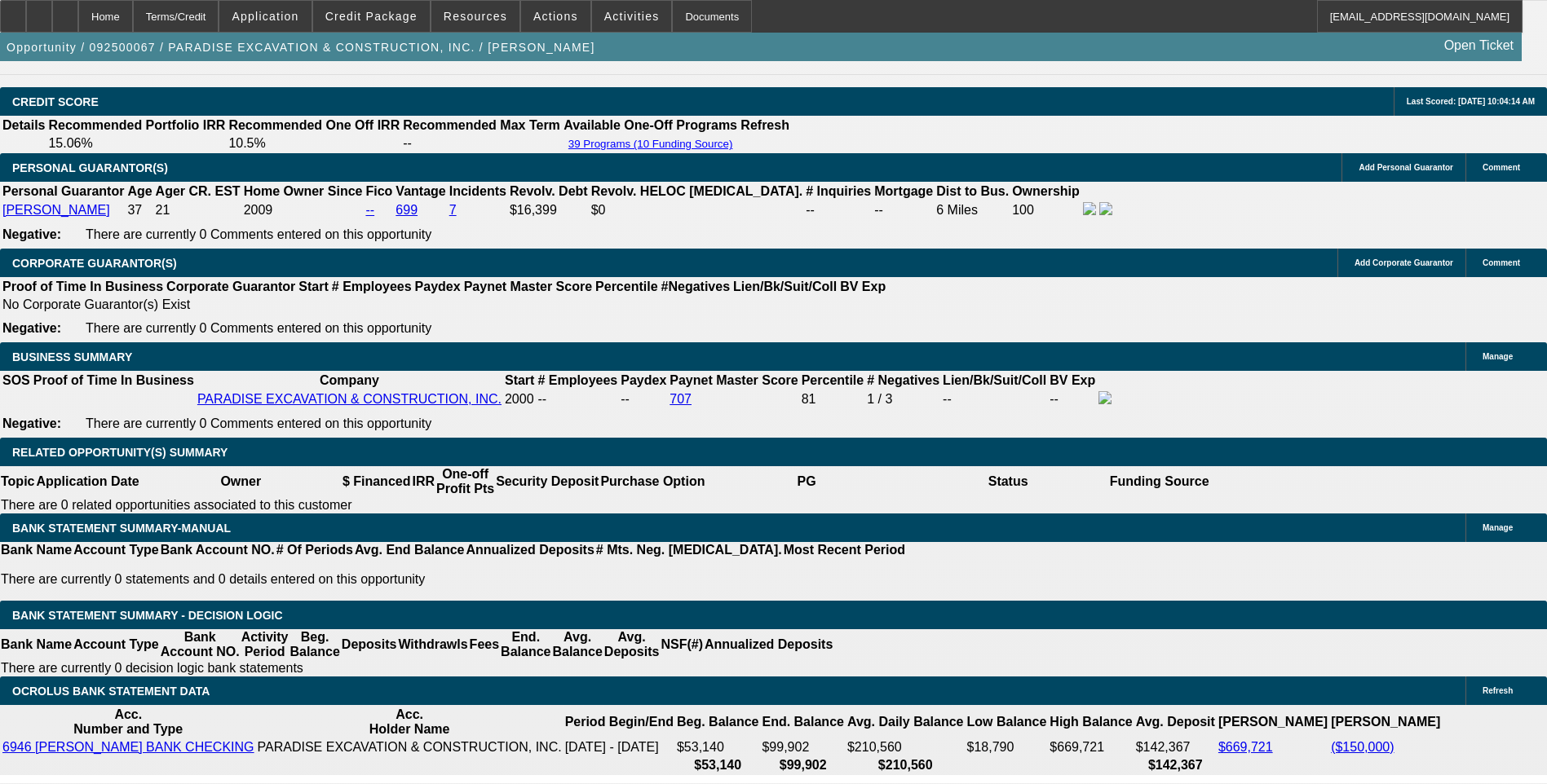
scroll to position [2403, 0]
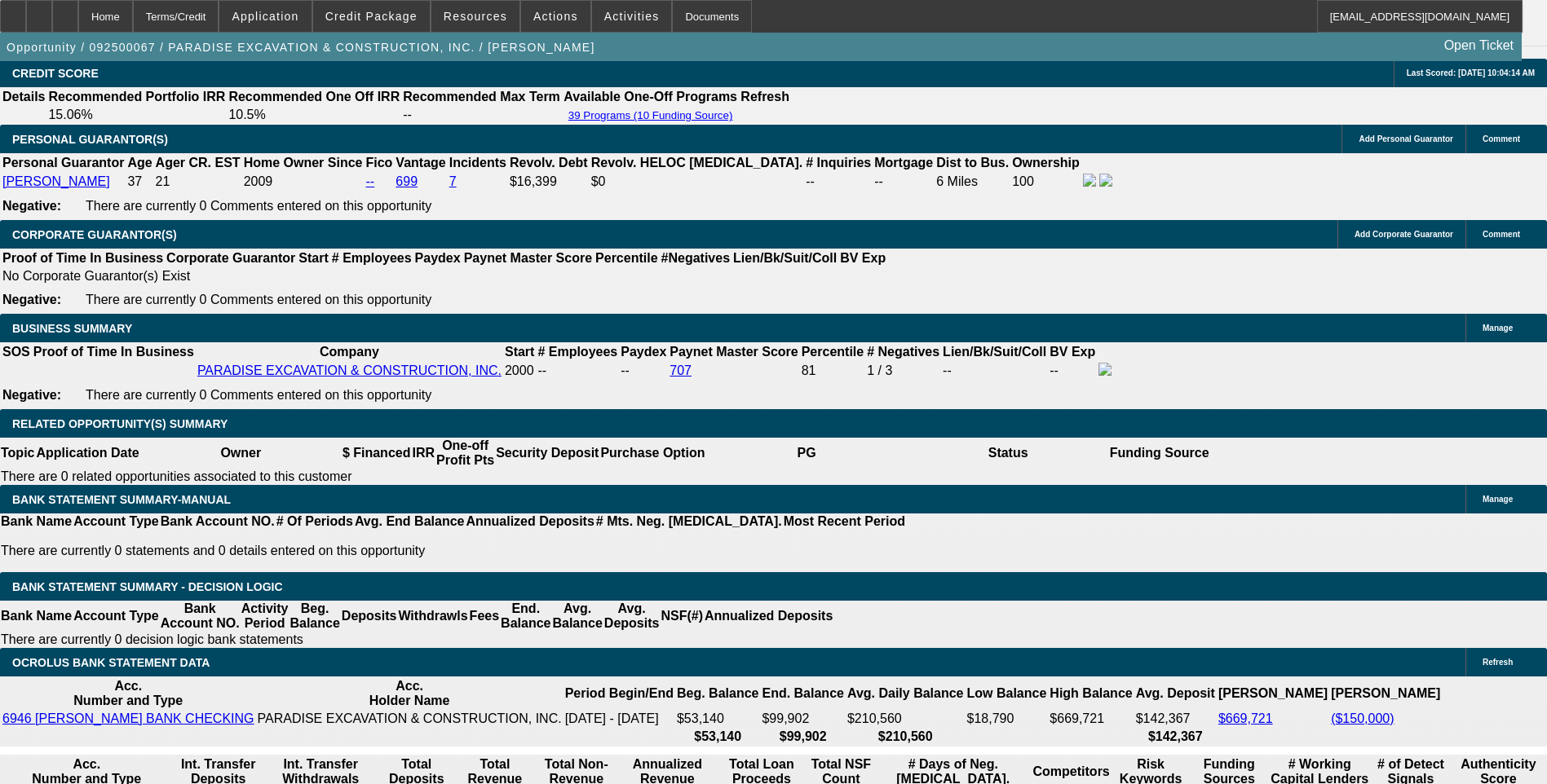
scroll to position [2321, 0]
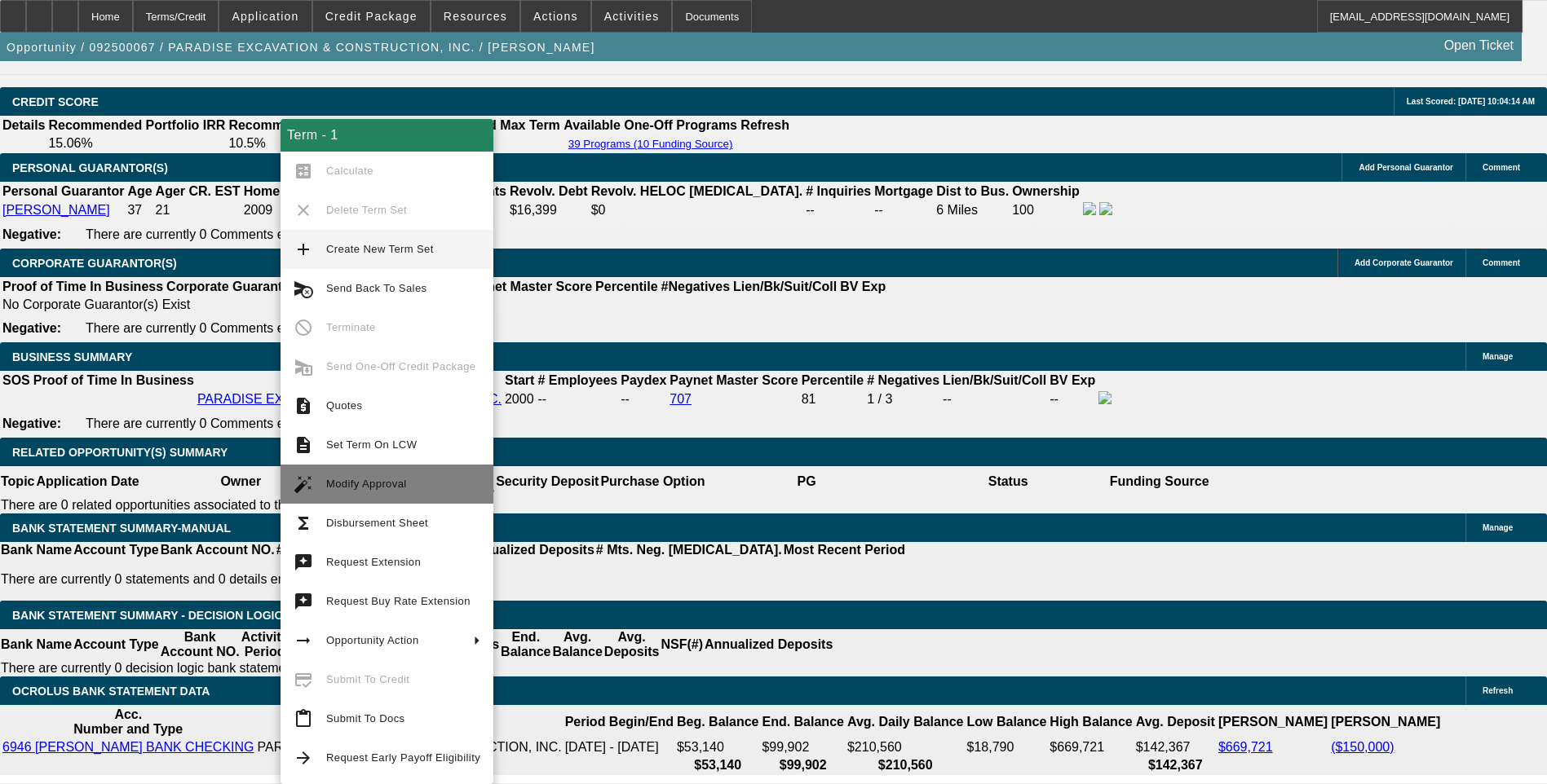
click at [386, 489] on span "Modify Approval" at bounding box center [366, 483] width 81 height 12
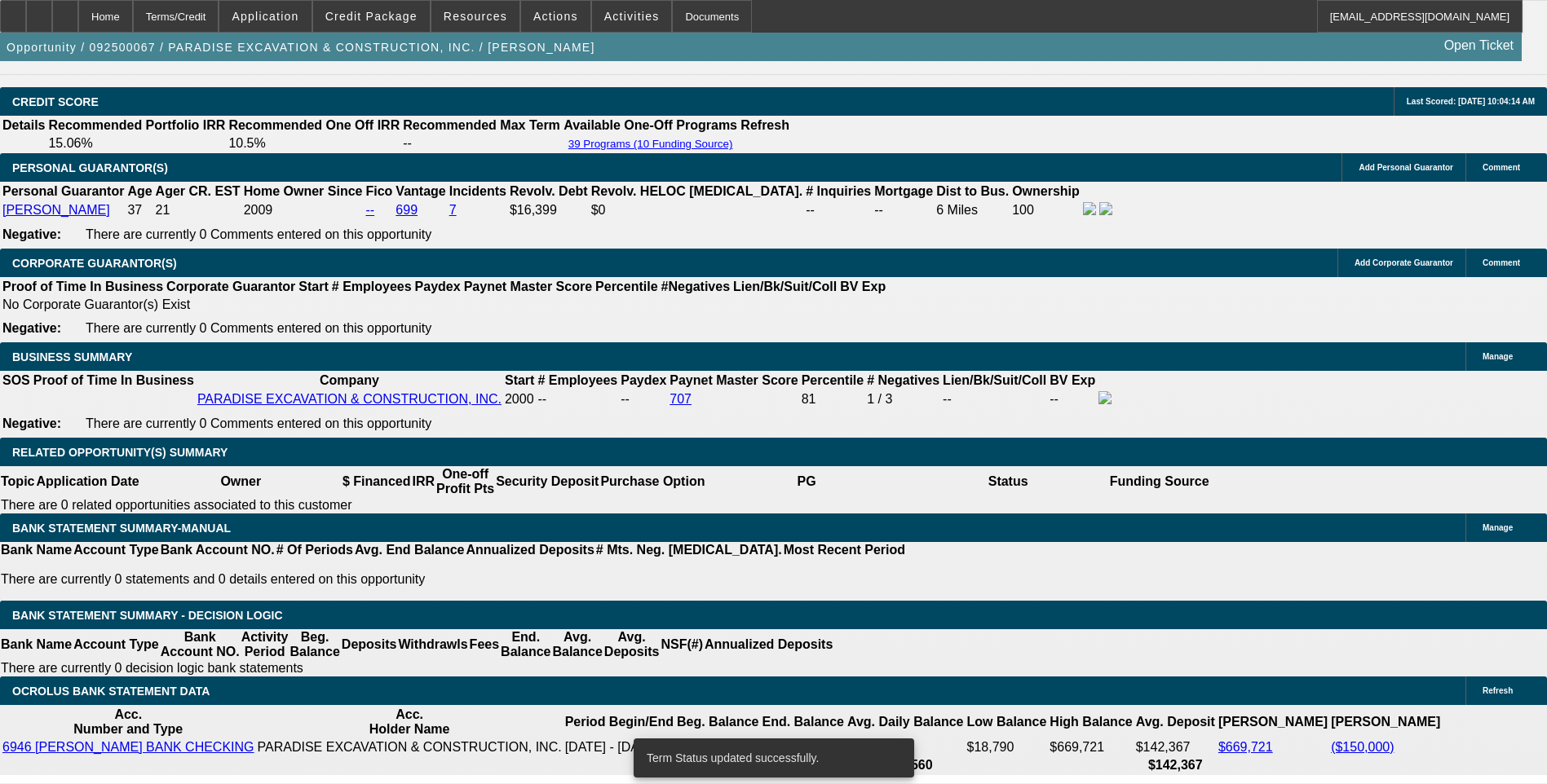
select select "0"
select select "6"
select select "0"
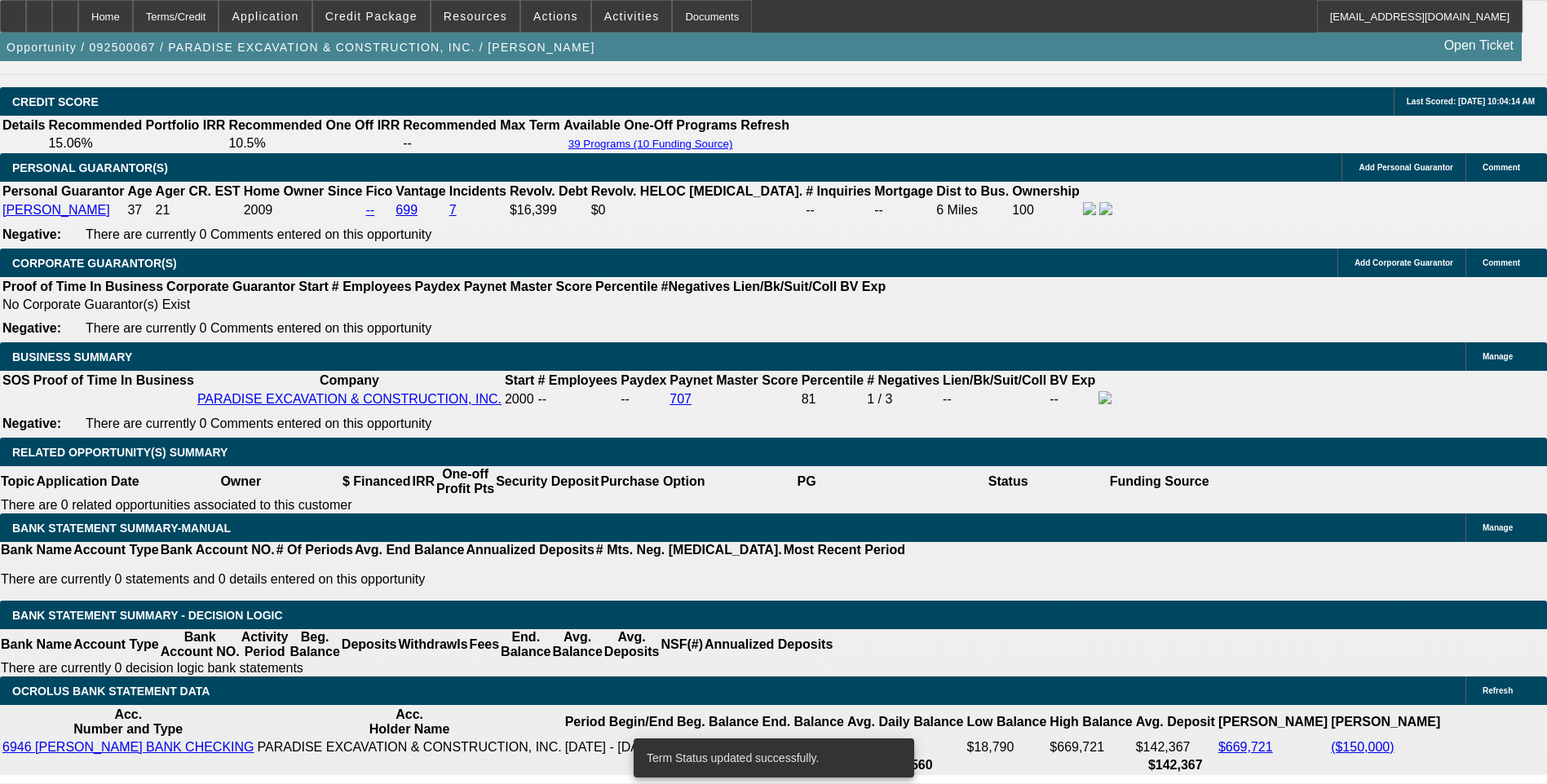
select select "0"
select select "6"
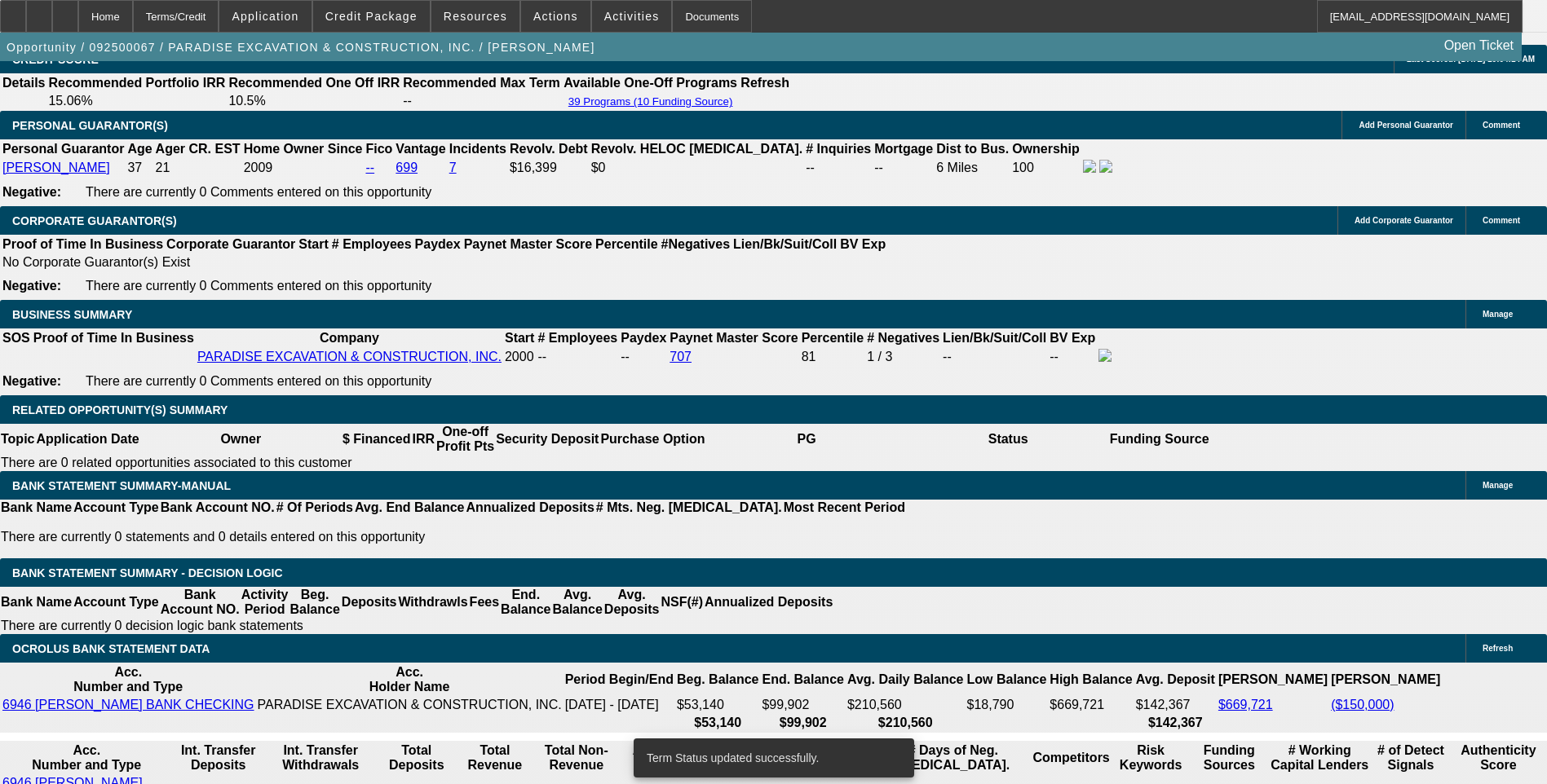
scroll to position [2403, 0]
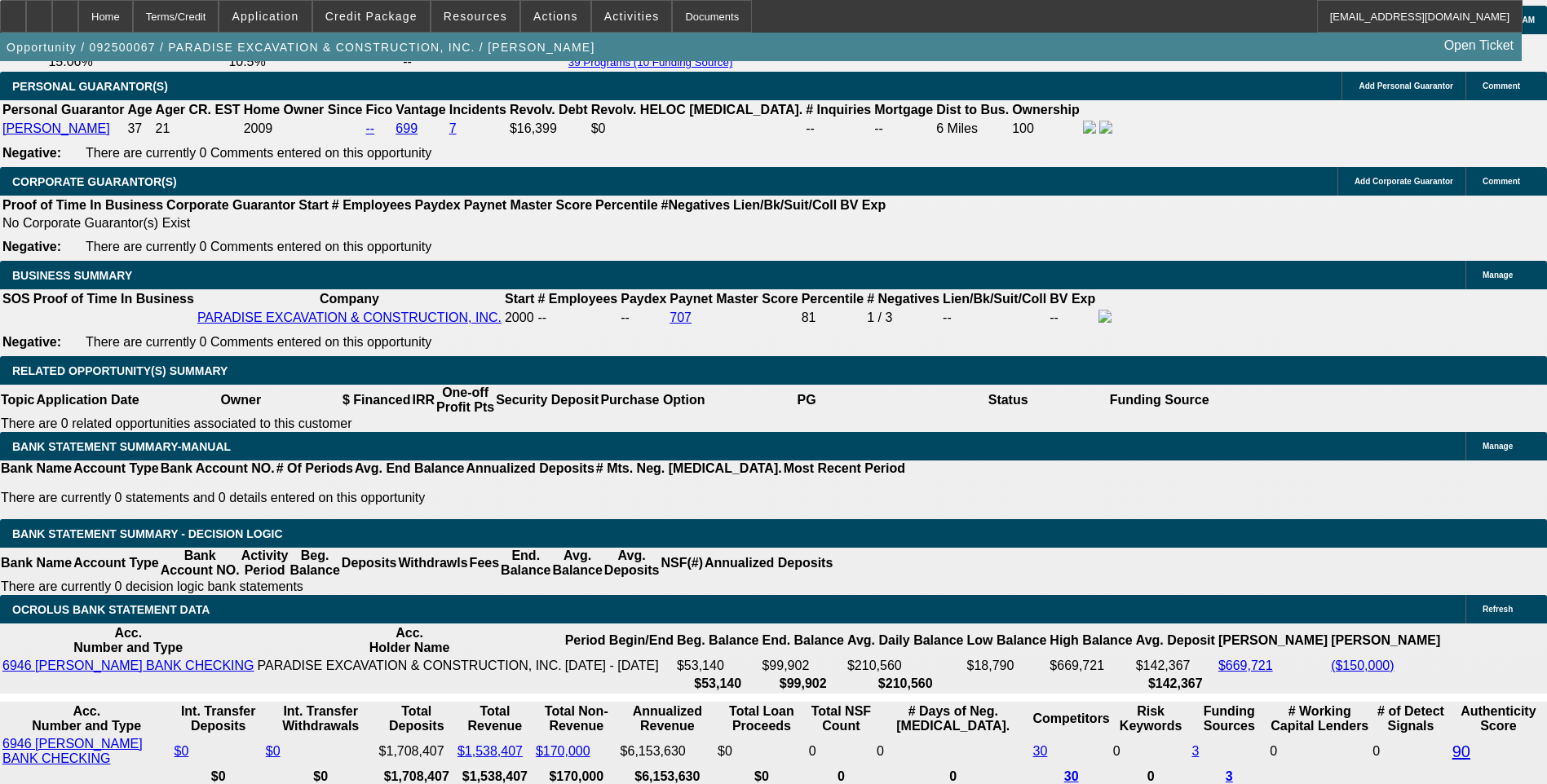
type input "6"
type input "UNKNOWN"
type input "$22,661.09"
type input "48"
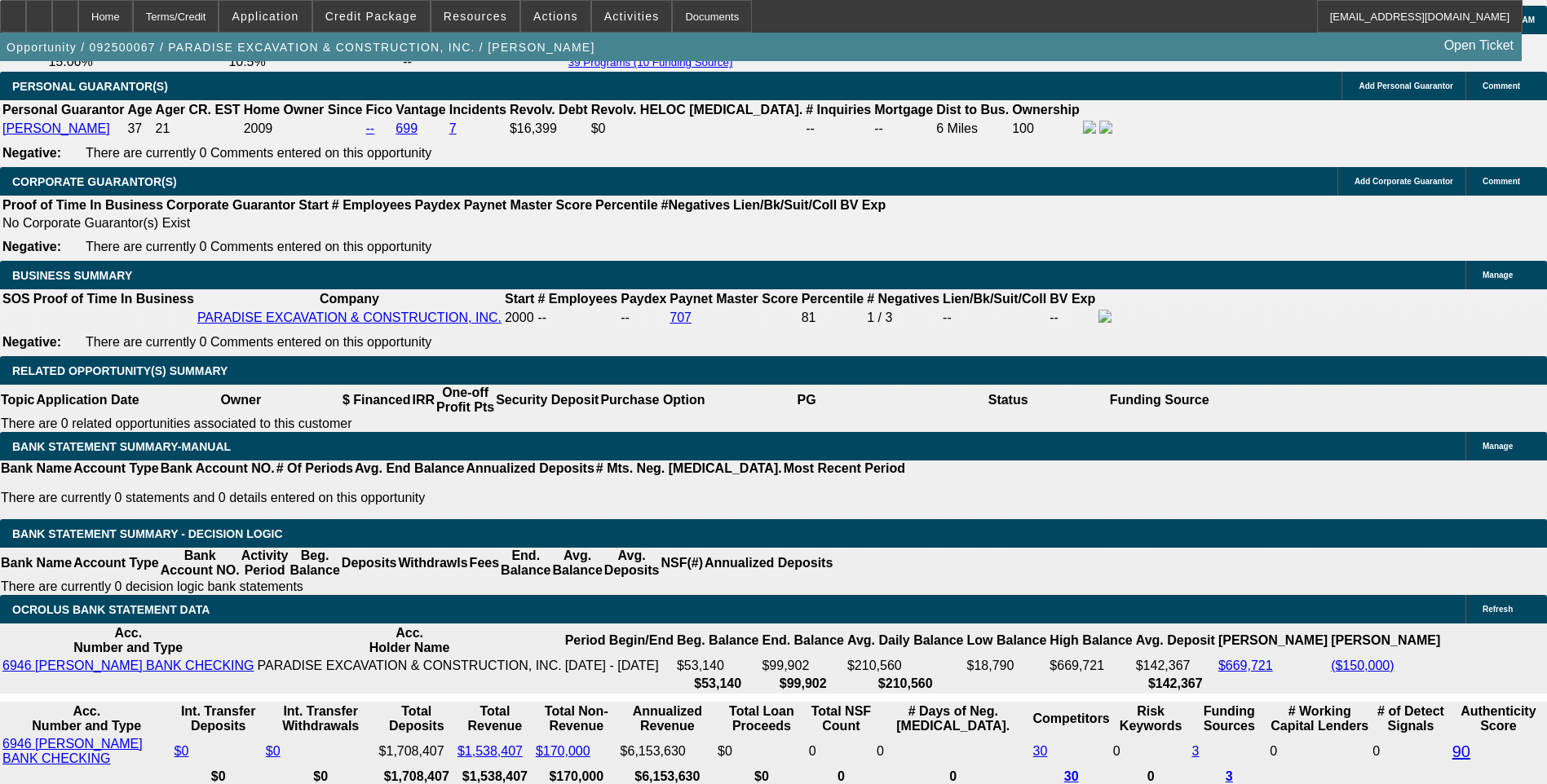
type input "$2.05"
type input "48"
type input "9.5"
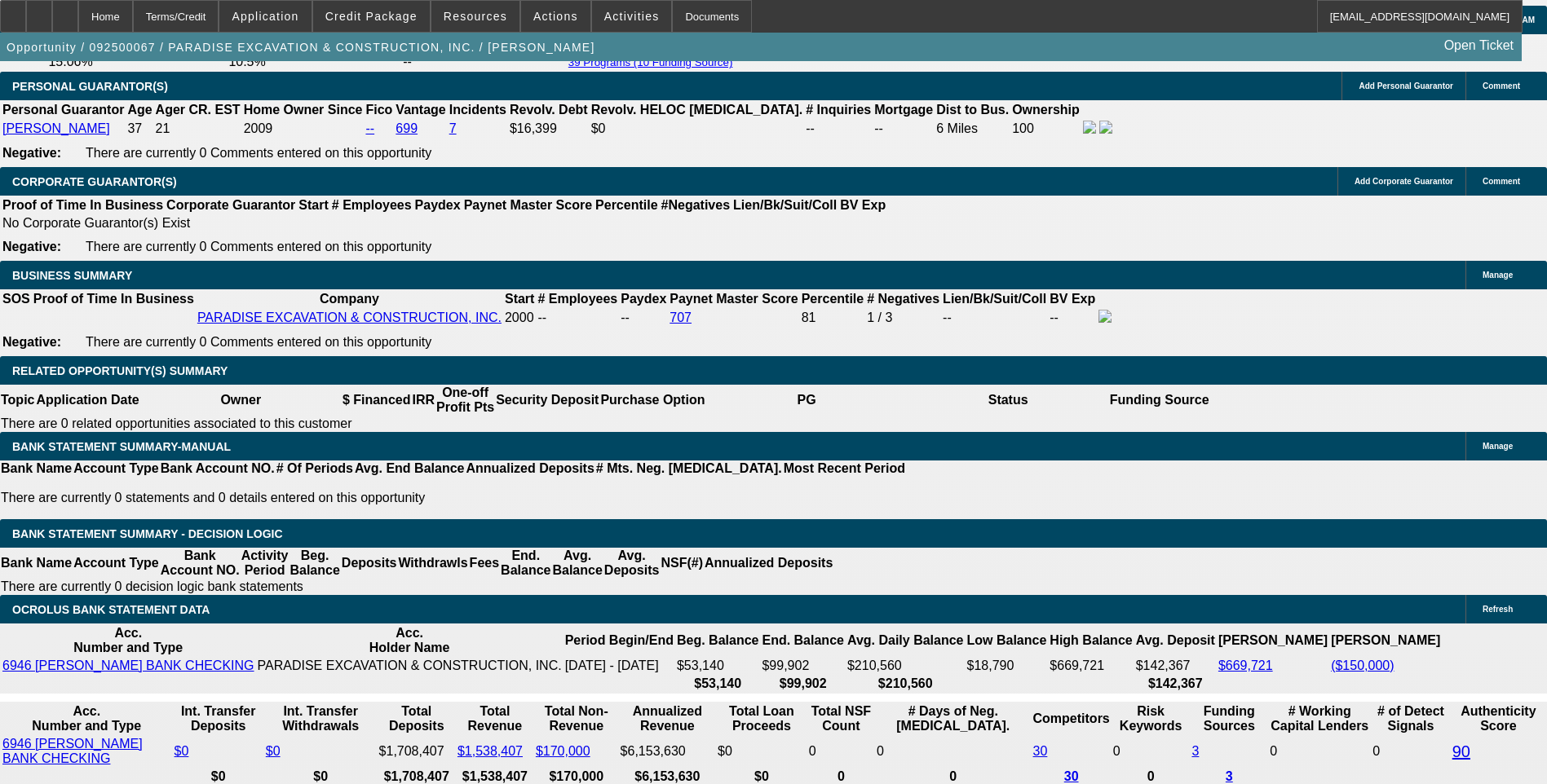
type input "$3,32"
type input "$3,325.00"
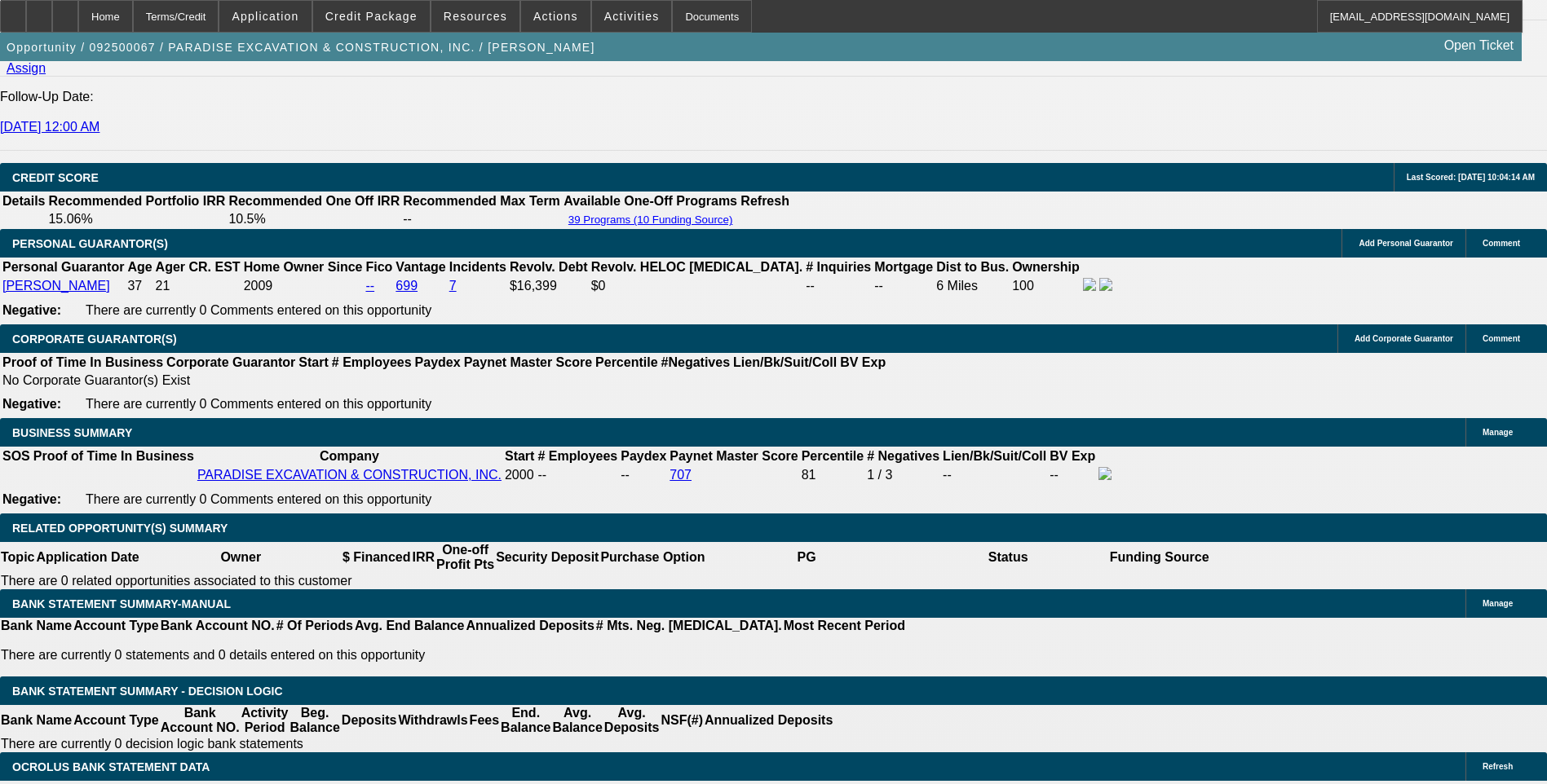
scroll to position [2240, 0]
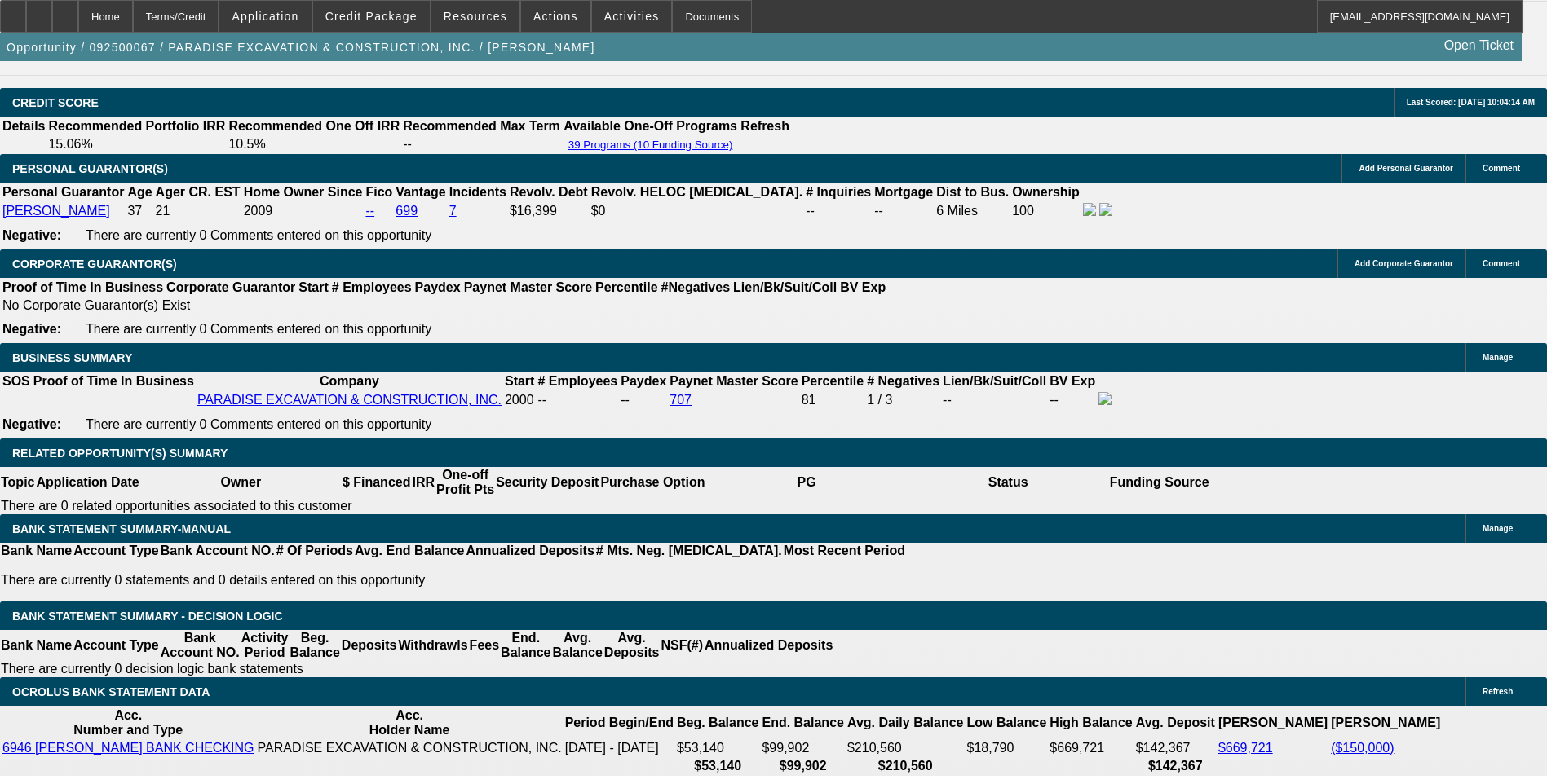
scroll to position [2321, 0]
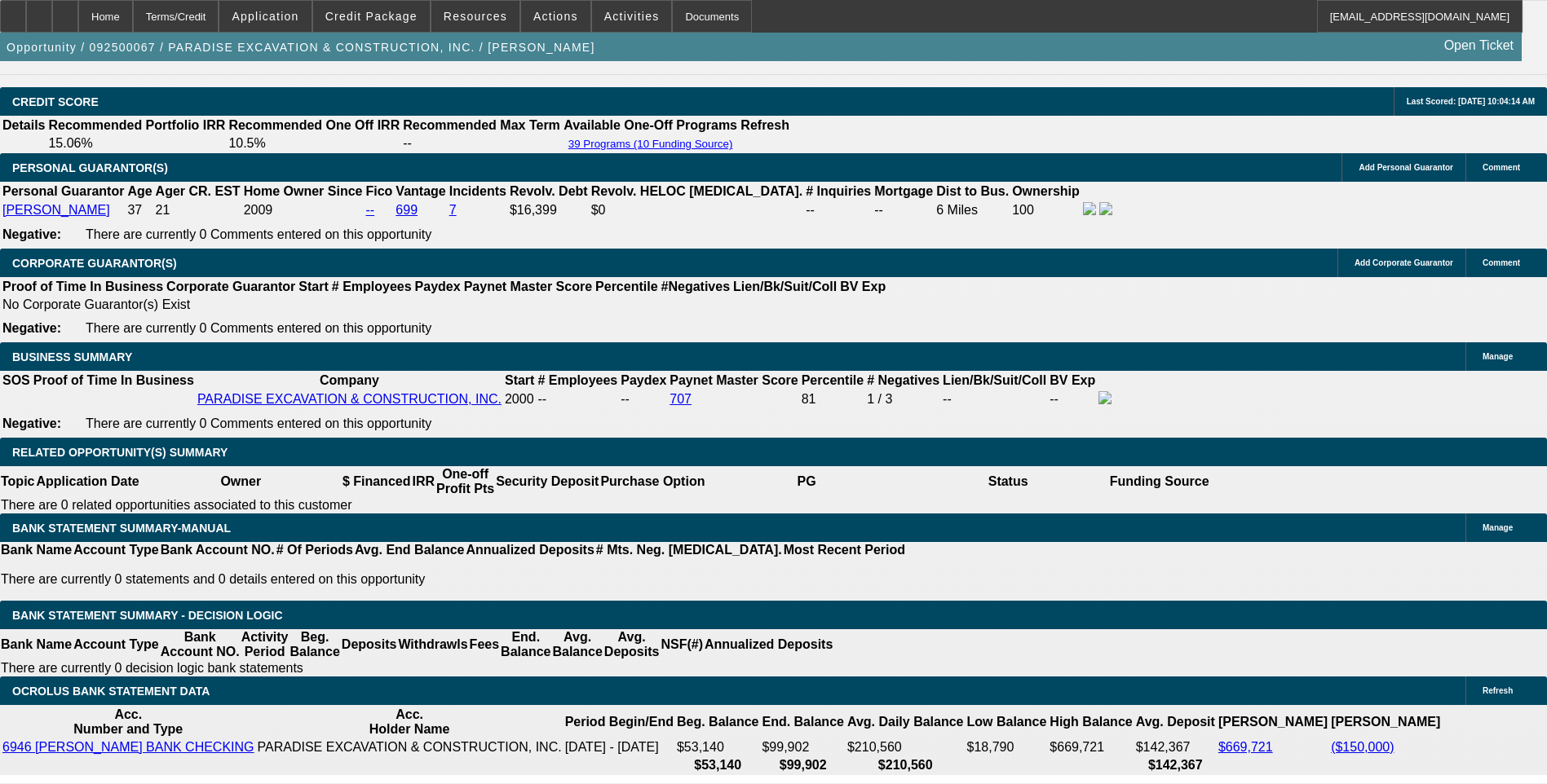
type input "9.4"
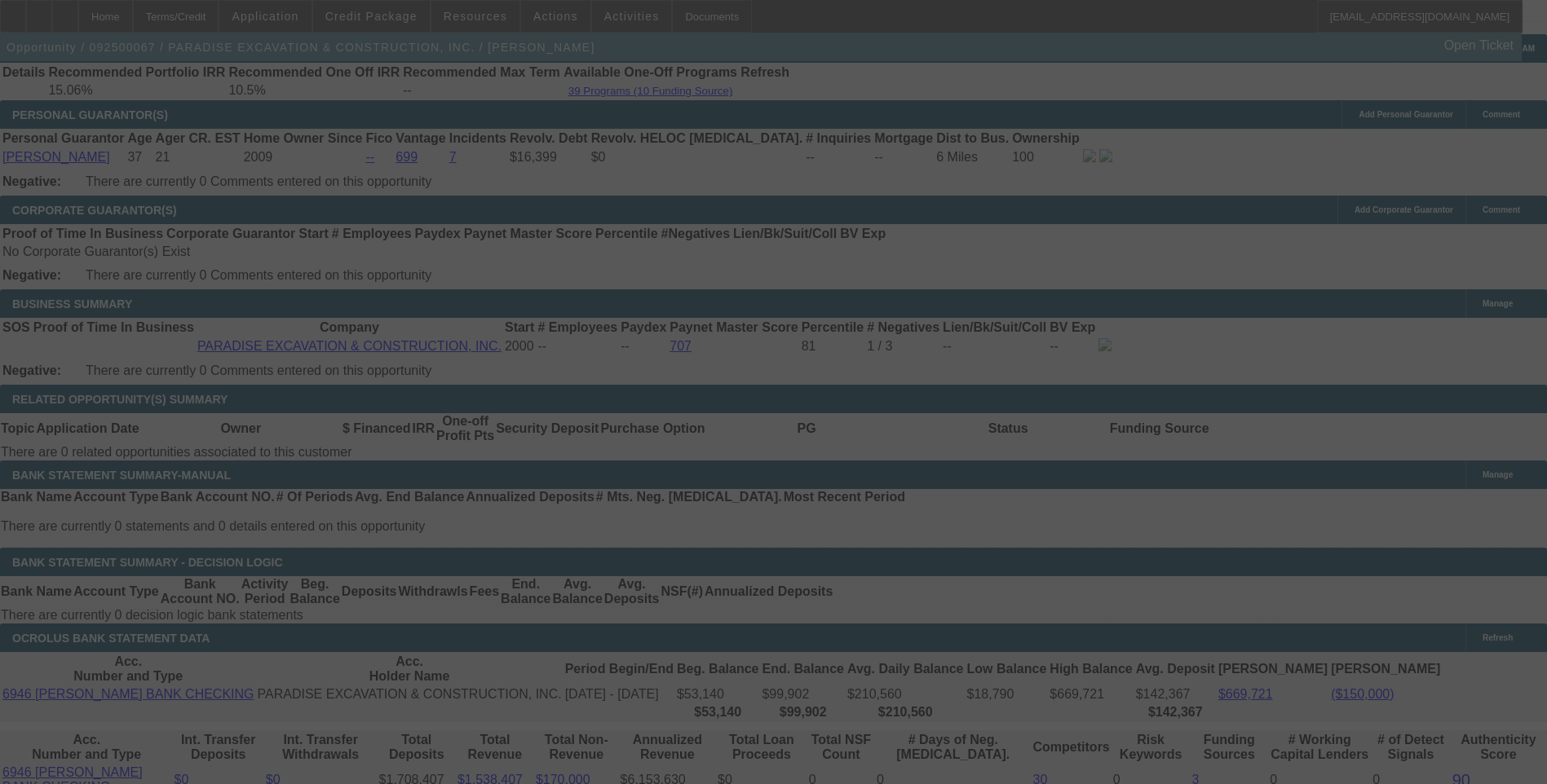
scroll to position [2403, 0]
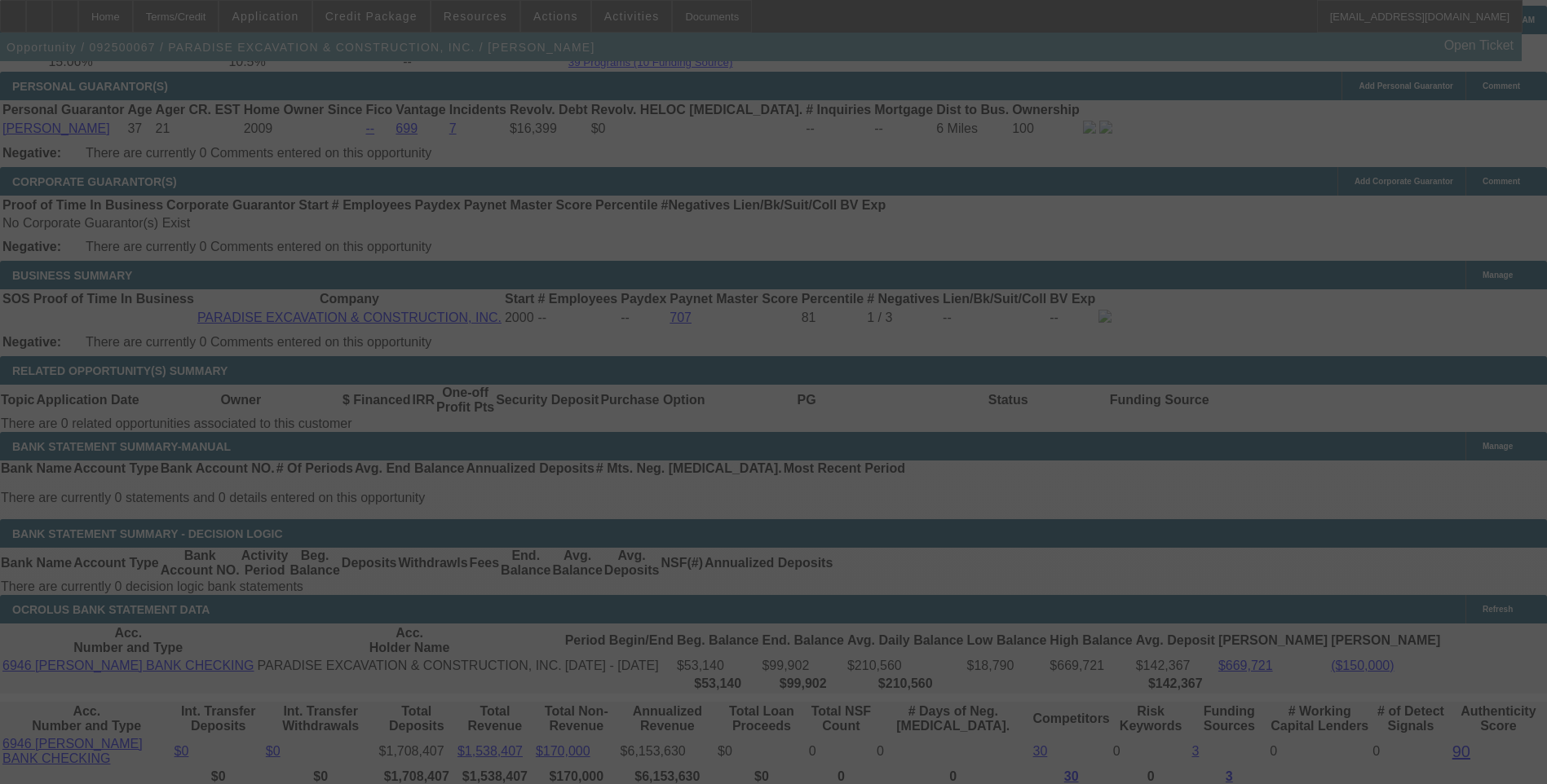
select select "0"
select select "6"
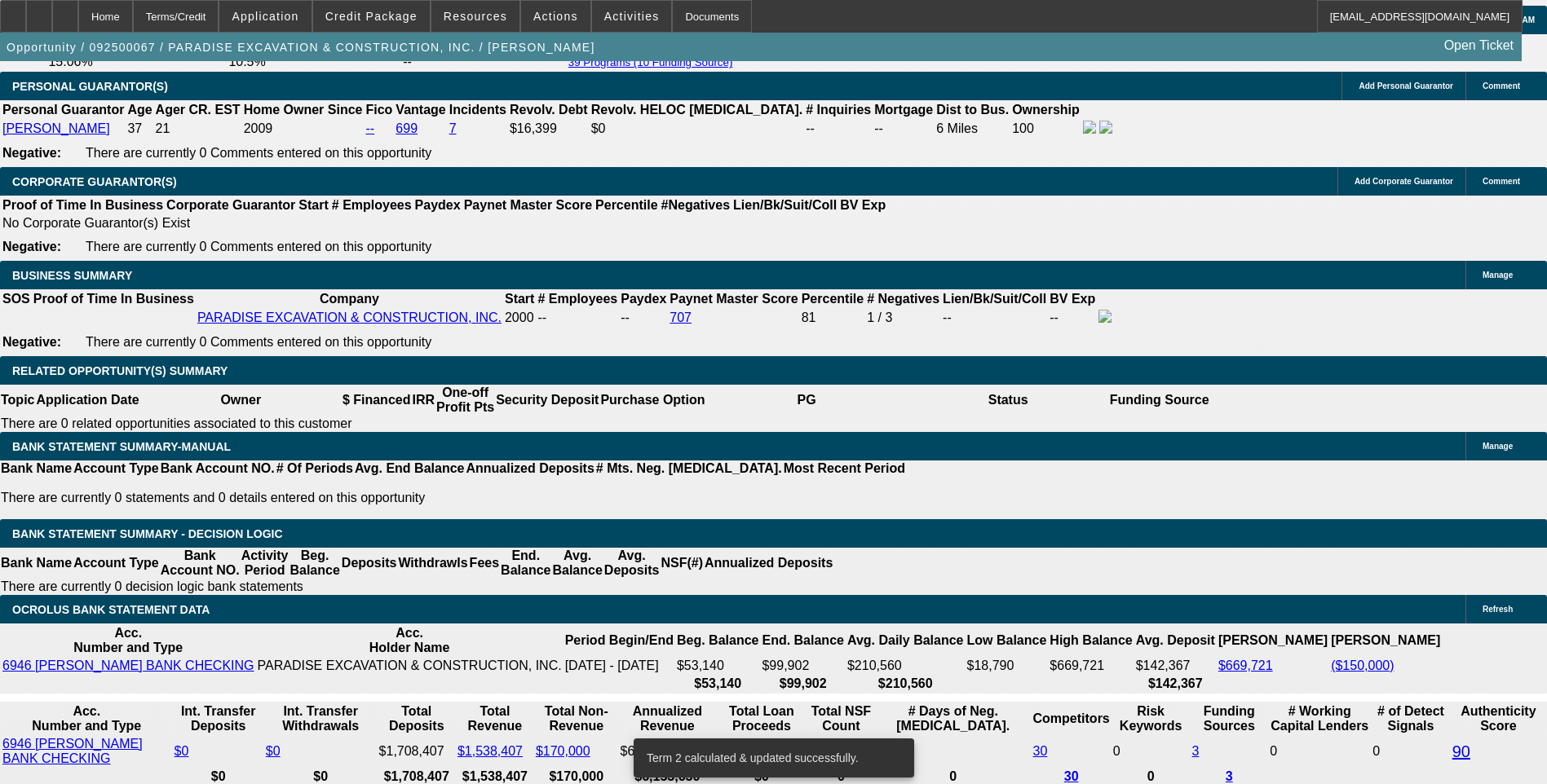
scroll to position [2321, 0]
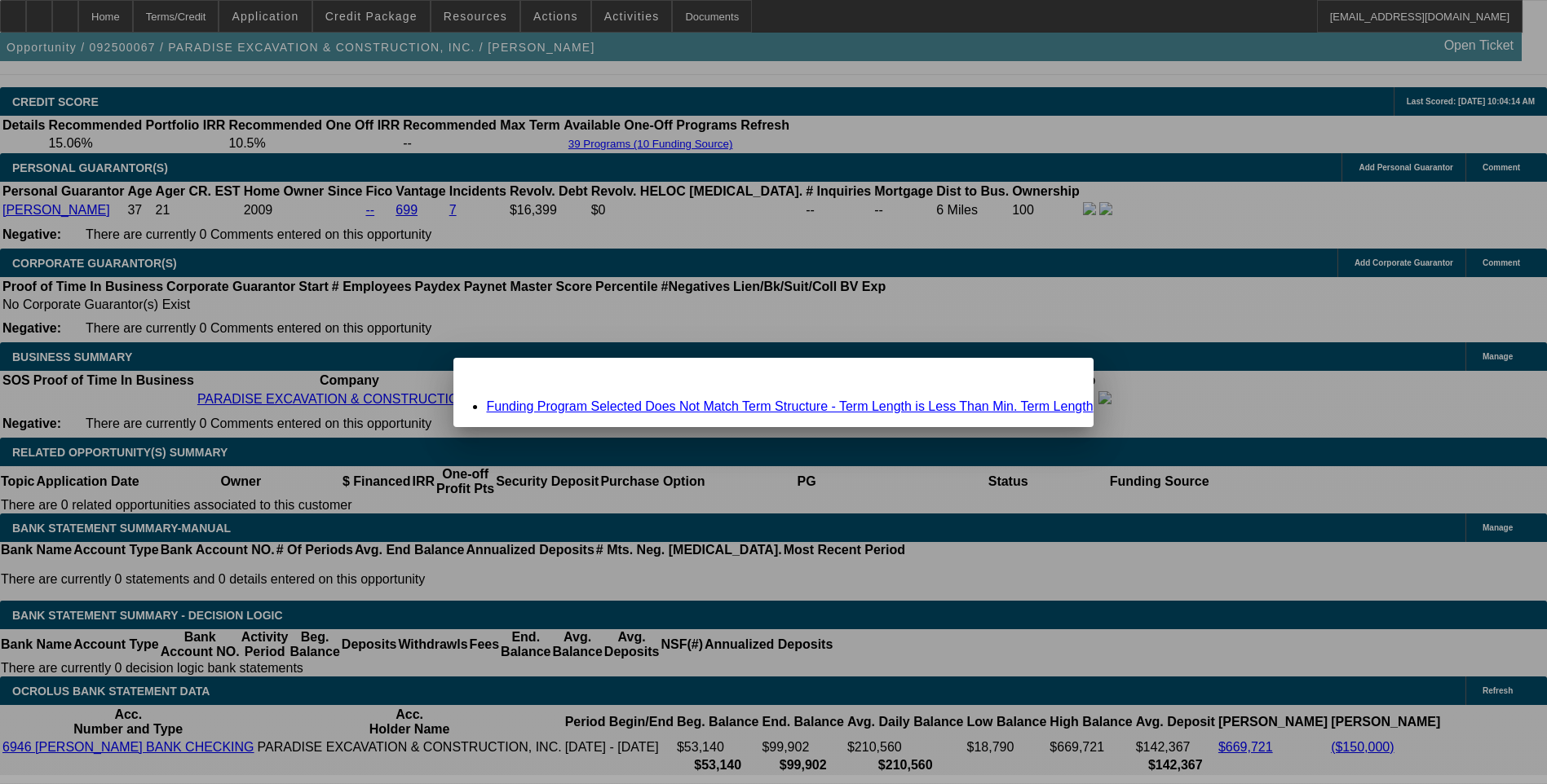
click at [786, 404] on link "Funding Program Selected Does Not Match Term Structure - Term Length is Less Th…" at bounding box center [790, 406] width 607 height 14
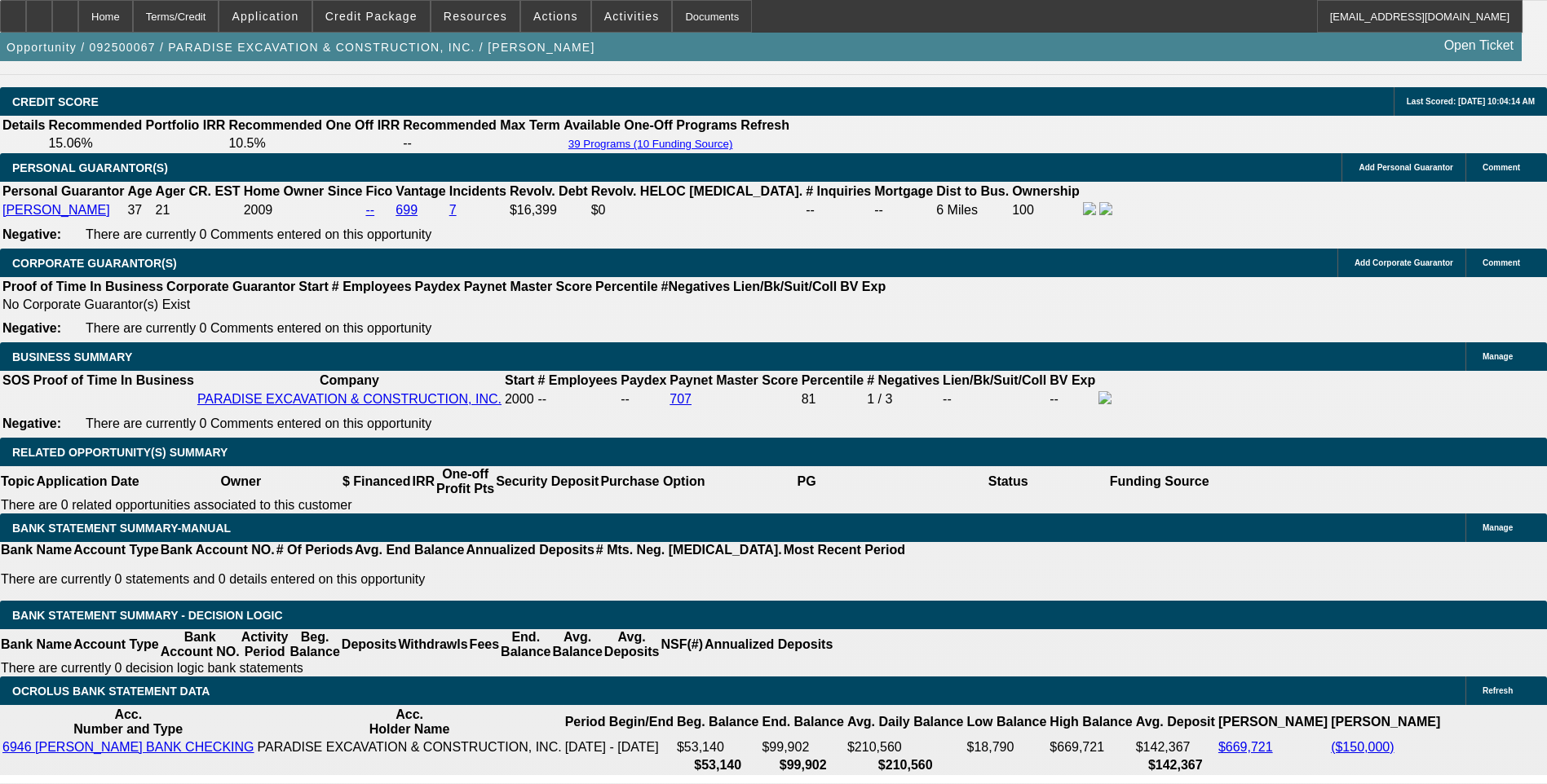
scroll to position [2321, 0]
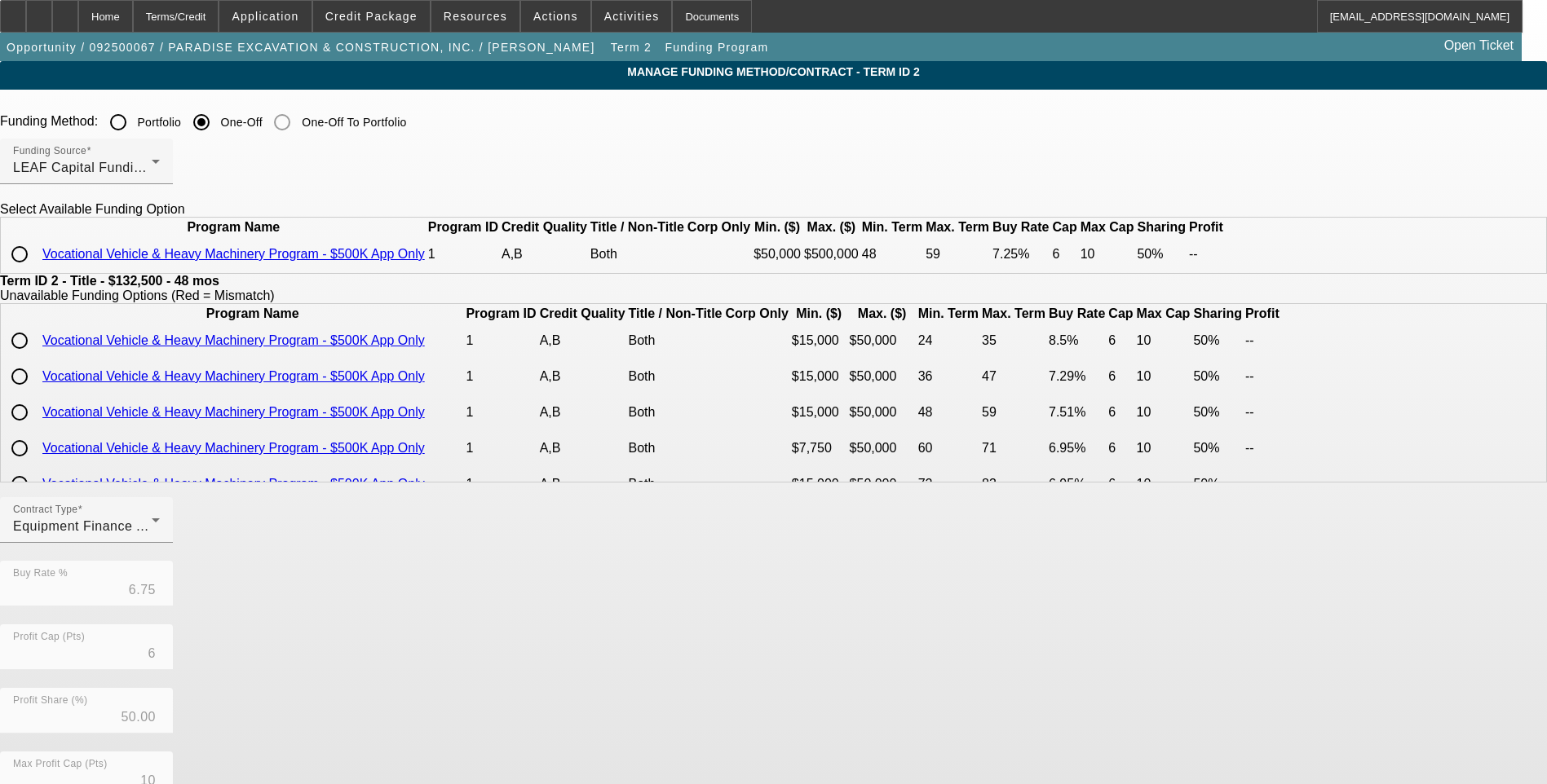
click at [36, 271] on input "radio" at bounding box center [19, 254] width 32 height 32
radio input "true"
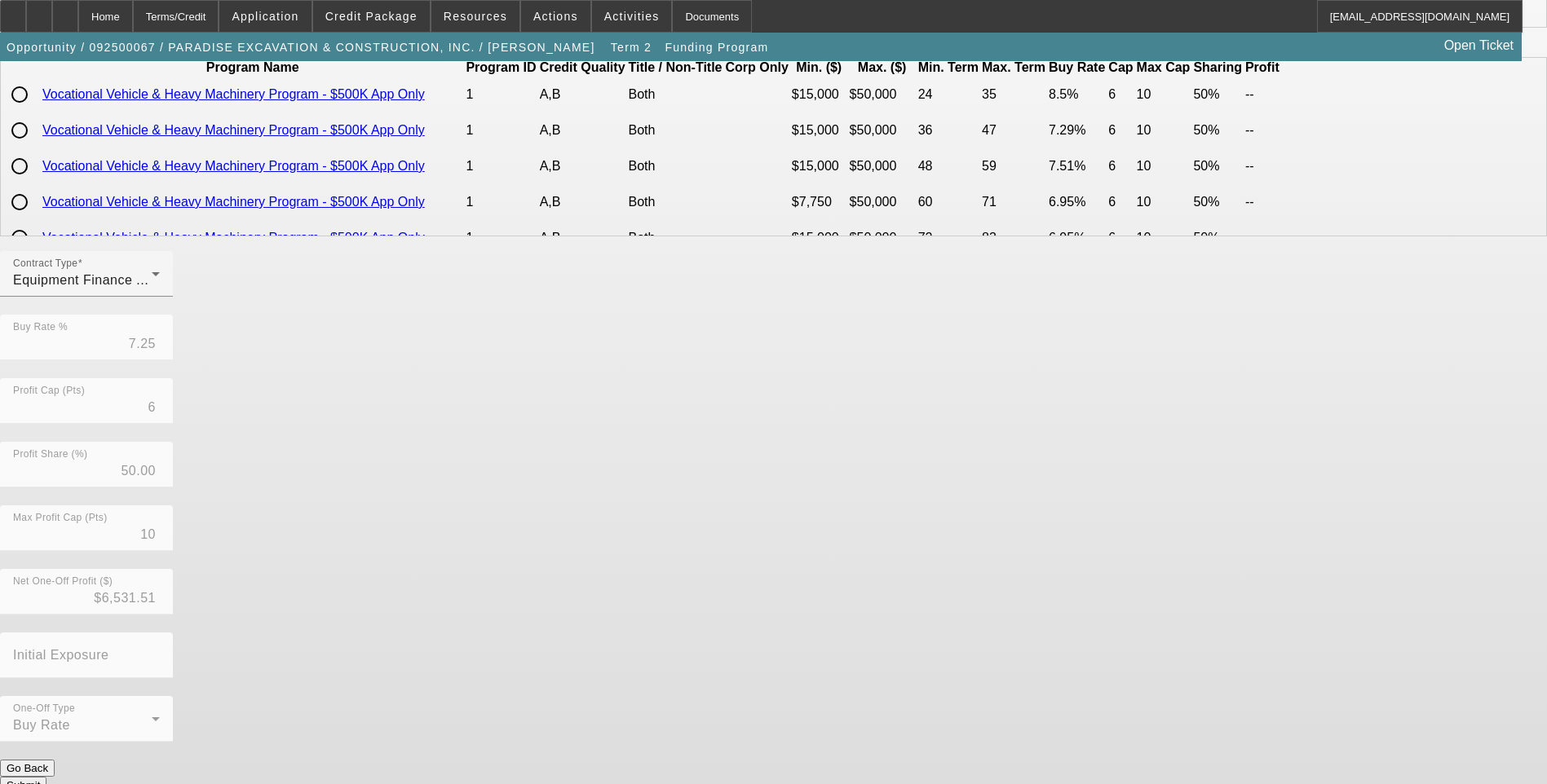
scroll to position [248, 0]
click at [46, 776] on button "Submit" at bounding box center [23, 784] width 46 height 17
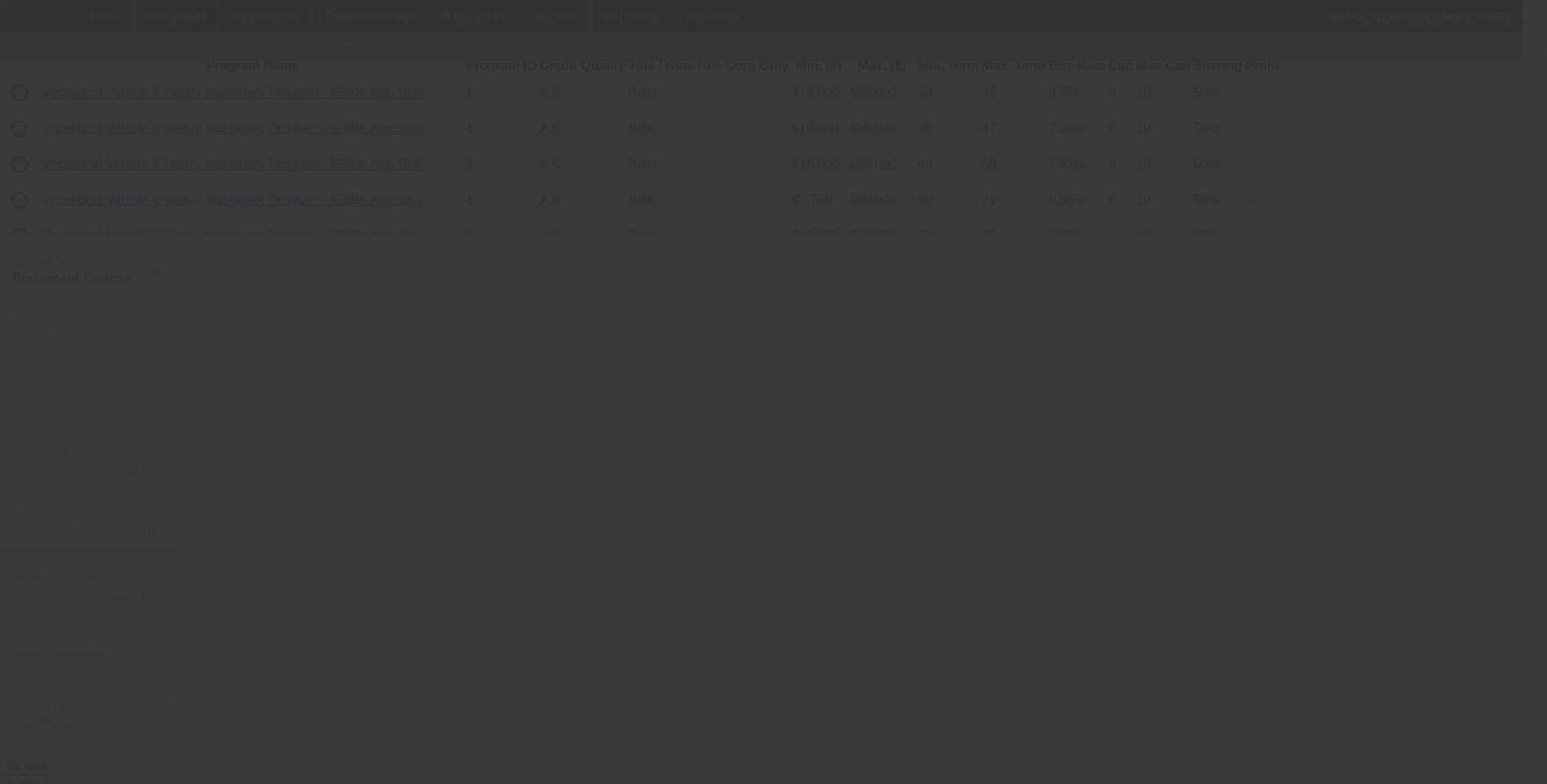
type input "6.75"
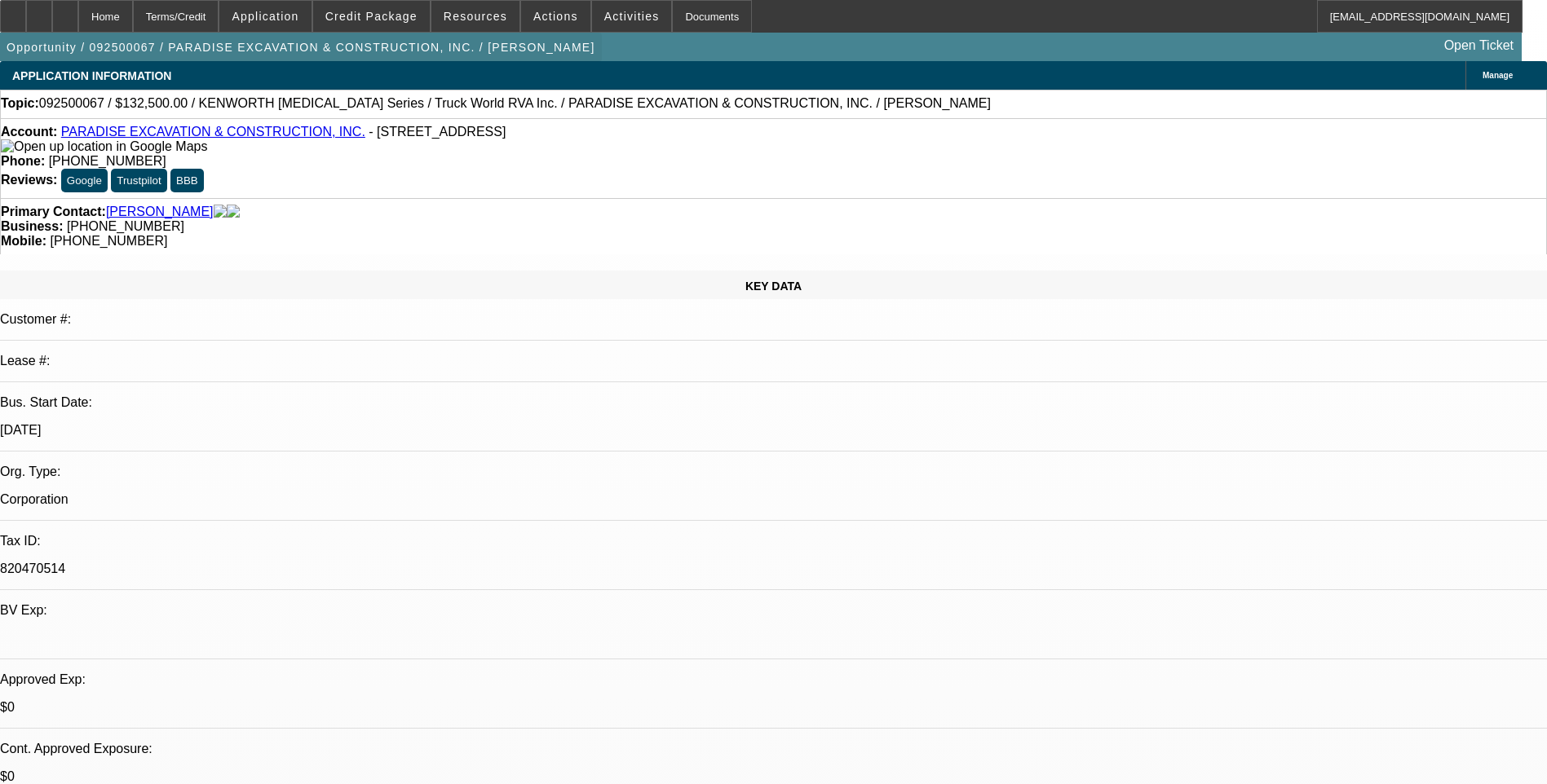
select select "0"
select select "6"
select select "0"
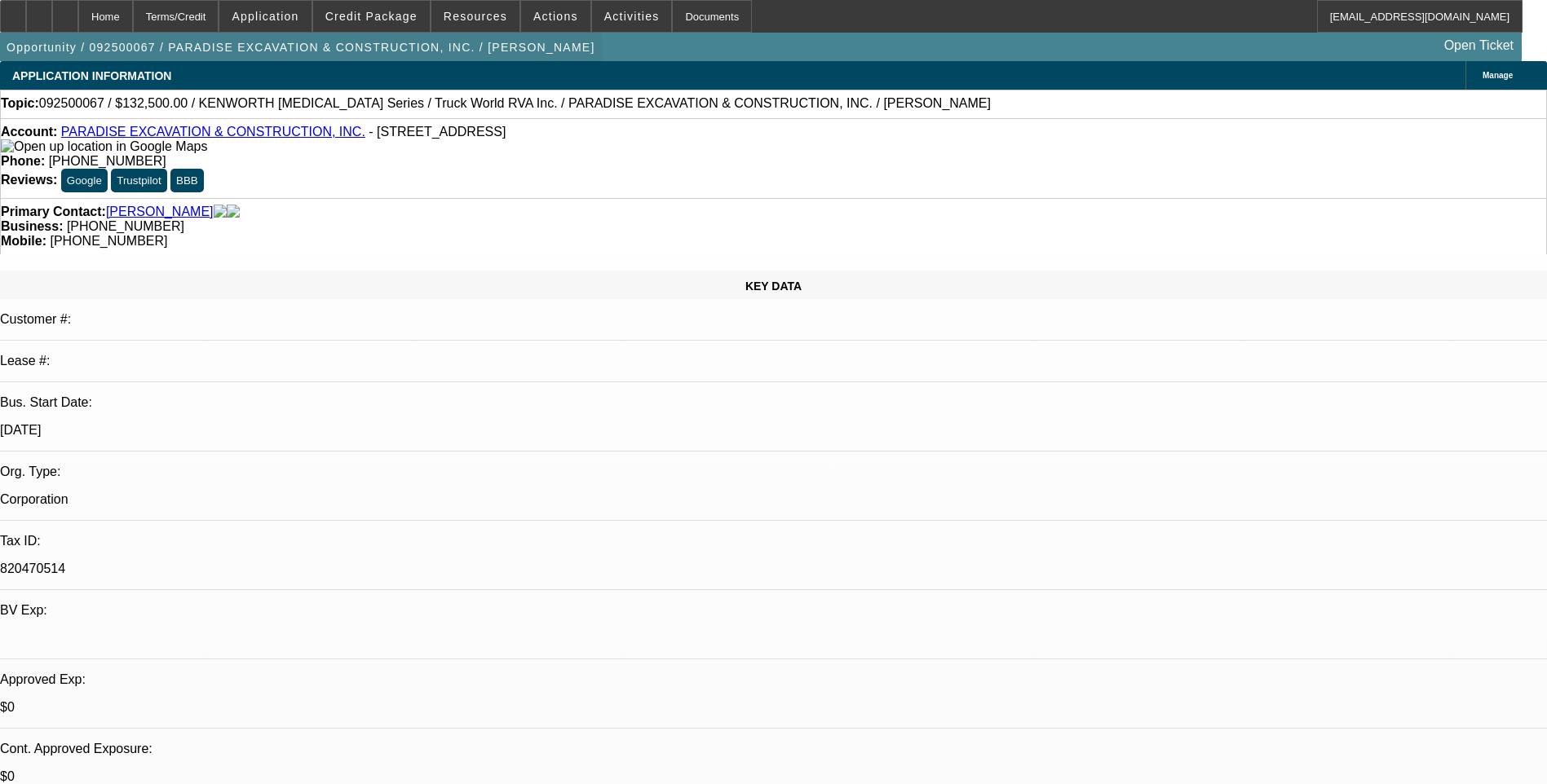
select select "0"
select select "6"
click at [219, 14] on div "Terms/Credit" at bounding box center [175, 16] width 86 height 32
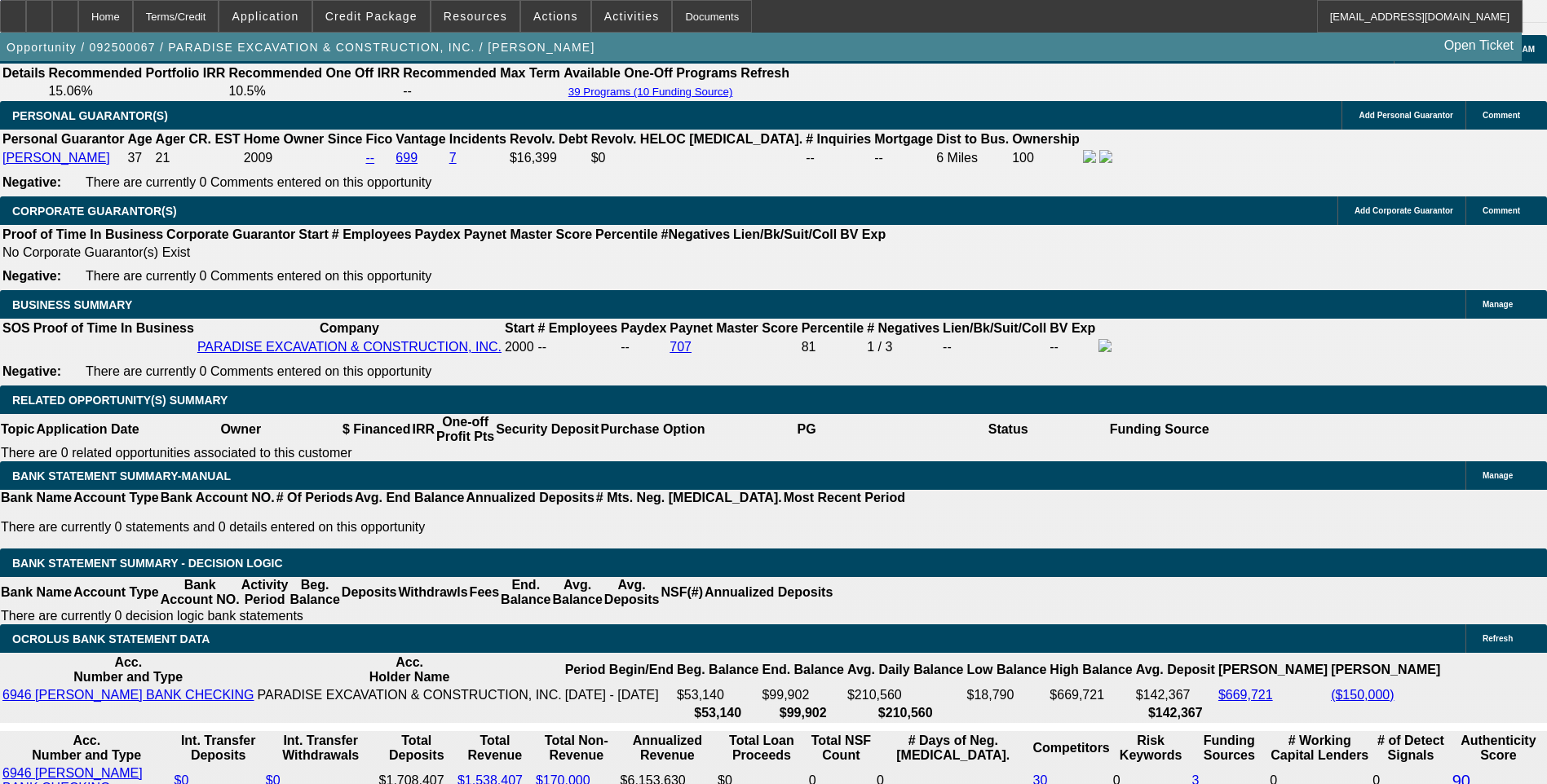
scroll to position [2403, 0]
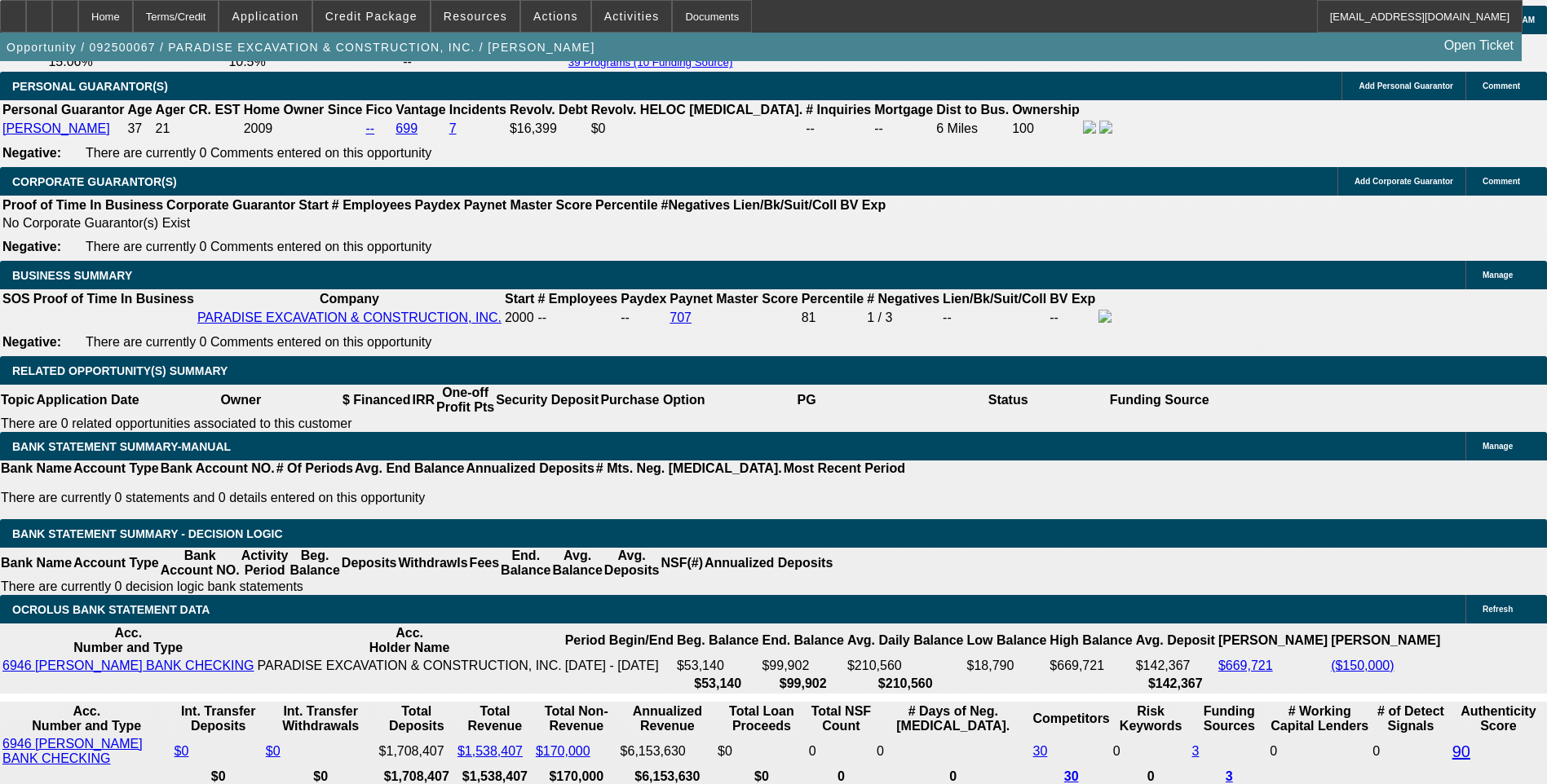
type input "UNKNOWN"
type input "9."
type input "$3,297.27"
type input "9.7"
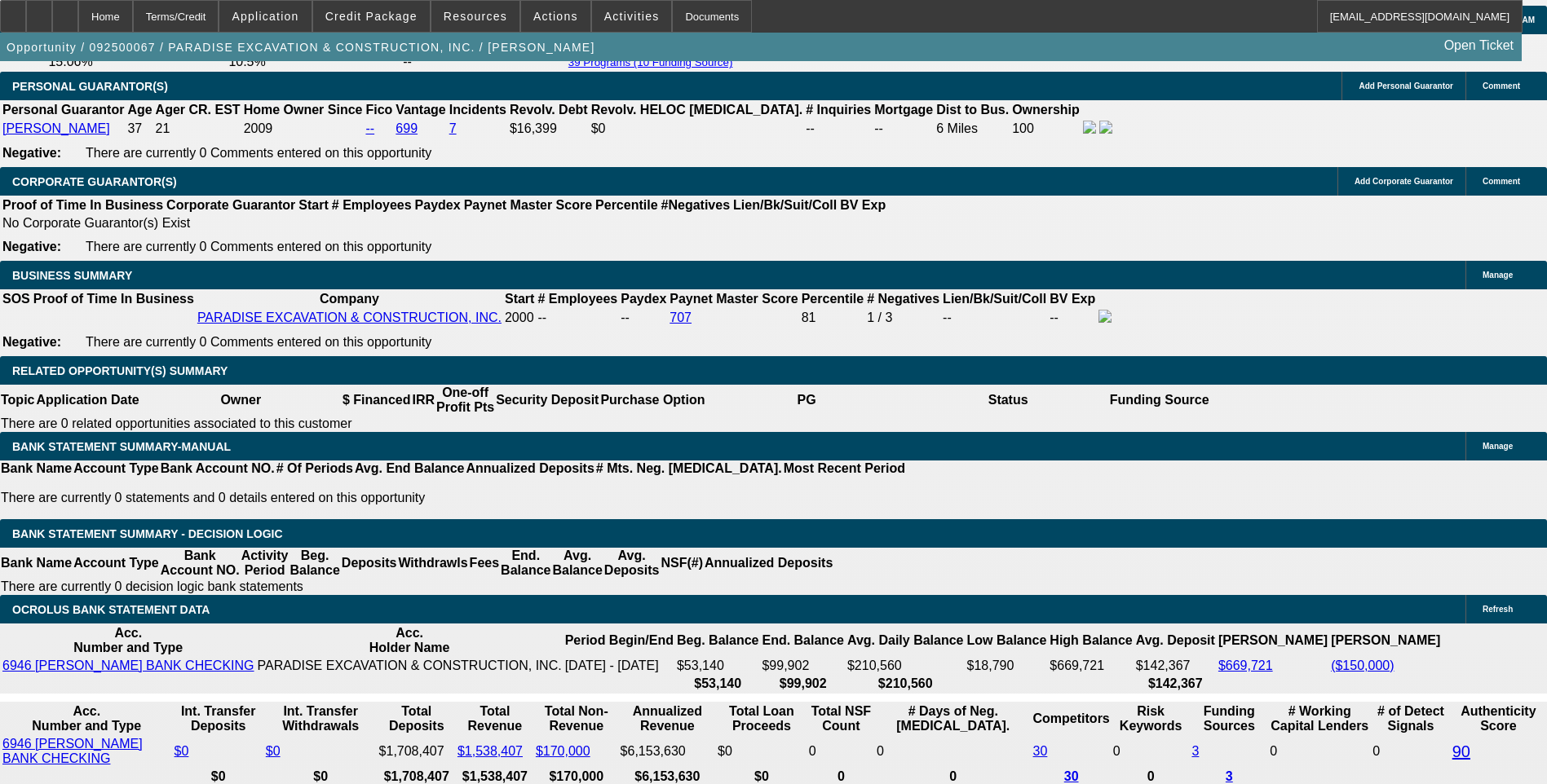
type input "$3,341.48"
type input "9.7"
type input "334"
type input "3340"
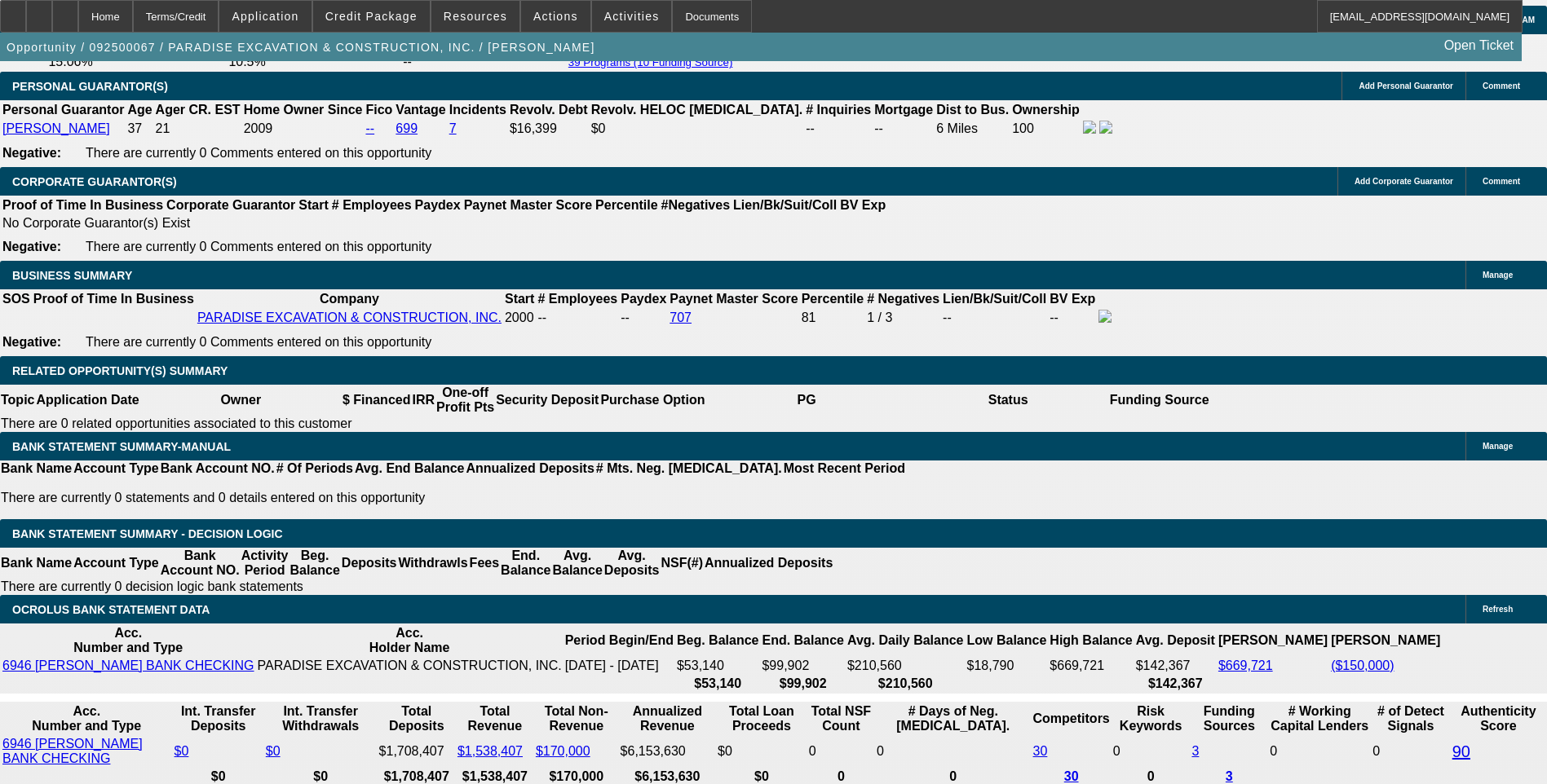
type input "9.7"
type input "$3,340.00"
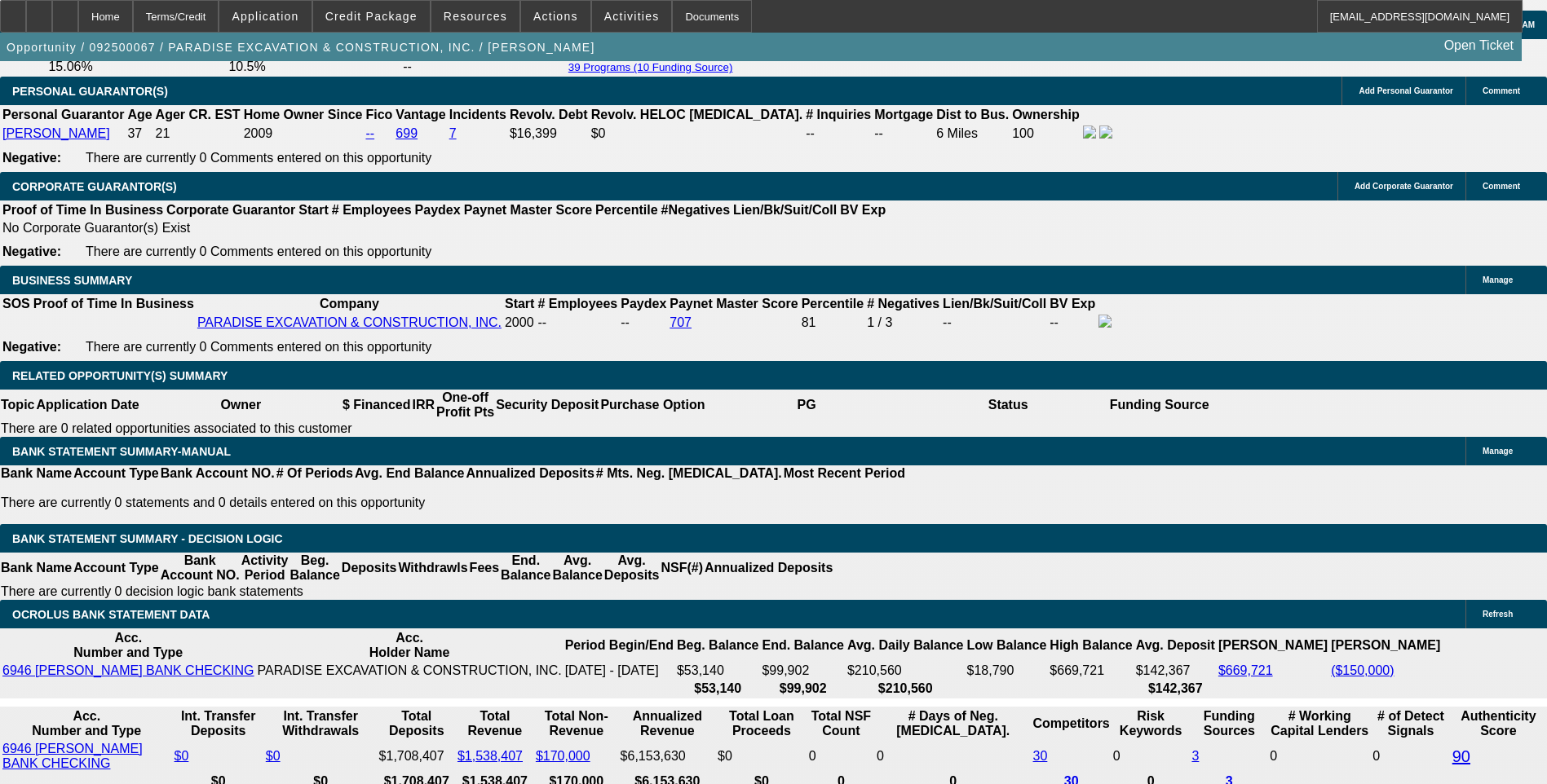
scroll to position [2240, 0]
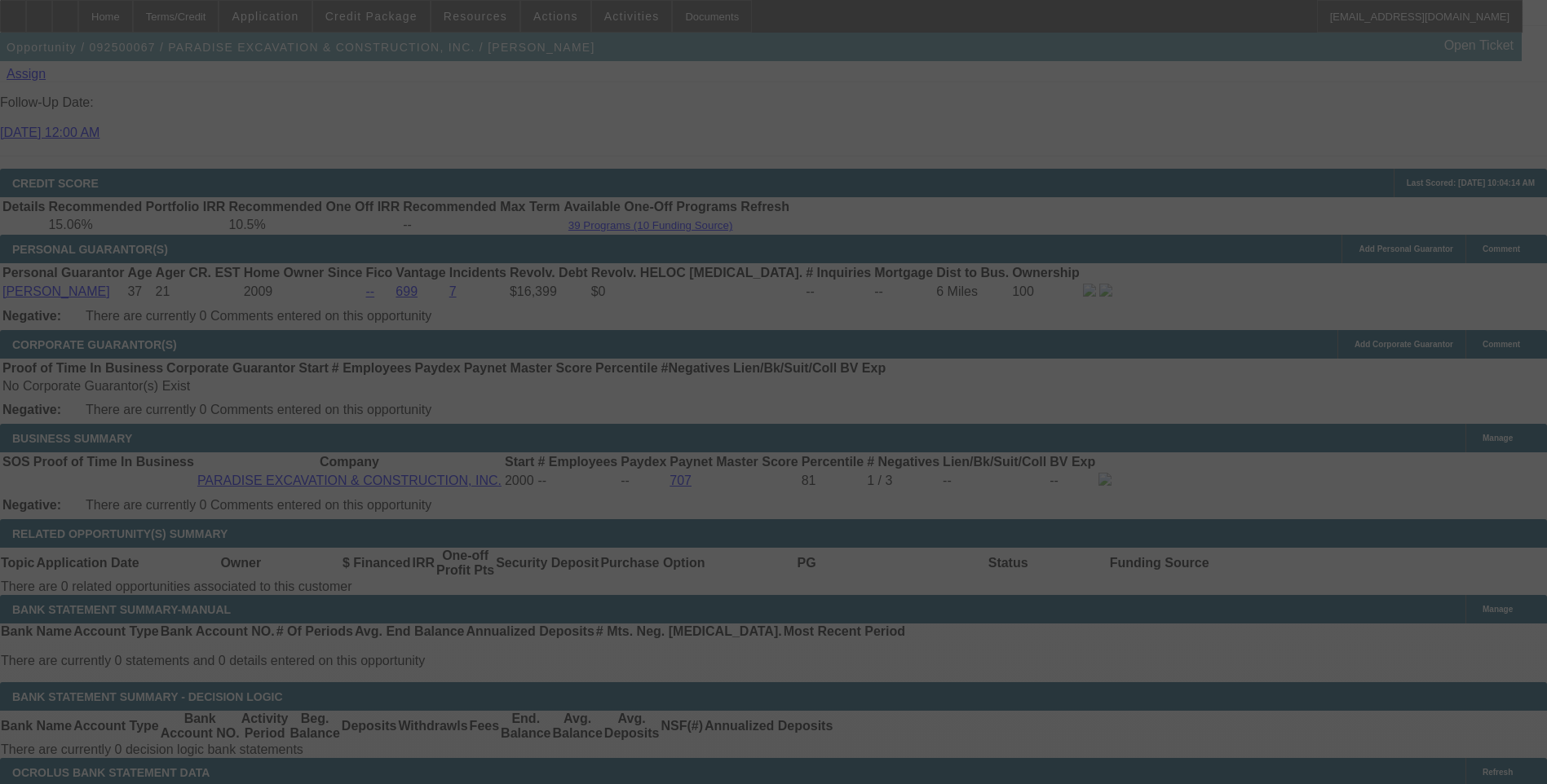
select select "0"
select select "6"
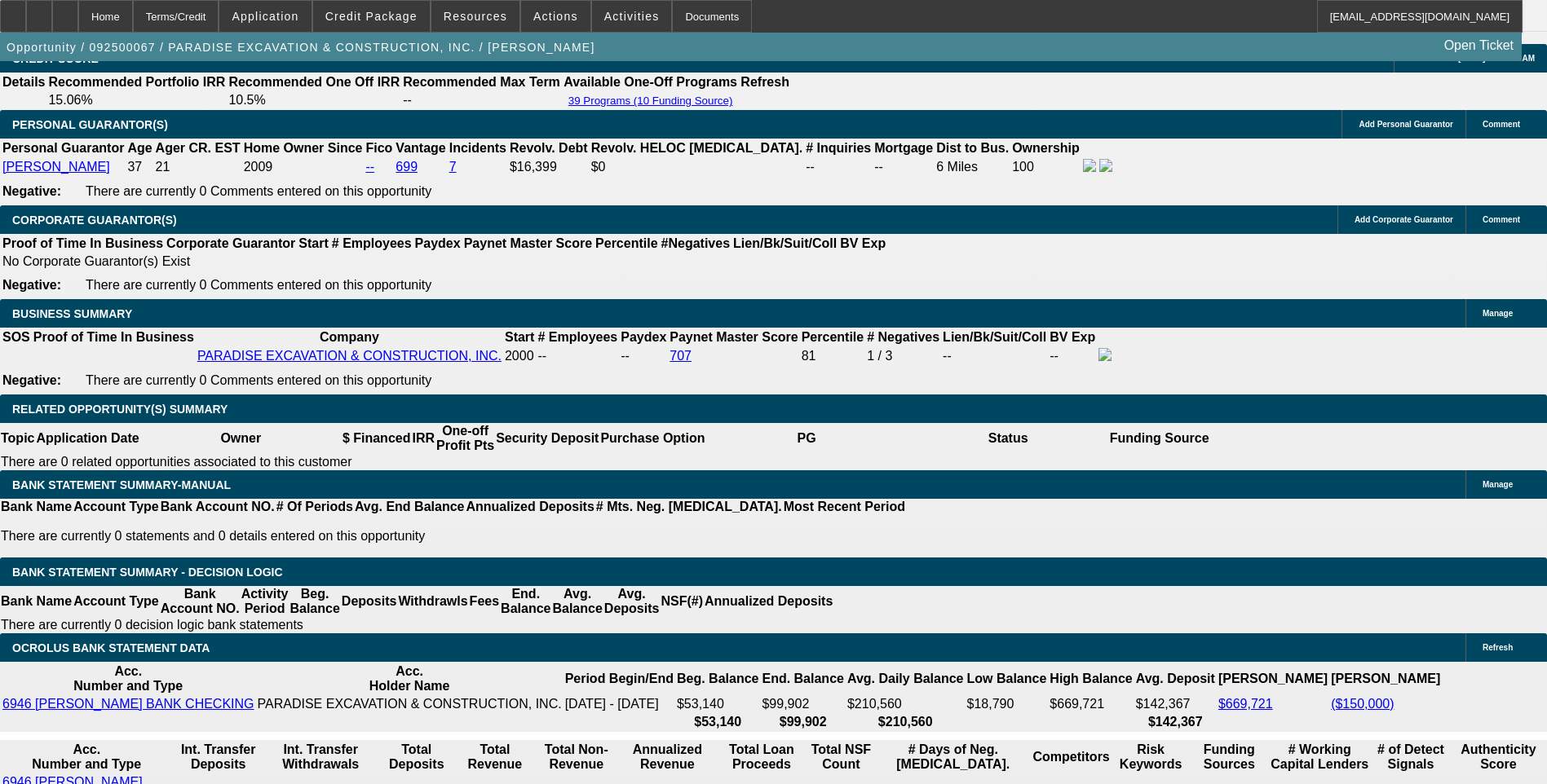
scroll to position [2403, 0]
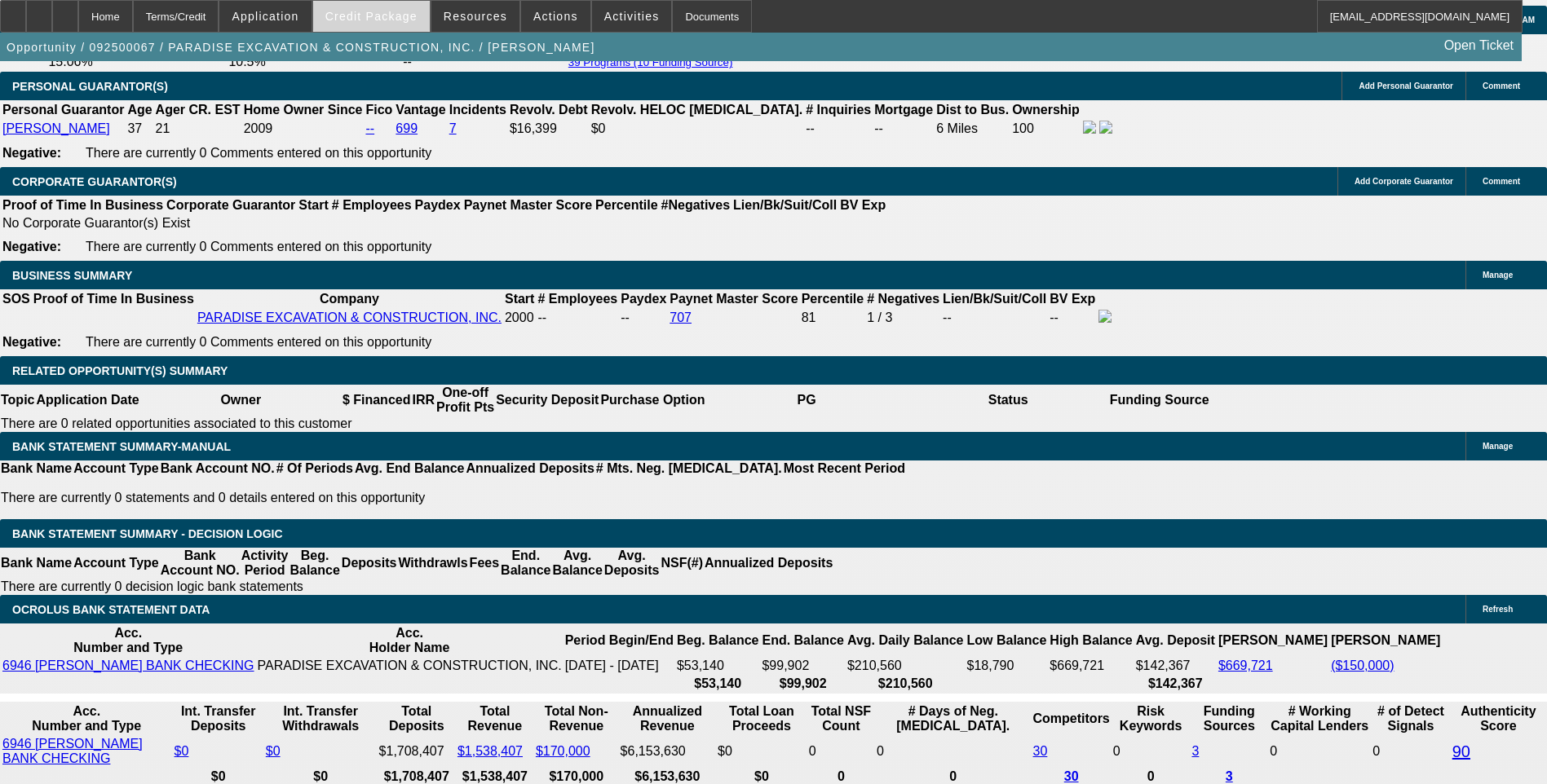
click at [400, 14] on span "Credit Package" at bounding box center [371, 17] width 92 height 13
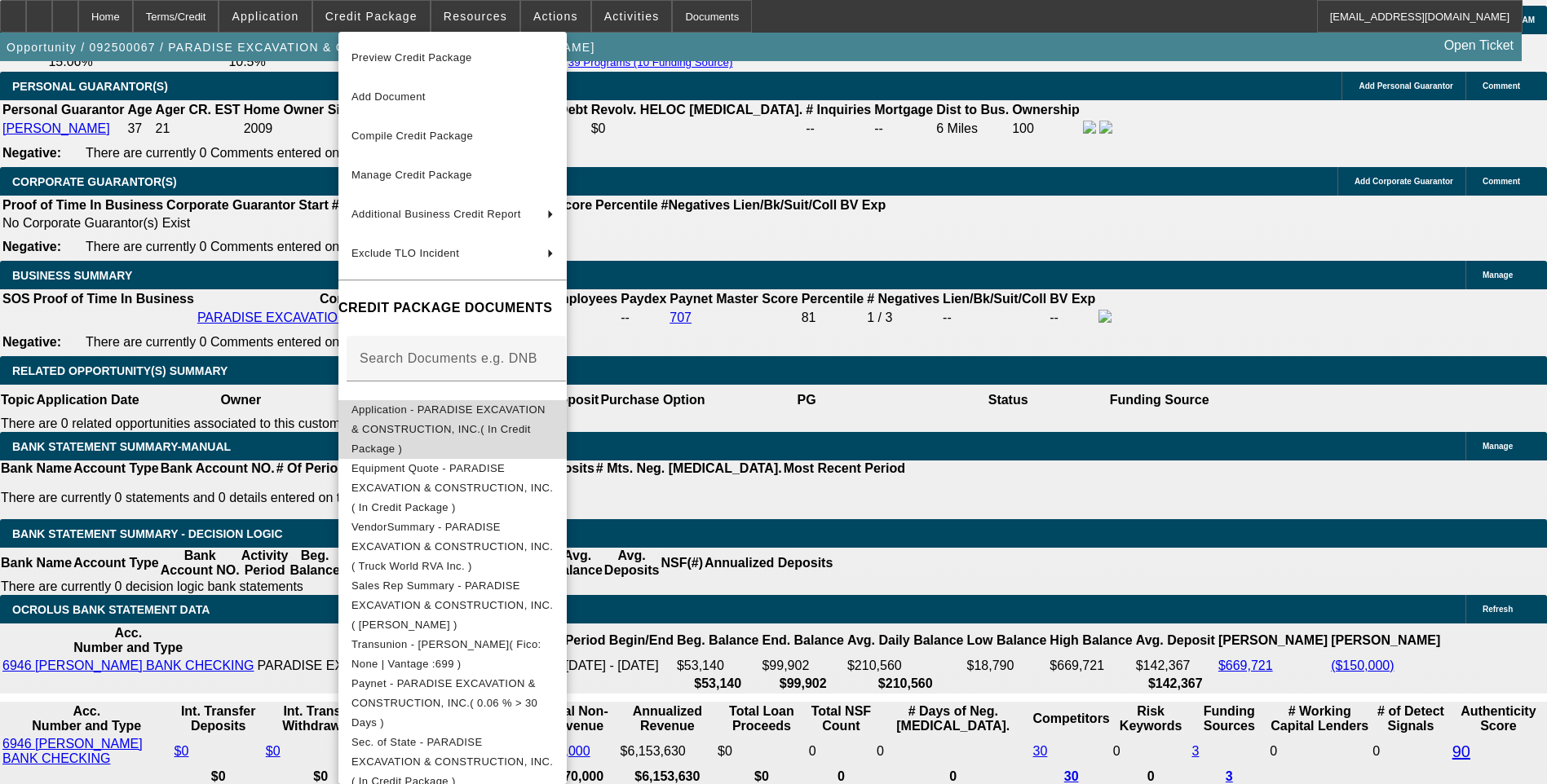
click at [509, 407] on span "Application - PARADISE EXCAVATION & CONSTRUCTION, INC.( In Credit Package )" at bounding box center [448, 429] width 194 height 51
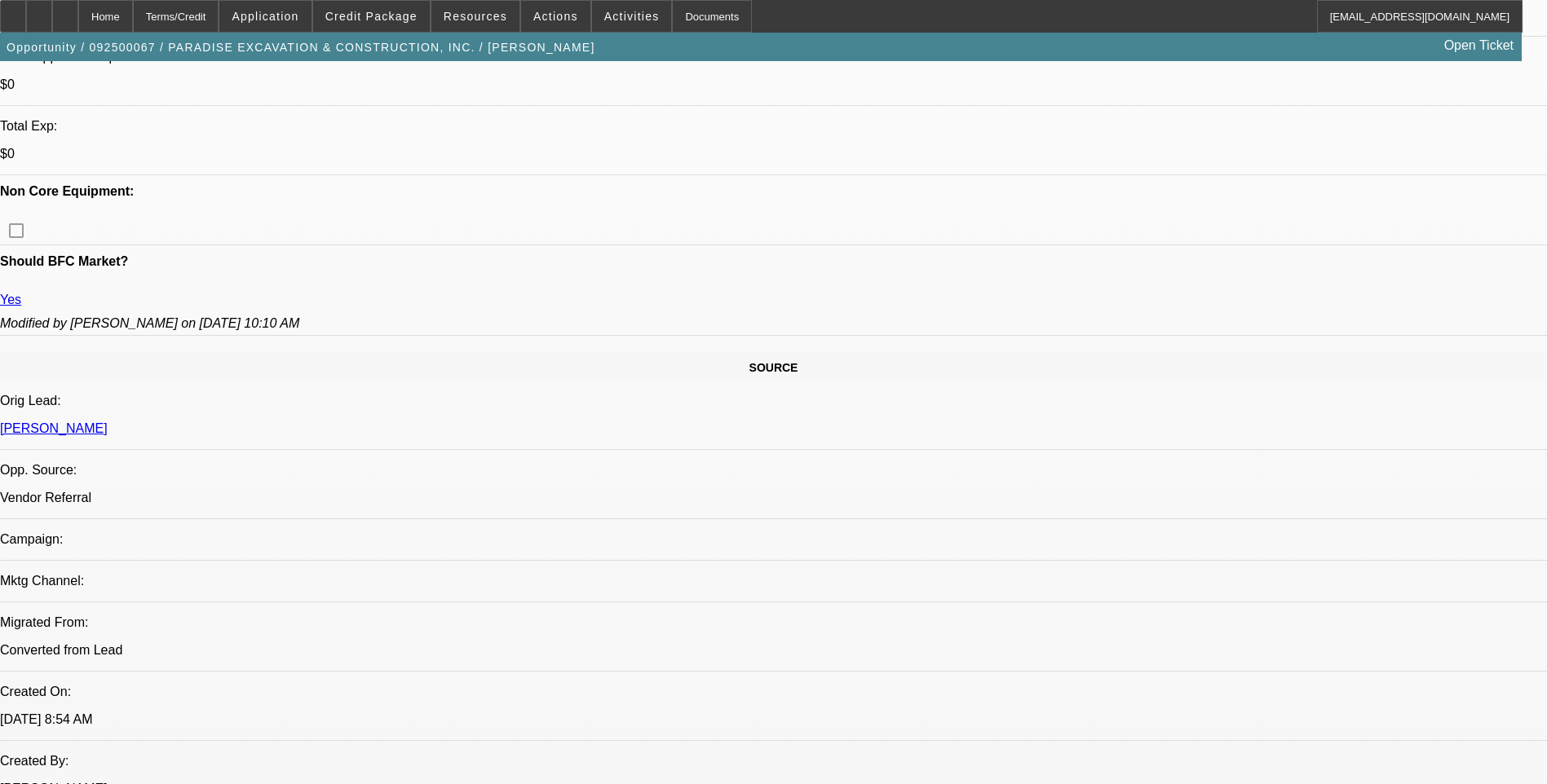
scroll to position [691, 0]
click at [403, 18] on span "Credit Package" at bounding box center [371, 17] width 92 height 13
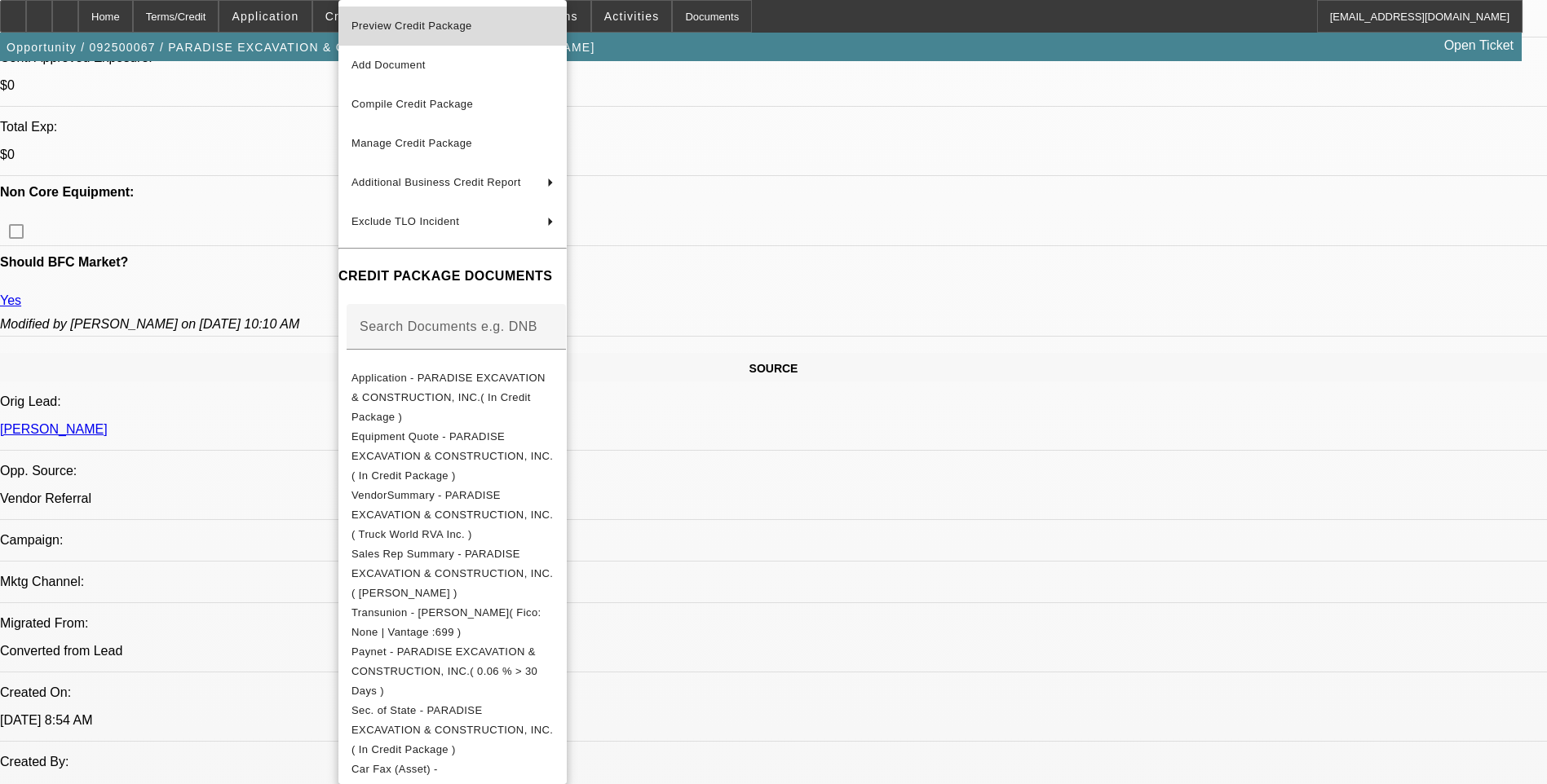
click at [480, 35] on span "Preview Credit Package" at bounding box center [453, 26] width 202 height 19
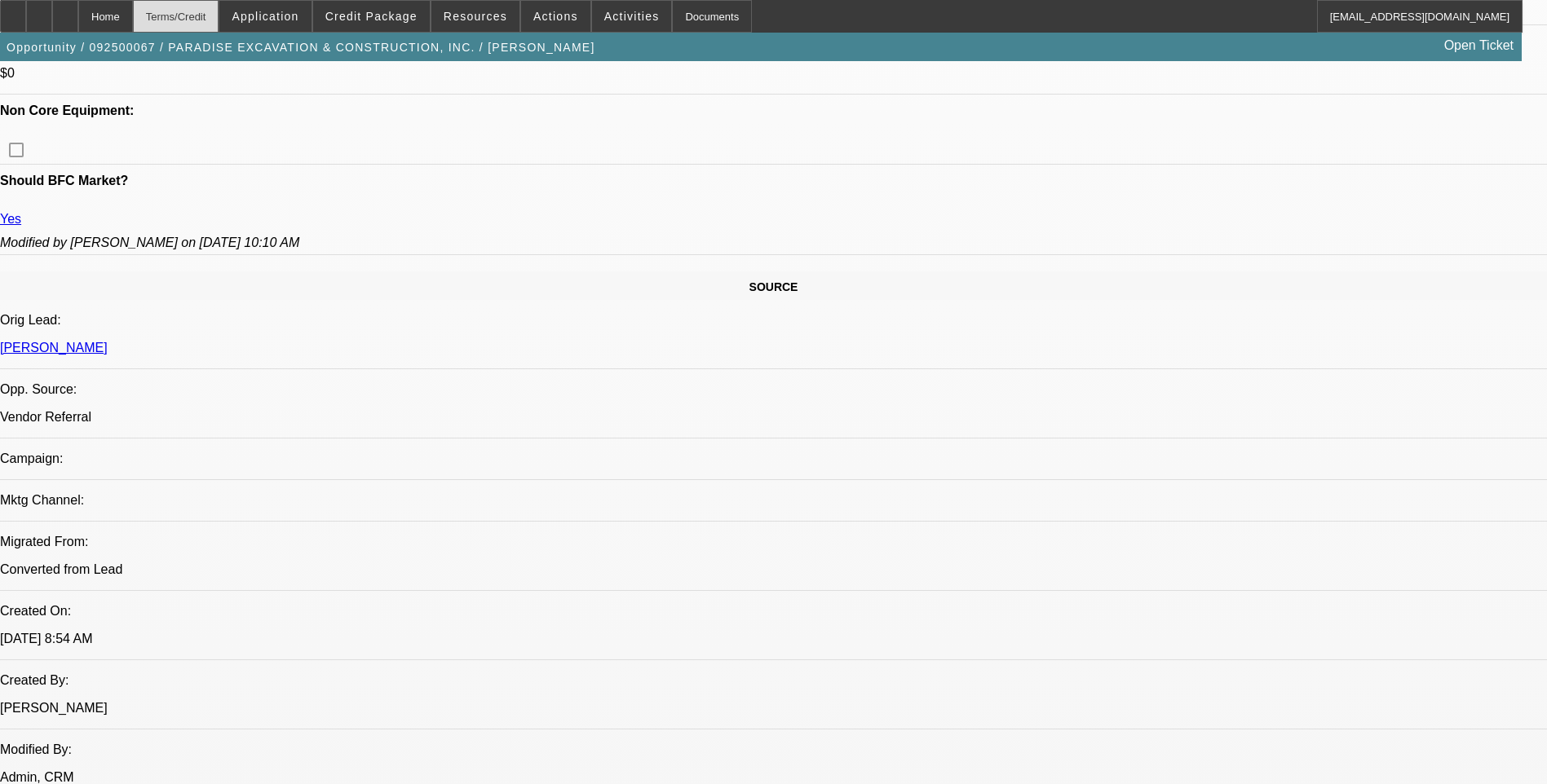
click at [208, 19] on div "Terms/Credit" at bounding box center [175, 16] width 86 height 32
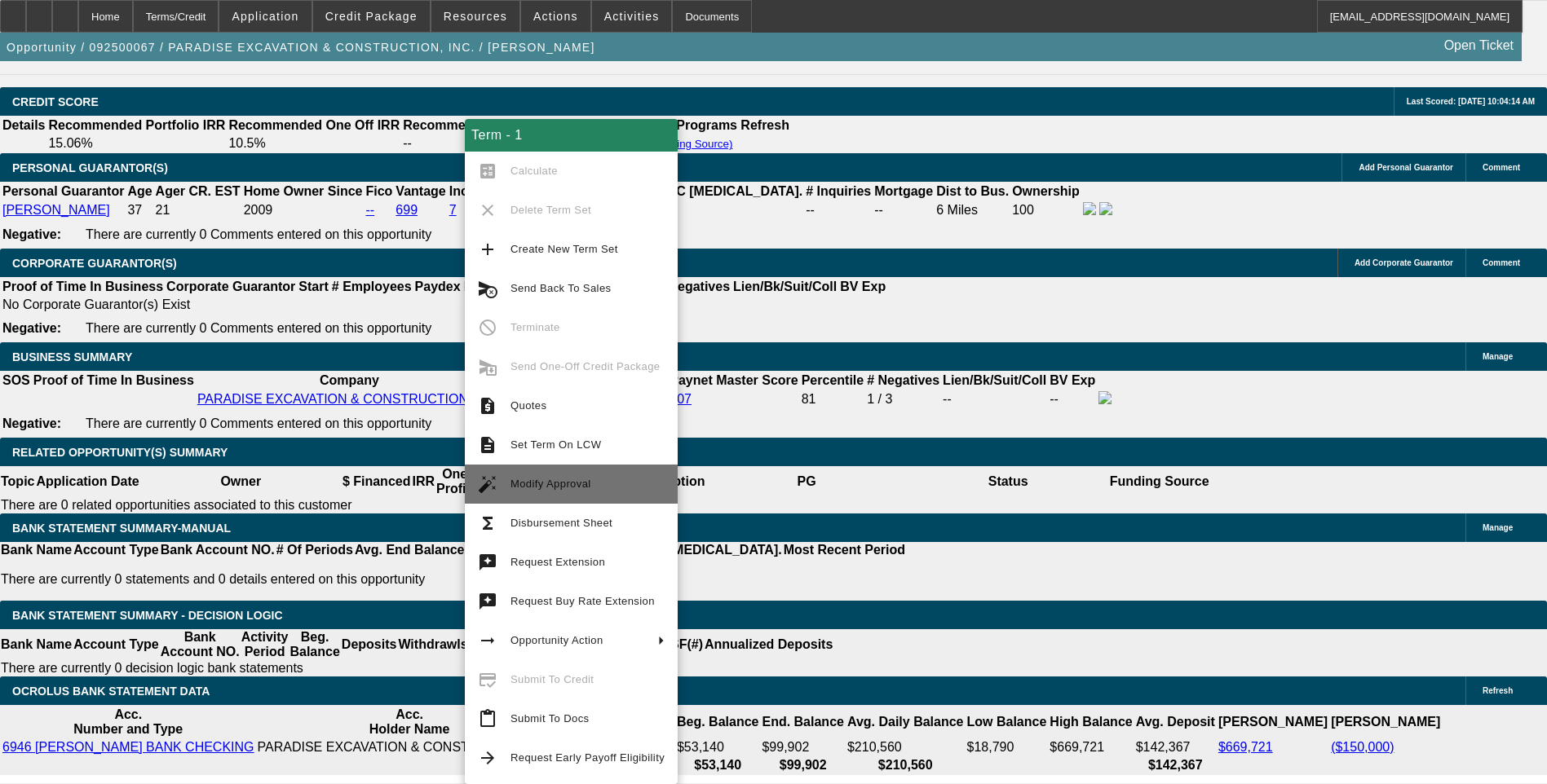
click at [586, 492] on span "Modify Approval" at bounding box center [587, 483] width 154 height 19
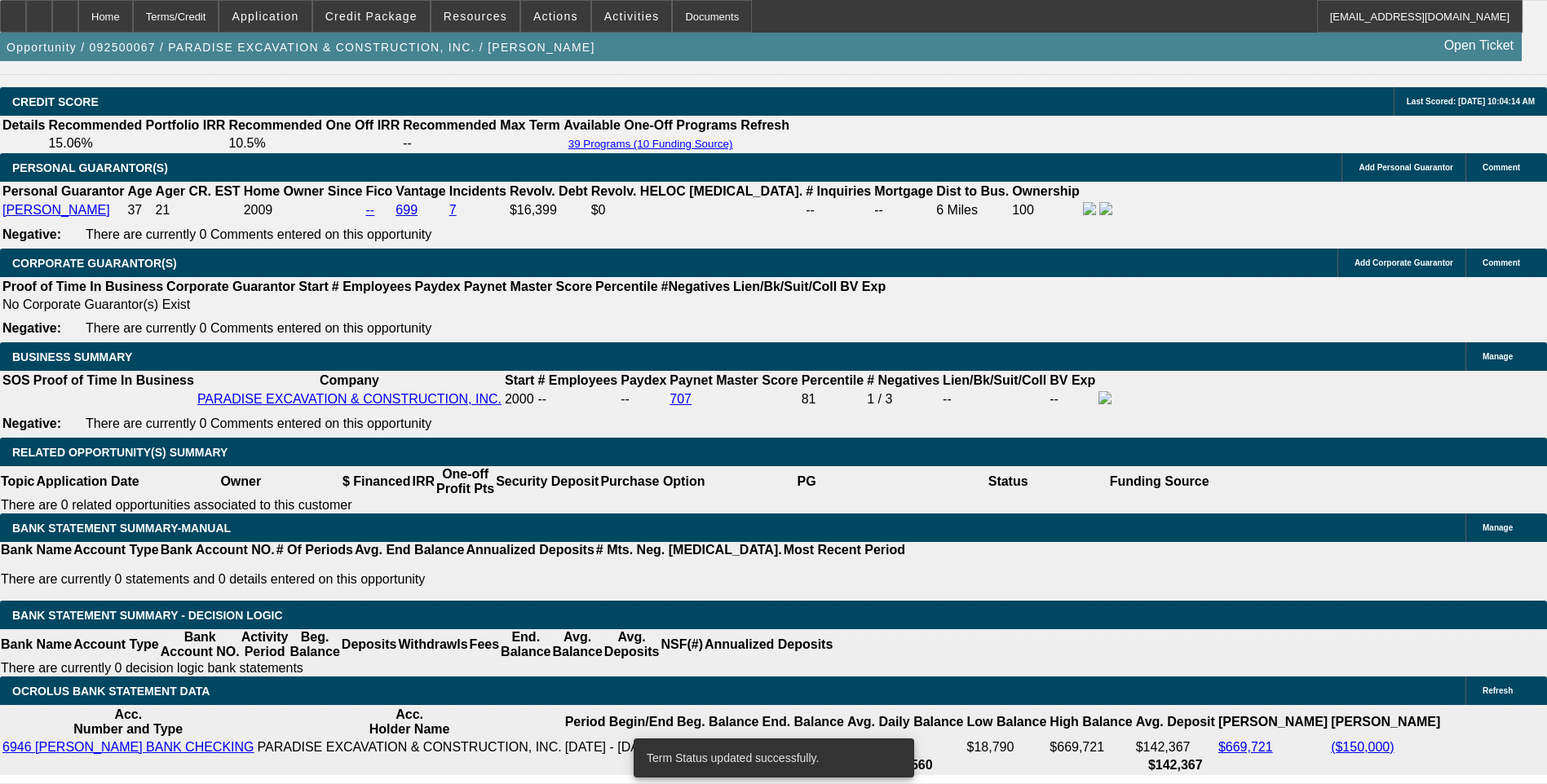
select select "0"
select select "6"
select select "0"
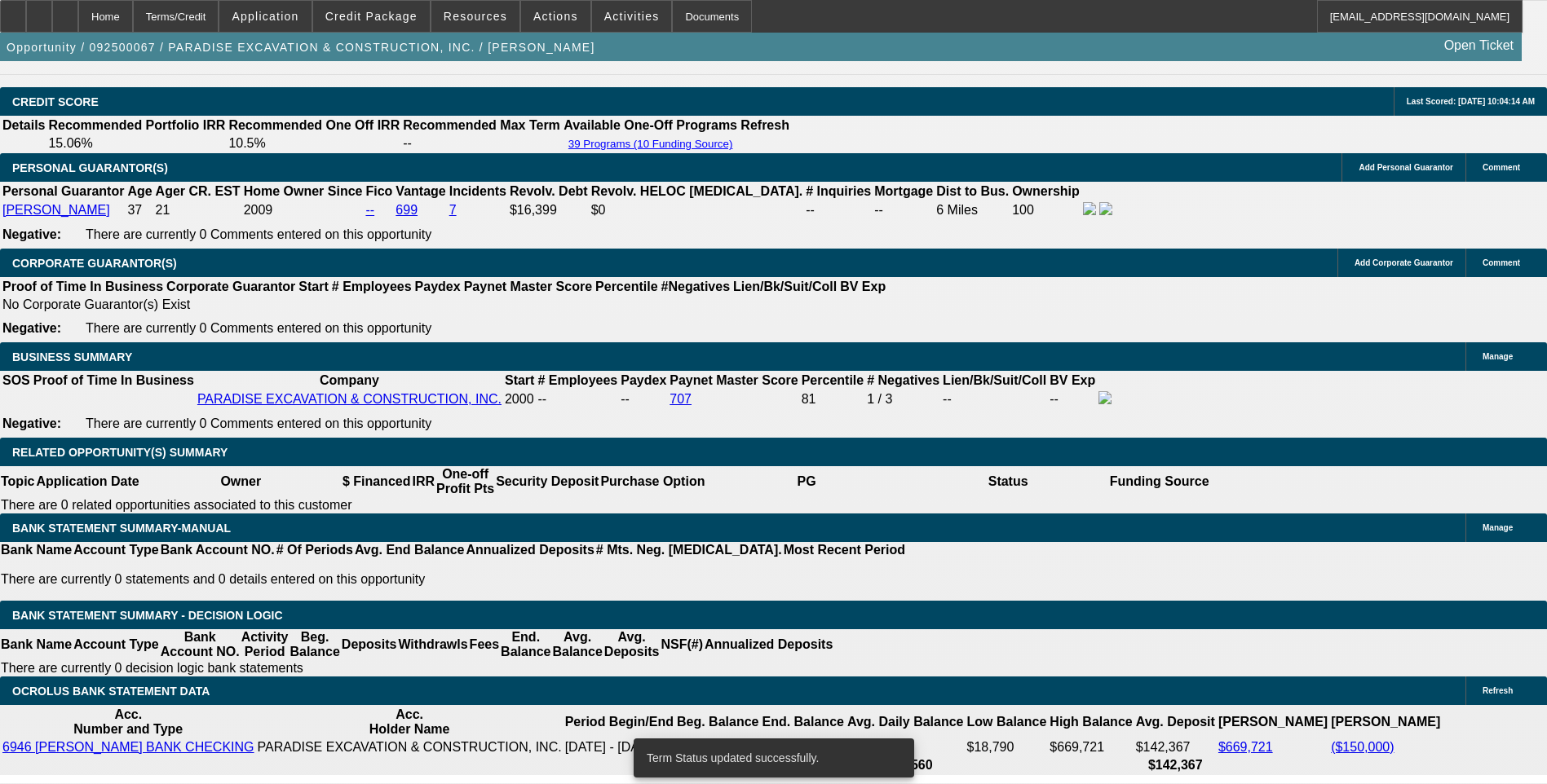
select select "0"
select select "6"
select select "0"
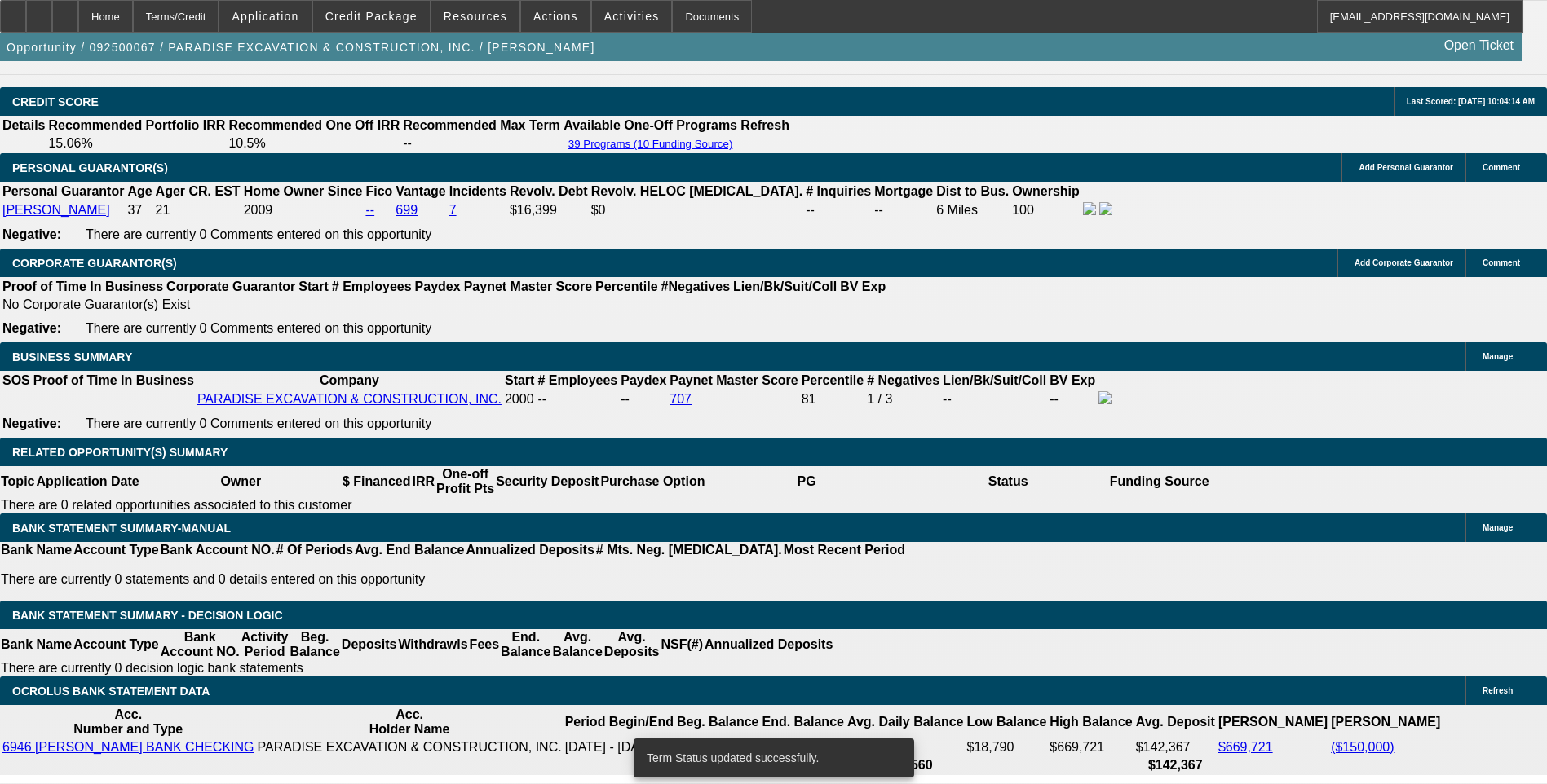
select select "0"
select select "6"
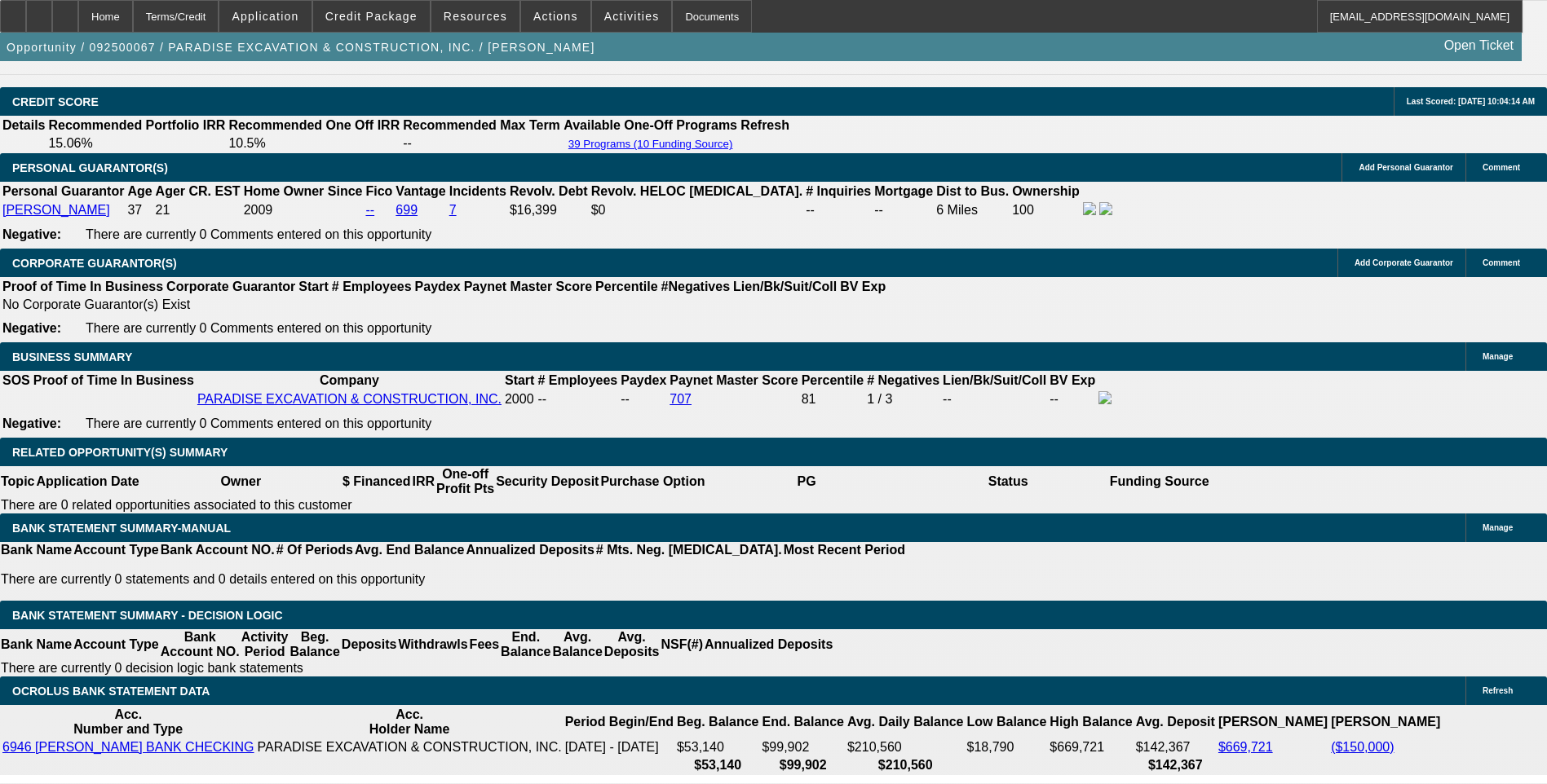
scroll to position [2403, 0]
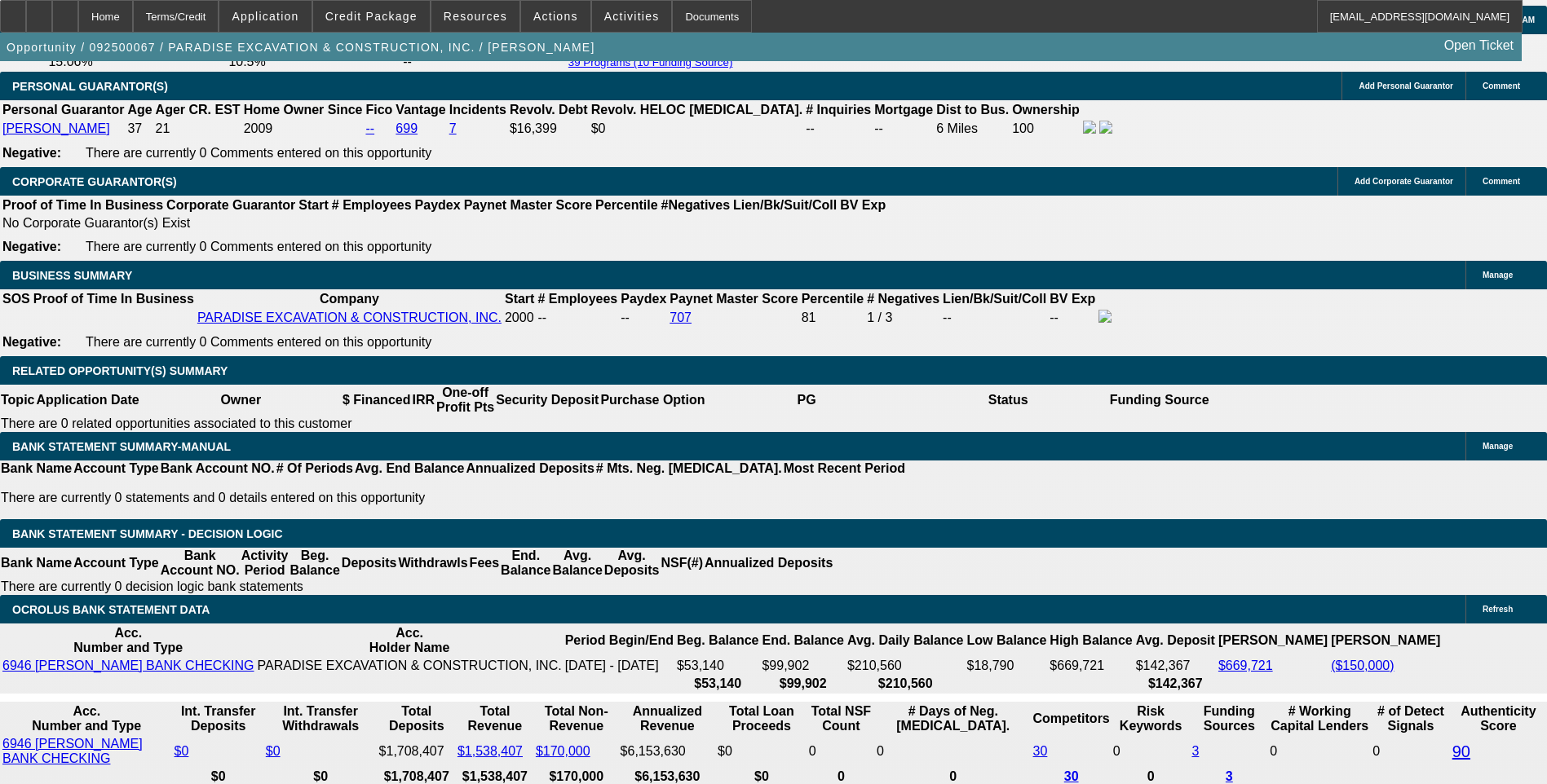
select select "0.1"
type input "$13,250.00"
type input "UNKNOWN"
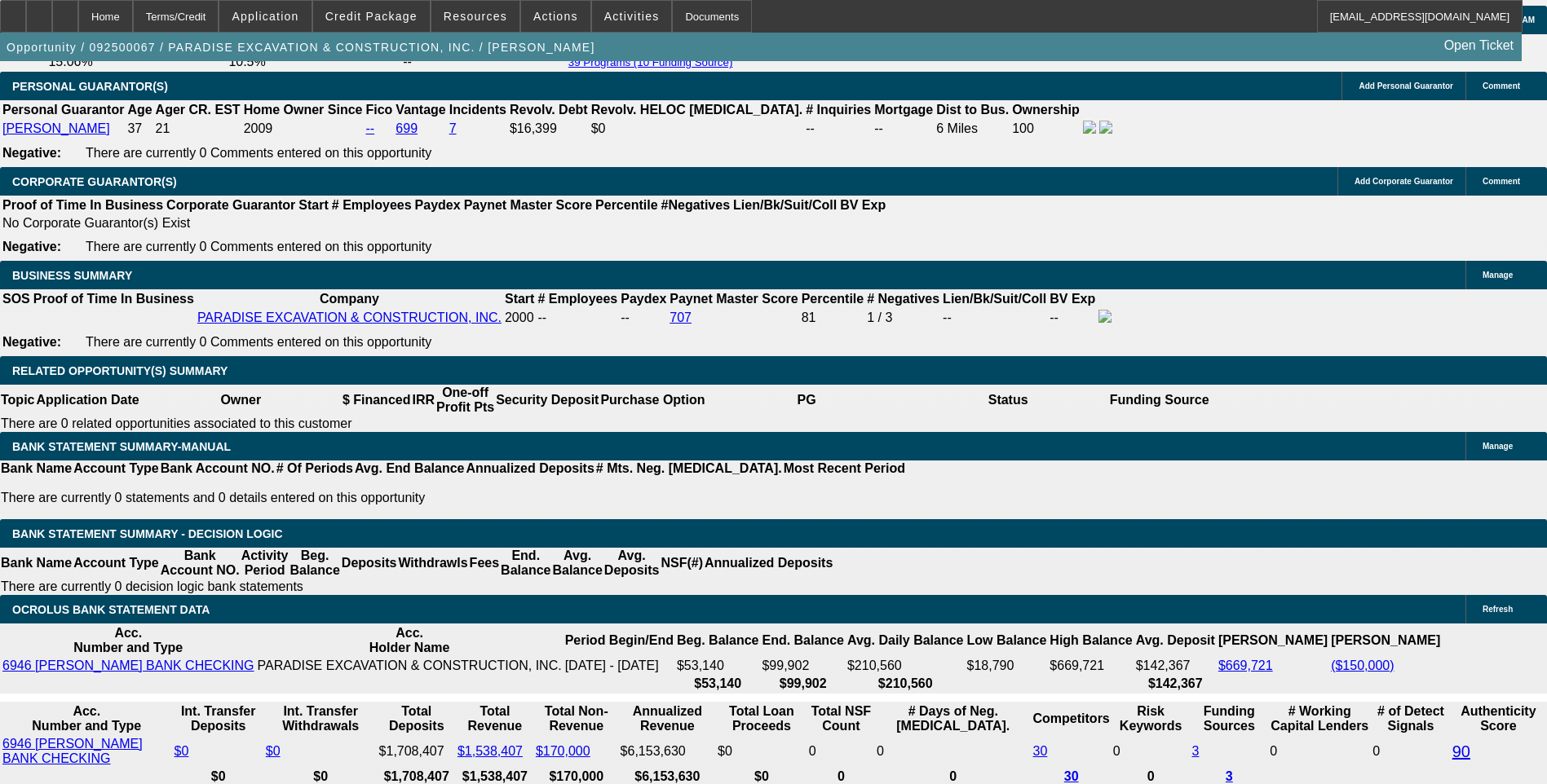
type input "$2,470.52"
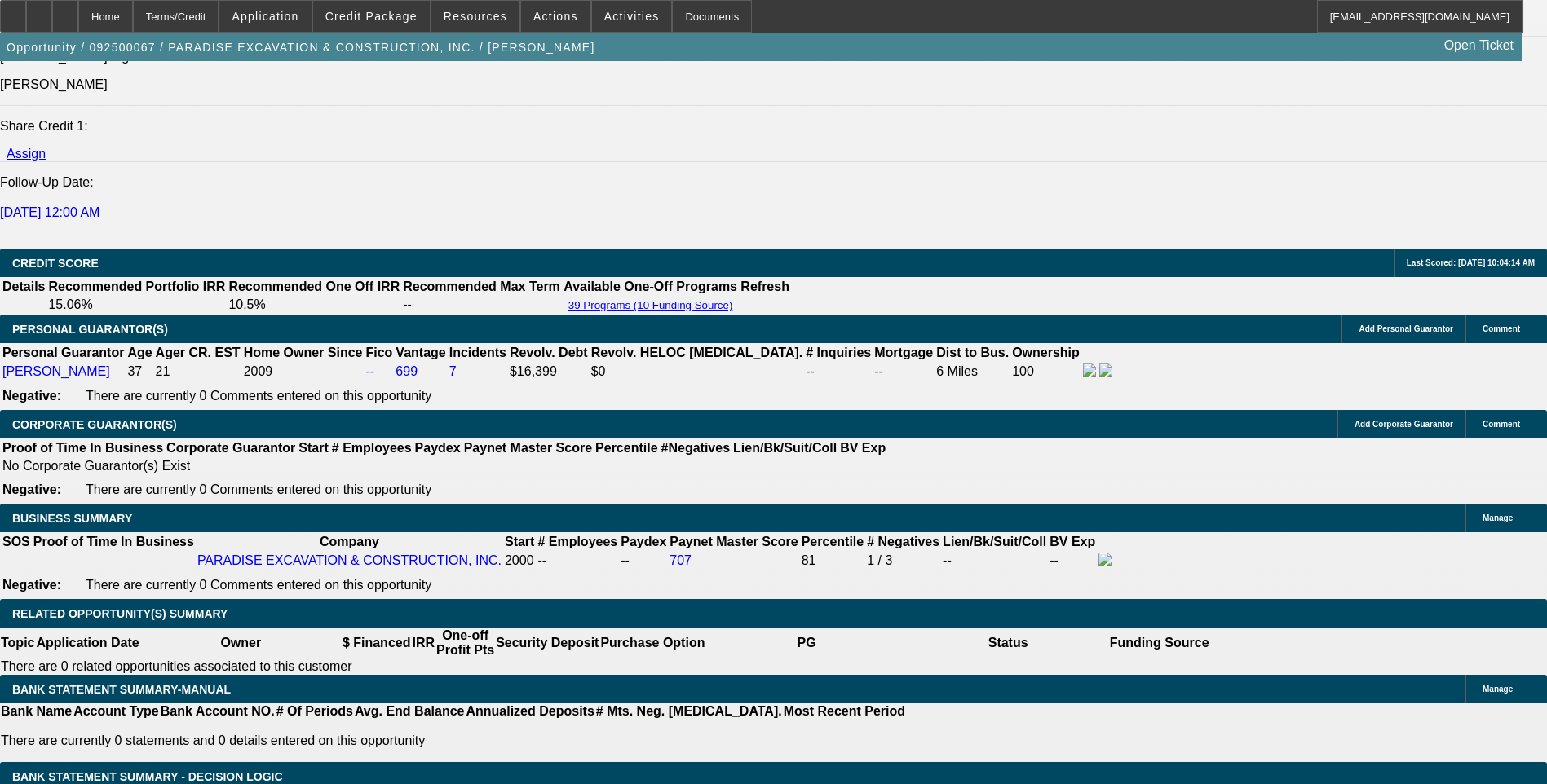
scroll to position [2158, 0]
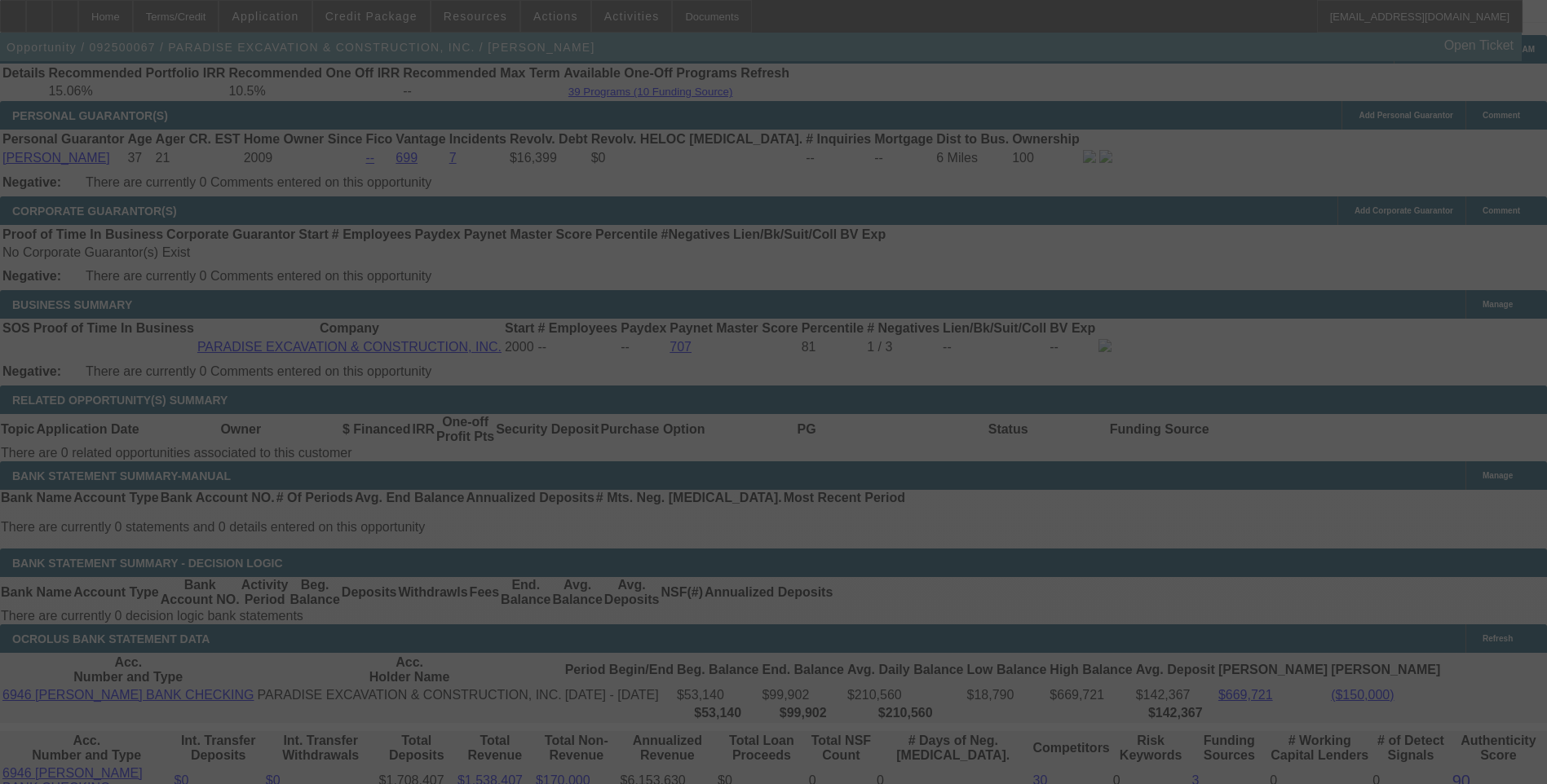
scroll to position [2403, 0]
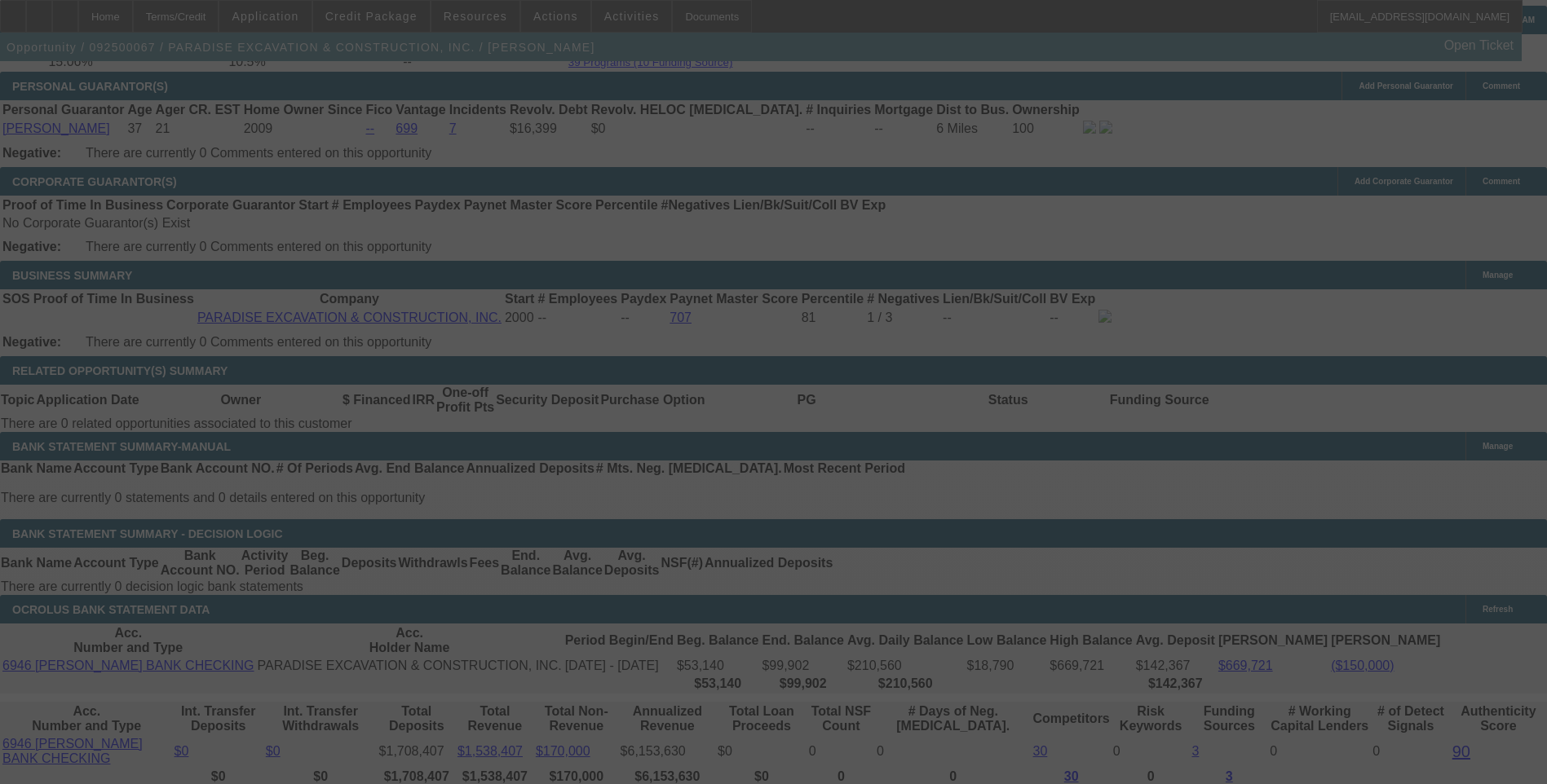
select select "0.1"
select select "0"
select select "6"
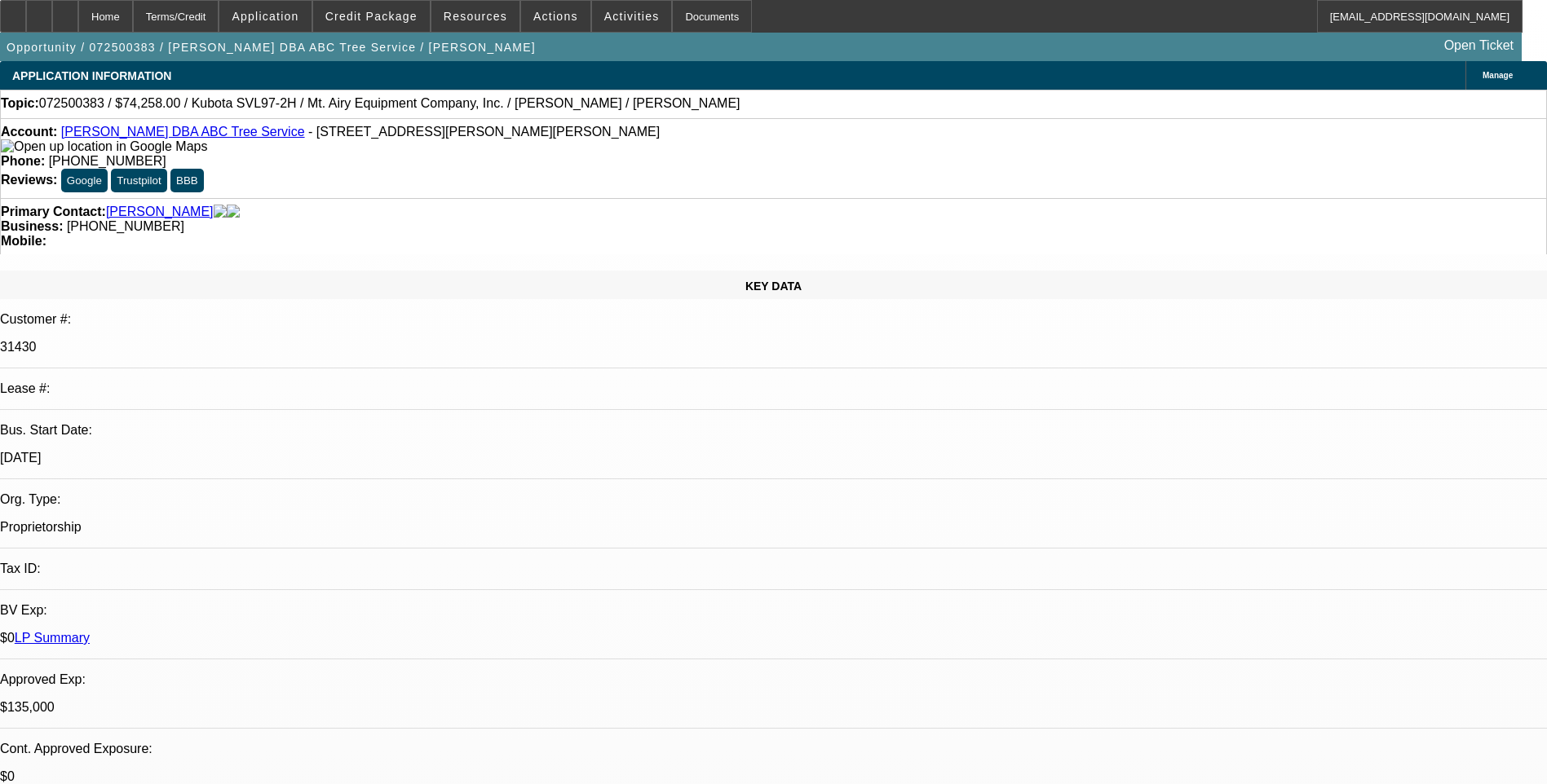
select select "0"
select select "2"
select select "0"
select select "0.1"
select select "0"
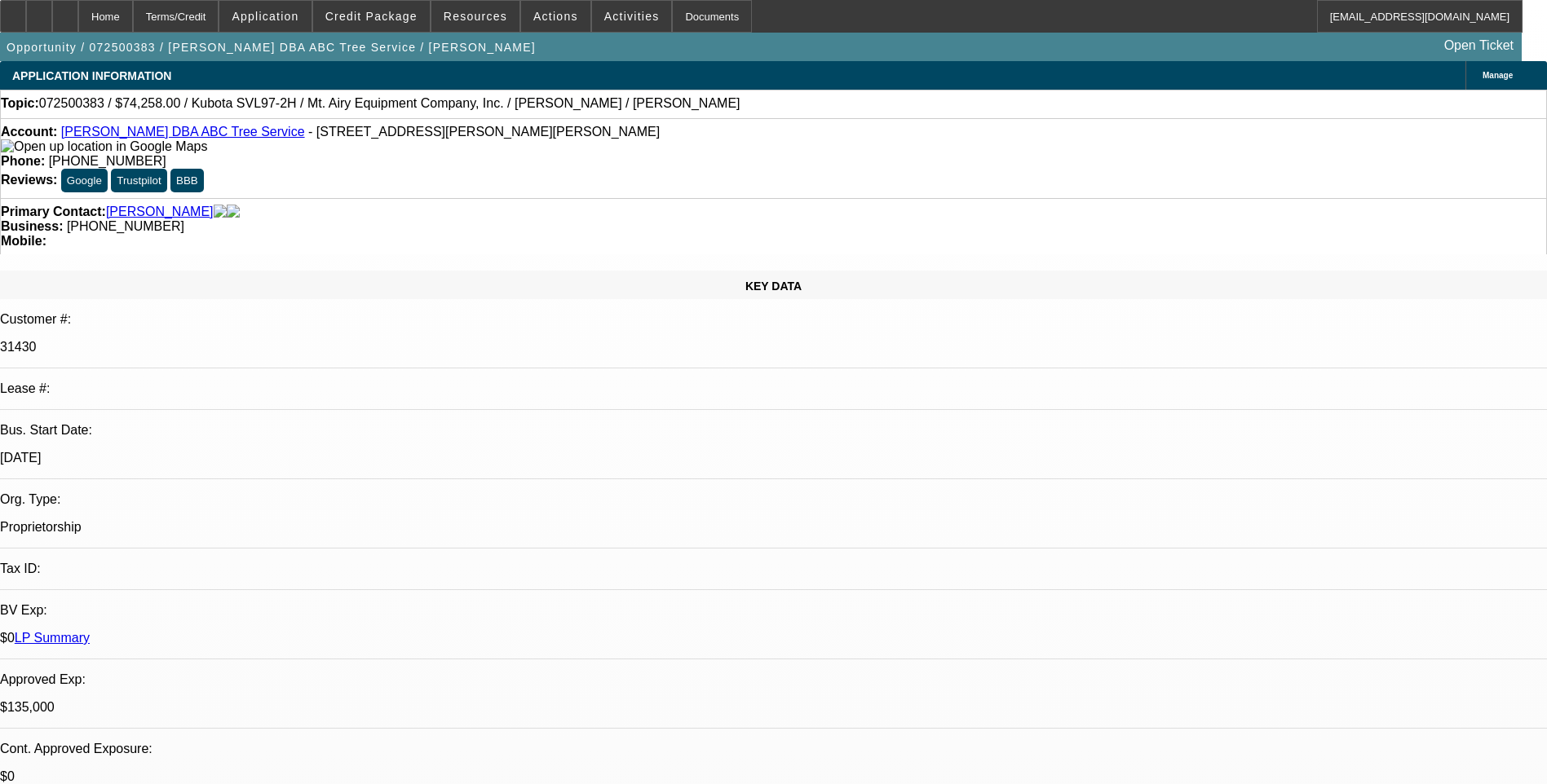
select select "0"
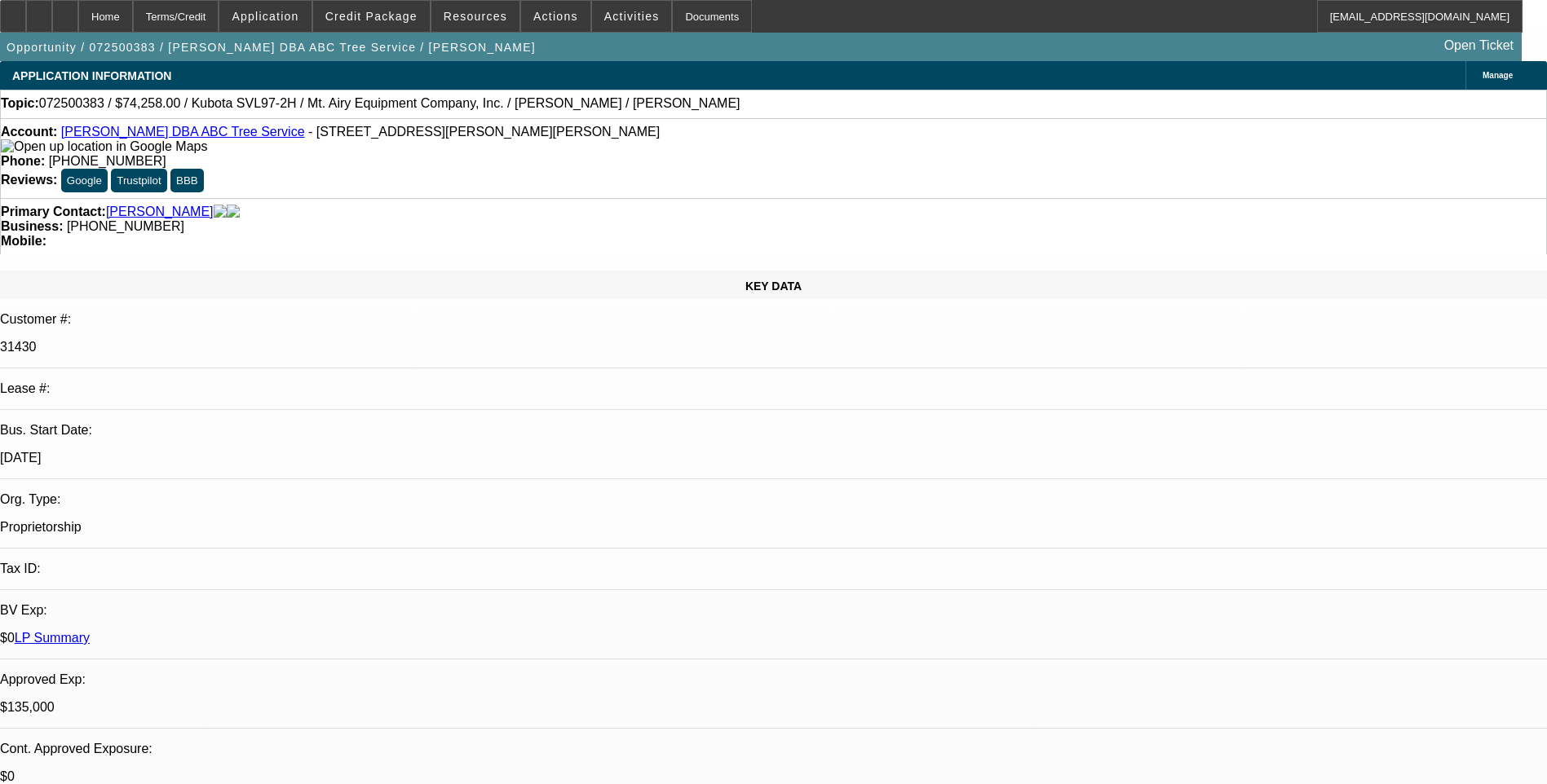
select select "0"
select select "1"
select select "2"
select select "6"
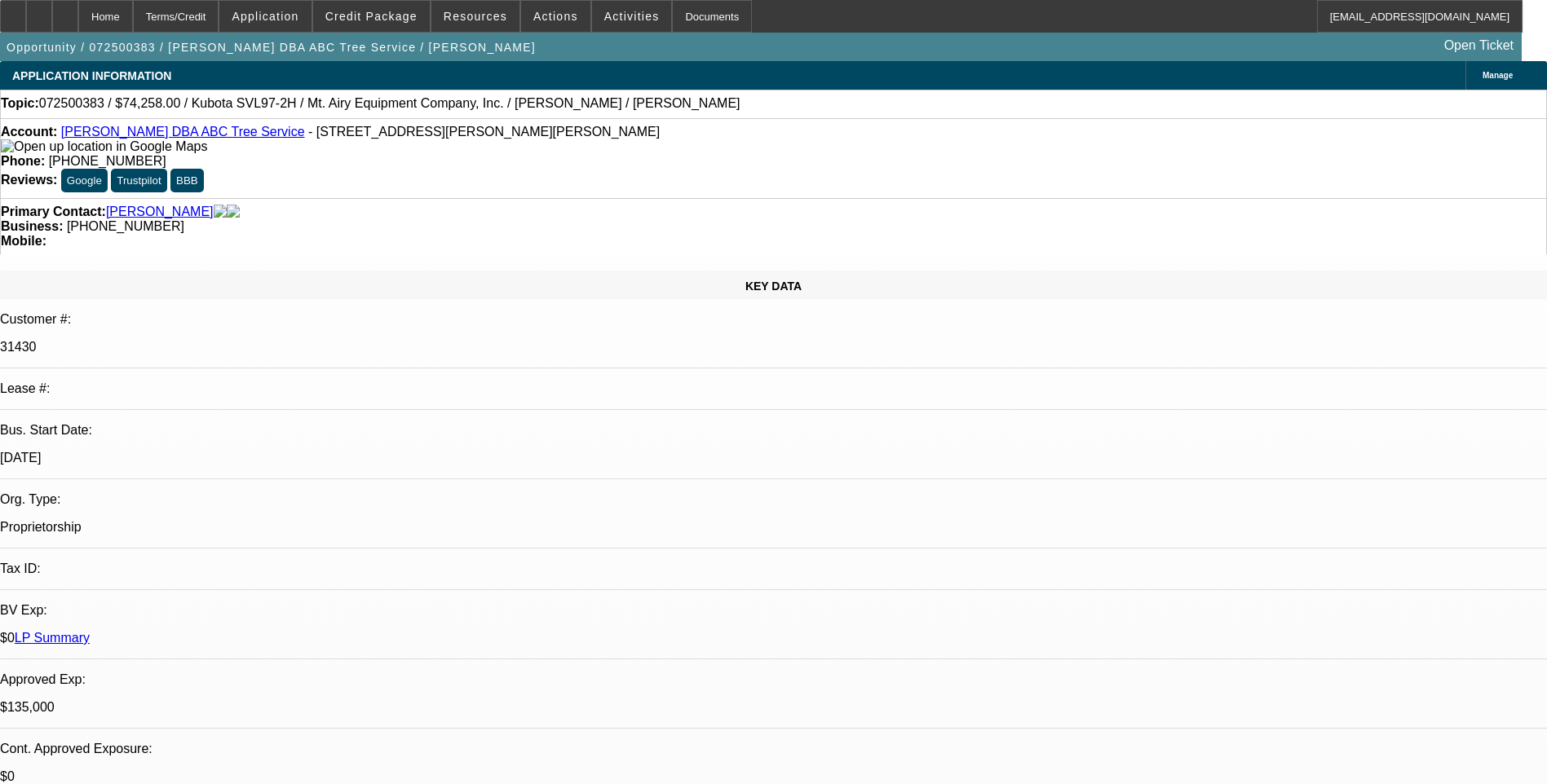
select select "1"
select select "6"
select select "1"
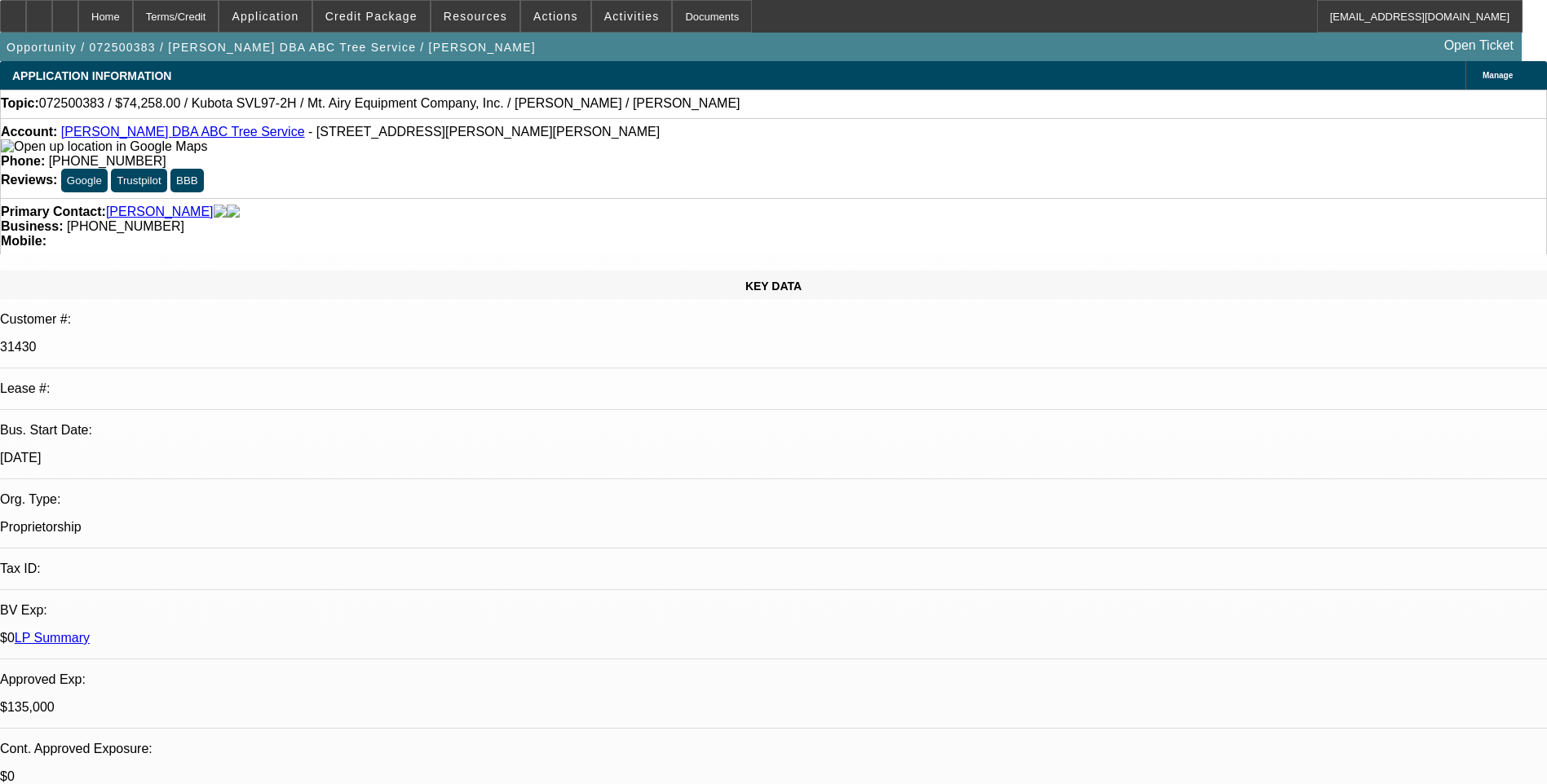
select select "6"
select select "1"
select select "6"
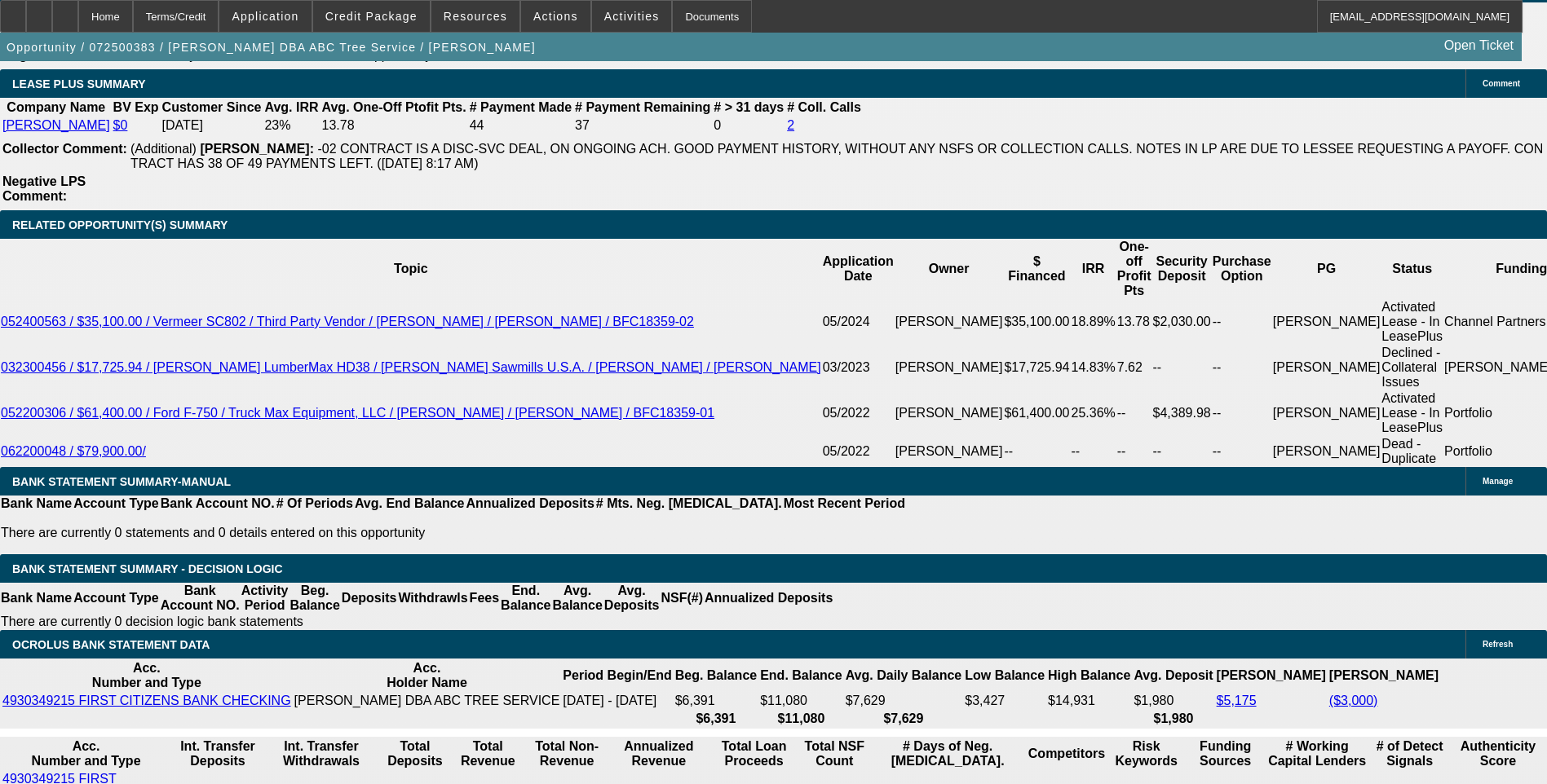
scroll to position [2771, 0]
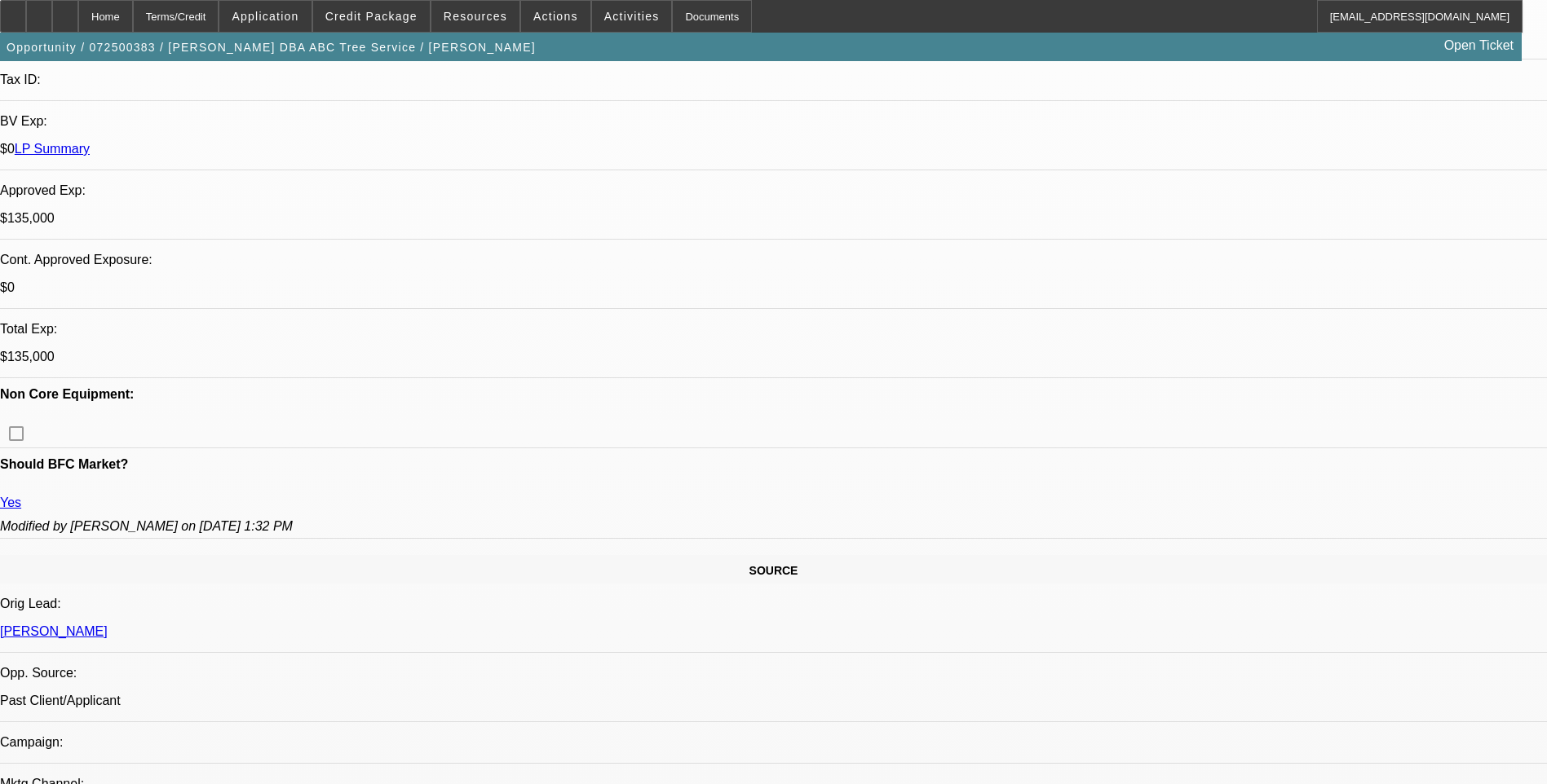
scroll to position [0, 0]
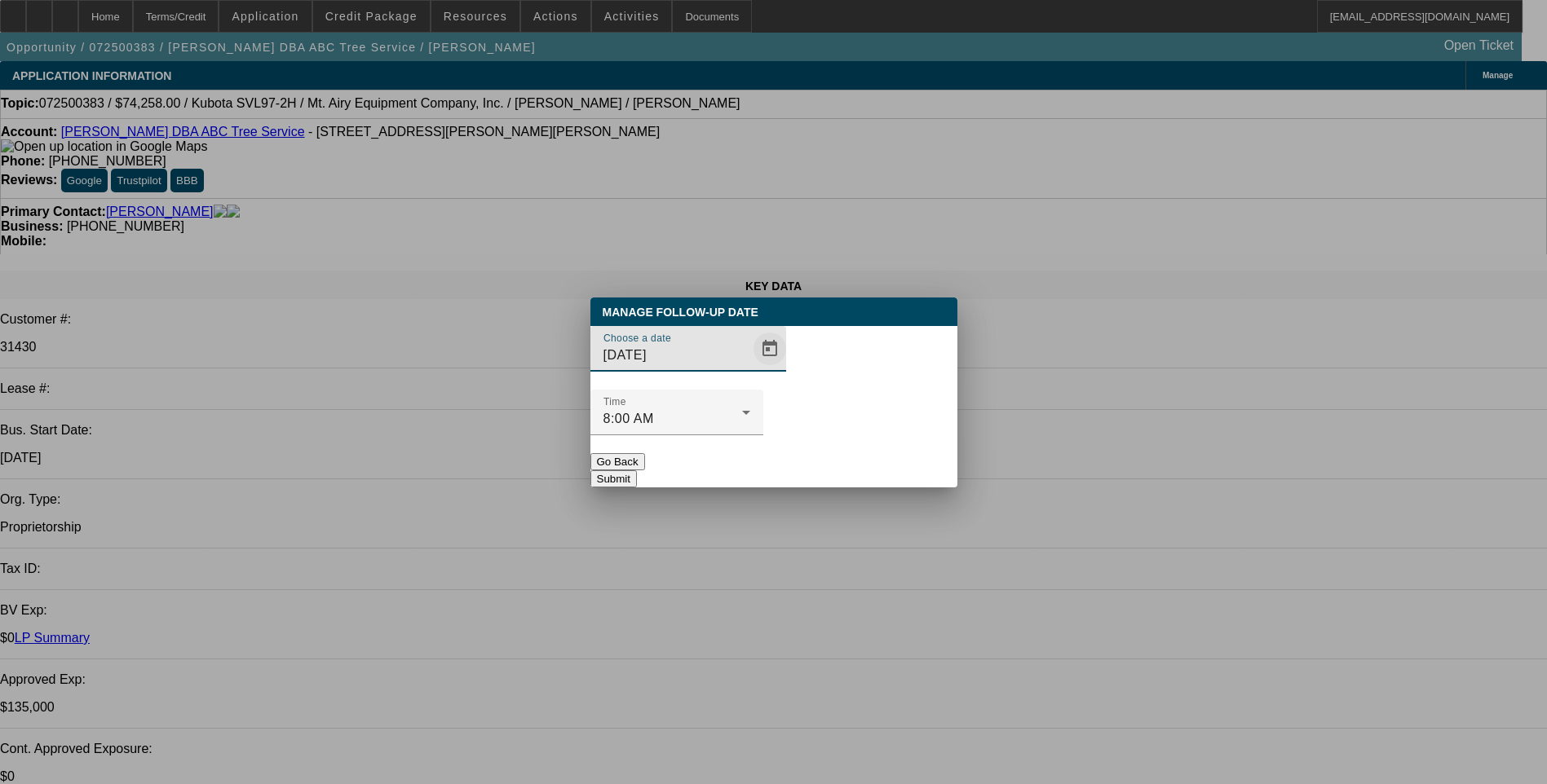
click at [750, 368] on span "Open calendar" at bounding box center [769, 349] width 39 height 39
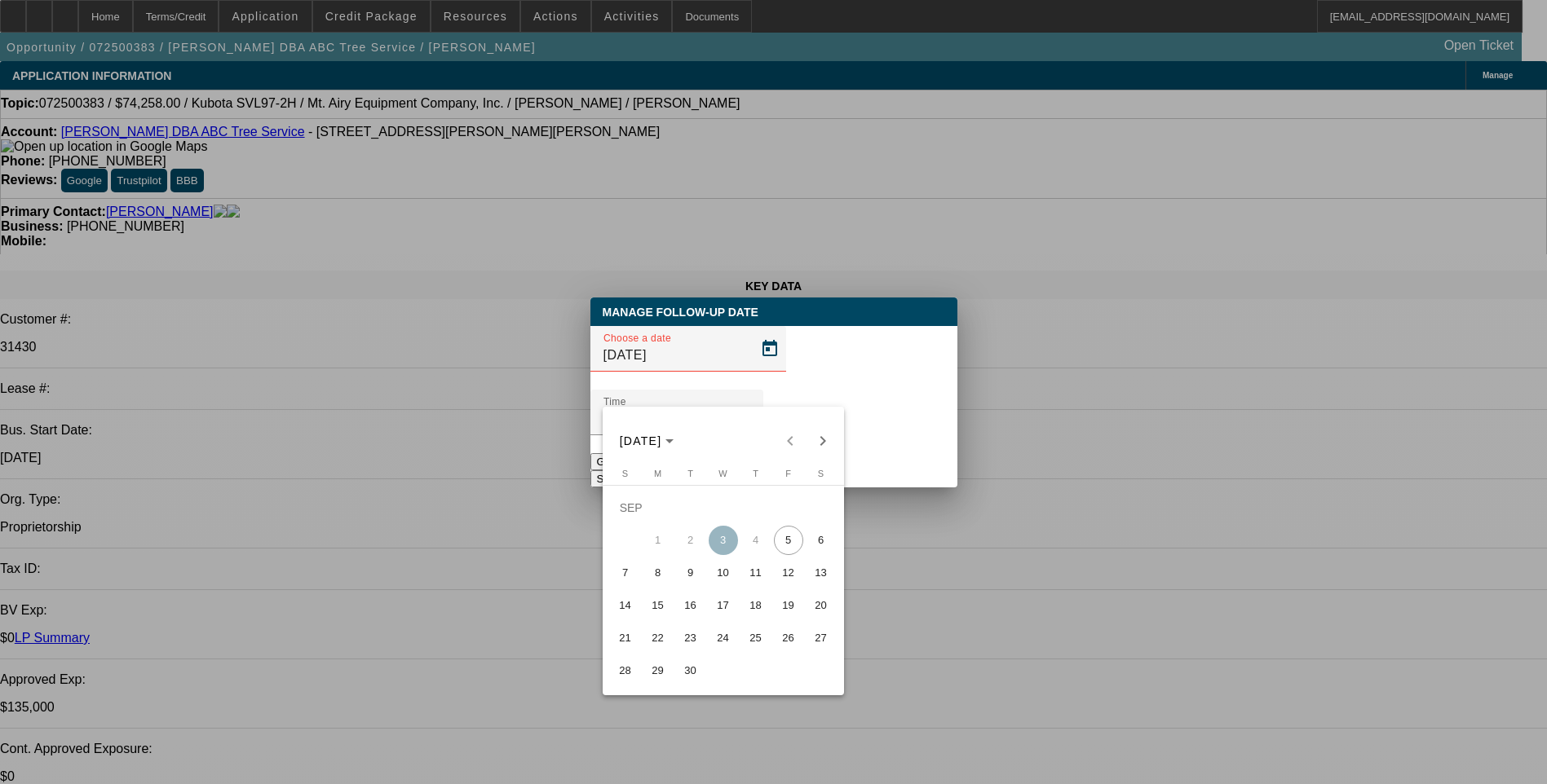
click at [724, 608] on span "17" at bounding box center [723, 606] width 30 height 30
type input "[DATE]"
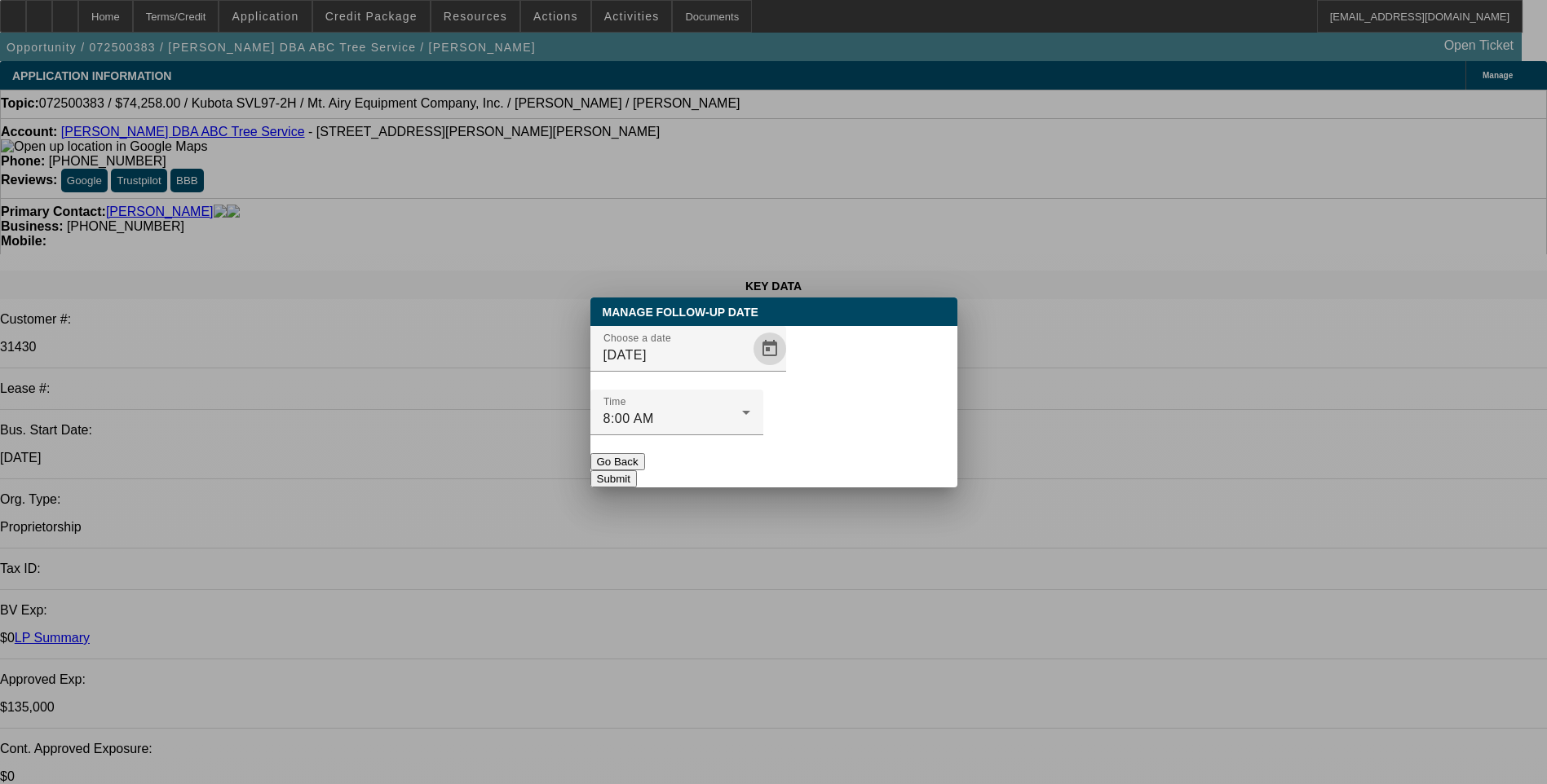
click at [637, 470] on button "Submit" at bounding box center [613, 479] width 46 height 17
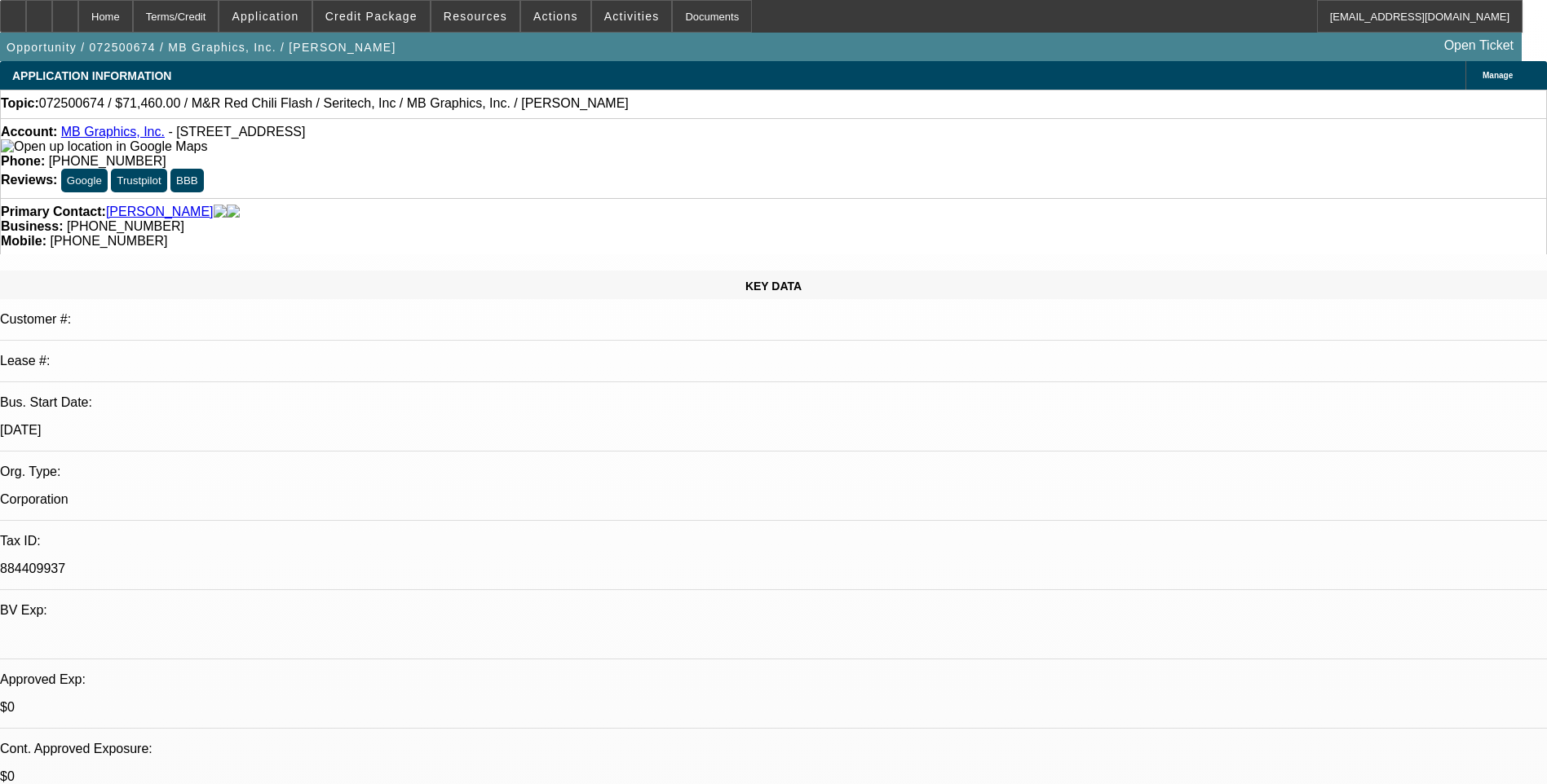
select select "0.1"
select select "0"
select select "0.1"
select select "0"
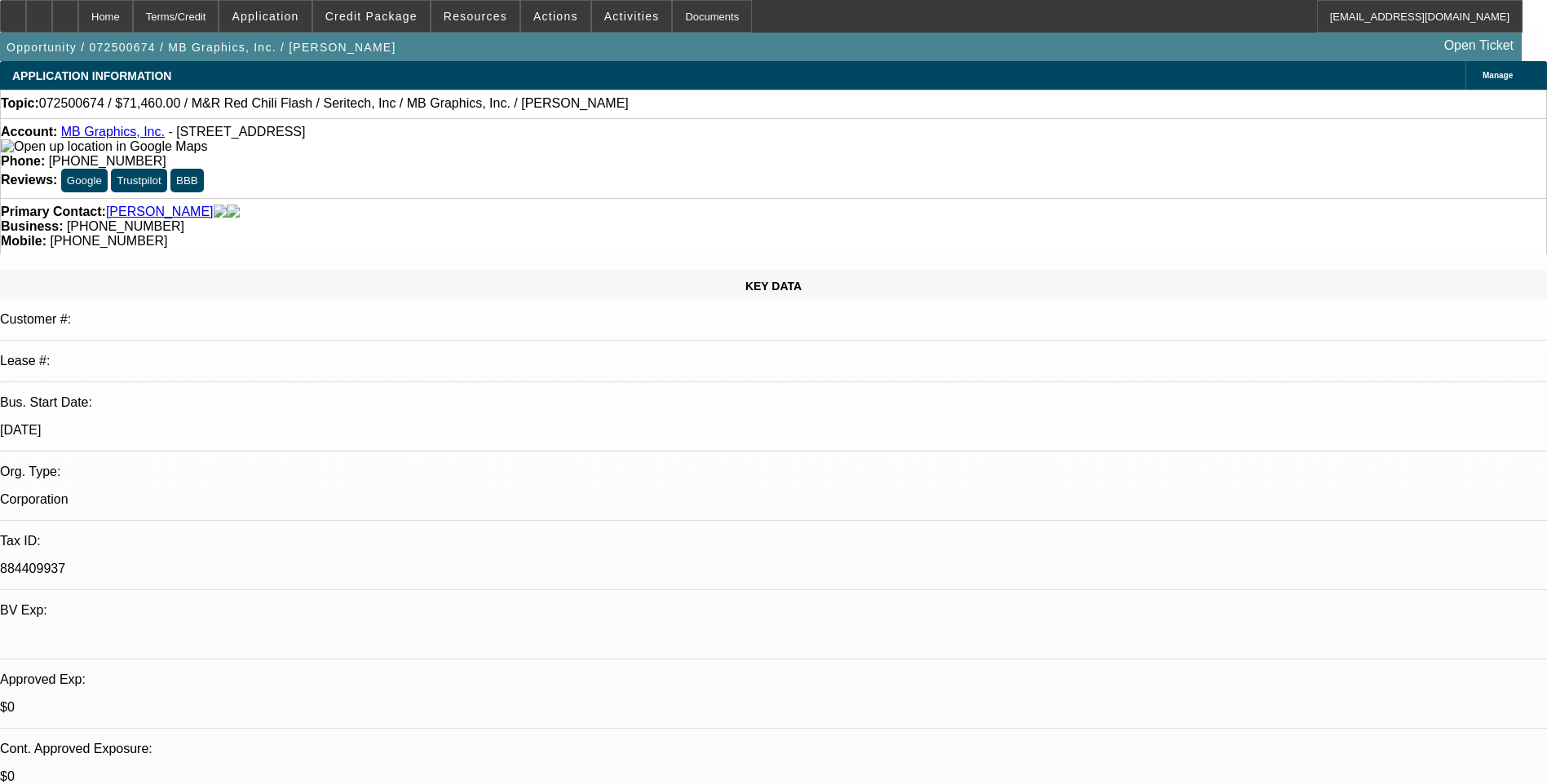
select select "0.1"
select select "0"
select select "0.1"
select select "0"
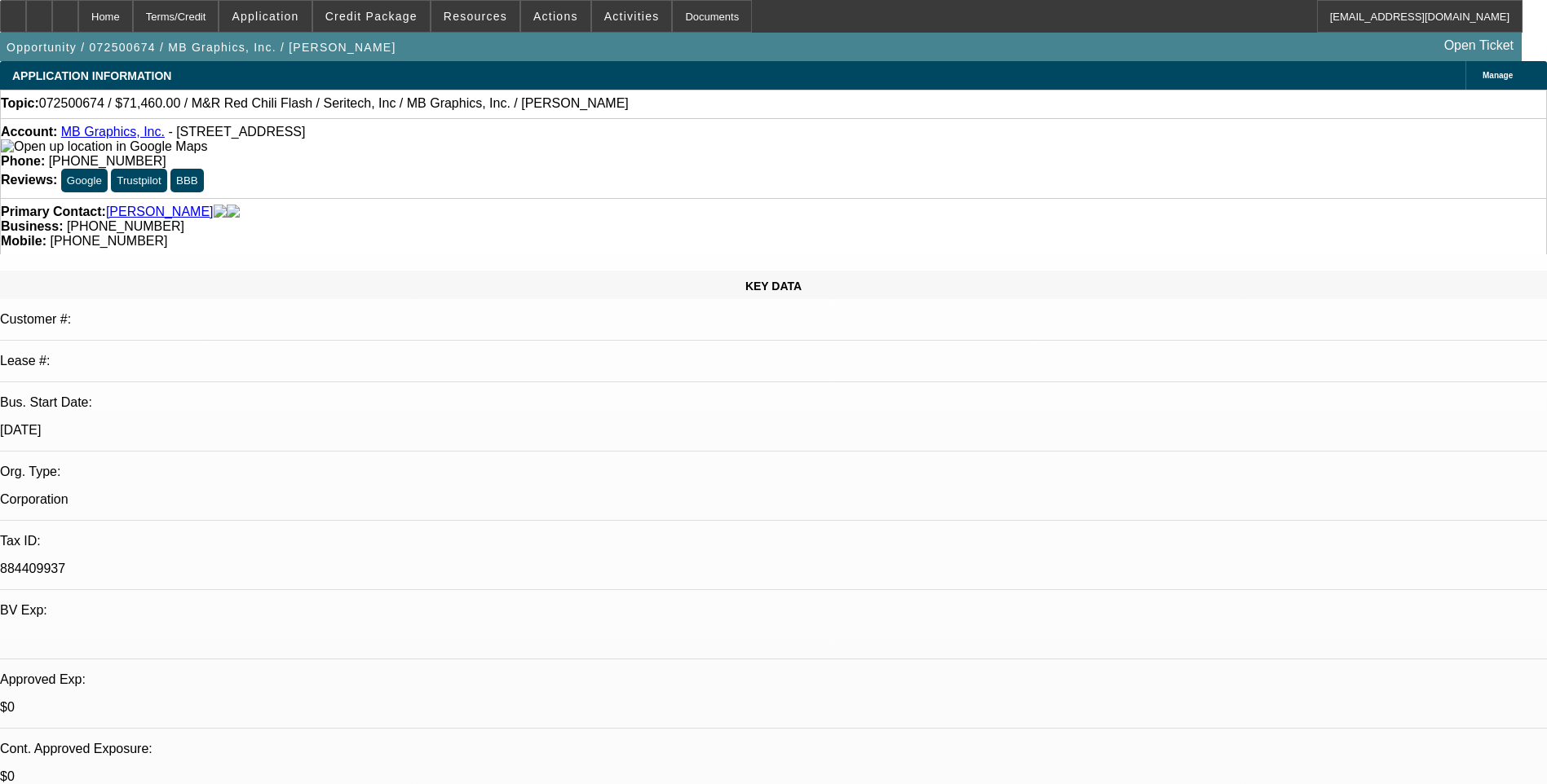
select select "0"
select select "0.1"
select select "1"
select select "5"
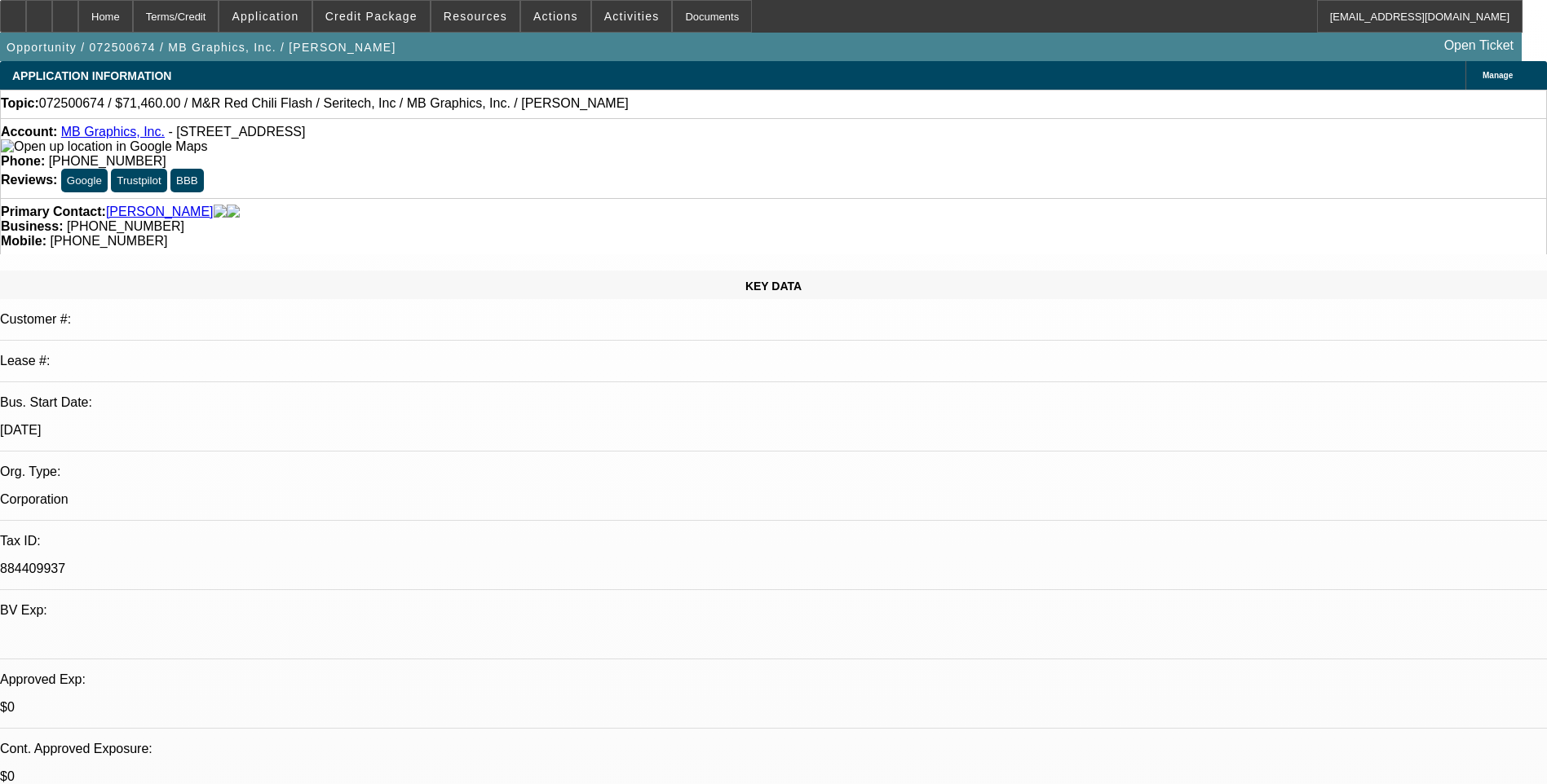
select select "1"
select select "5"
select select "1"
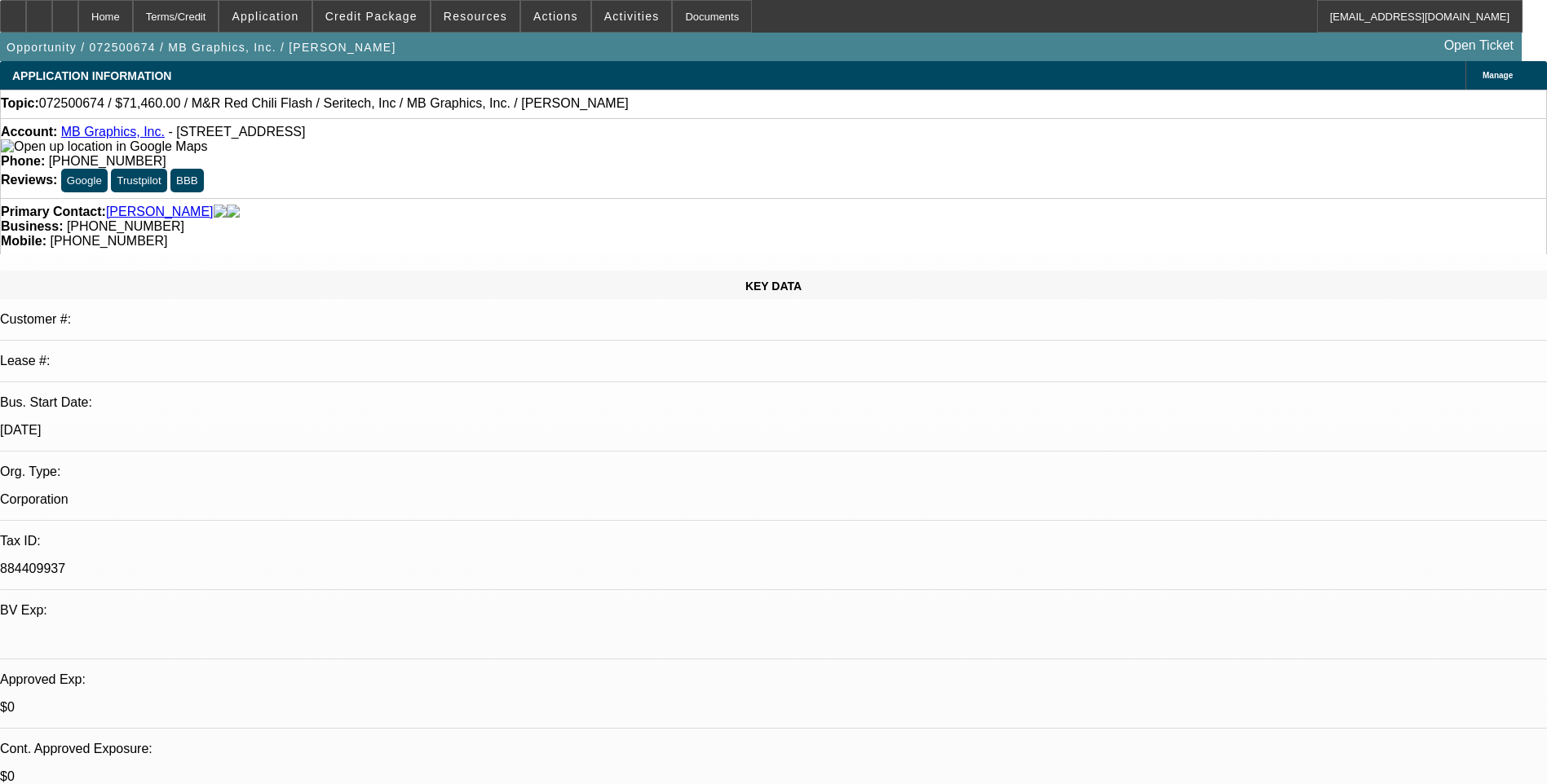
select select "5"
select select "1"
select select "5"
click at [212, 15] on div "Terms/Credit" at bounding box center [175, 16] width 86 height 32
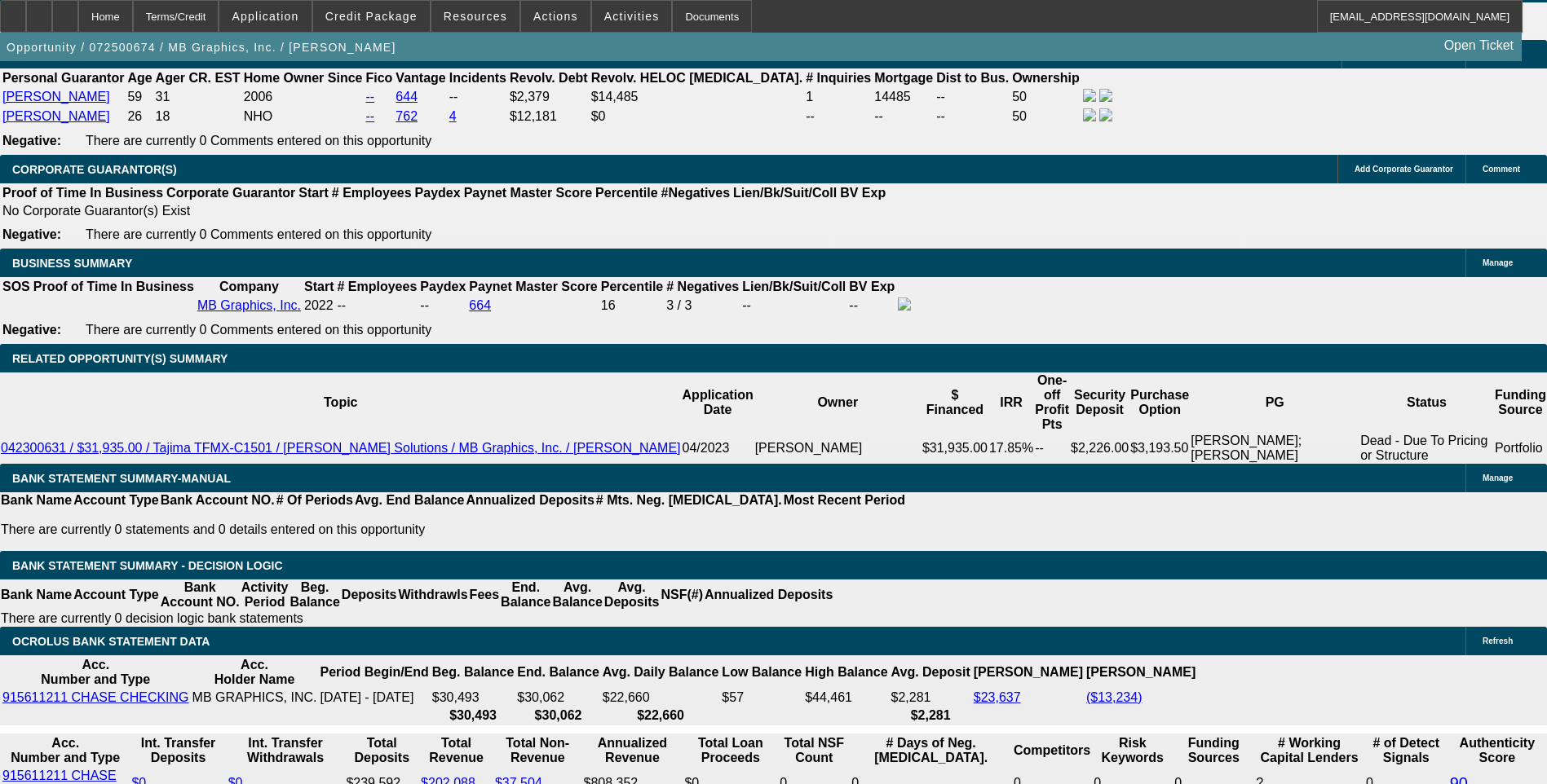
scroll to position [2606, 0]
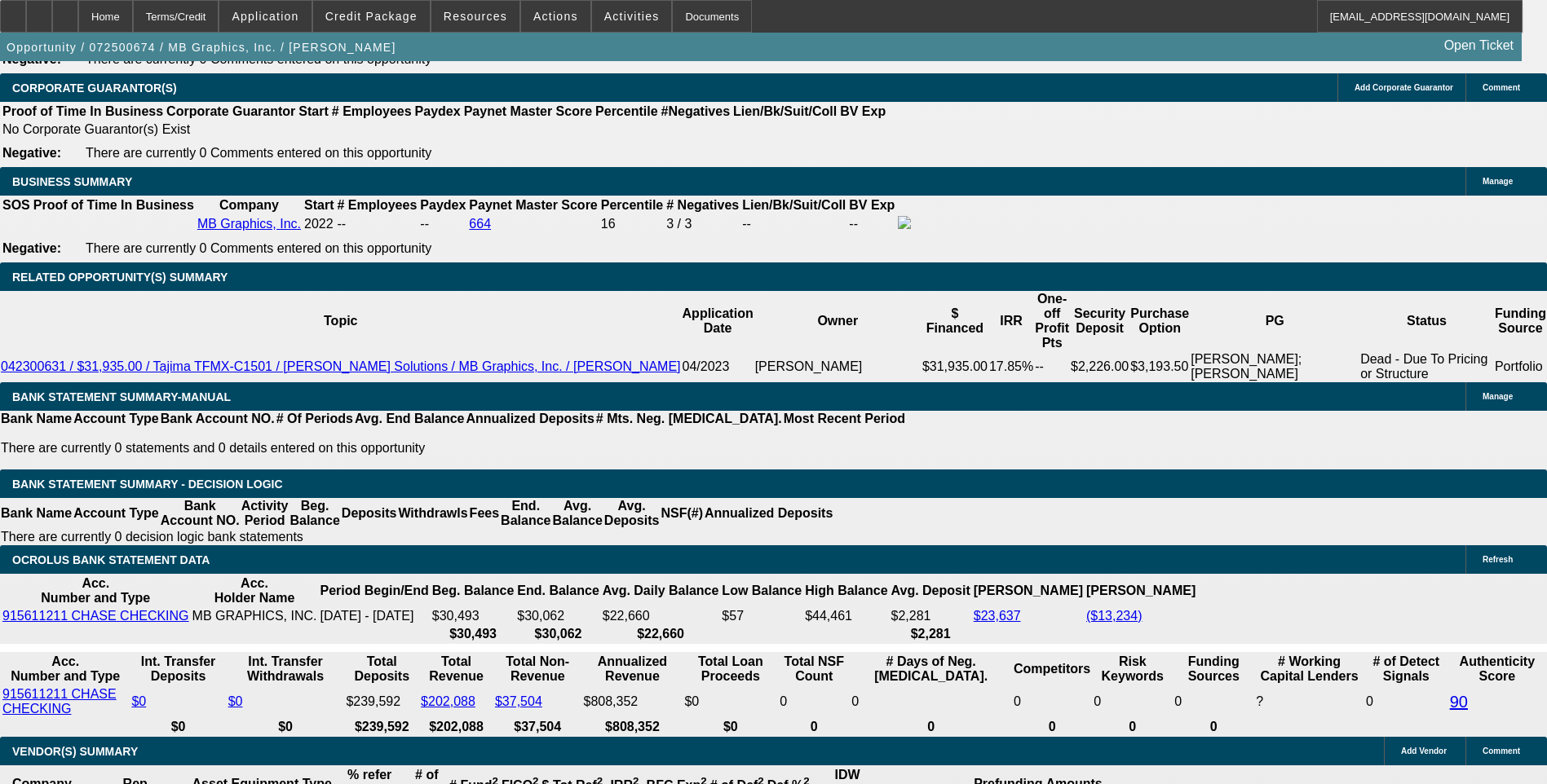
scroll to position [76, 0]
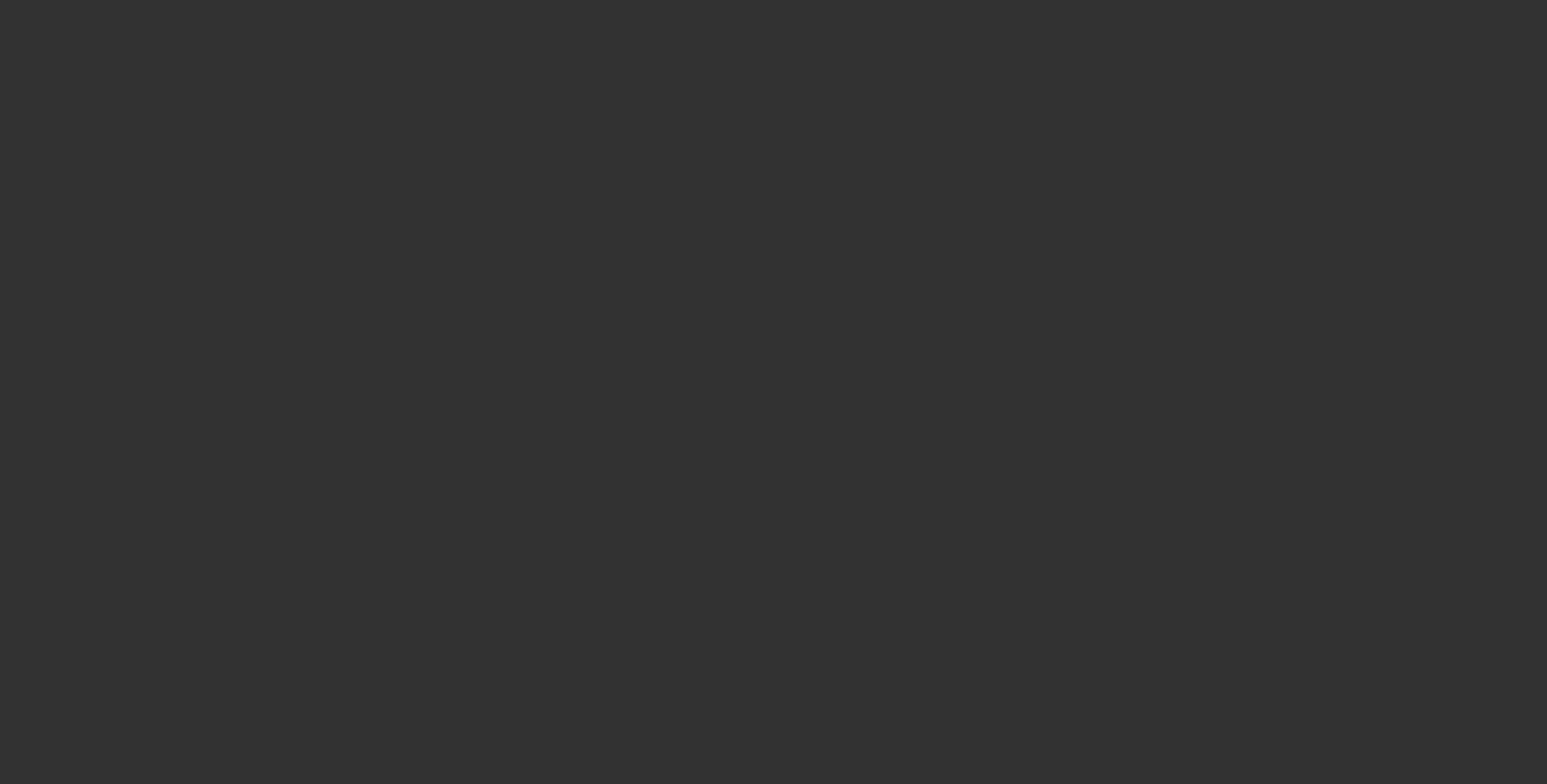
click at [750, 368] on span "Open calendar" at bounding box center [769, 349] width 39 height 39
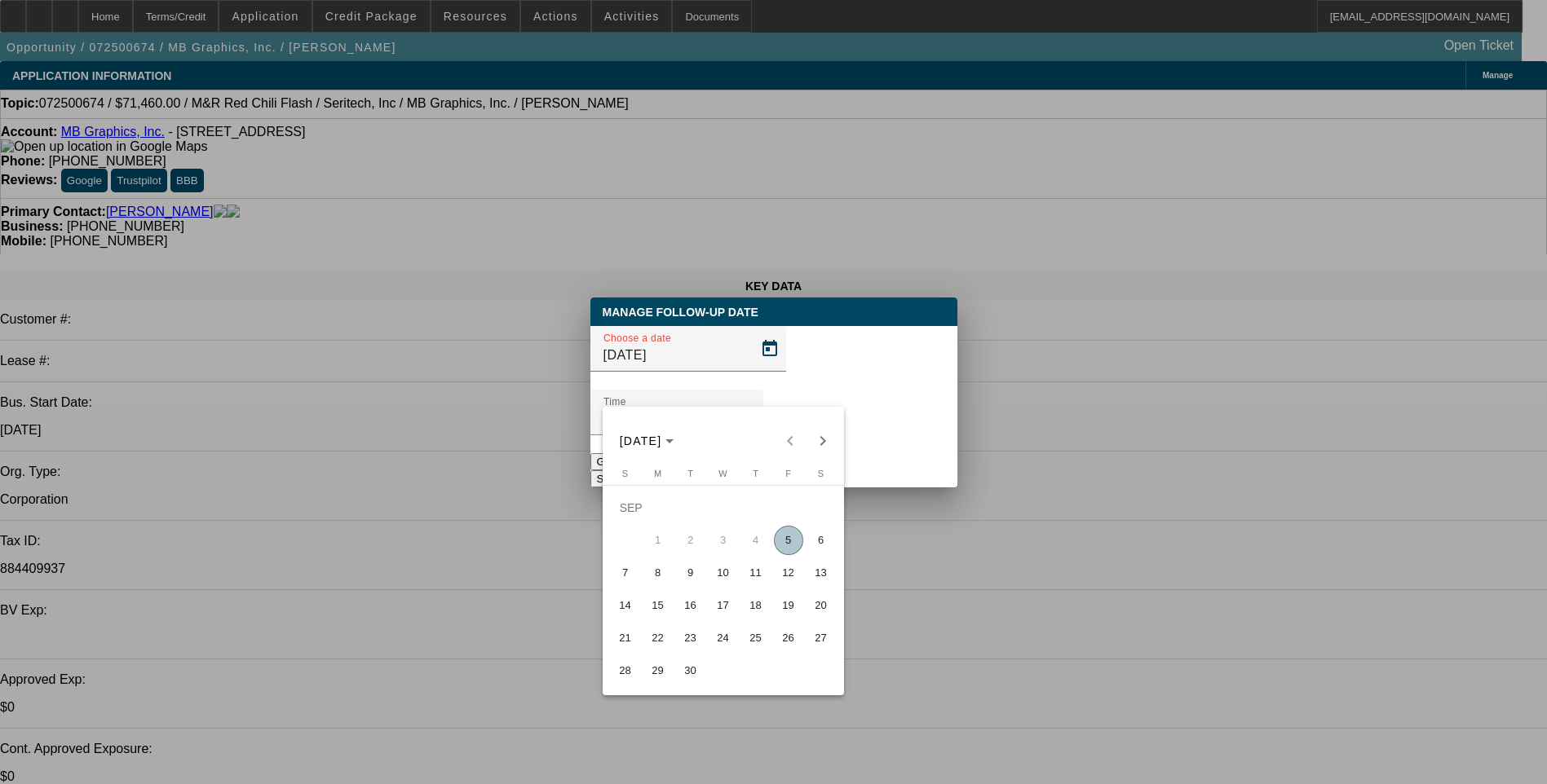
click at [742, 380] on div at bounding box center [773, 392] width 1547 height 784
click at [750, 368] on span "Open calendar" at bounding box center [769, 349] width 39 height 39
click at [663, 578] on span "8" at bounding box center [658, 573] width 30 height 30
type input "[DATE]"
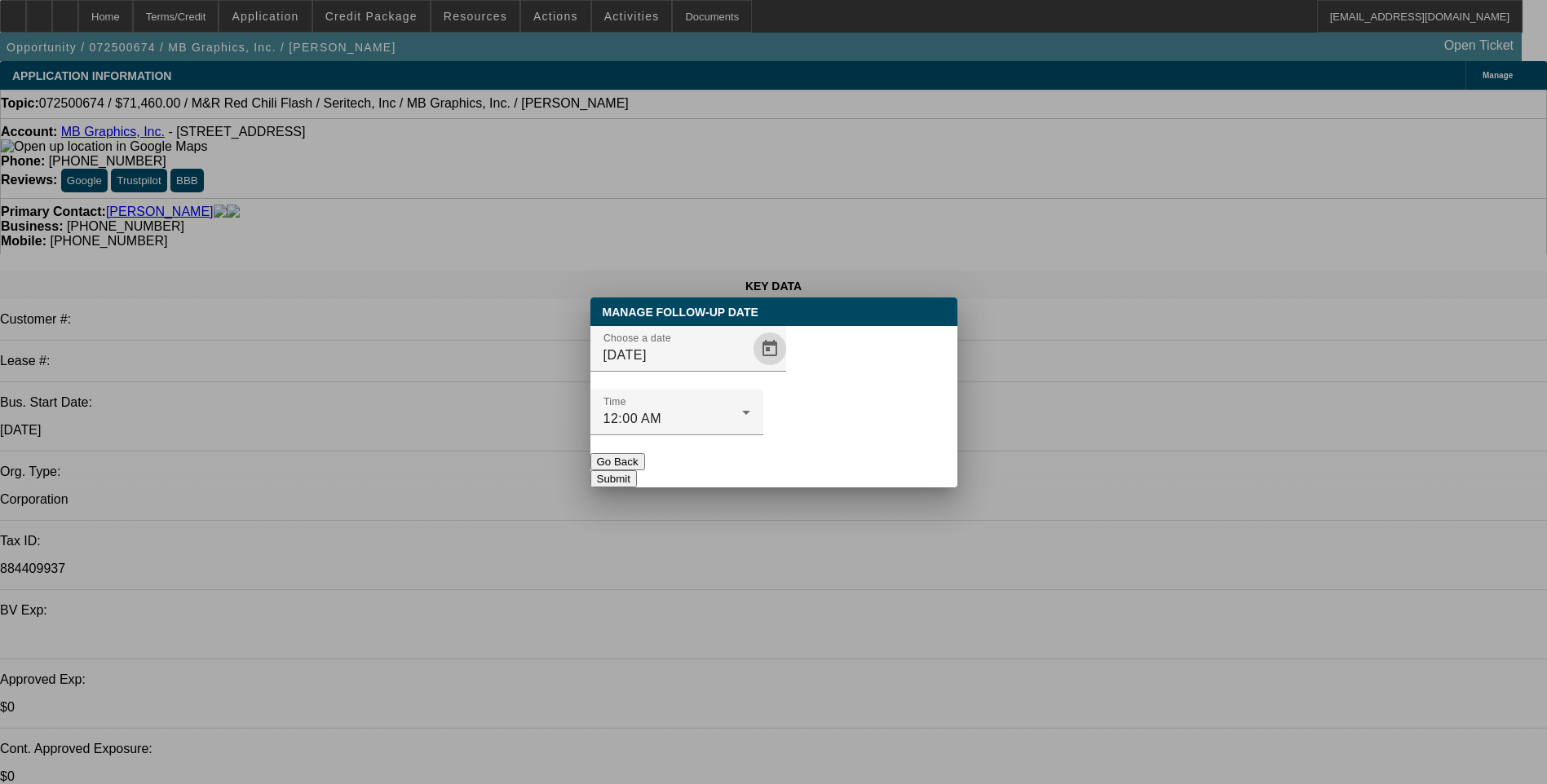
click at [637, 470] on button "Submit" at bounding box center [613, 479] width 46 height 17
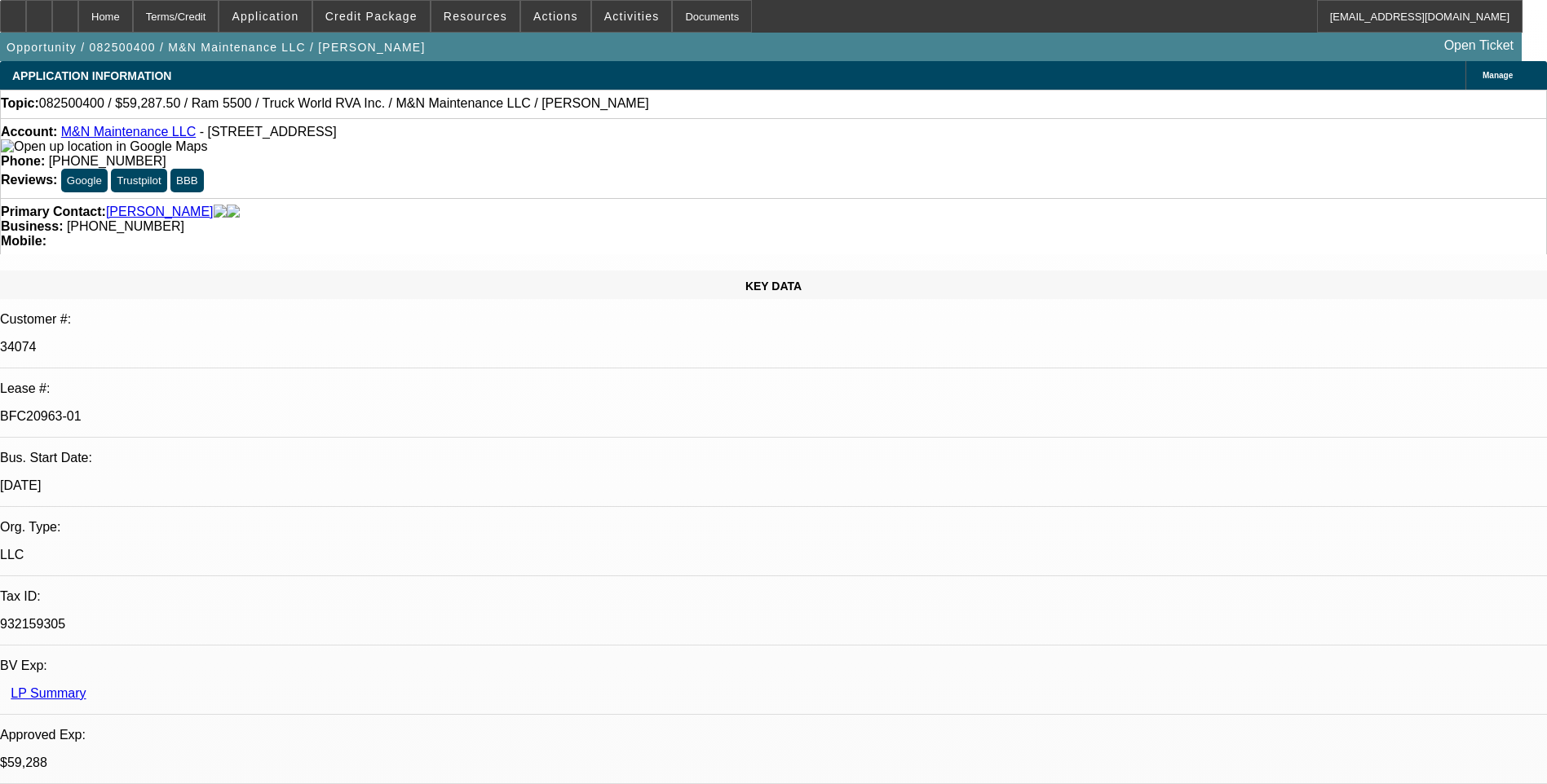
select select "0.1"
select select "0"
select select "0.1"
select select "0"
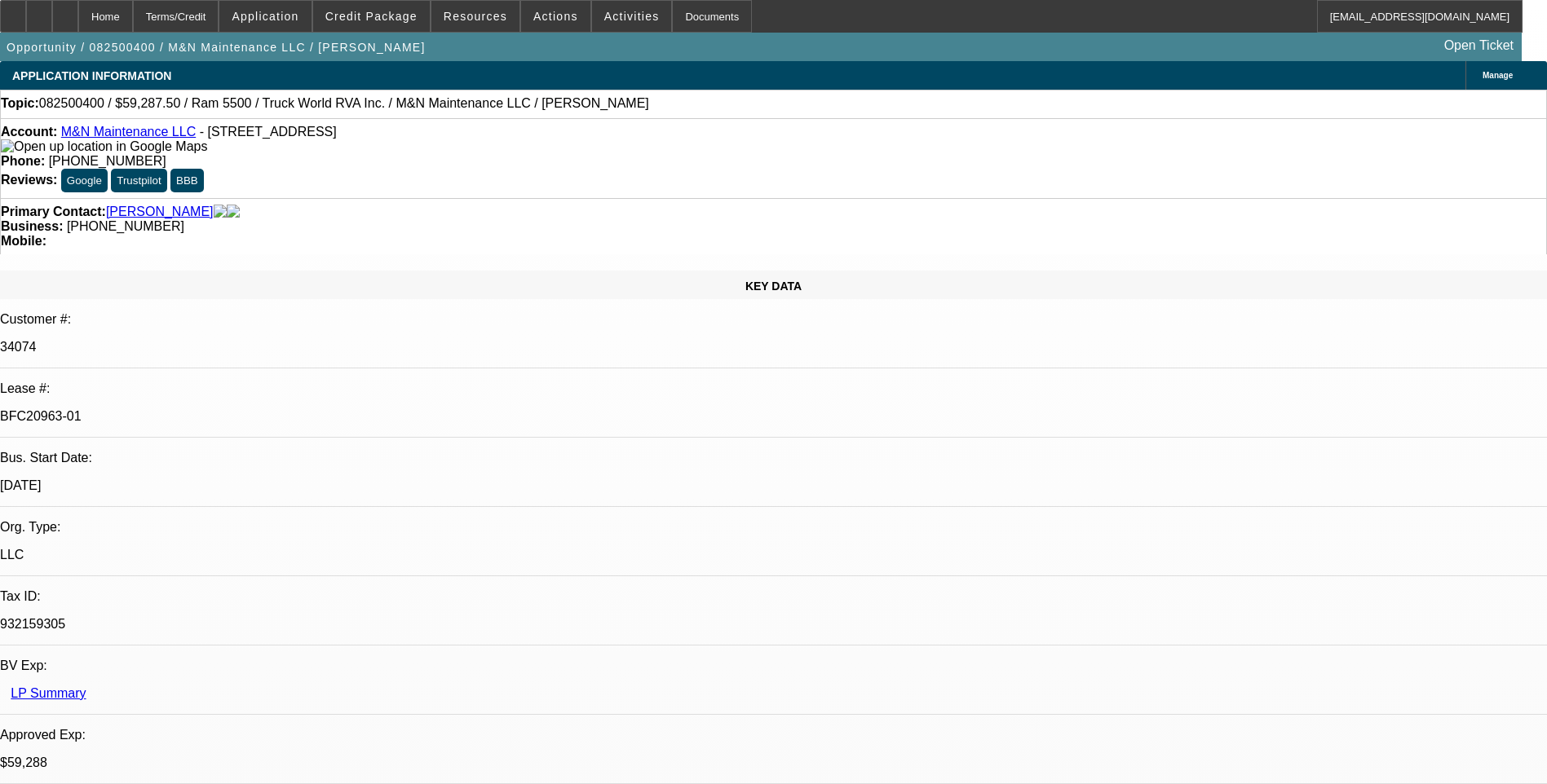
select select "0"
select select "0.1"
select select "0"
select select "1"
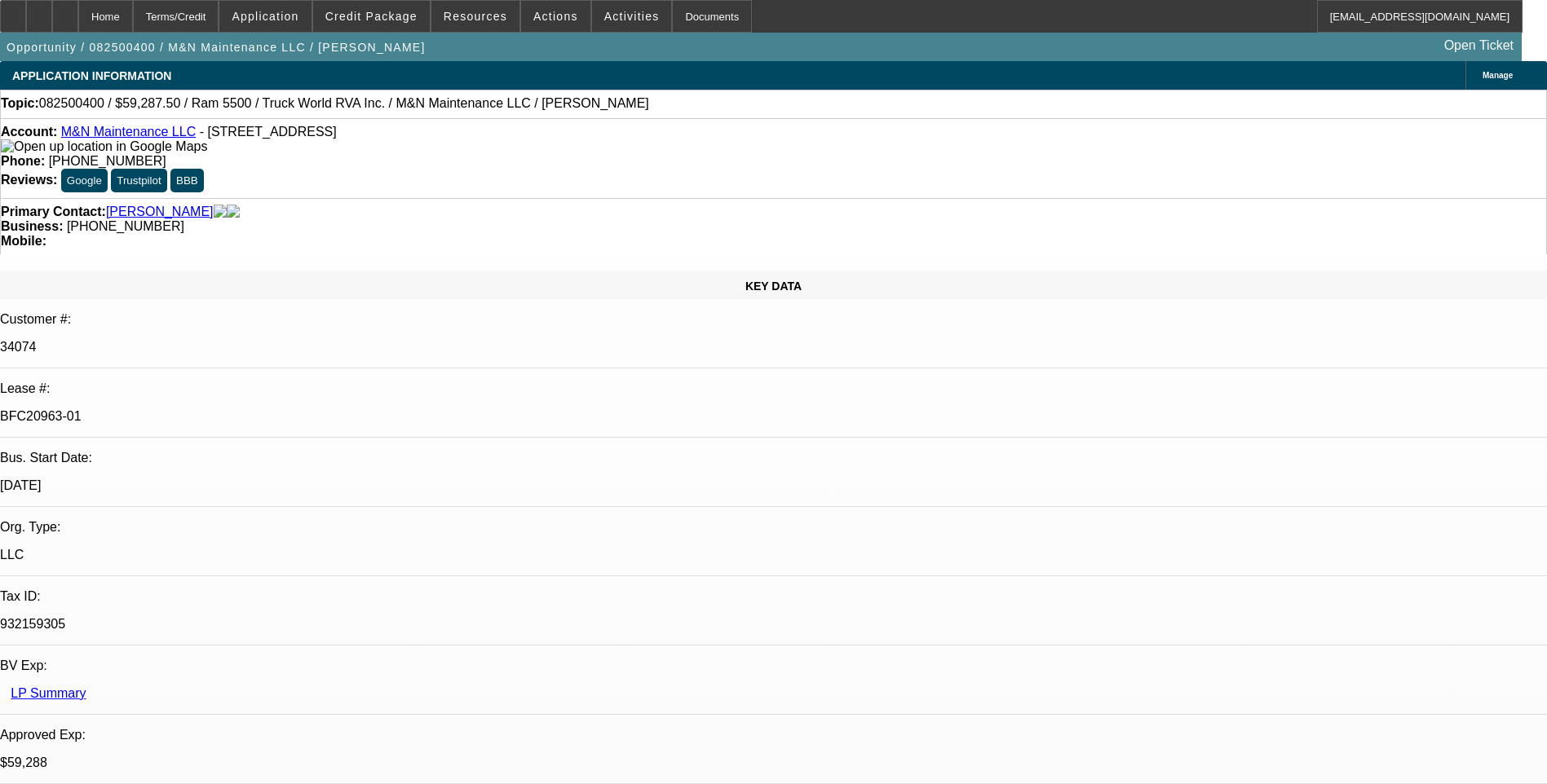
select select "1"
select select "6"
select select "1"
select select "6"
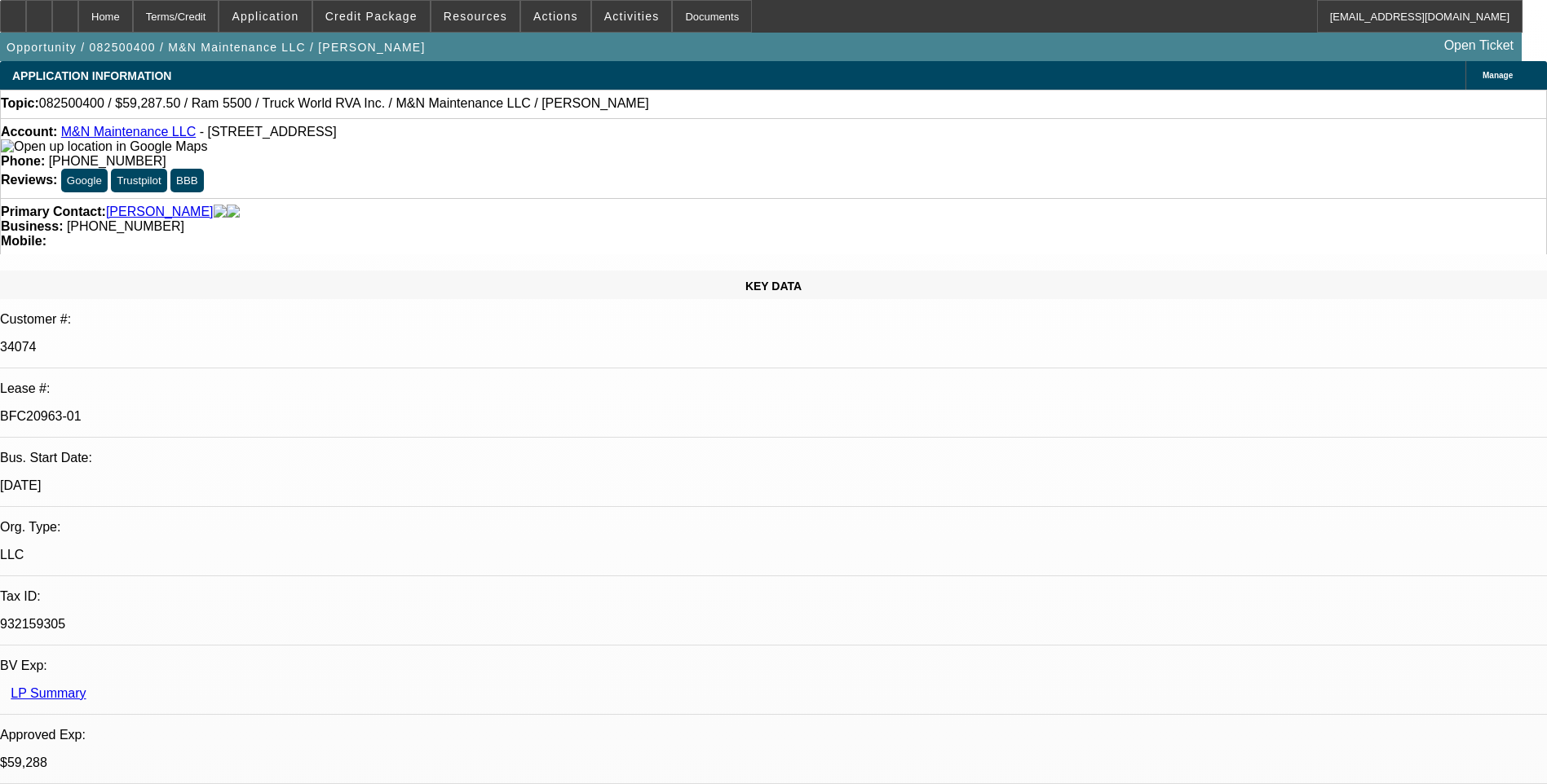
select select "1"
select select "6"
